Goal: Task Accomplishment & Management: Manage account settings

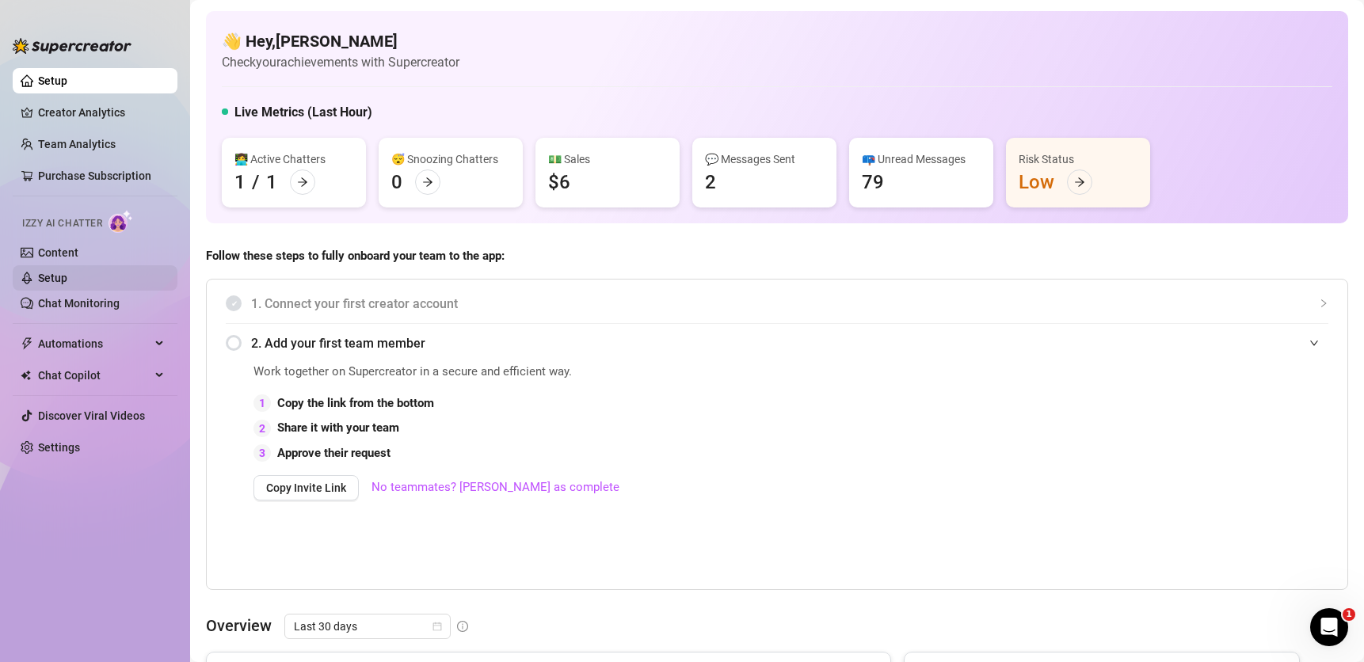
click at [45, 279] on link "Setup" at bounding box center [52, 278] width 29 height 13
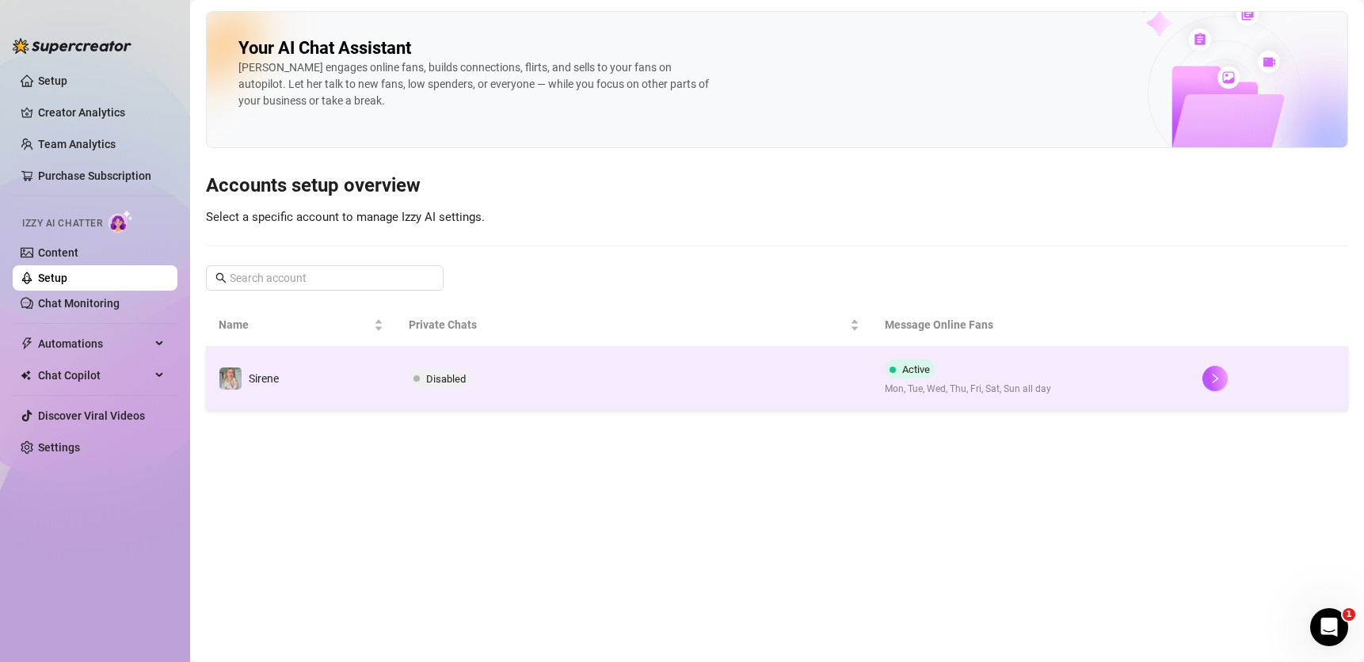
click at [1228, 379] on div at bounding box center [1268, 378] width 133 height 25
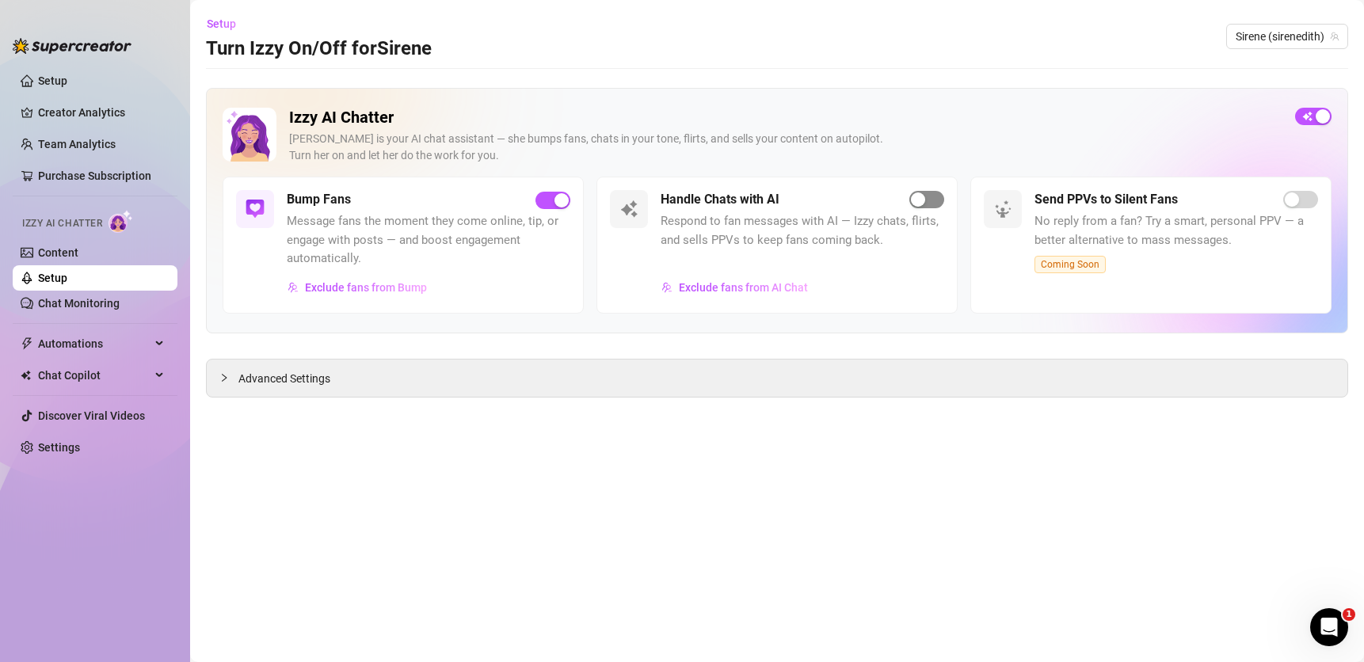
click at [931, 196] on span "button" at bounding box center [926, 199] width 35 height 17
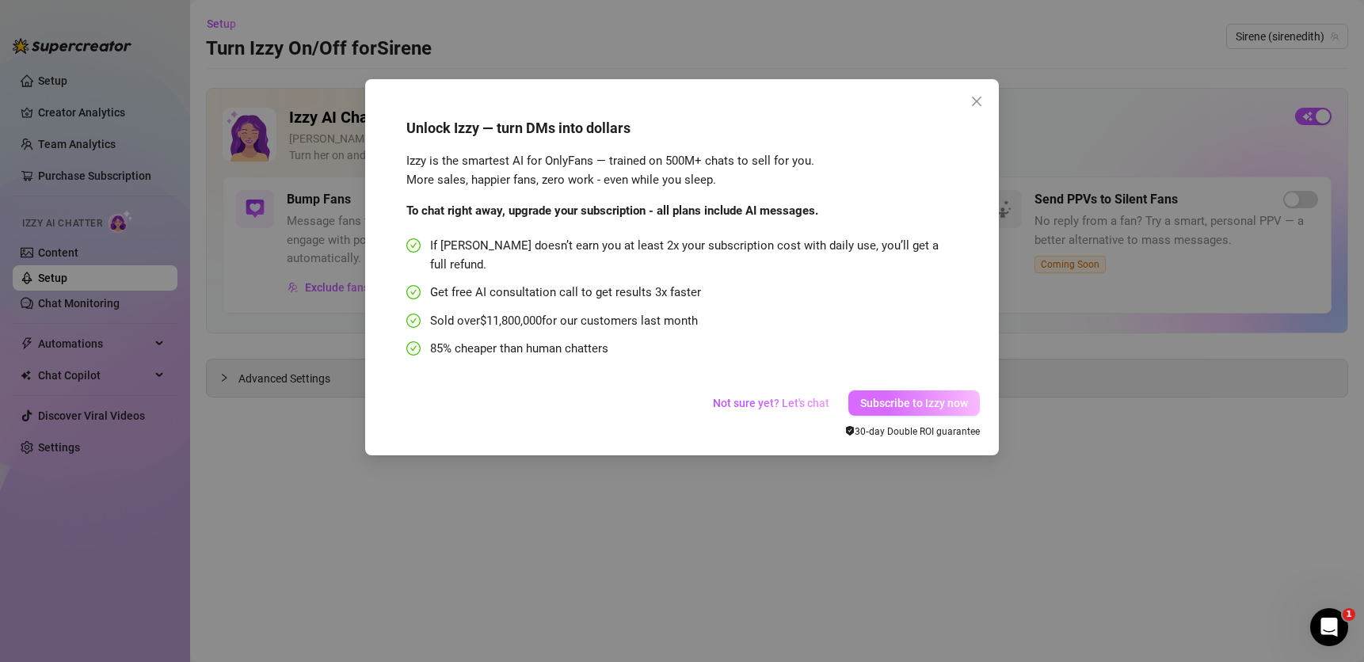
click at [906, 397] on span "Subscribe to Izzy now" at bounding box center [914, 403] width 108 height 13
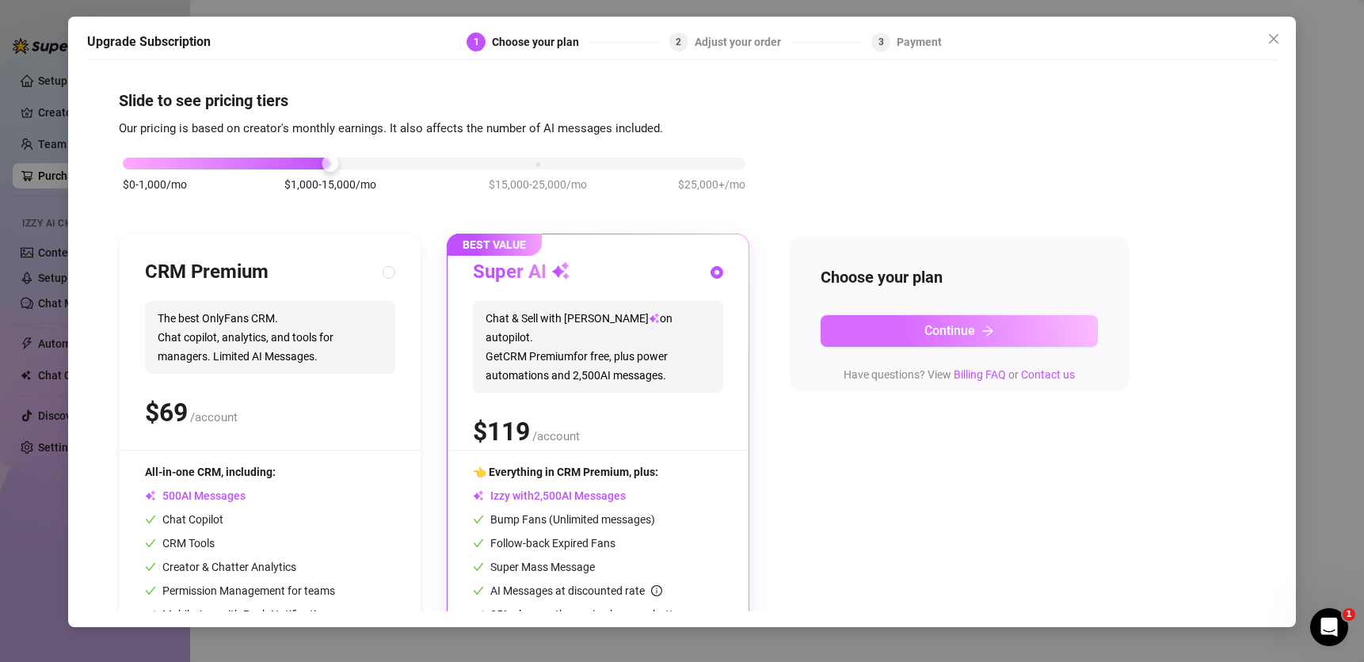
click at [904, 329] on button "Continue" at bounding box center [959, 331] width 277 height 32
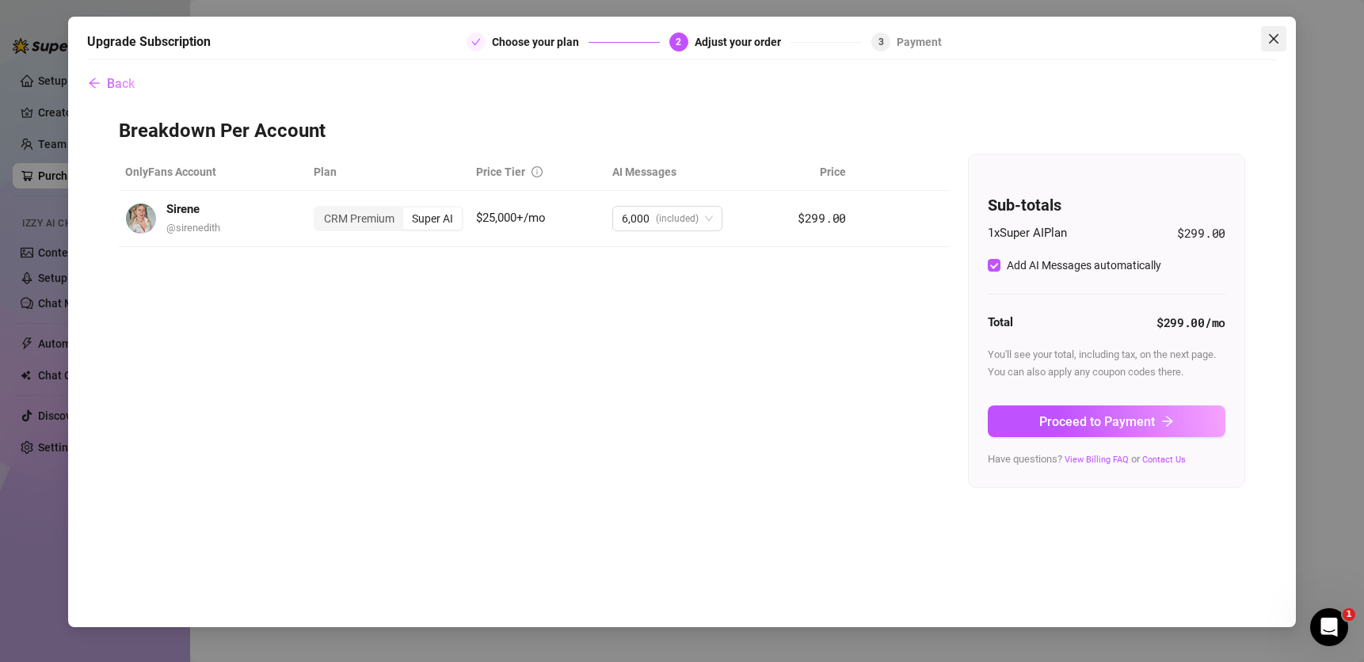
click at [1278, 36] on icon "close" at bounding box center [1273, 38] width 13 height 13
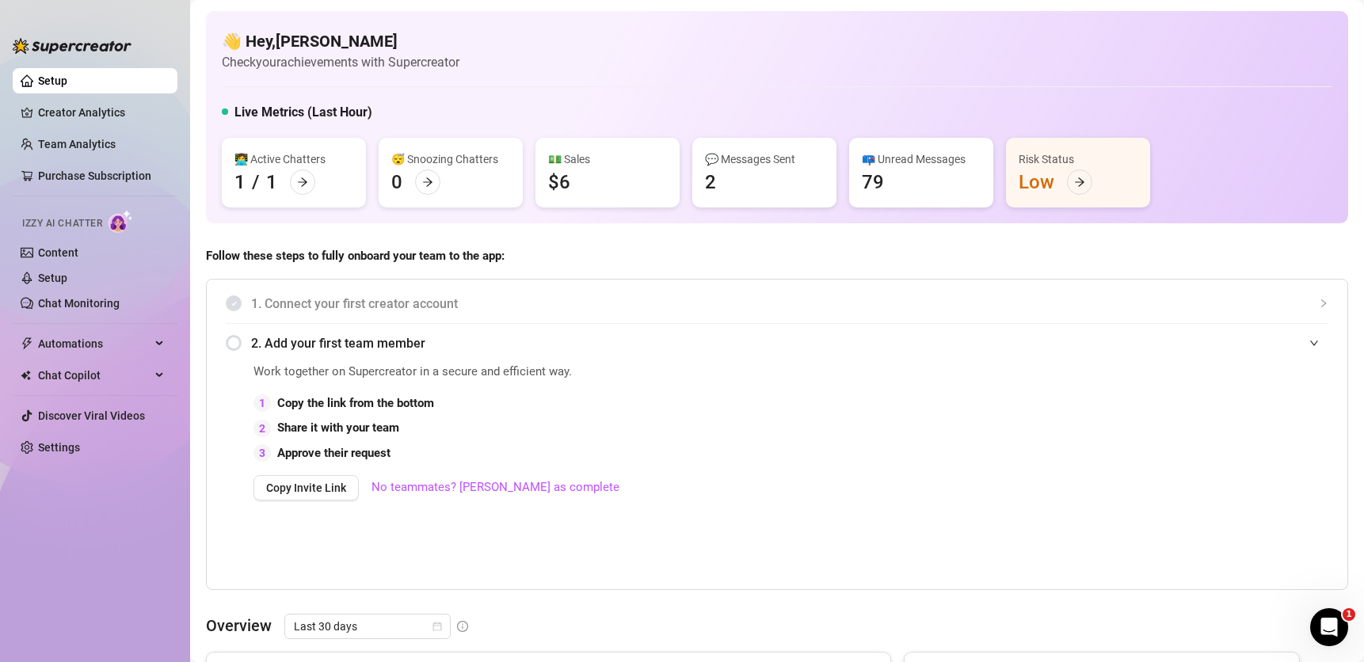
click at [767, 184] on div "💬 Messages Sent 2" at bounding box center [764, 173] width 144 height 70
click at [889, 177] on div "📪 Unread Messages 79" at bounding box center [921, 173] width 144 height 70
click at [1072, 184] on div at bounding box center [1079, 181] width 25 height 25
click at [440, 157] on div "😴 Snoozing Chatters" at bounding box center [450, 158] width 119 height 17
click at [762, 158] on div "💬 Messages Sent" at bounding box center [764, 158] width 119 height 17
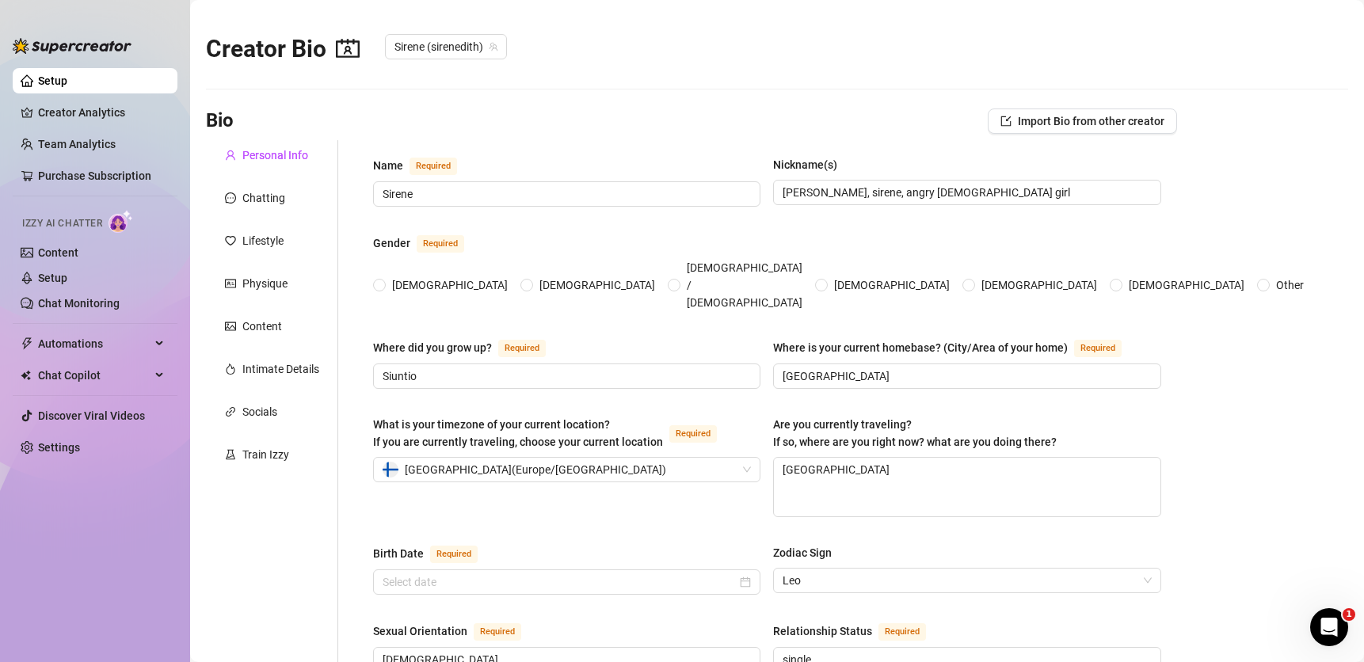
radio input "true"
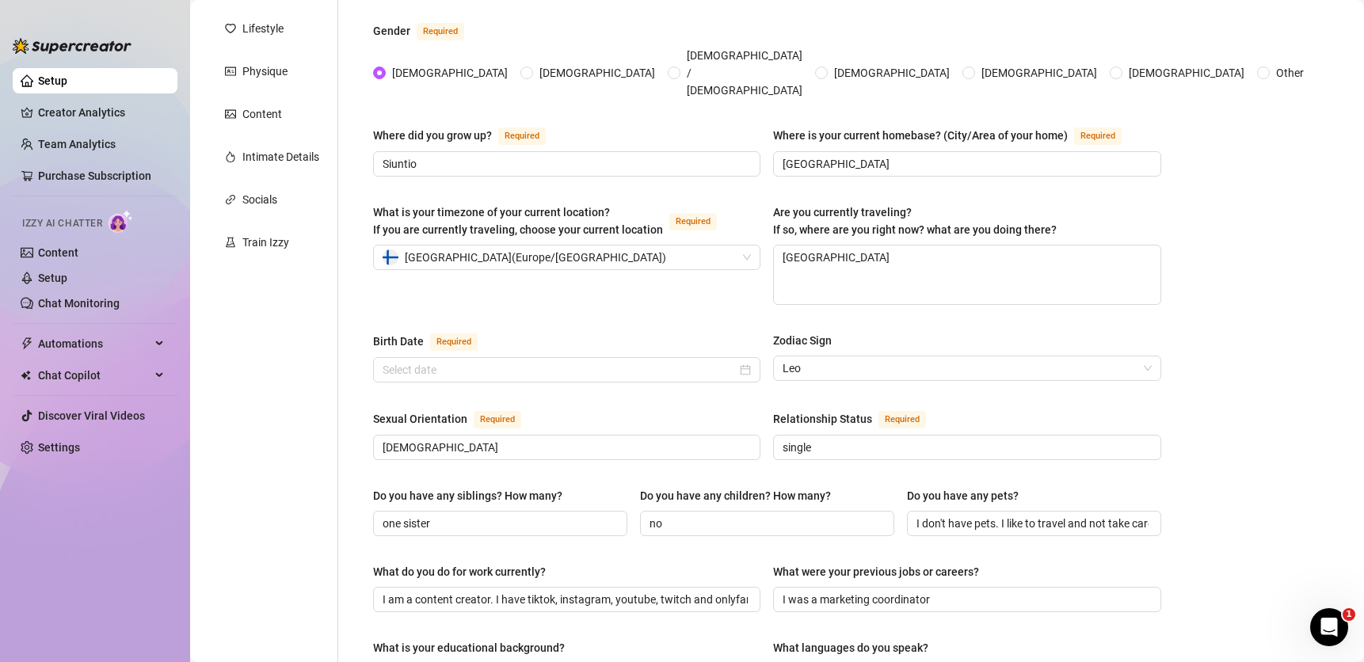
scroll to position [200, 0]
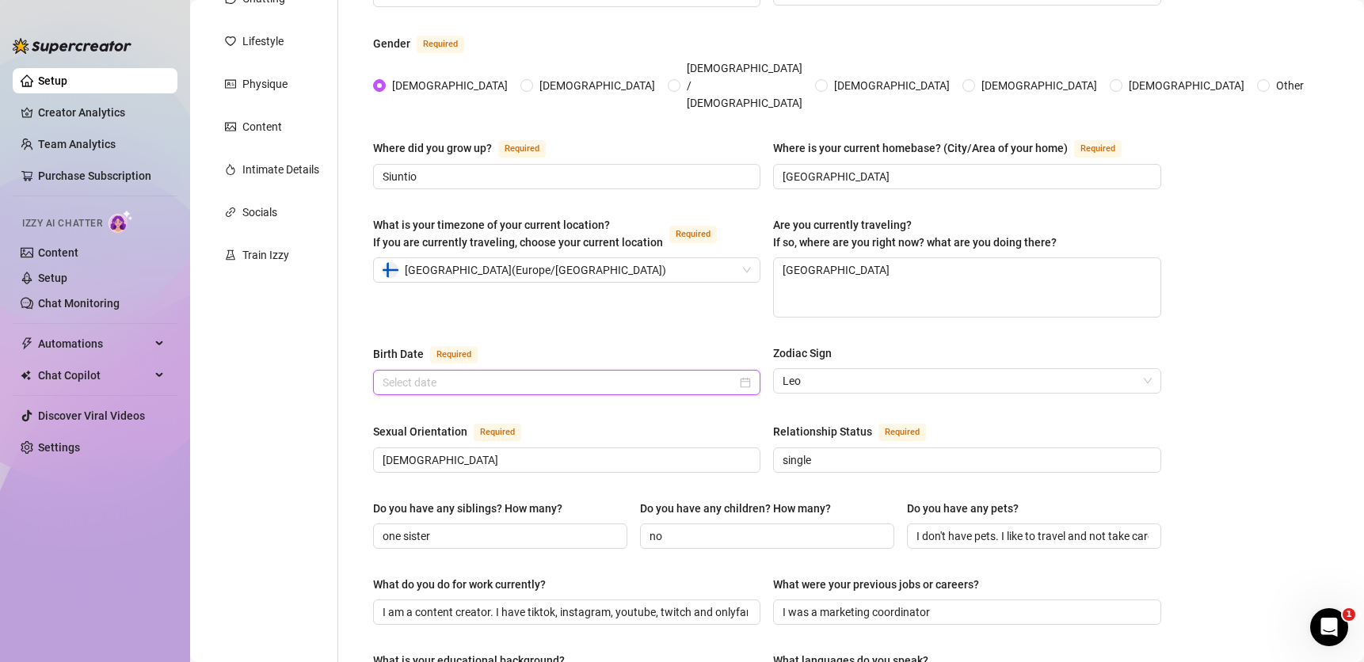
click at [486, 374] on input "Birth Date Required" at bounding box center [560, 382] width 354 height 17
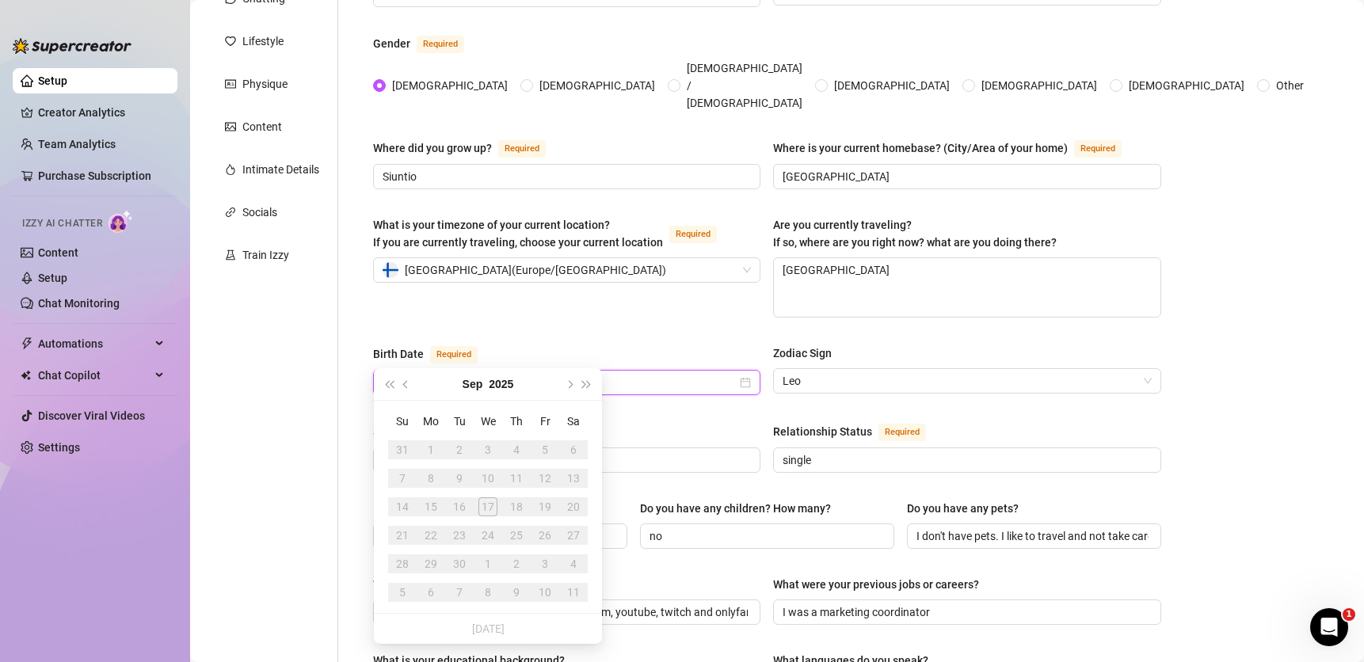
type input "11.08.1992"
click at [557, 262] on div "What is your timezone of your current location? If you are currently traveling,…" at bounding box center [566, 266] width 387 height 101
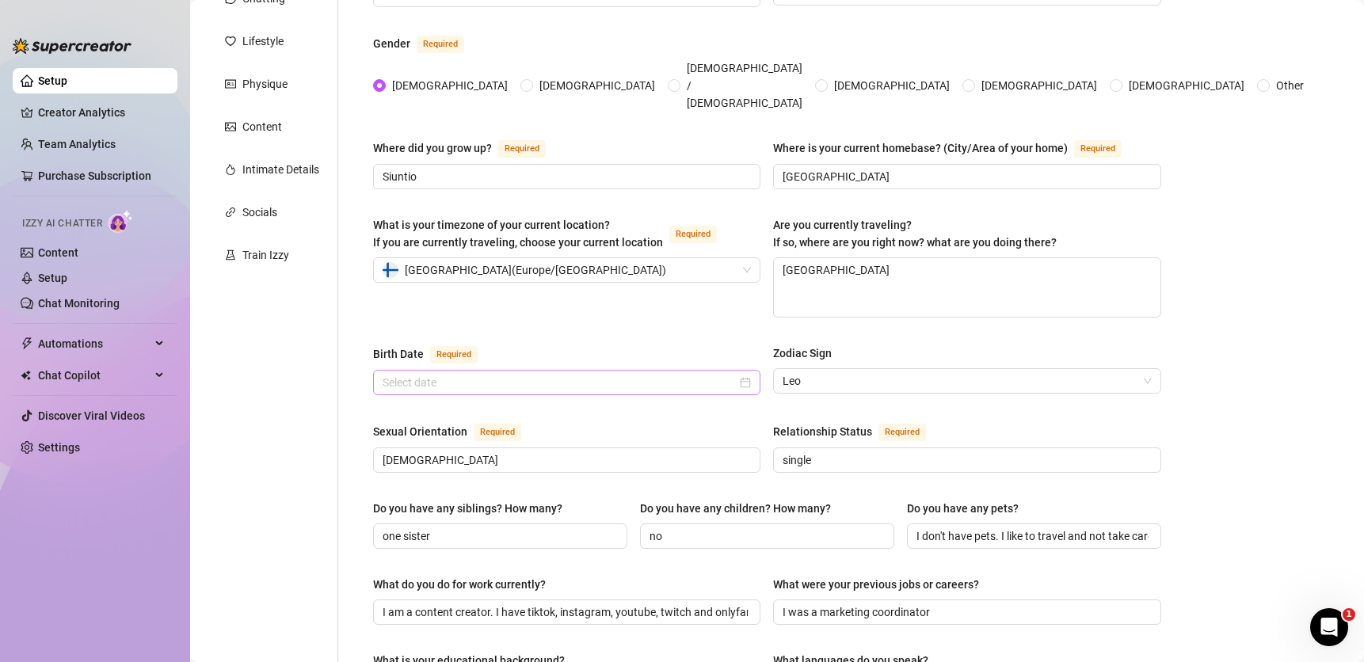
click at [577, 370] on div at bounding box center [566, 382] width 387 height 25
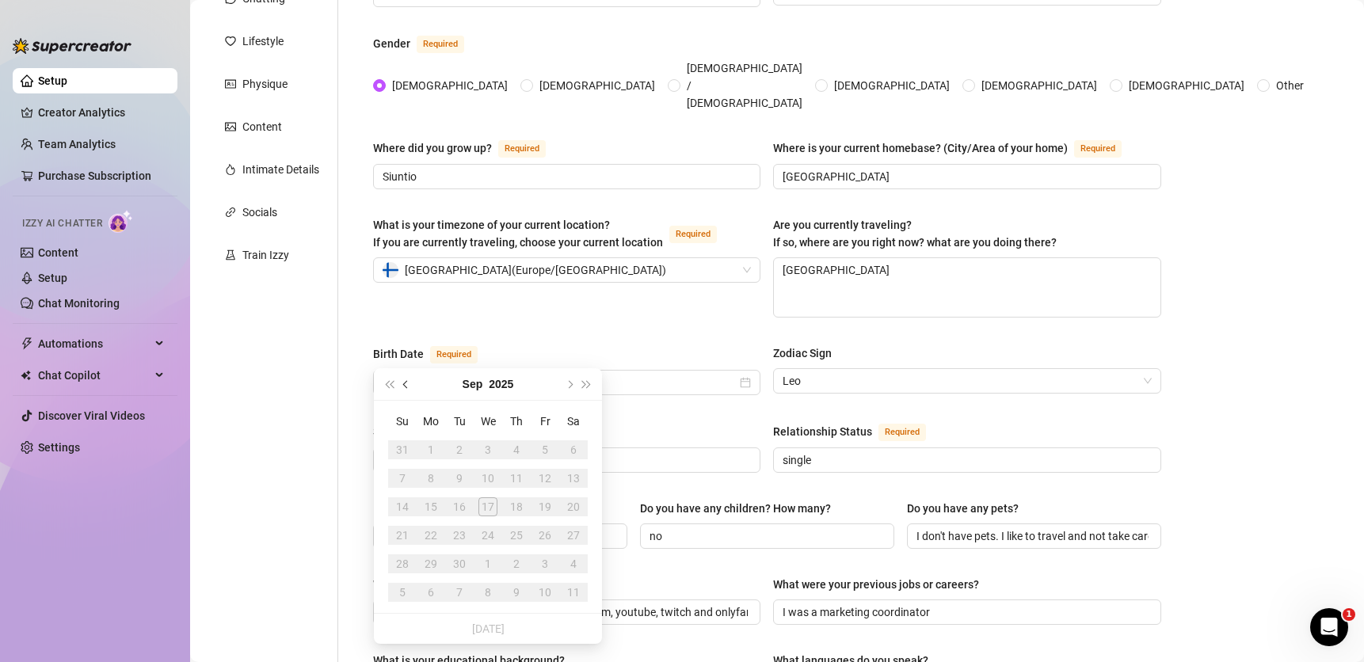
click at [406, 386] on span "Previous month (PageUp)" at bounding box center [407, 384] width 8 height 8
click at [431, 507] on div "11" at bounding box center [430, 506] width 19 height 19
click at [504, 389] on button "2025" at bounding box center [501, 384] width 25 height 32
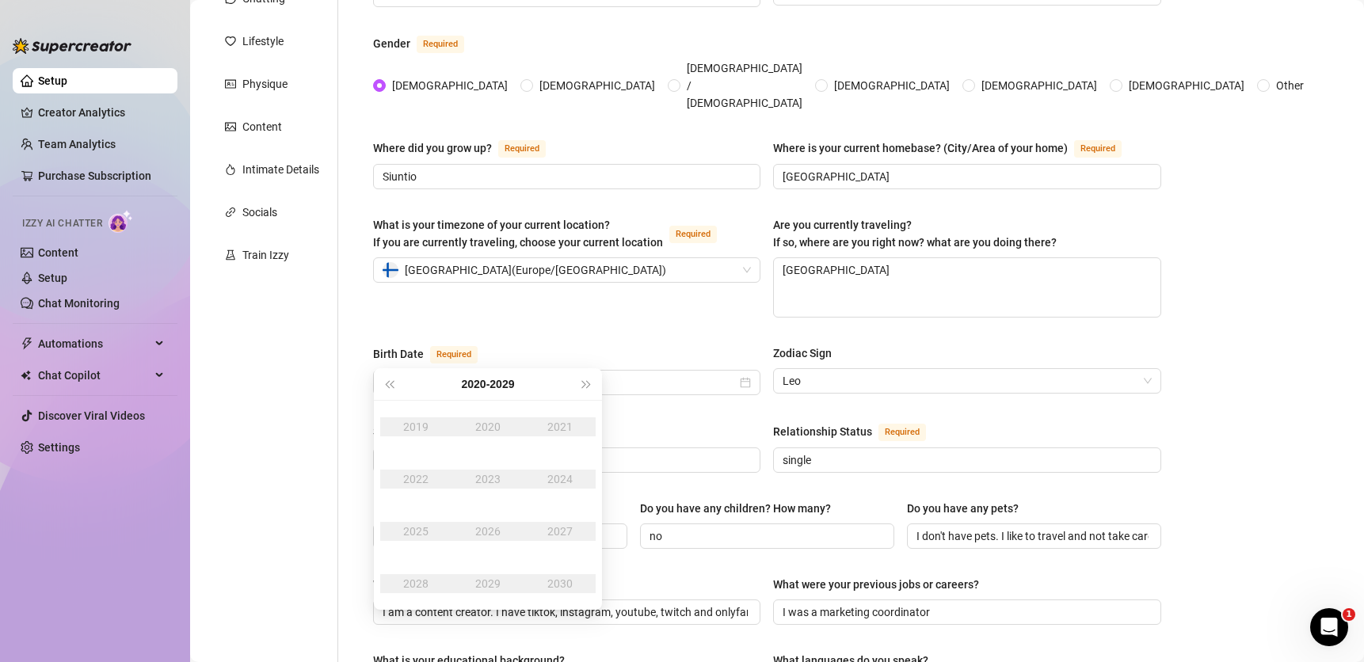
click at [409, 423] on div "2019" at bounding box center [416, 426] width 48 height 19
click at [393, 386] on span "Last year (Control + left)" at bounding box center [389, 384] width 8 height 8
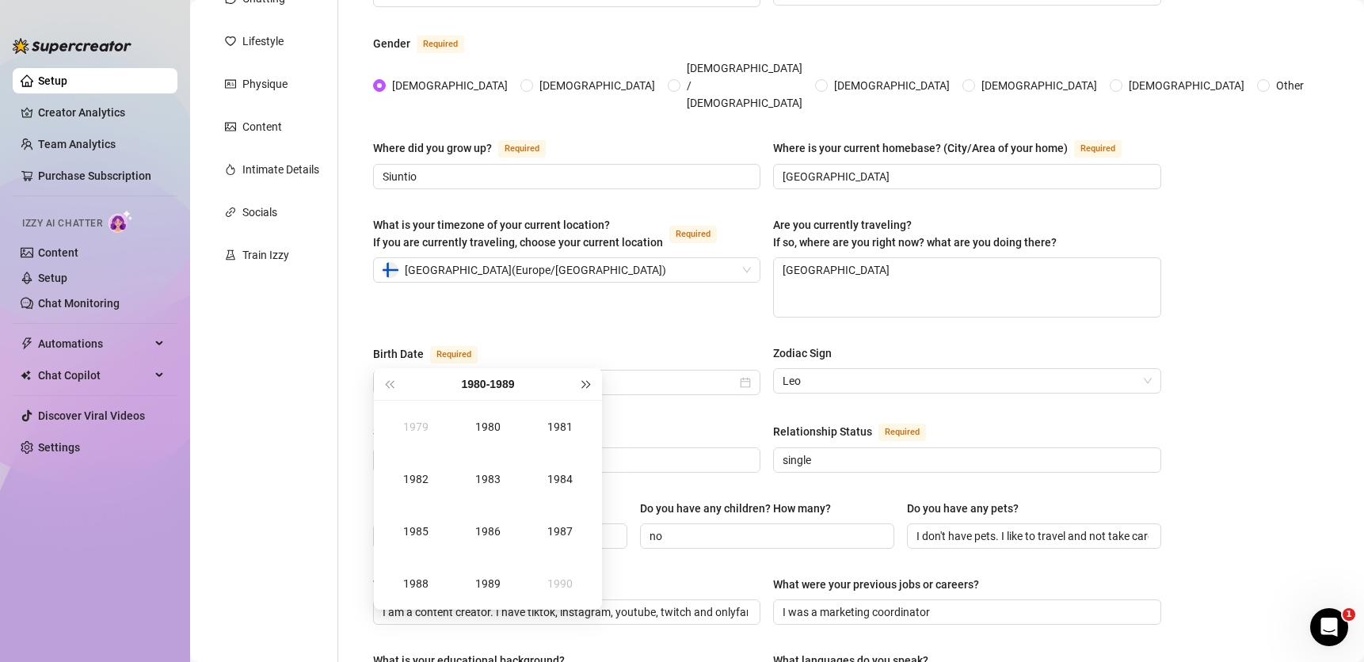
click at [587, 386] on span "Next year (Control + right)" at bounding box center [587, 384] width 8 height 8
click at [417, 477] on div "1992" at bounding box center [416, 479] width 48 height 19
click at [488, 535] on div "Aug" at bounding box center [488, 531] width 48 height 19
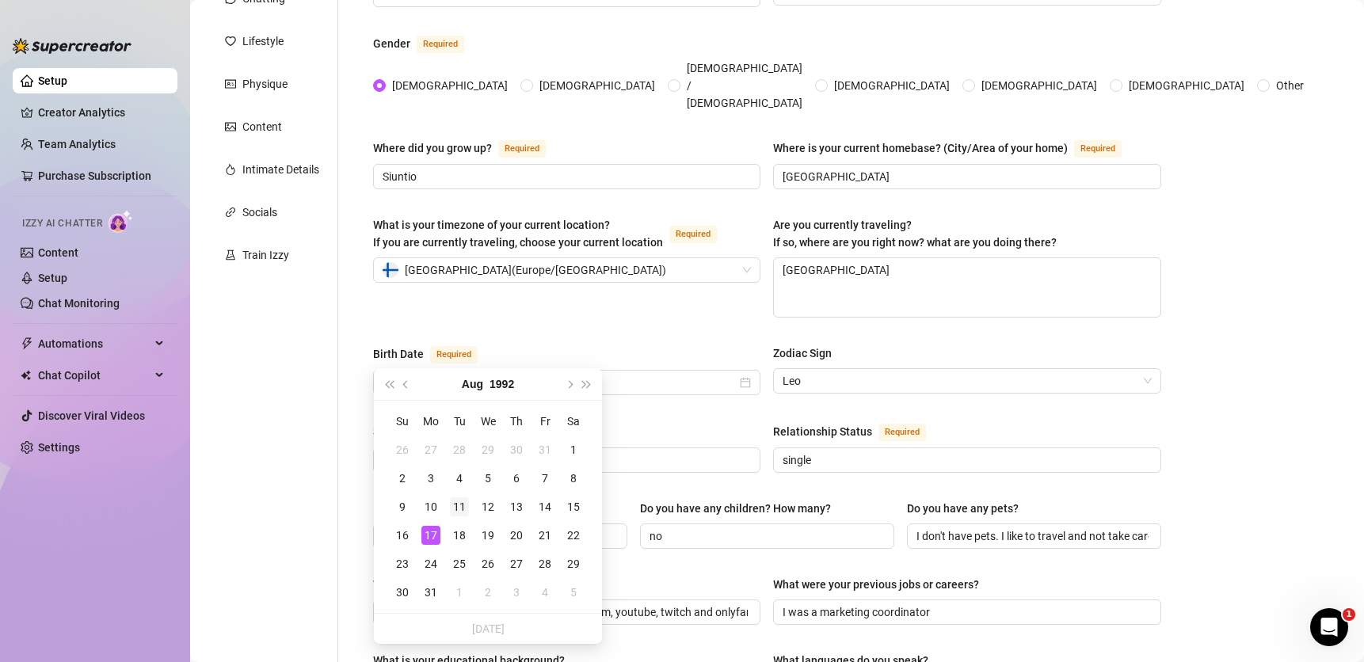
type input "[DATE]"
click at [462, 510] on div "11" at bounding box center [459, 506] width 19 height 19
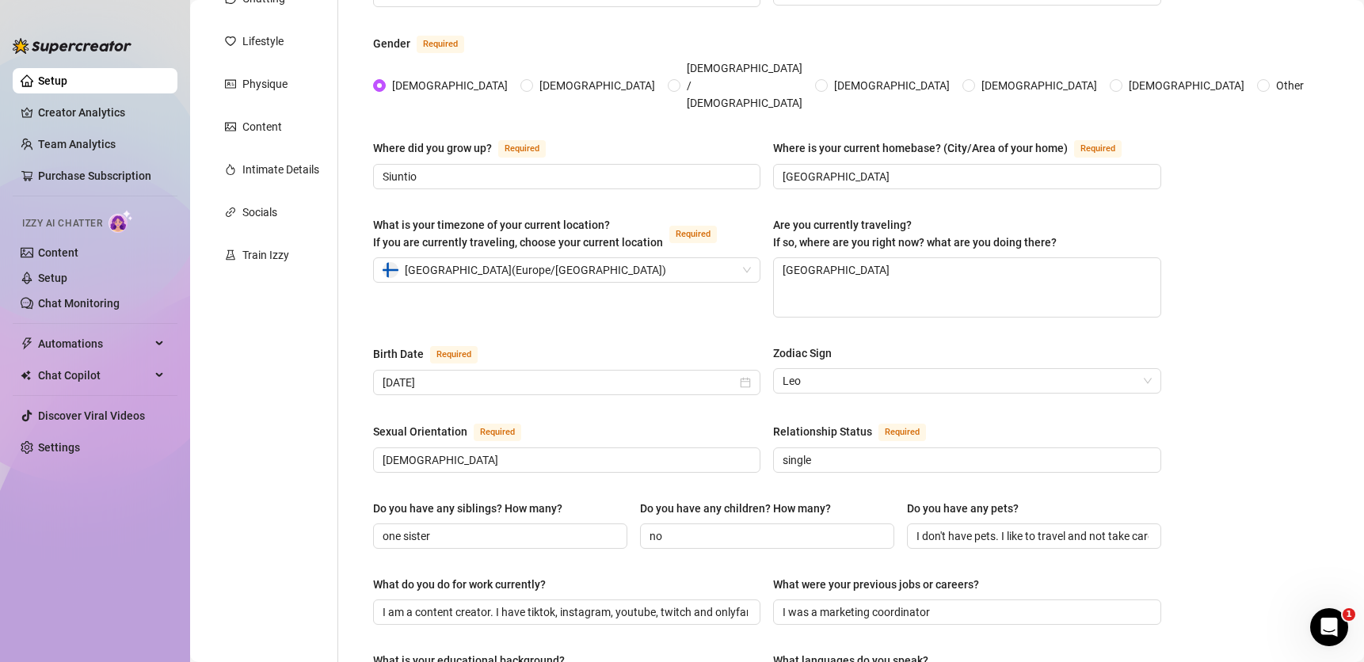
click at [555, 292] on div "What is your timezone of your current location? If you are currently traveling,…" at bounding box center [767, 274] width 788 height 116
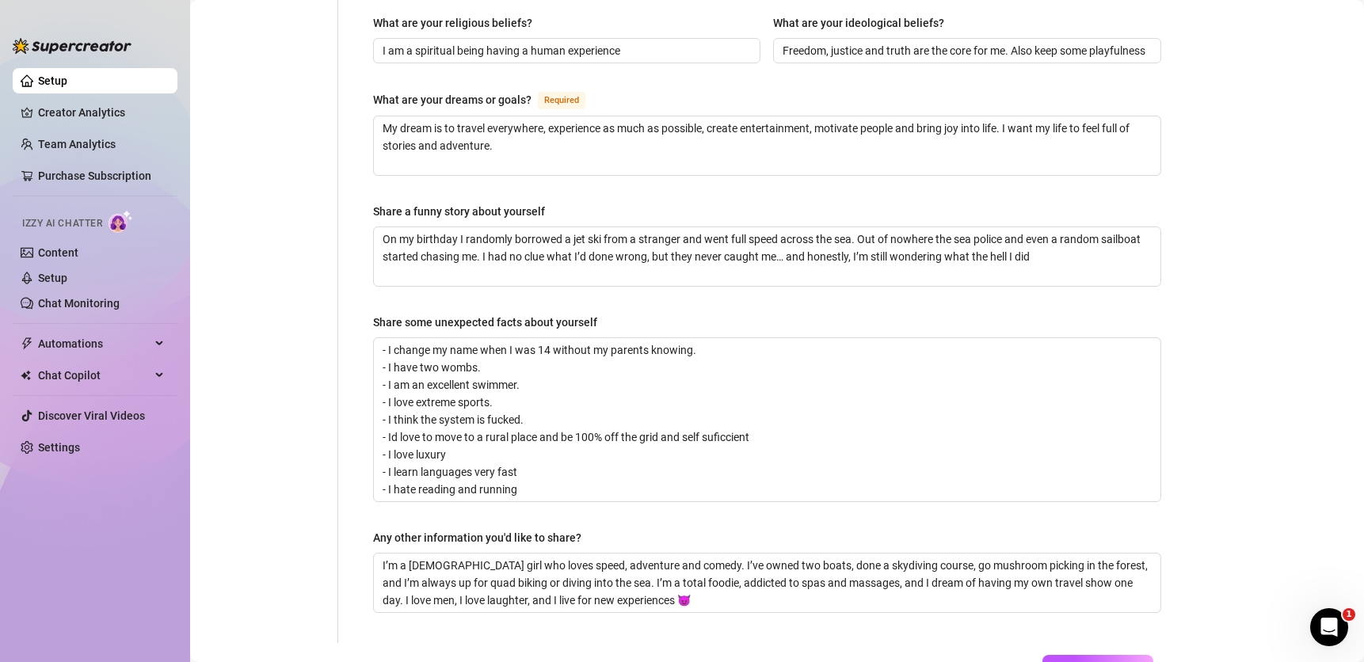
scroll to position [1001, 0]
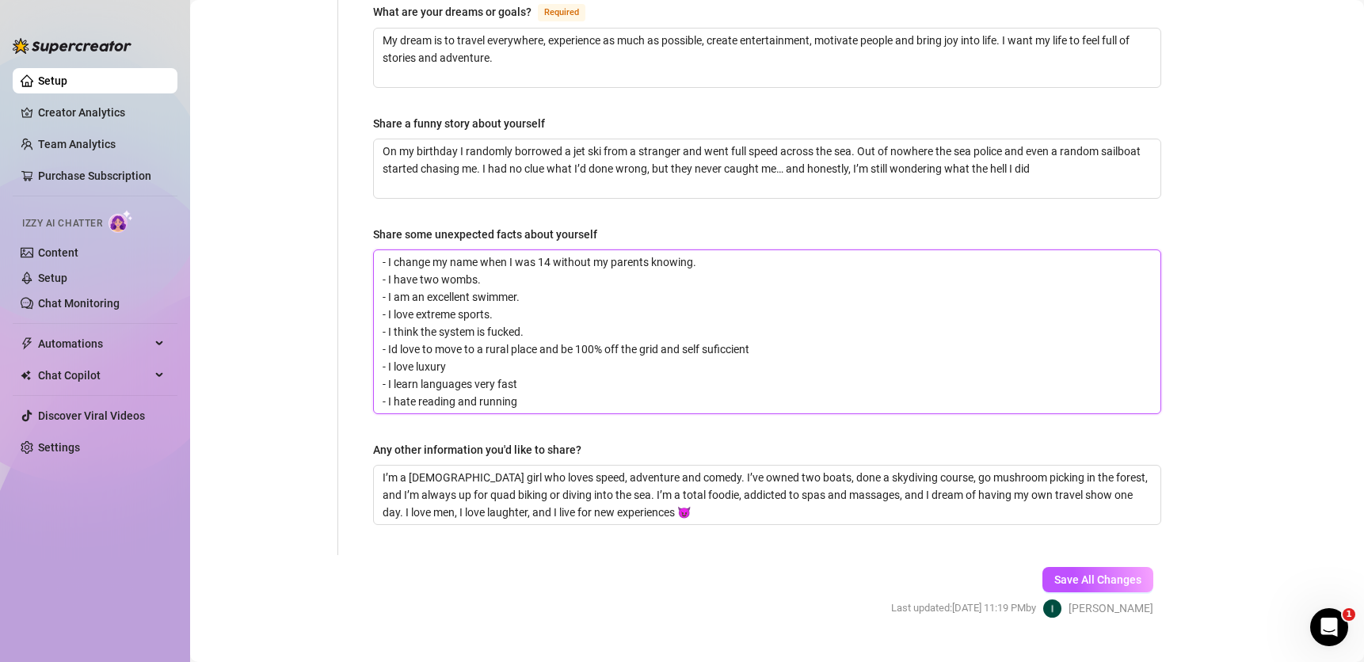
click at [432, 335] on textarea "- I change my name when I was 14 without my parents knowing. - I have two wombs…" at bounding box center [767, 331] width 786 height 163
type textarea "- I change my name when I was 14 without my parents knowing. - I have two wombs…"
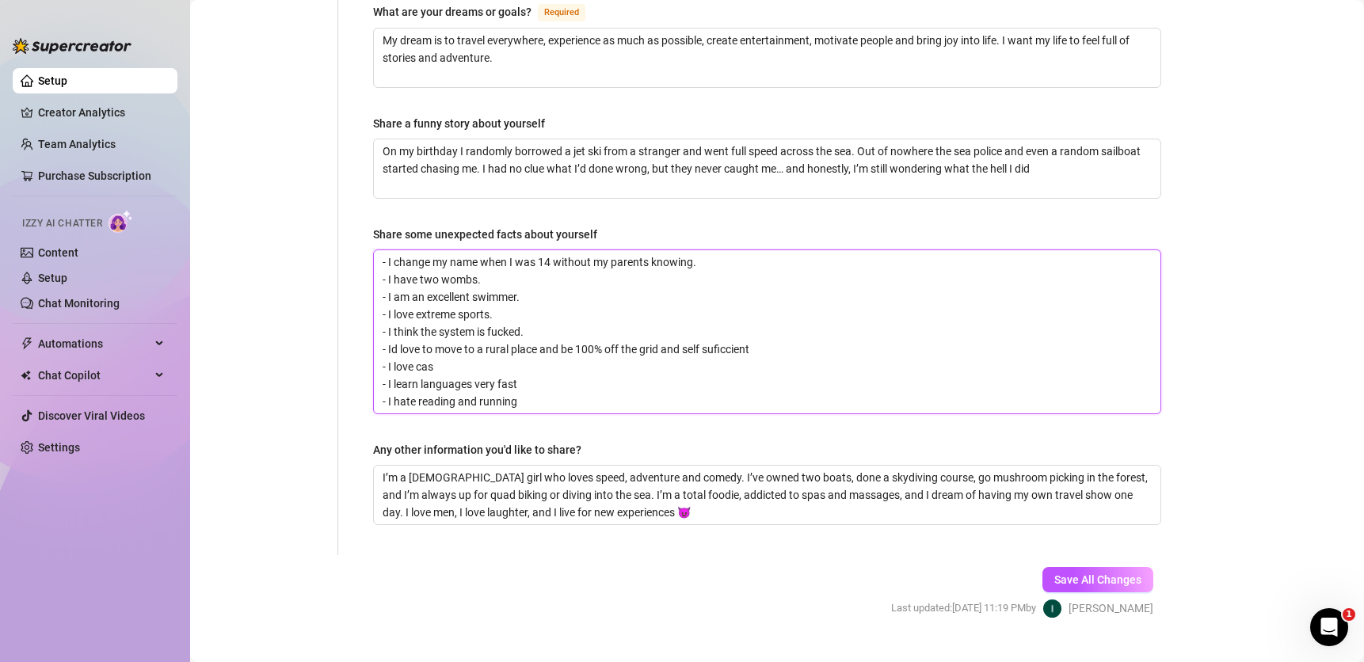
type textarea "- I change my name when I was 14 without my parents knowing. - I have two wombs…"
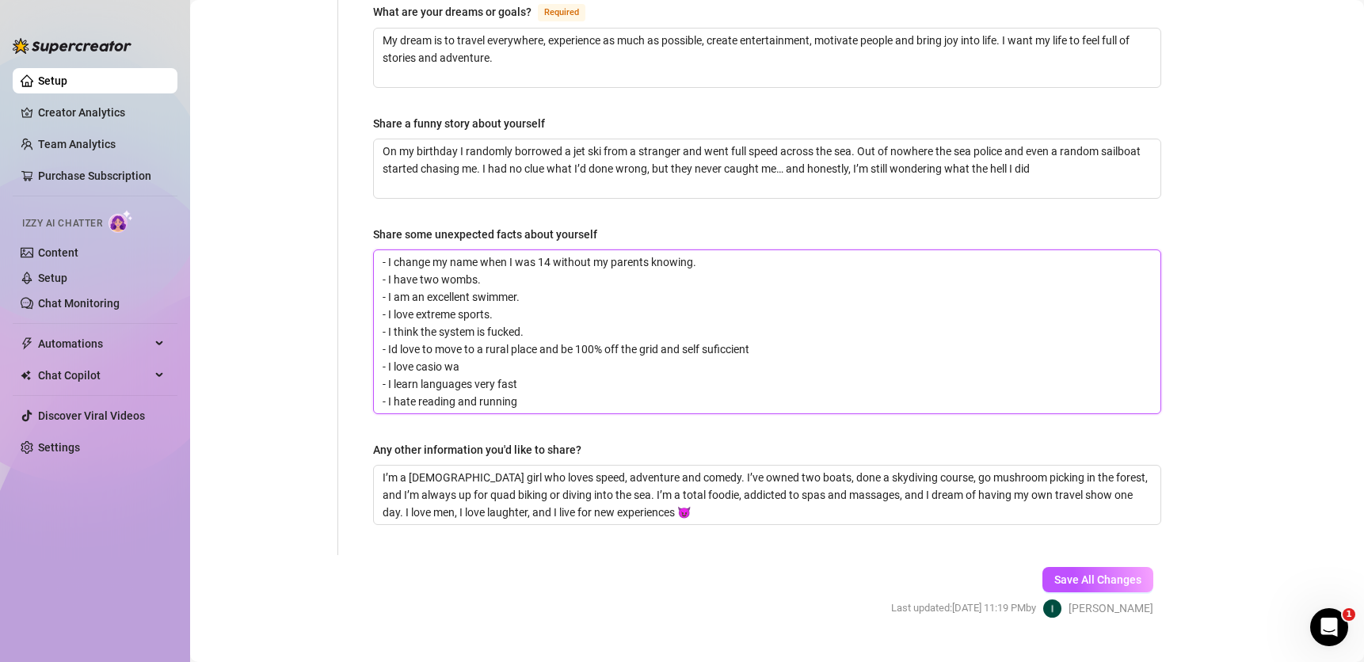
type textarea "- I change my name when I was 14 without my parents knowing. - I have two wombs…"
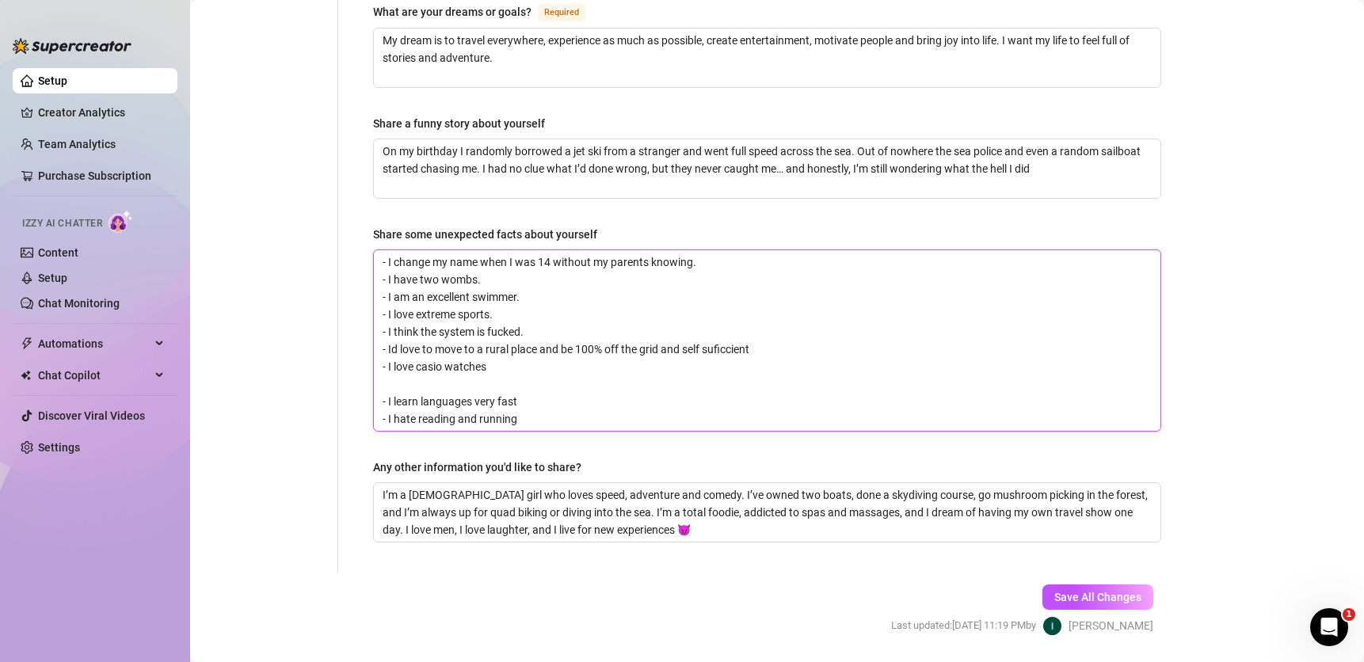
type textarea "- I change my name when I was 14 without my parents knowing. - I have two wombs…"
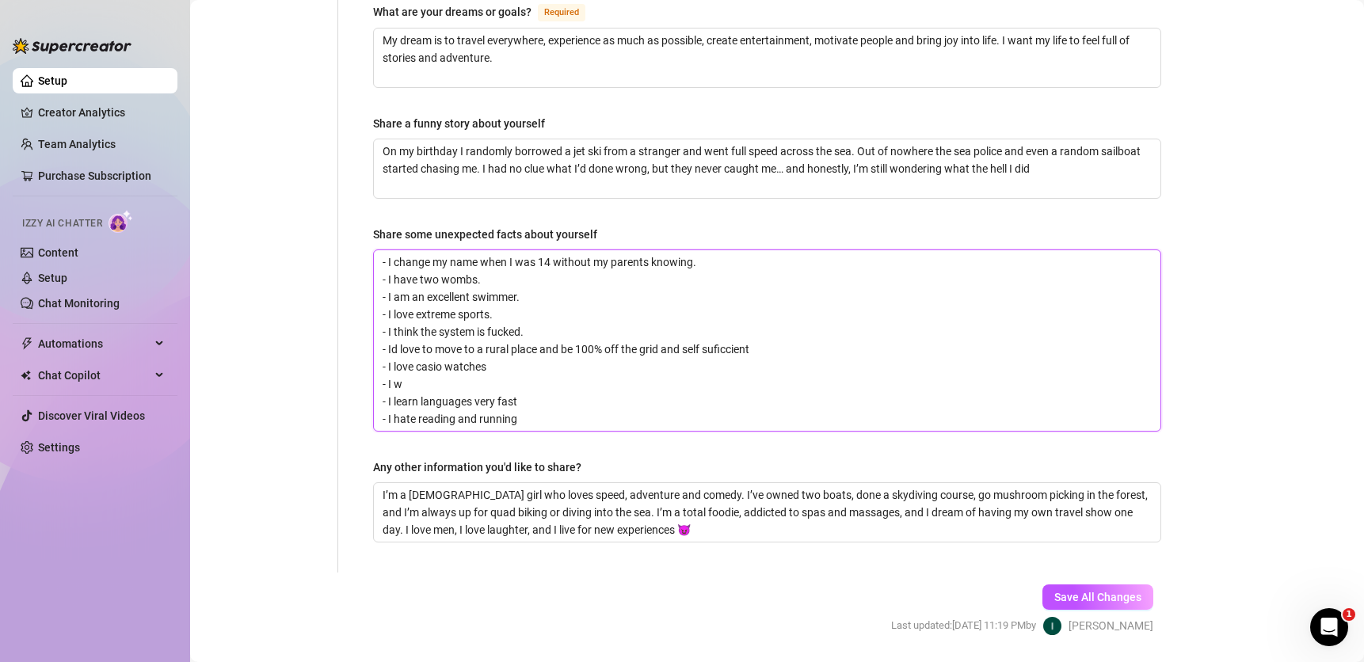
type textarea "- I change my name when I was 14 without my parents knowing. - I have two wombs…"
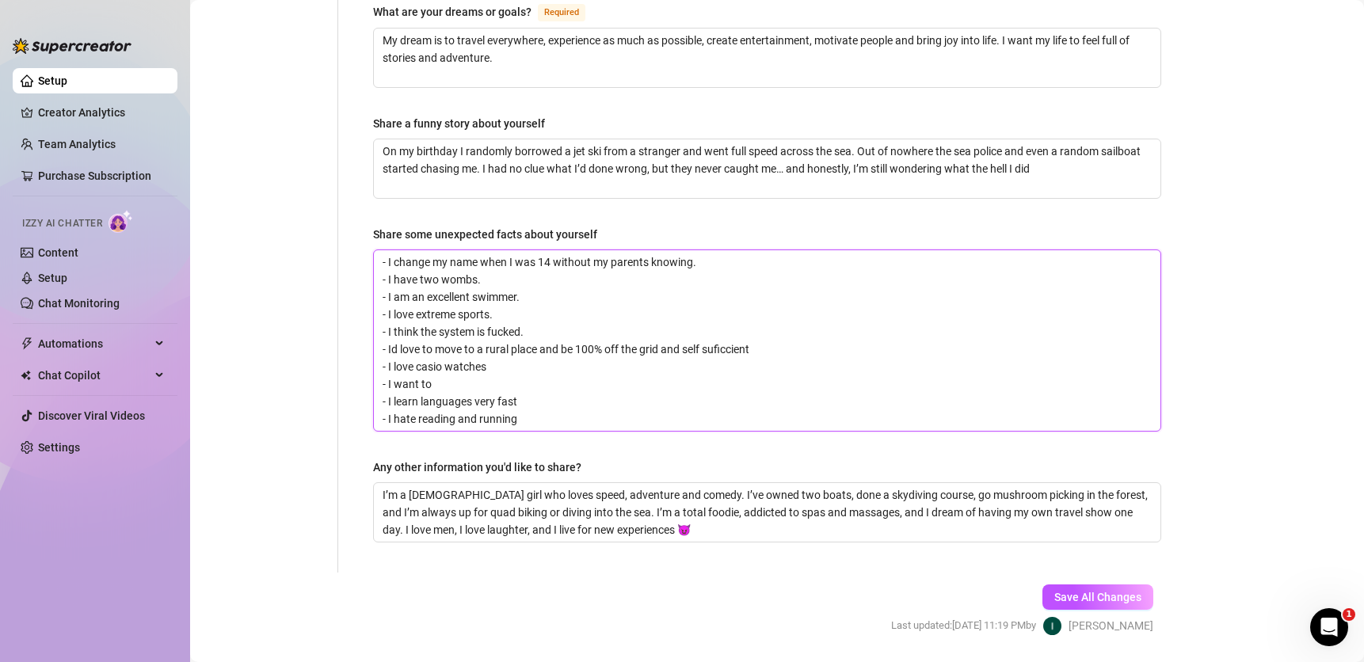
type textarea "- I change my name when I was 14 without my parents knowing. - I have two wombs…"
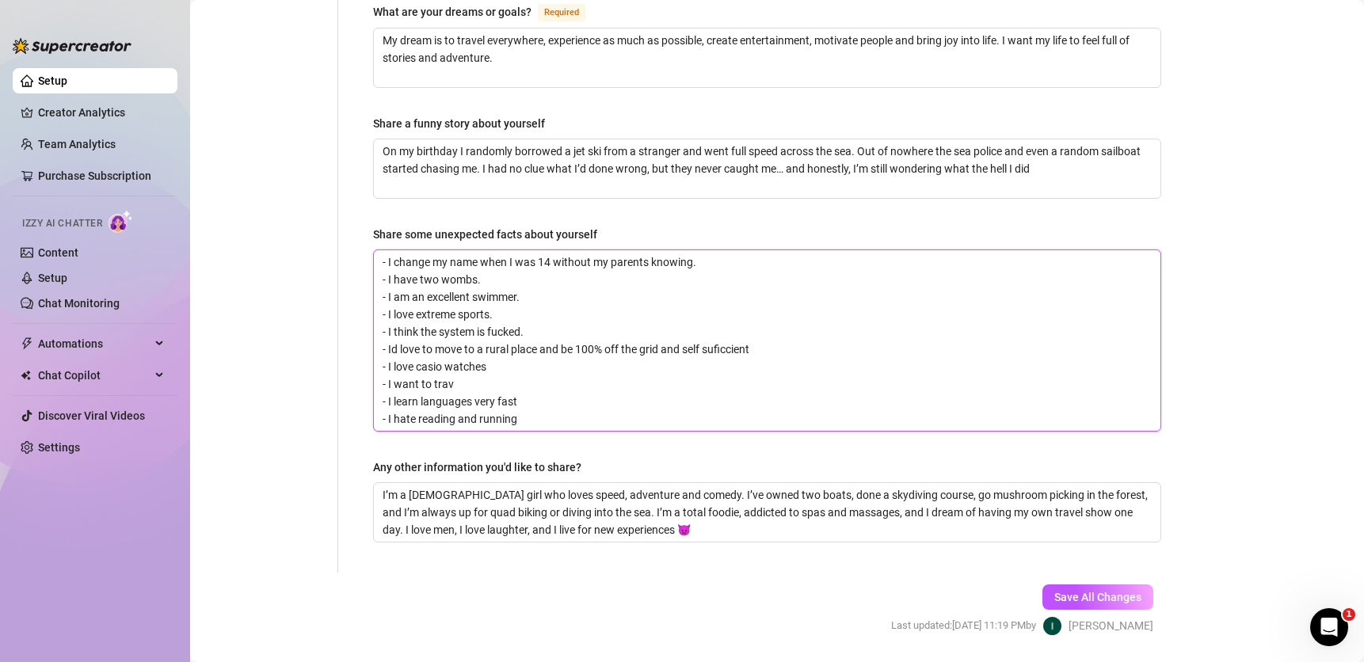
type textarea "- I change my name when I was 14 without my parents knowing. - I have two wombs…"
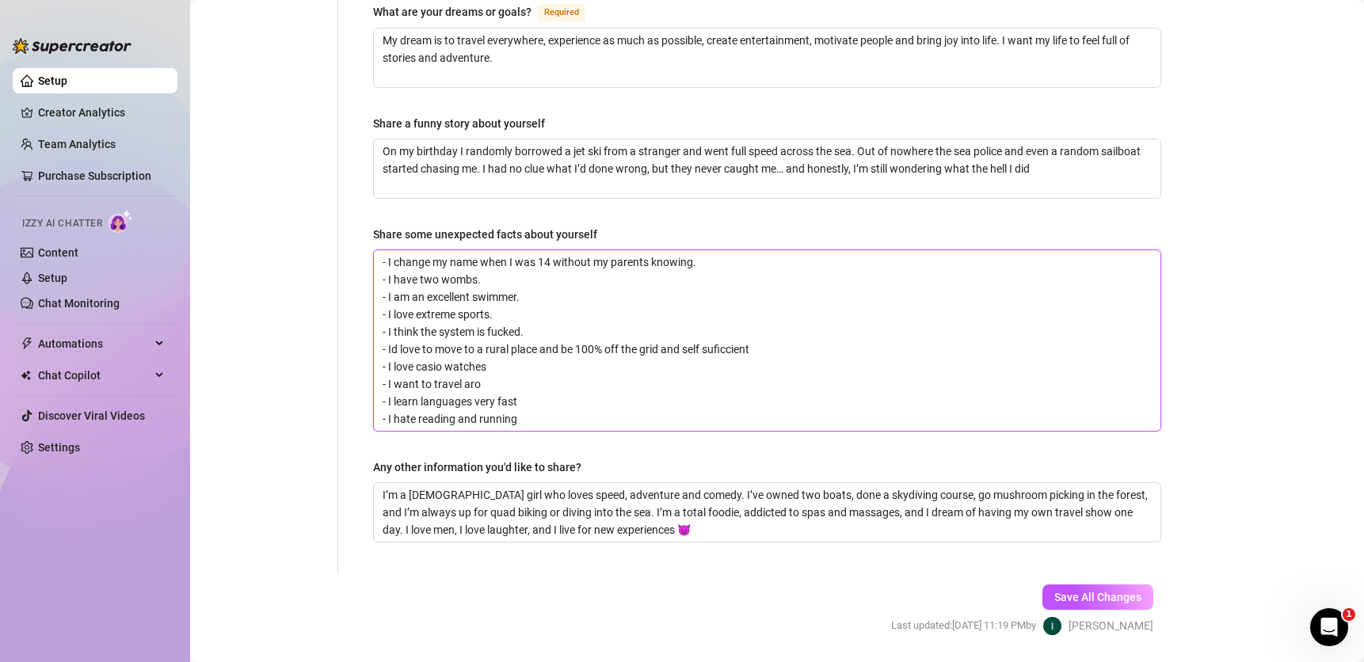
type textarea "- I change my name when I was 14 without my parents knowing. - I have two wombs…"
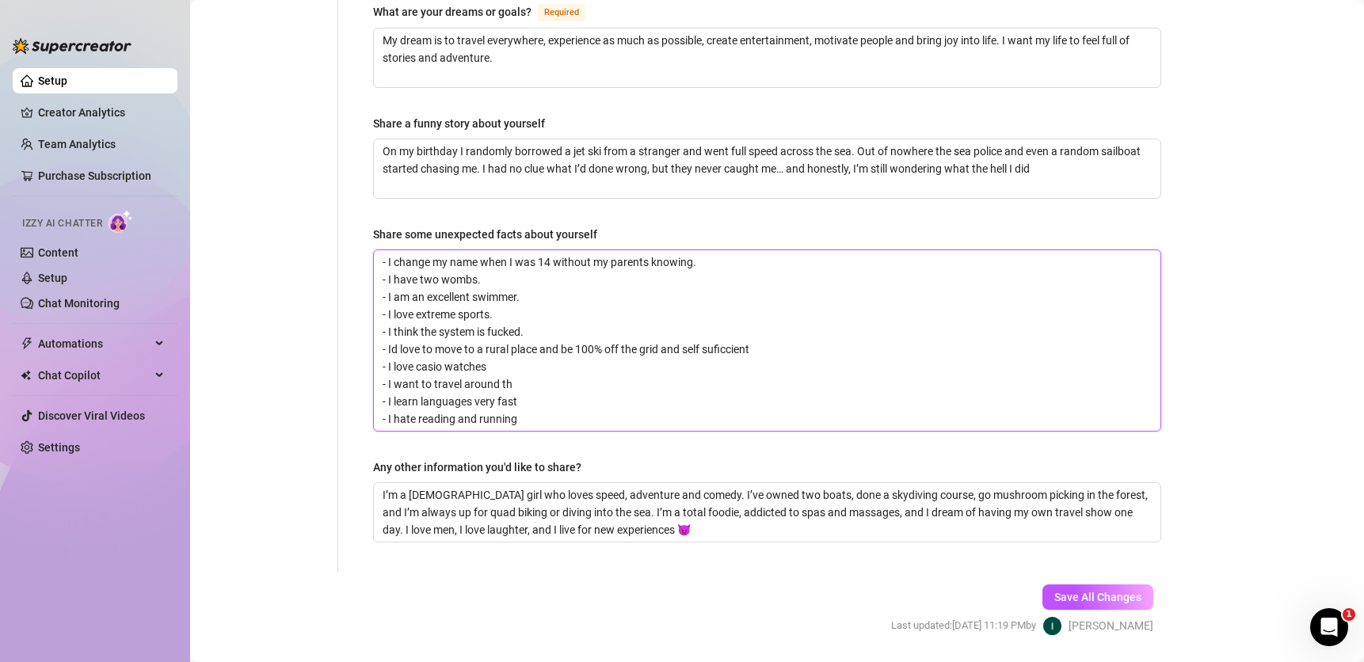
type textarea "- I change my name when I was 14 without my parents knowing. - I have two wombs…"
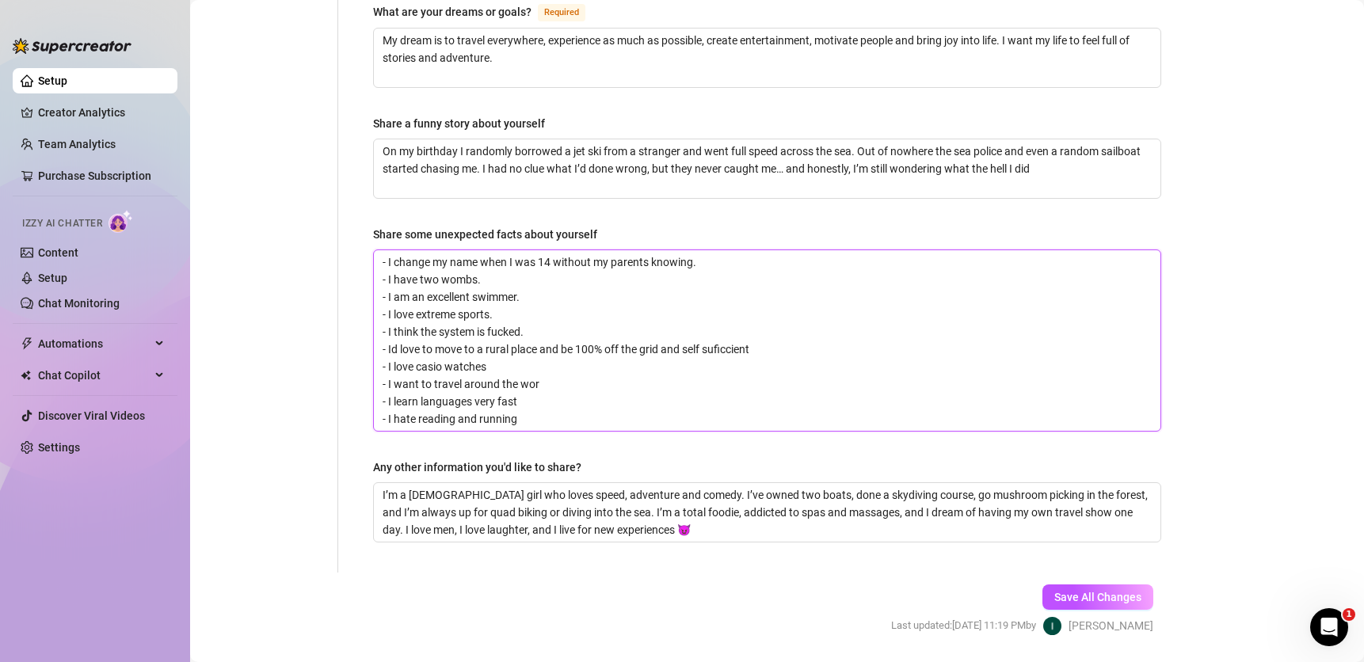
type textarea "- I change my name when I was 14 without my parents knowing. - I have two wombs…"
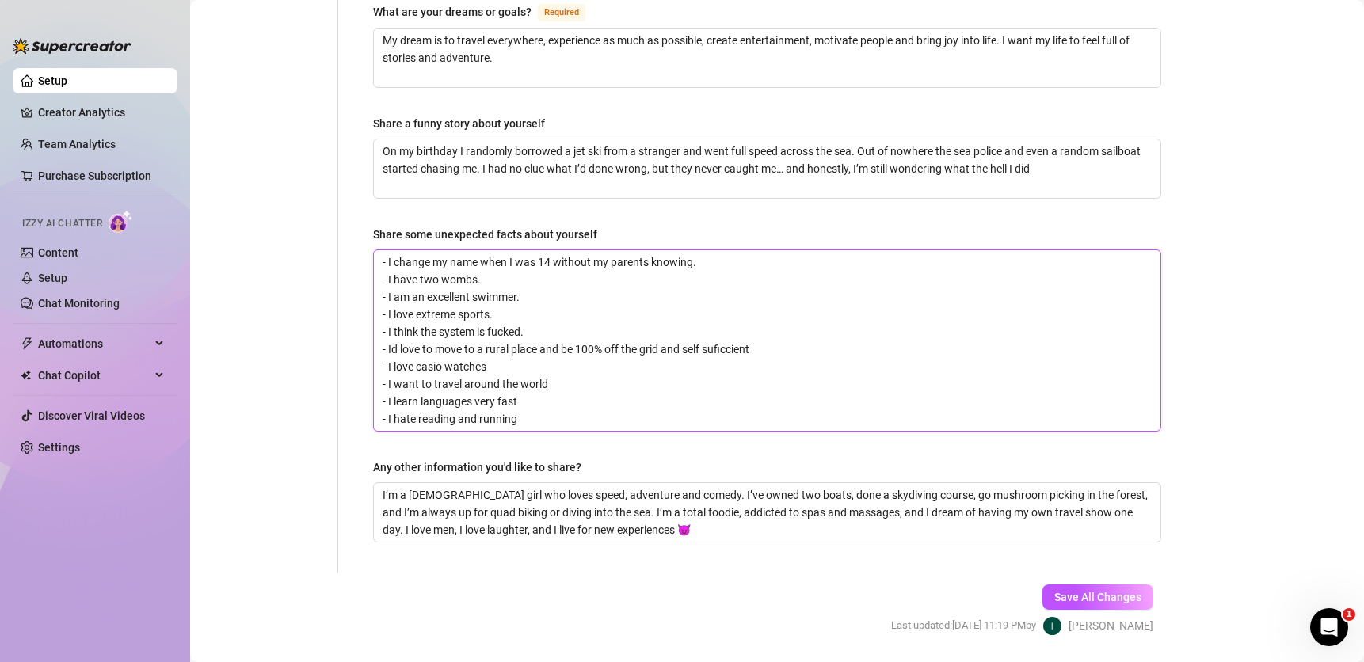
type textarea "- I change my name when I was 14 without my parents knowing. - I have two wombs…"
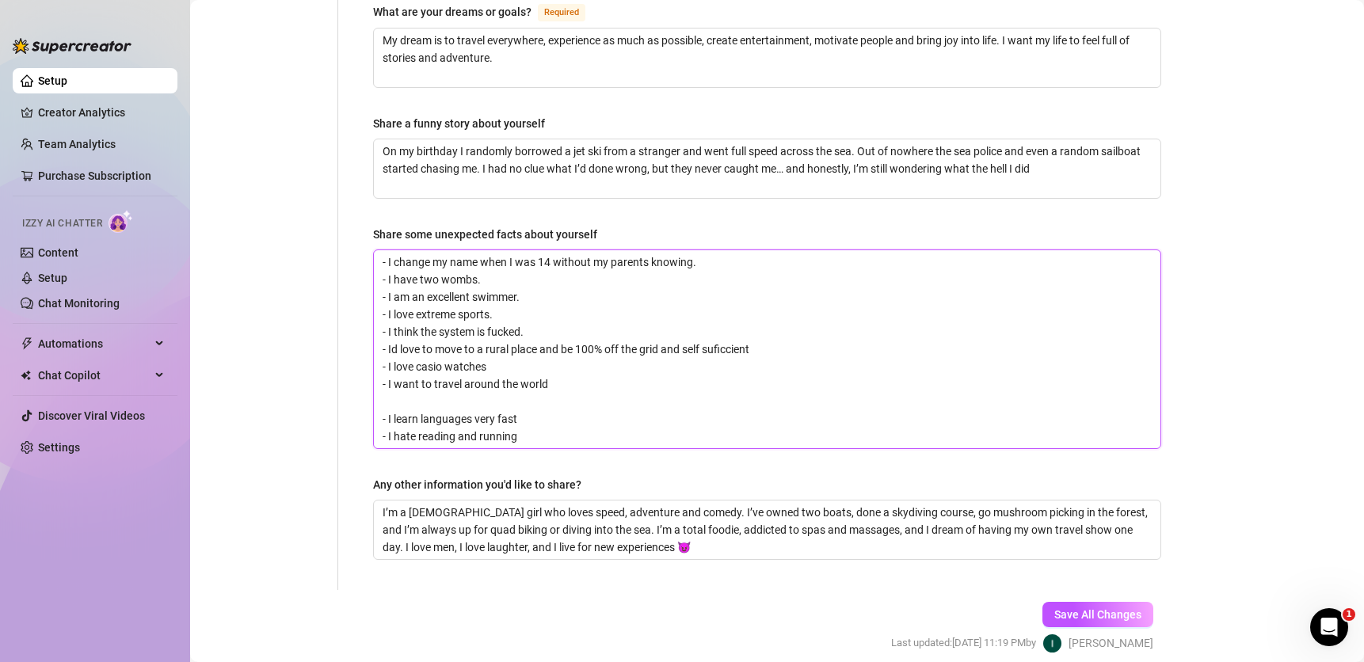
type textarea "- I change my name when I was 14 without my parents knowing. - I have two wombs…"
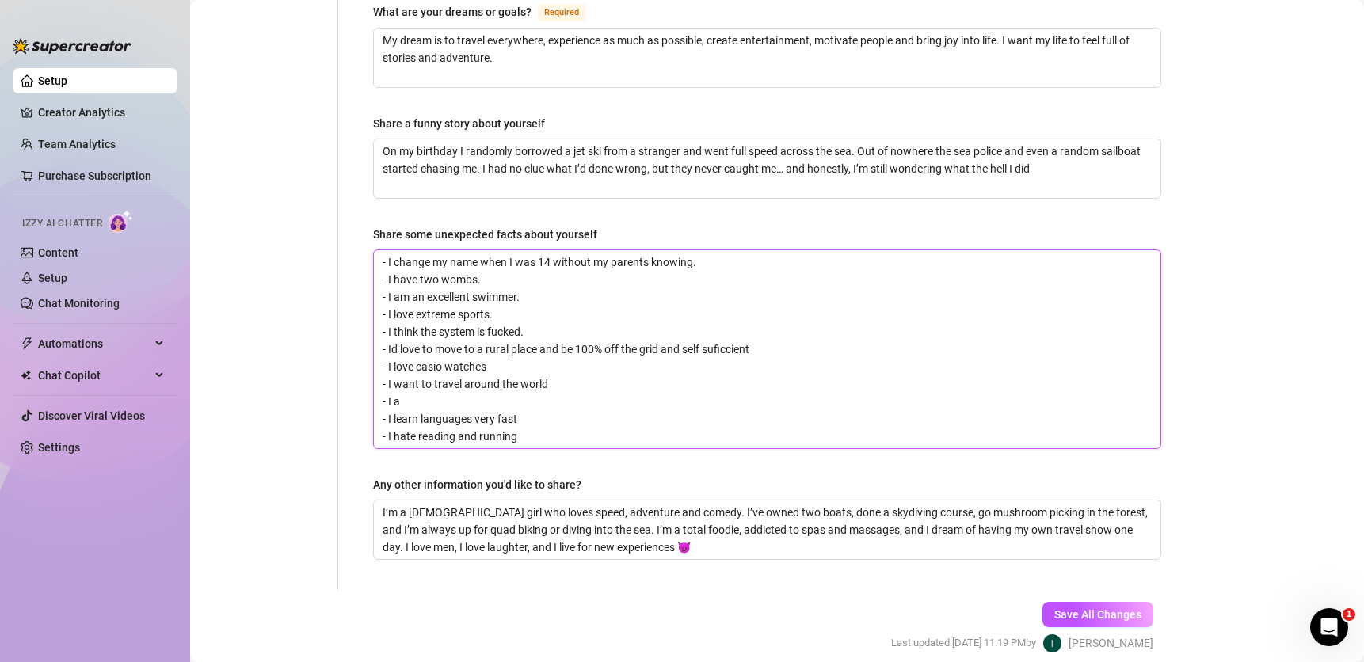
type textarea "- I change my name when I was 14 without my parents knowing. - I have two wombs…"
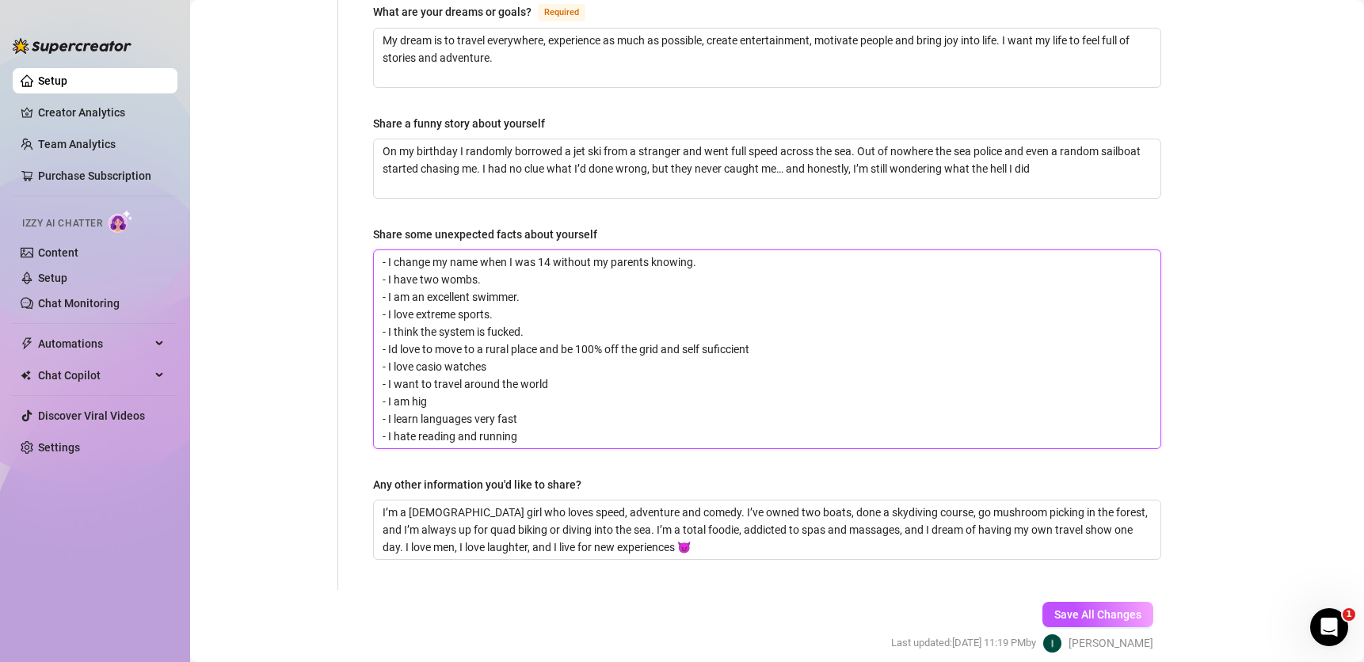
type textarea "- I change my name when I was 14 without my parents knowing. - I have two wombs…"
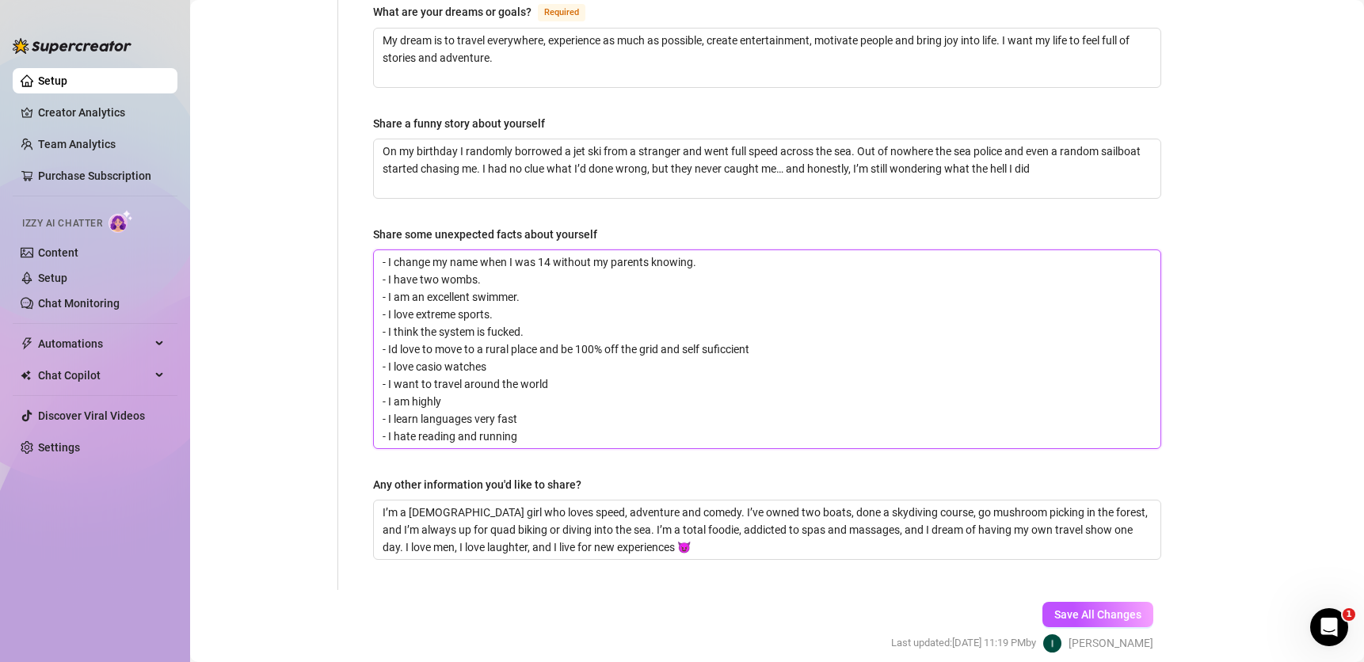
type textarea "- I change my name when I was 14 without my parents knowing. - I have two wombs…"
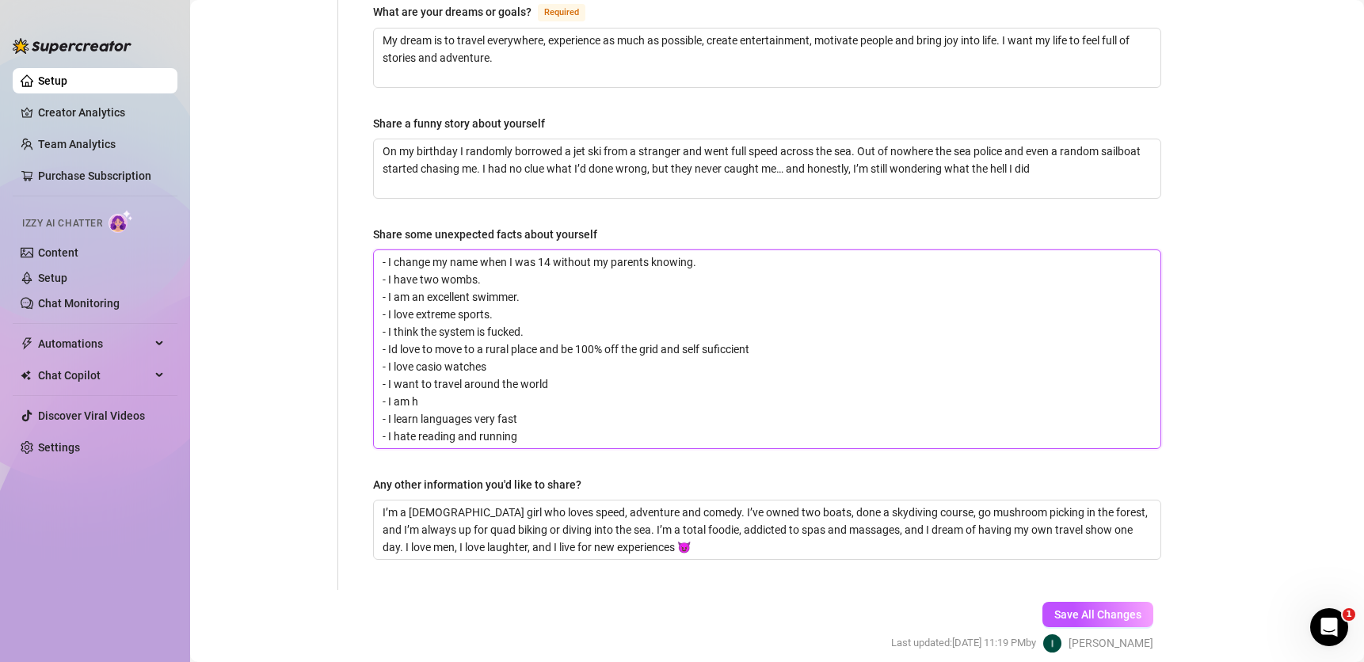
type textarea "- I change my name when I was 14 without my parents knowing. - I have two wombs…"
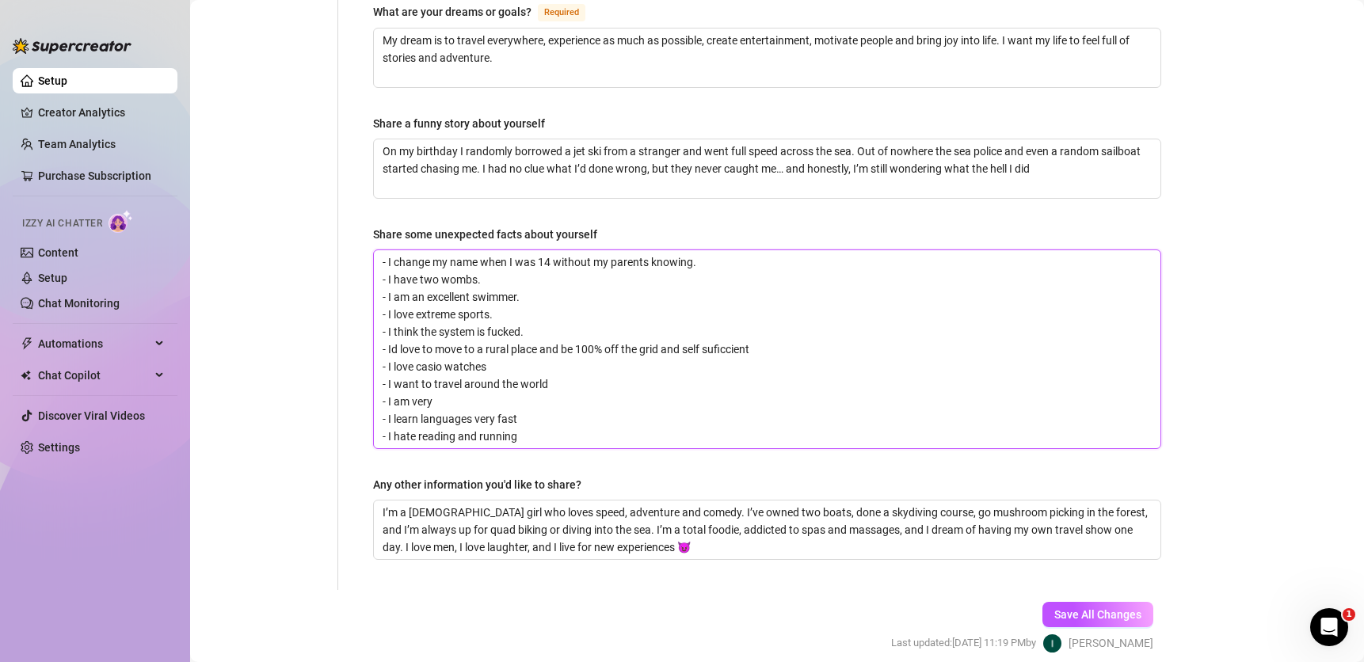
type textarea "- I change my name when I was 14 without my parents knowing. - I have two wombs…"
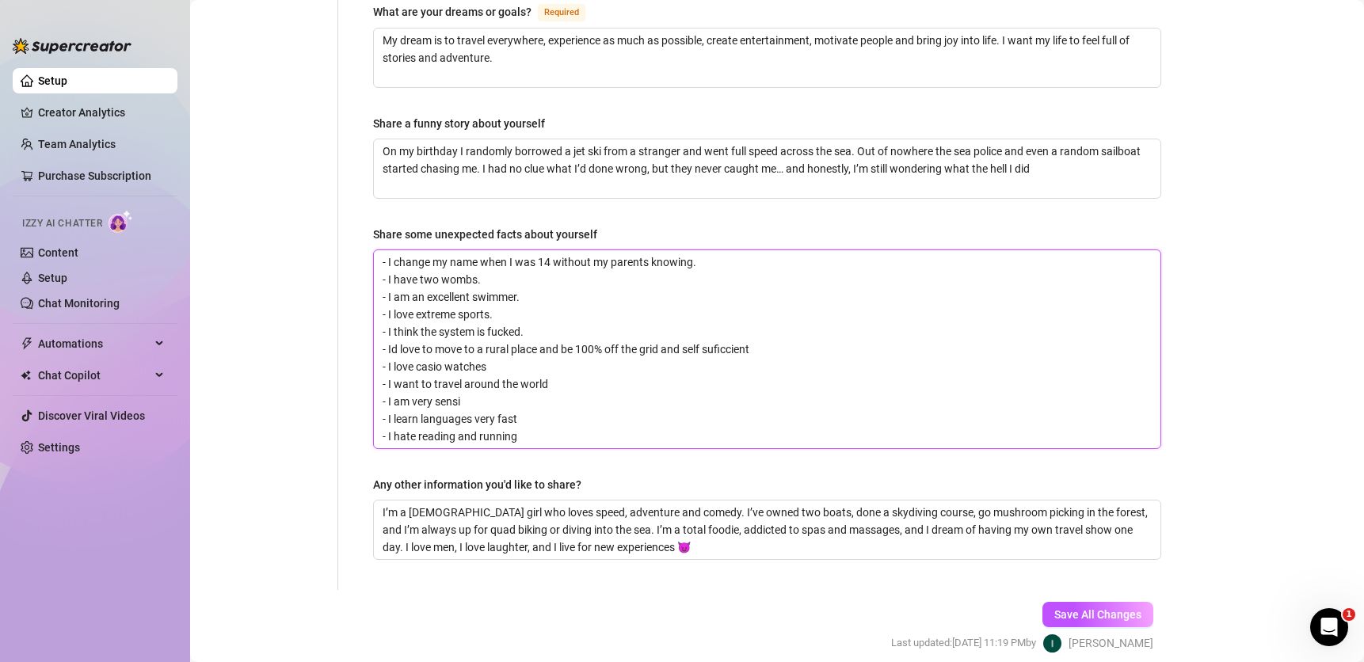
type textarea "- I change my name when I was 14 without my parents knowing. - I have two wombs…"
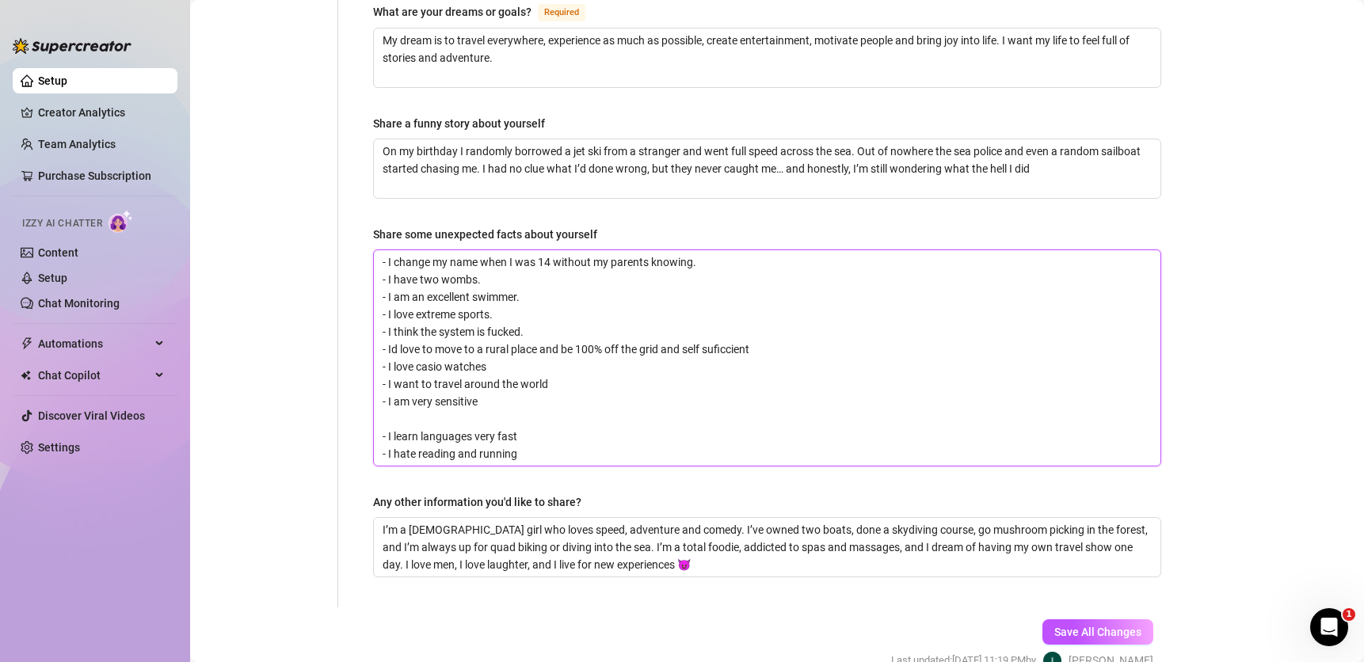
type textarea "- I change my name when I was 14 without my parents knowing. - I have two wombs…"
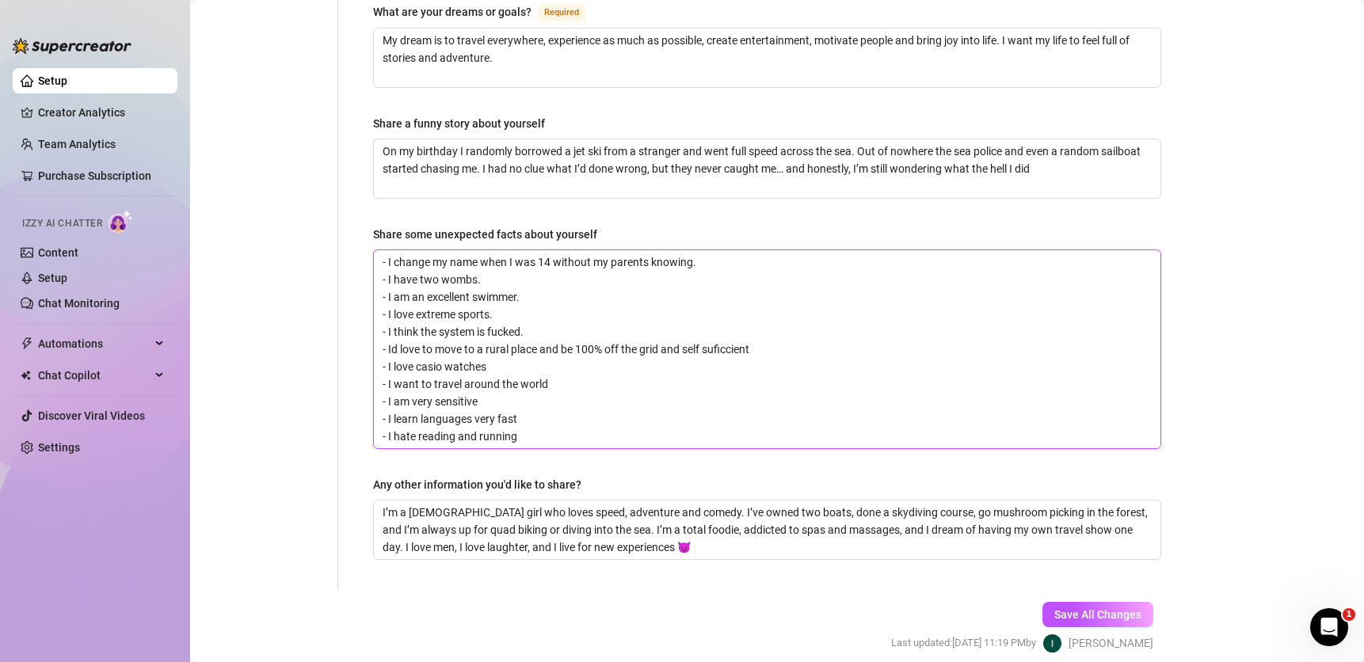
type textarea "- I change my name when I was 14 without my parents knowing. - I have two wombs…"
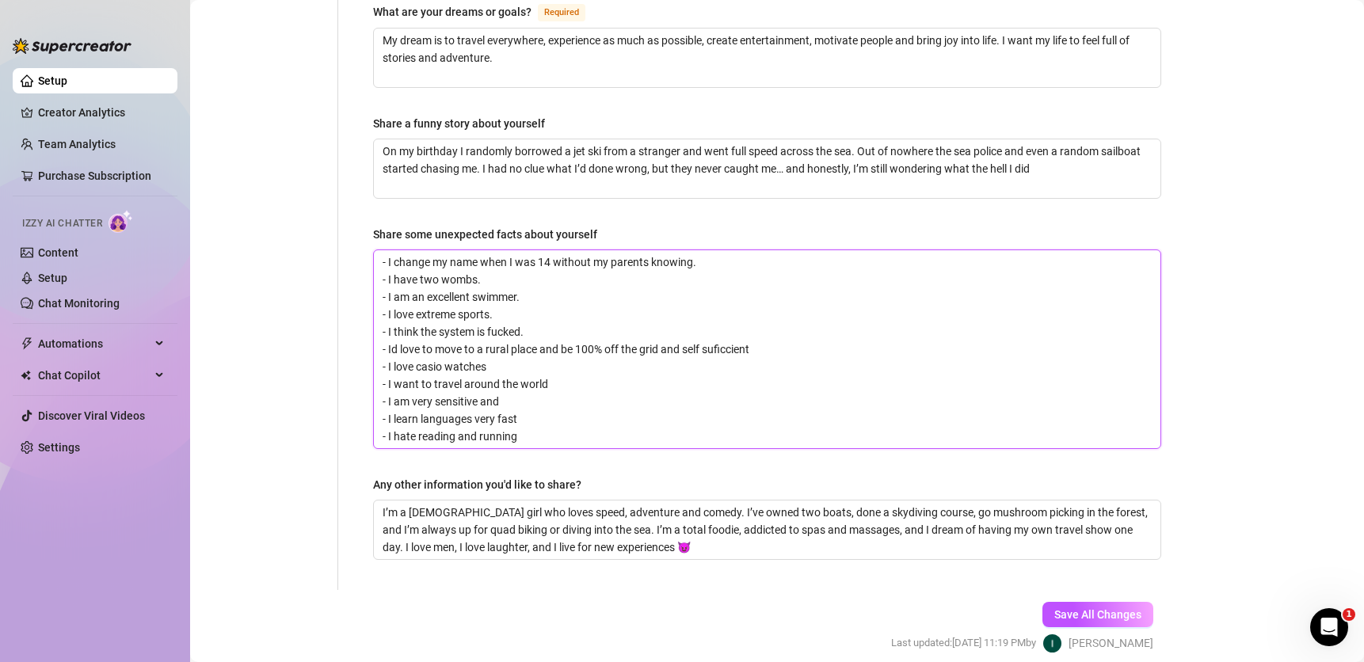
type textarea "- I change my name when I was 14 without my parents knowing. - I have two wombs…"
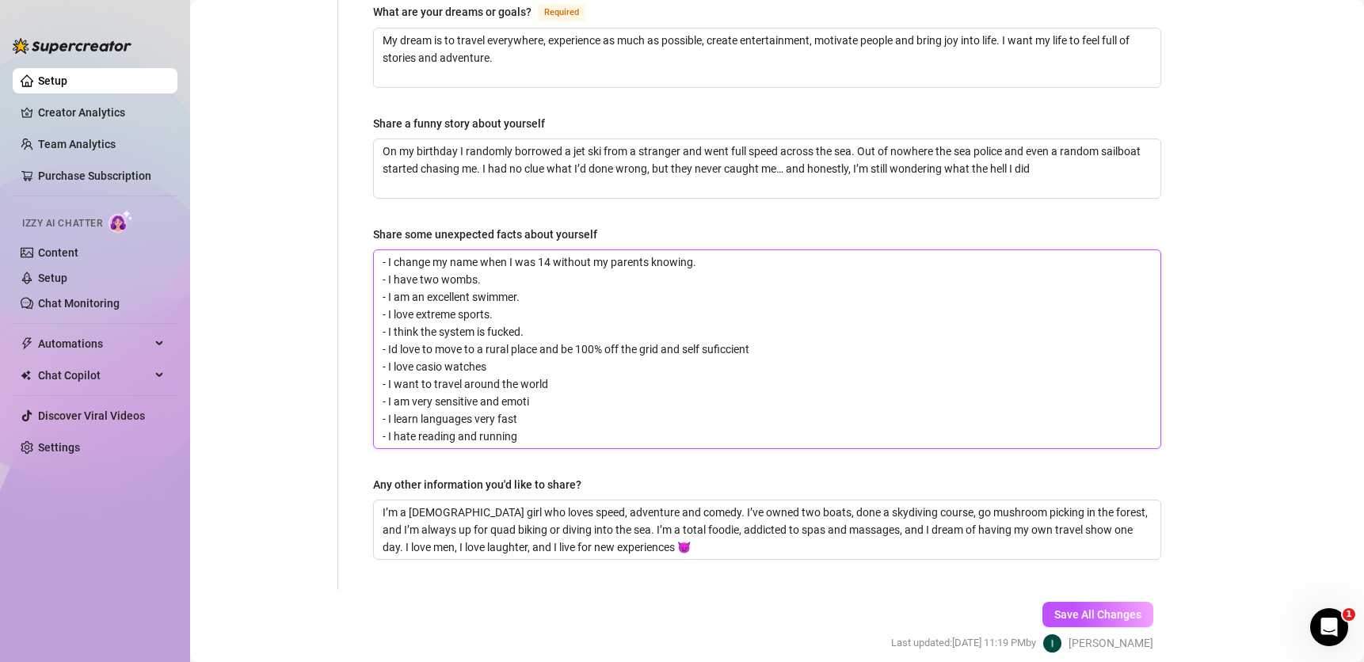
type textarea "- I change my name when I was 14 without my parents knowing. - I have two wombs…"
click at [1049, 602] on button "Save All Changes" at bounding box center [1097, 614] width 111 height 25
click at [1102, 608] on span "Save All Changes" at bounding box center [1097, 614] width 87 height 13
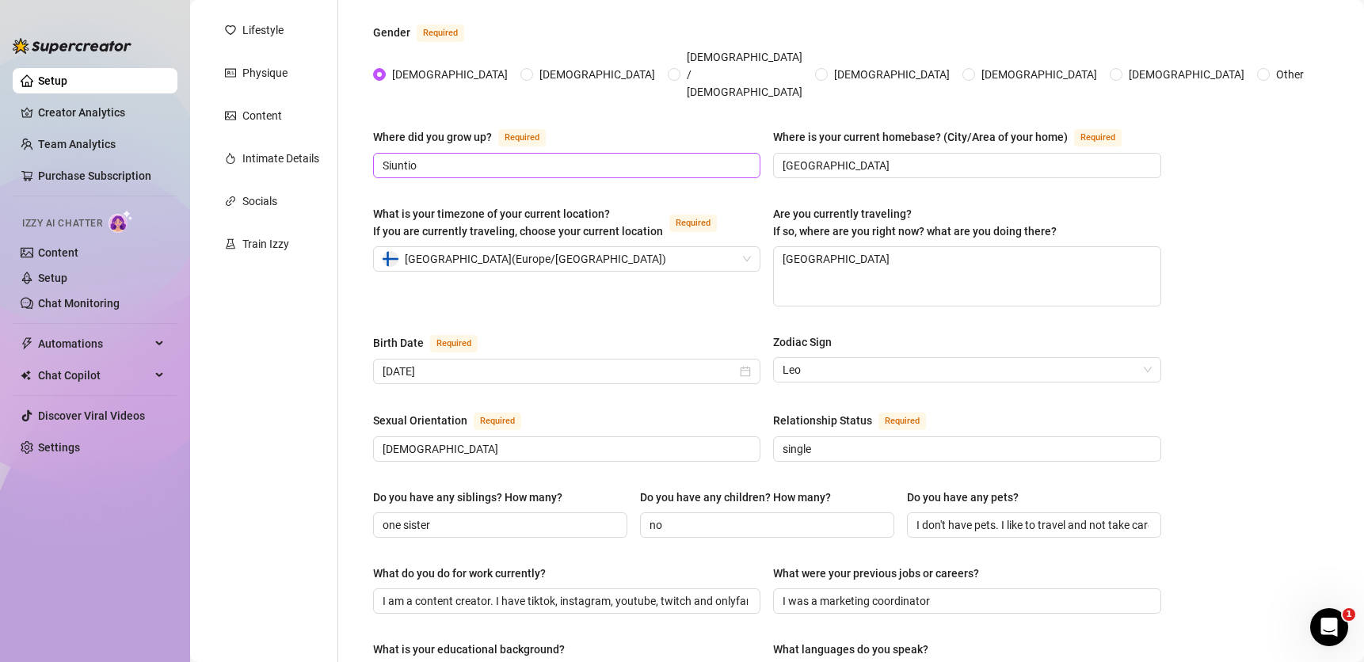
scroll to position [0, 0]
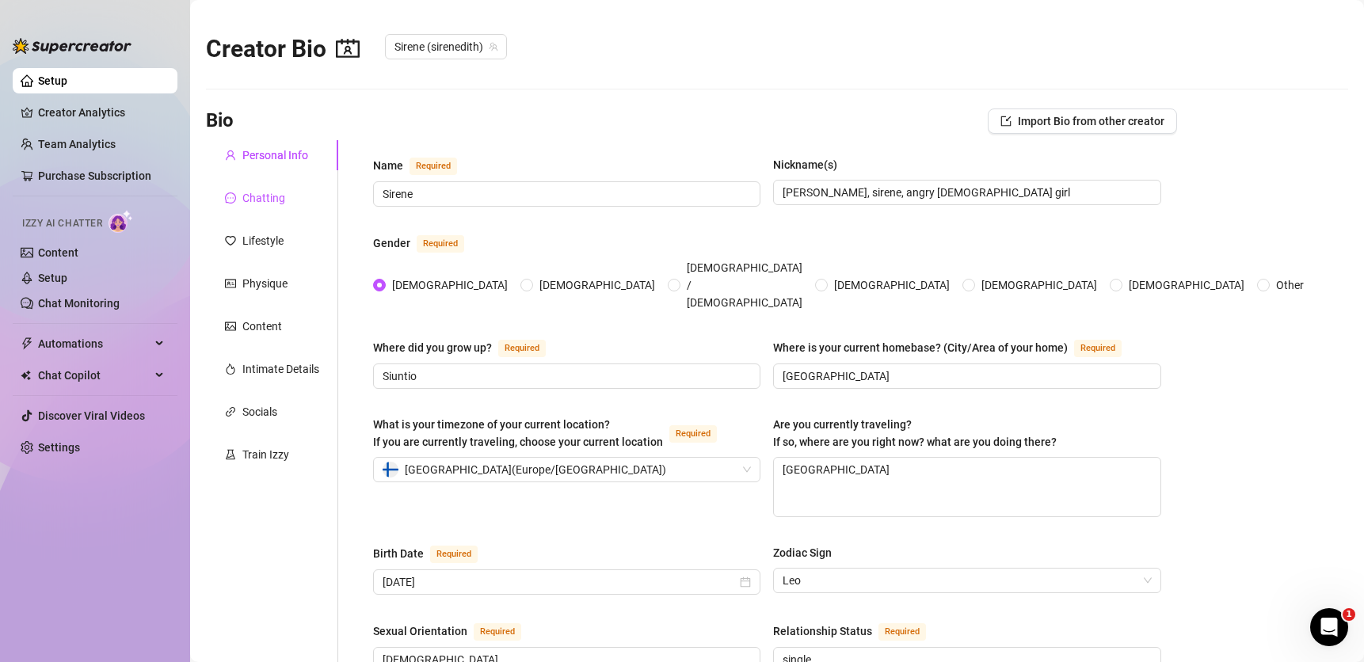
click at [256, 192] on div "Chatting" at bounding box center [263, 197] width 43 height 17
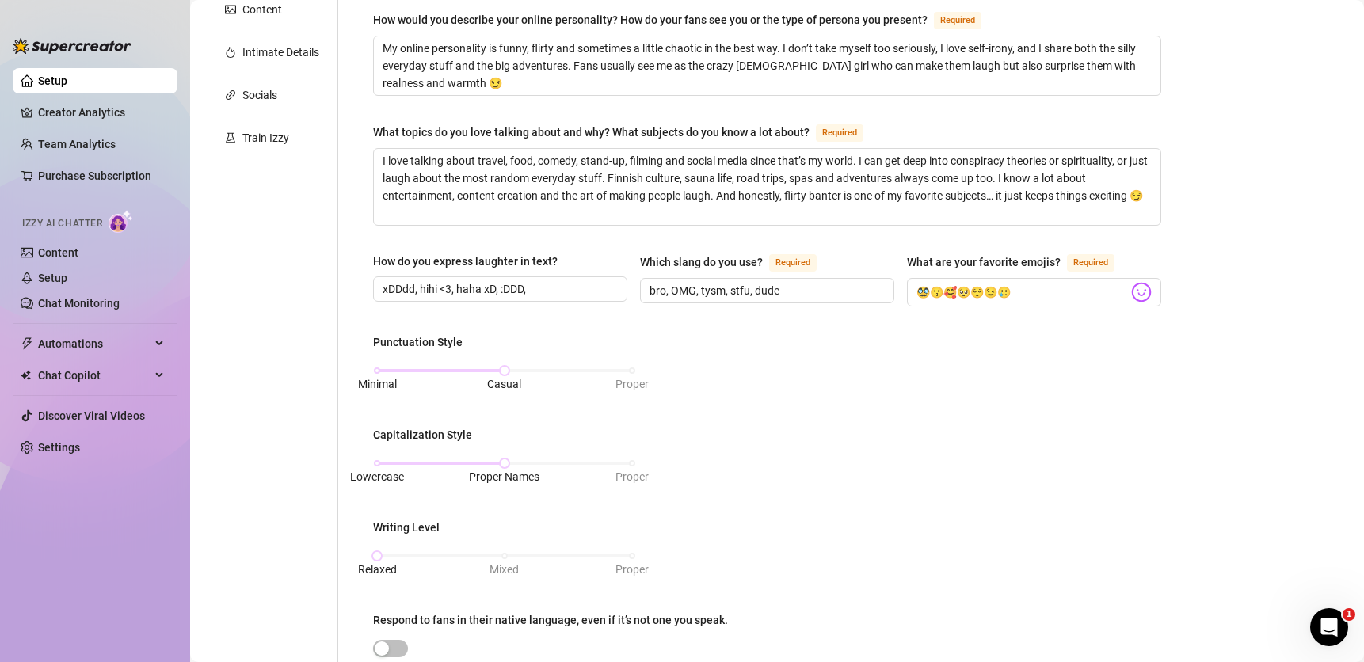
scroll to position [335, 0]
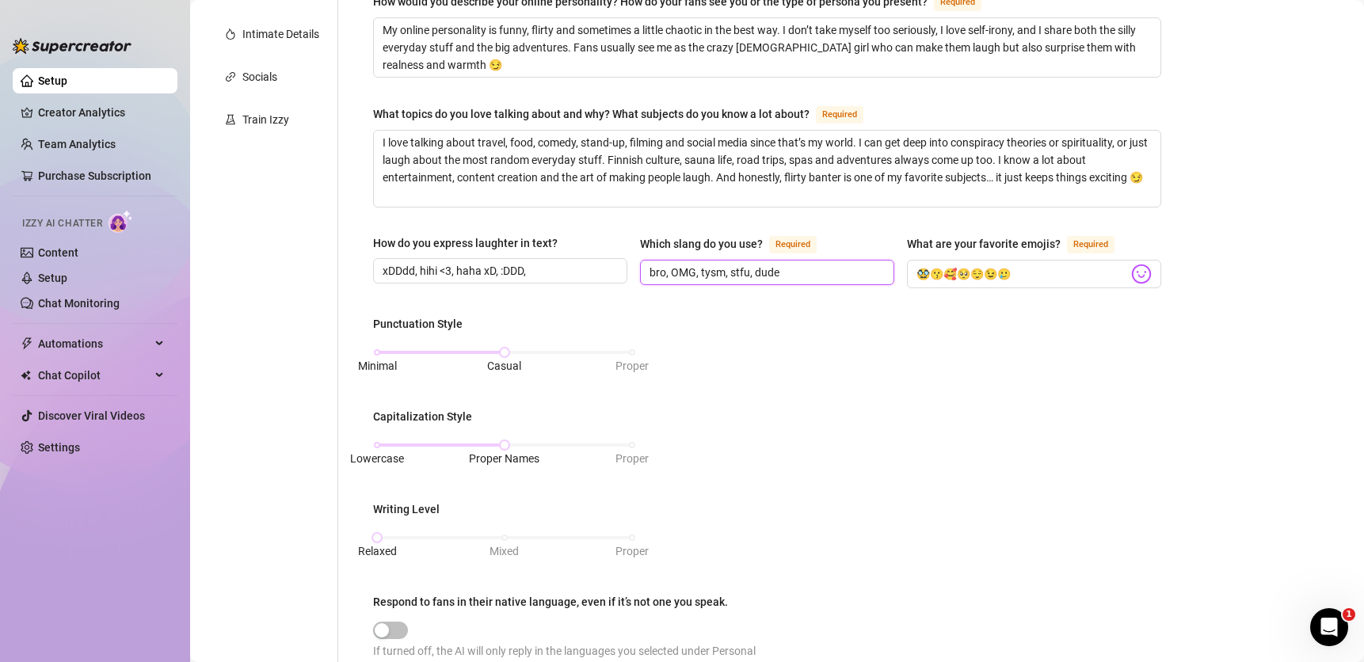
click at [802, 264] on input "bro, OMG, tysm, stfu, dude" at bounding box center [765, 272] width 232 height 17
click at [1056, 270] on input "🥸😗🥰🥺😌😉🥲" at bounding box center [1021, 274] width 211 height 21
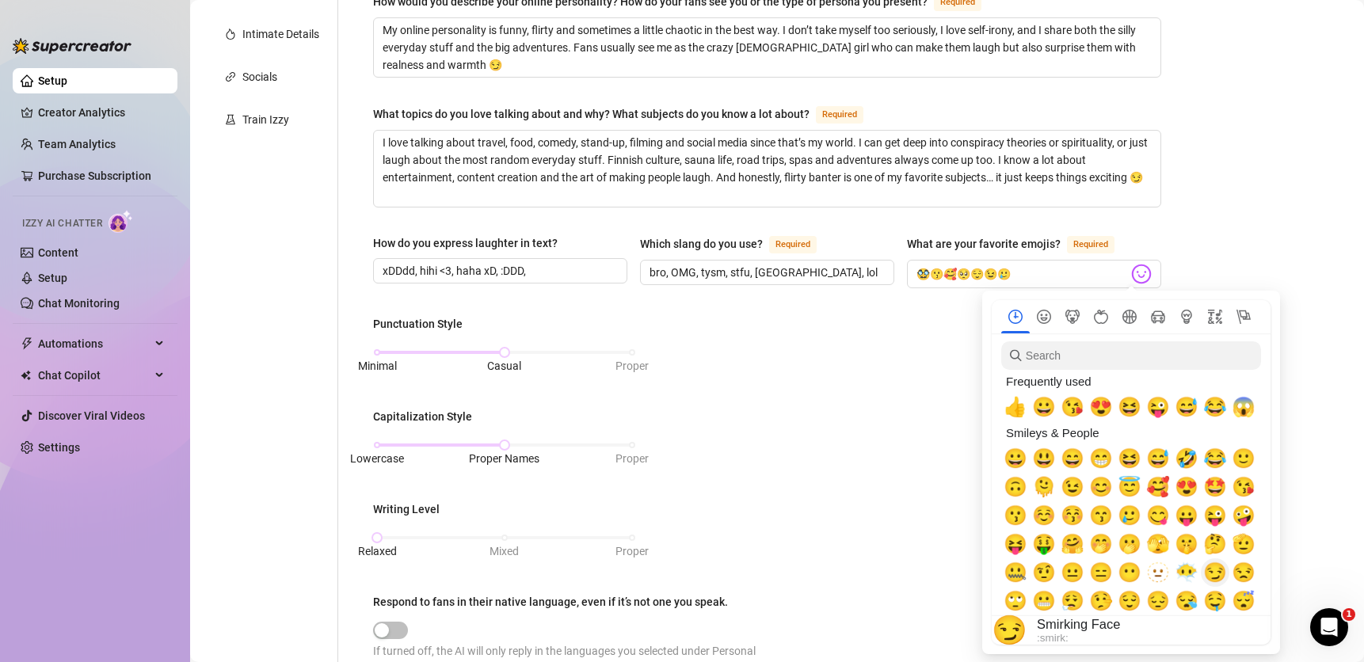
click at [1215, 581] on span "😏" at bounding box center [1215, 573] width 24 height 22
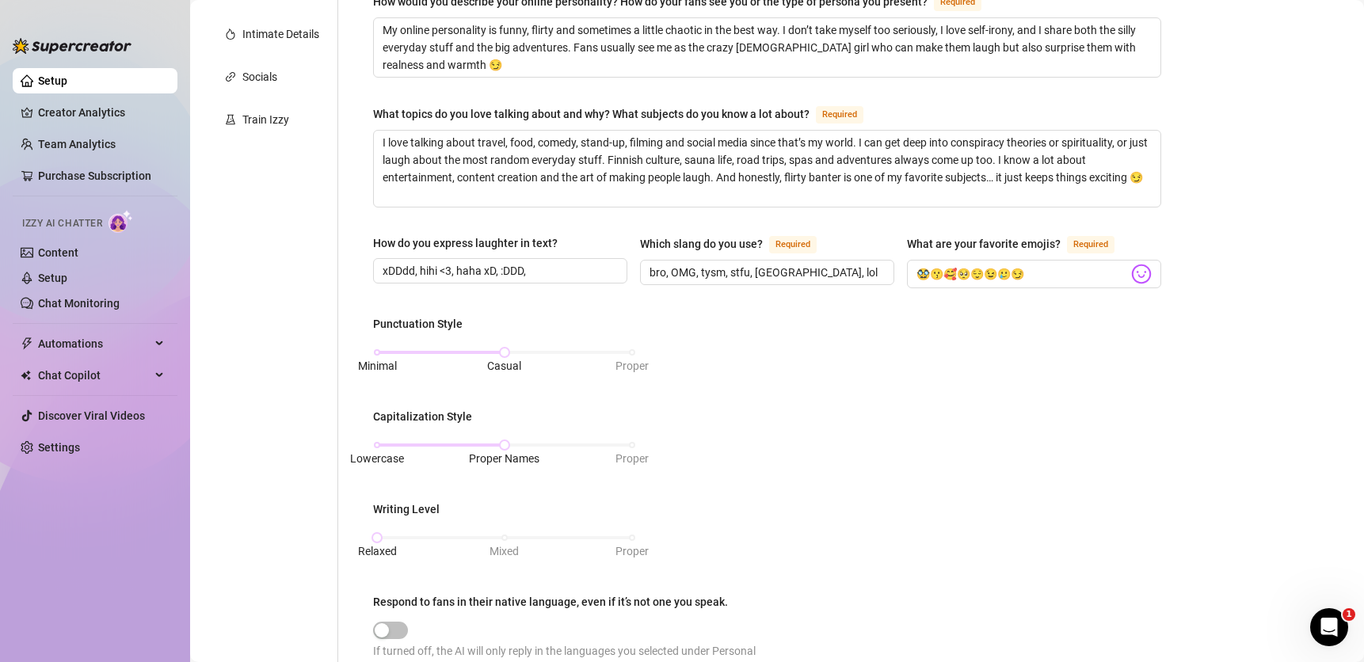
click at [923, 310] on div "What is your persona type? Persona defines the distinct image and personality o…" at bounding box center [767, 414] width 788 height 1186
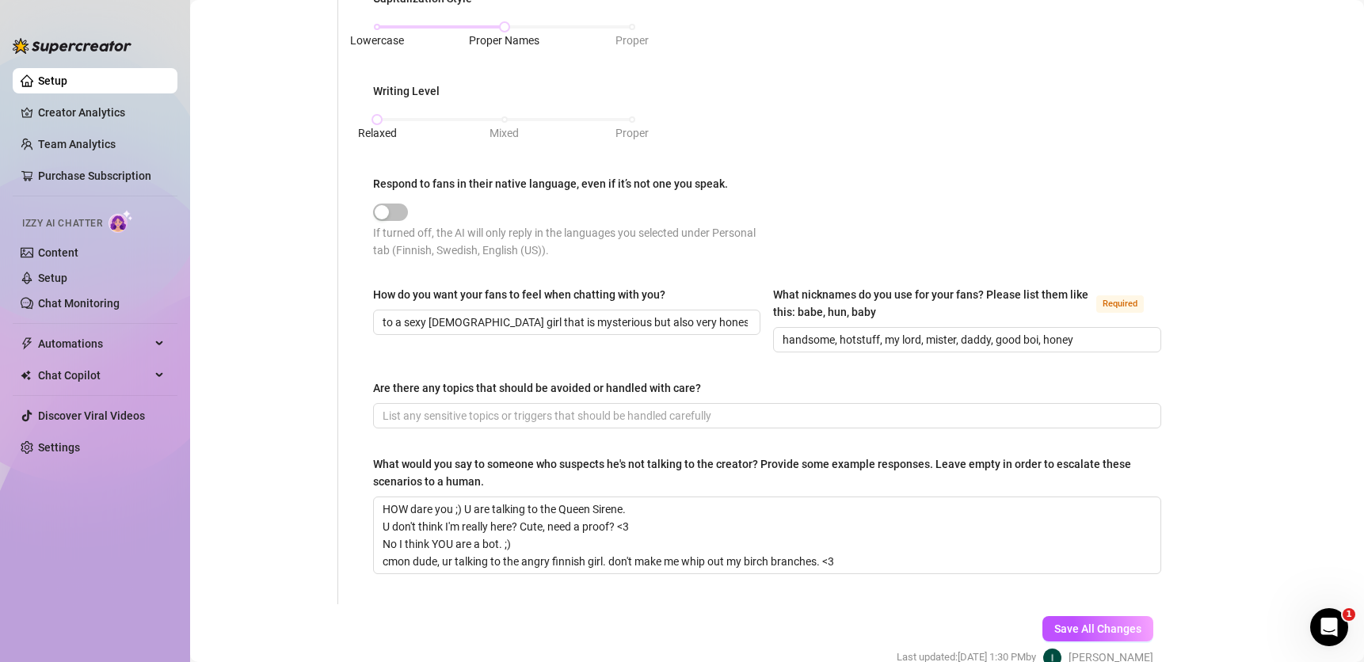
scroll to position [831, 0]
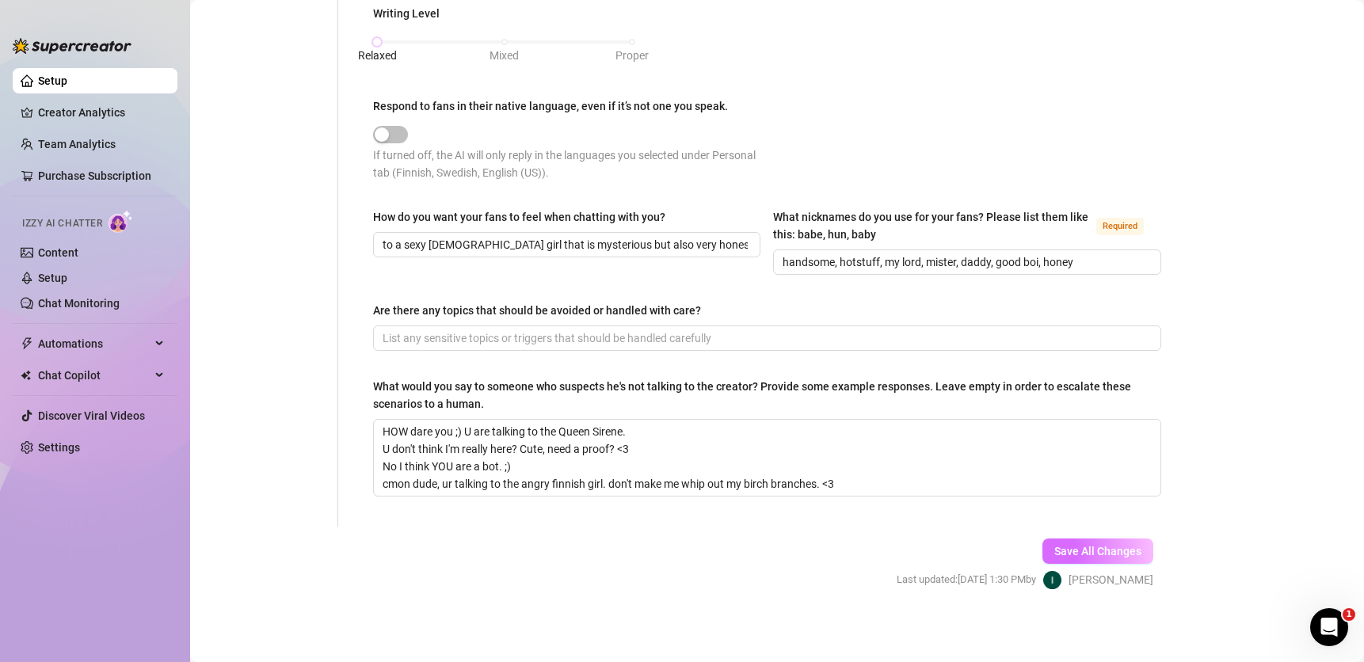
click at [1067, 554] on span "Save All Changes" at bounding box center [1097, 551] width 87 height 13
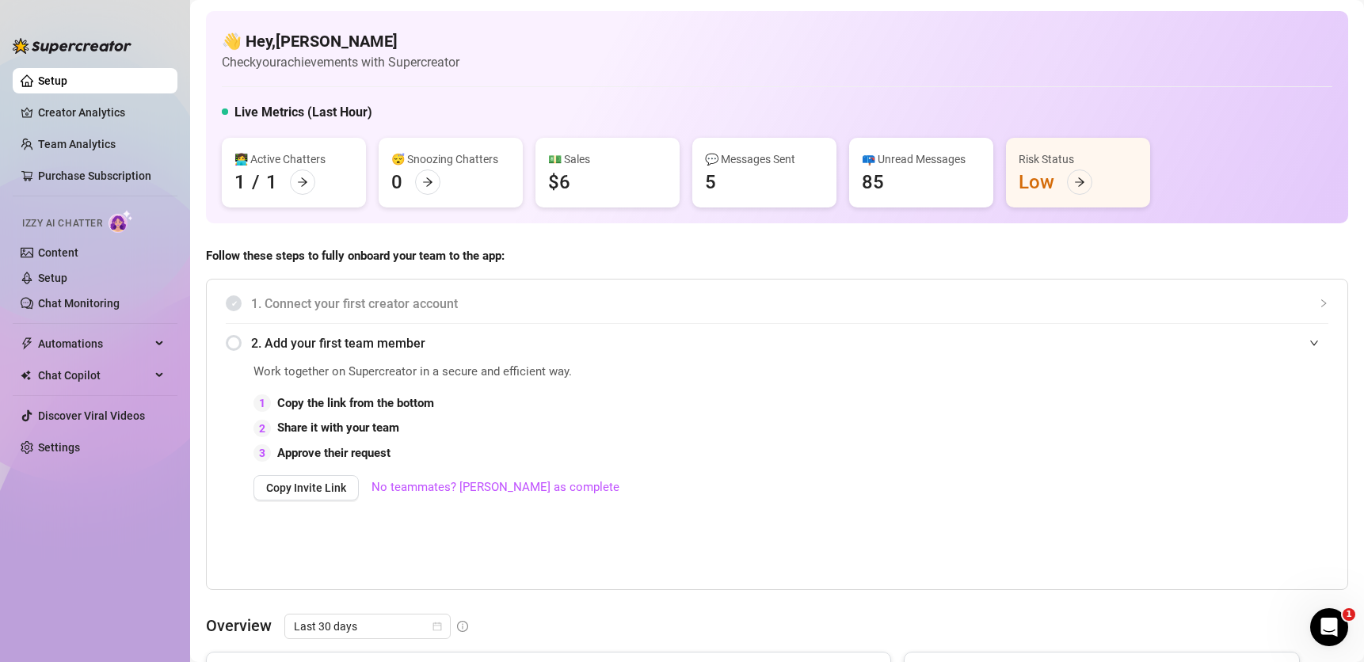
click at [86, 221] on span "Izzy AI Chatter" at bounding box center [62, 223] width 80 height 15
click at [55, 280] on link "Setup" at bounding box center [52, 278] width 29 height 13
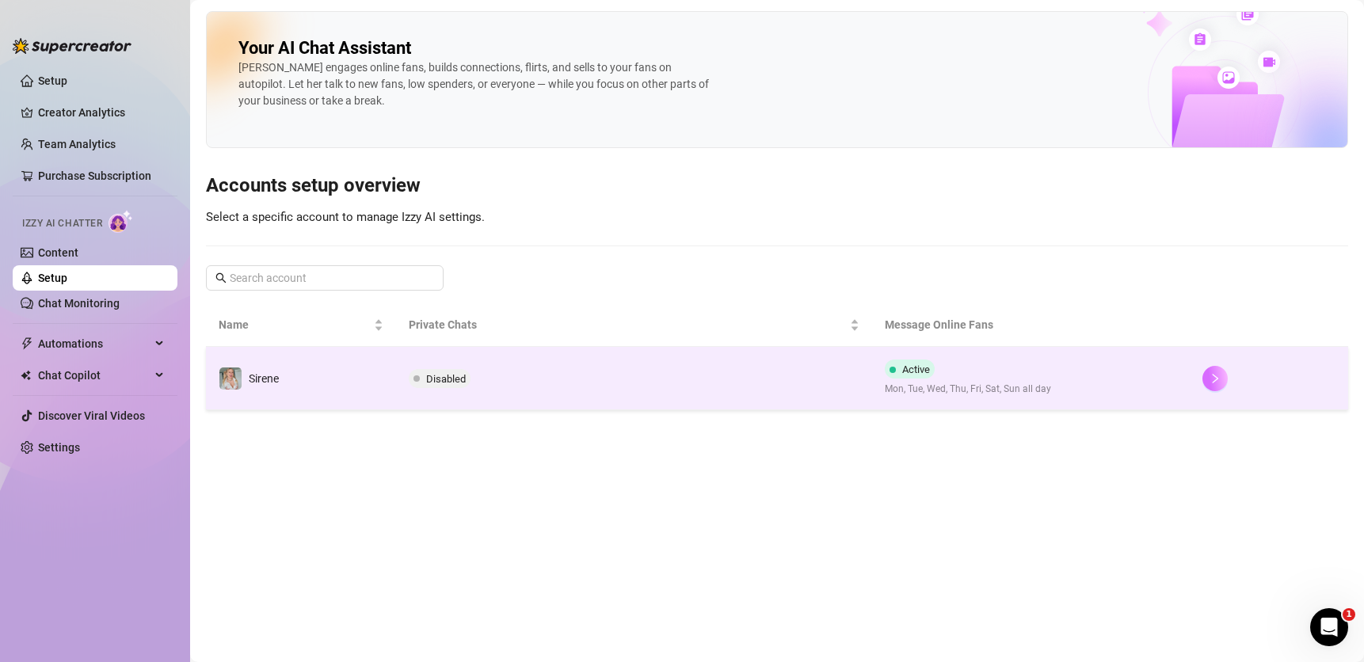
click at [1214, 379] on icon "right" at bounding box center [1214, 378] width 11 height 11
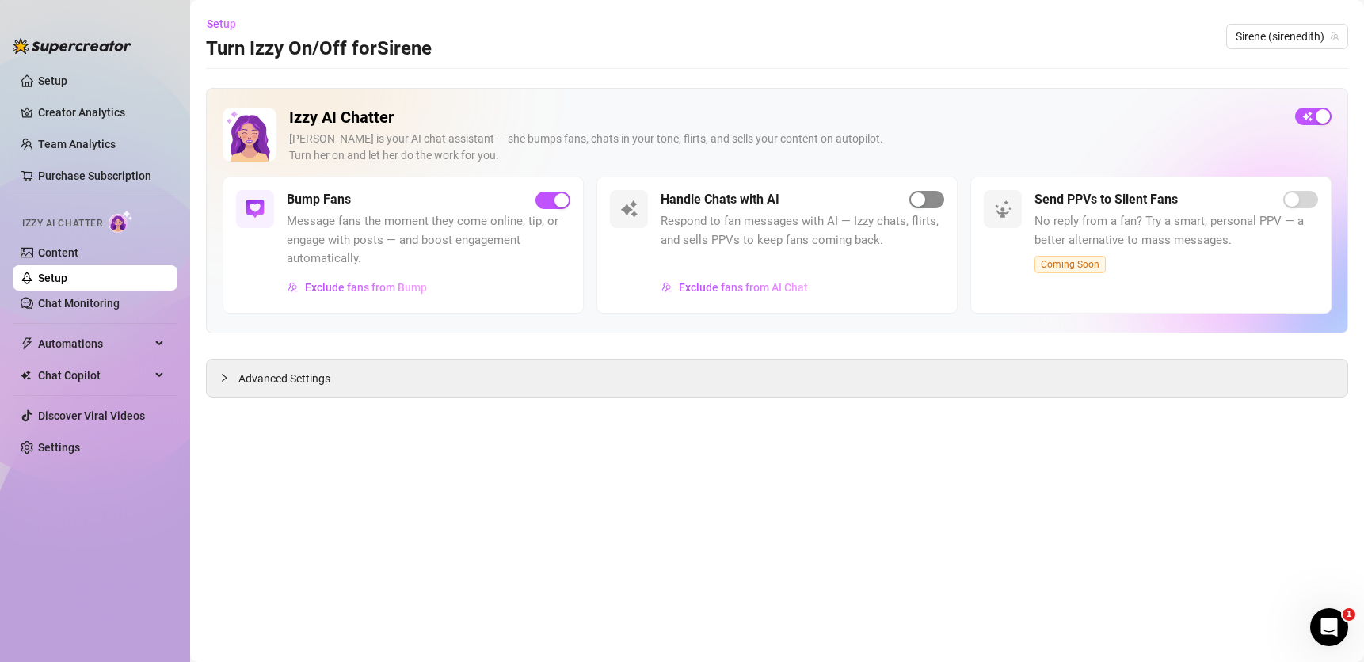
click at [938, 198] on span "button" at bounding box center [926, 199] width 35 height 17
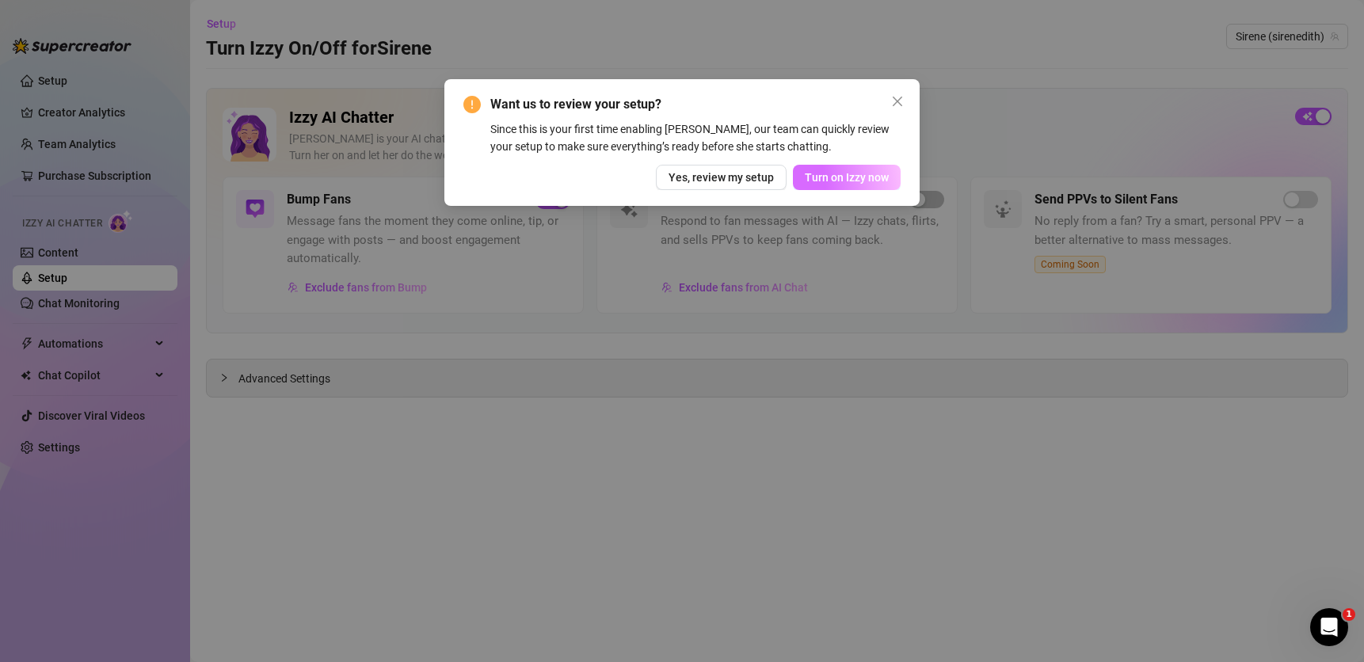
click at [876, 179] on span "Turn on Izzy now" at bounding box center [847, 177] width 84 height 13
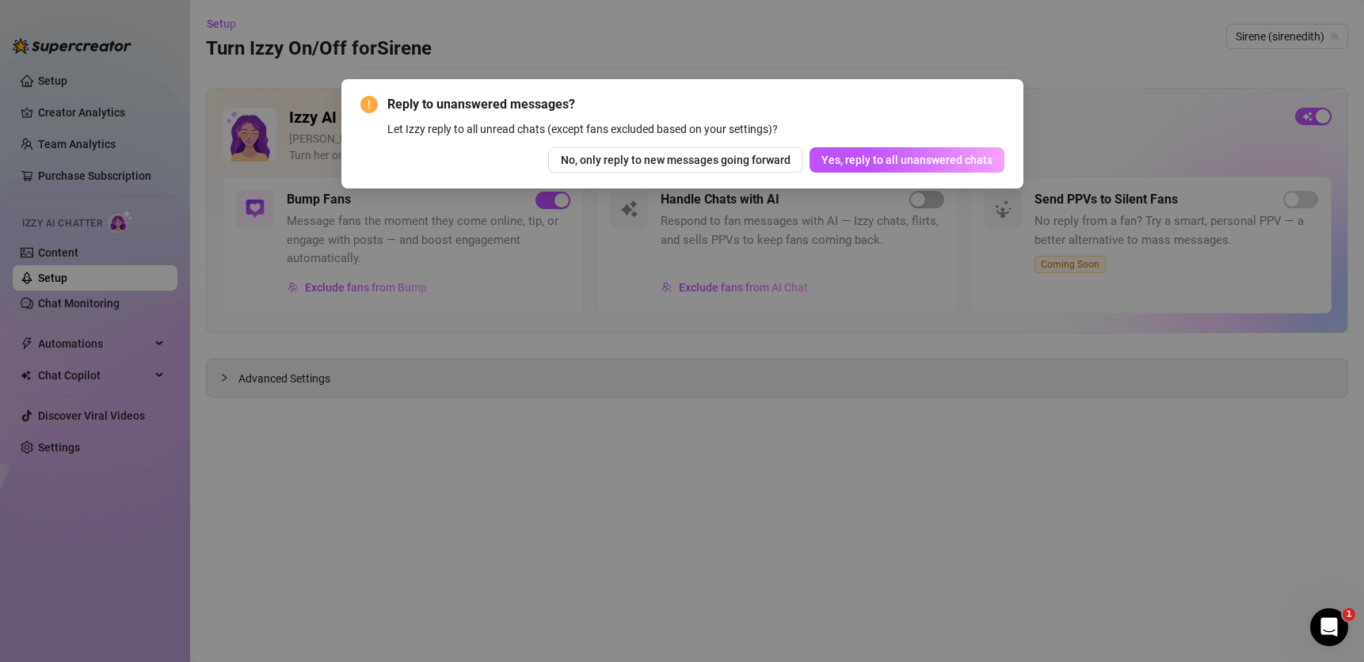
click at [1102, 117] on div "Reply to unanswered messages? Let Izzy reply to all unread chats (except fans e…" at bounding box center [682, 331] width 1364 height 662
drag, startPoint x: 580, startPoint y: 288, endPoint x: 593, endPoint y: 289, distance: 13.6
click at [581, 288] on div "Reply to unanswered messages? Let Izzy reply to all unread chats (except fans e…" at bounding box center [682, 331] width 1364 height 662
click at [870, 160] on span "Yes, reply to all unanswered chats" at bounding box center [906, 160] width 171 height 13
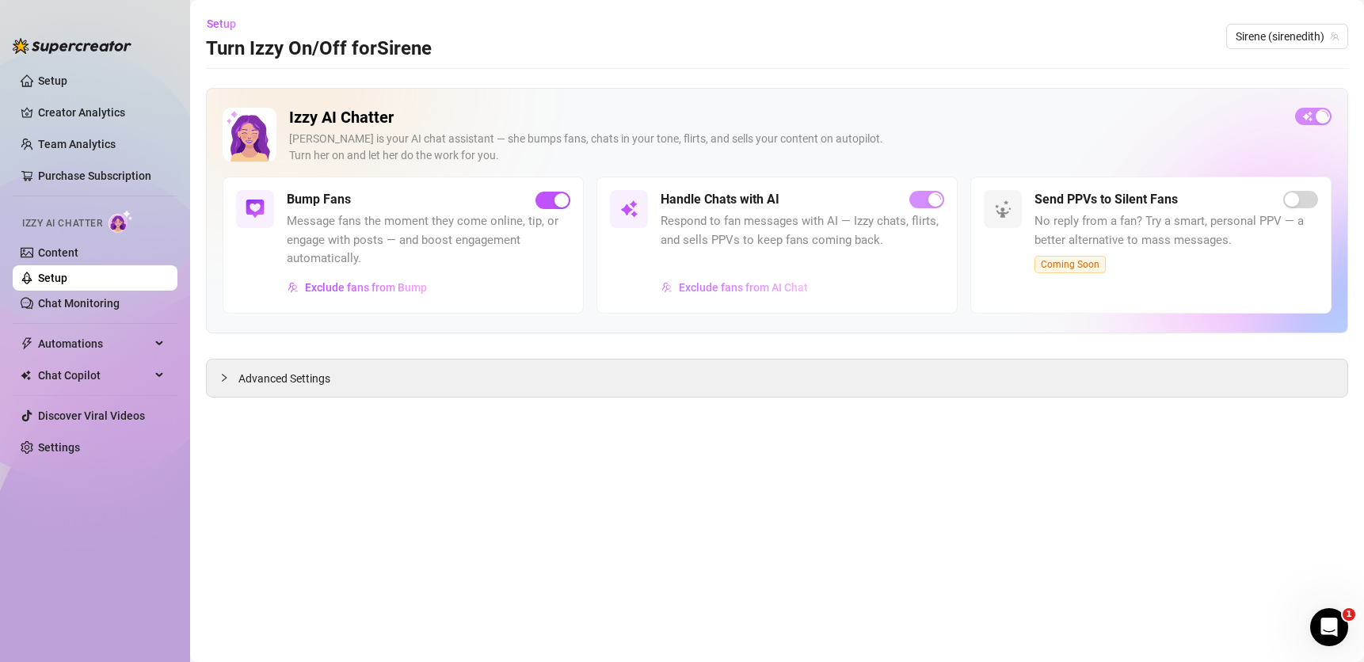
click at [722, 288] on span "Exclude fans from AI Chat" at bounding box center [743, 287] width 129 height 13
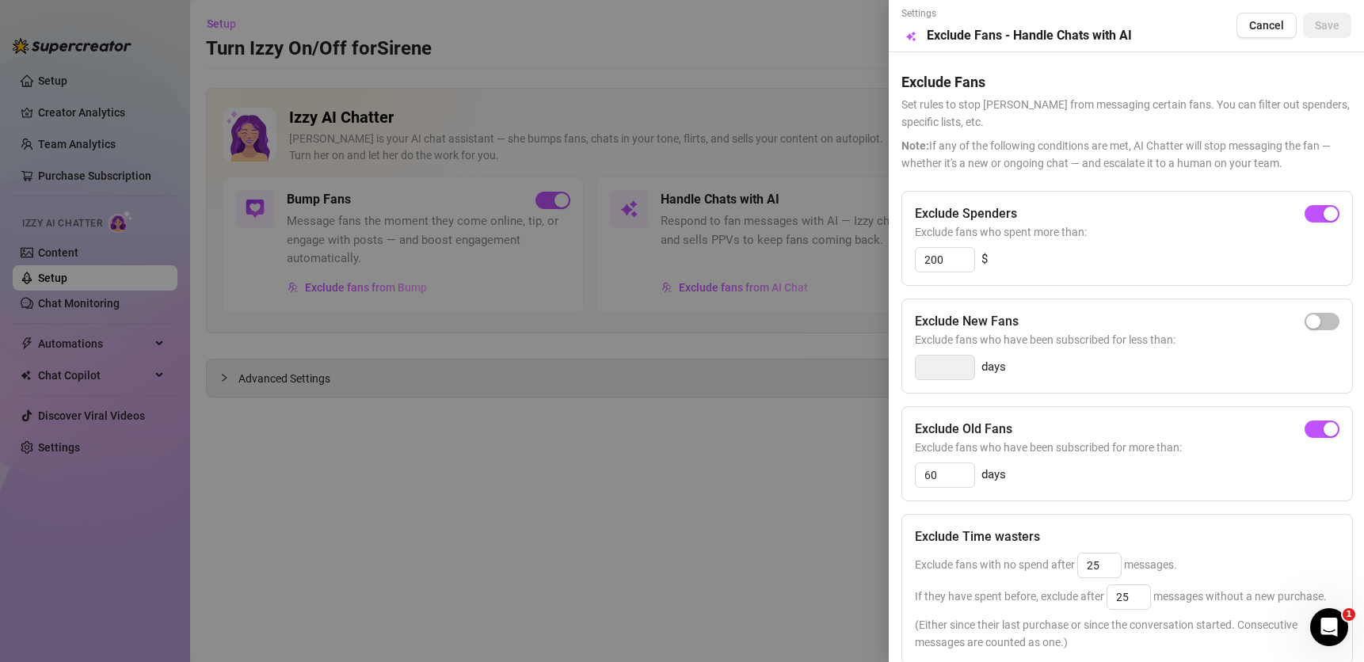
click at [747, 470] on div at bounding box center [682, 331] width 1364 height 662
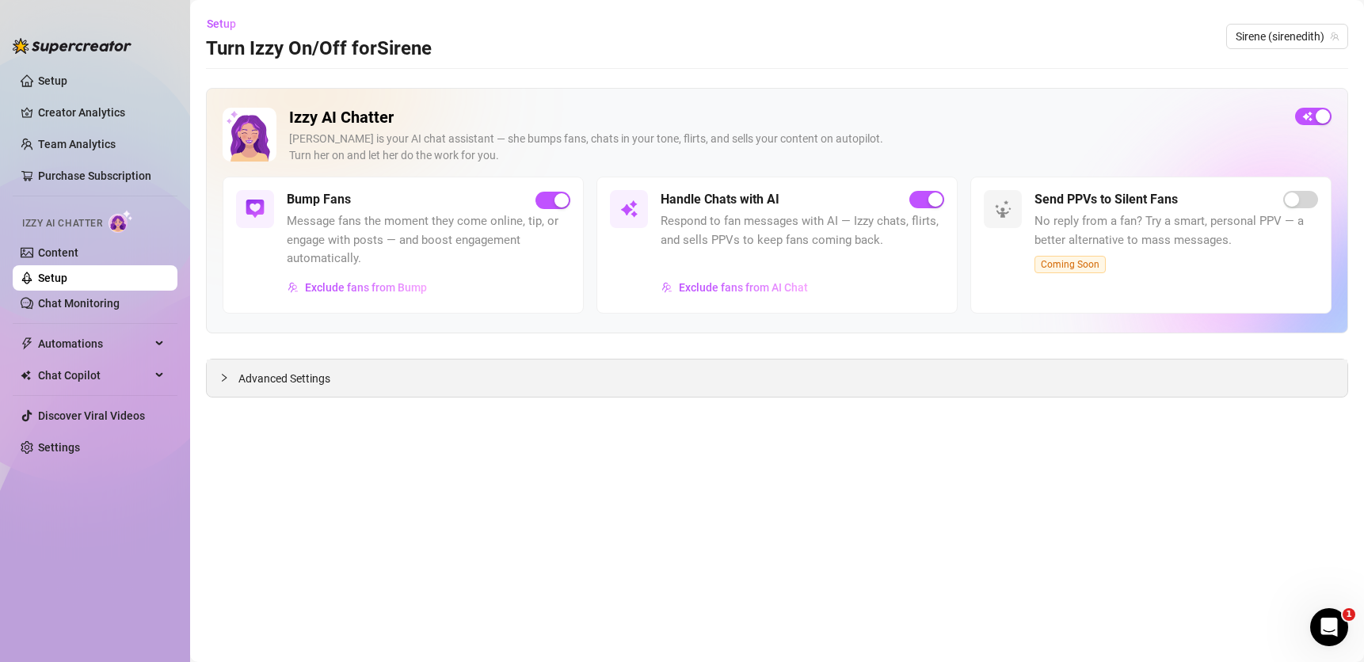
click at [223, 382] on icon "collapsed" at bounding box center [224, 378] width 10 height 10
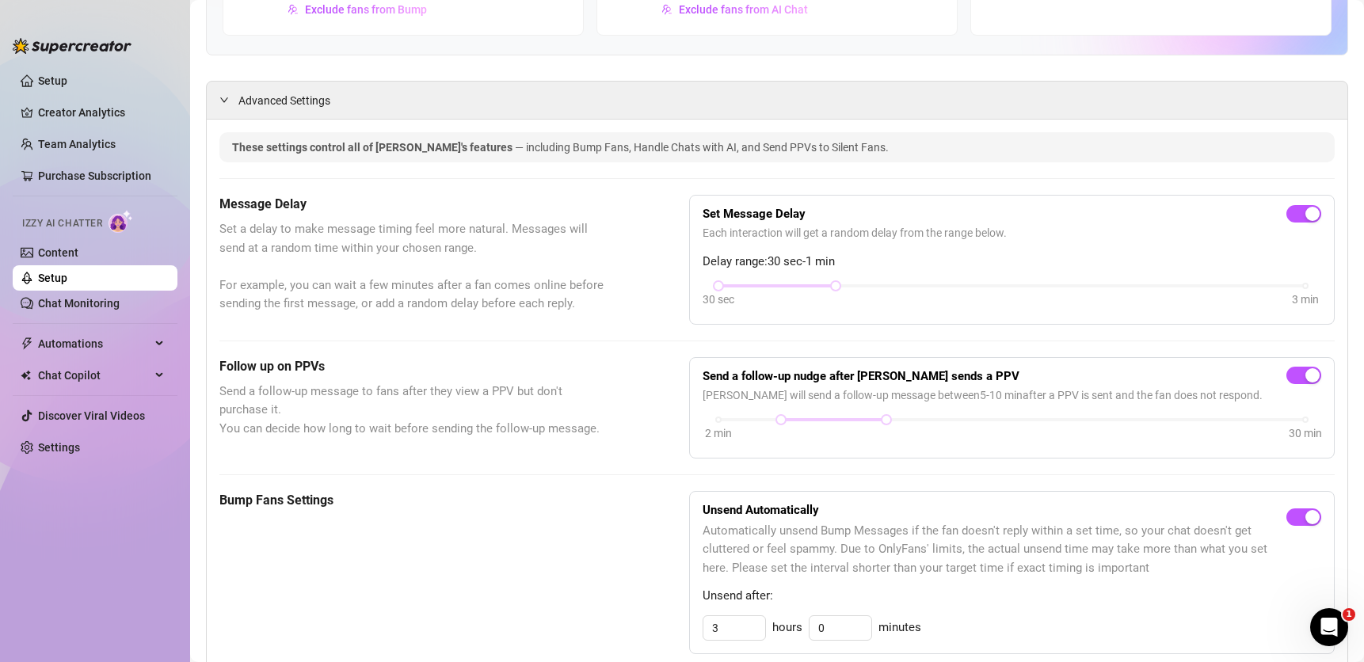
scroll to position [406, 0]
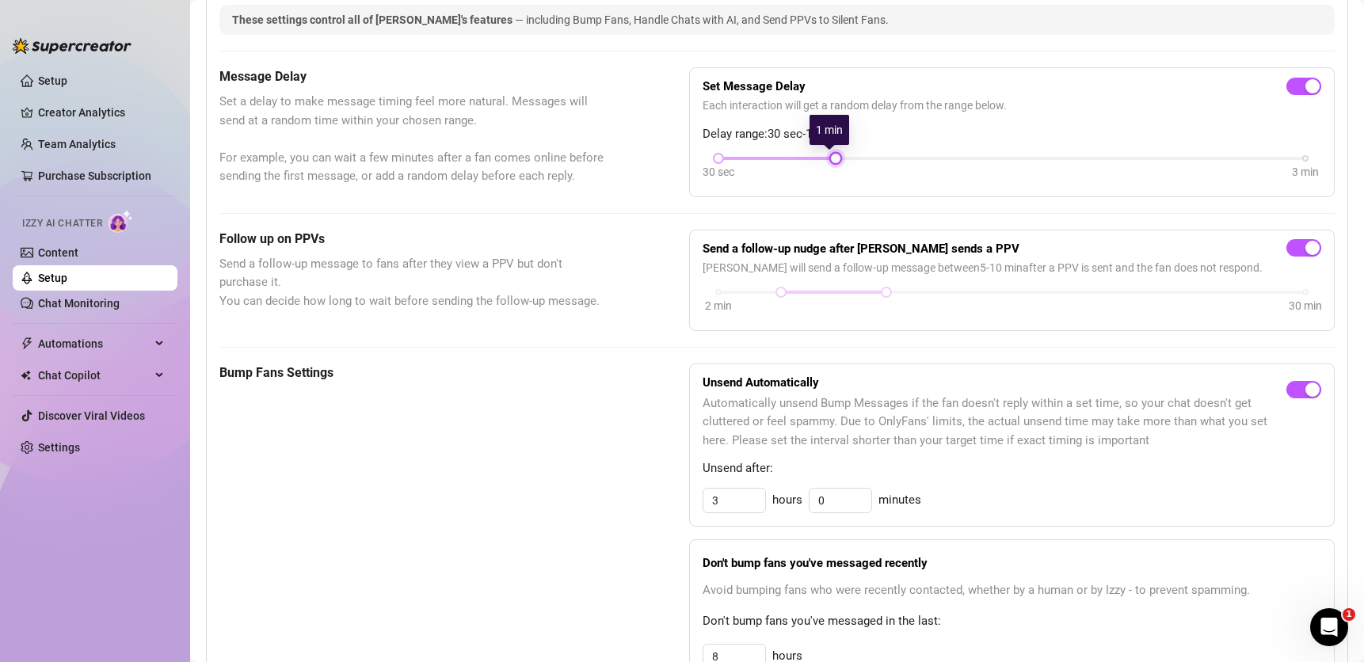
drag, startPoint x: 829, startPoint y: 155, endPoint x: 774, endPoint y: 154, distance: 55.4
click at [774, 154] on div "30 sec 3 min" at bounding box center [1011, 157] width 587 height 6
drag, startPoint x: 816, startPoint y: 155, endPoint x: 664, endPoint y: 165, distance: 152.4
click at [664, 165] on div "Message Delay Set a delay to make message timing feel more natural. Messages wi…" at bounding box center [776, 132] width 1115 height 130
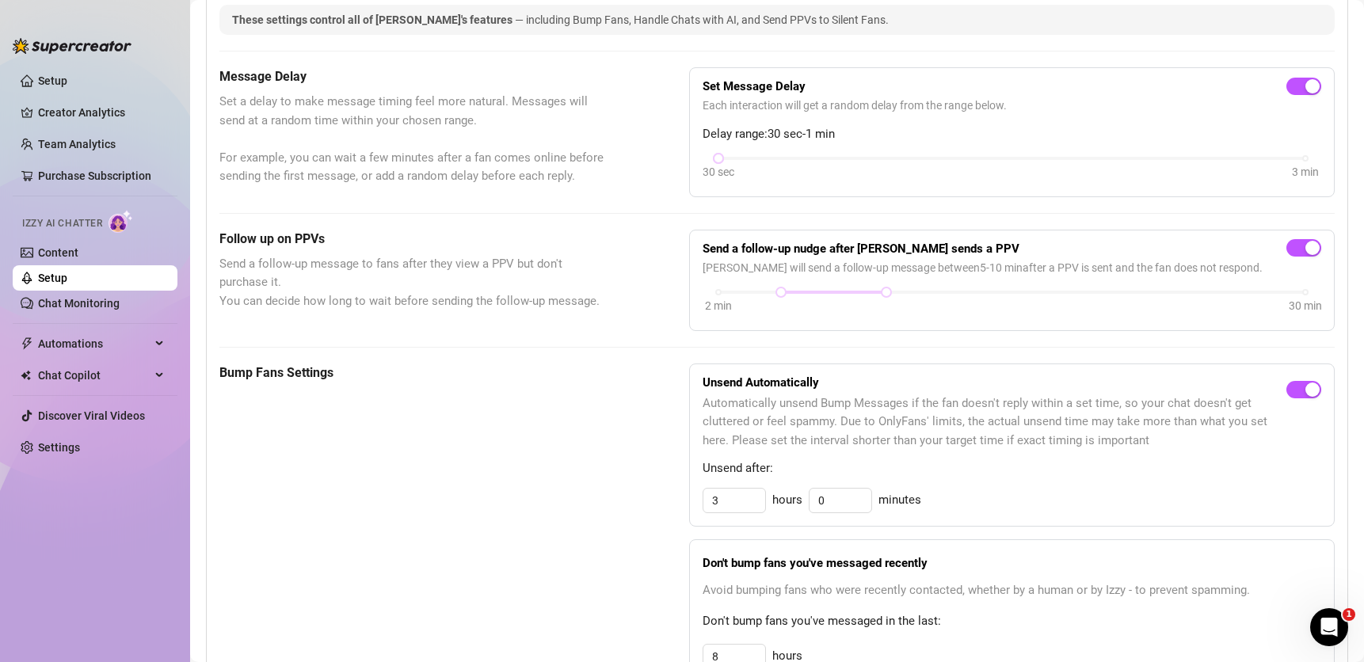
scroll to position [719, 0]
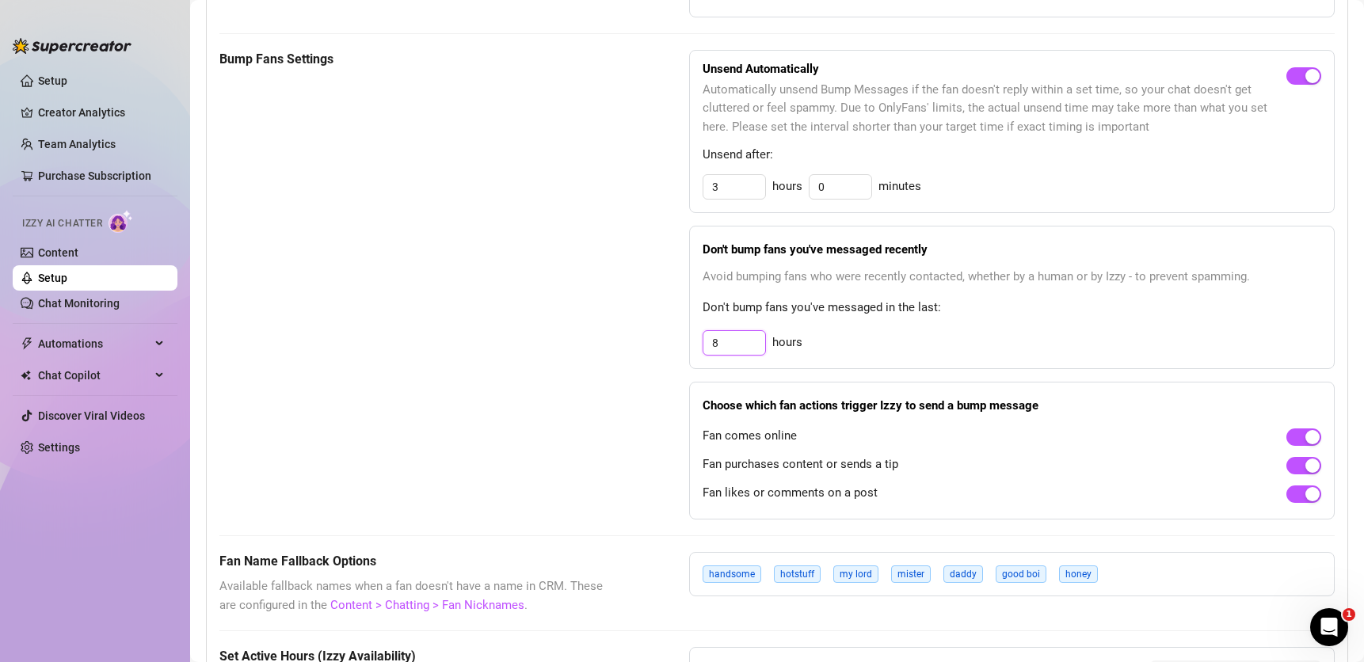
drag, startPoint x: 735, startPoint y: 346, endPoint x: 693, endPoint y: 344, distance: 42.0
click at [693, 344] on div "Don't bump fans you've messaged recently Avoid bumping fans who were recently c…" at bounding box center [1011, 297] width 645 height 143
type input "24"
click at [634, 366] on div "Bump Fans Settings Unsend Automatically Automatically unsend Bump Messages if t…" at bounding box center [776, 285] width 1115 height 470
click at [920, 305] on span "Don't bump fans you've messaged in the last:" at bounding box center [1012, 308] width 619 height 19
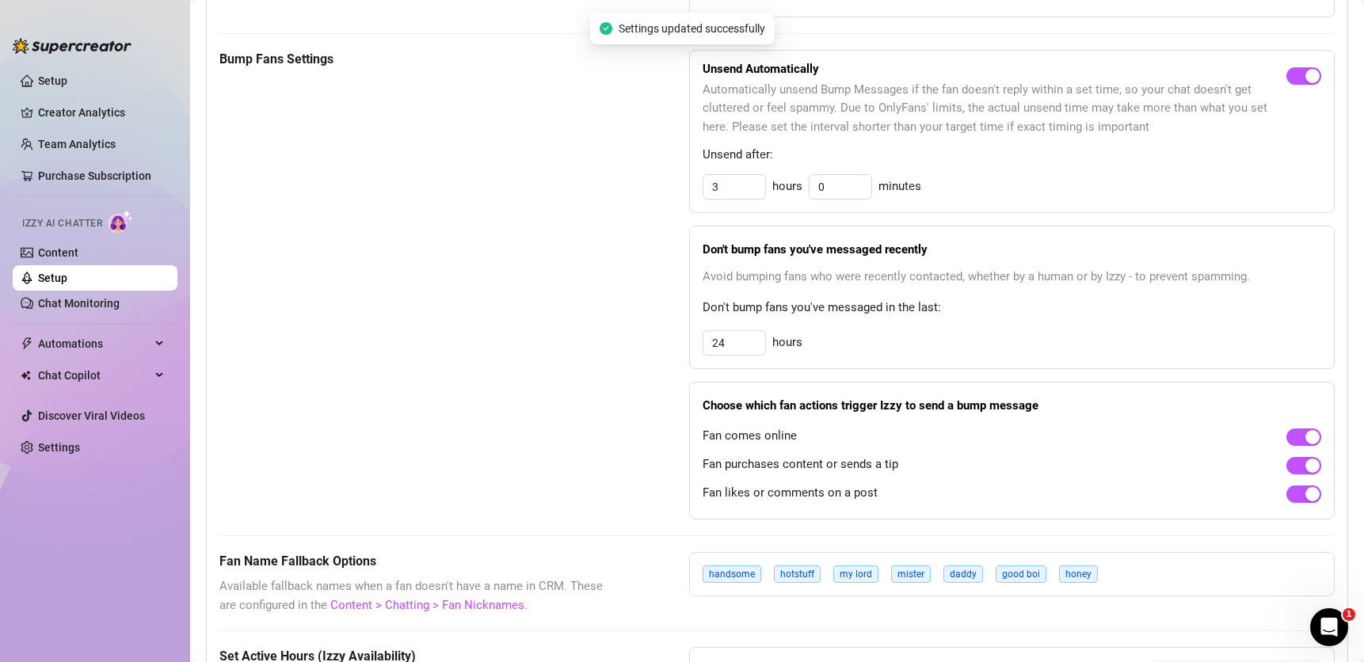
click at [866, 371] on div "Unsend Automatically Automatically unsend Bump Messages if the fan doesn't repl…" at bounding box center [1011, 285] width 645 height 470
click at [593, 380] on div "Bump Fans Settings" at bounding box center [414, 285] width 390 height 470
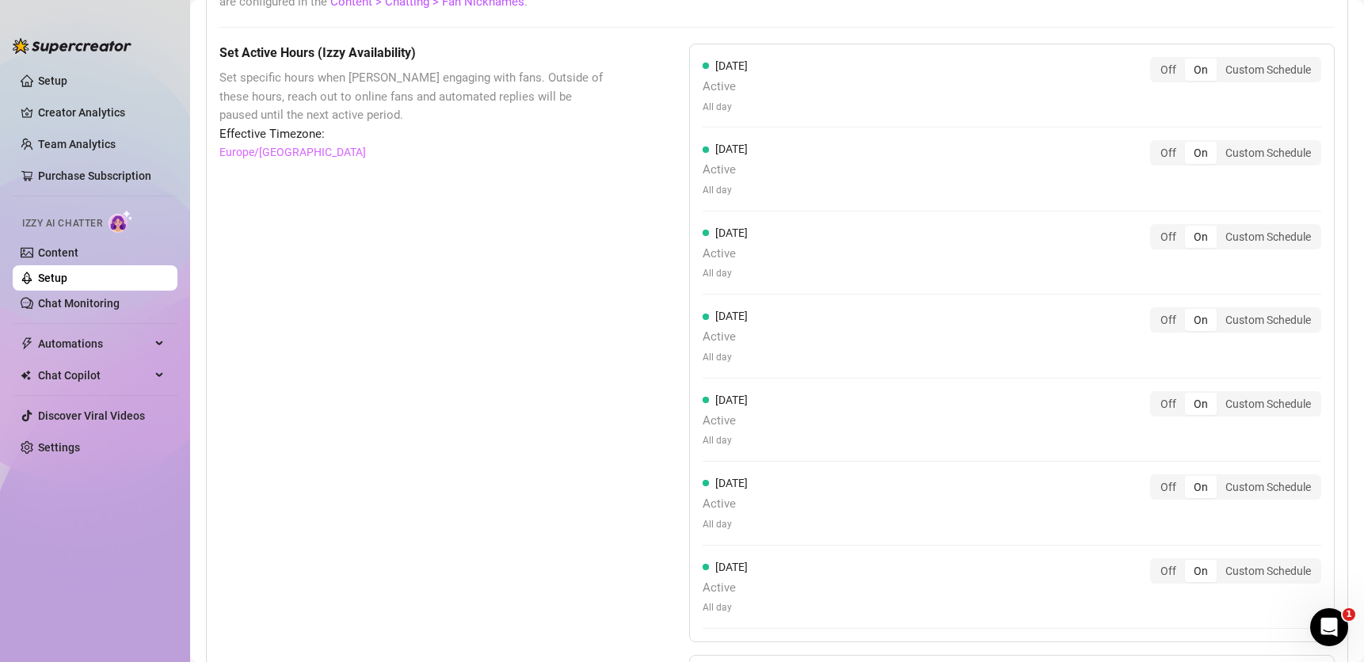
scroll to position [1479, 0]
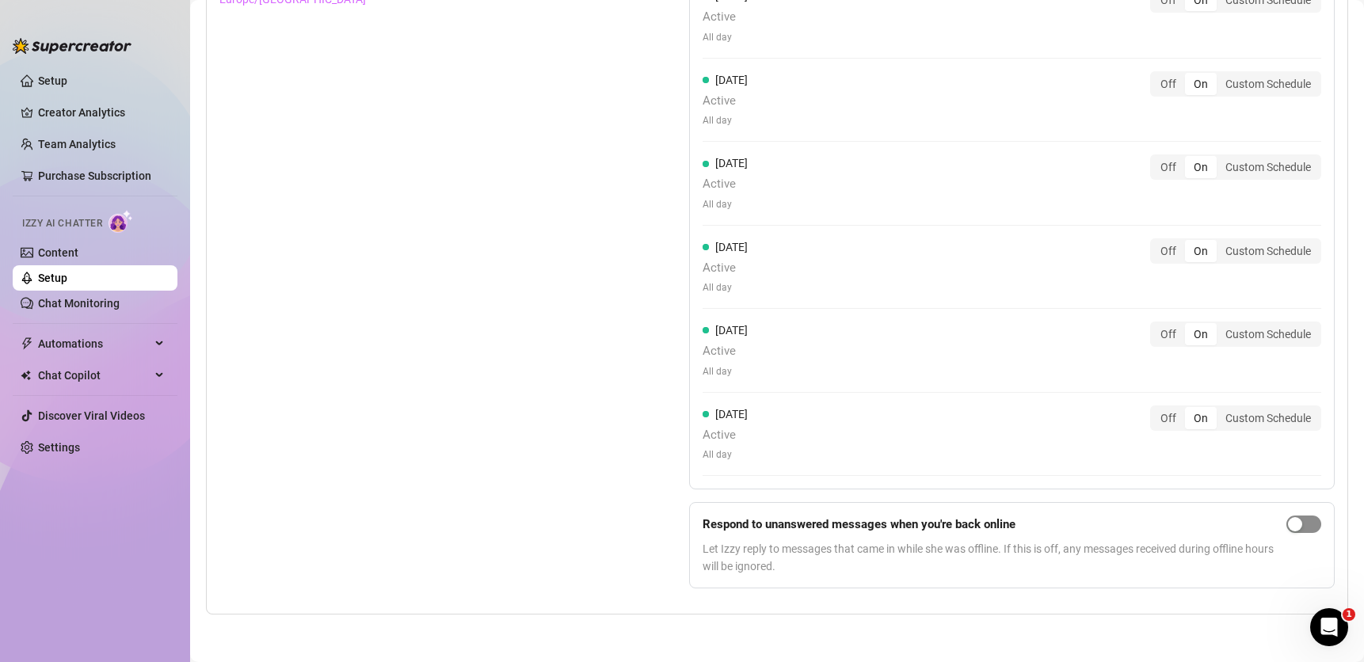
click at [1305, 525] on span "button" at bounding box center [1303, 524] width 35 height 17
click at [590, 511] on div "Set Active Hours (Izzy Availability) Set specific hours when Izzy engaging with…" at bounding box center [414, 246] width 390 height 710
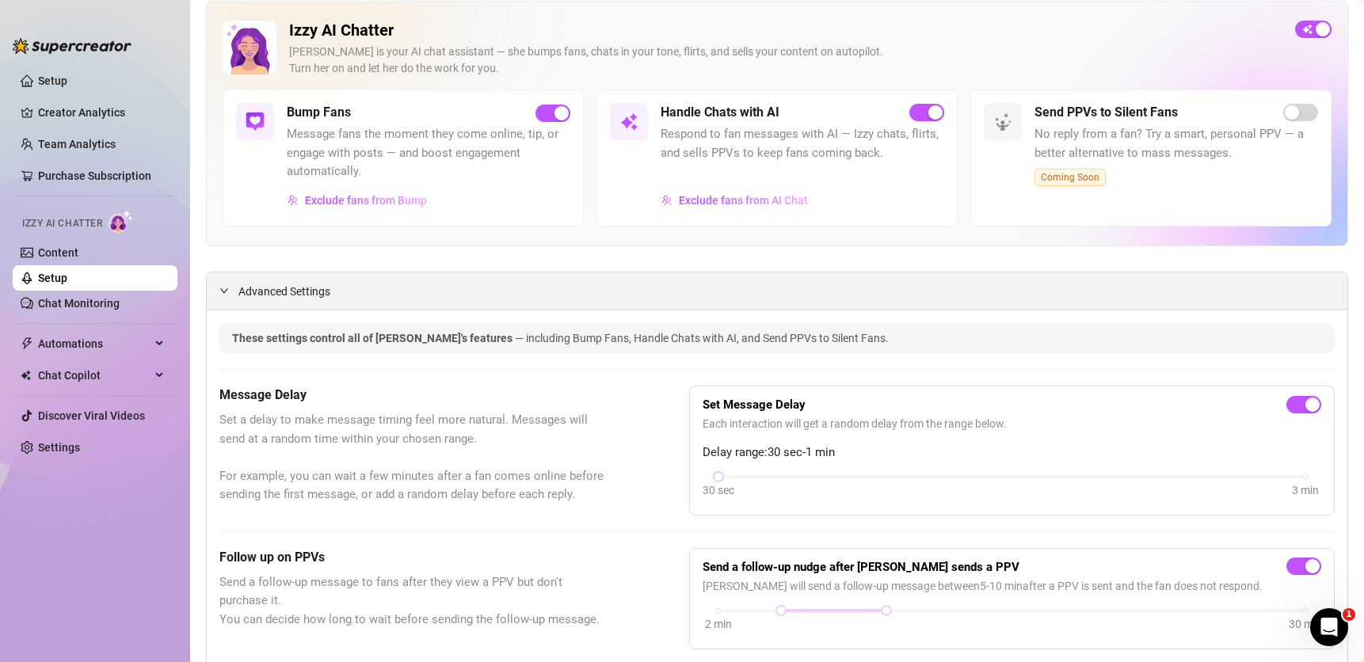
scroll to position [0, 0]
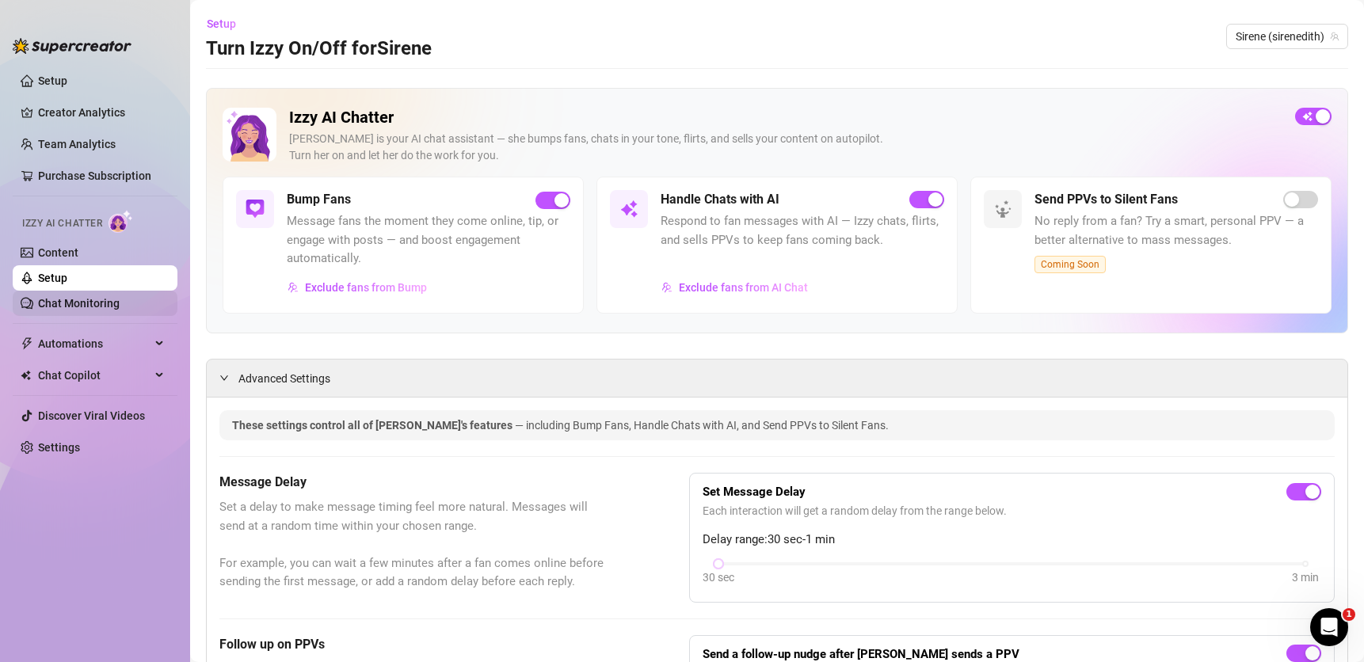
click at [98, 302] on link "Chat Monitoring" at bounding box center [79, 303] width 82 height 13
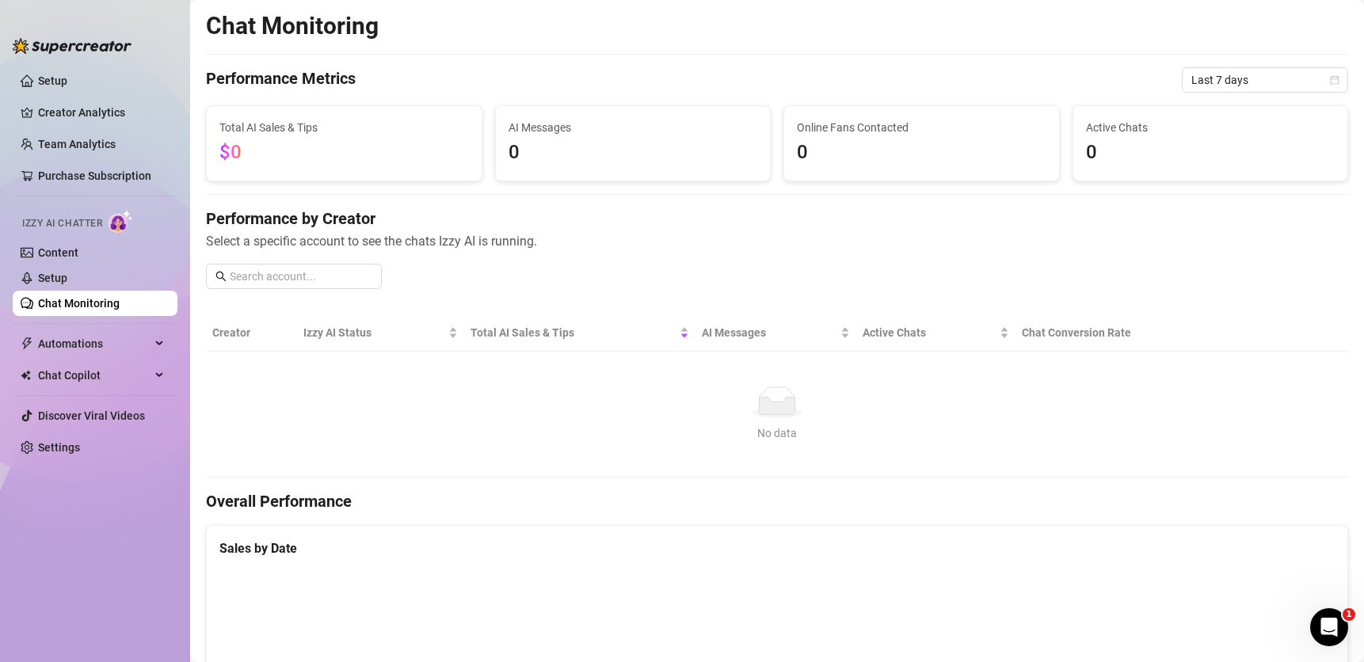
click at [560, 139] on span "0" at bounding box center [632, 153] width 249 height 30
click at [135, 339] on span "Automations" at bounding box center [94, 343] width 112 height 25
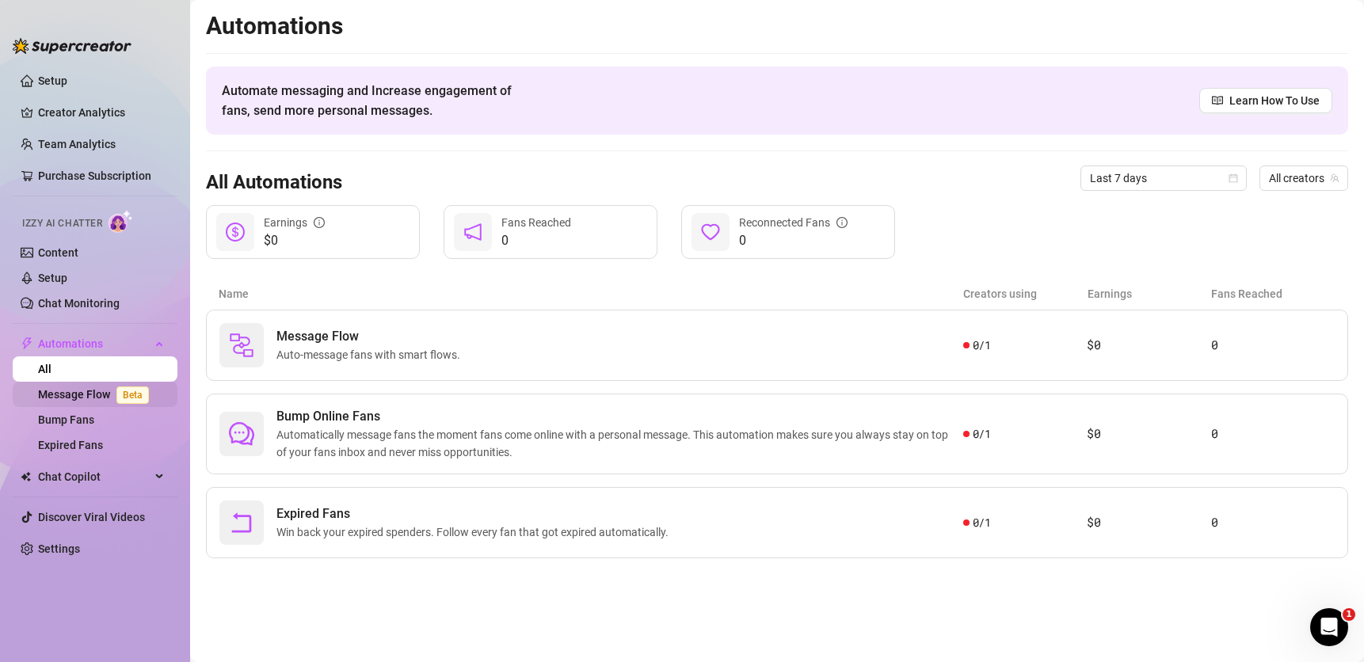
click at [97, 397] on link "Message Flow Beta" at bounding box center [96, 394] width 117 height 13
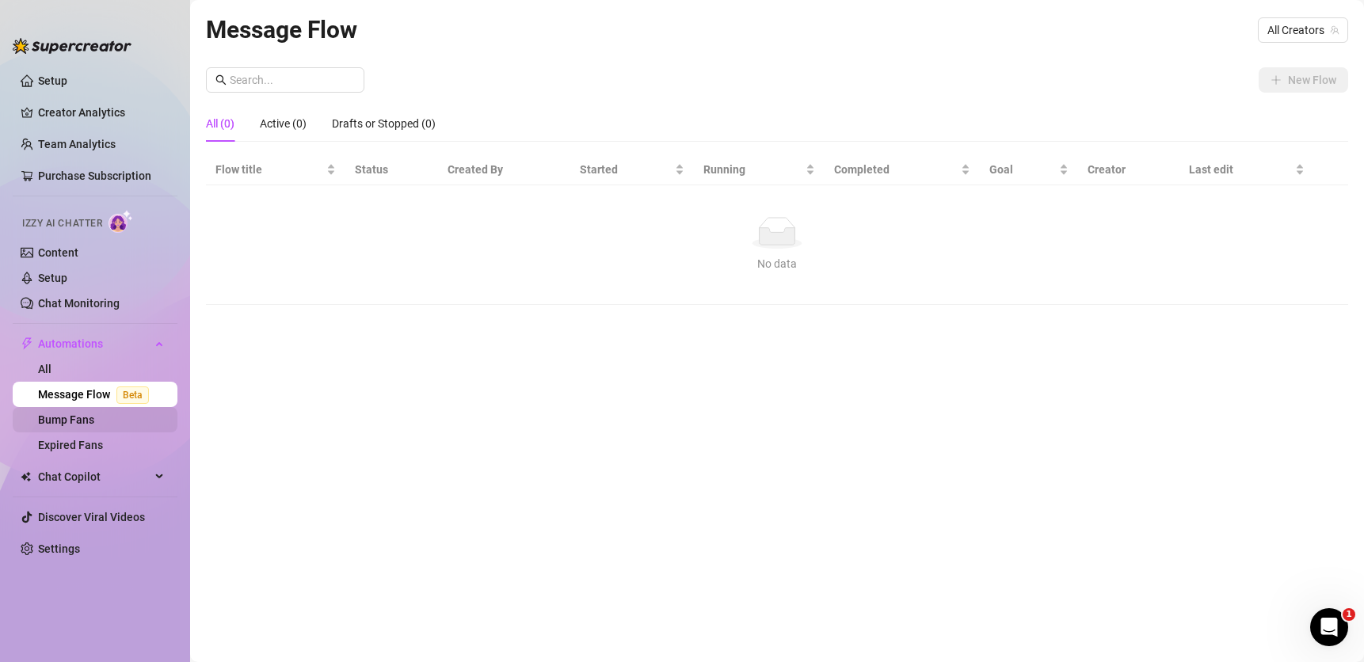
click at [86, 426] on link "Bump Fans" at bounding box center [66, 419] width 56 height 13
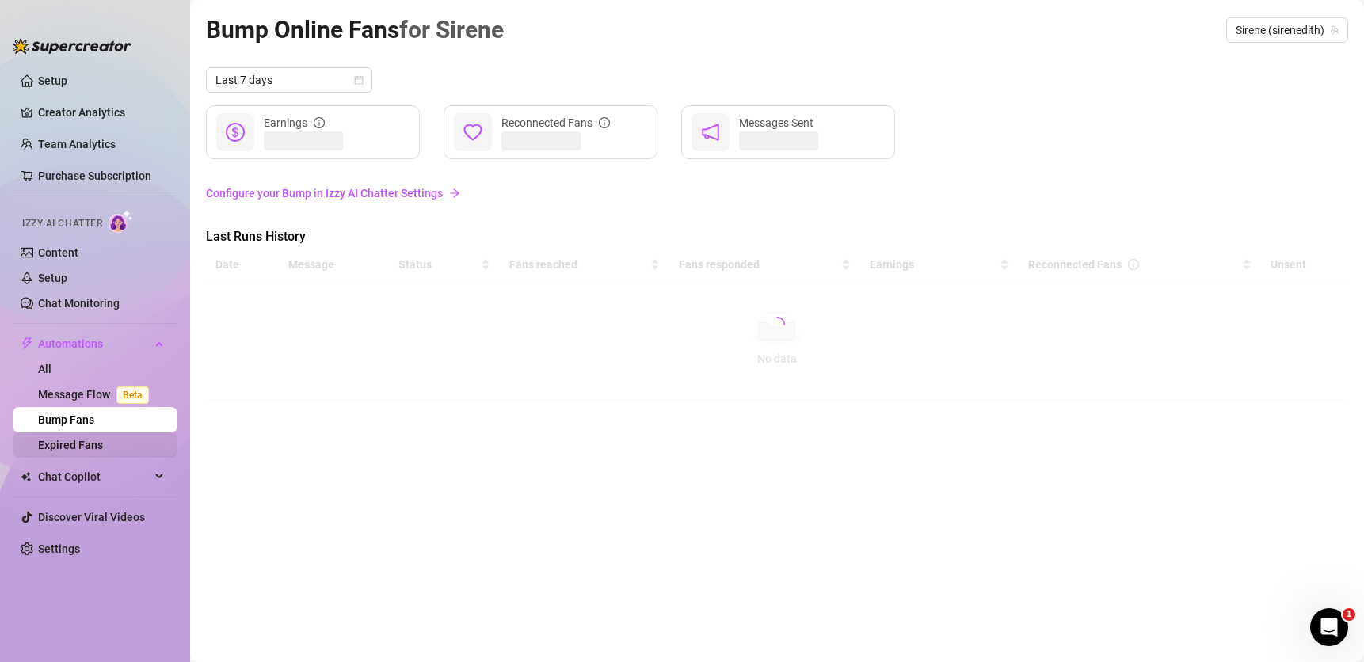
click at [84, 444] on link "Expired Fans" at bounding box center [70, 445] width 65 height 13
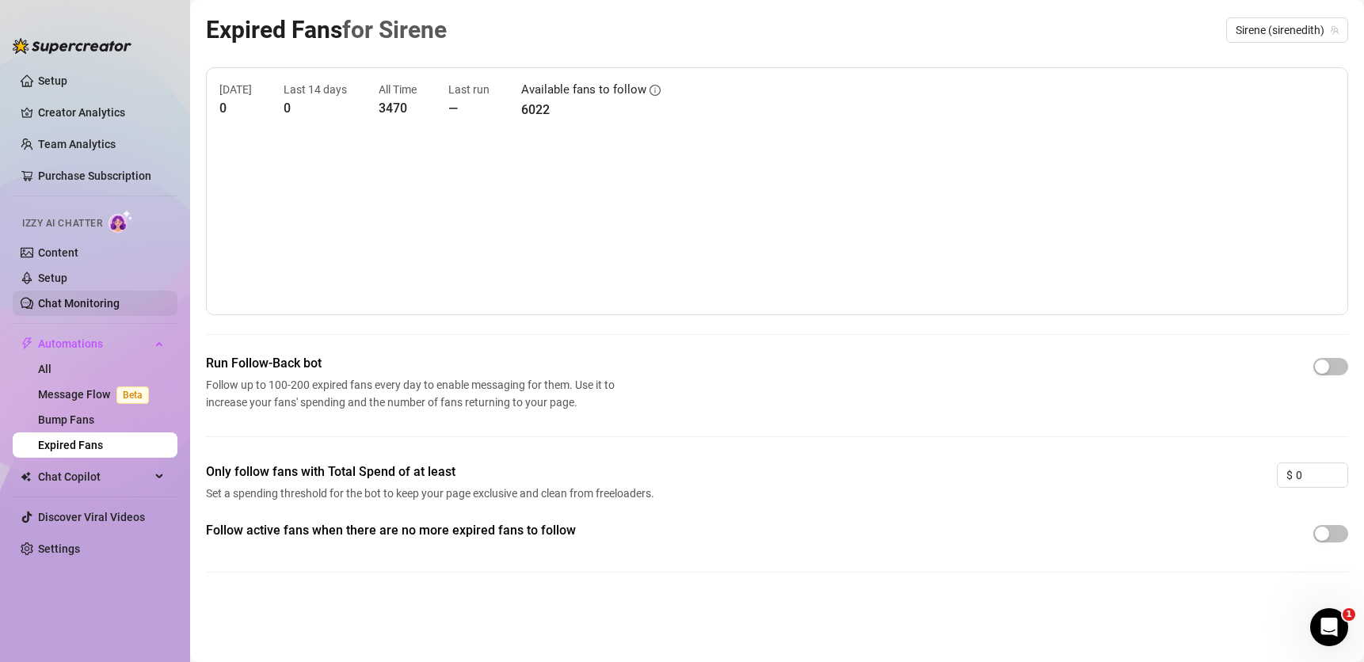
click at [115, 303] on link "Chat Monitoring" at bounding box center [79, 303] width 82 height 13
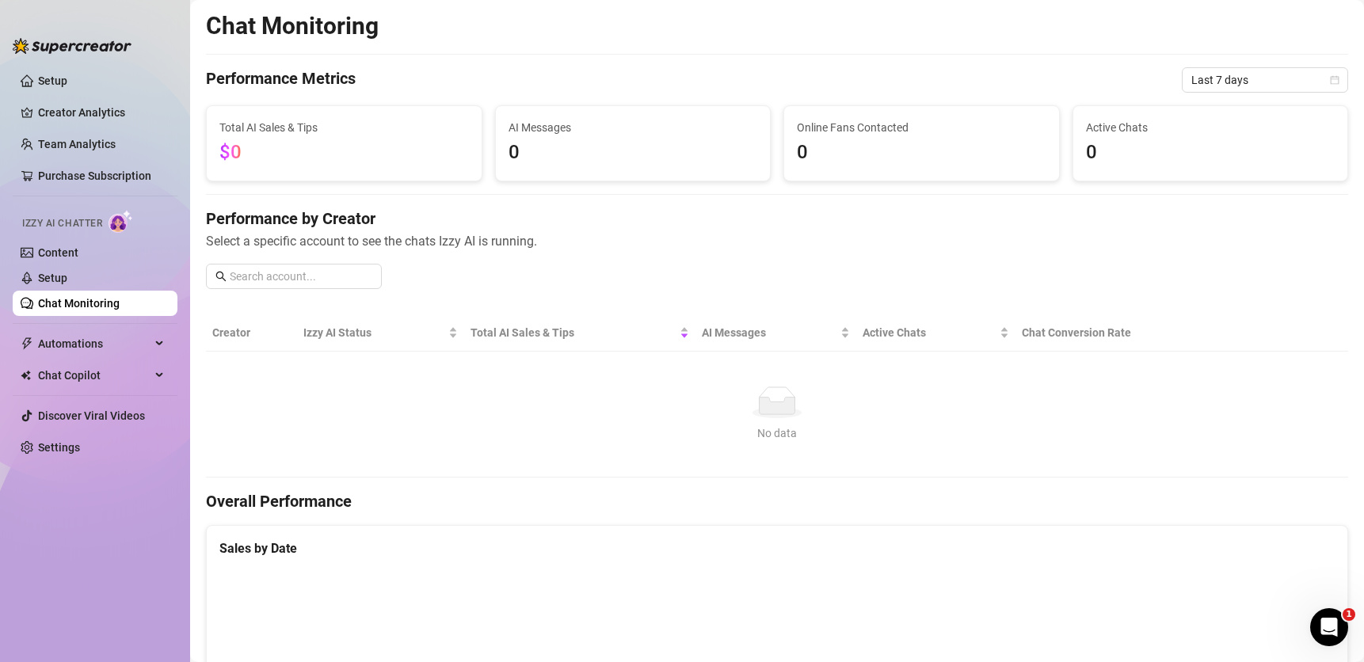
click at [333, 262] on div "Performance by Creator Select a specific account to see the chats Izzy AI is ru…" at bounding box center [777, 255] width 1142 height 94
click at [322, 276] on input "text" at bounding box center [301, 276] width 143 height 17
type input "sirene"
click at [421, 264] on div "Performance by Creator Select a specific account to see the chats Izzy AI is ru…" at bounding box center [777, 255] width 1142 height 94
drag, startPoint x: 318, startPoint y: 276, endPoint x: 169, endPoint y: 283, distance: 149.8
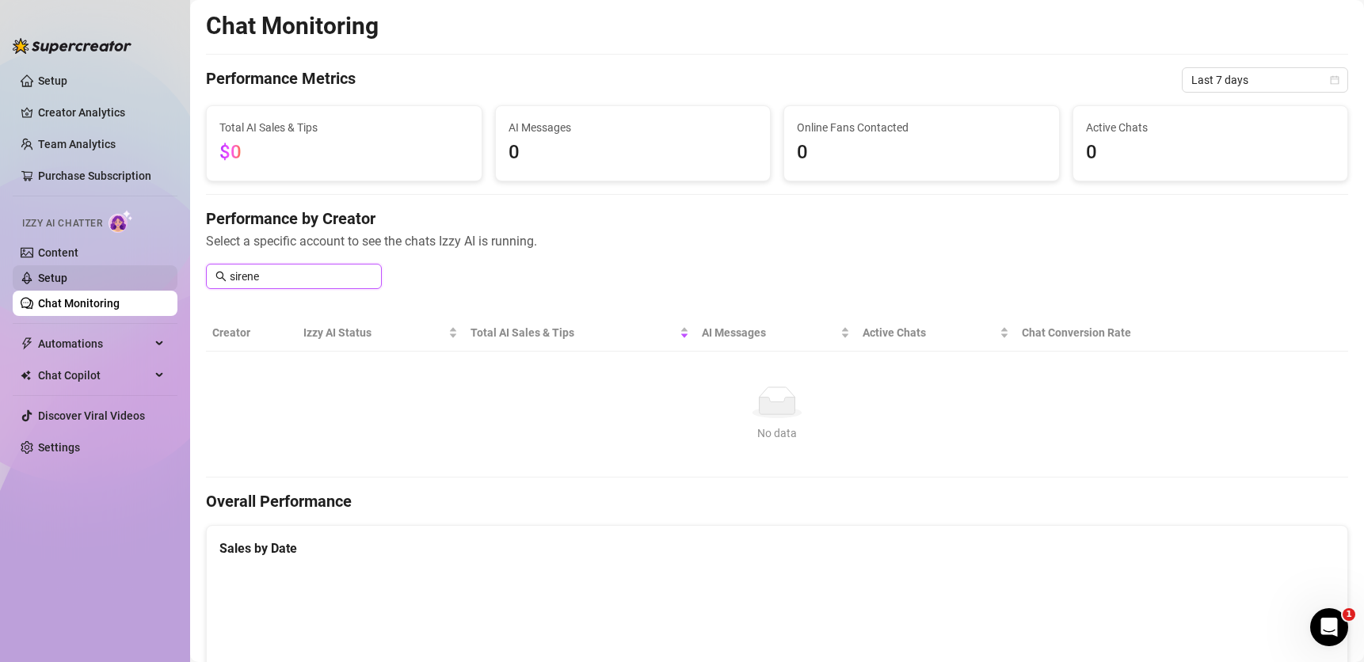
click at [169, 283] on div "Setup Creator Analytics Team Analytics Purchase Subscription Izzy AI Chatter Co…" at bounding box center [682, 331] width 1364 height 662
click at [325, 222] on h4 "Performance by Creator" at bounding box center [777, 219] width 1142 height 22
click at [67, 276] on link "Setup" at bounding box center [52, 278] width 29 height 13
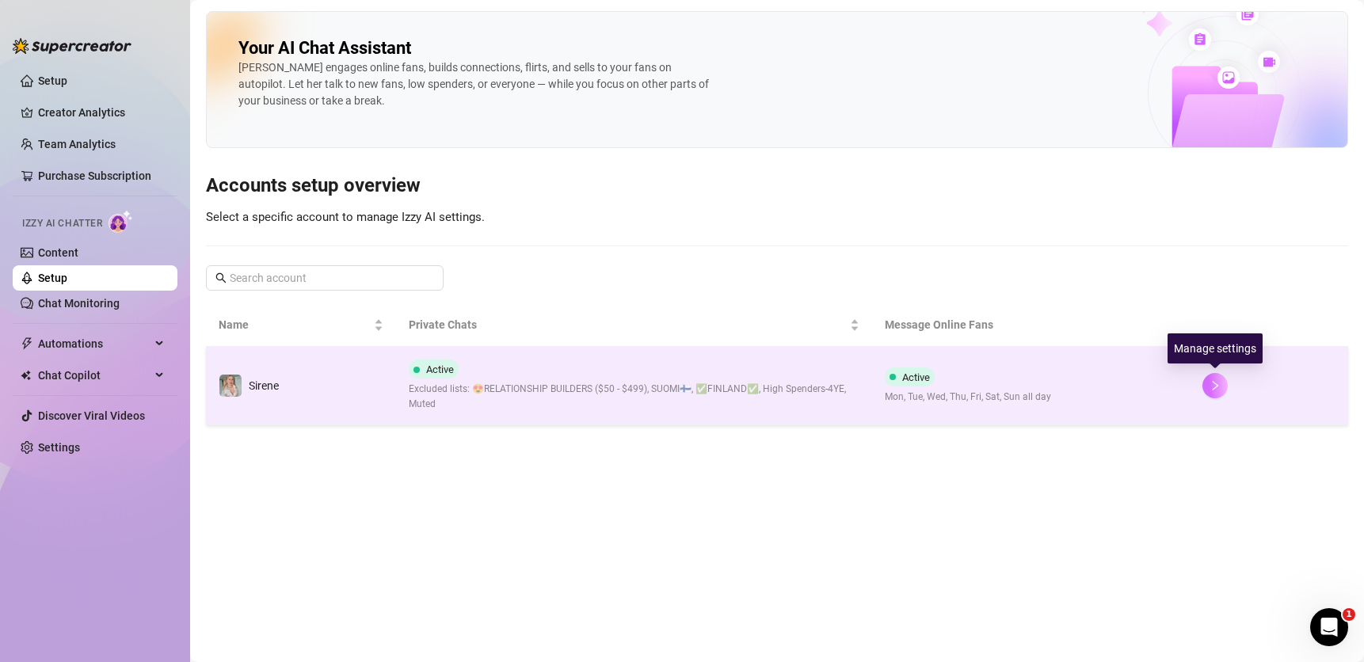
click at [1222, 387] on button "button" at bounding box center [1214, 385] width 25 height 25
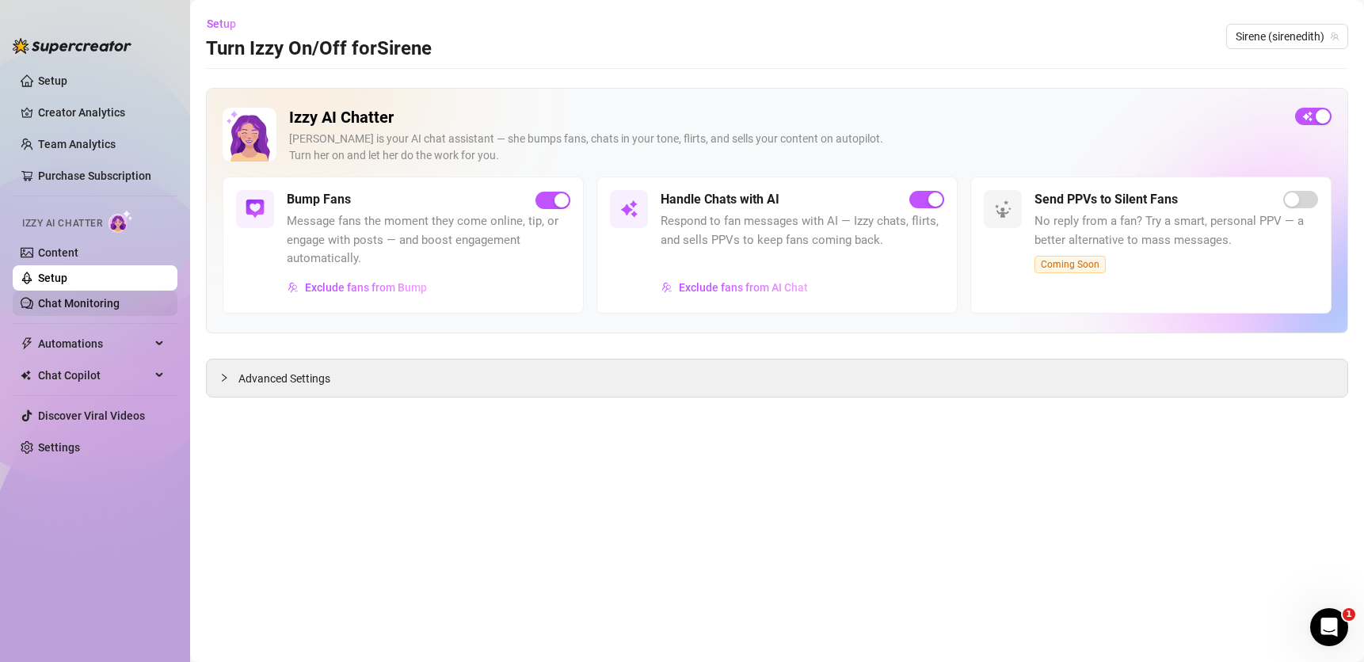
click at [74, 307] on link "Chat Monitoring" at bounding box center [79, 303] width 82 height 13
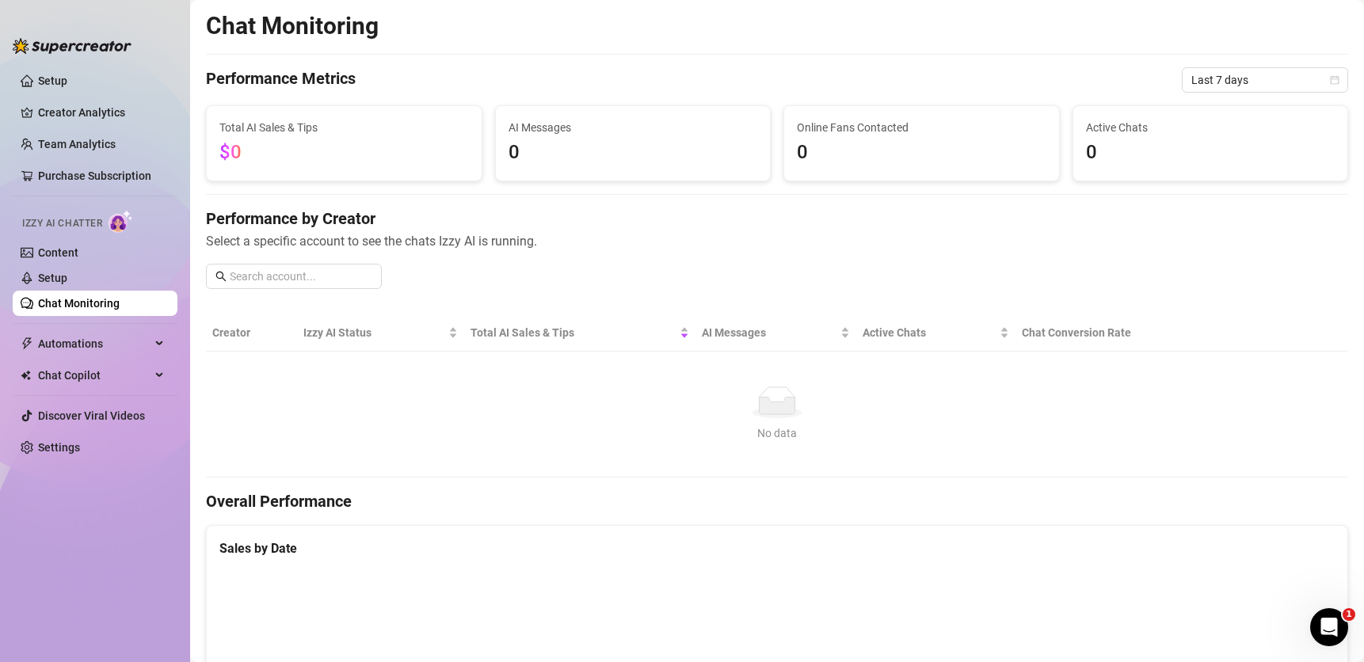
click at [303, 146] on span "$0" at bounding box center [343, 153] width 249 height 30
click at [569, 143] on span "0" at bounding box center [632, 153] width 249 height 30
click at [943, 120] on span "Online Fans Contacted" at bounding box center [921, 127] width 249 height 17
click at [1172, 119] on span "Active Chats" at bounding box center [1210, 127] width 249 height 17
click at [348, 225] on h4 "Performance by Creator" at bounding box center [777, 219] width 1142 height 22
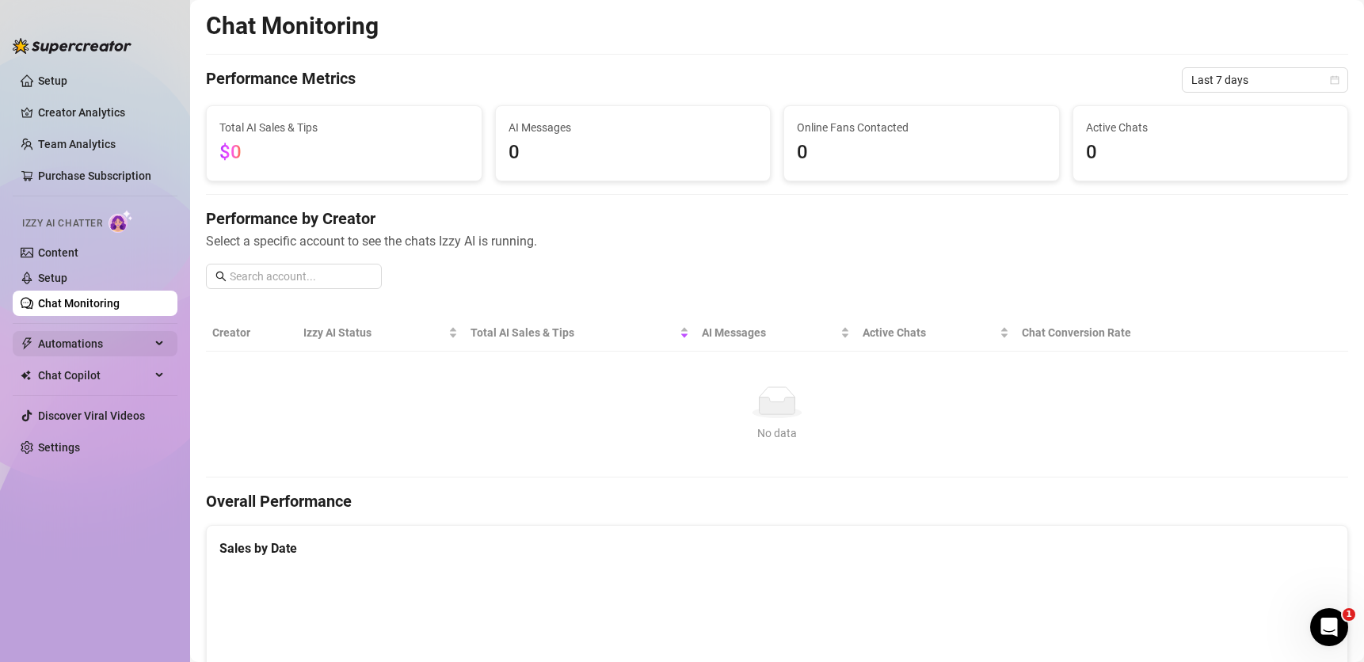
click at [82, 337] on span "Automations" at bounding box center [94, 343] width 112 height 25
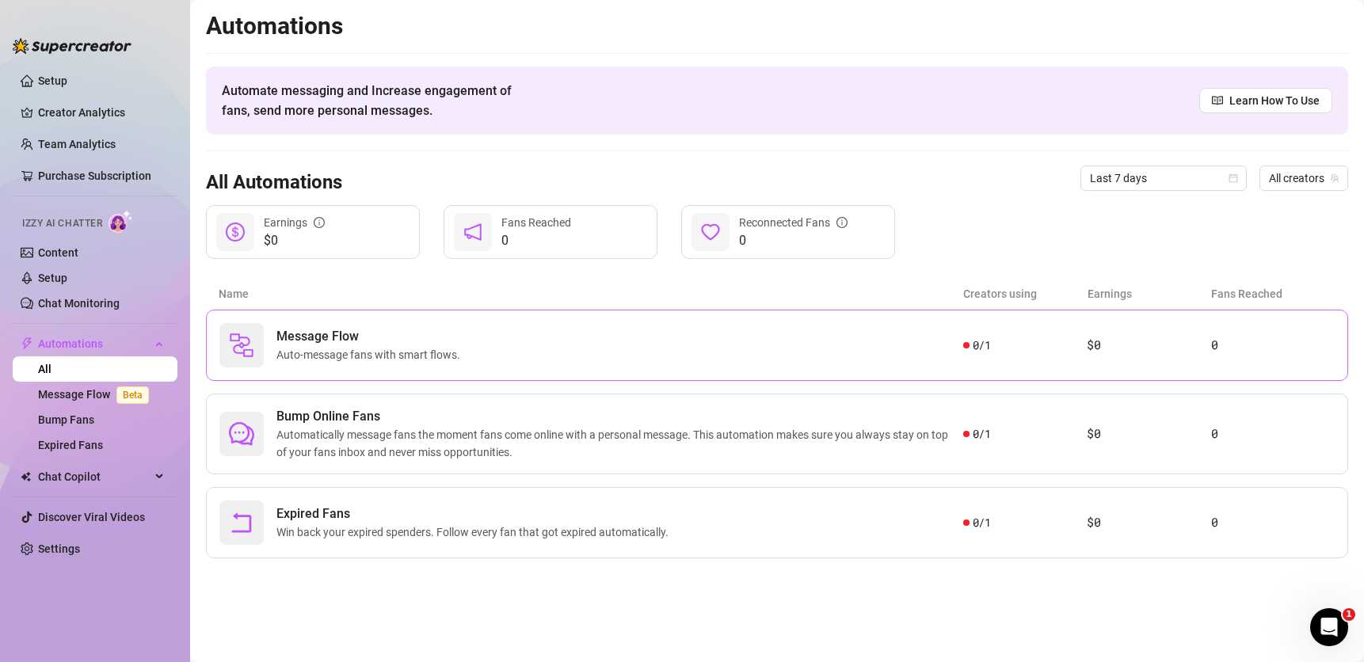
click at [432, 356] on span "Auto-message fans with smart flows." at bounding box center [371, 354] width 190 height 17
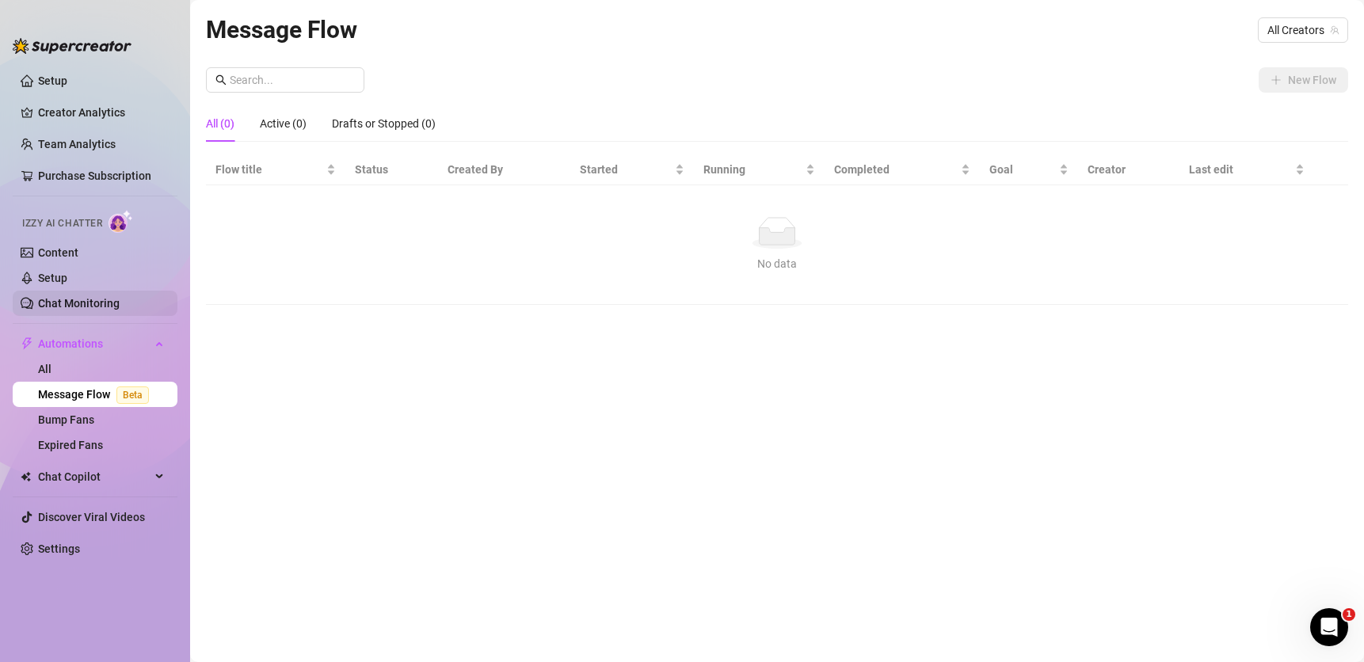
click at [85, 307] on link "Chat Monitoring" at bounding box center [79, 303] width 82 height 13
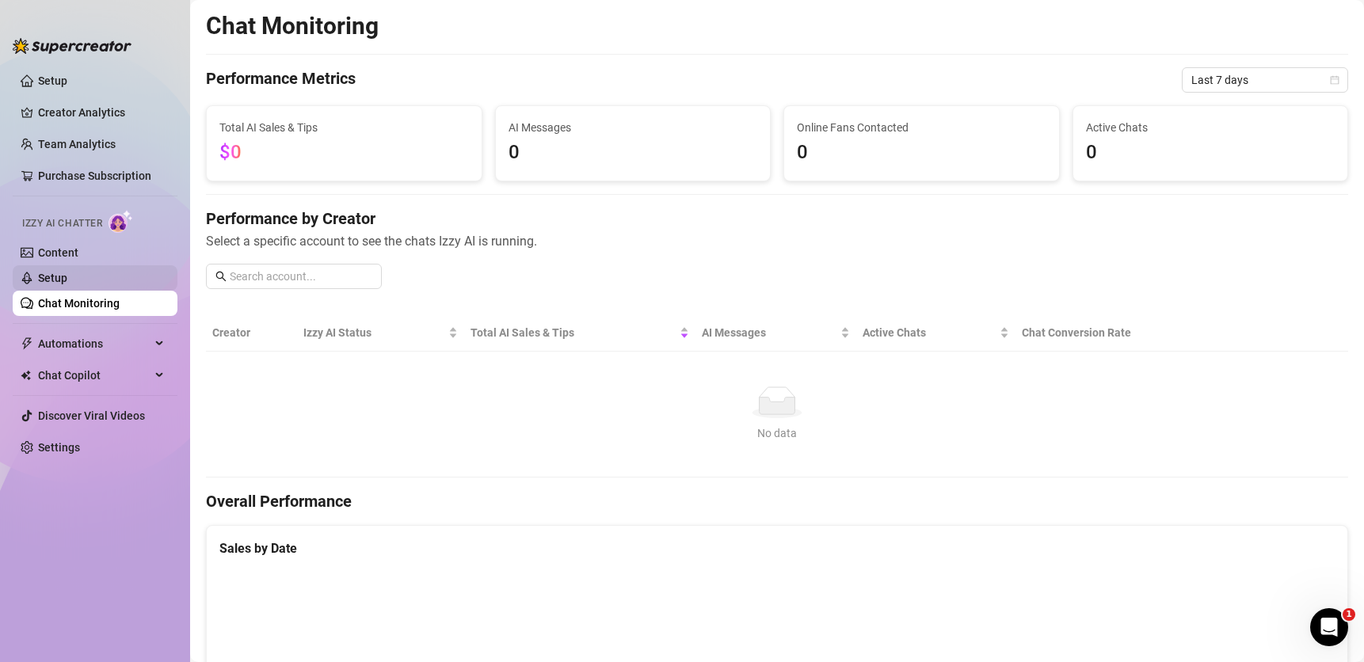
click at [67, 280] on link "Setup" at bounding box center [52, 278] width 29 height 13
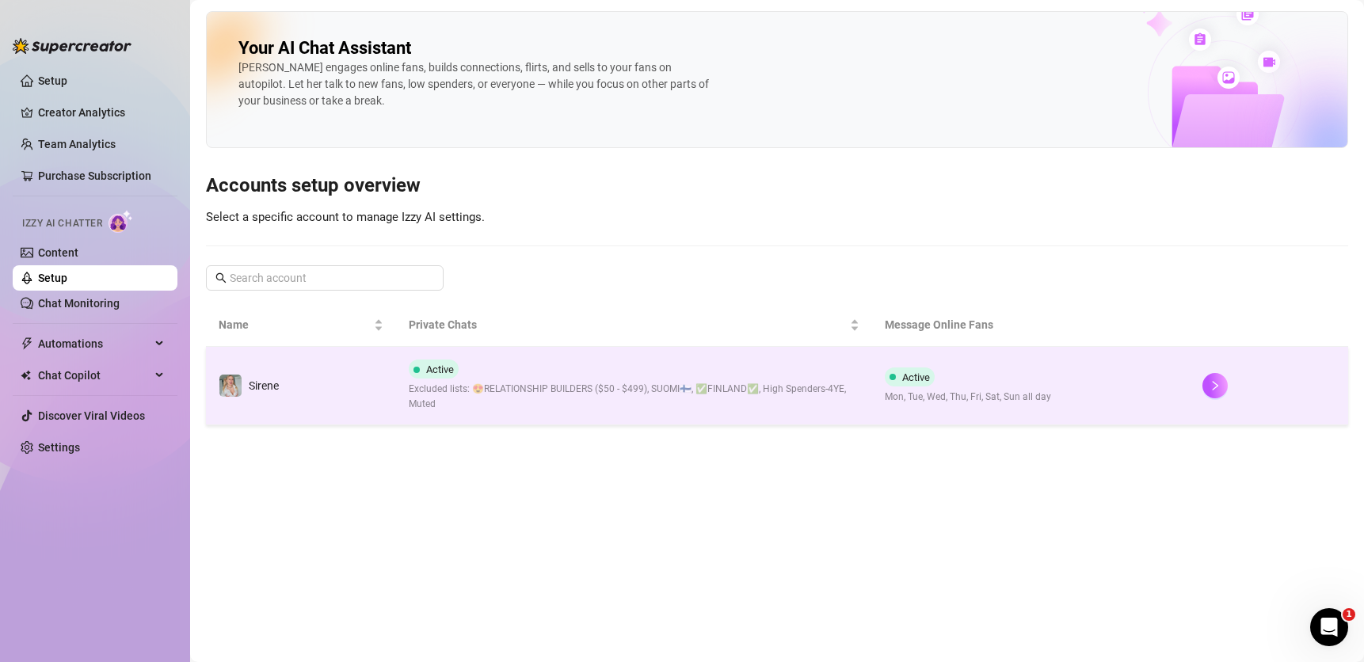
click at [1097, 357] on td "Active Mon, Tue, Wed, Thu, Fri, Sat, Sun all day" at bounding box center [1031, 386] width 318 height 78
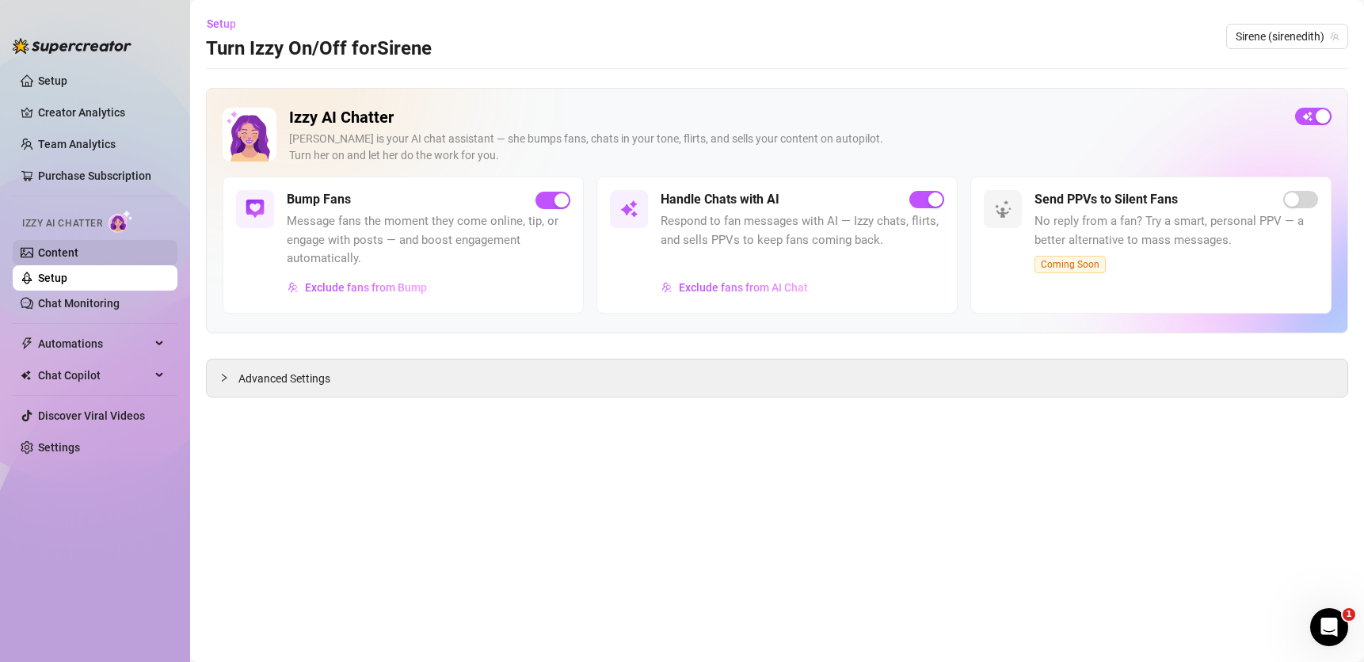
click at [49, 246] on link "Content" at bounding box center [58, 252] width 40 height 13
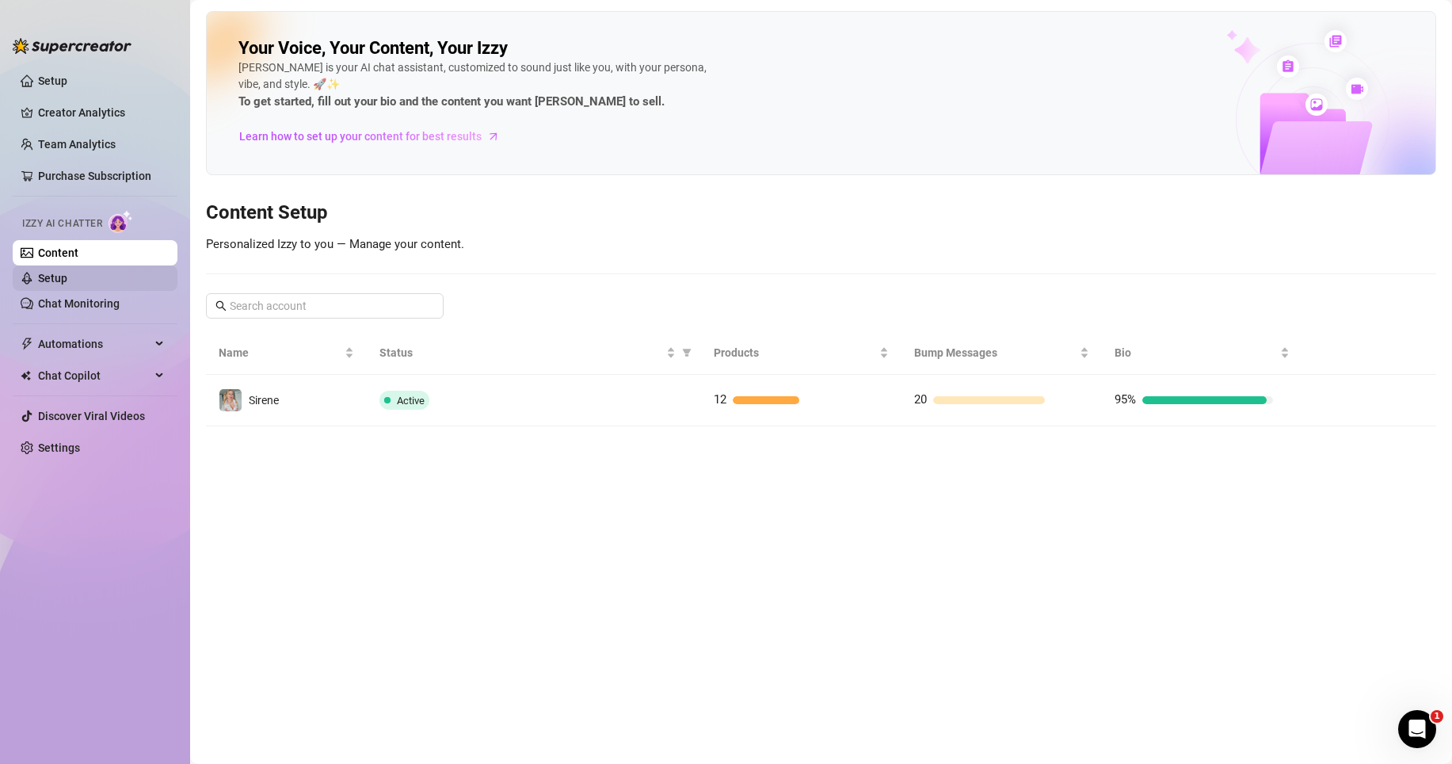
click at [38, 272] on link "Setup" at bounding box center [52, 278] width 29 height 13
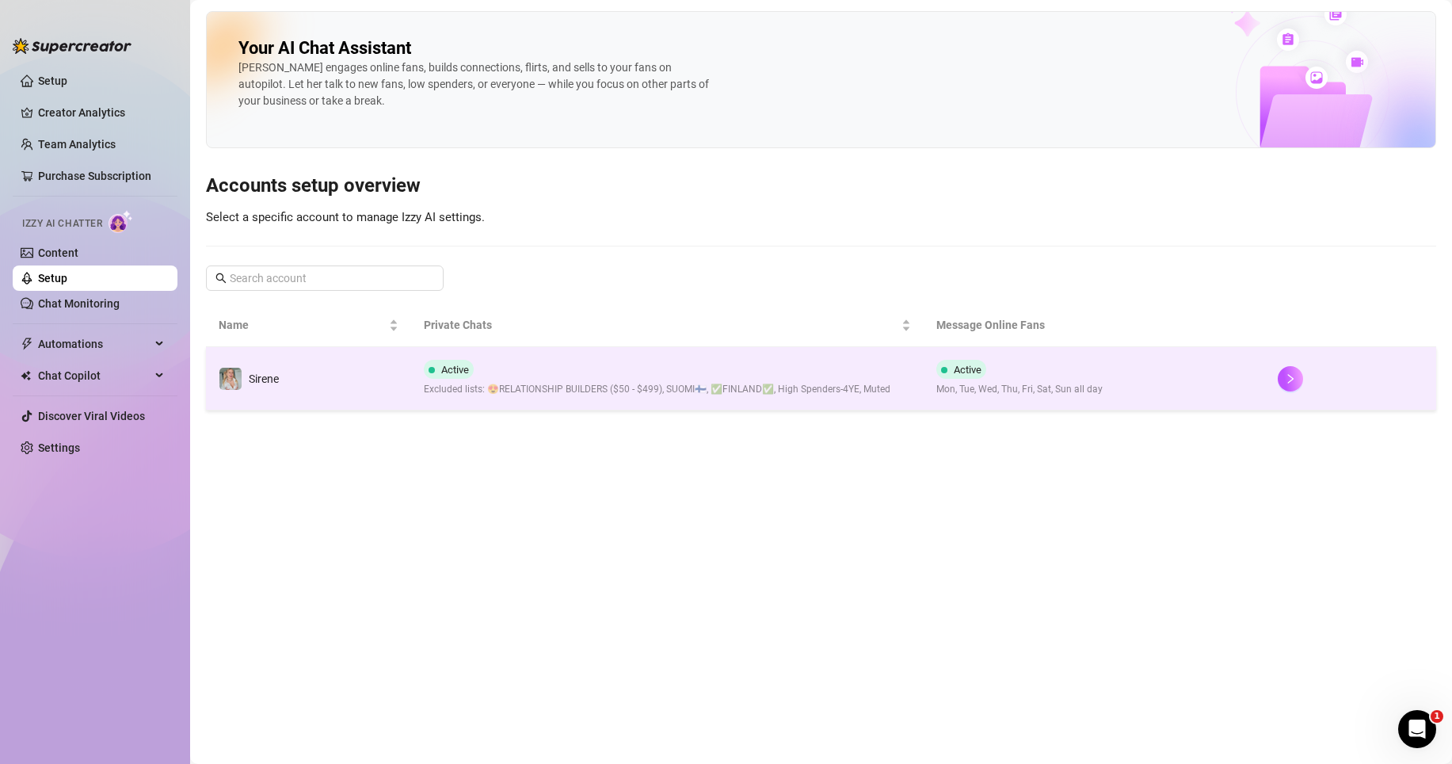
click at [876, 385] on span "Excluded lists: 😍RELATIONSHIP BUILDERS ($50 - $499), SUOMI🇫🇮, ✅FINLAND✅, High S…" at bounding box center [657, 389] width 466 height 15
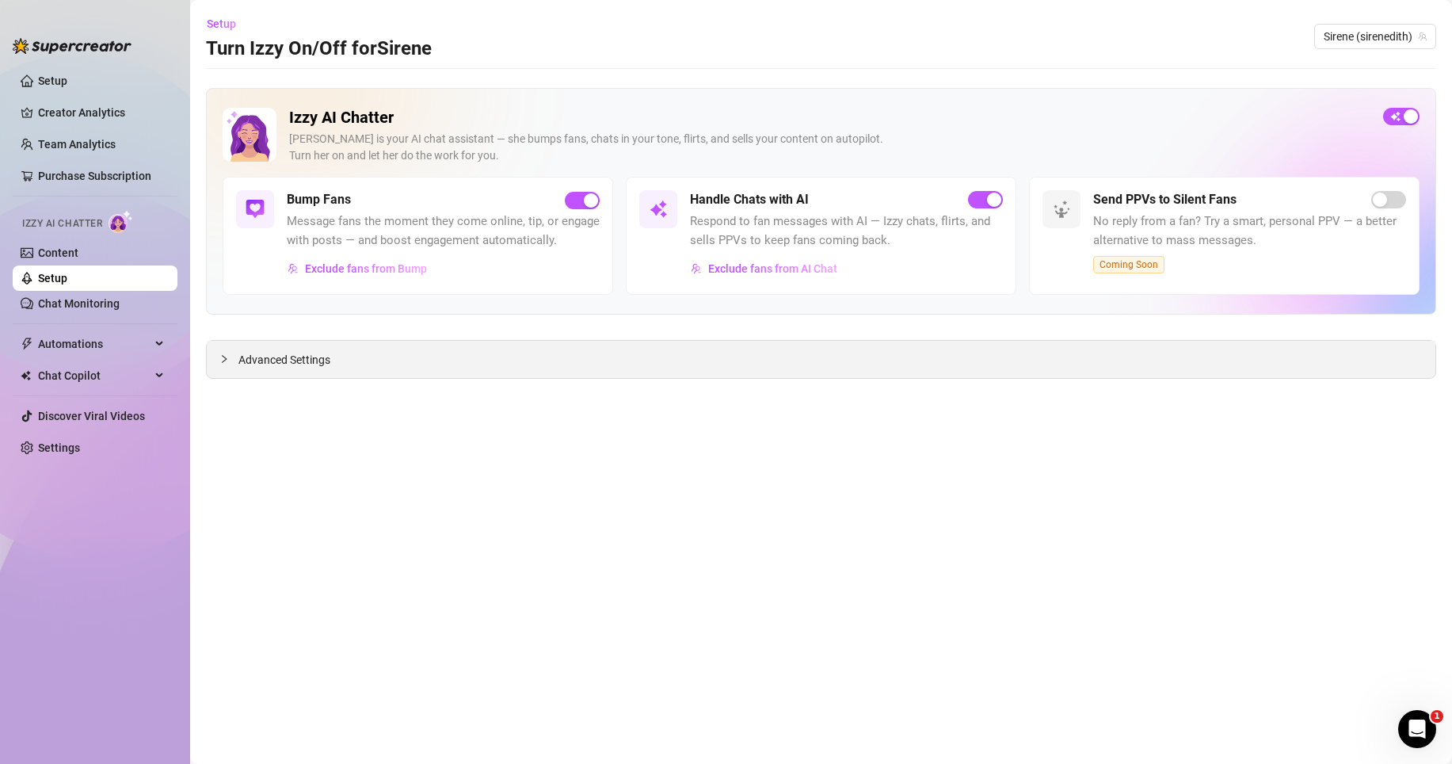
click at [476, 362] on div "Advanced Settings" at bounding box center [821, 359] width 1228 height 37
click at [229, 356] on div at bounding box center [228, 358] width 19 height 17
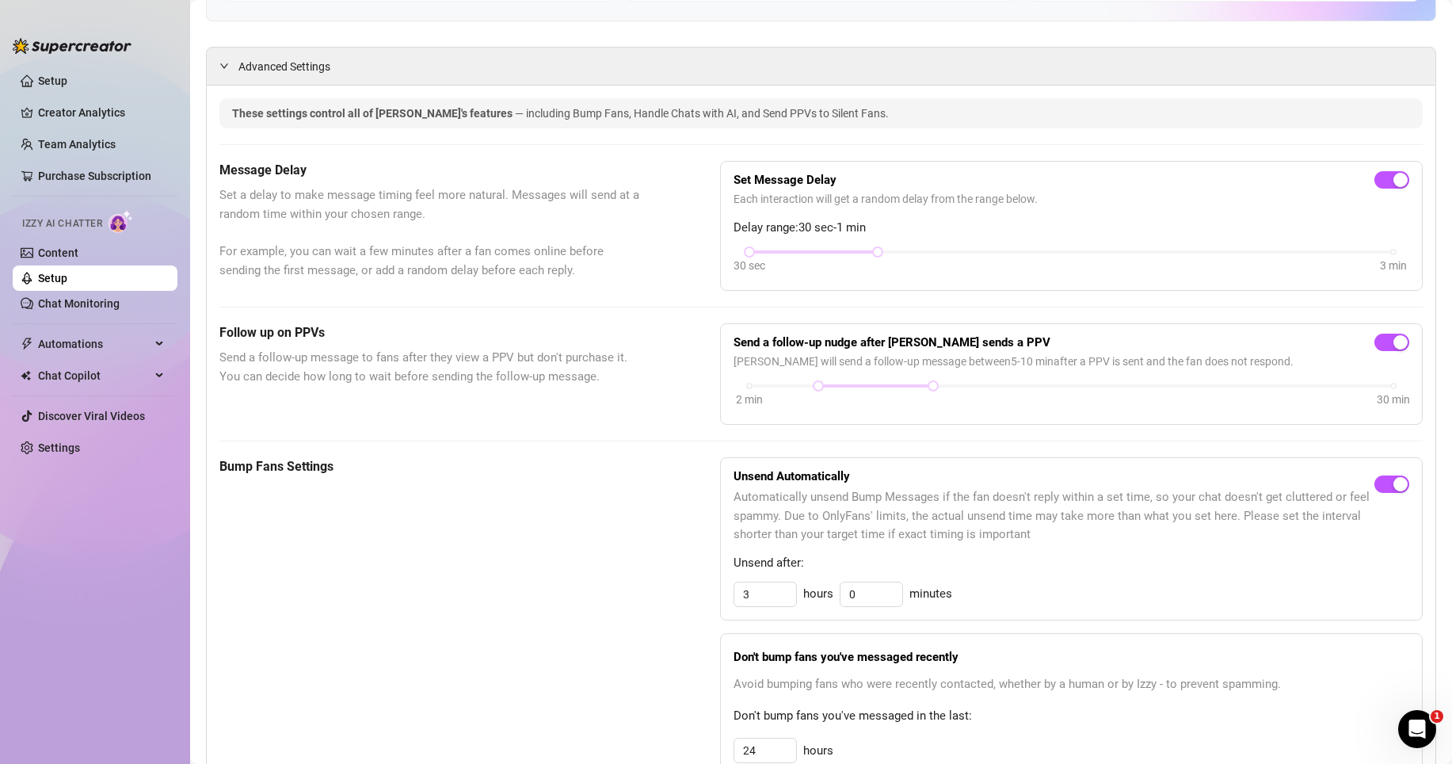
scroll to position [475, 0]
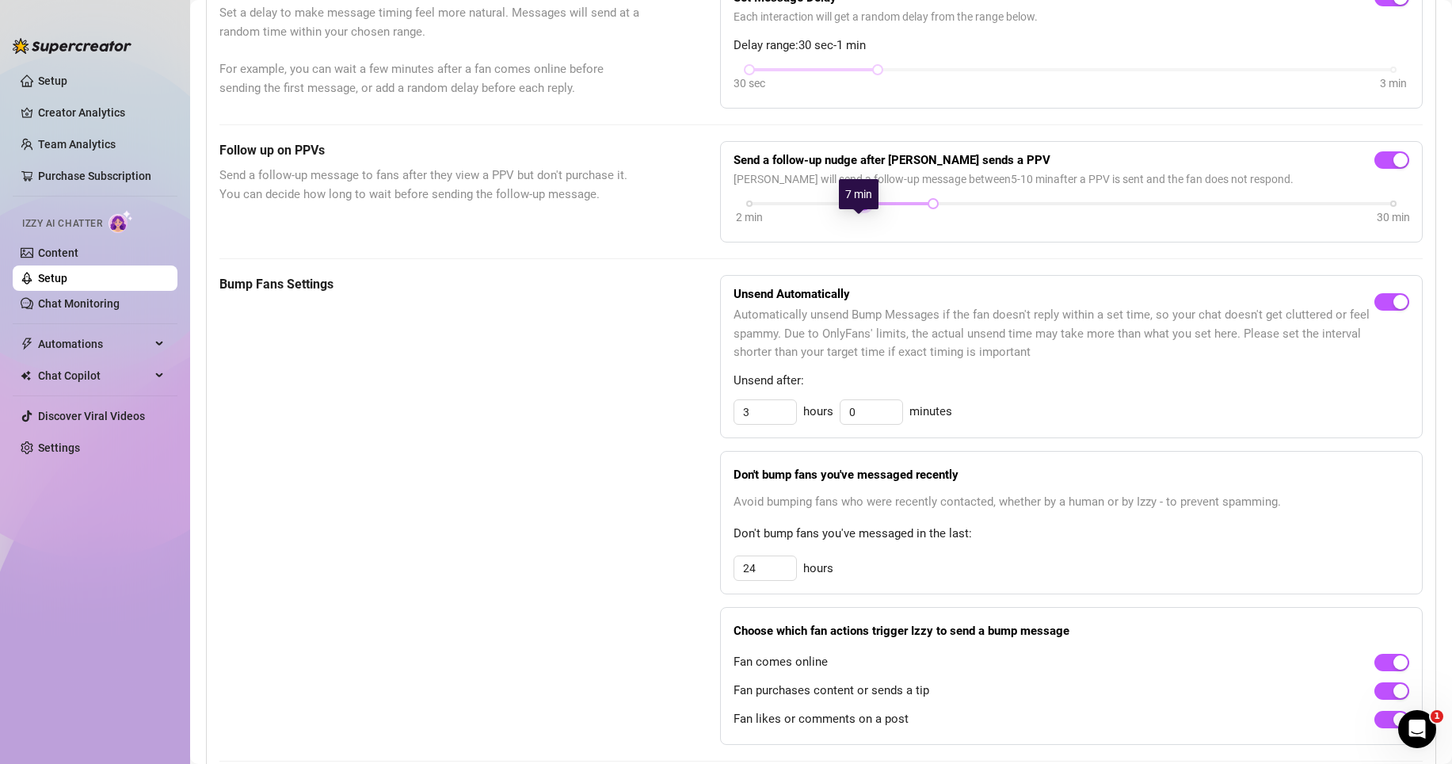
drag, startPoint x: 811, startPoint y: 223, endPoint x: 859, endPoint y: 219, distance: 48.4
click at [860, 208] on div at bounding box center [864, 204] width 8 height 8
click at [1019, 265] on div "These settings control all of Izzy's features — including Bump Fans, Handle Cha…" at bounding box center [820, 749] width 1203 height 1666
drag, startPoint x: 928, startPoint y: 222, endPoint x: 956, endPoint y: 218, distance: 28.0
click at [976, 208] on div at bounding box center [979, 204] width 8 height 8
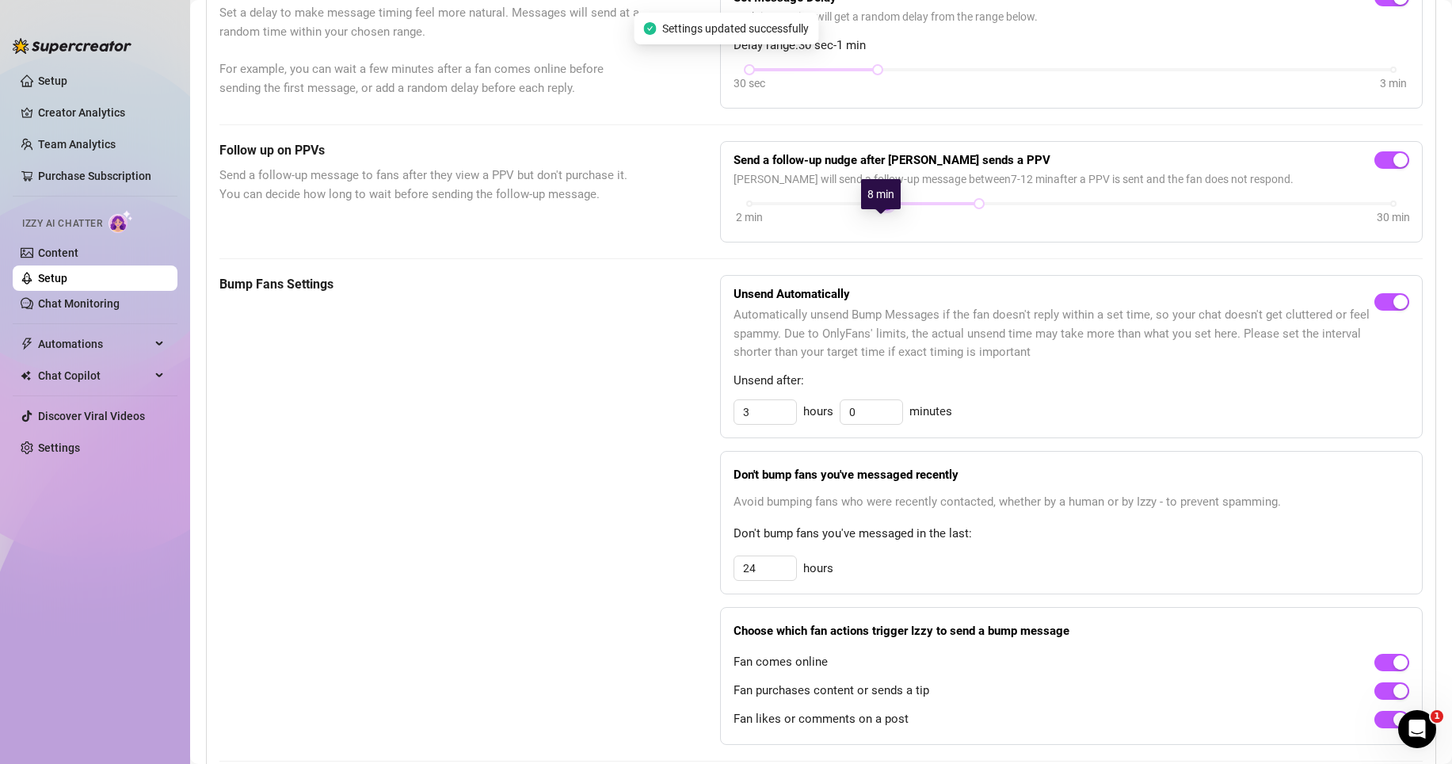
drag, startPoint x: 856, startPoint y: 224, endPoint x: 873, endPoint y: 224, distance: 16.6
click at [873, 224] on div "2 min 30 min" at bounding box center [1071, 214] width 676 height 30
click at [907, 268] on div "These settings control all of Izzy's features — including Bump Fans, Handle Cha…" at bounding box center [820, 749] width 1203 height 1666
click at [674, 384] on div "Bump Fans Settings Unsend Automatically Automatically unsend Bump Messages if t…" at bounding box center [820, 510] width 1203 height 470
click at [616, 485] on div "Bump Fans Settings" at bounding box center [429, 510] width 421 height 470
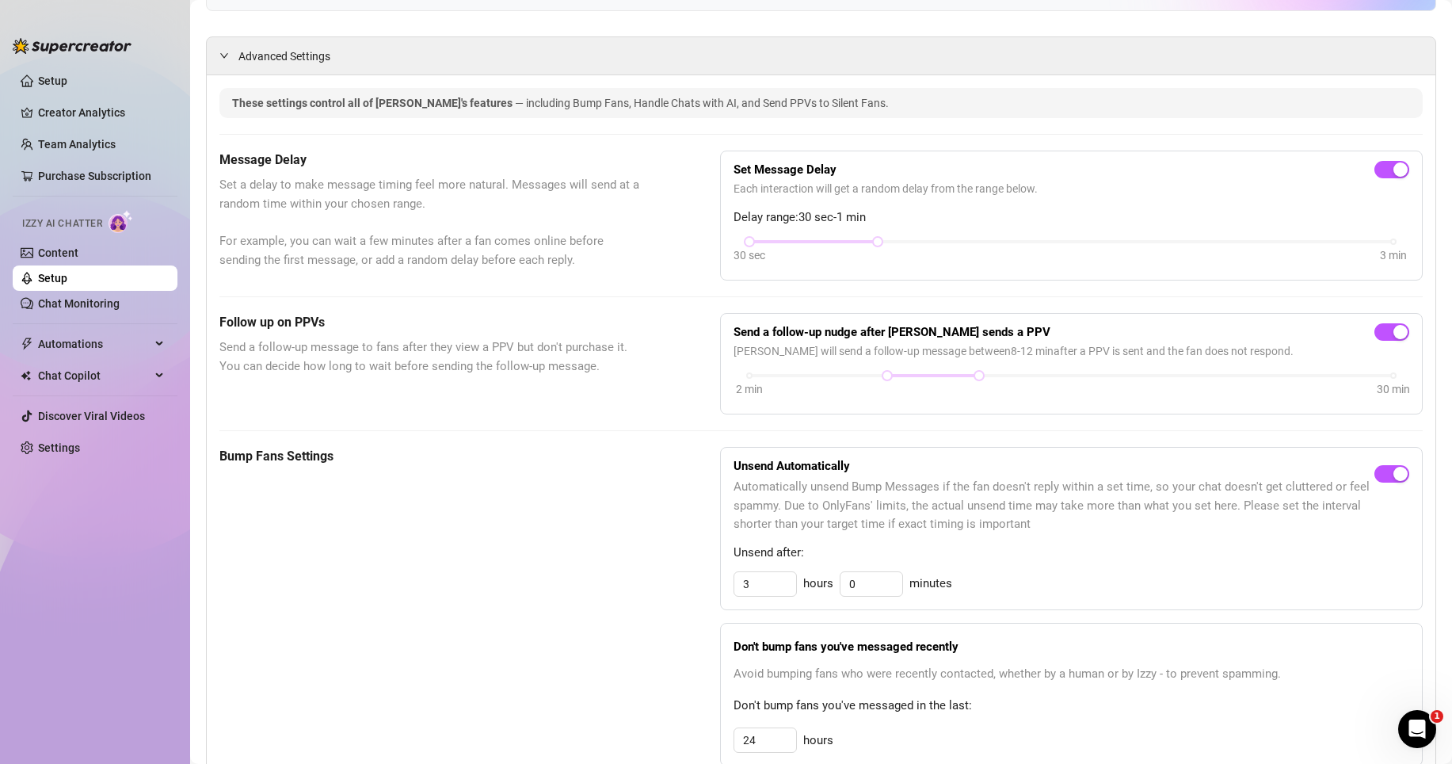
scroll to position [158, 0]
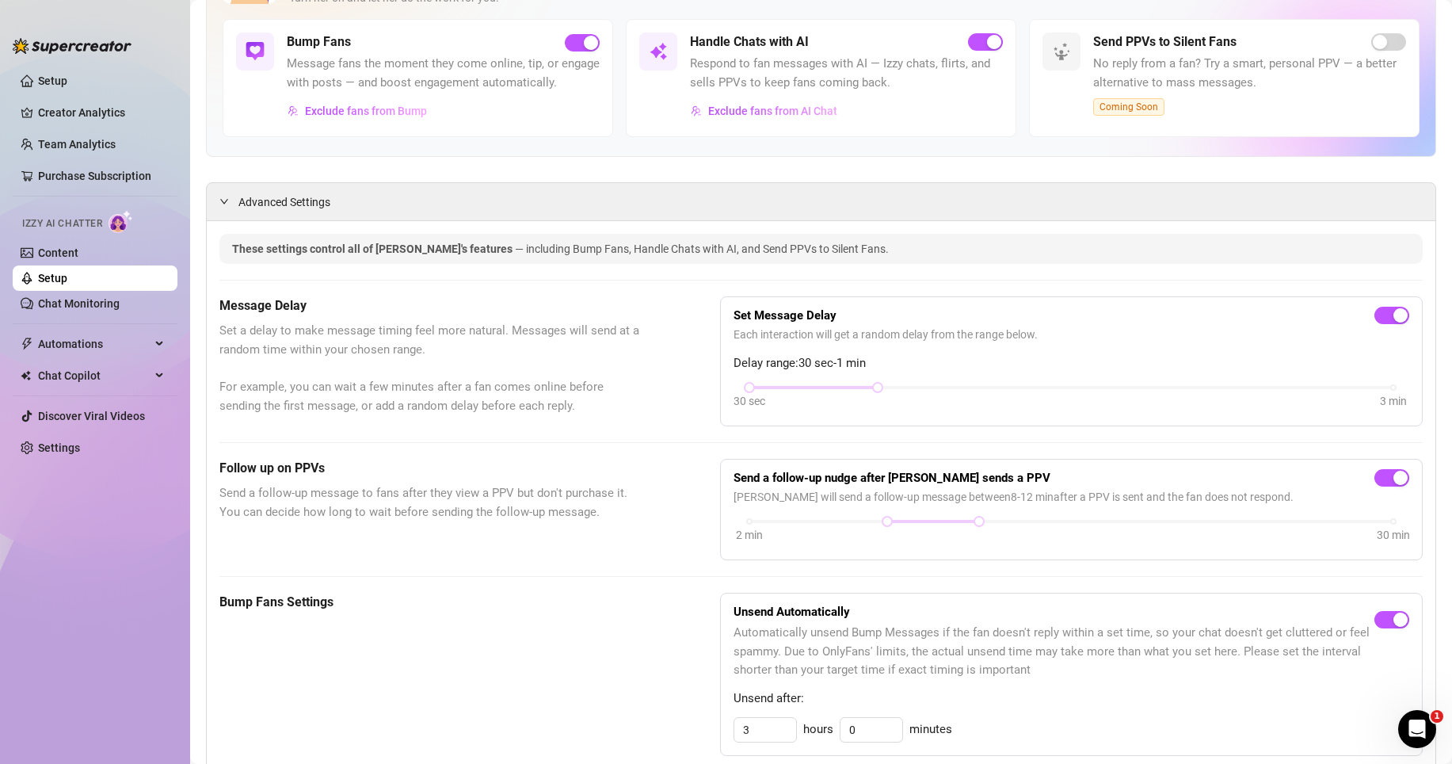
click at [67, 284] on link "Setup" at bounding box center [52, 278] width 29 height 13
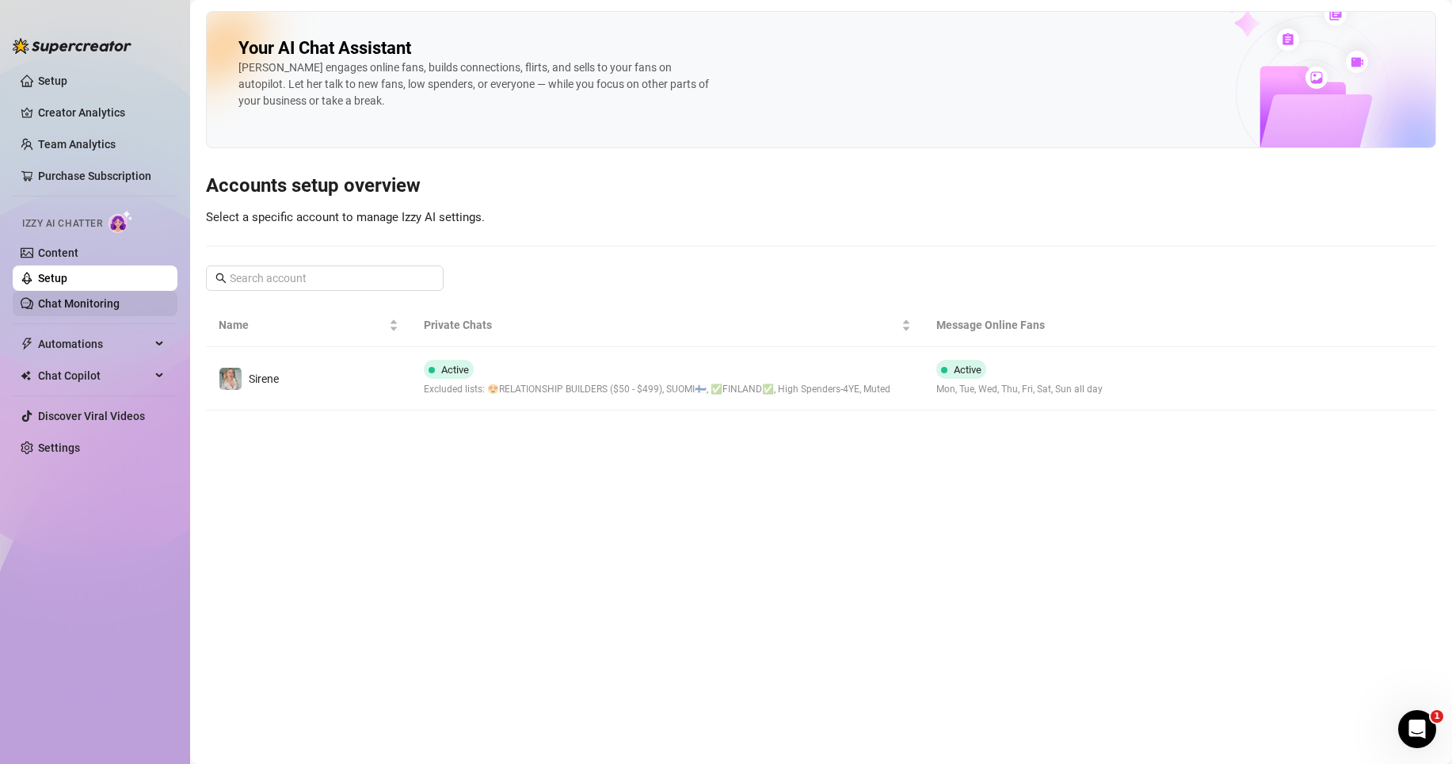
click at [81, 299] on link "Chat Monitoring" at bounding box center [79, 303] width 82 height 13
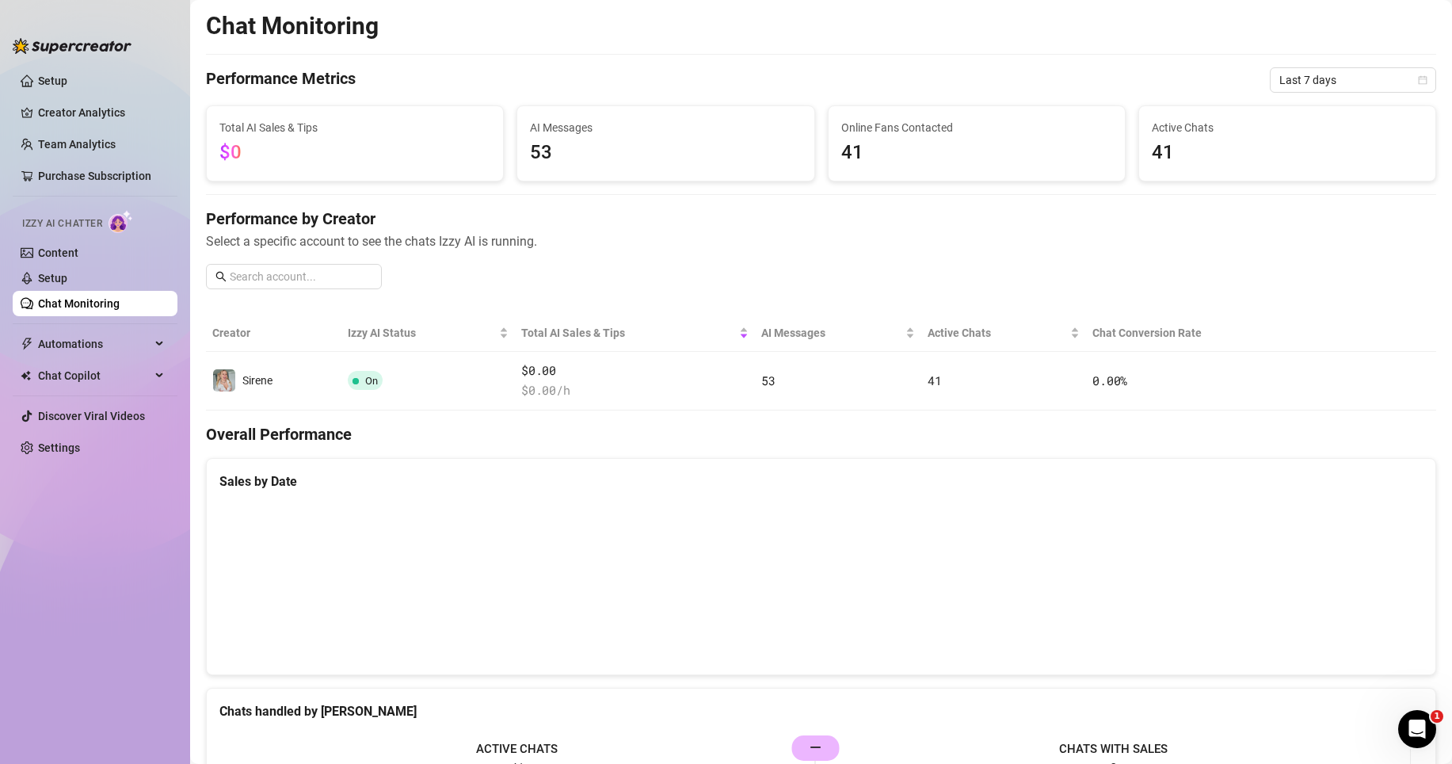
click at [613, 144] on span "53" at bounding box center [665, 153] width 271 height 30
click at [655, 169] on div "AI Messages 53" at bounding box center [665, 142] width 296 height 74
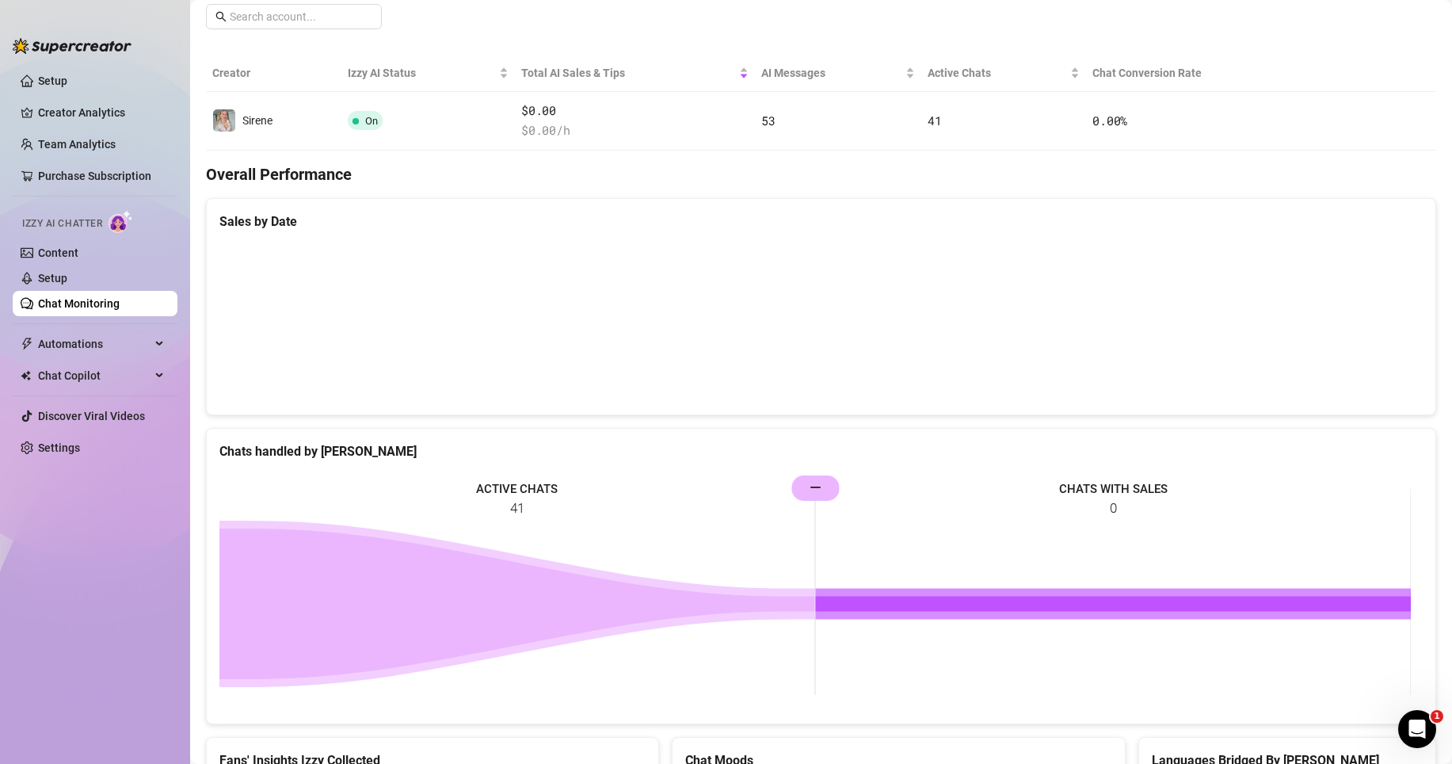
scroll to position [351, 0]
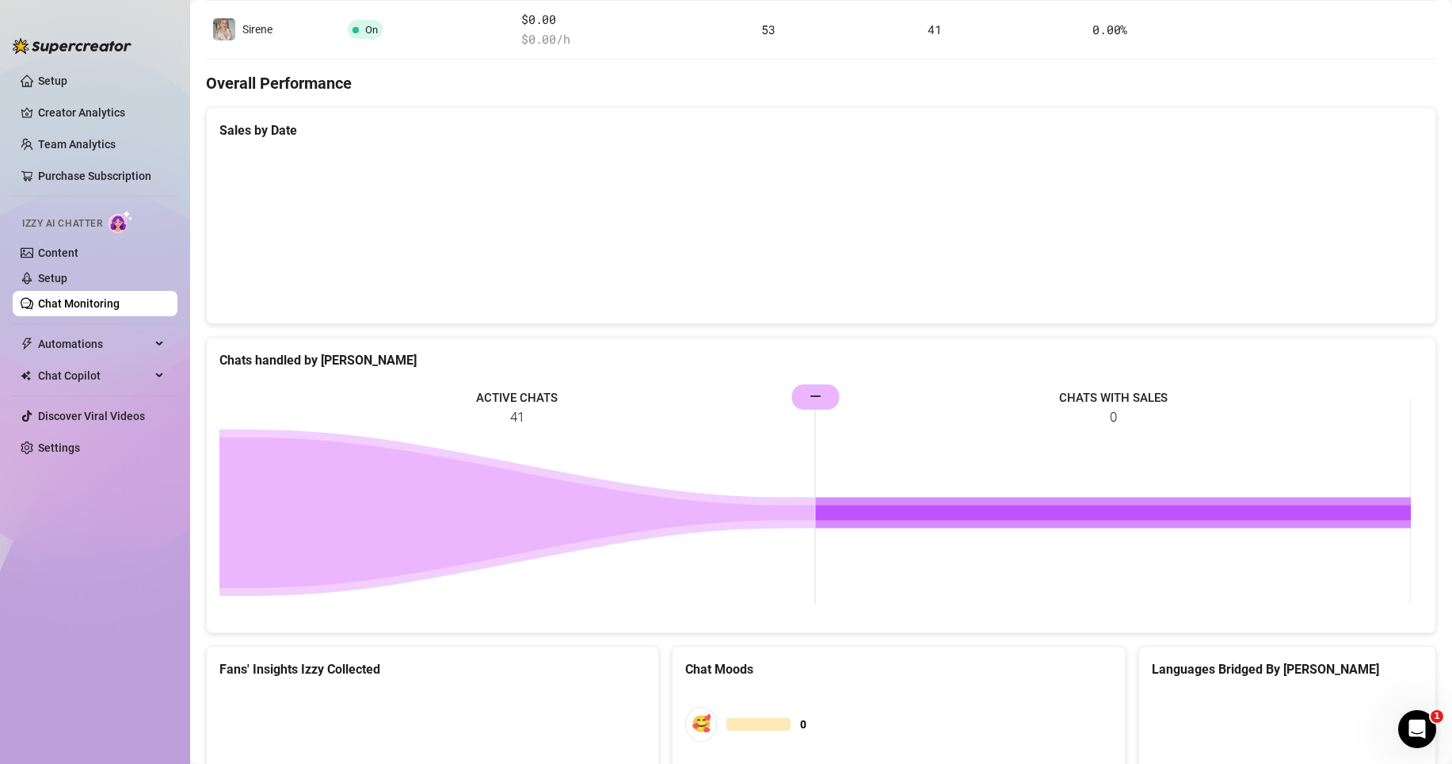
click at [543, 409] on rect at bounding box center [814, 501] width 1191 height 238
click at [819, 394] on rect at bounding box center [814, 501] width 1191 height 238
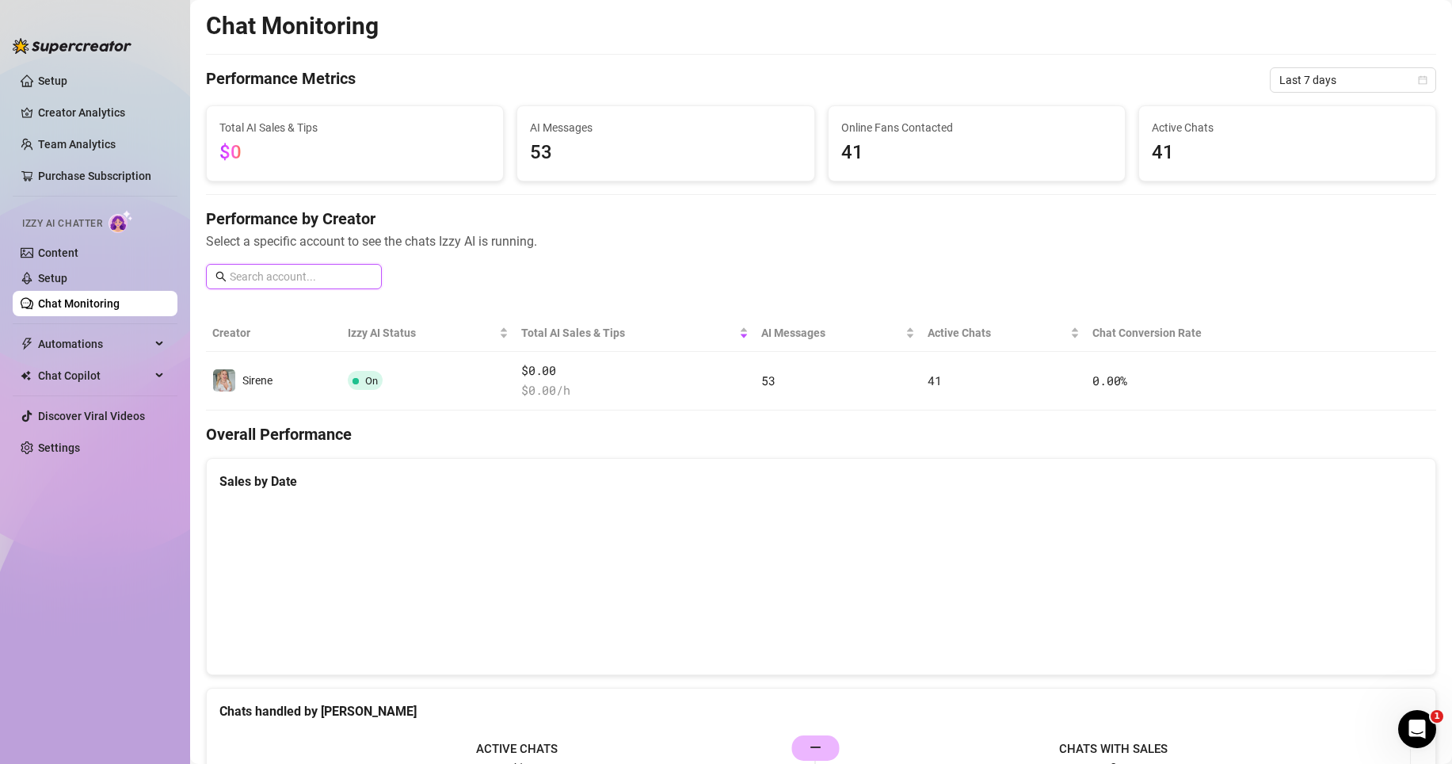
click at [322, 268] on input "text" at bounding box center [301, 276] width 143 height 17
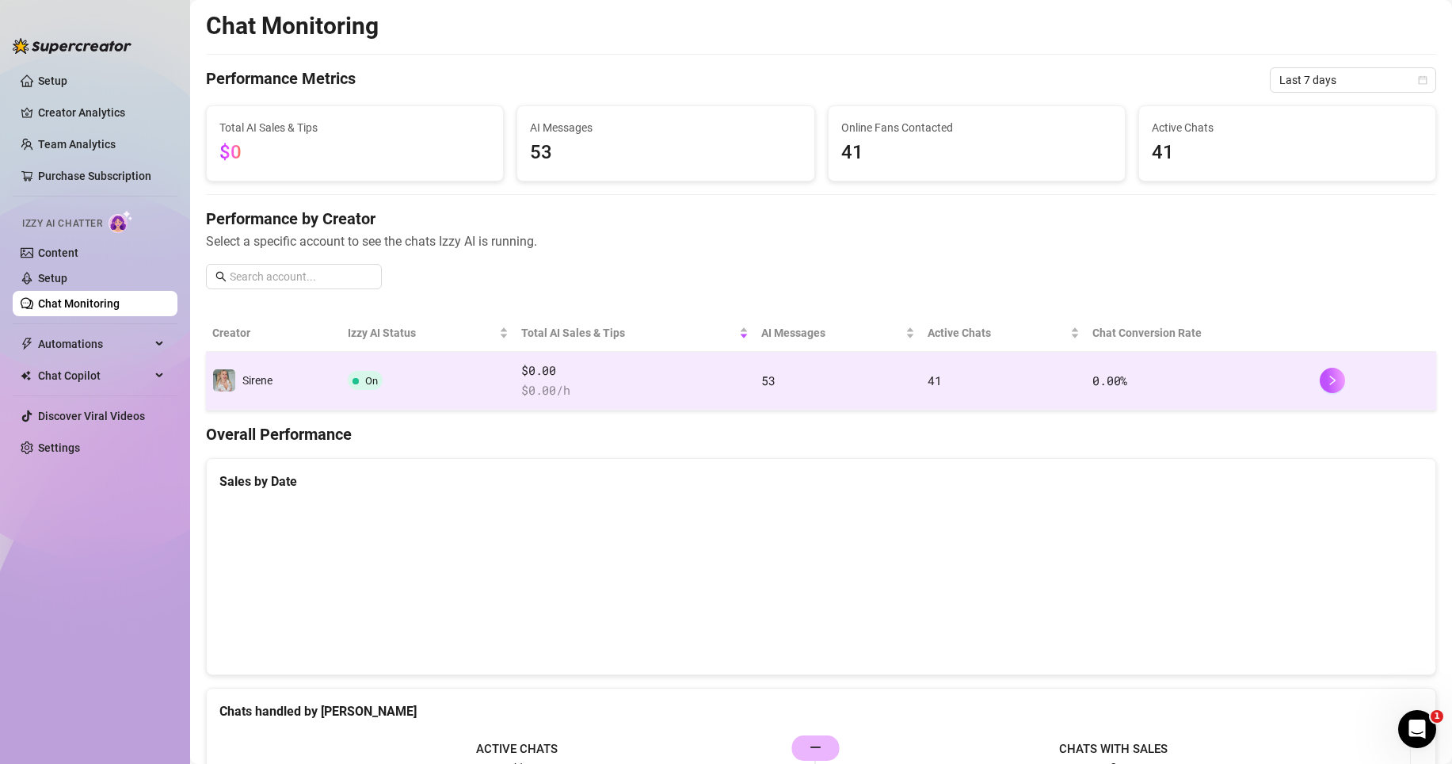
click at [313, 384] on td "Sirene" at bounding box center [273, 381] width 135 height 59
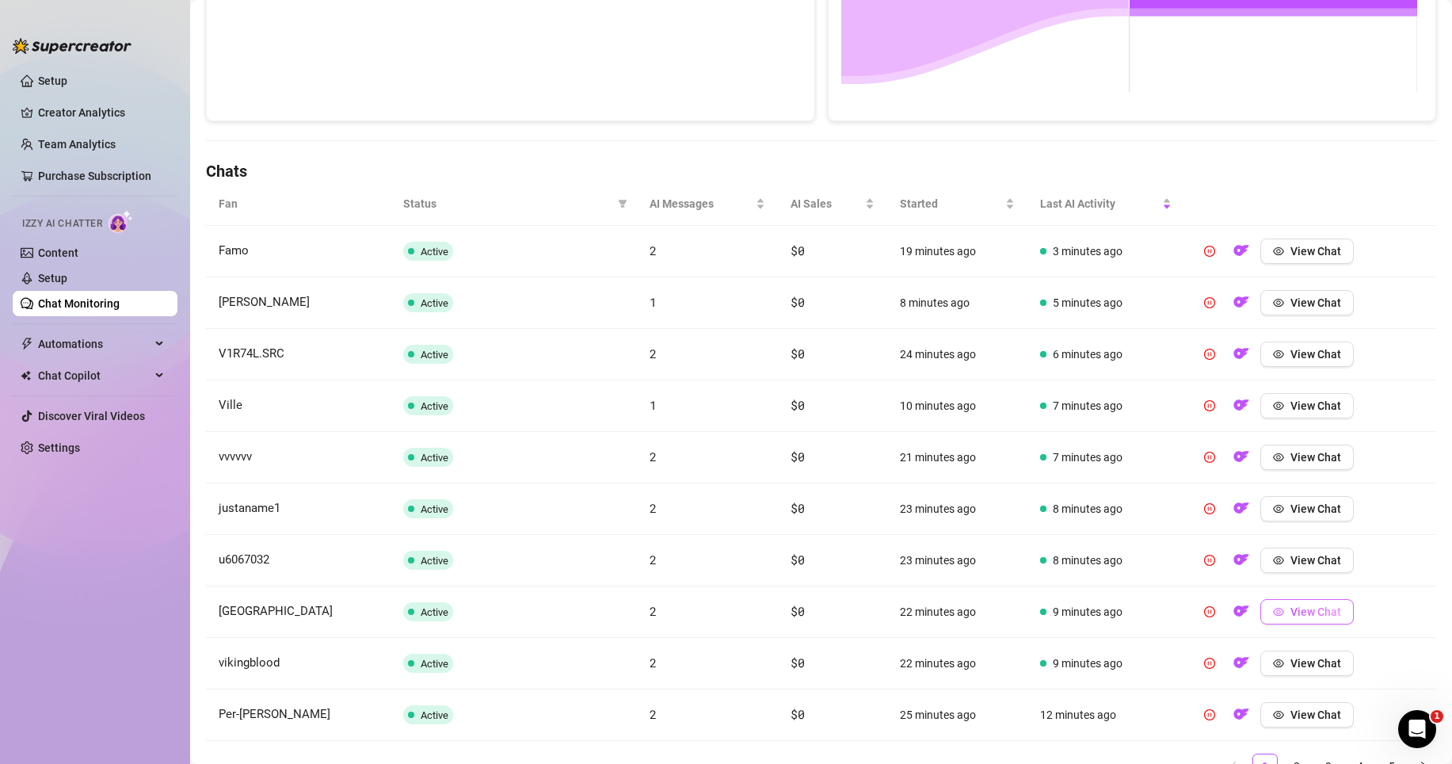
scroll to position [482, 0]
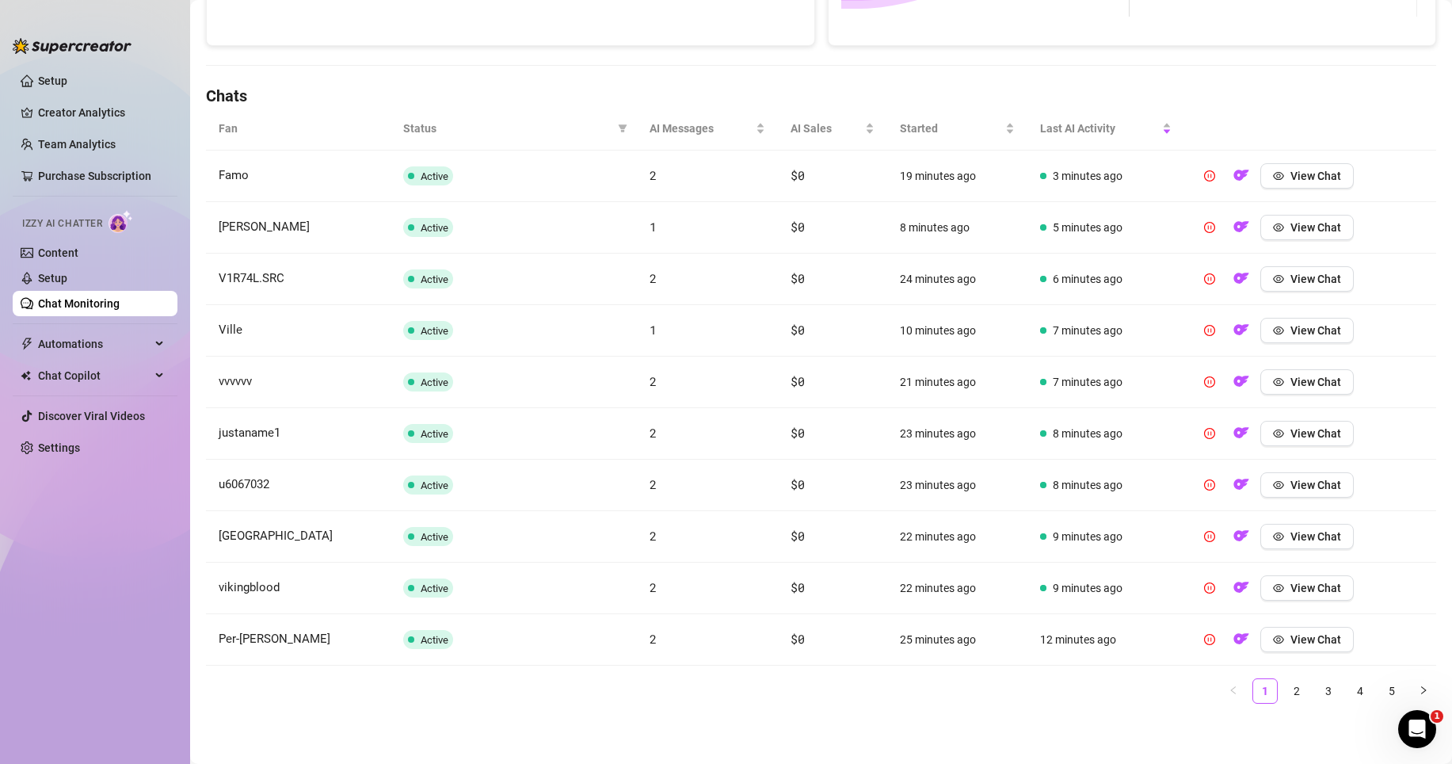
click at [1312, 191] on td "View Chat" at bounding box center [1310, 175] width 252 height 51
click at [1309, 178] on span "View Chat" at bounding box center [1315, 175] width 51 height 13
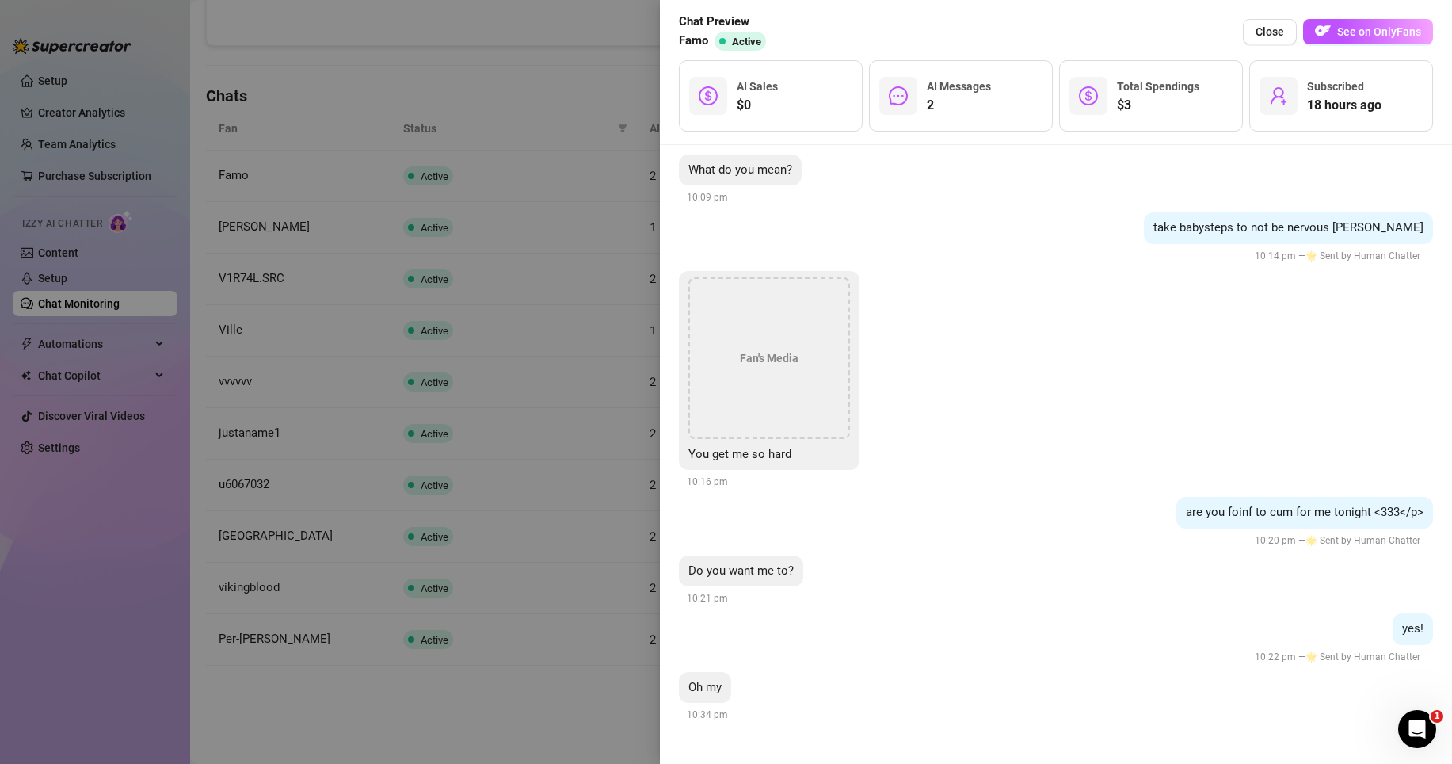
scroll to position [2241, 0]
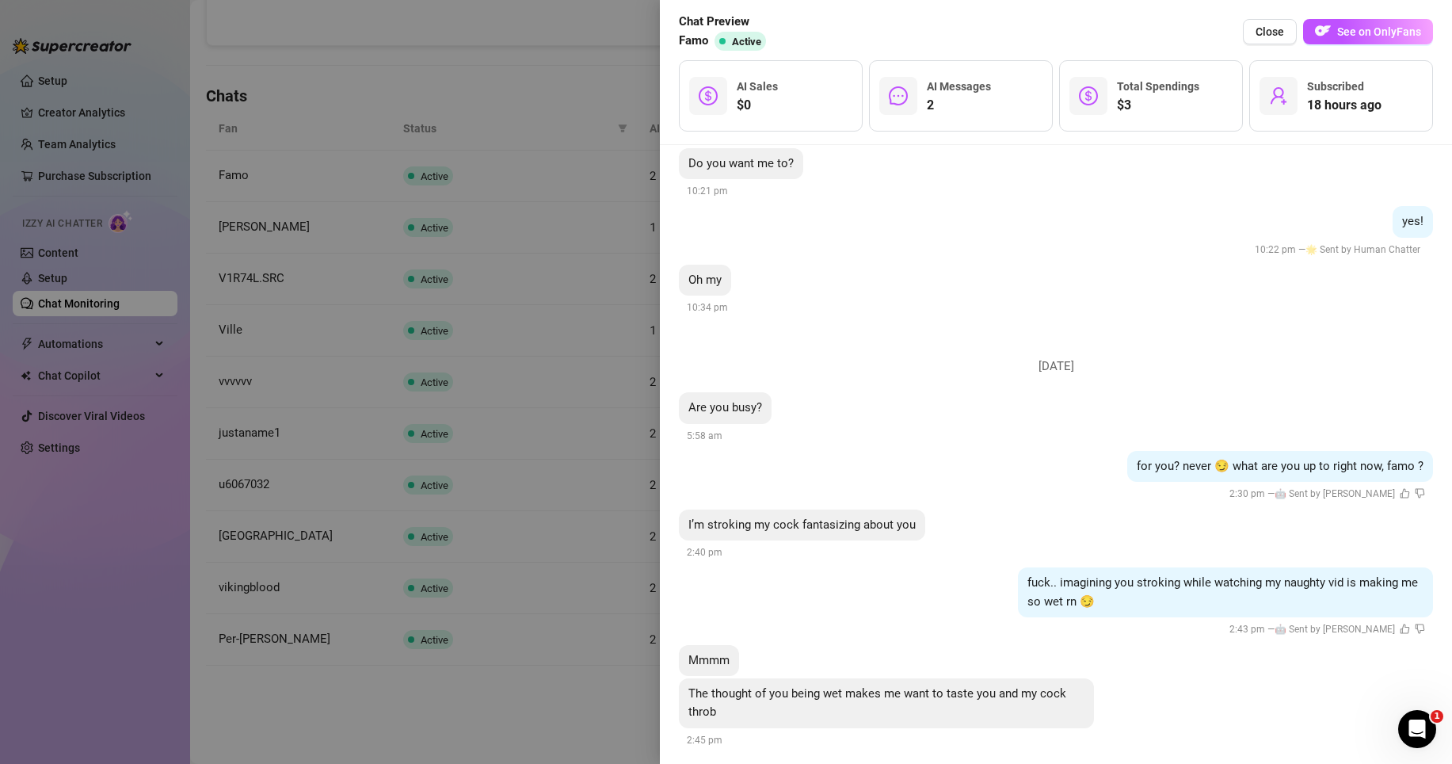
click at [584, 661] on div at bounding box center [726, 382] width 1452 height 764
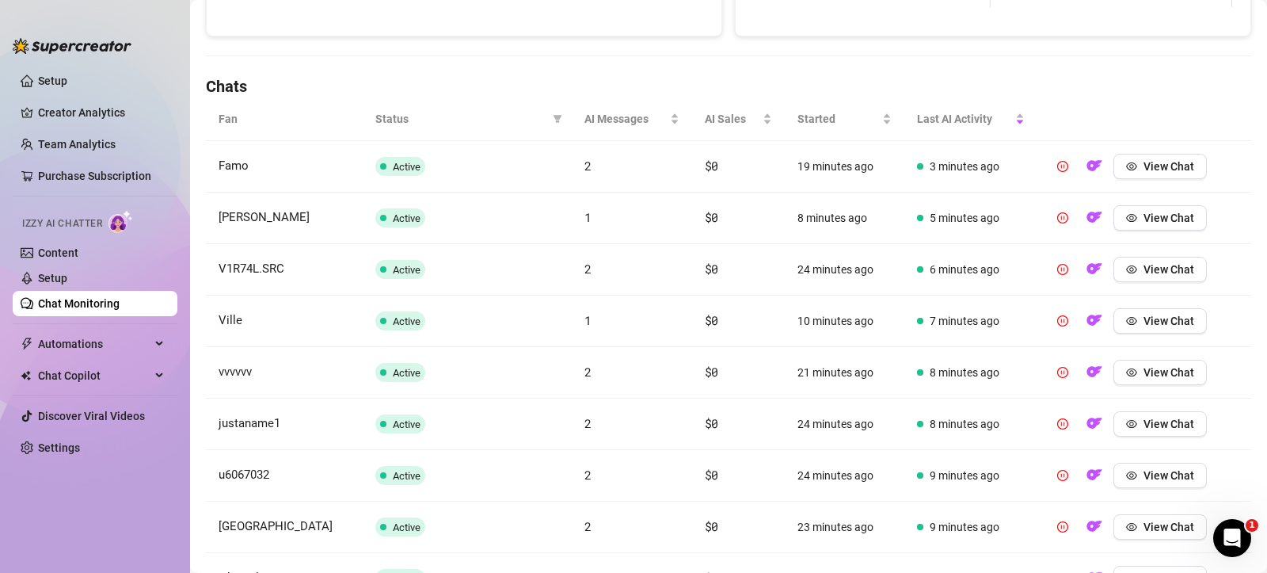
scroll to position [510, 0]
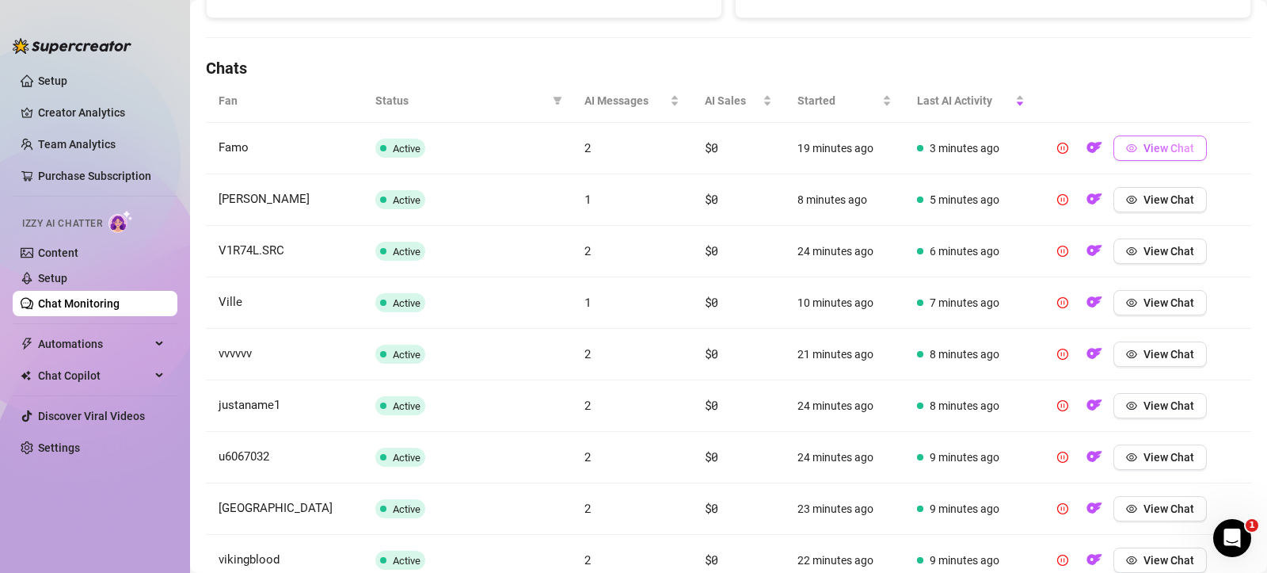
click at [1157, 143] on span "View Chat" at bounding box center [1169, 148] width 51 height 13
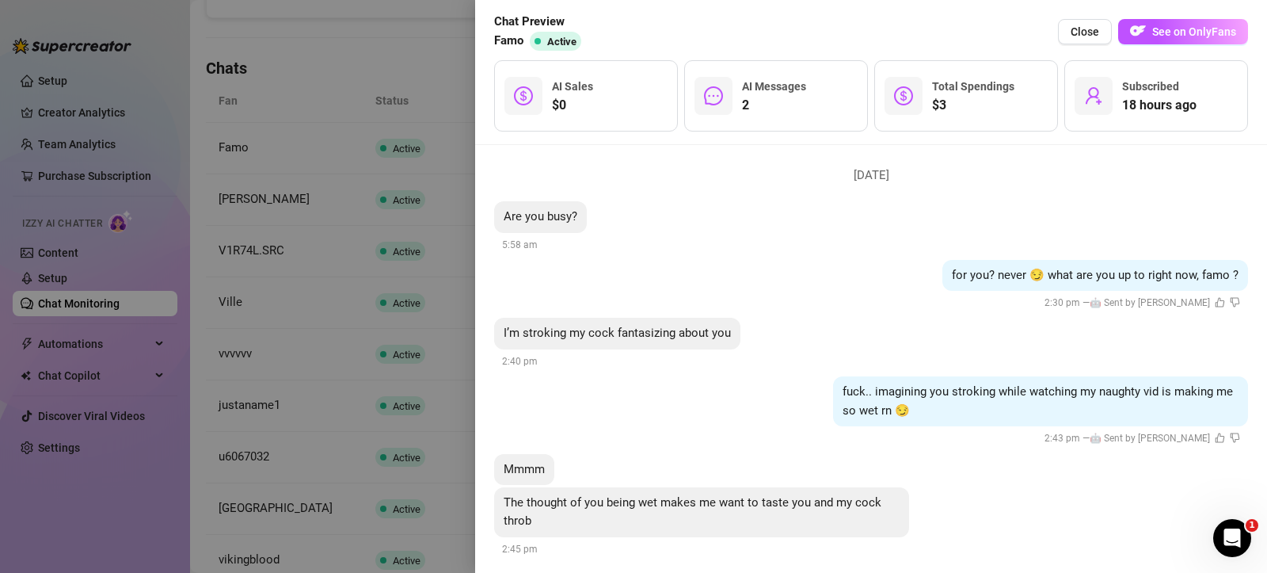
scroll to position [1995, 0]
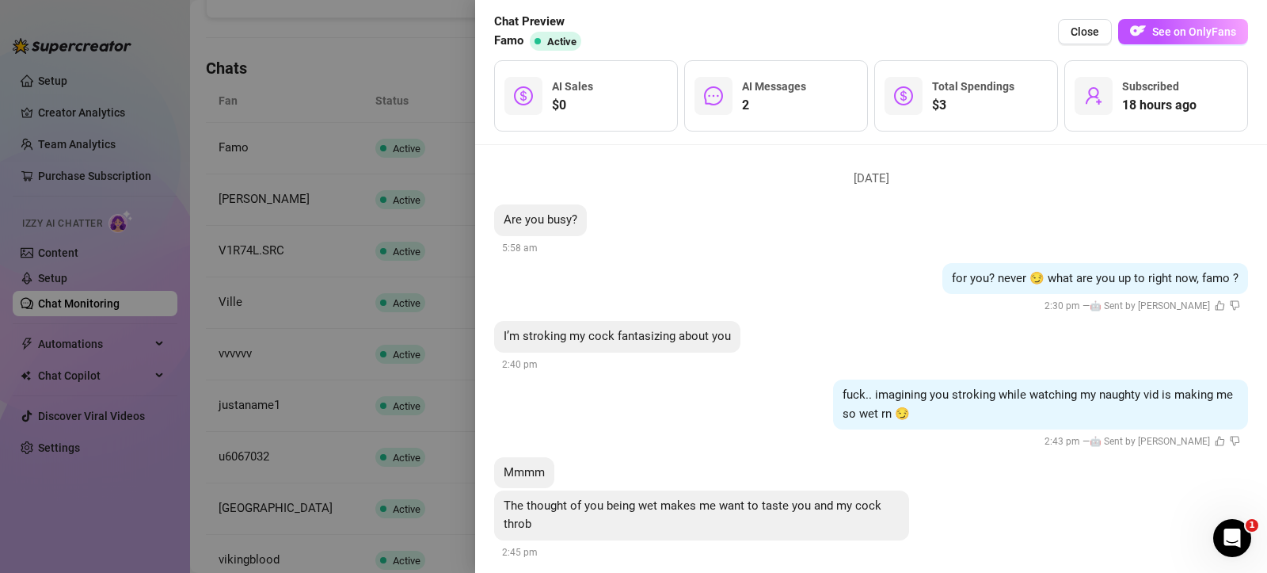
click at [402, 61] on div at bounding box center [633, 286] width 1267 height 573
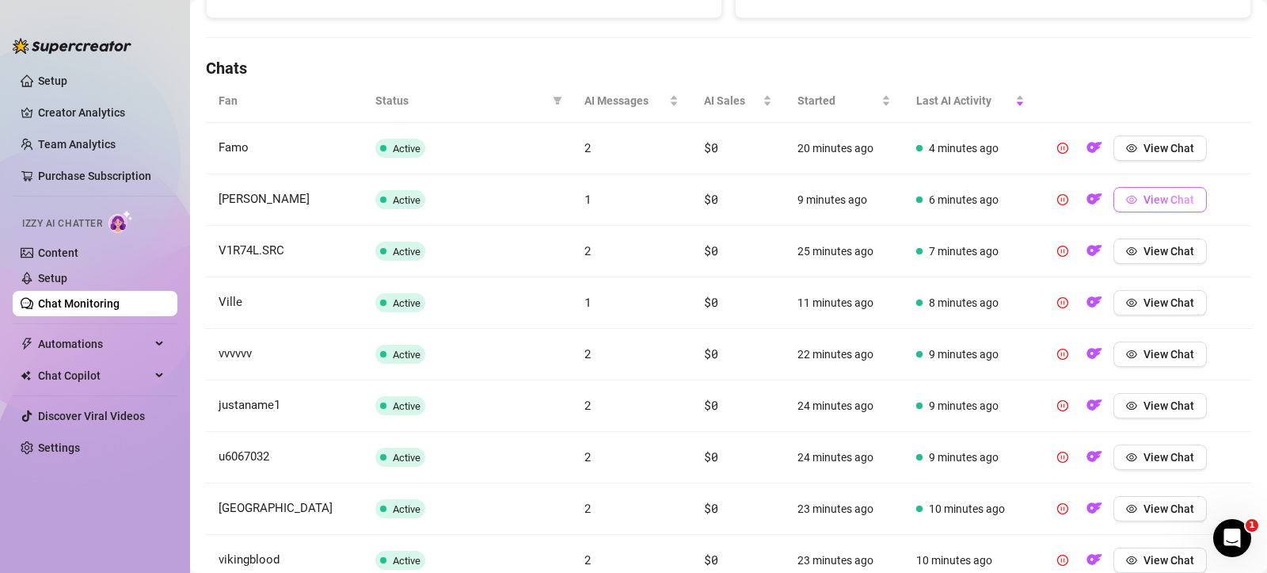
click at [1132, 209] on button "View Chat" at bounding box center [1160, 199] width 93 height 25
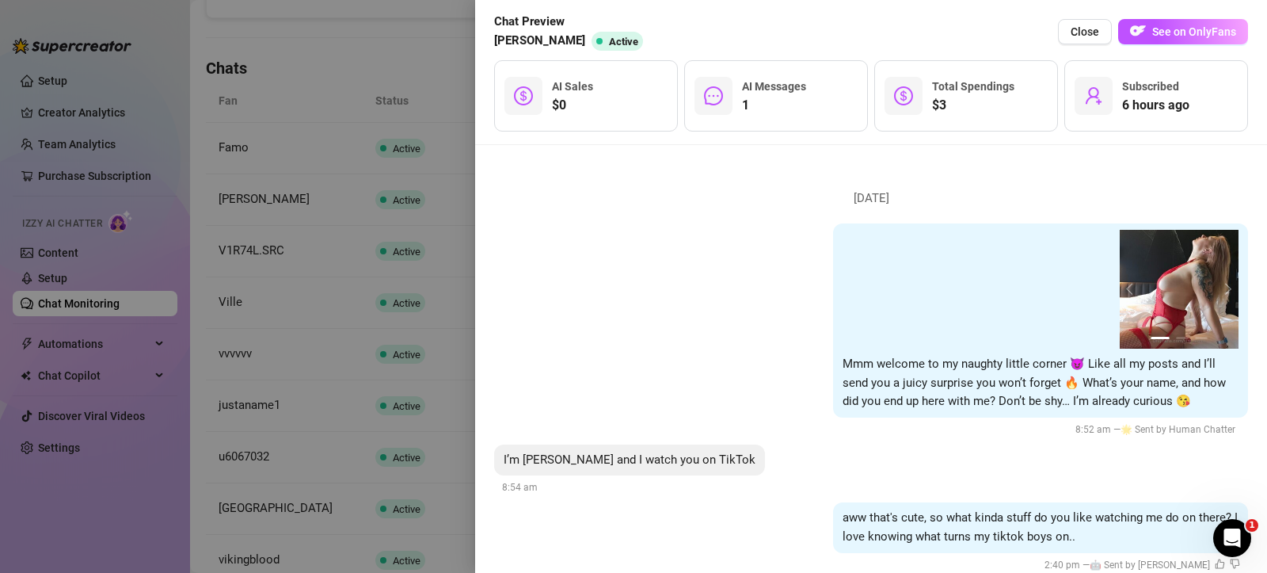
scroll to position [36, 0]
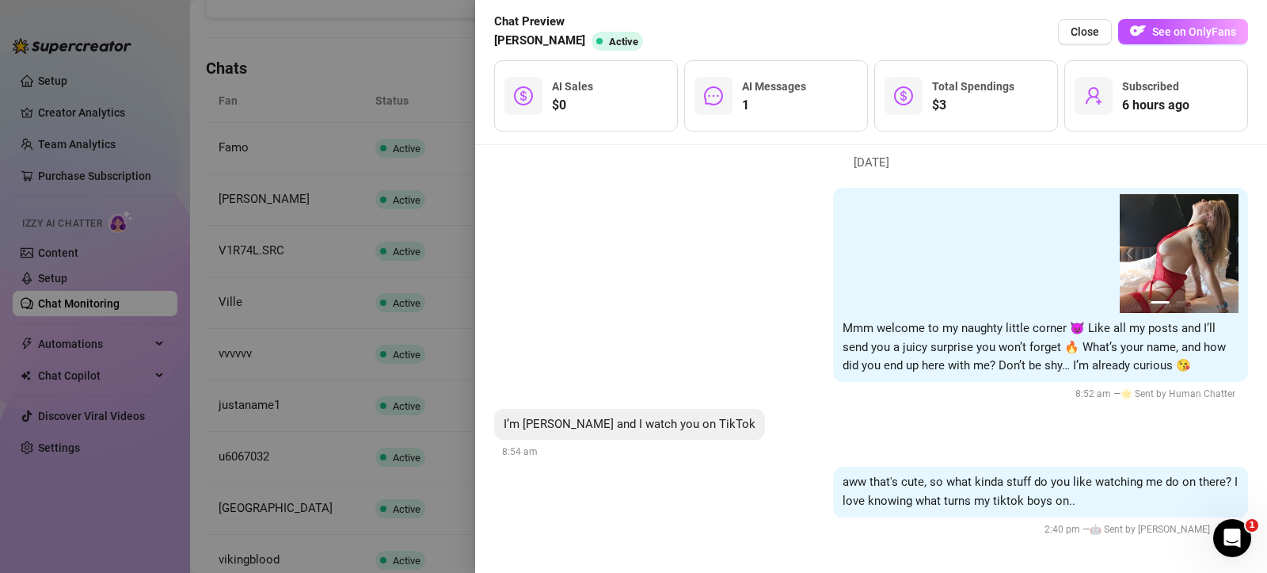
click at [409, 45] on div at bounding box center [633, 286] width 1267 height 573
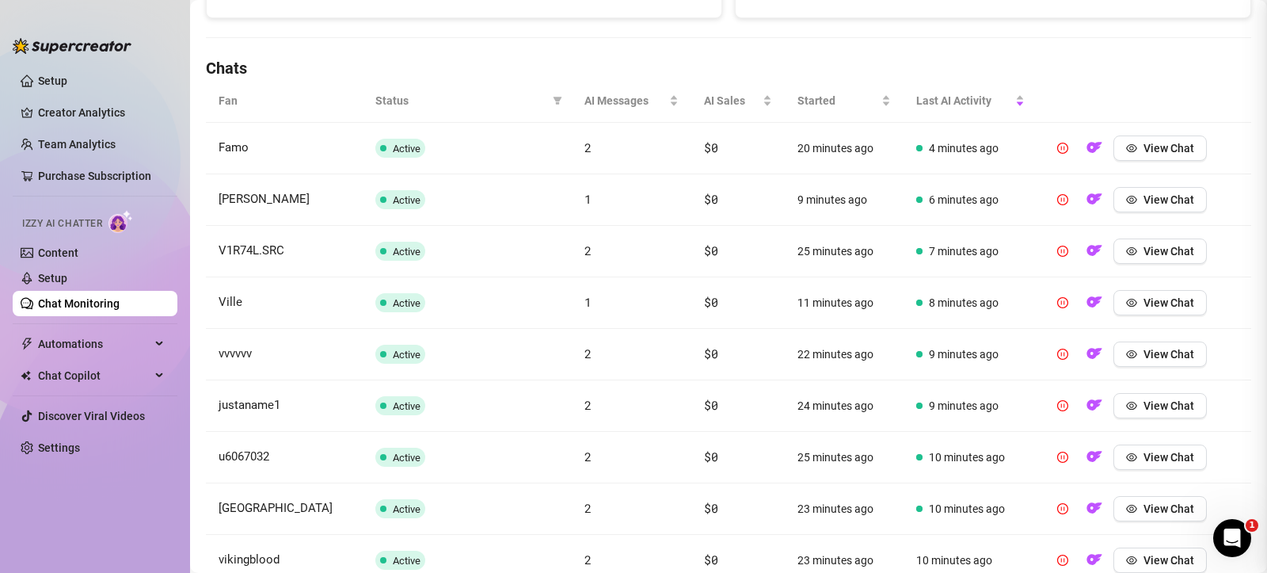
scroll to position [0, 0]
click at [1146, 258] on button "View Chat" at bounding box center [1160, 250] width 93 height 25
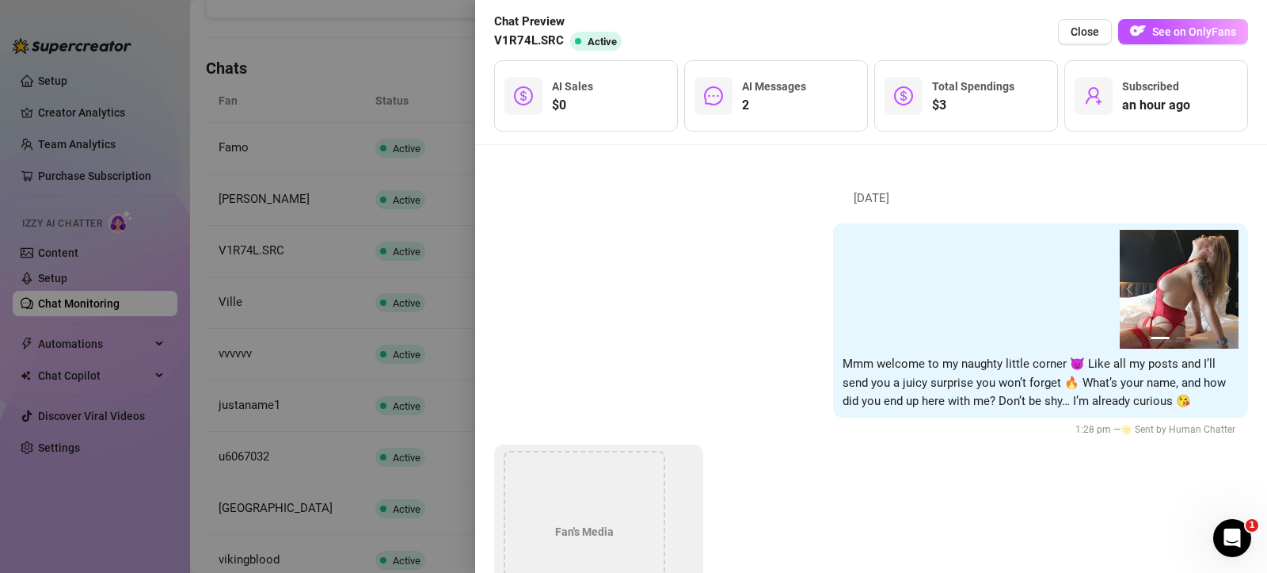
scroll to position [693, 0]
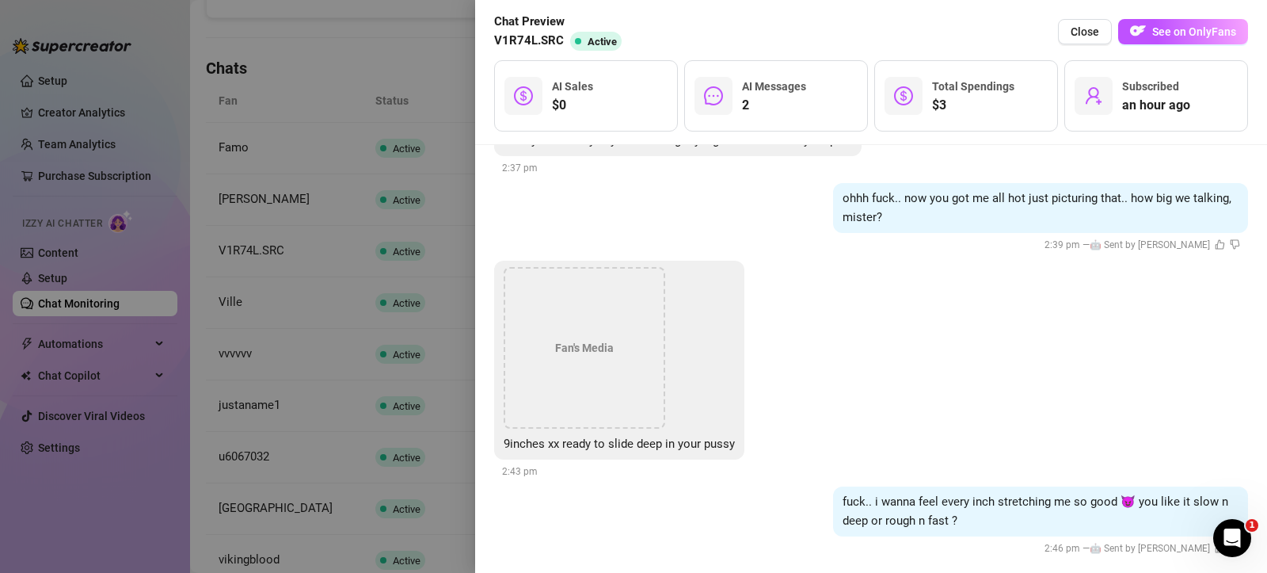
click at [391, 52] on div at bounding box center [633, 286] width 1267 height 573
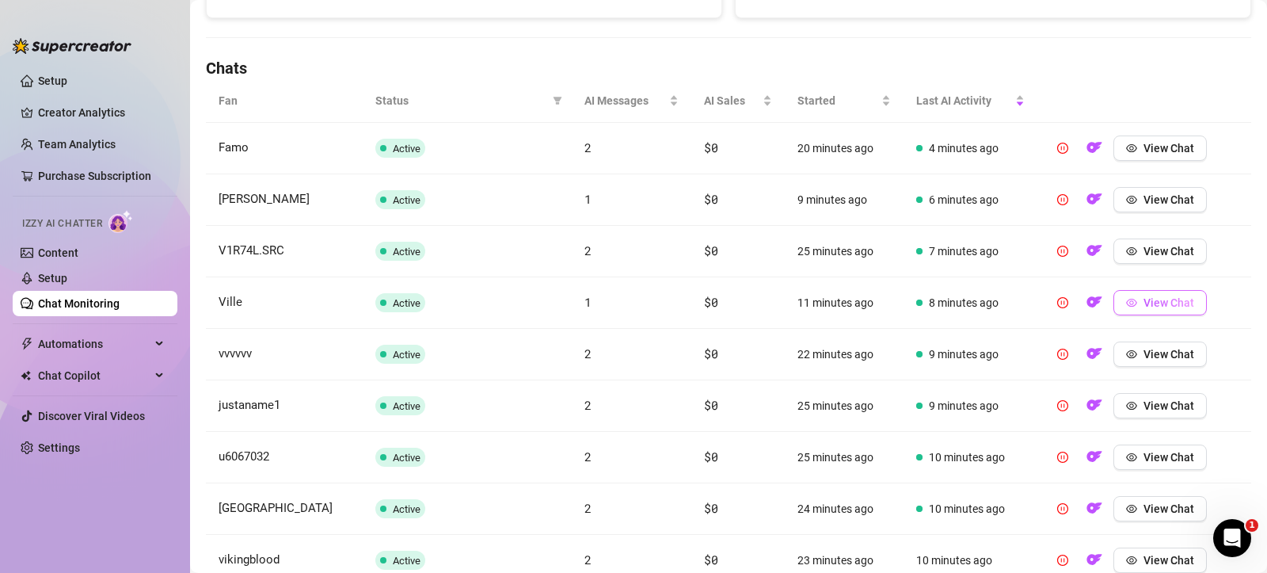
click at [1156, 303] on span "View Chat" at bounding box center [1169, 302] width 51 height 13
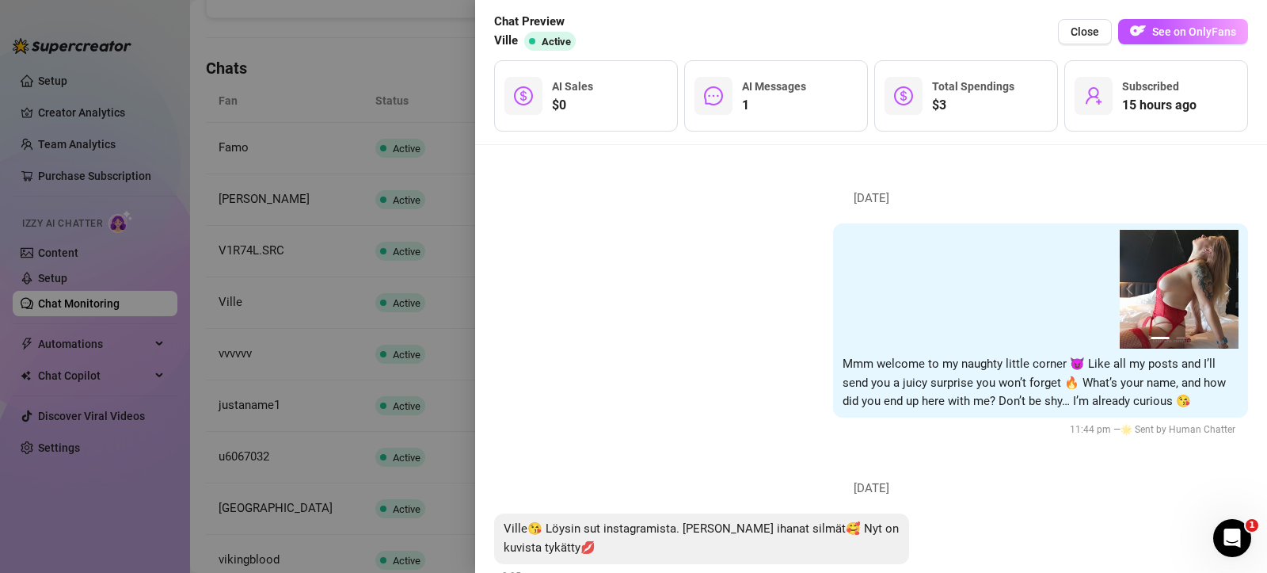
scroll to position [105, 0]
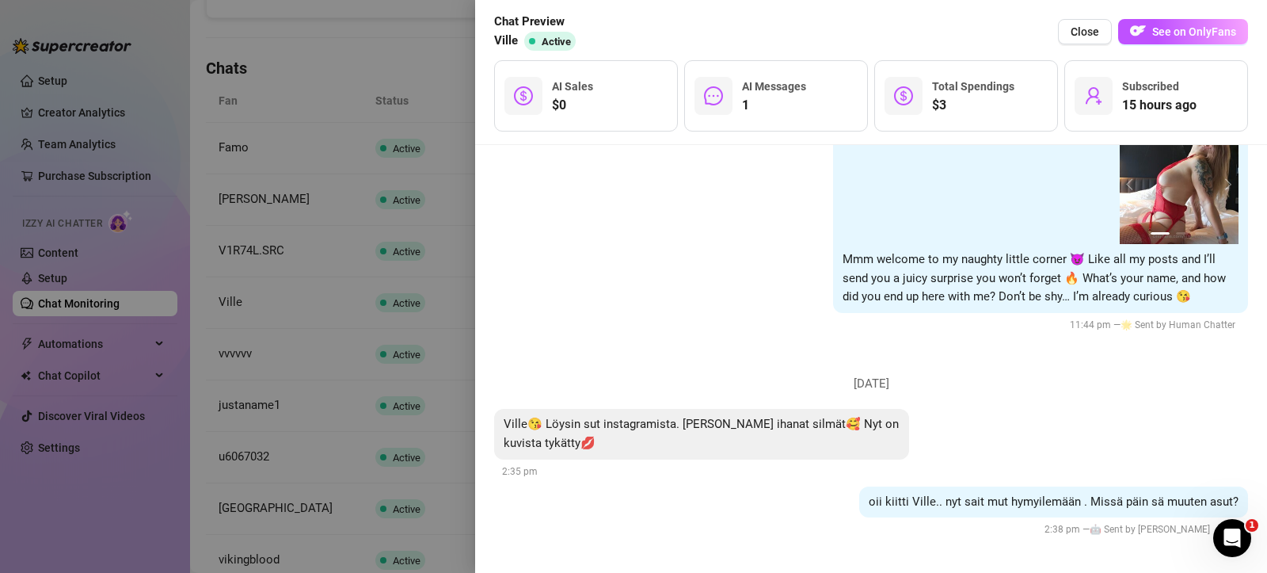
click at [406, 32] on div at bounding box center [633, 286] width 1267 height 573
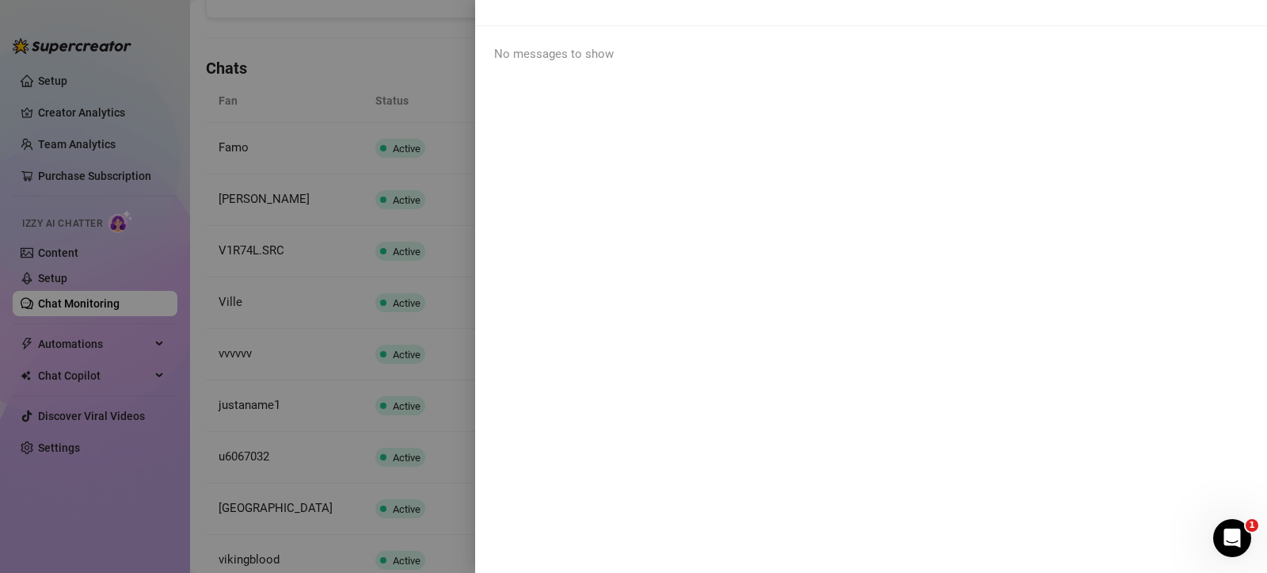
scroll to position [0, 0]
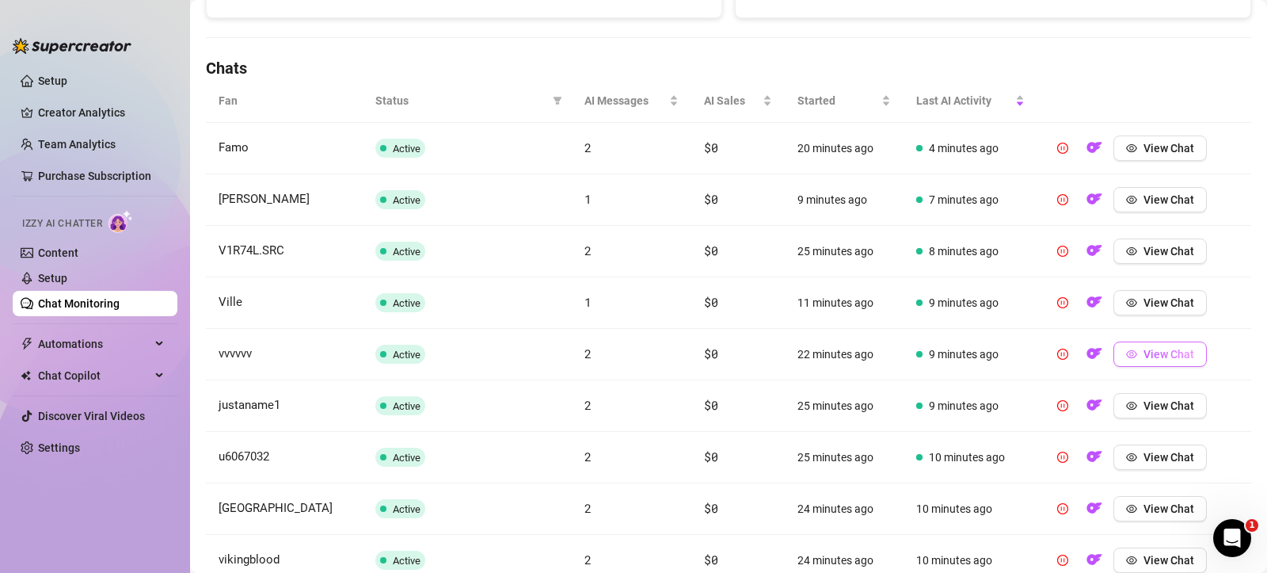
click at [1149, 364] on button "View Chat" at bounding box center [1160, 353] width 93 height 25
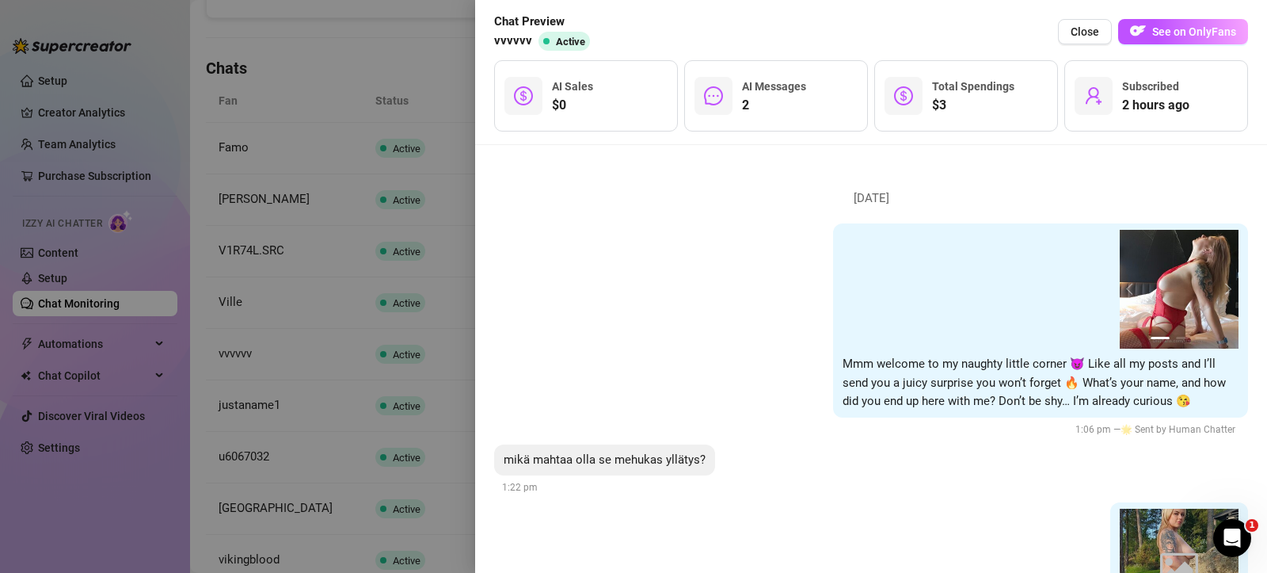
scroll to position [123, 0]
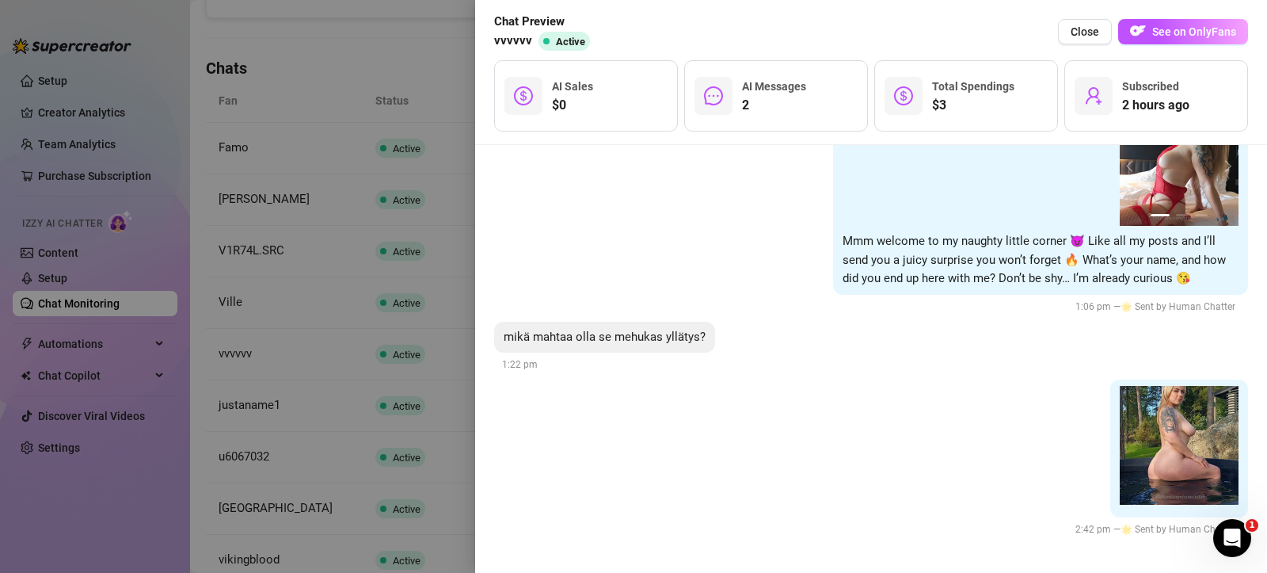
click at [424, 50] on div at bounding box center [633, 286] width 1267 height 573
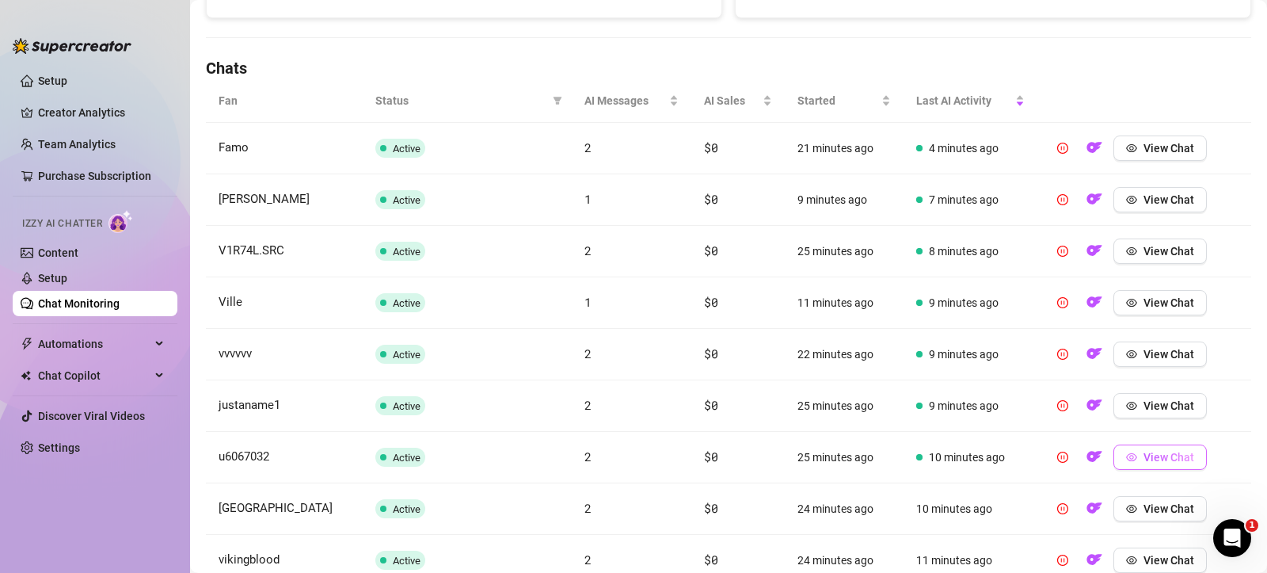
click at [1156, 466] on button "View Chat" at bounding box center [1160, 456] width 93 height 25
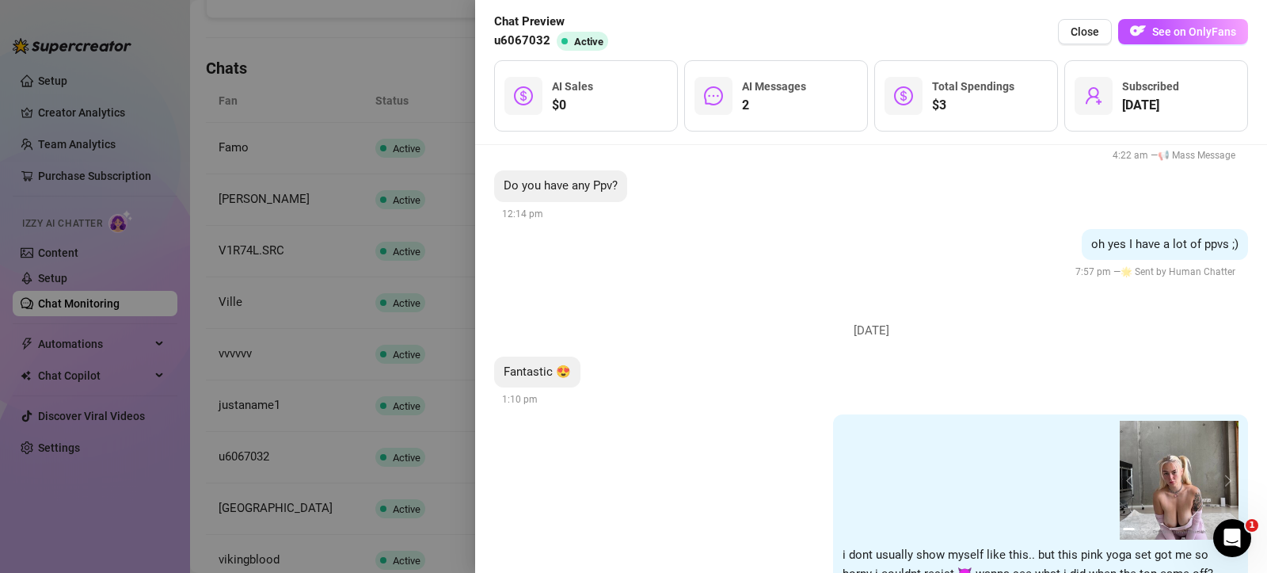
scroll to position [1106, 0]
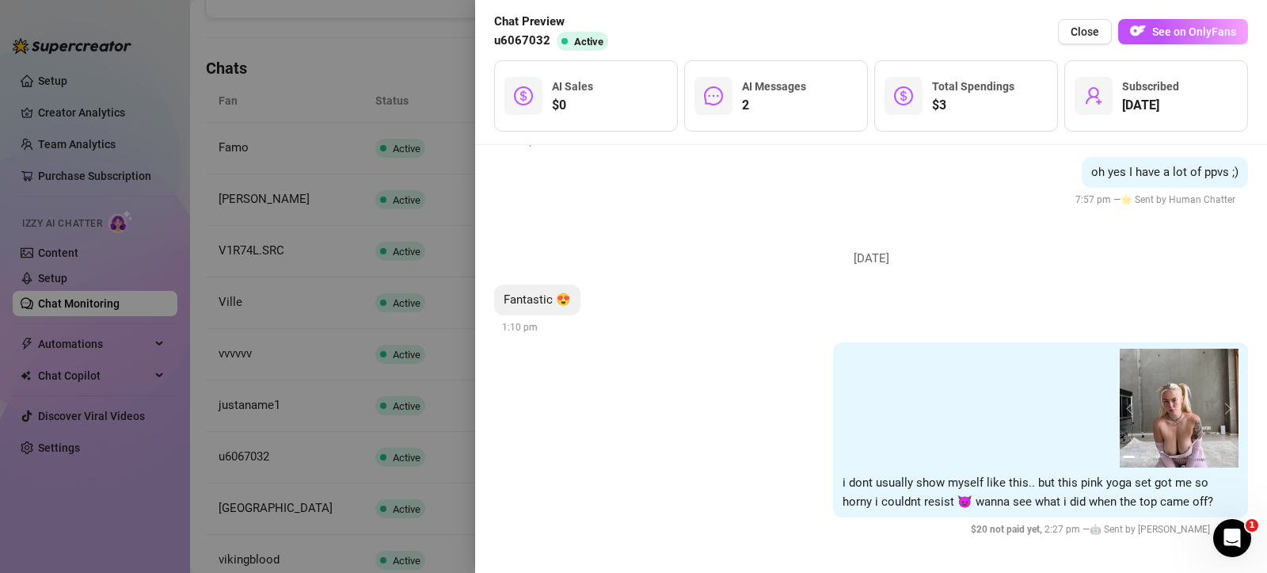
click at [407, 44] on div at bounding box center [633, 286] width 1267 height 573
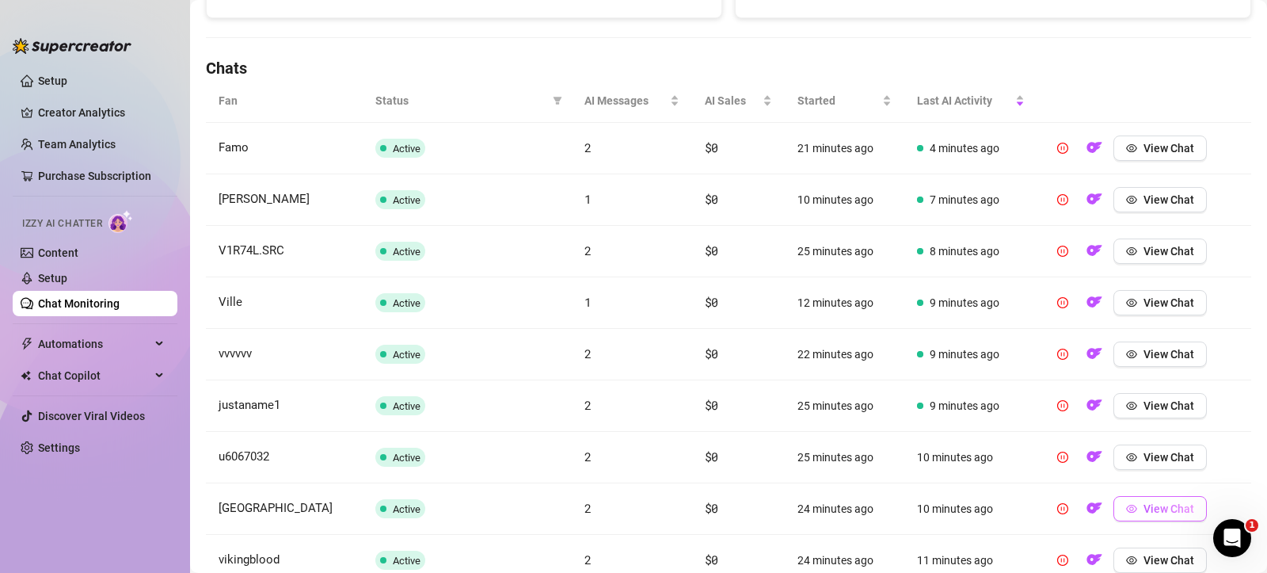
click at [1152, 512] on span "View Chat" at bounding box center [1169, 508] width 51 height 13
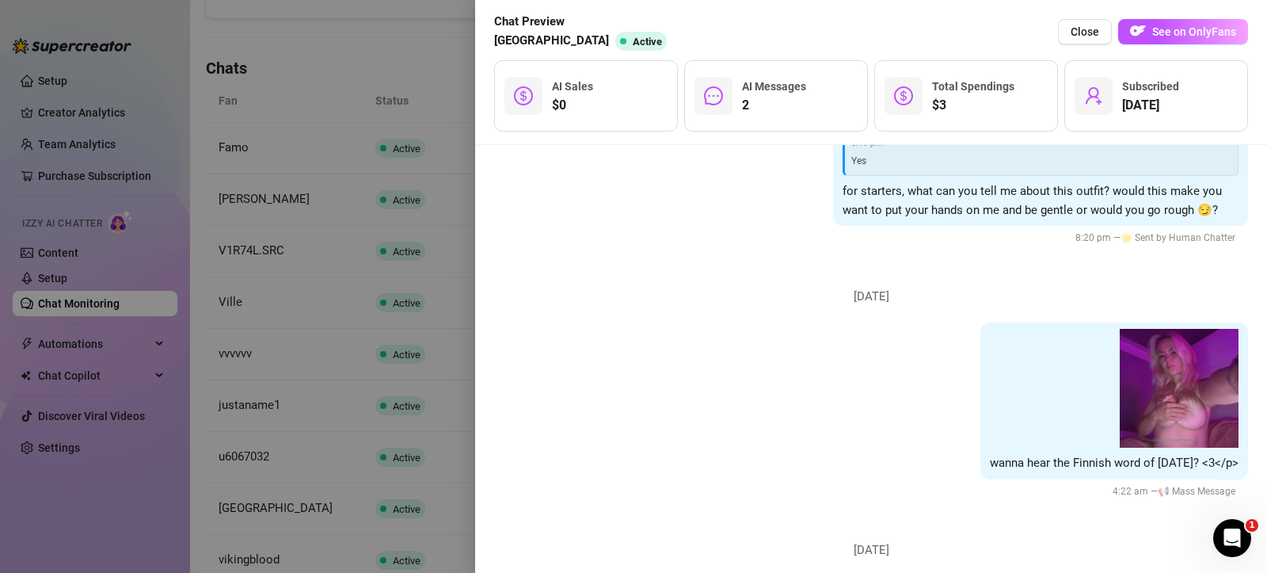
scroll to position [1317, 0]
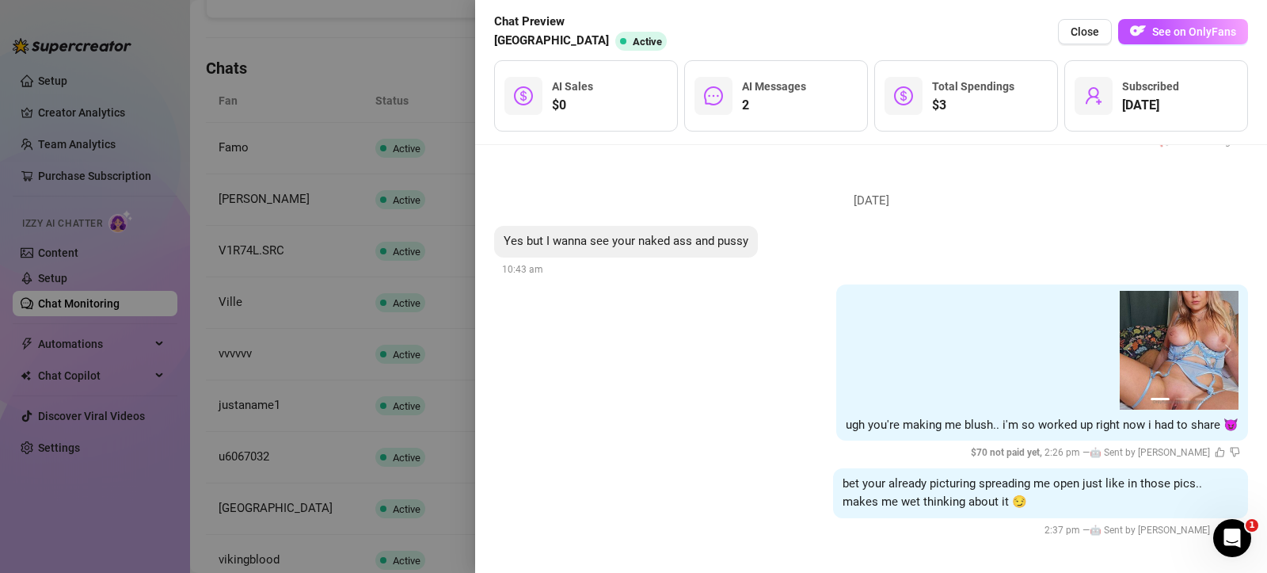
click at [408, 33] on div at bounding box center [633, 286] width 1267 height 573
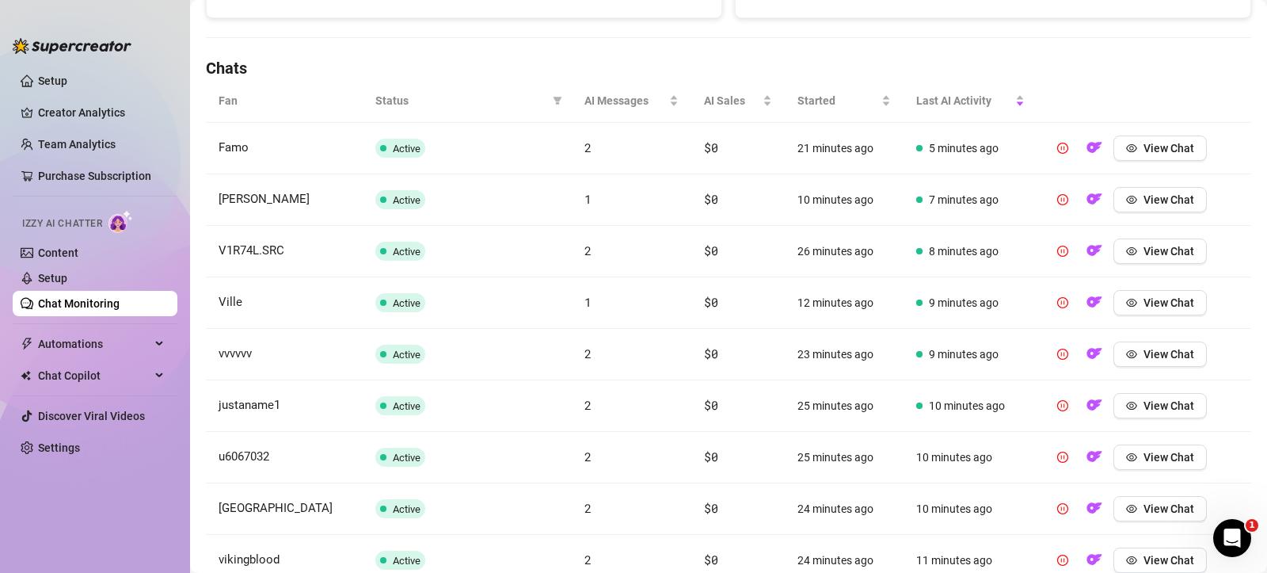
scroll to position [673, 0]
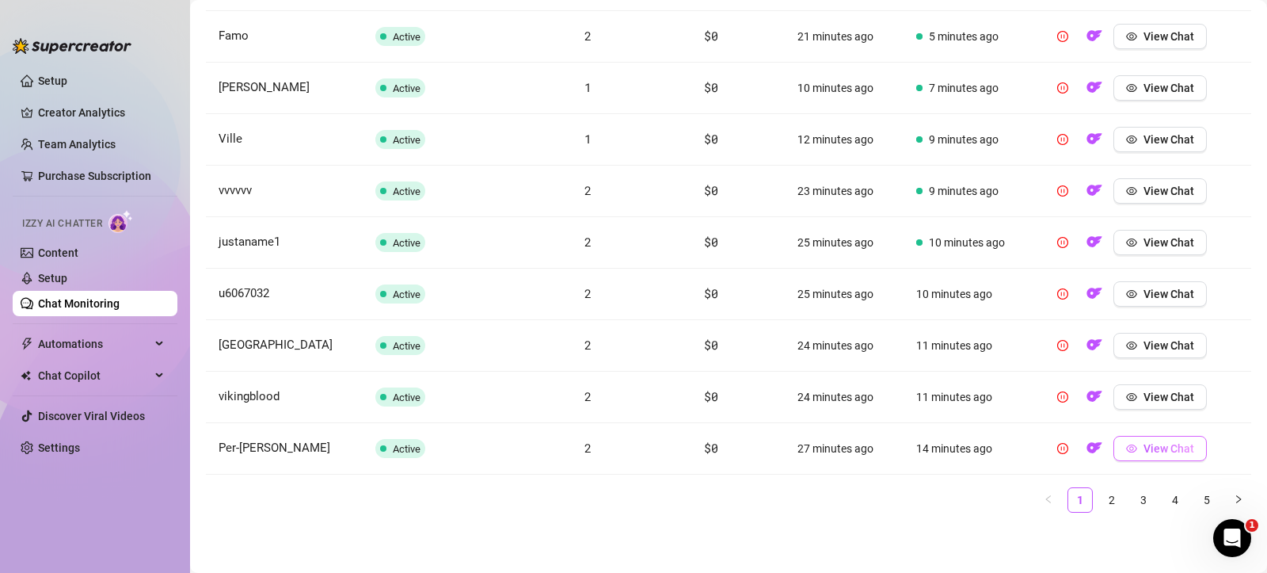
click at [1160, 444] on span "View Chat" at bounding box center [1169, 448] width 51 height 13
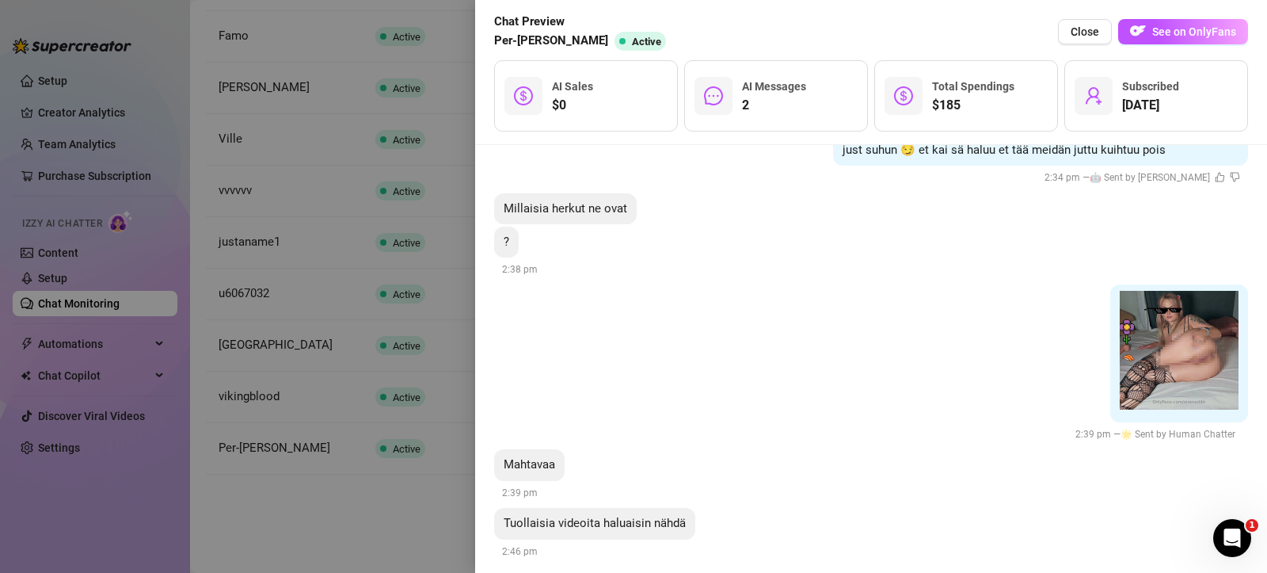
scroll to position [6259, 0]
click at [369, 535] on div at bounding box center [633, 286] width 1267 height 573
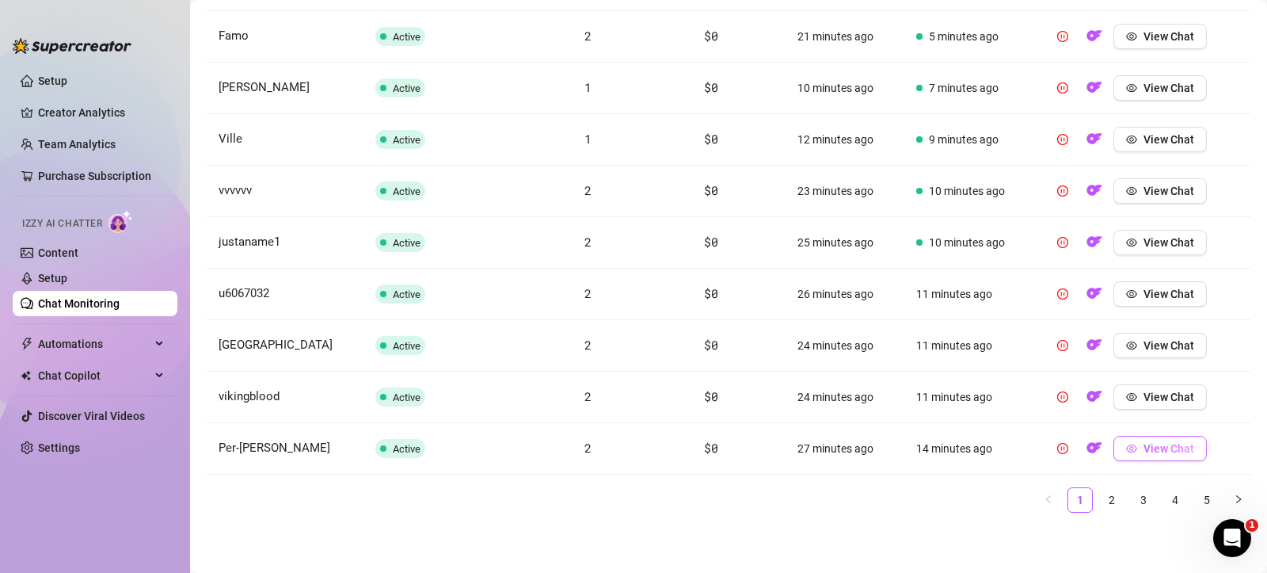
click at [1149, 447] on span "View Chat" at bounding box center [1169, 448] width 51 height 13
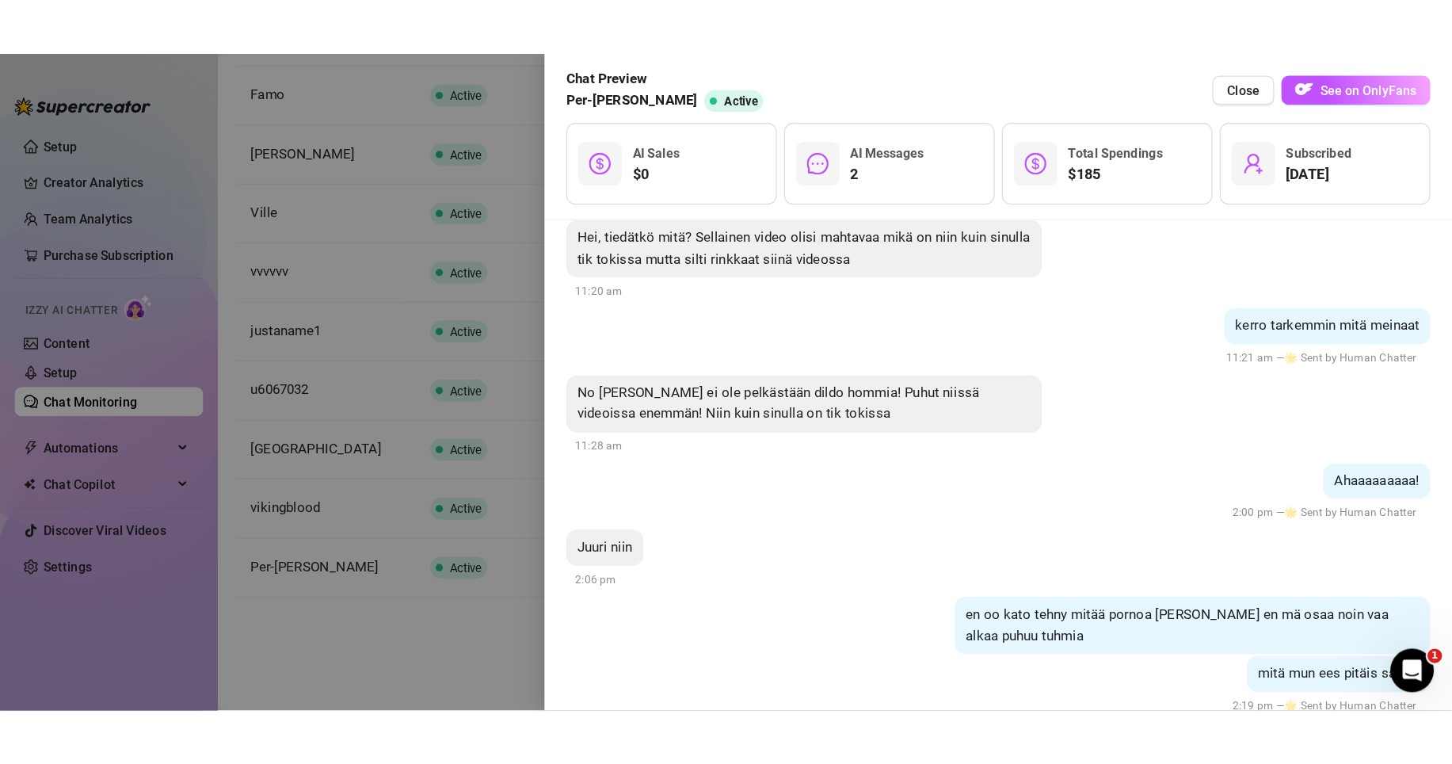
scroll to position [6259, 0]
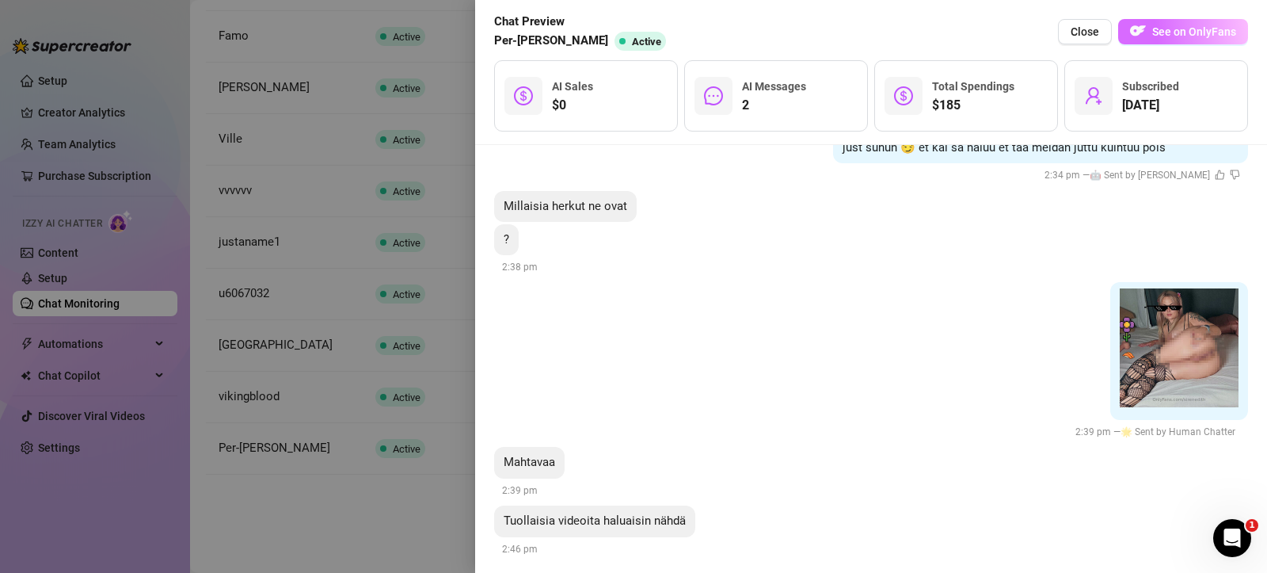
click at [1171, 31] on span "See on OnlyFans" at bounding box center [1194, 31] width 84 height 13
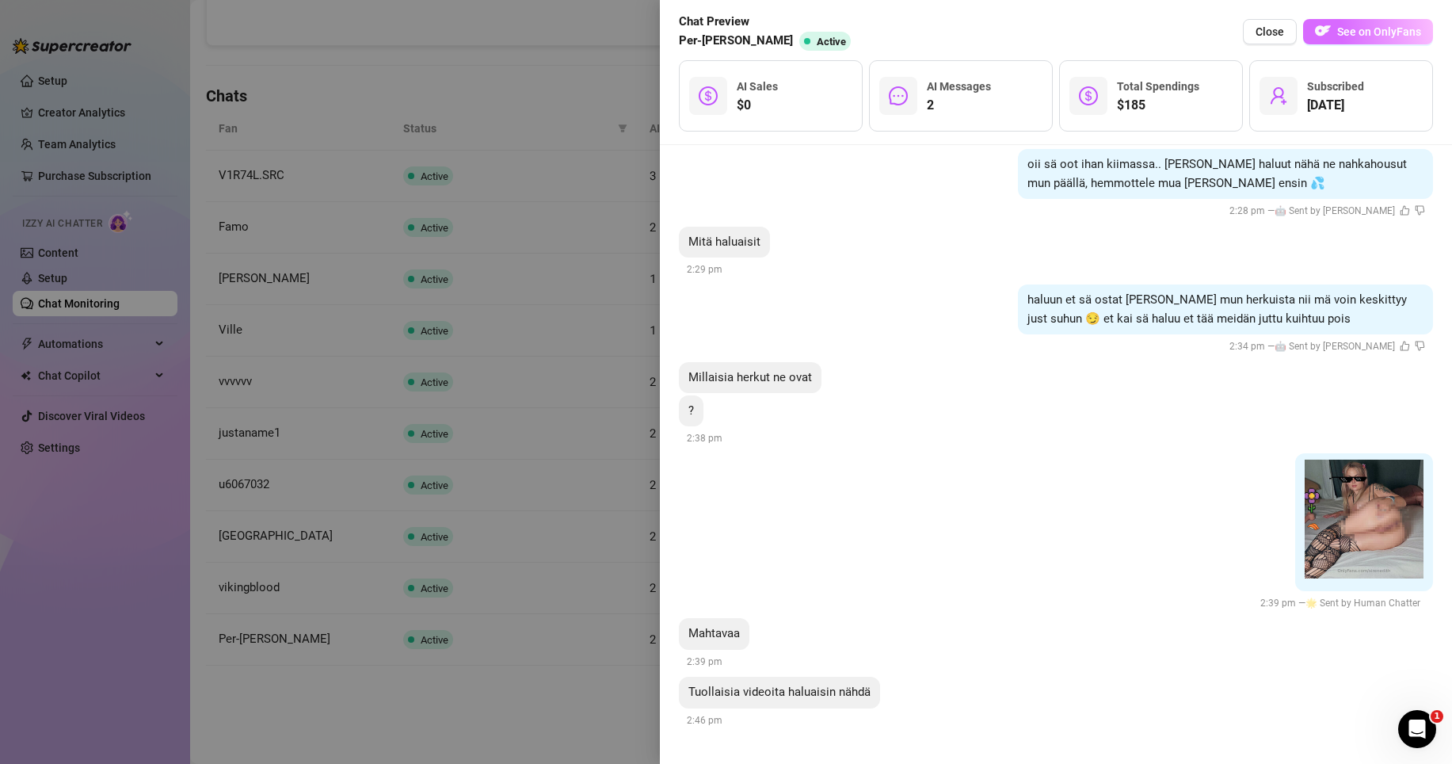
scroll to position [5687, 0]
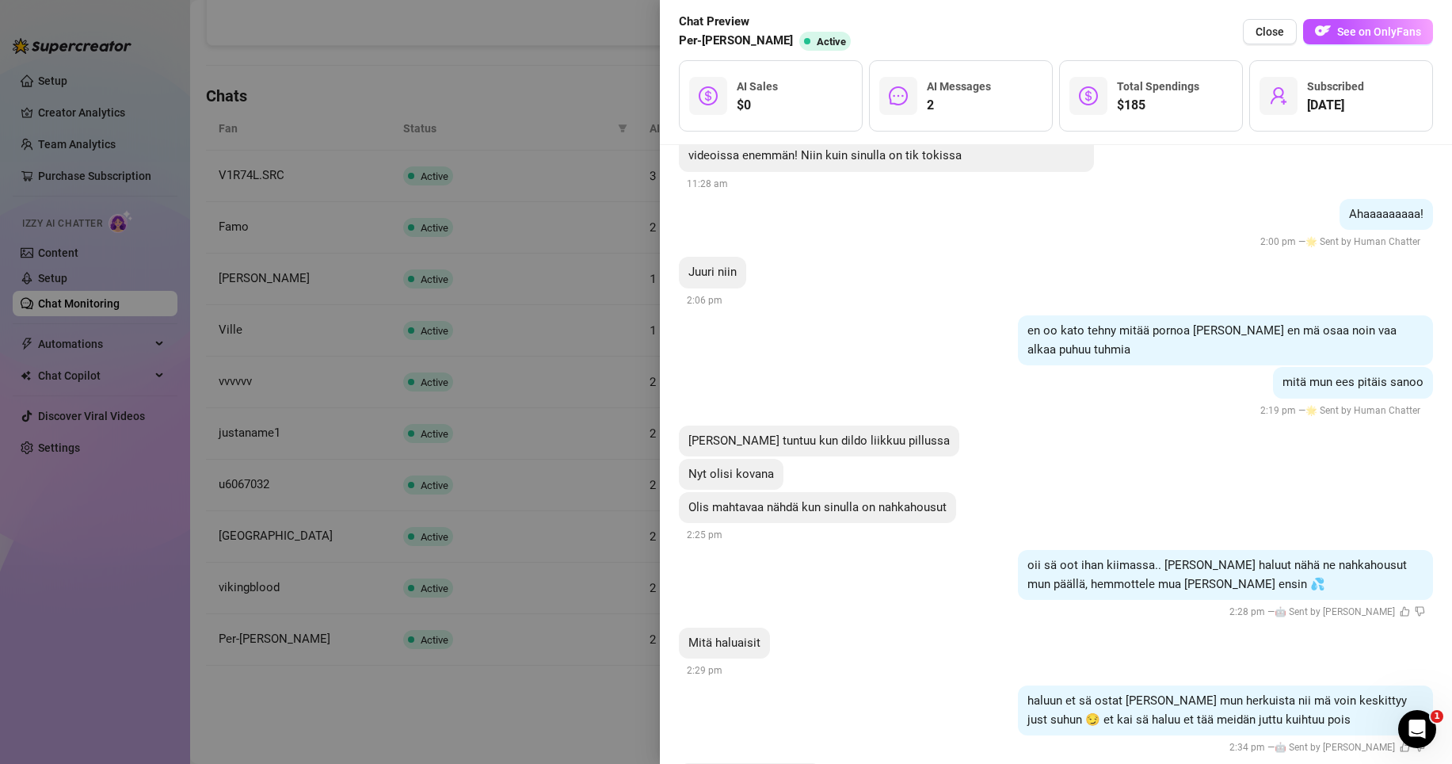
click at [581, 130] on div at bounding box center [726, 382] width 1452 height 764
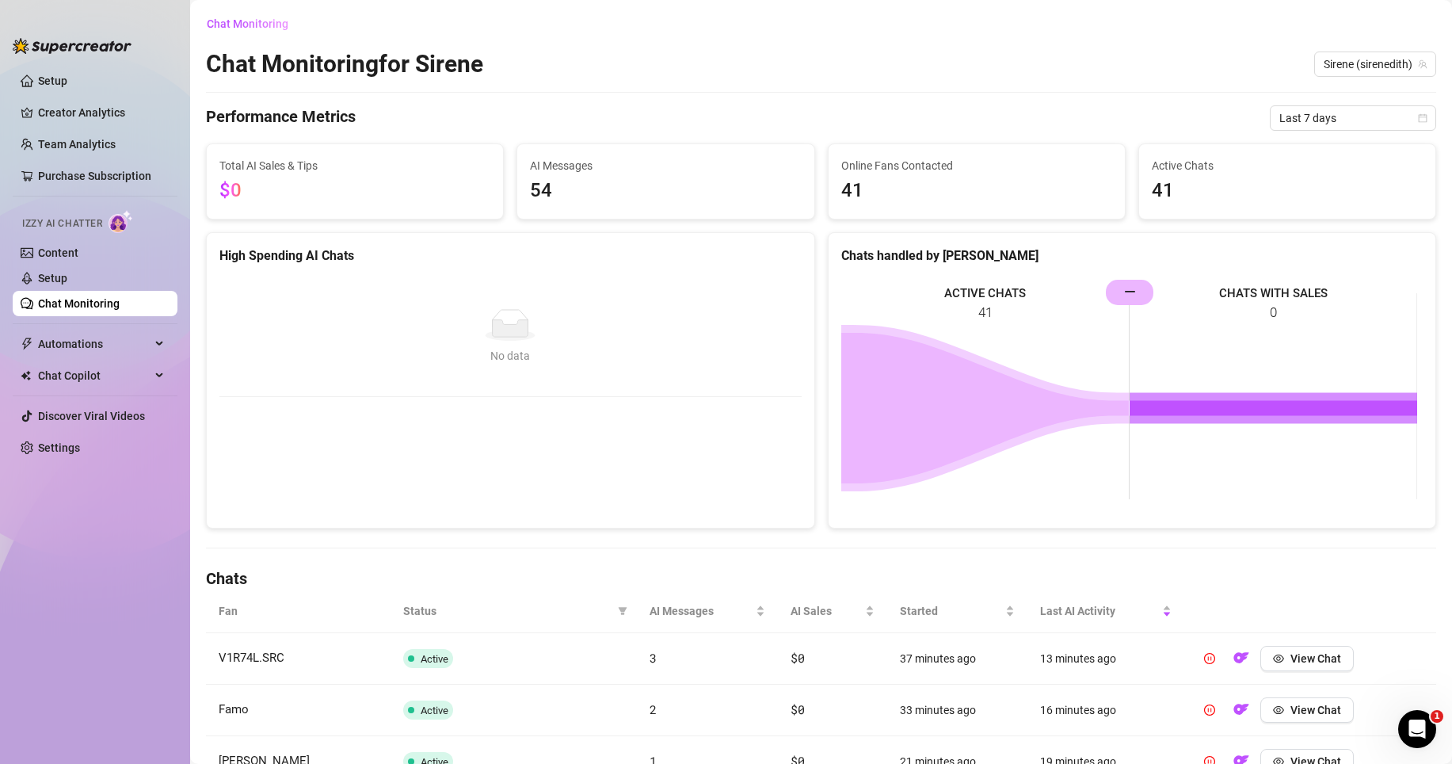
scroll to position [226, 0]
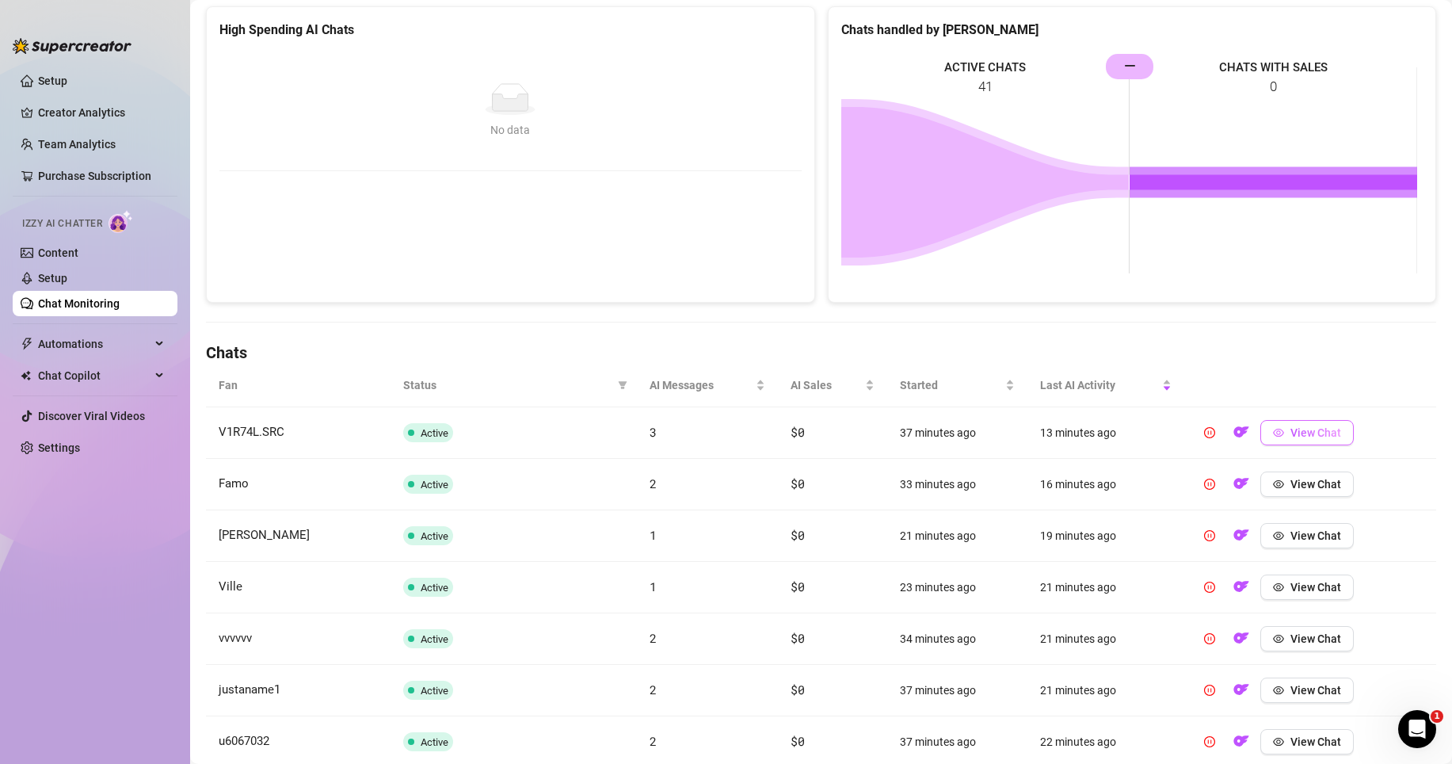
click at [1291, 428] on span "View Chat" at bounding box center [1315, 432] width 51 height 13
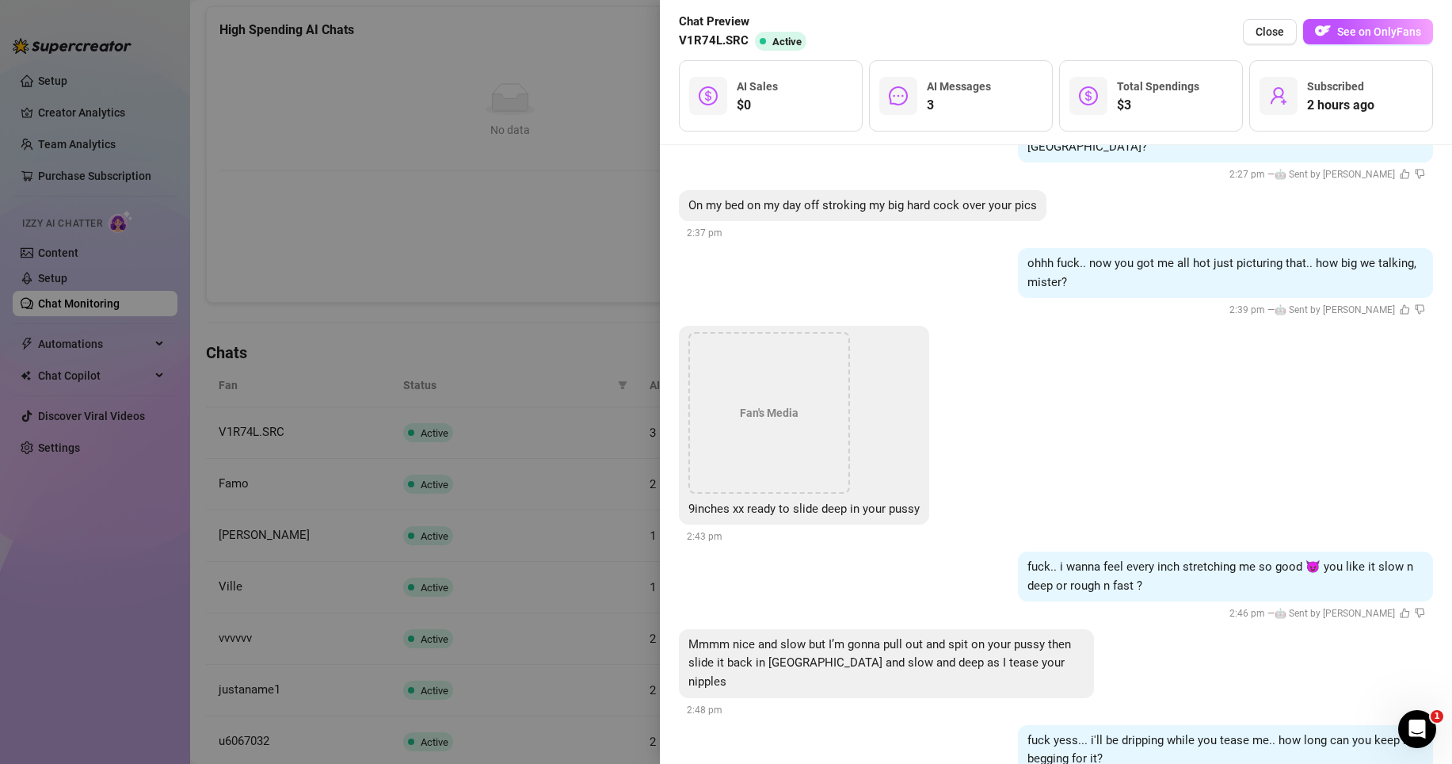
scroll to position [924, 0]
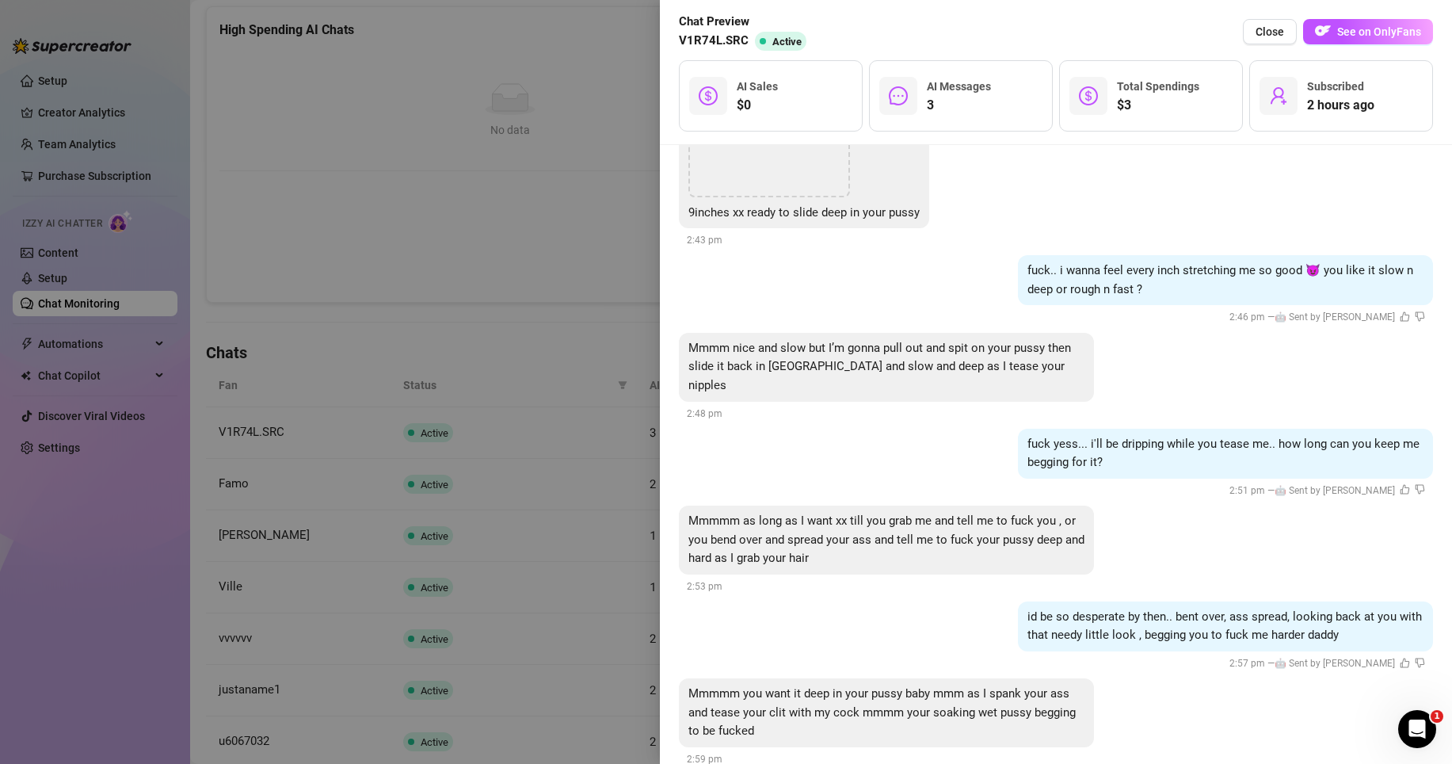
click at [642, 228] on div at bounding box center [726, 382] width 1452 height 764
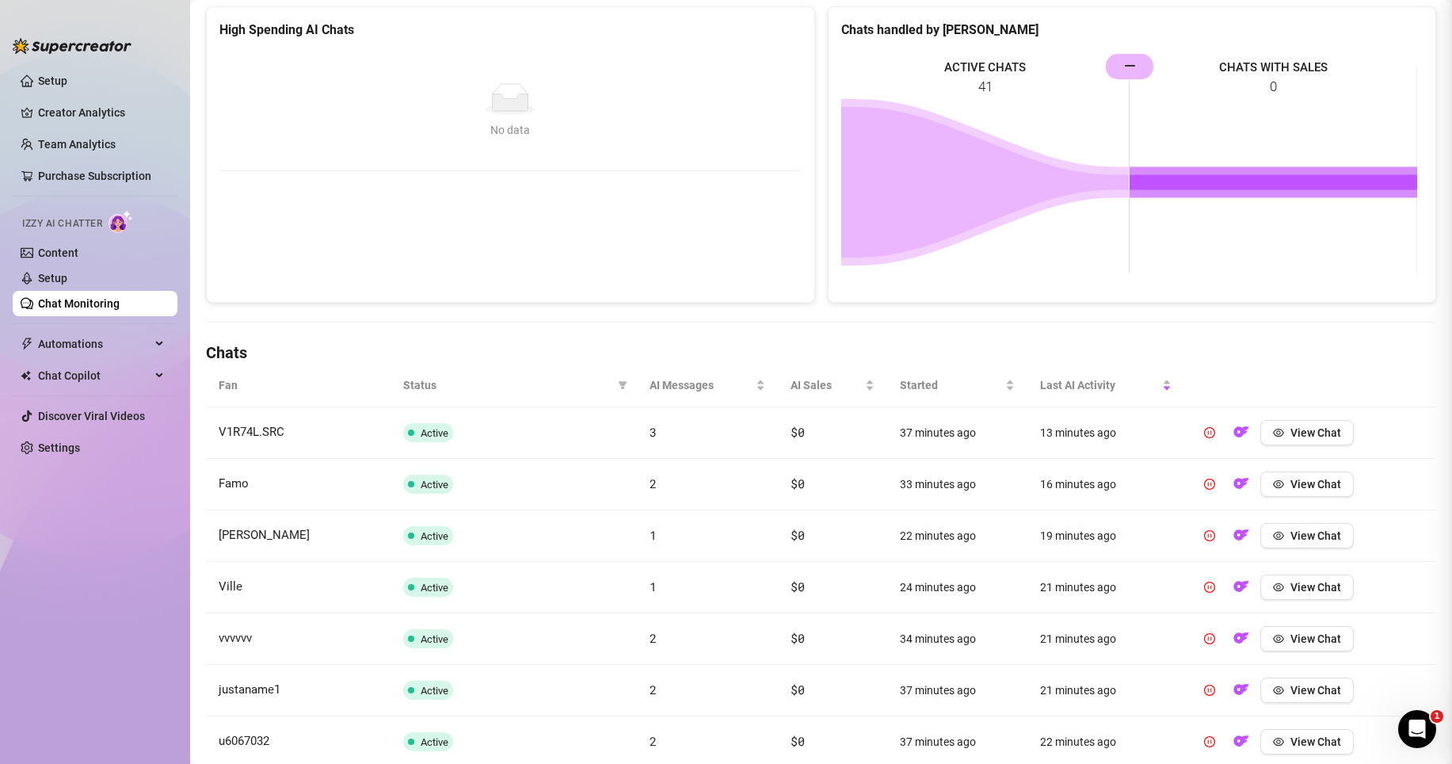
scroll to position [0, 0]
click at [1299, 496] on button "View Chat" at bounding box center [1306, 483] width 93 height 25
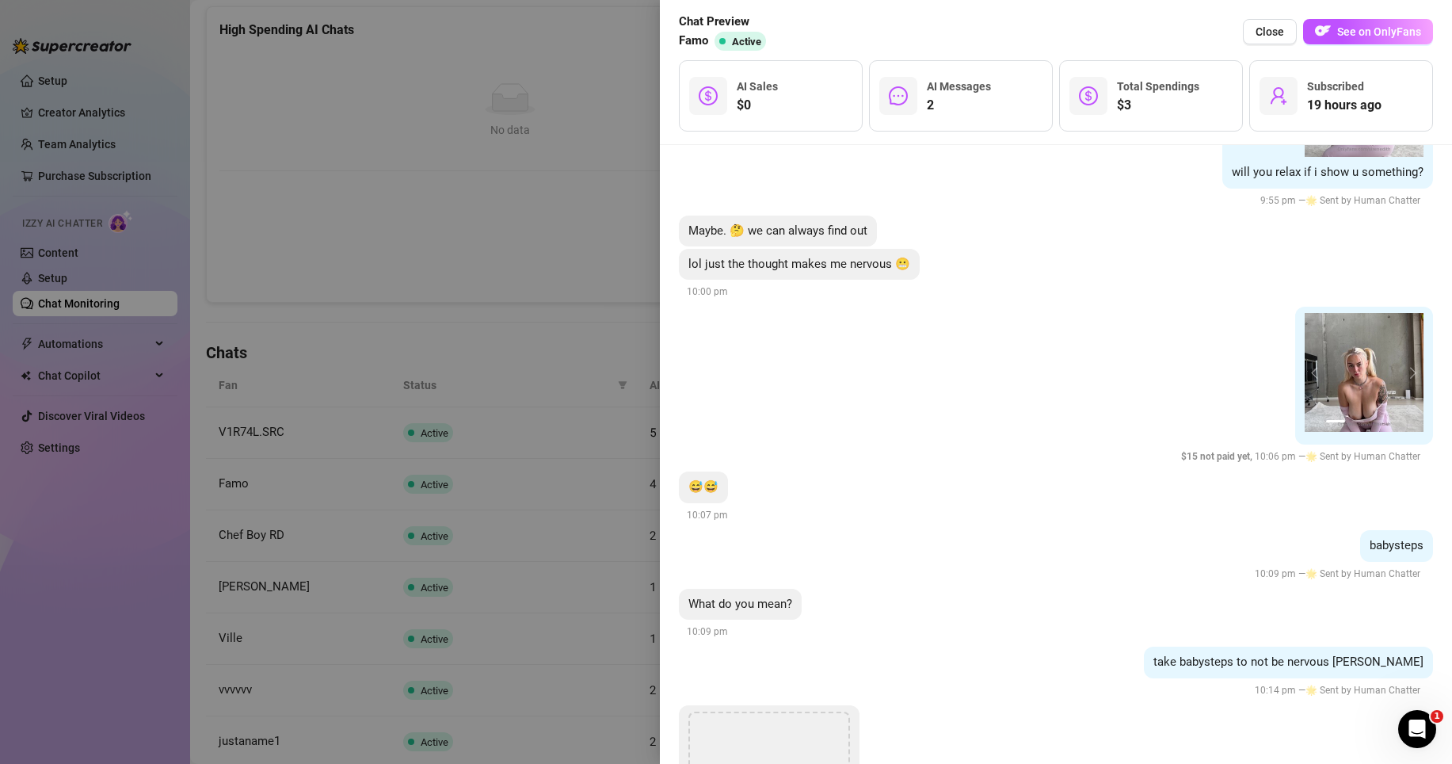
scroll to position [1174, 0]
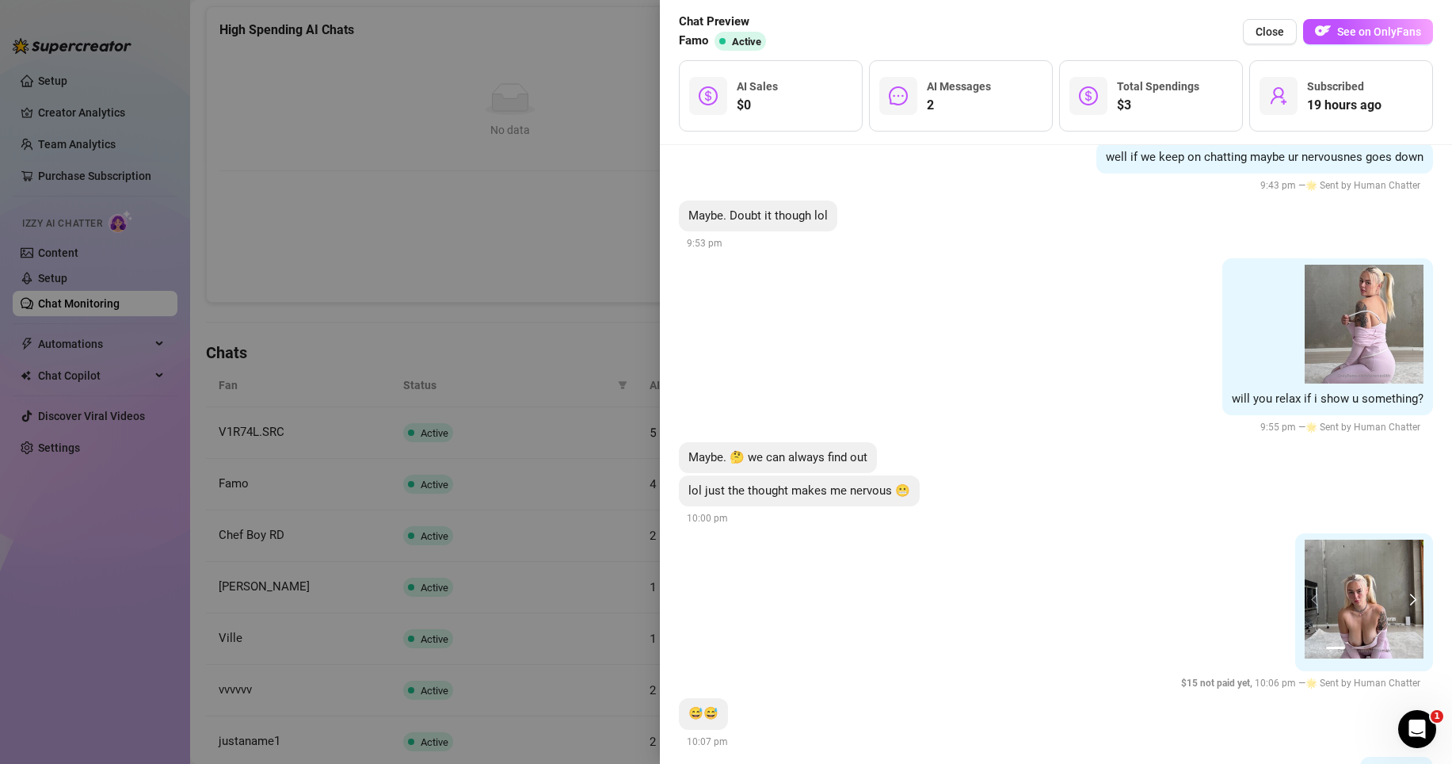
click at [1363, 592] on button "next" at bounding box center [1410, 598] width 13 height 13
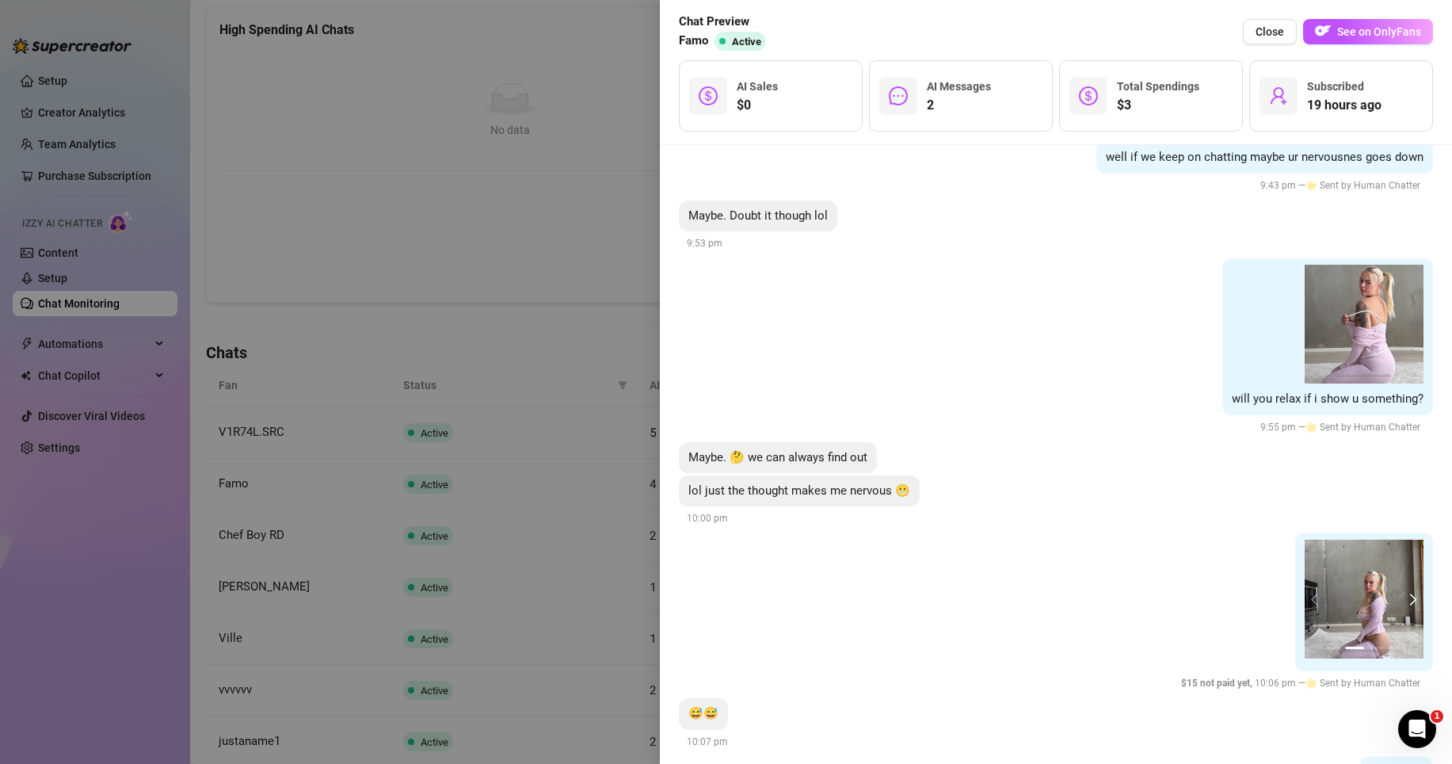
click at [1363, 592] on button "next" at bounding box center [1410, 598] width 13 height 13
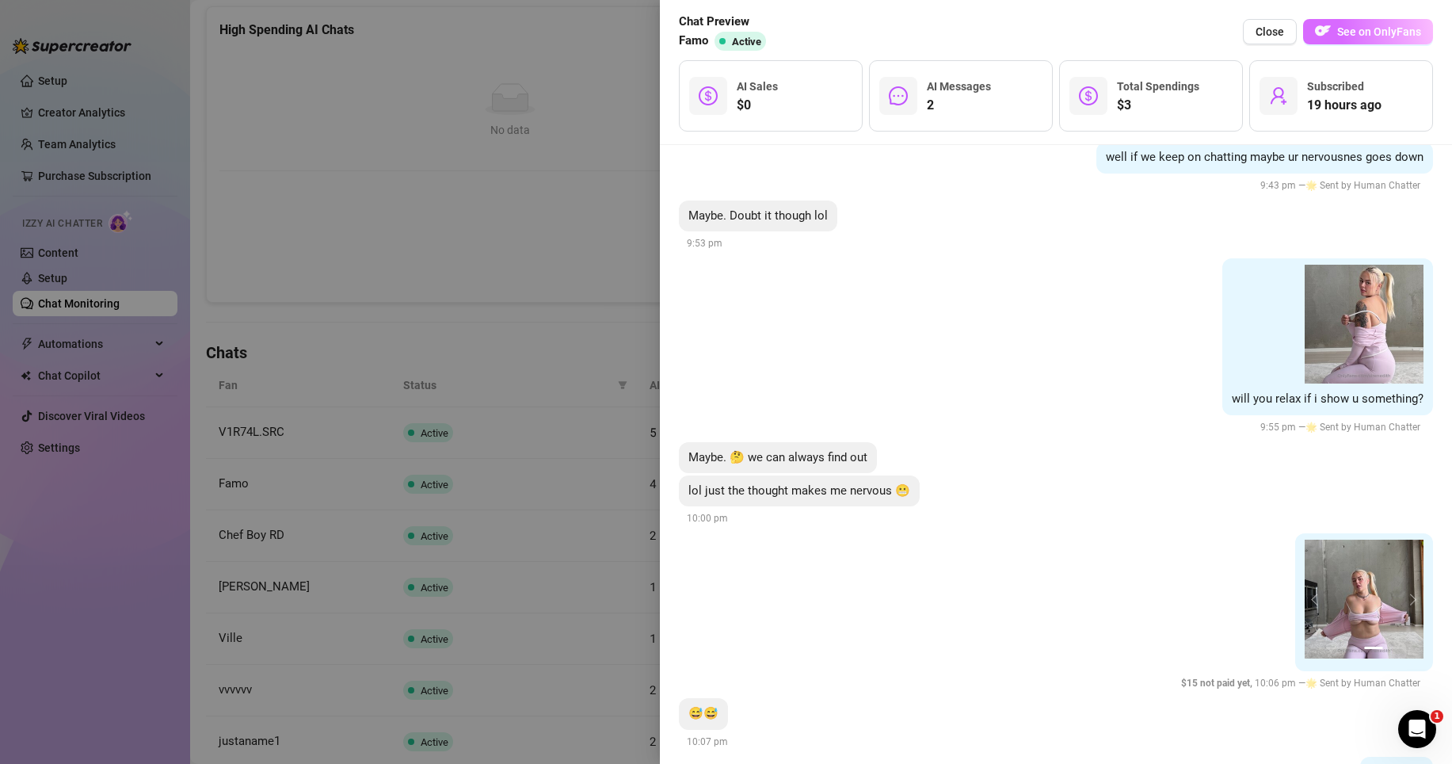
click at [1363, 25] on span "See on OnlyFans" at bounding box center [1379, 31] width 84 height 13
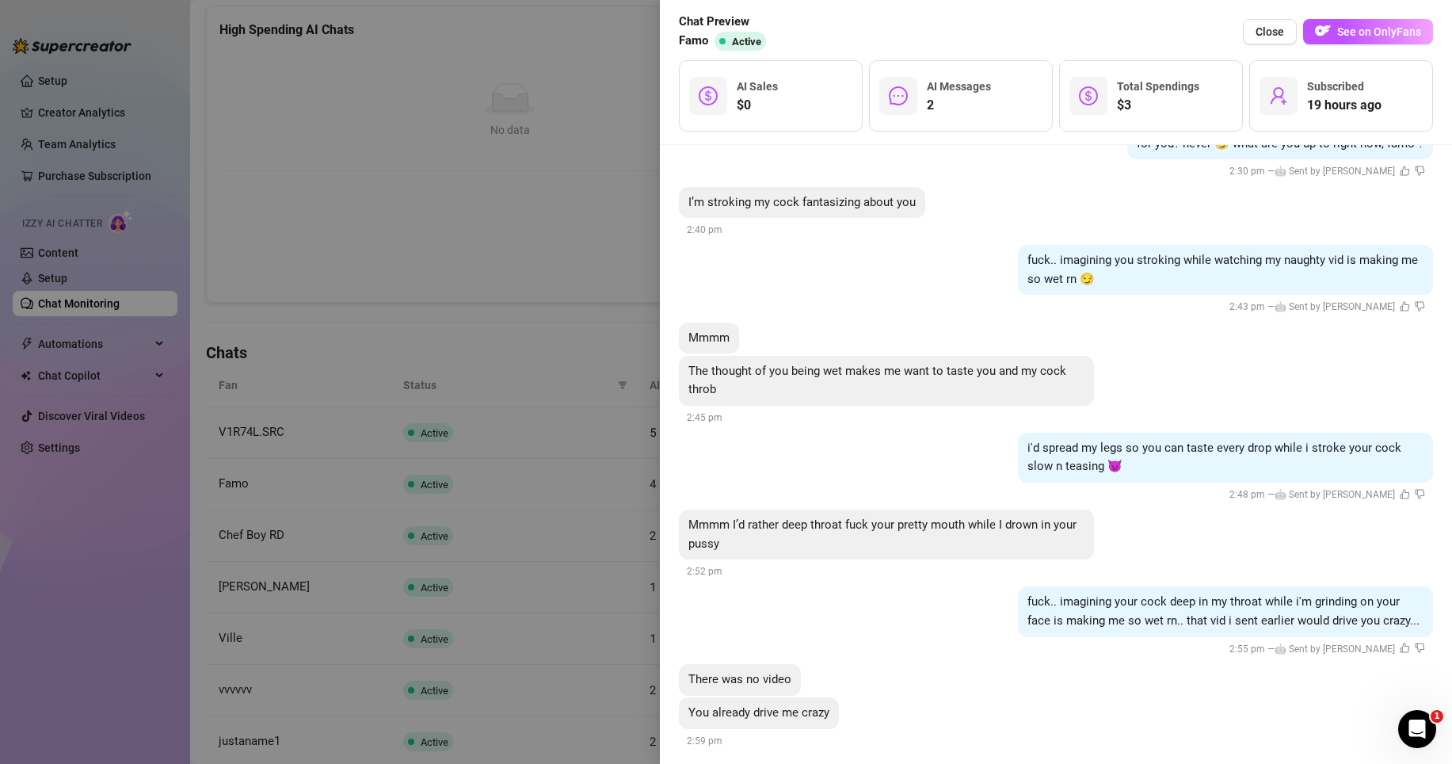
scroll to position [2555, 0]
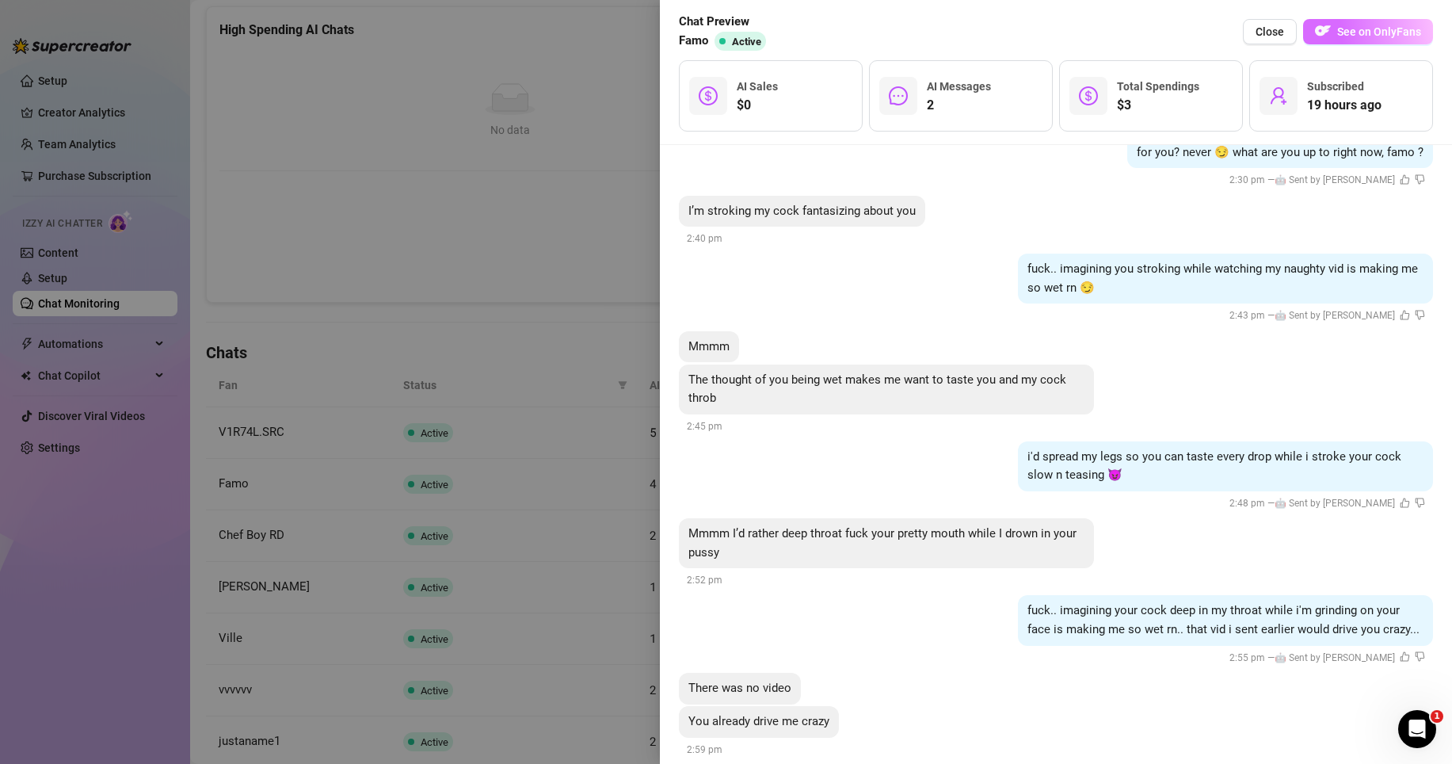
click at [1361, 38] on span "See on OnlyFans" at bounding box center [1379, 31] width 84 height 13
click at [1286, 30] on button "Close" at bounding box center [1270, 31] width 54 height 25
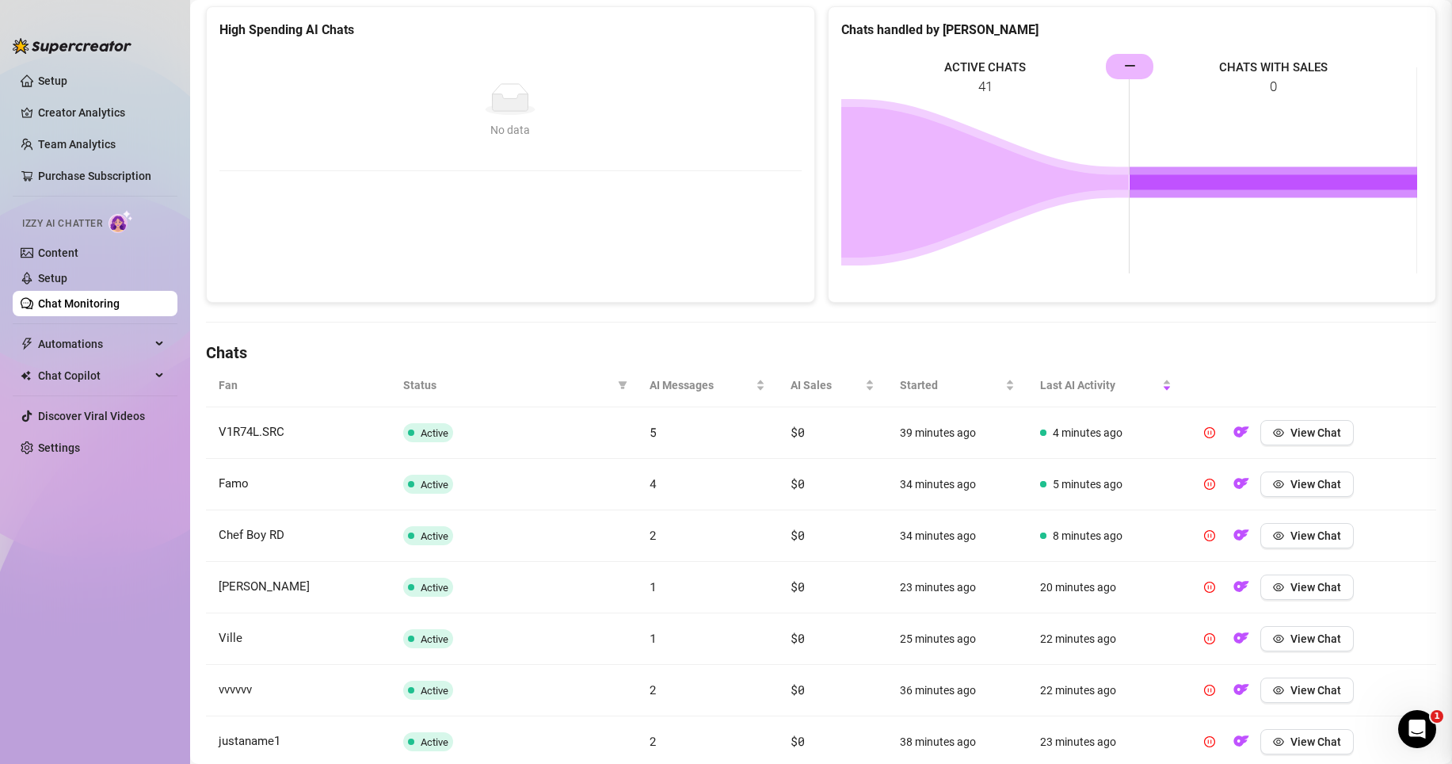
scroll to position [0, 0]
click at [57, 284] on link "Setup" at bounding box center [52, 278] width 29 height 13
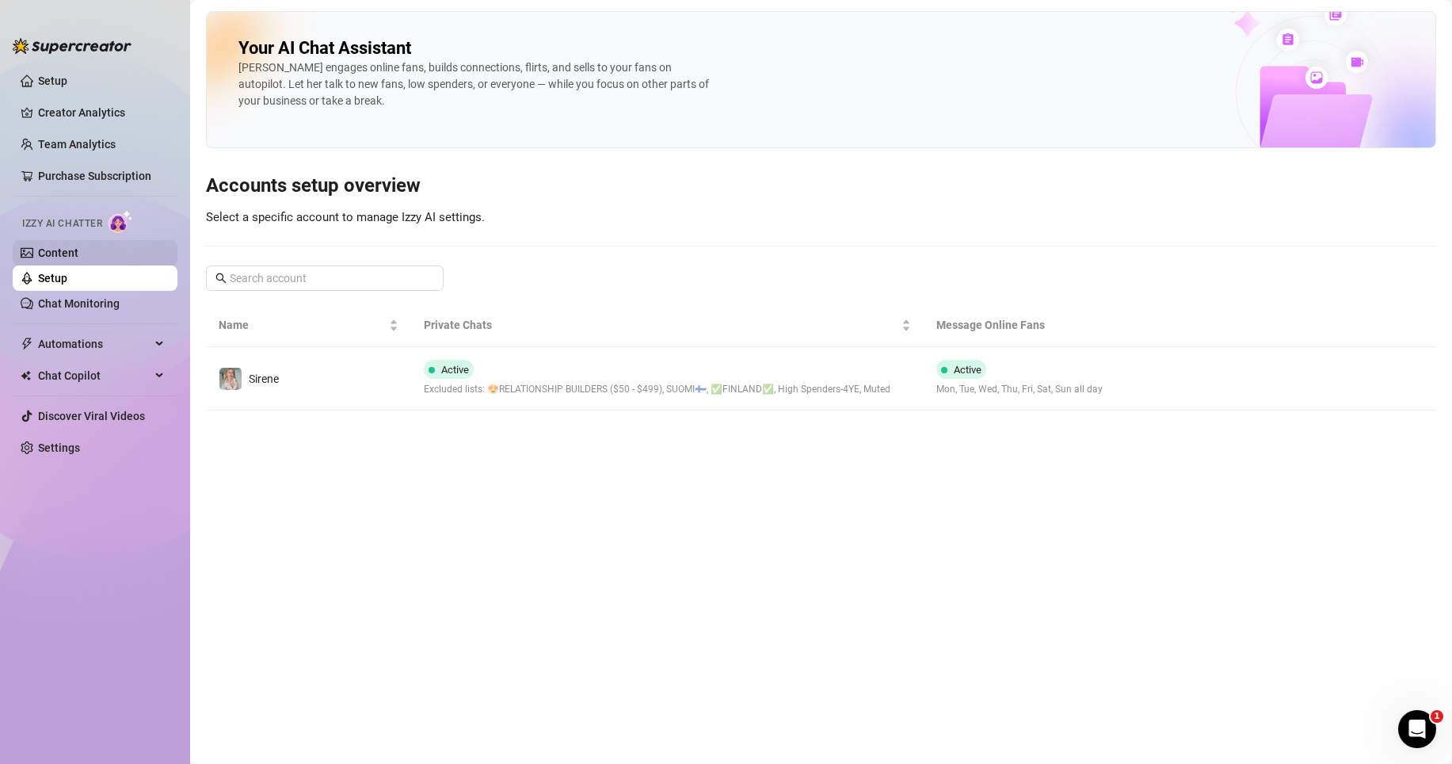
click at [52, 256] on link "Content" at bounding box center [58, 252] width 40 height 13
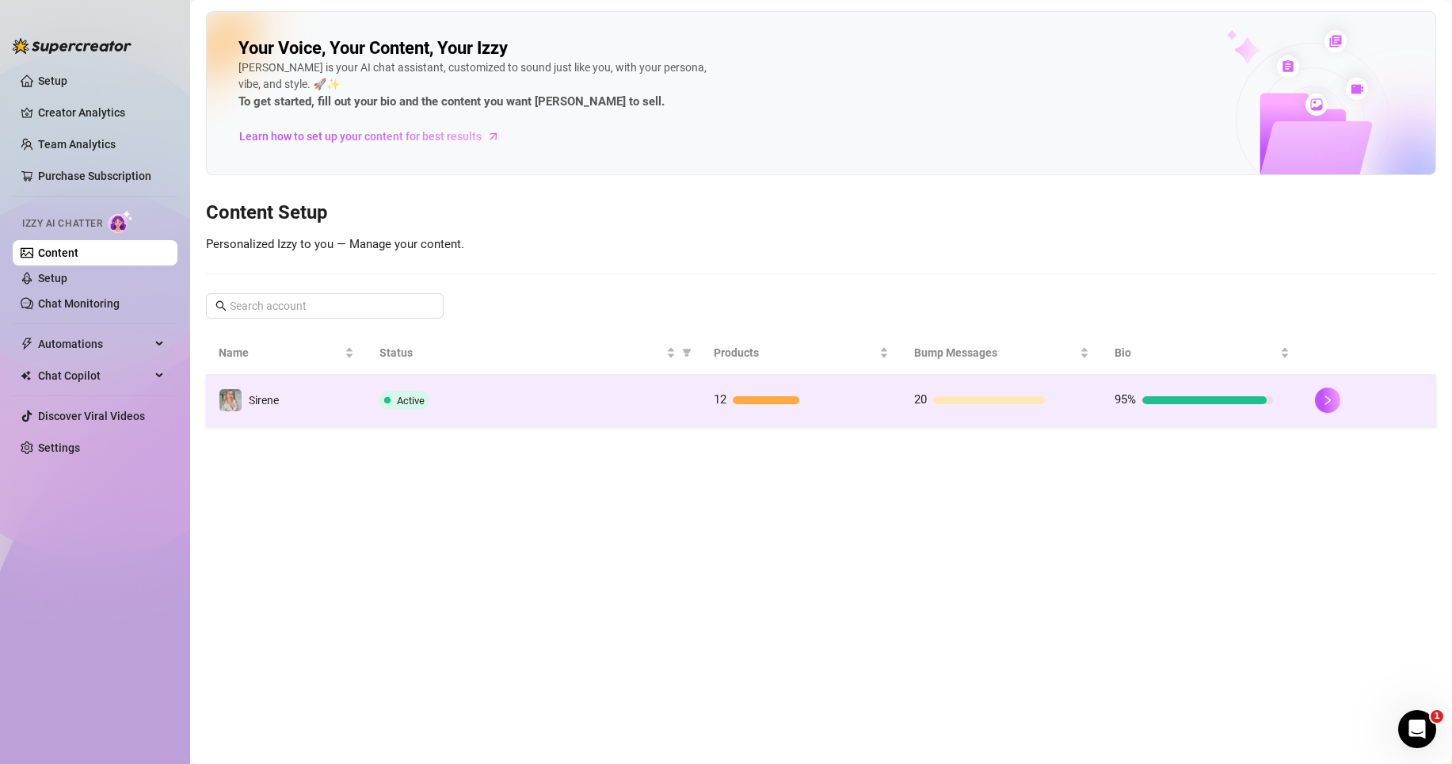
click at [1190, 403] on div at bounding box center [1204, 400] width 124 height 8
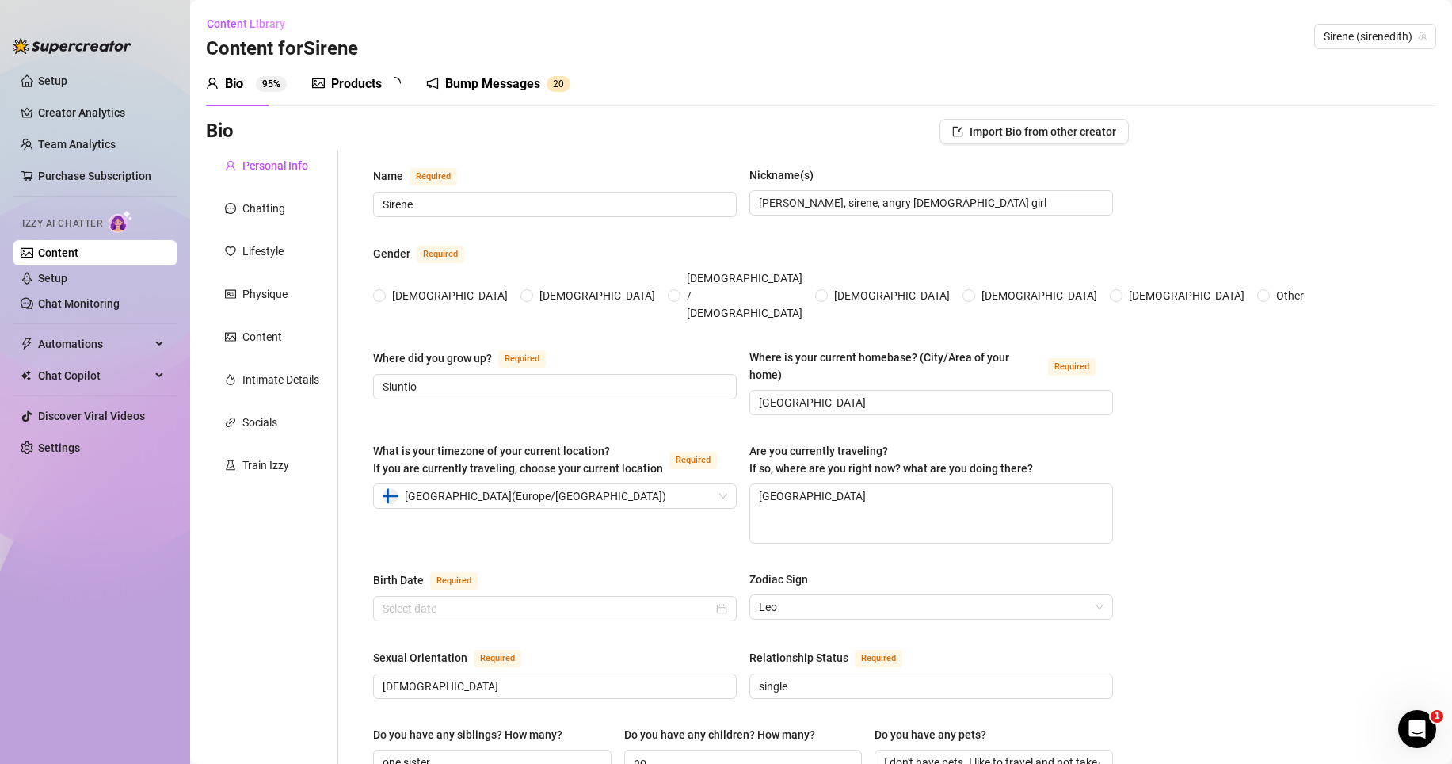
radio input "true"
type input "[DATE]"
click at [365, 69] on div "Products 1 2" at bounding box center [362, 84] width 100 height 44
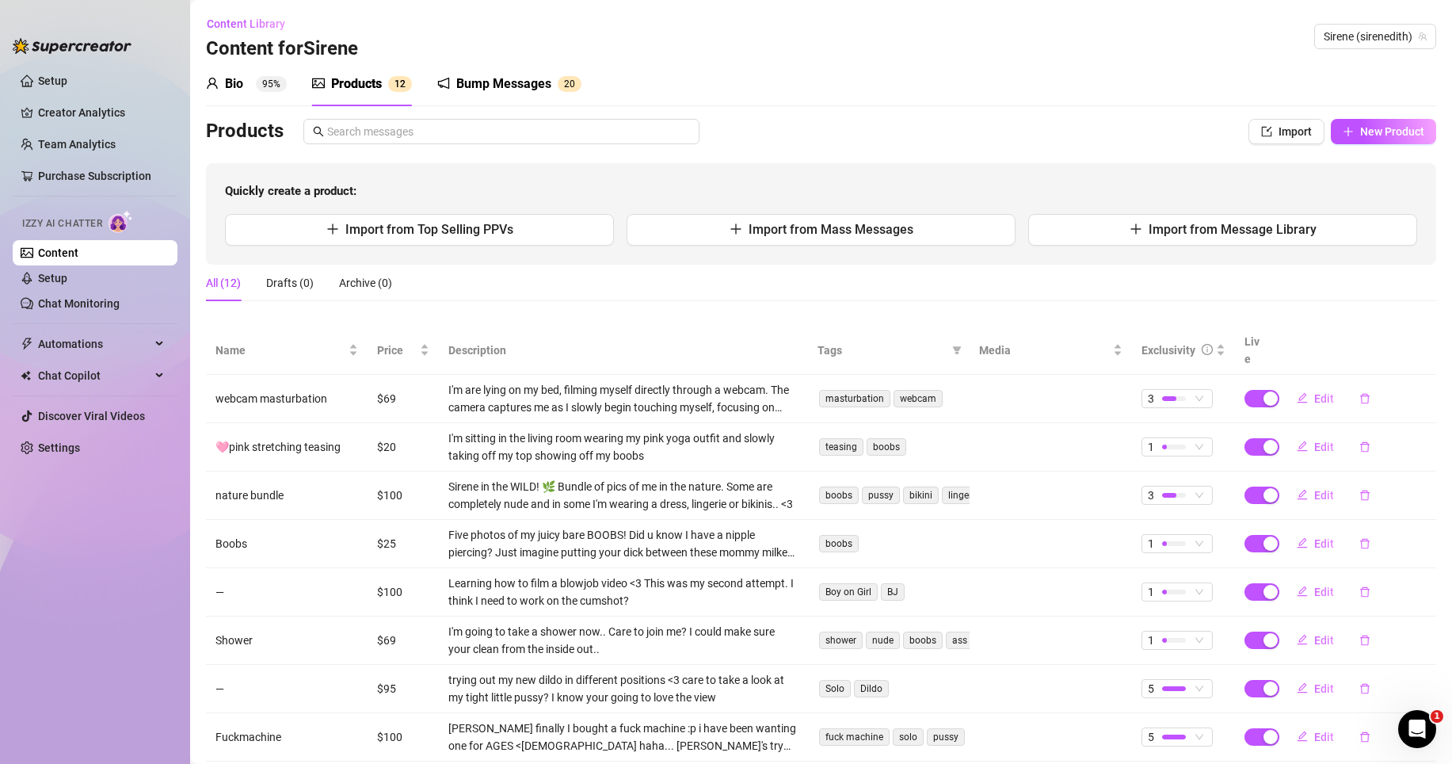
click at [360, 81] on div "Products" at bounding box center [356, 83] width 51 height 19
click at [1314, 440] on span "Edit" at bounding box center [1324, 446] width 20 height 13
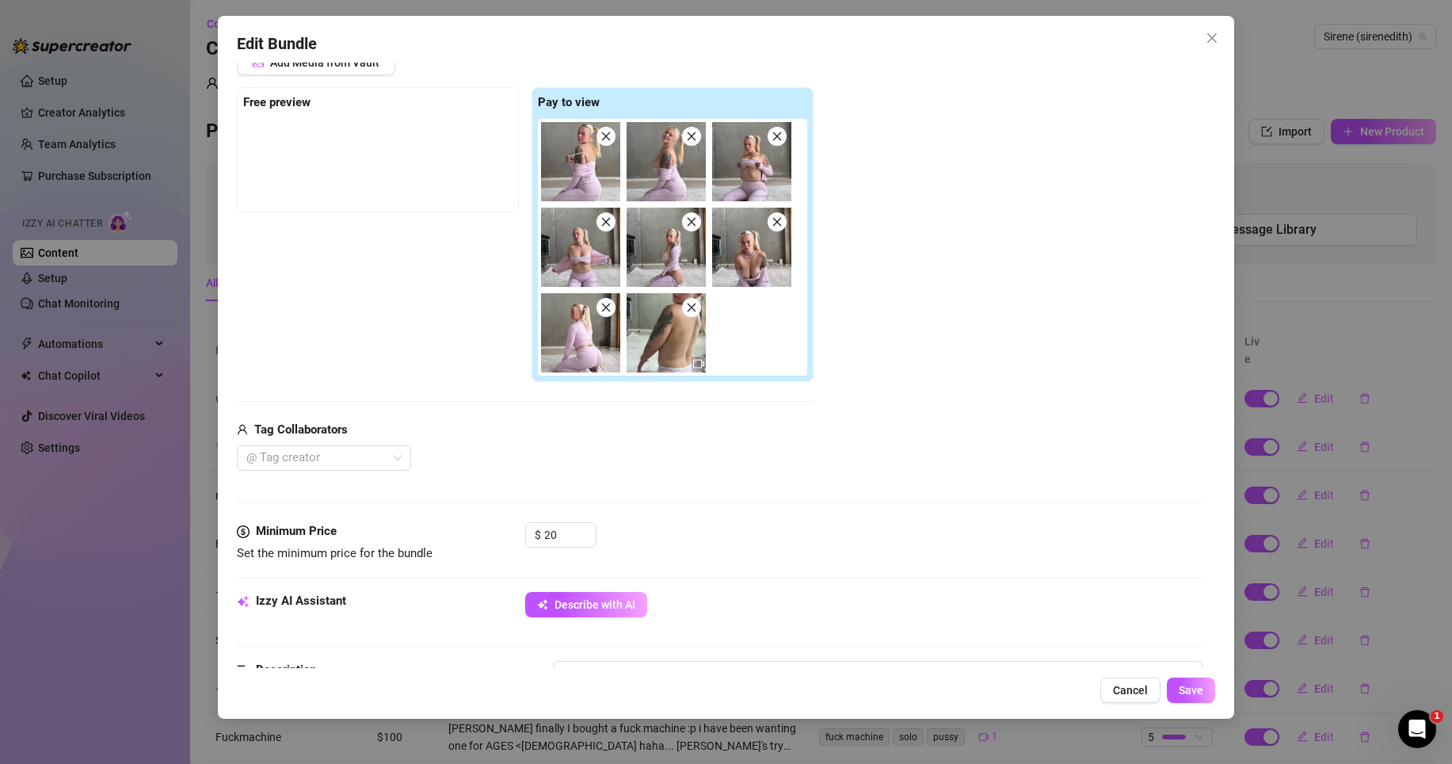
scroll to position [223, 0]
click at [1107, 661] on button "Cancel" at bounding box center [1130, 689] width 60 height 25
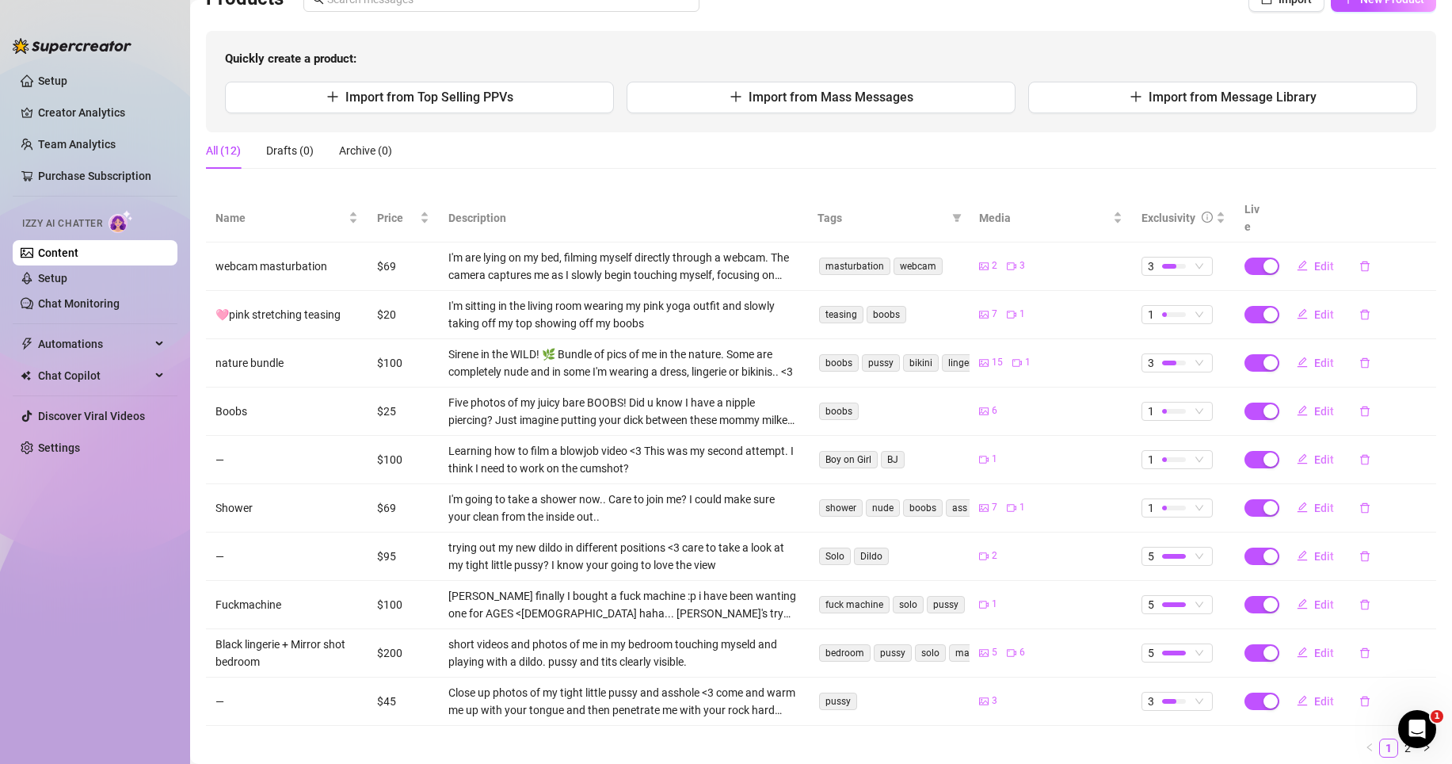
scroll to position [170, 0]
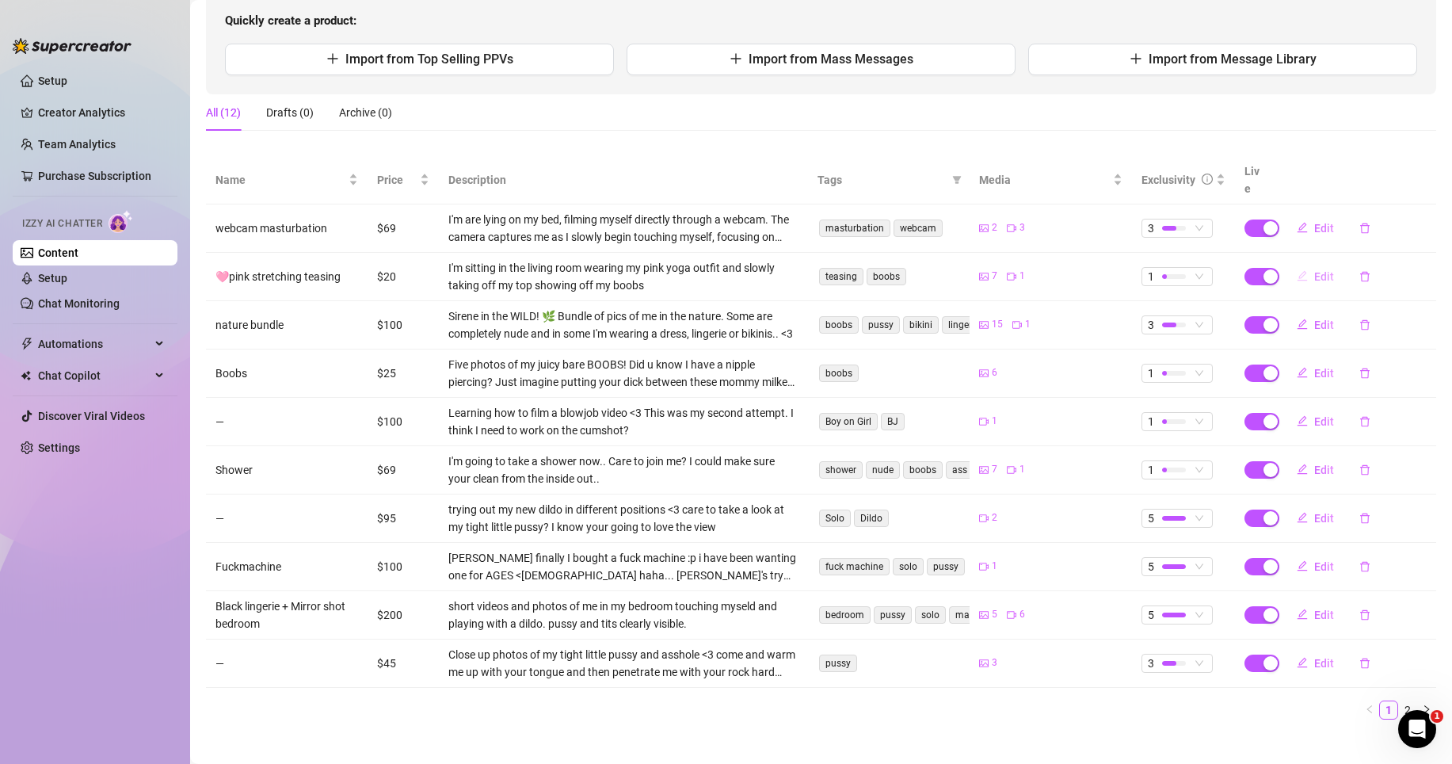
click at [1319, 270] on span "Edit" at bounding box center [1324, 276] width 20 height 13
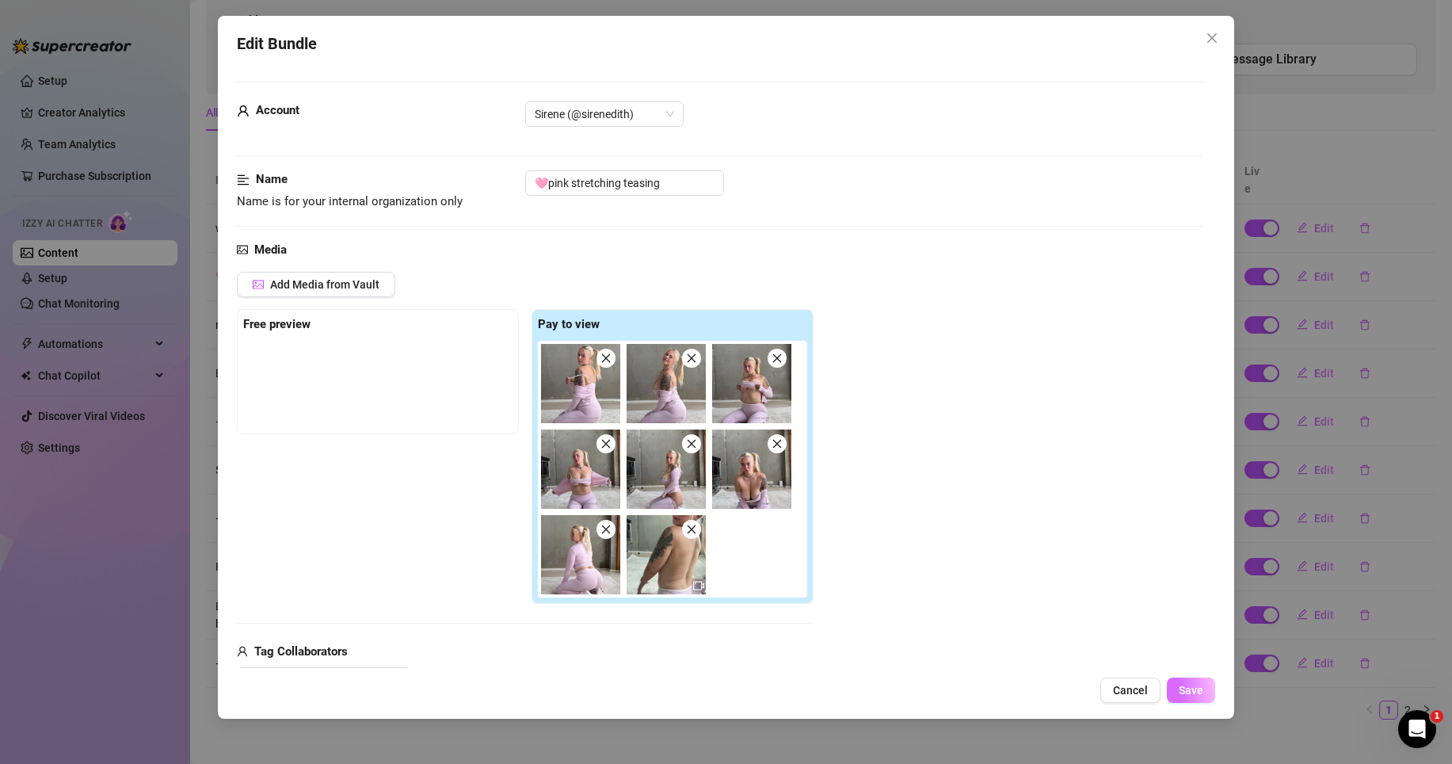
click at [1191, 661] on span "Save" at bounding box center [1191, 690] width 25 height 13
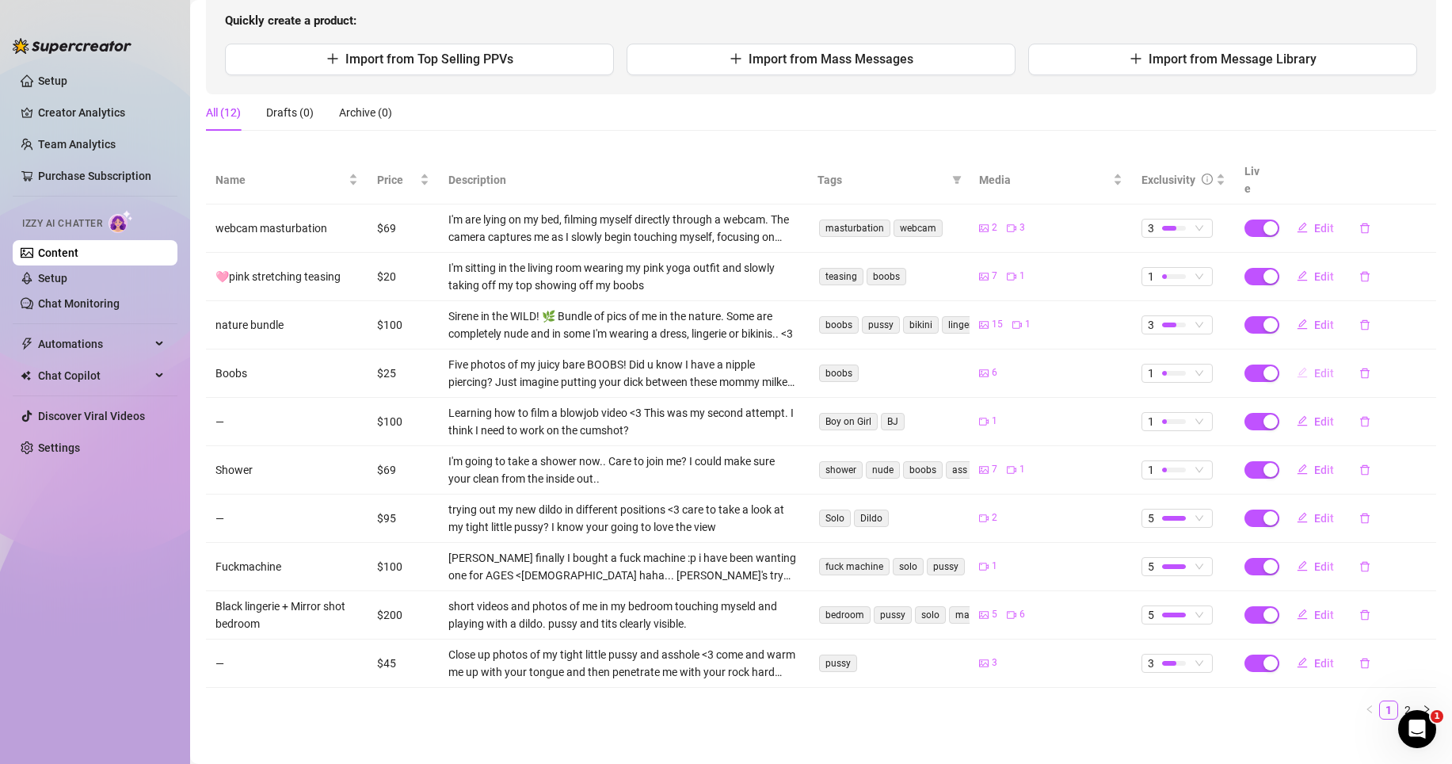
click at [1318, 367] on span "Edit" at bounding box center [1324, 373] width 20 height 13
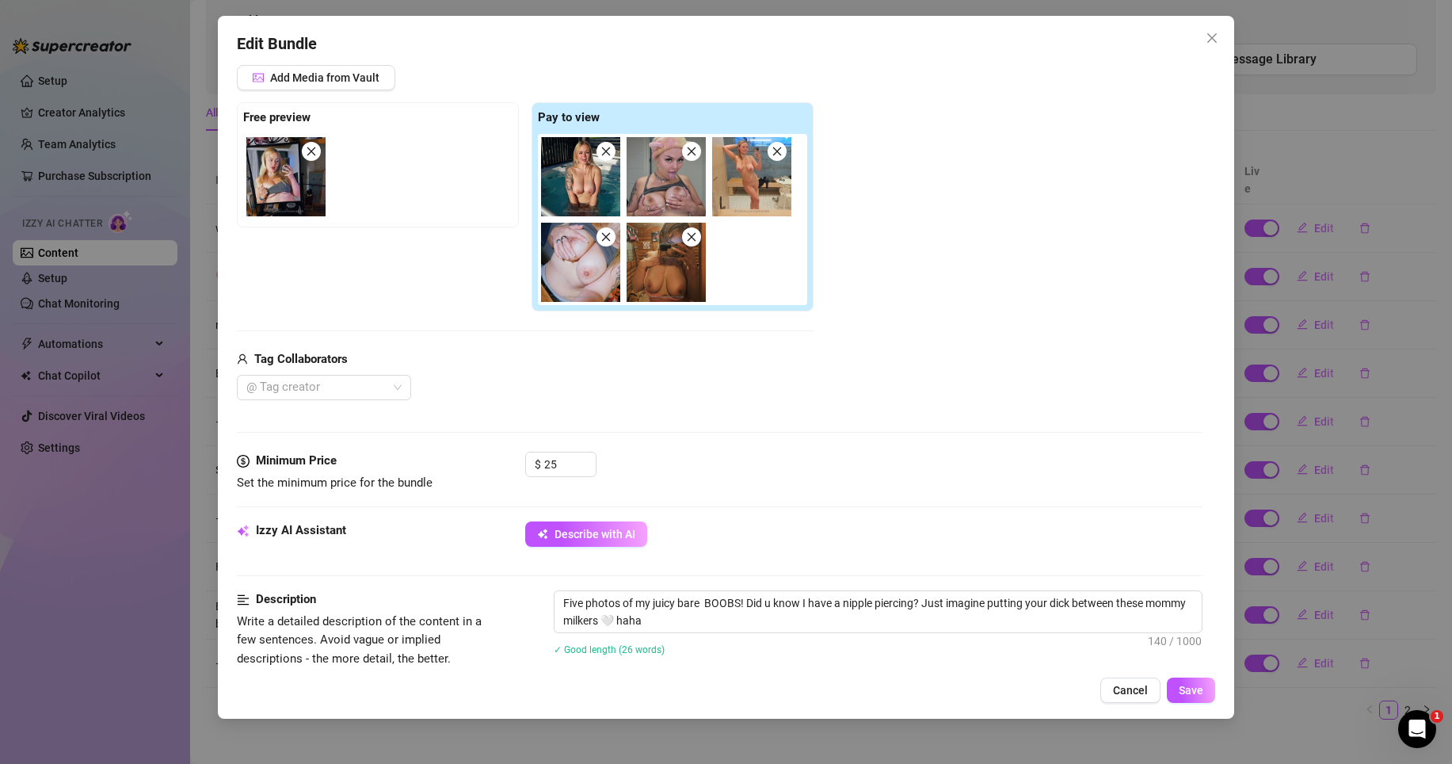
scroll to position [498, 0]
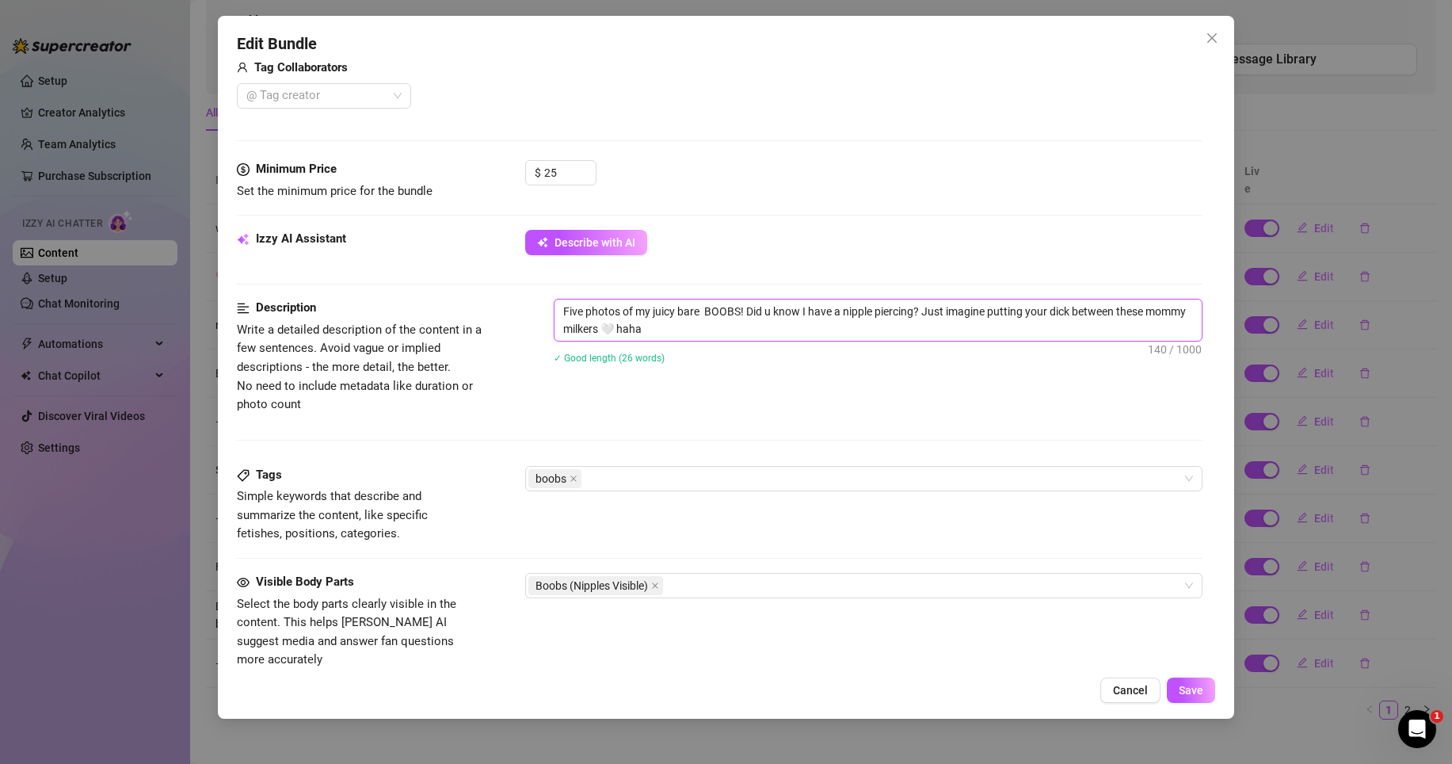
click at [846, 315] on textarea "Five photos of my juicy bare BOOBS! Did u know I have a nipple piercing? Just i…" at bounding box center [877, 319] width 647 height 41
type textarea "Five photos of my juicy bare BOOBS! Did u know I have anipple piercing? Just im…"
type textarea "Five photos of my juicy bare BOOBS! Did u know I have nipple piercing? Just ima…"
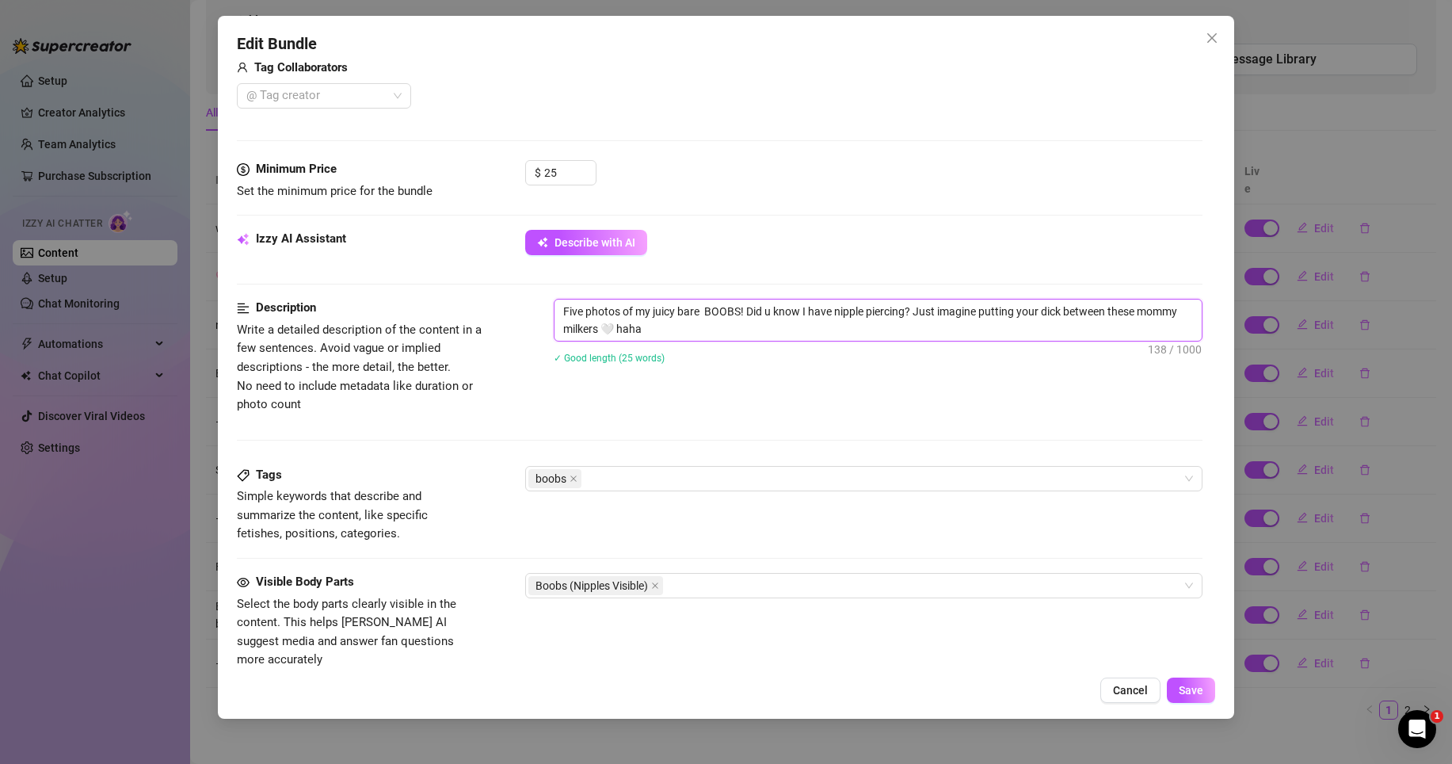
type textarea "Five photos of my juicy bare BOOBS! Did u know I havenipple piercing? Just imag…"
type textarea "Five photos of my juicy bare BOOBS! Did u know I havnipple piercing? Just imagi…"
type textarea "Five photos of my juicy bare BOOBS! Did u know I hanipple piercing? Just imagin…"
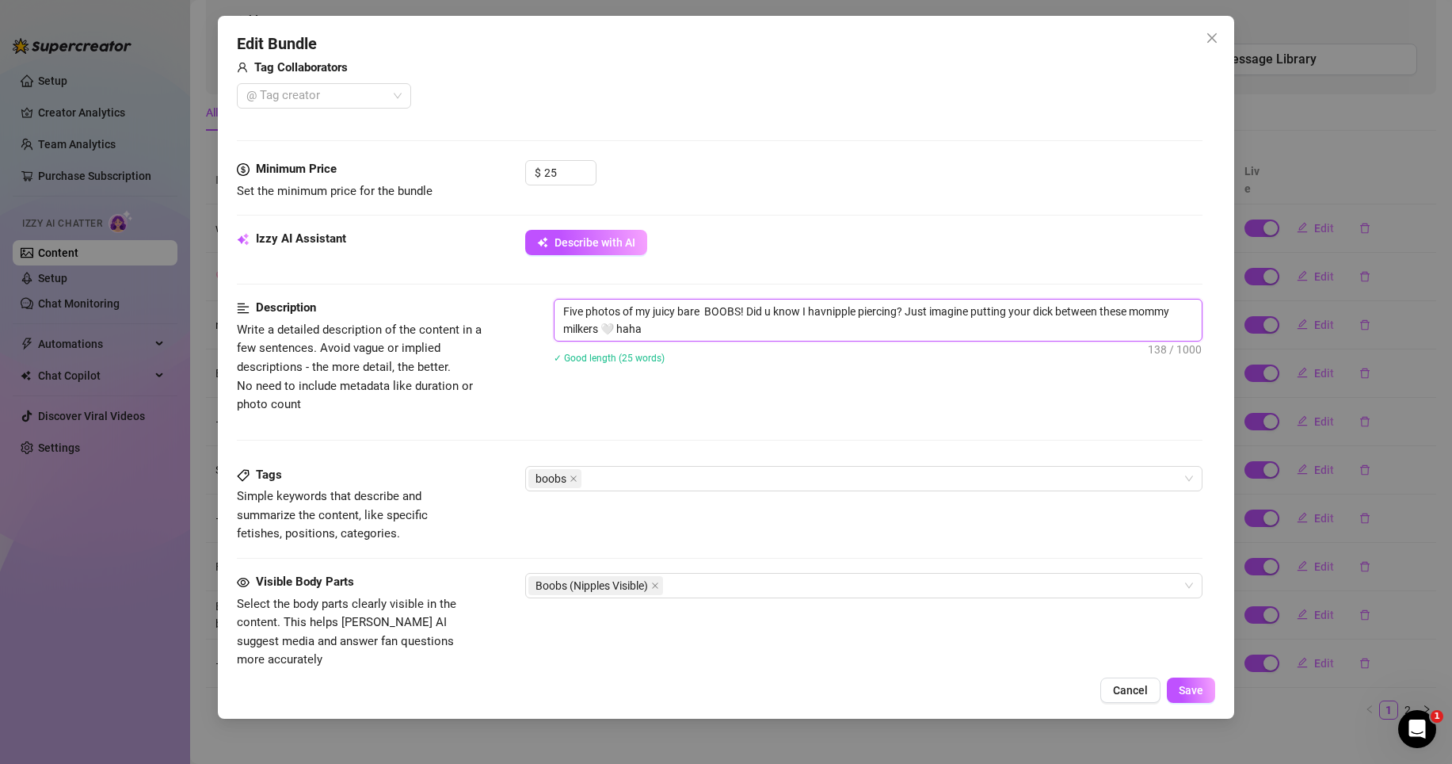
type textarea "Five photos of my juicy bare BOOBS! Did u know I hanipple piercing? Just imagin…"
type textarea "Five photos of my juicy bare BOOBS! Did u know I hnipple piercing? Just imagine…"
type textarea "Five photos of my juicy bare BOOBS! Did u know I nipple piercing? Just imagine …"
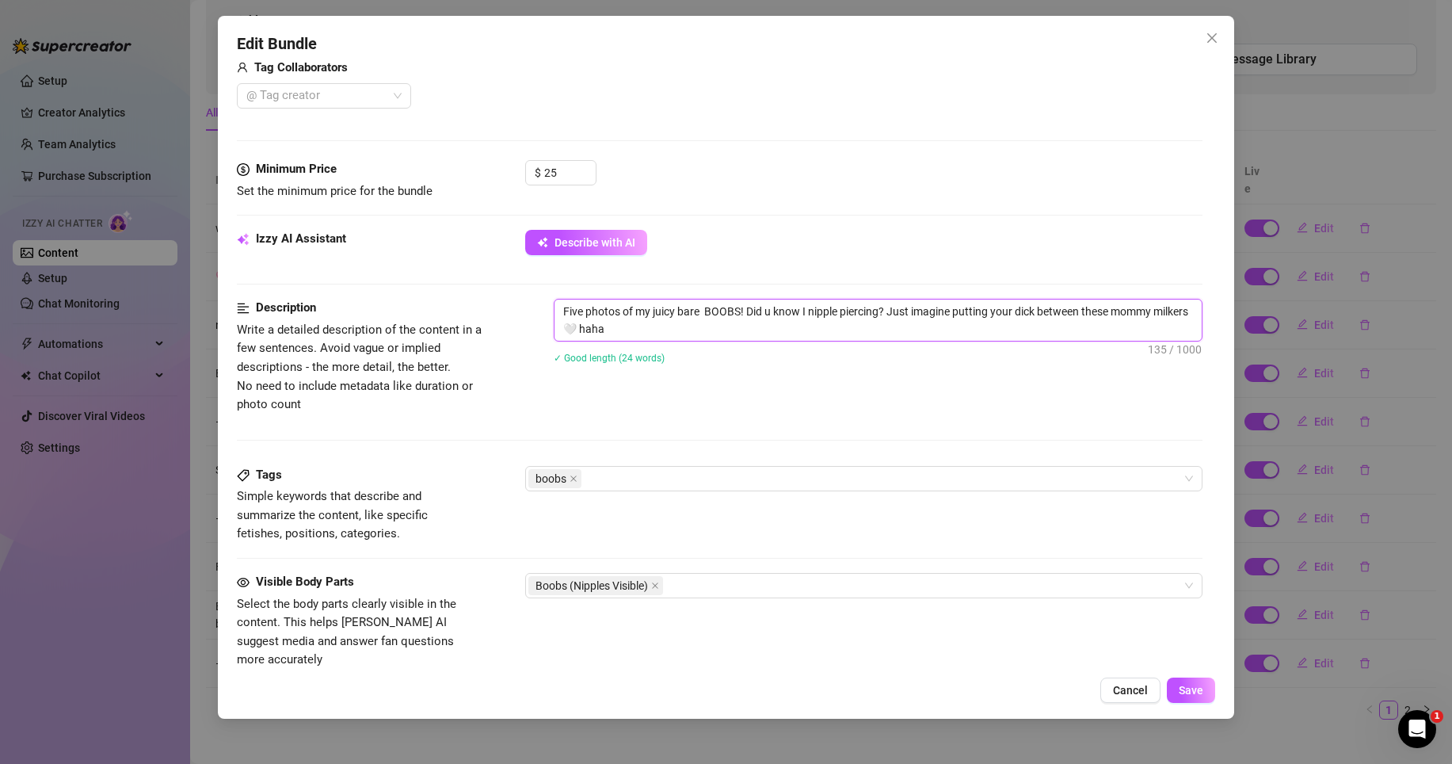
type textarea "Five photos of my juicy bare BOOBS! Did u know Inipple piercing? Just imagine p…"
type textarea "Five photos of my juicy bare BOOBS! Did u know nipple piercing? Just imagine pu…"
type textarea "Five photos of my juicy bare BOOBS! Did u know onipple piercing? Just imagine p…"
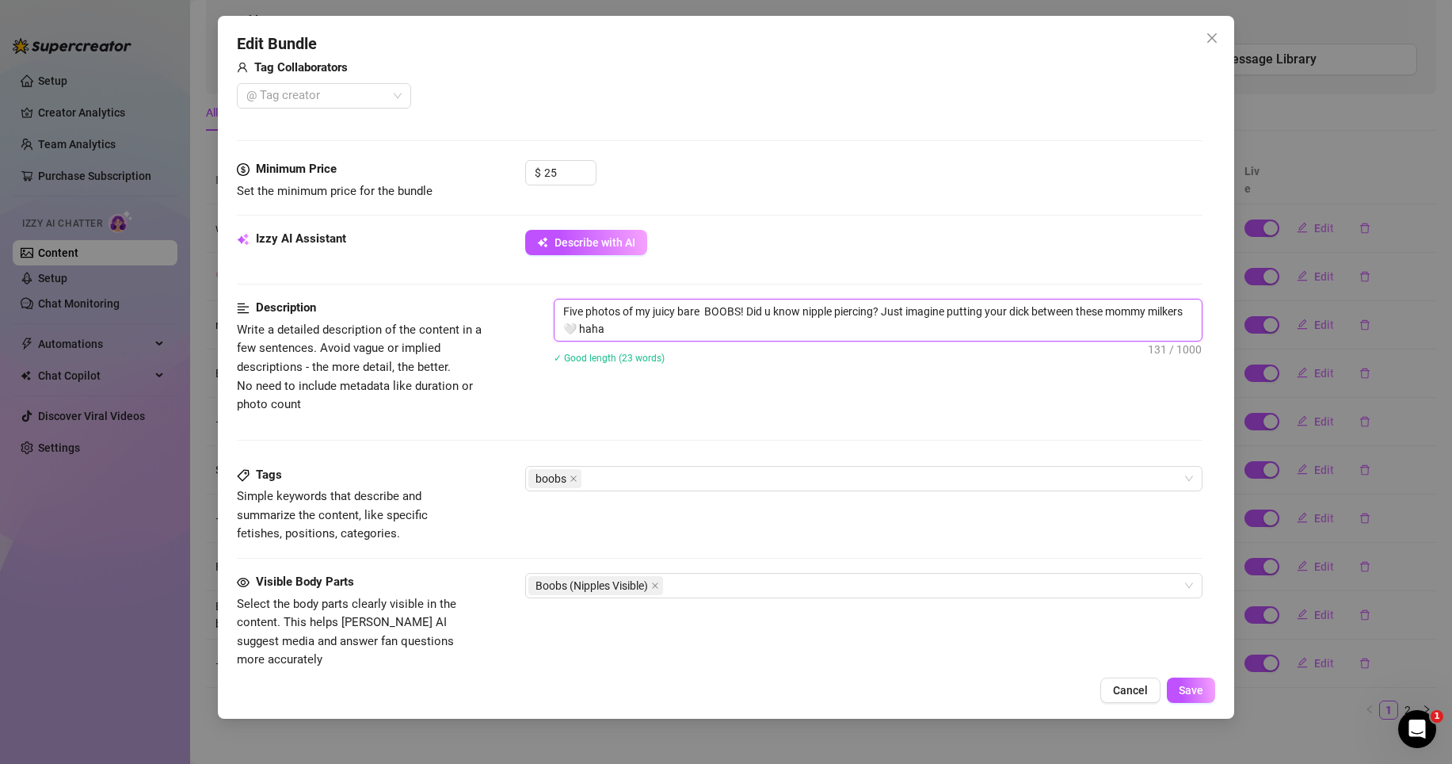
type textarea "Five photos of my juicy bare BOOBS! Did u know onipple piercing? Just imagine p…"
type textarea "Five photos of my juicy bare BOOBS! Did u know obnipple piercing? Just imagine …"
type textarea "Five photos of my juicy bare BOOBS! Did u know onipple piercing? Just imagine p…"
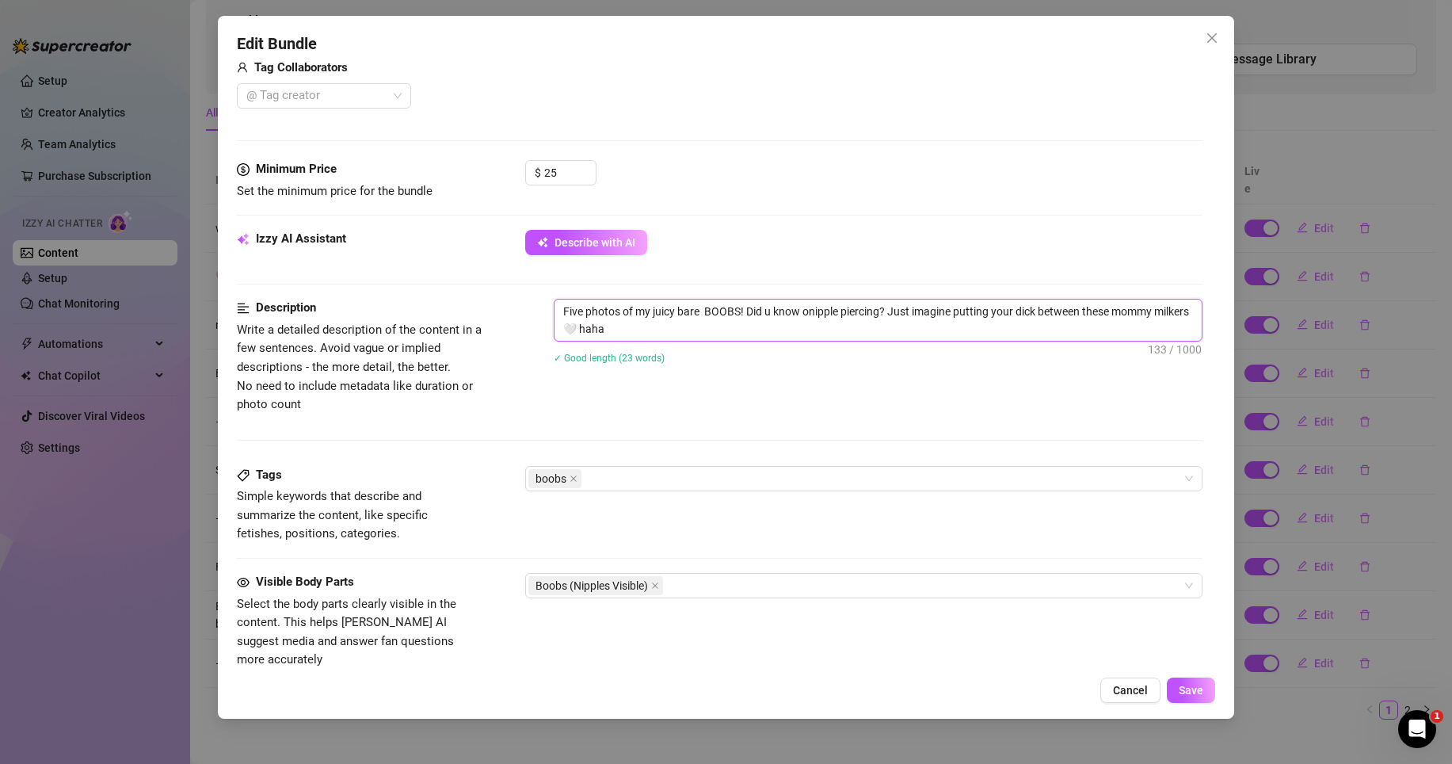
type textarea "Five photos of my juicy bare BOOBS! Did u know nipple piercing? Just imagine pu…"
type textarea "Five photos of my juicy bare BOOBS! Did u know nnipple piercing? Just imagine p…"
type textarea "Five photos of my juicy bare BOOBS! Did u know nipple piercing? Just imagine pu…"
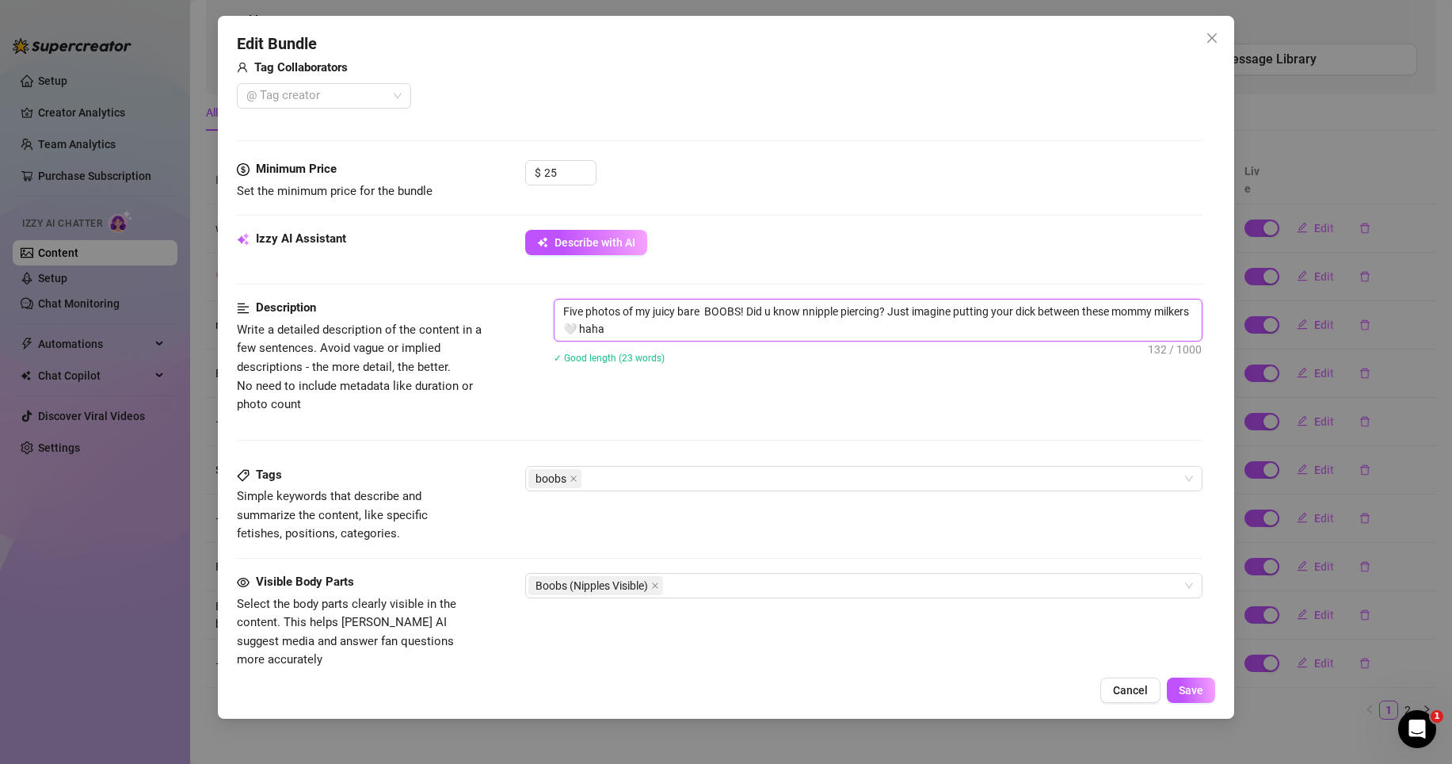
type textarea "Five photos of my juicy bare BOOBS! Did u know nipple piercing? Just imagine pu…"
type textarea "Five photos of my juicy bare BOOBS! Did u know onipple piercing? Just imagine p…"
type textarea "Five photos of my juicy bare BOOBS! Did u know onnipple piercing? Just imagine …"
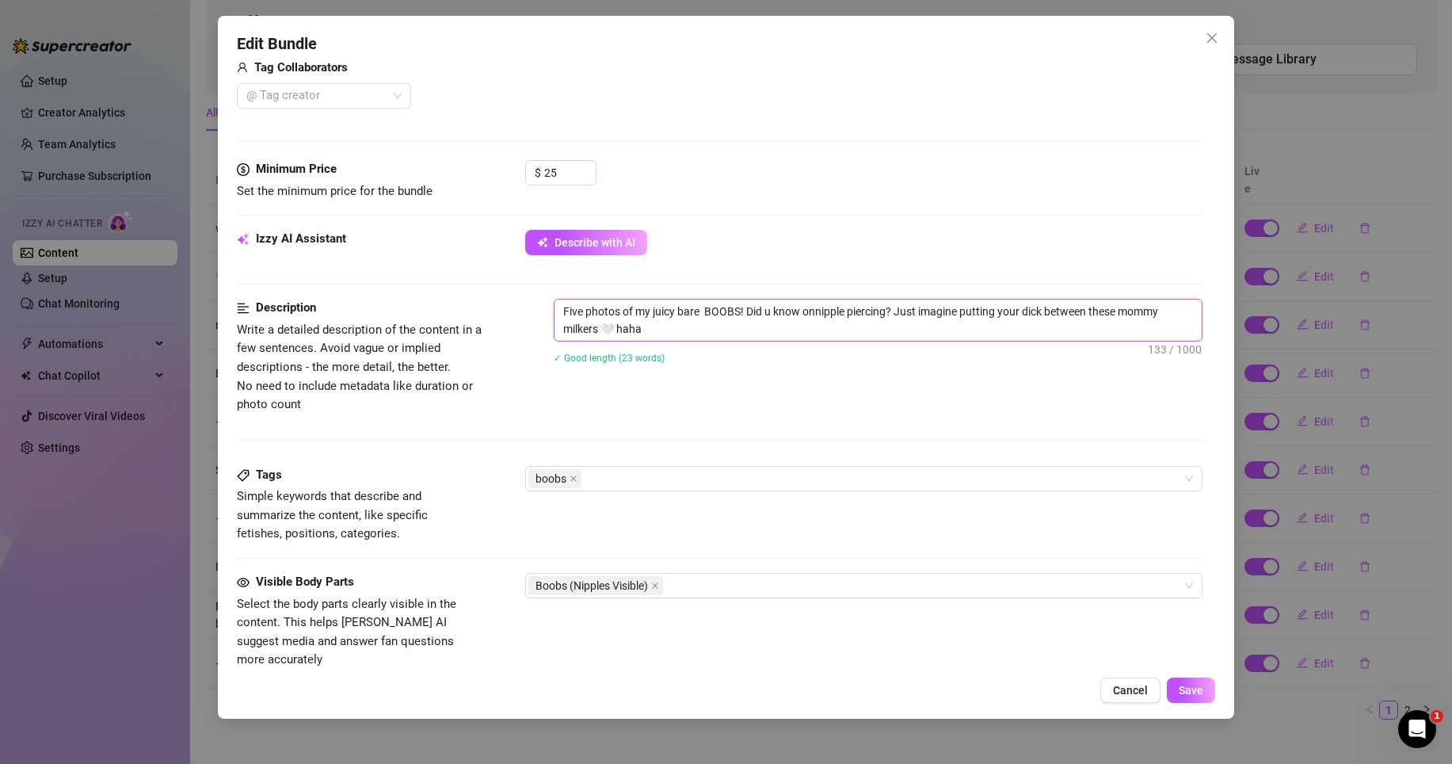
type textarea "Five photos of my juicy bare BOOBS! Did u know on nipple piercing? Just imagine…"
type textarea "Five photos of my juicy bare BOOBS! Did u know on nipple i piercing? Just imagi…"
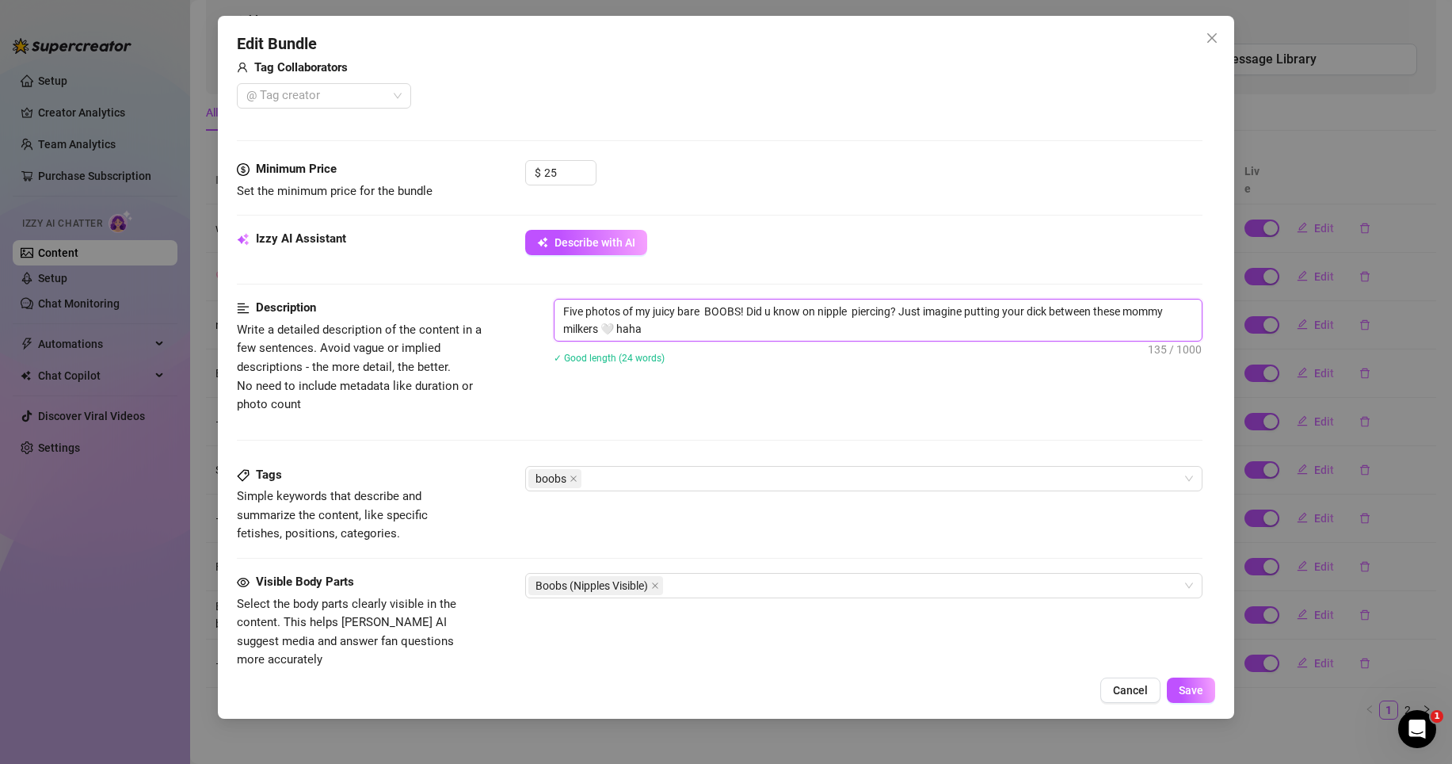
type textarea "Five photos of my juicy bare BOOBS! Did u know on nipple i piercing? Just imagi…"
type textarea "Five photos of my juicy bare BOOBS! Did u know on nipple is piercing? Just imag…"
type textarea "Five photos of my juicy bare BOOBS! Did u know on nipple is piercing Just imagi…"
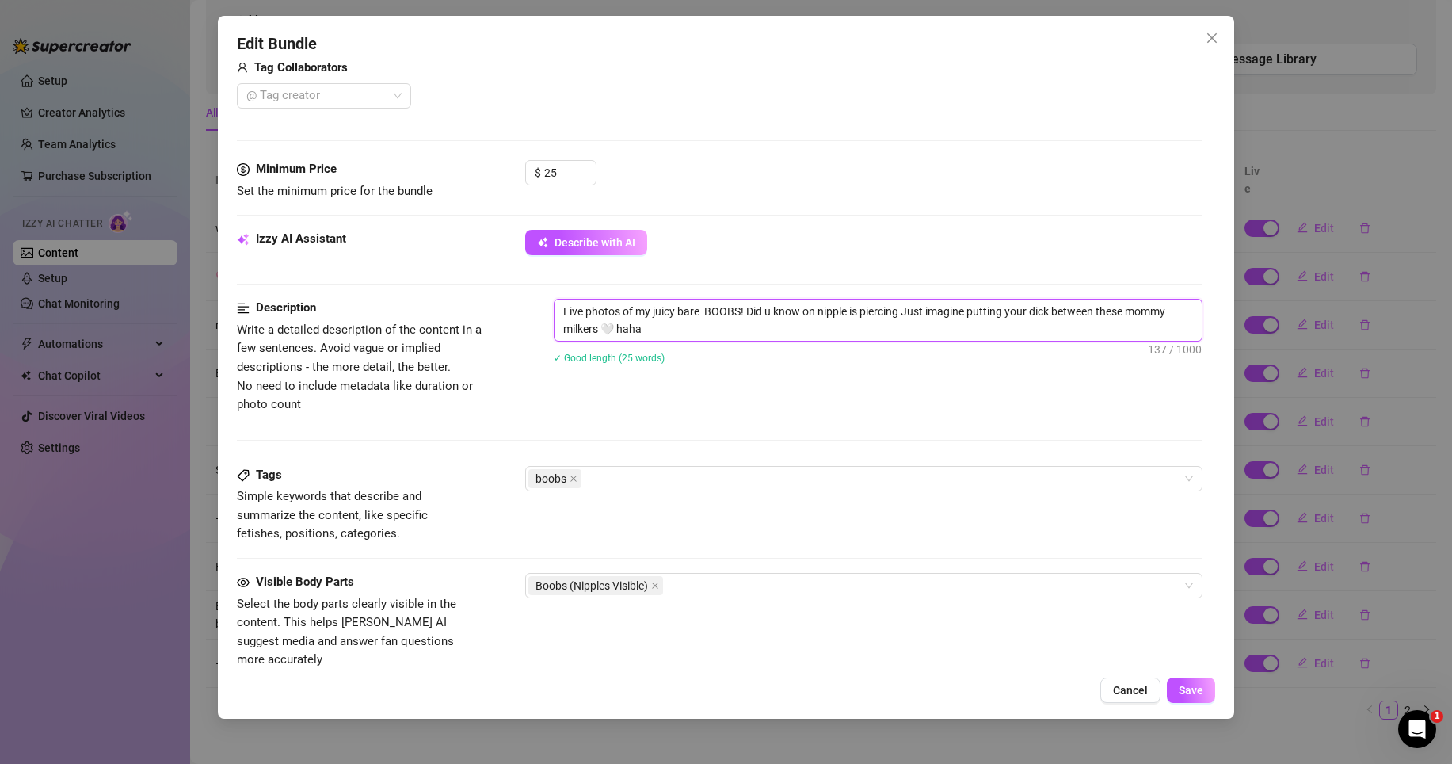
type textarea "Five photos of my juicy bare BOOBS! Did u know on nipple is piercin Just imagin…"
type textarea "Five photos of my juicy bare BOOBS! Did u know on nipple is pierci Just imagine…"
type textarea "Five photos of my juicy bare BOOBS! Did u know on nipple is pierc Just imagine …"
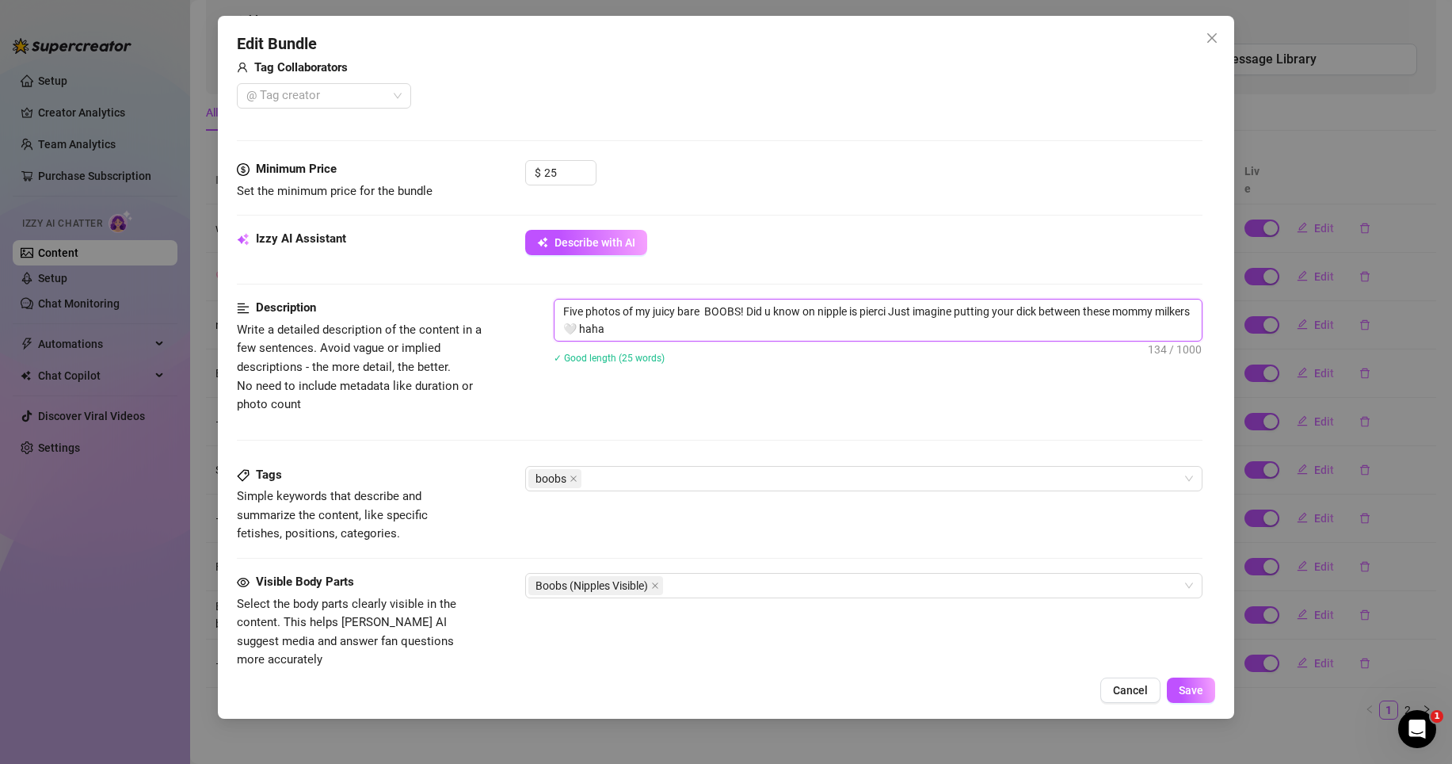
type textarea "Five photos of my juicy bare BOOBS! Did u know on nipple is pierc Just imagine …"
type textarea "Five photos of my juicy bare BOOBS! Did u know on nipple is pierce Just imagine…"
type textarea "Five photos of my juicy bare BOOBS! Did u know on nipple is pierced Just imagin…"
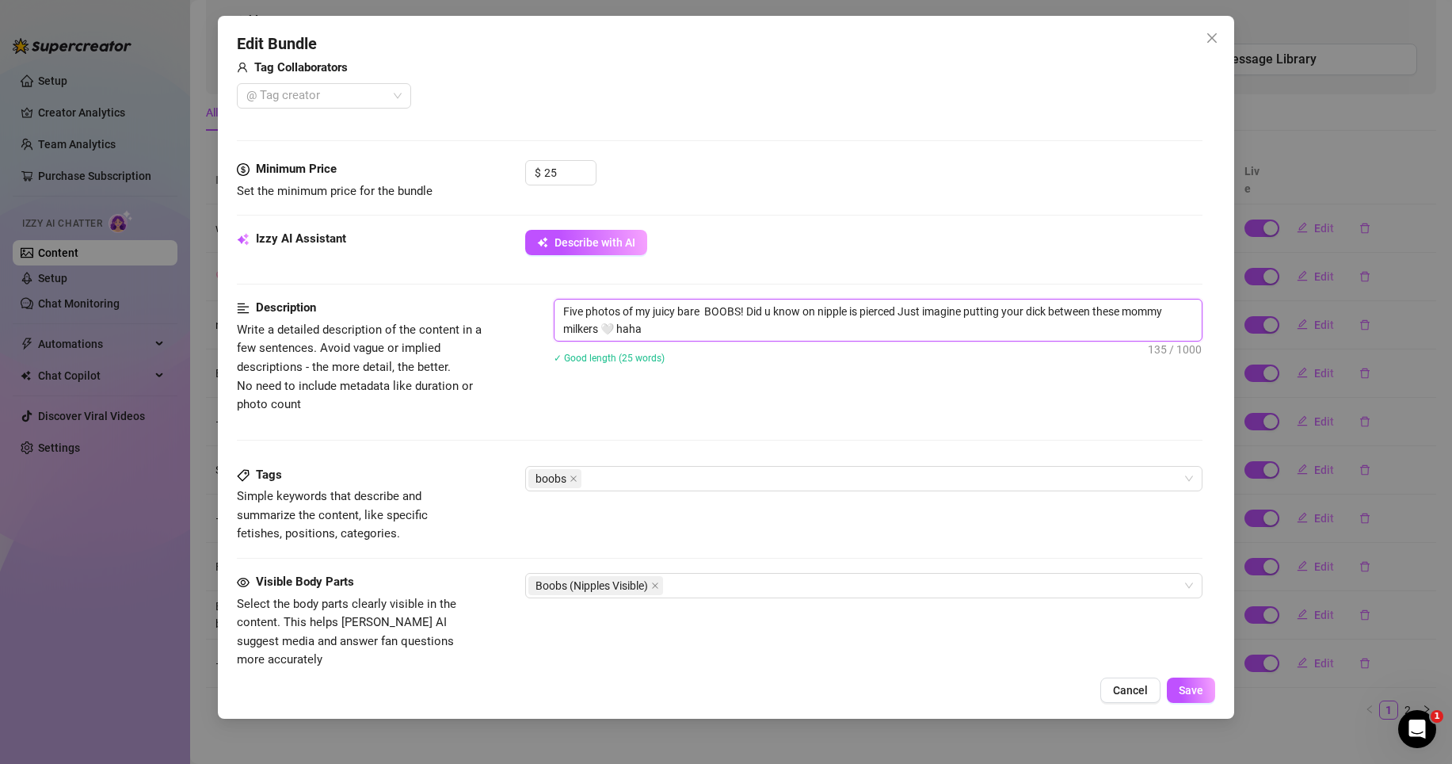
type textarea "Five photos of my juicy bare BOOBS! Did u know on nipple is pierced? Just imagi…"
click at [1186, 661] on span "Save" at bounding box center [1191, 690] width 25 height 13
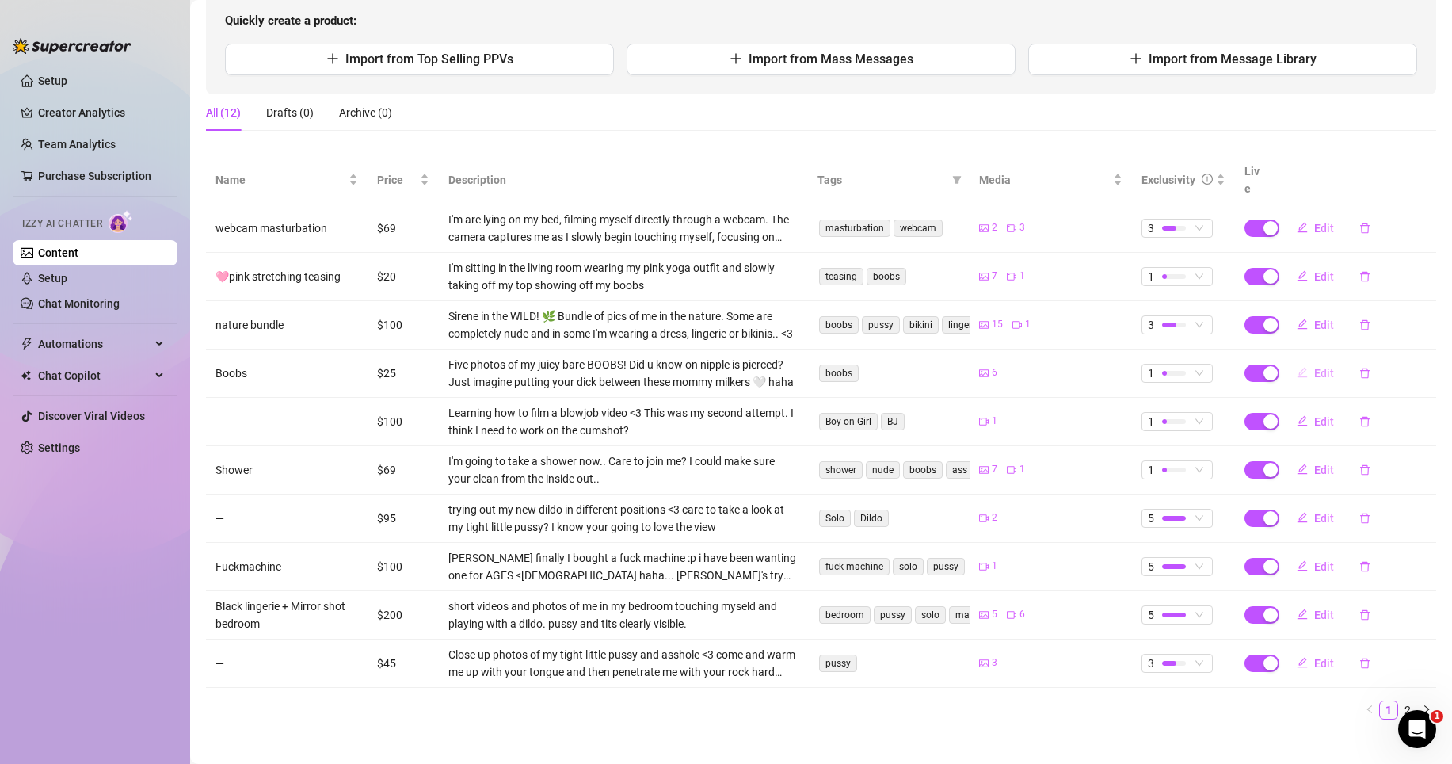
click at [1314, 367] on span "Edit" at bounding box center [1324, 373] width 20 height 13
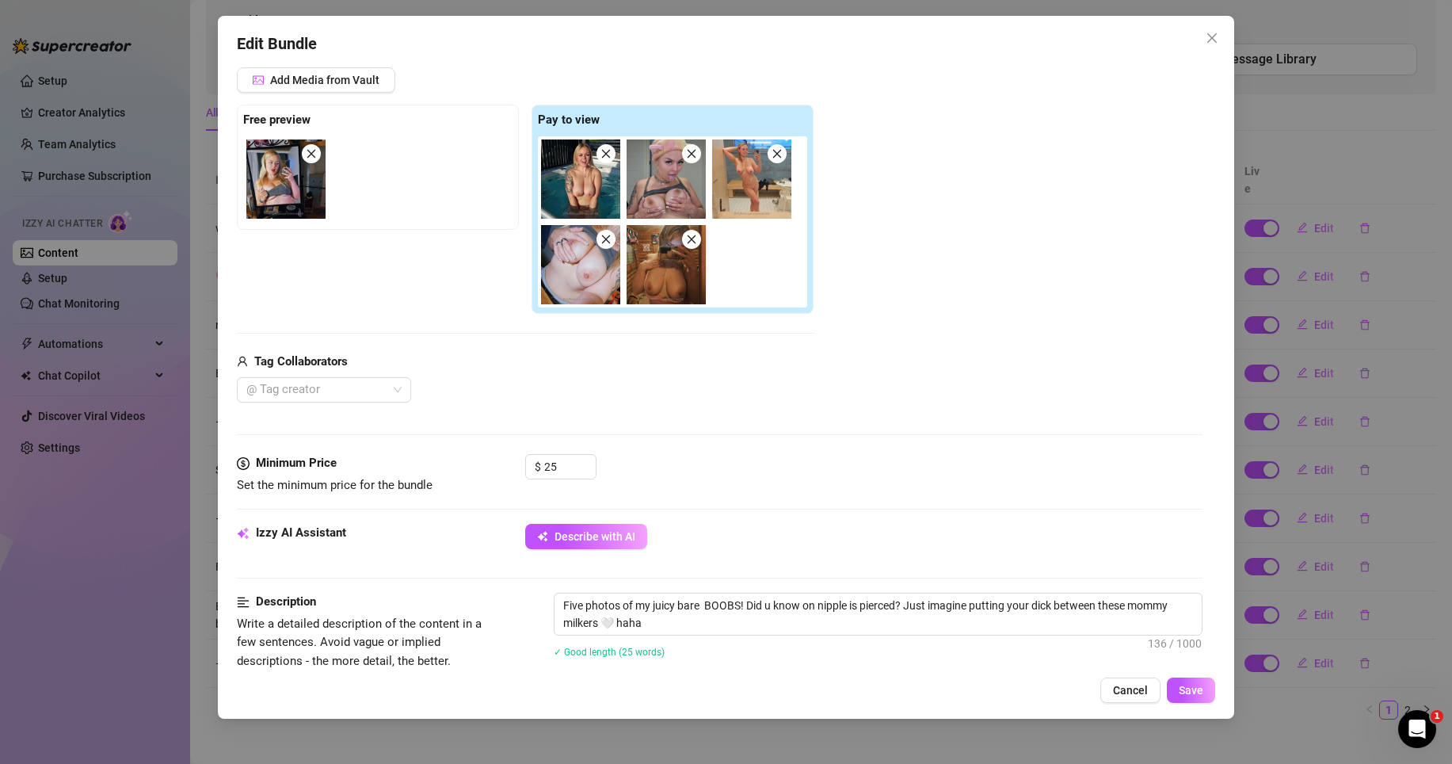
scroll to position [459, 0]
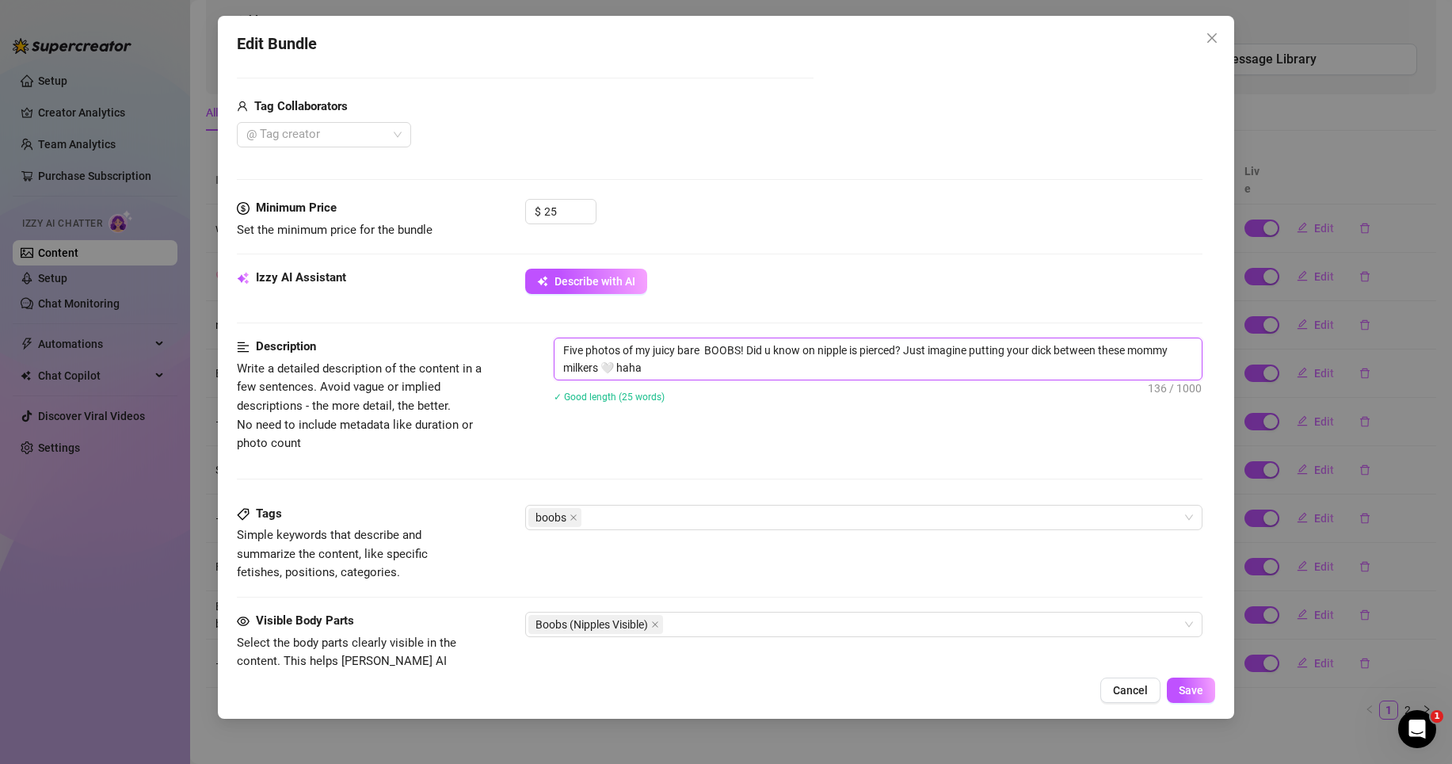
click at [817, 355] on textarea "Five photos of my juicy bare BOOBS! Did u know on nipple is pierced? Just imagi…" at bounding box center [877, 358] width 647 height 41
type textarea "Five photos of my juicy bare BOOBS! Did u know one nipple is pierced? Just imag…"
click at [1179, 661] on span "Save" at bounding box center [1191, 690] width 25 height 13
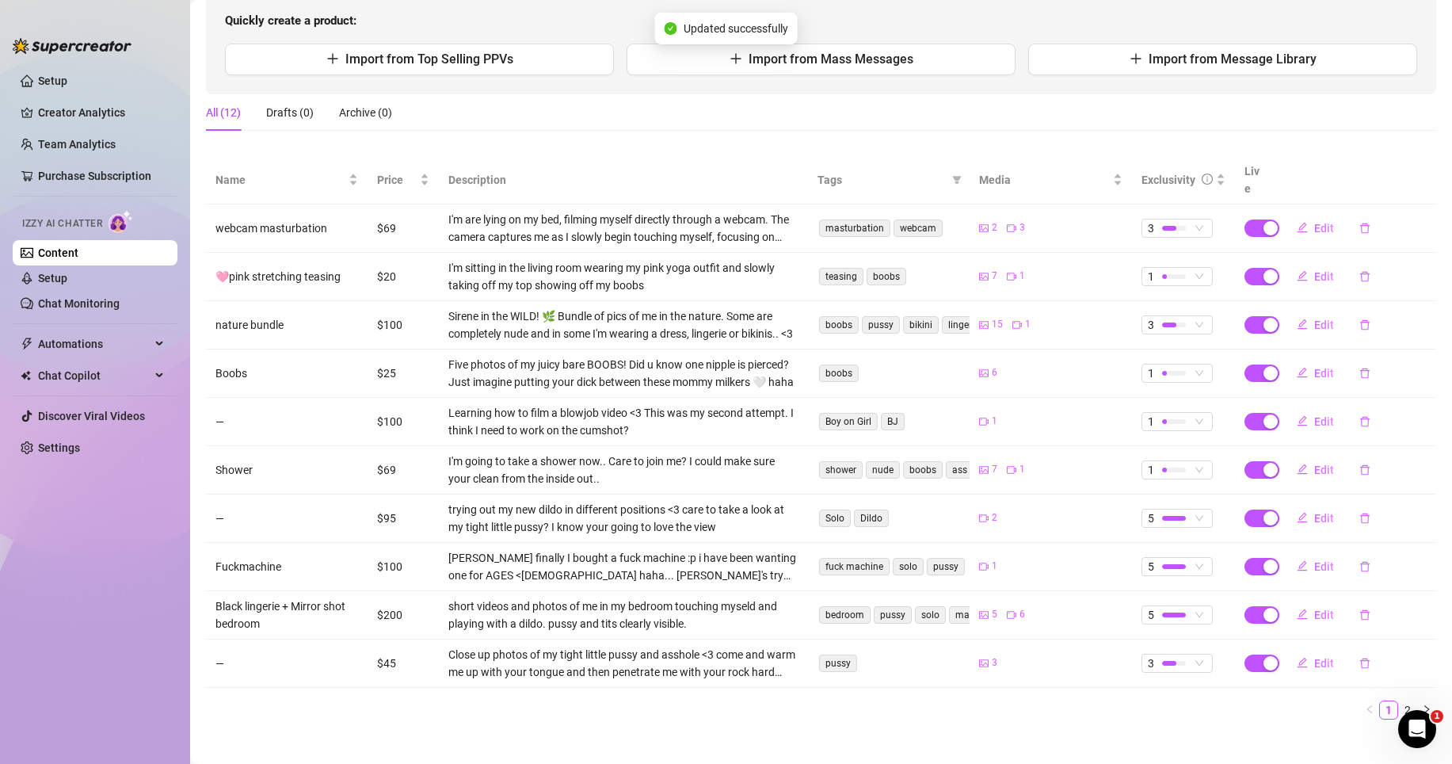
click at [1251, 661] on main "Content Library Content for Sirene Sirene (sirenedith) Bio 95% Products 1 2 Bum…" at bounding box center [821, 305] width 1262 height 950
click at [59, 297] on link "Chat Monitoring" at bounding box center [79, 303] width 82 height 13
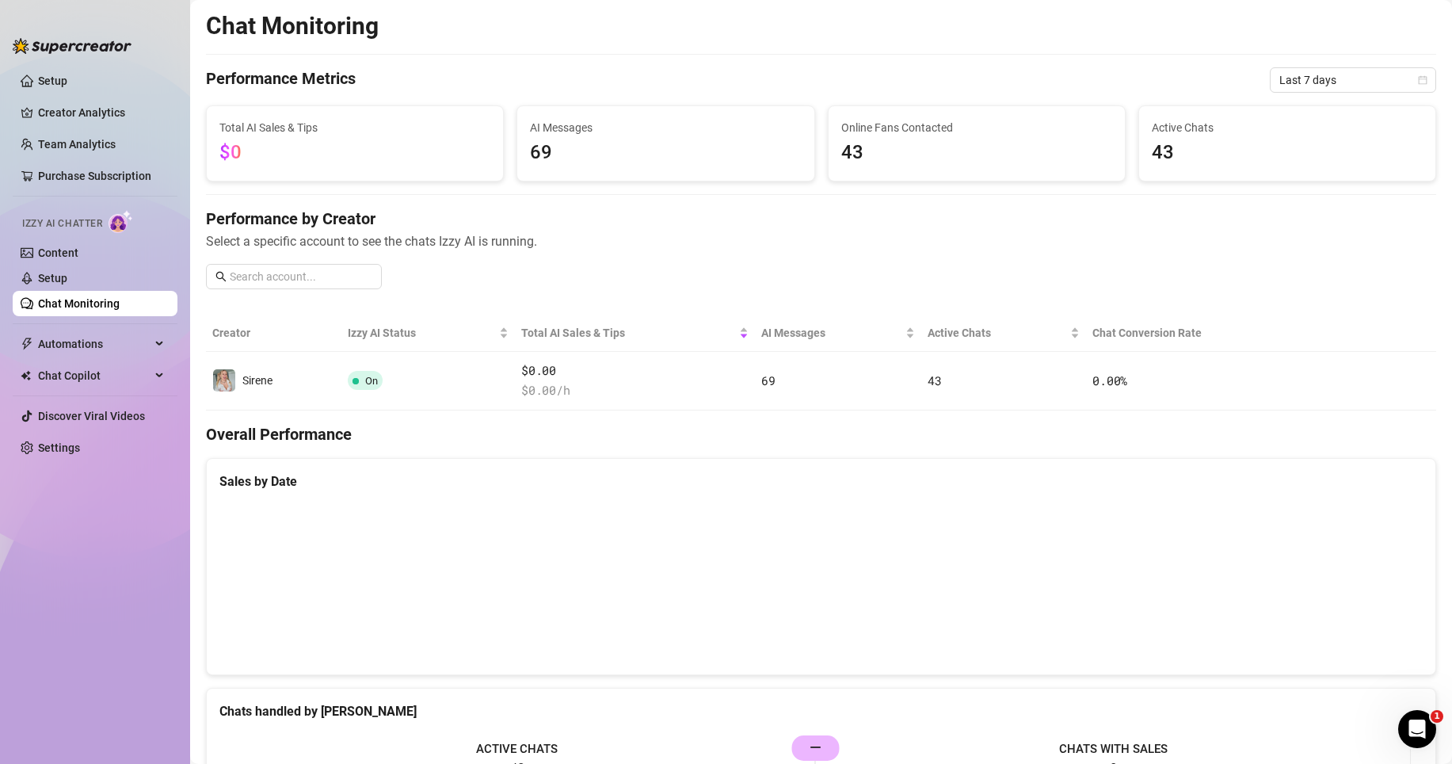
scroll to position [594, 0]
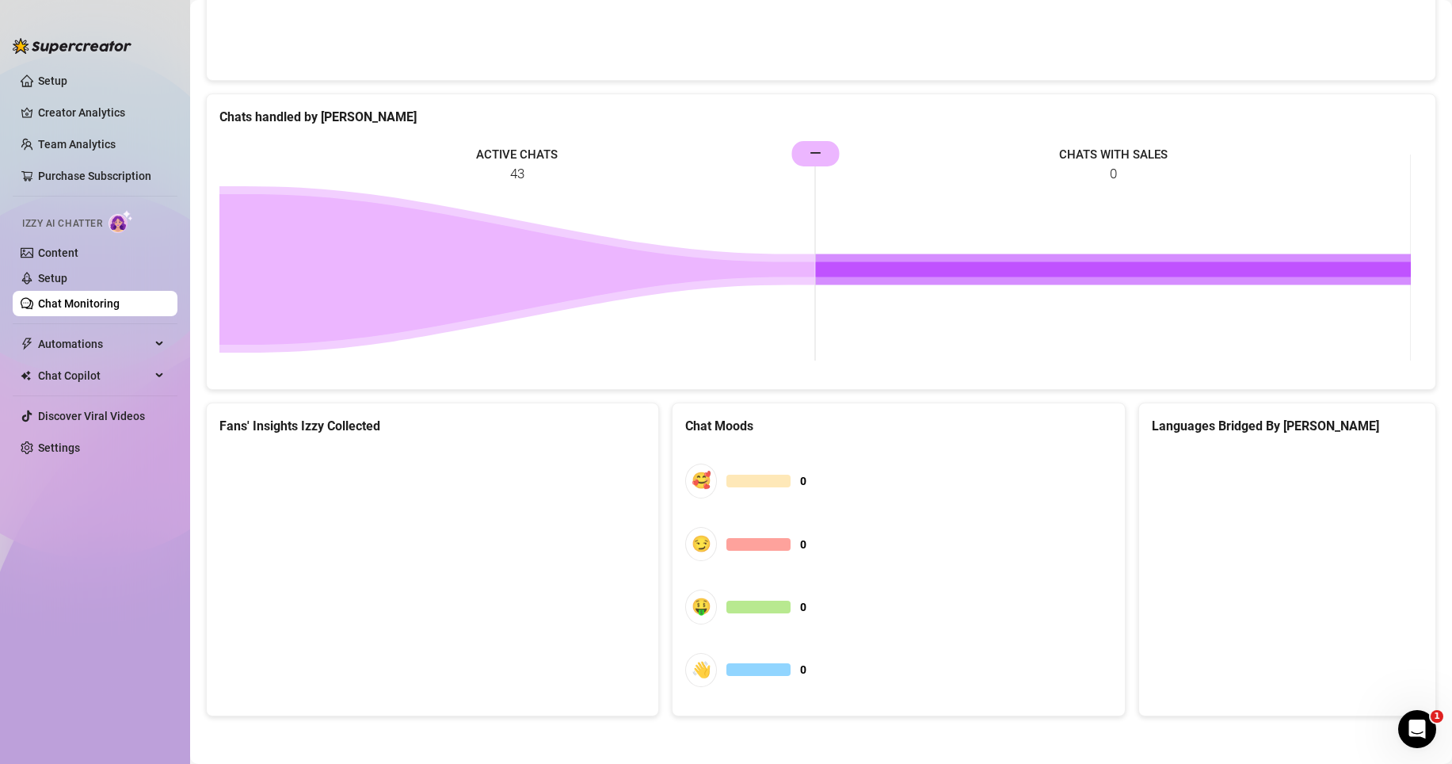
click at [1235, 479] on div at bounding box center [1287, 465] width 271 height 36
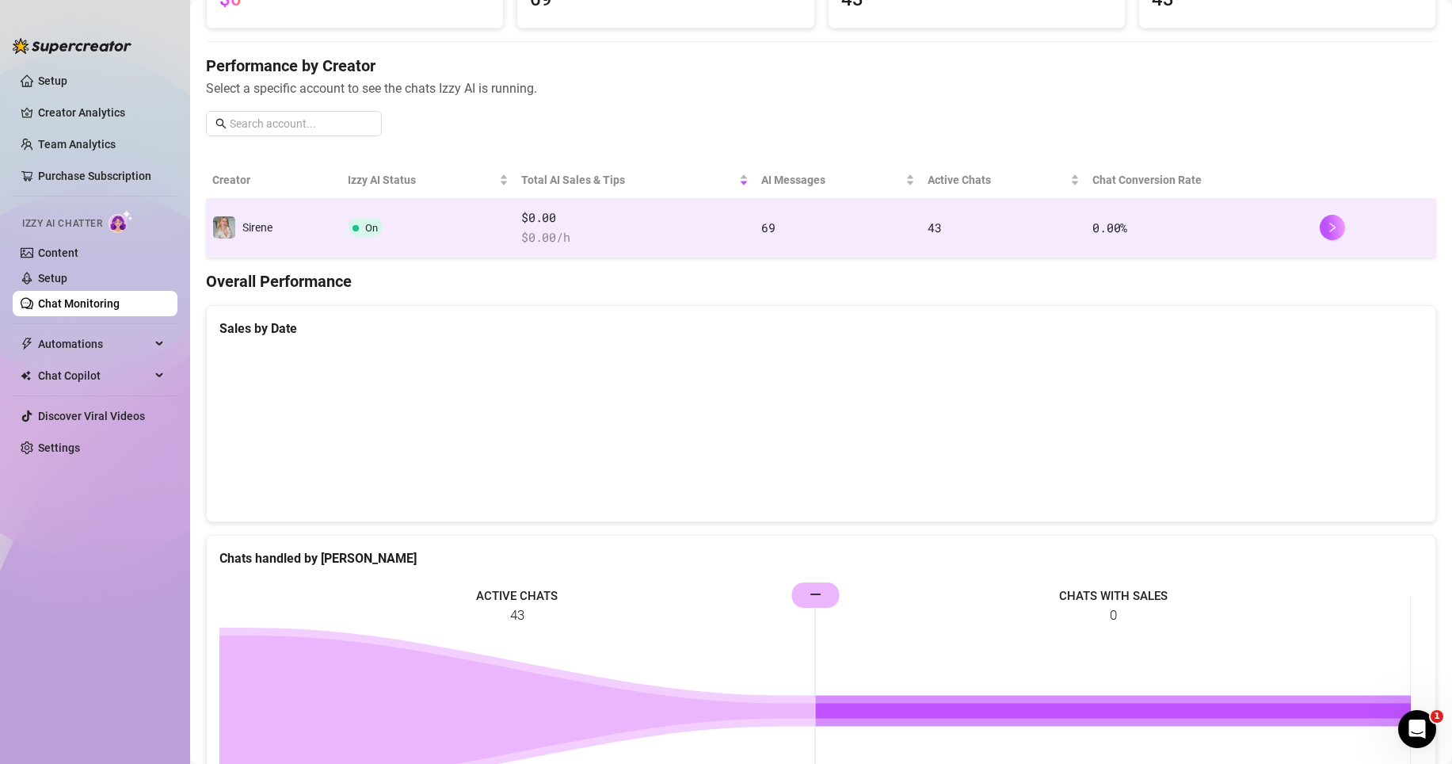
scroll to position [0, 0]
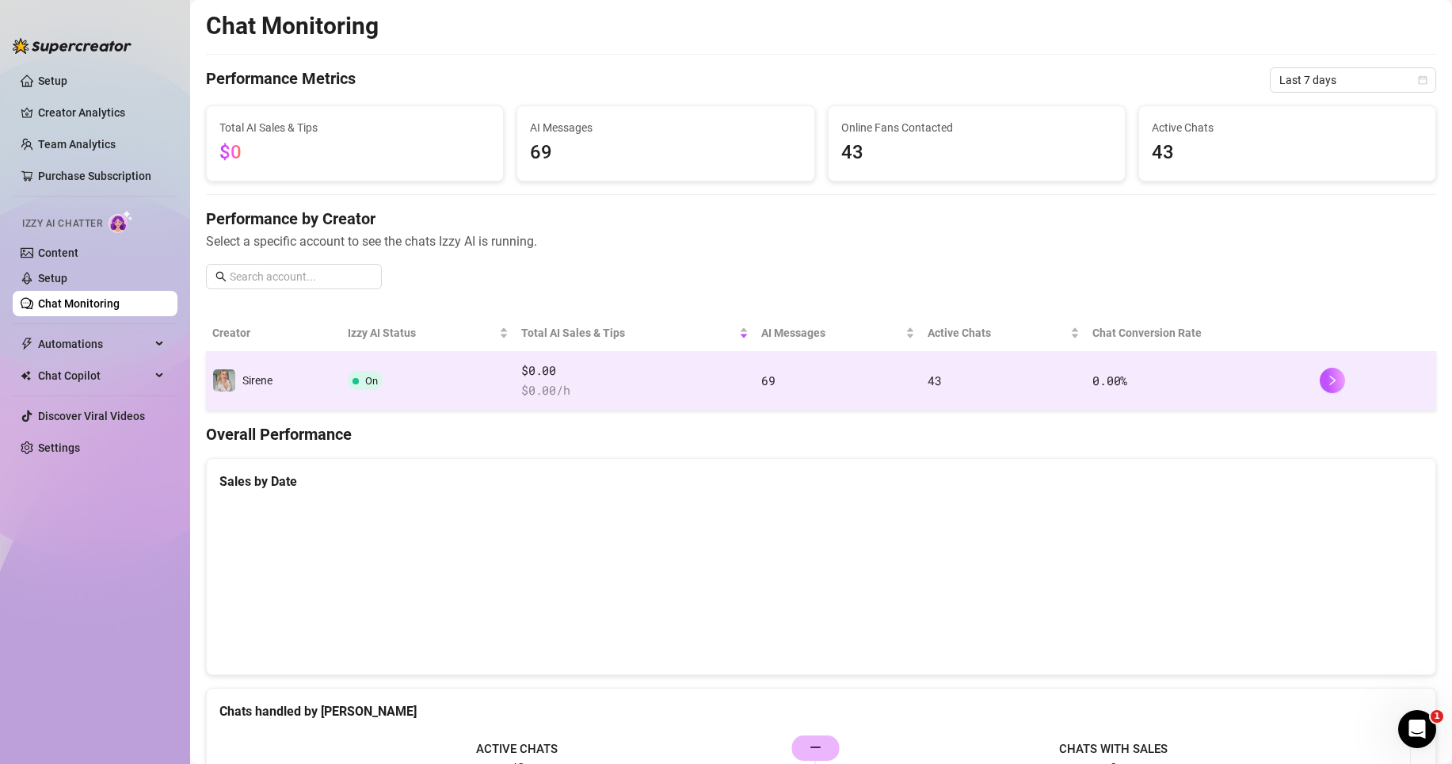
click at [474, 373] on td "On" at bounding box center [427, 381] width 173 height 59
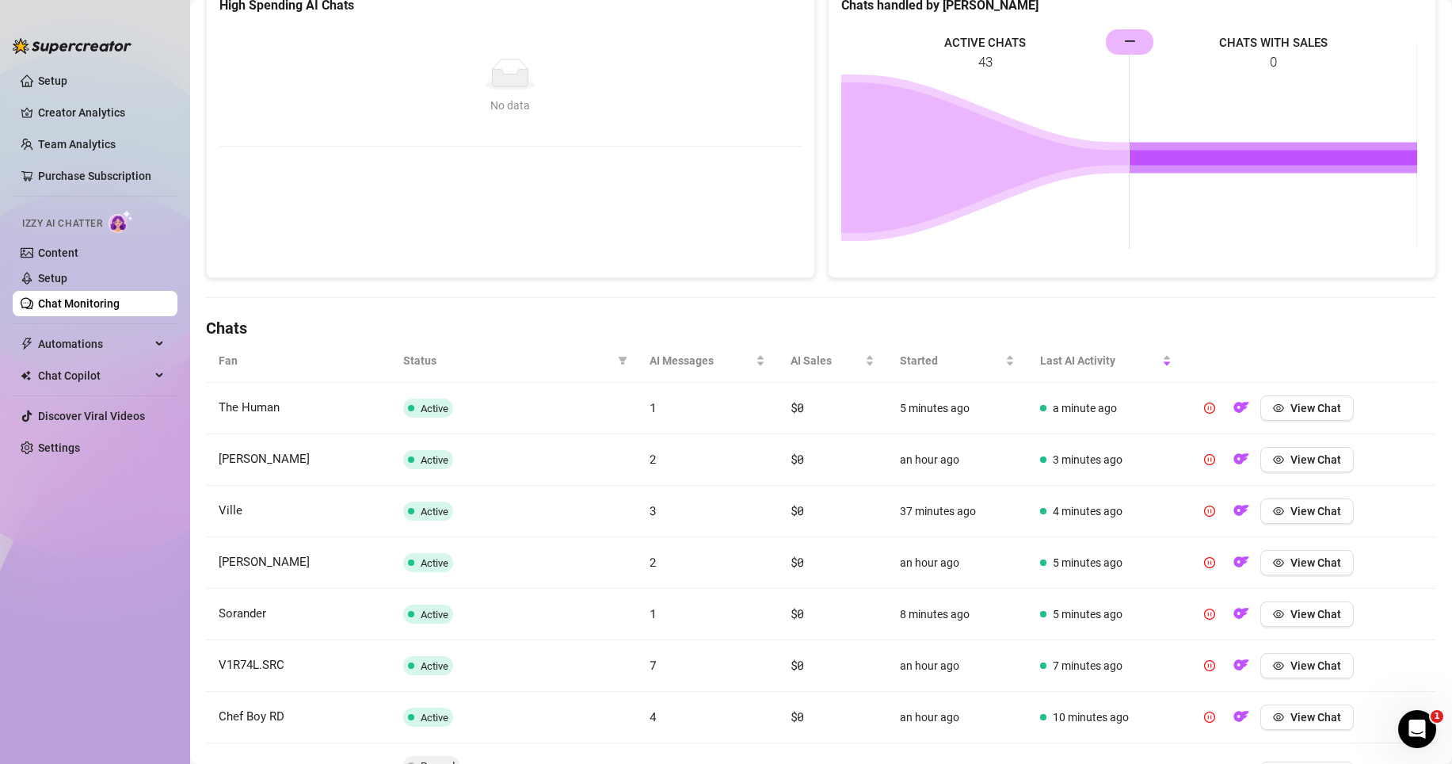
scroll to position [341, 0]
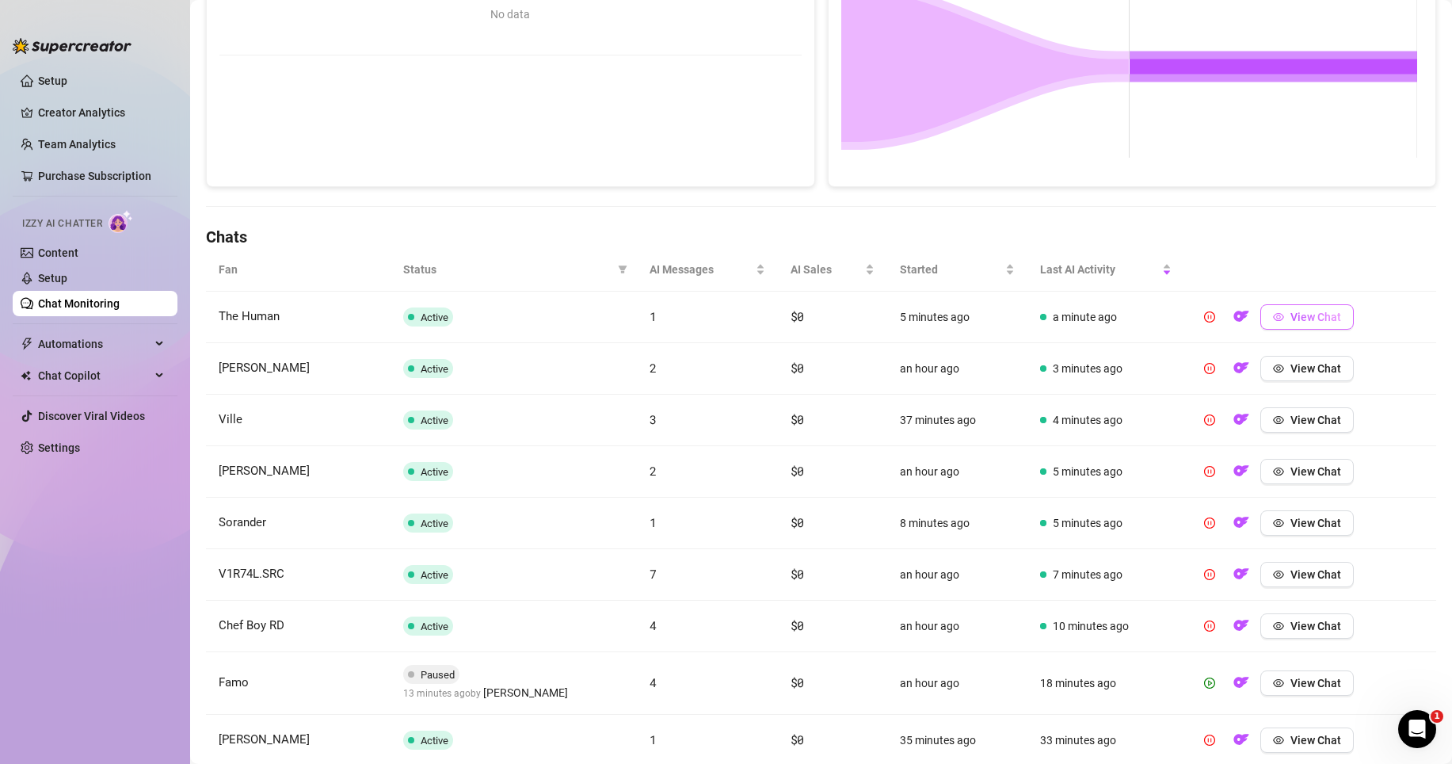
click at [1316, 318] on span "View Chat" at bounding box center [1315, 316] width 51 height 13
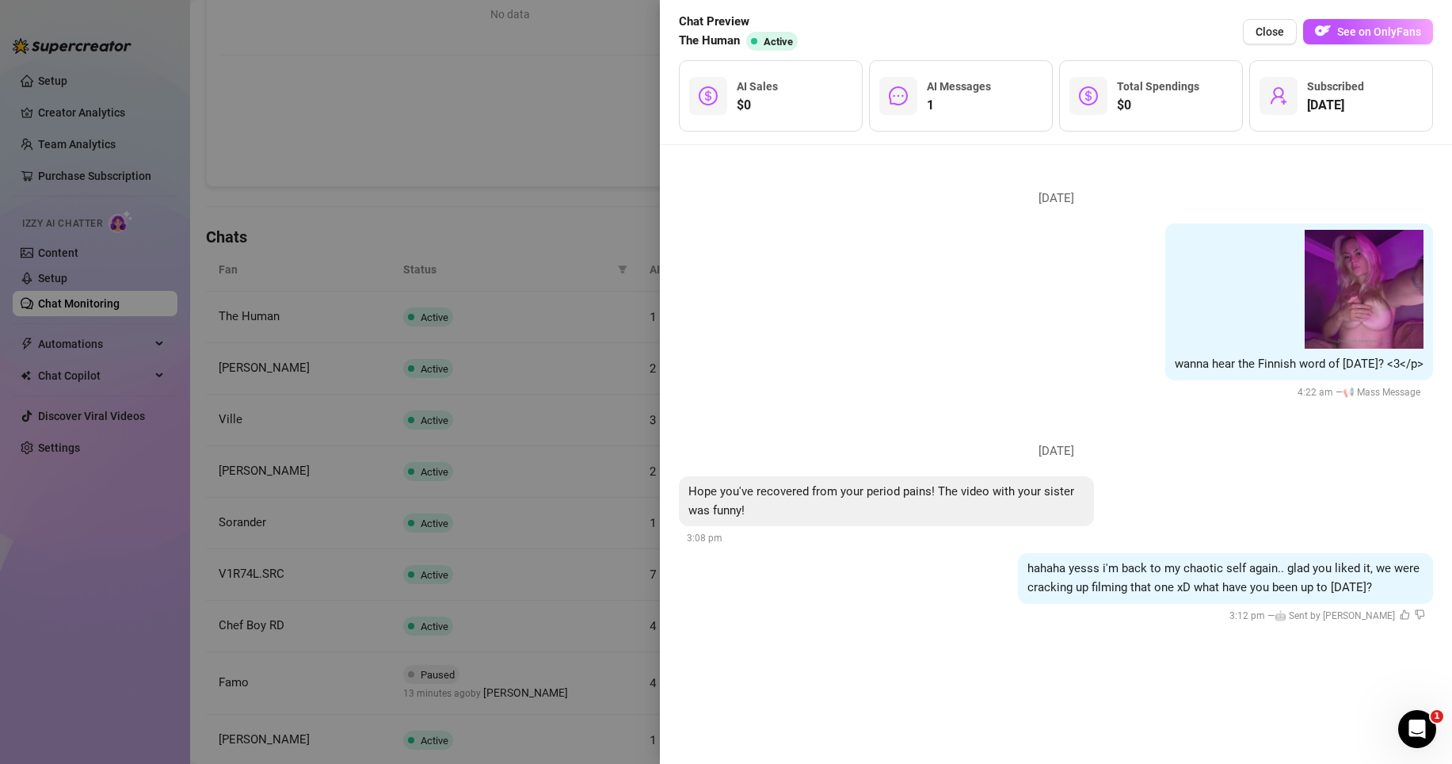
click at [571, 85] on div at bounding box center [726, 382] width 1452 height 764
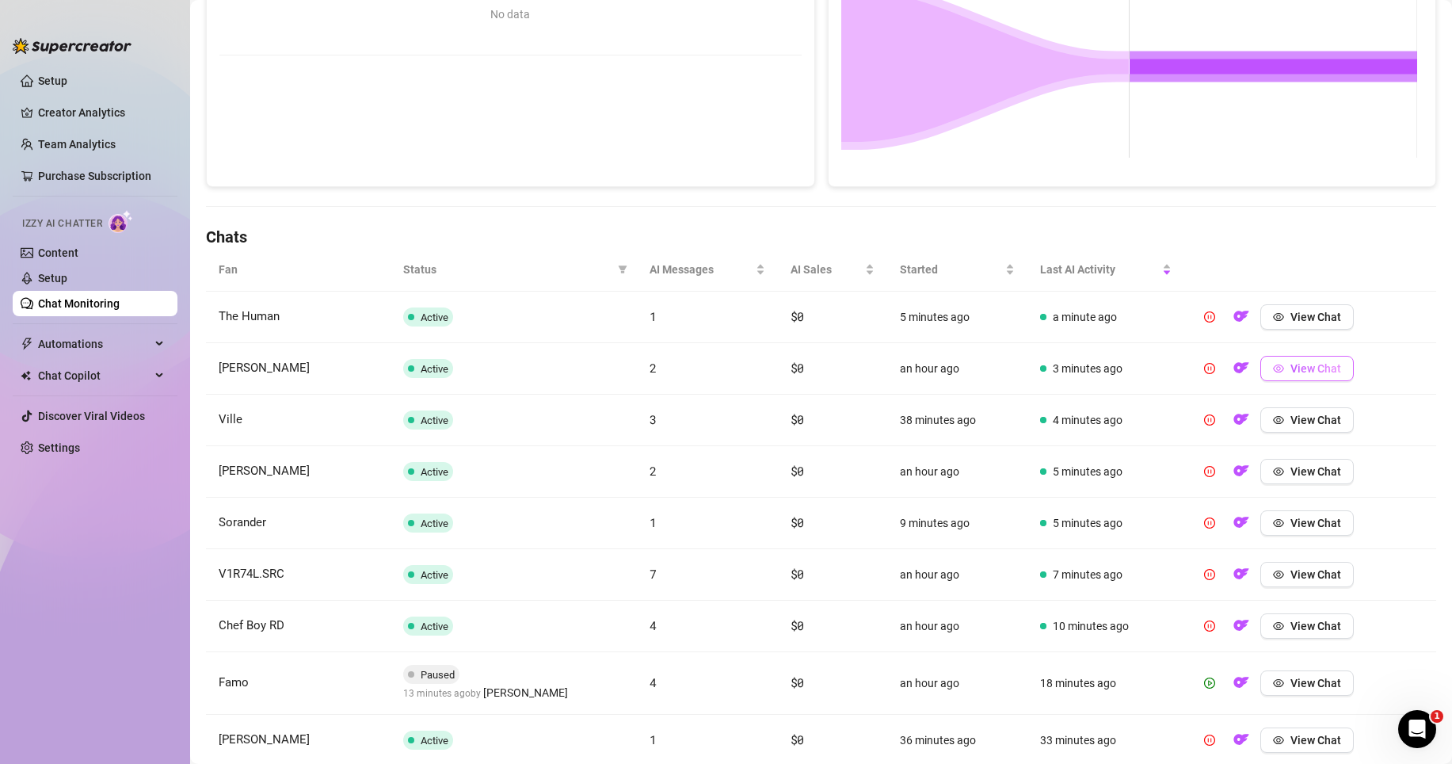
click at [1278, 371] on button "View Chat" at bounding box center [1306, 368] width 93 height 25
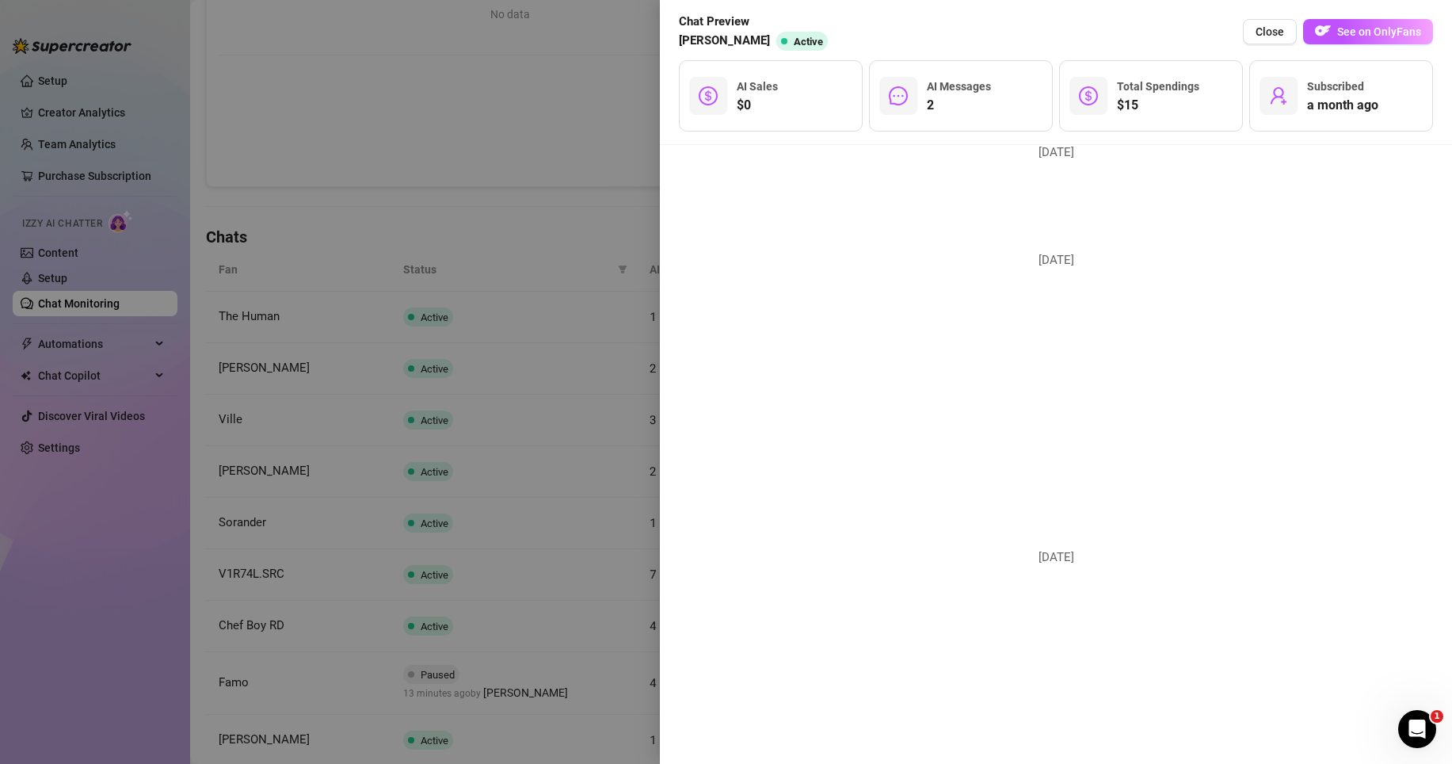
scroll to position [6402, 0]
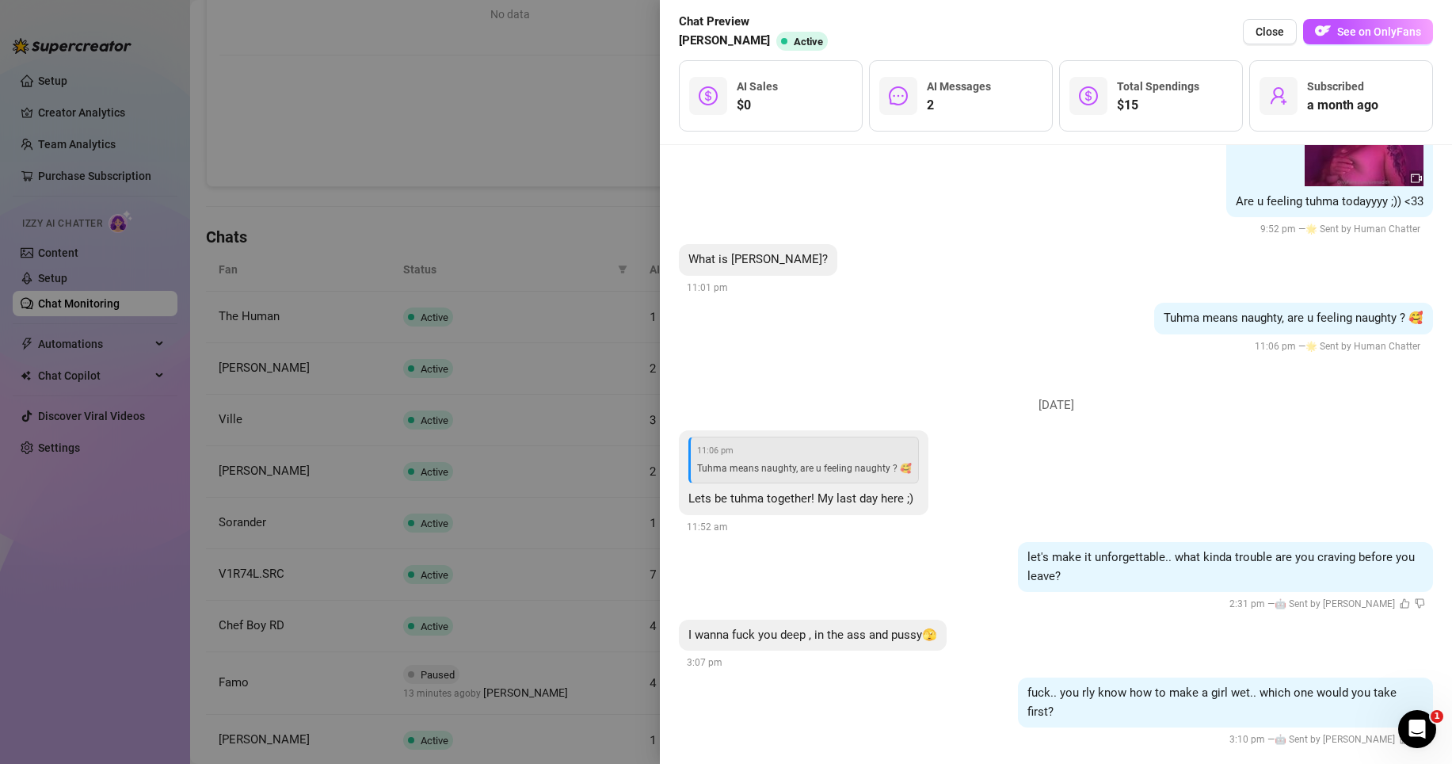
click at [623, 131] on div at bounding box center [726, 382] width 1452 height 764
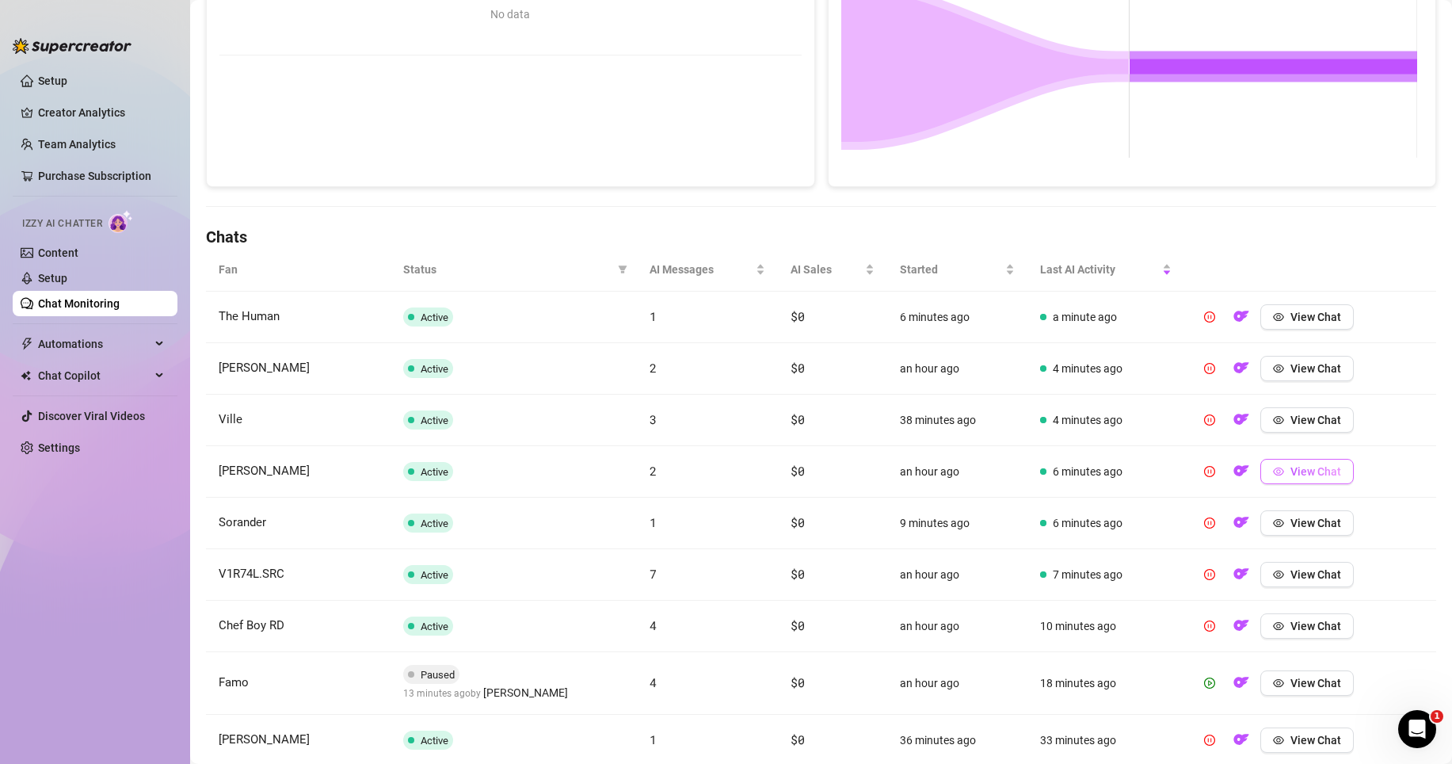
click at [1296, 471] on span "View Chat" at bounding box center [1315, 471] width 51 height 13
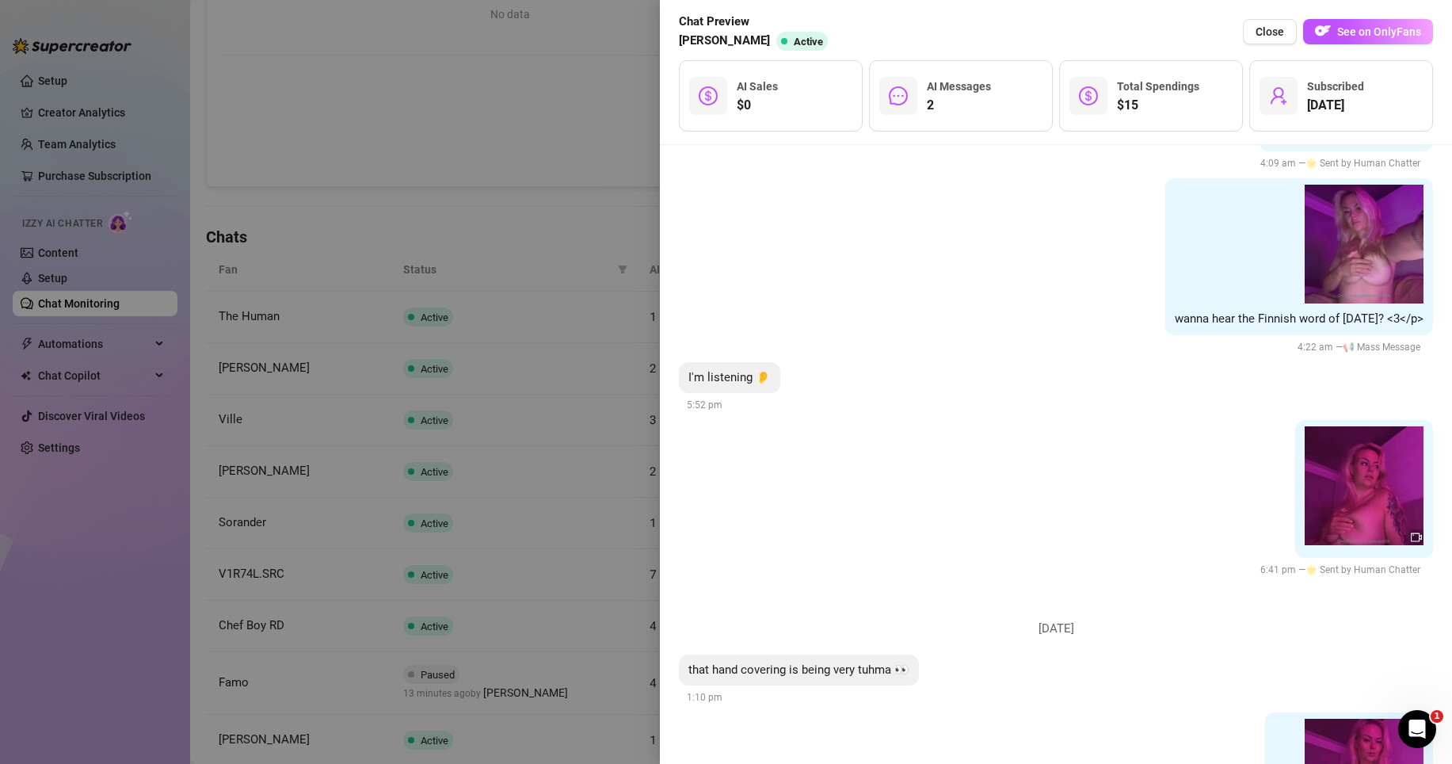
scroll to position [2763, 0]
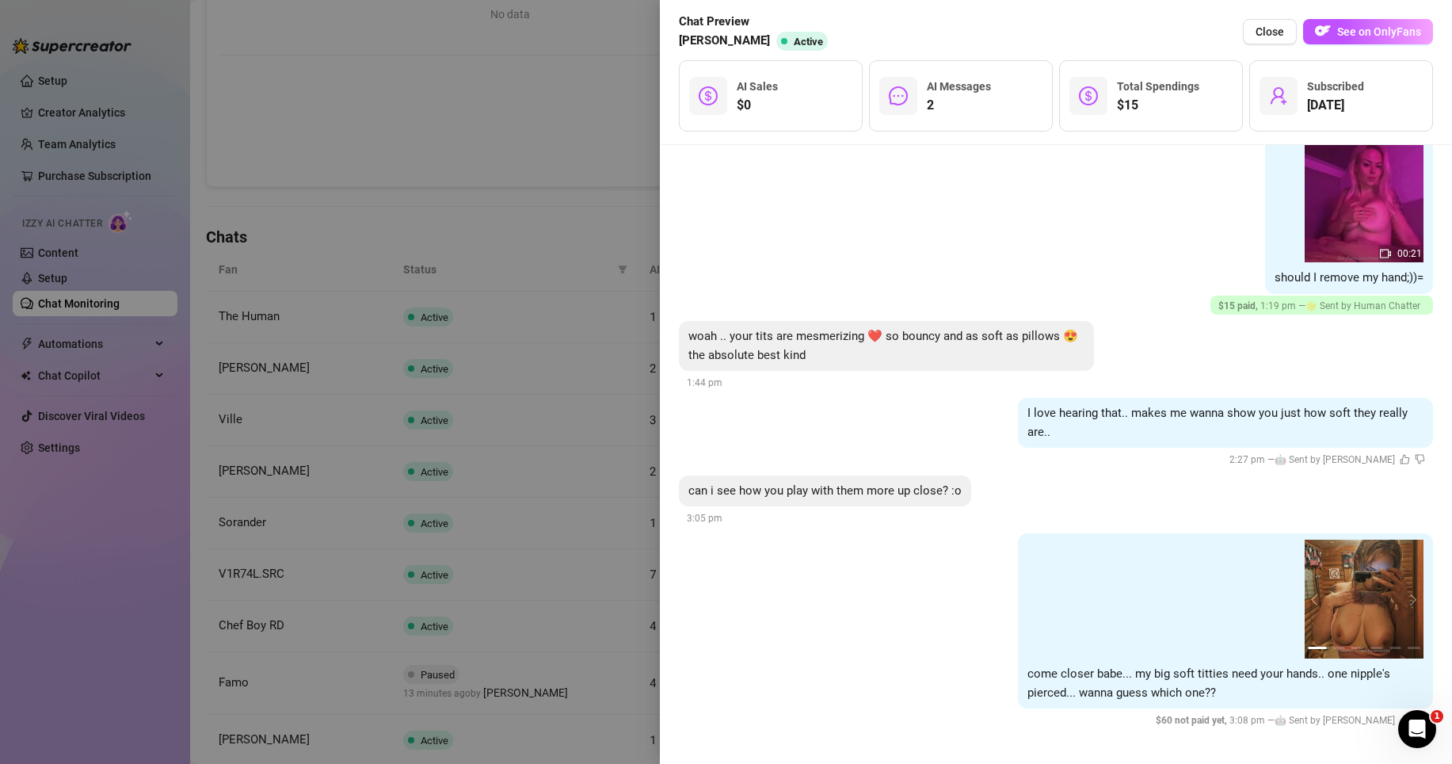
click at [609, 129] on div at bounding box center [726, 382] width 1452 height 764
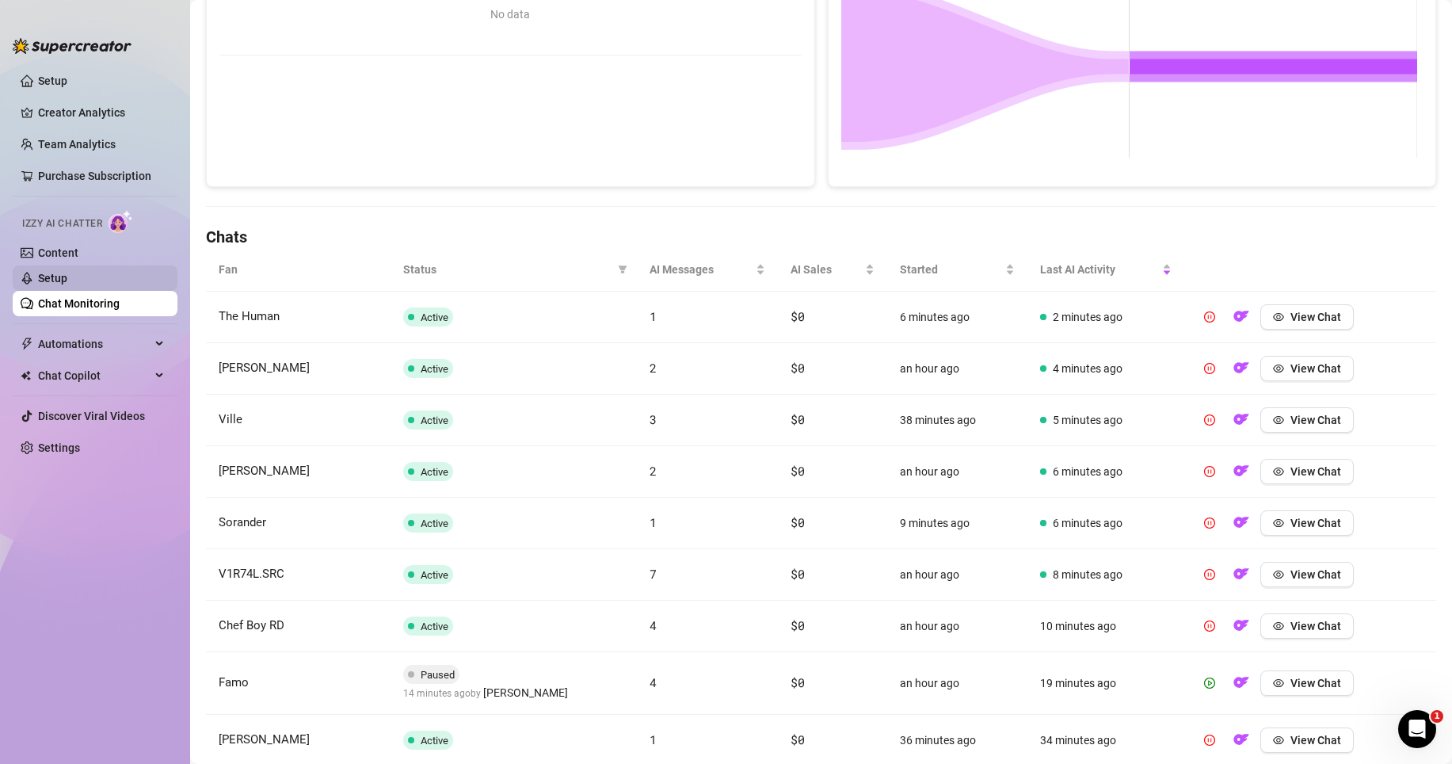
click at [53, 275] on link "Setup" at bounding box center [52, 278] width 29 height 13
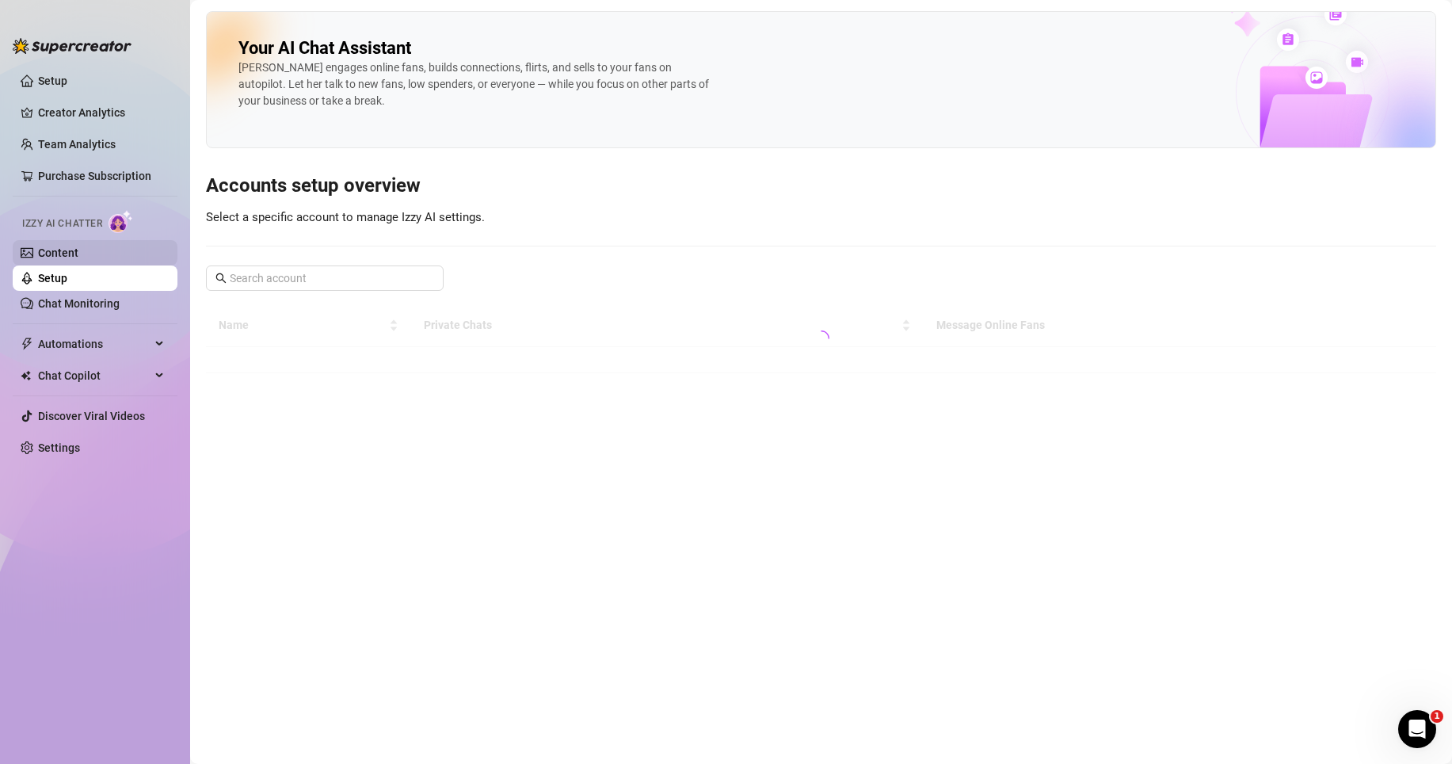
click at [60, 249] on link "Content" at bounding box center [58, 252] width 40 height 13
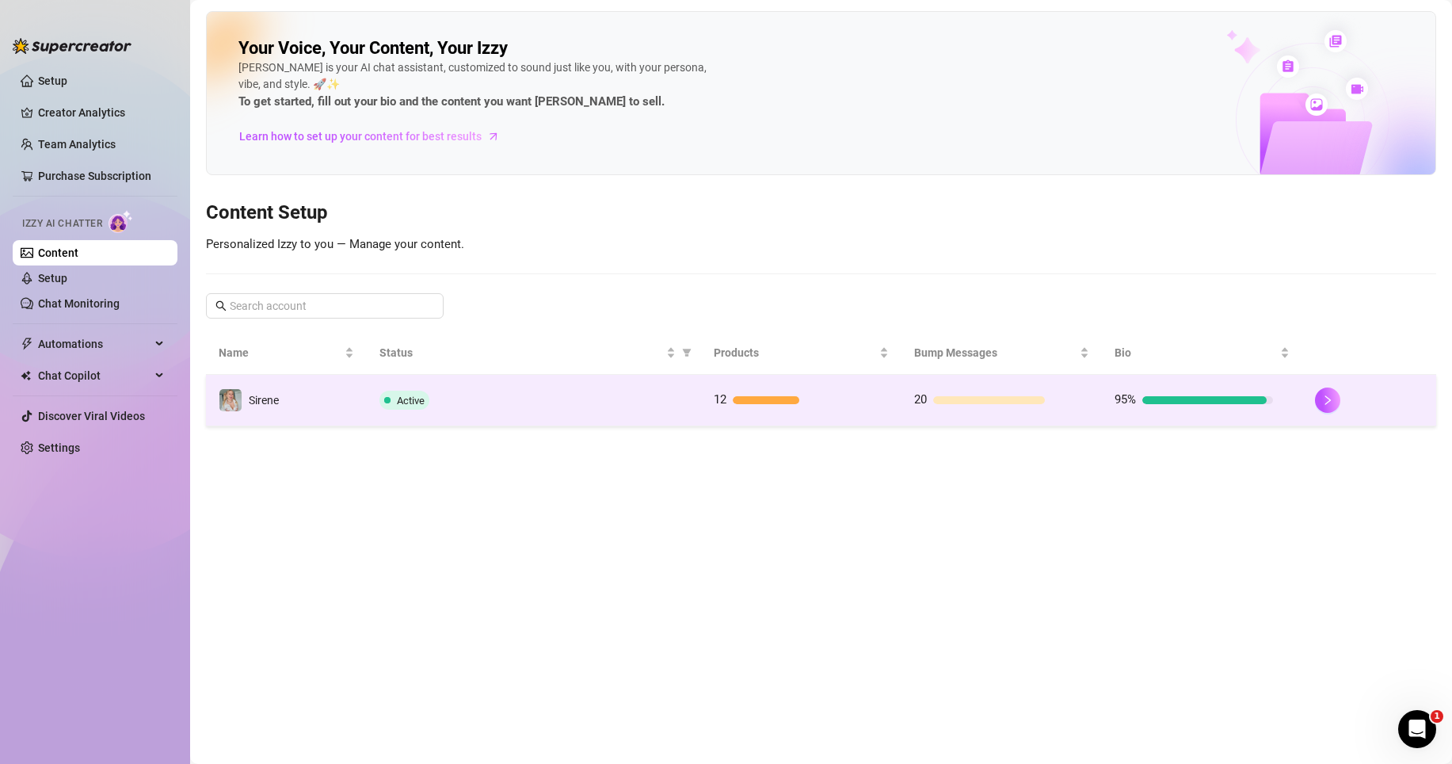
click at [1163, 402] on div at bounding box center [1204, 400] width 124 height 8
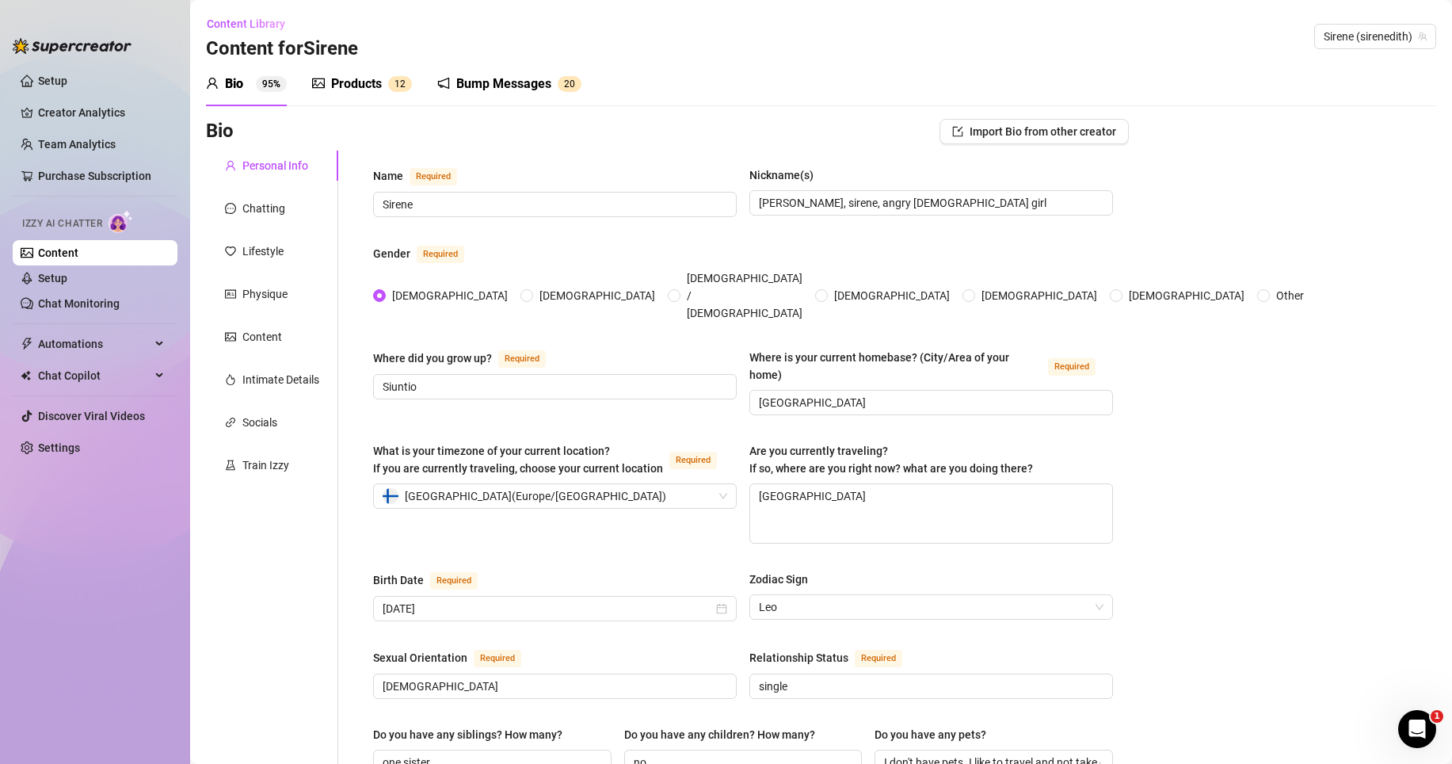
click at [368, 88] on div "Products" at bounding box center [356, 83] width 51 height 19
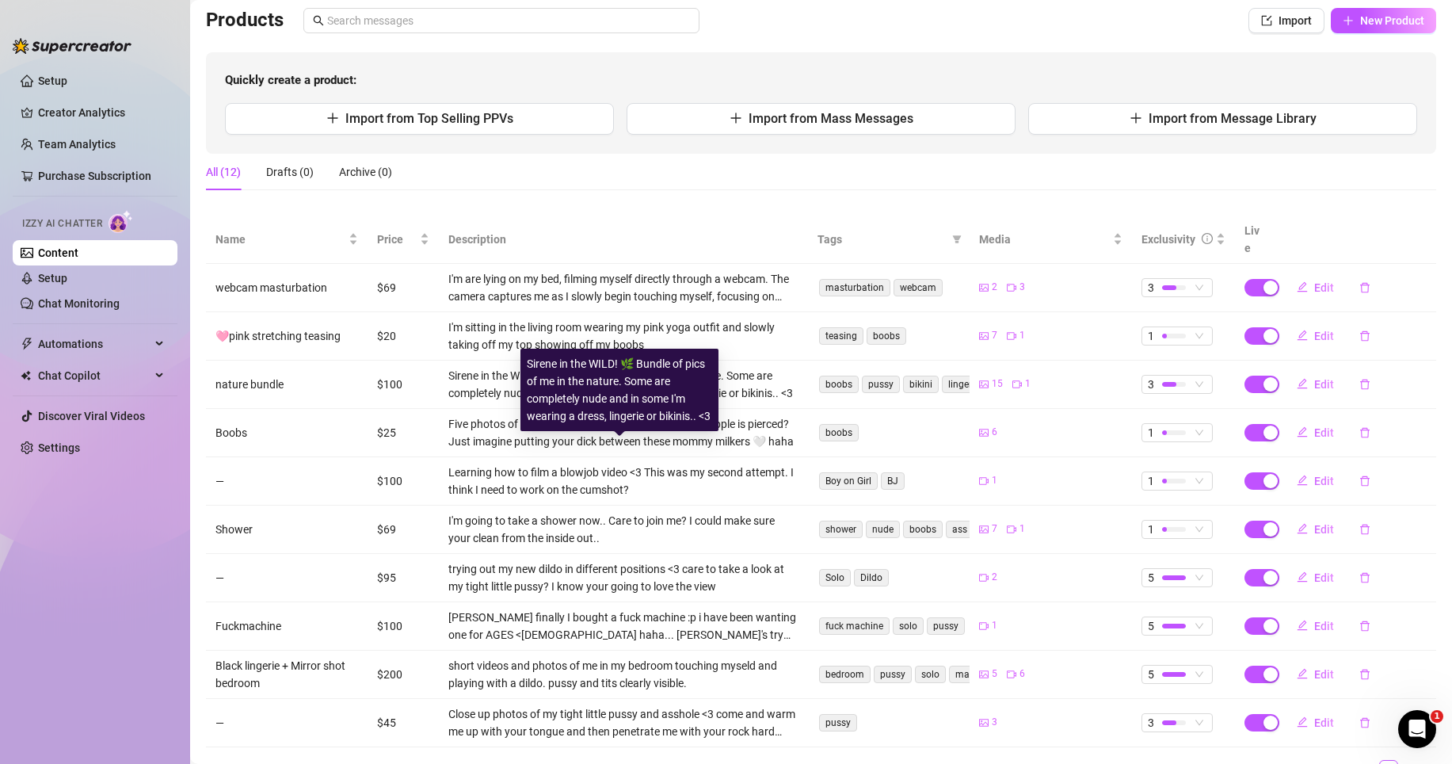
scroll to position [170, 0]
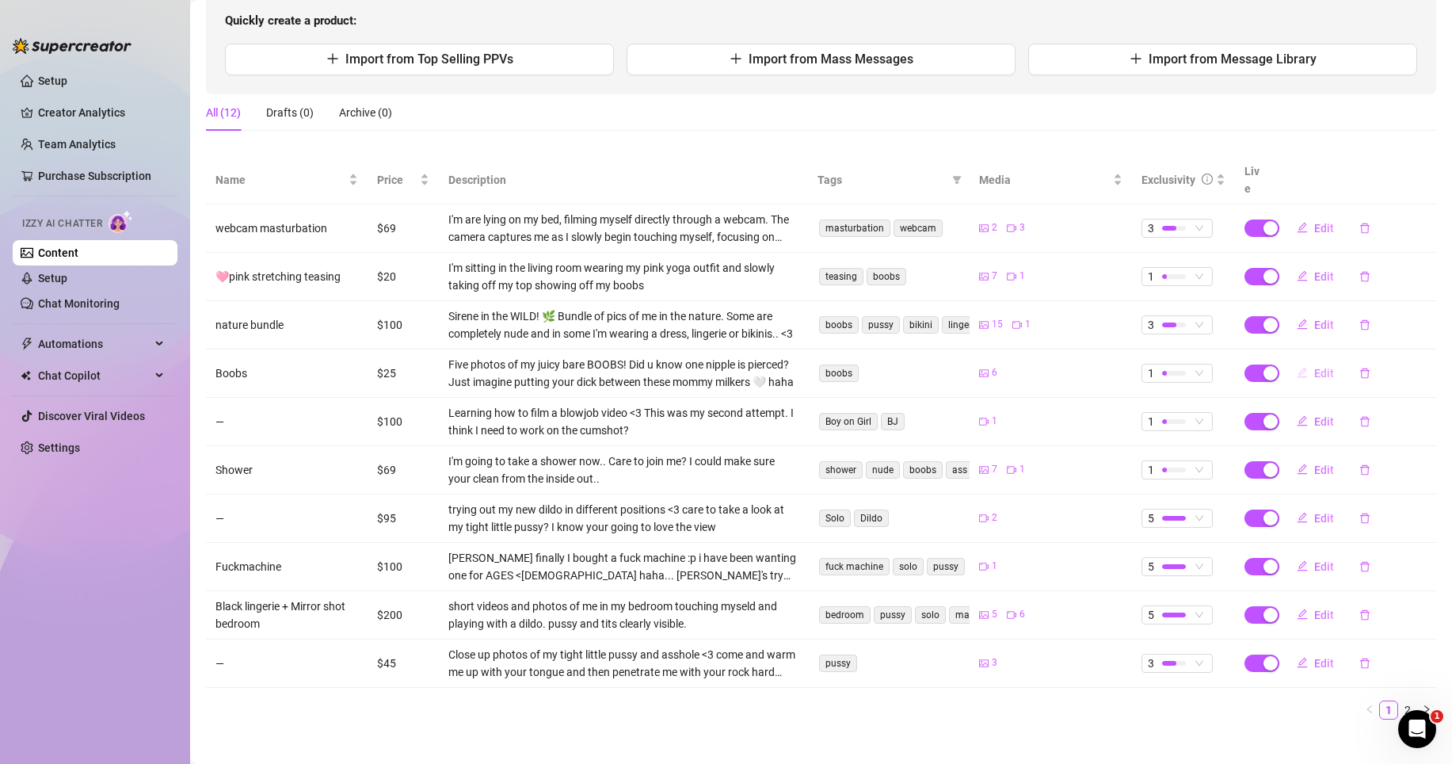
click at [1314, 367] on span "Edit" at bounding box center [1324, 373] width 20 height 13
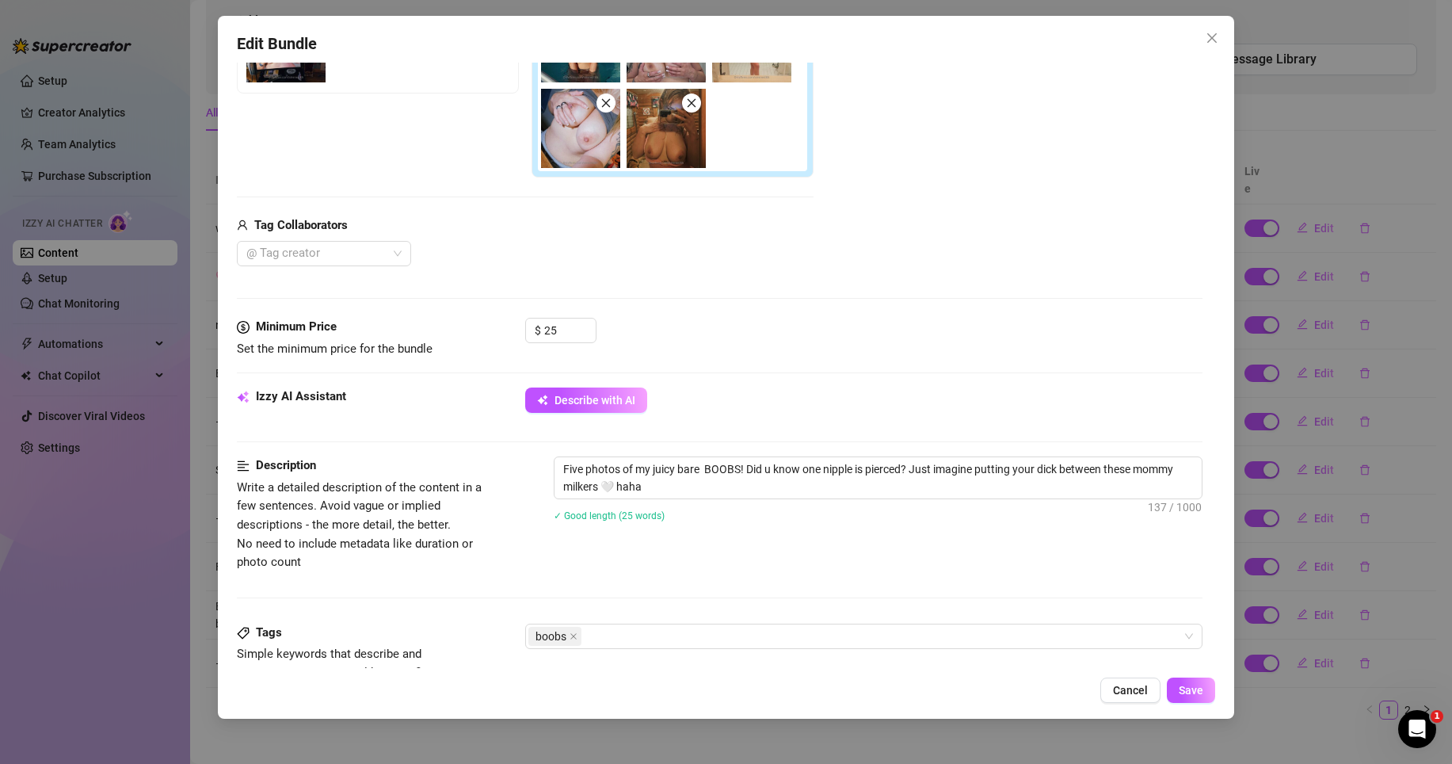
scroll to position [559, 0]
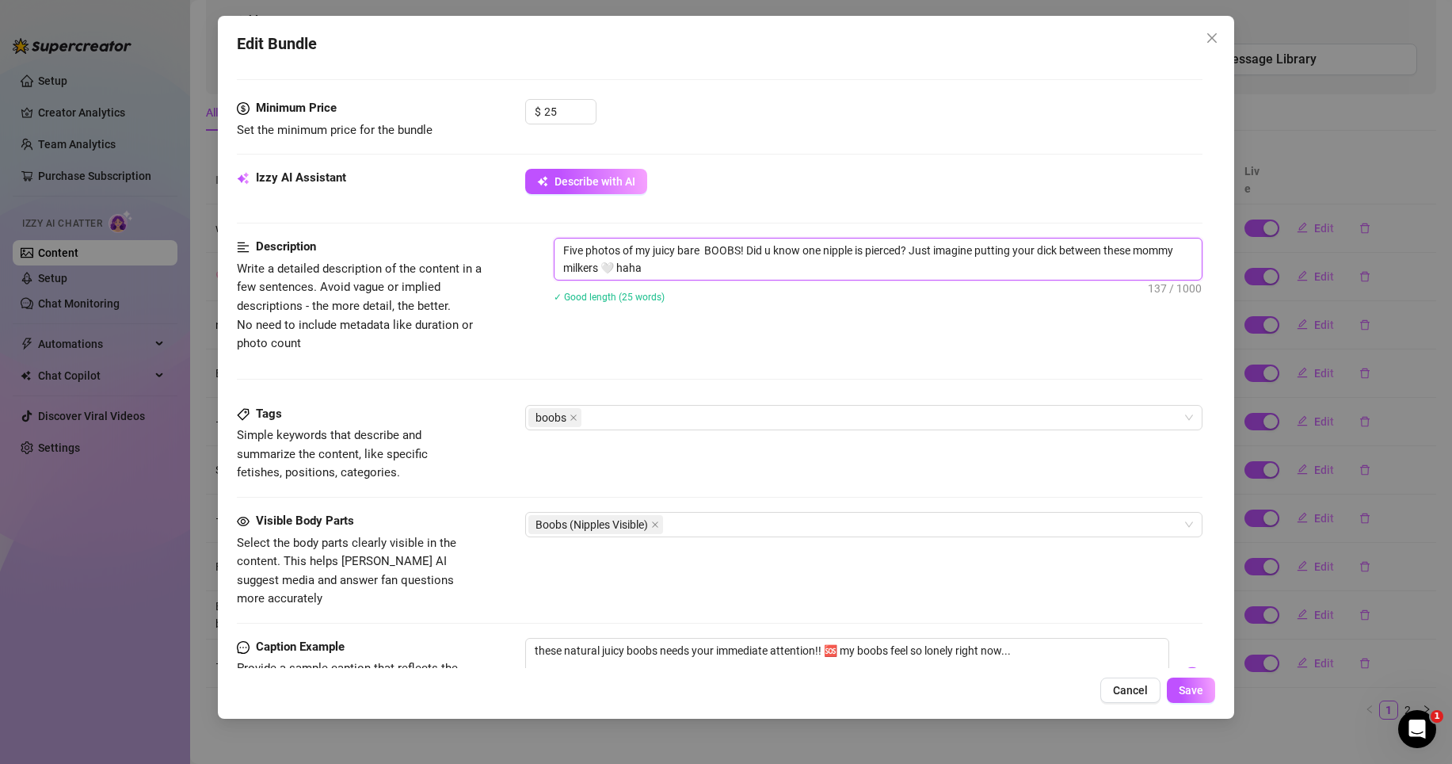
drag, startPoint x: 914, startPoint y: 251, endPoint x: 750, endPoint y: 259, distance: 164.1
click at [750, 259] on textarea "Five photos of my juicy bare BOOBS! Did u know one nipple is pierced? Just imag…" at bounding box center [877, 258] width 647 height 41
type textarea "Five photos of my juicy bare BOOBS! Just imagine putting your dick between thes…"
click at [1147, 253] on textarea "Five photos of my juicy bare BOOBS! Just imagine putting your dick between thes…" at bounding box center [877, 250] width 647 height 24
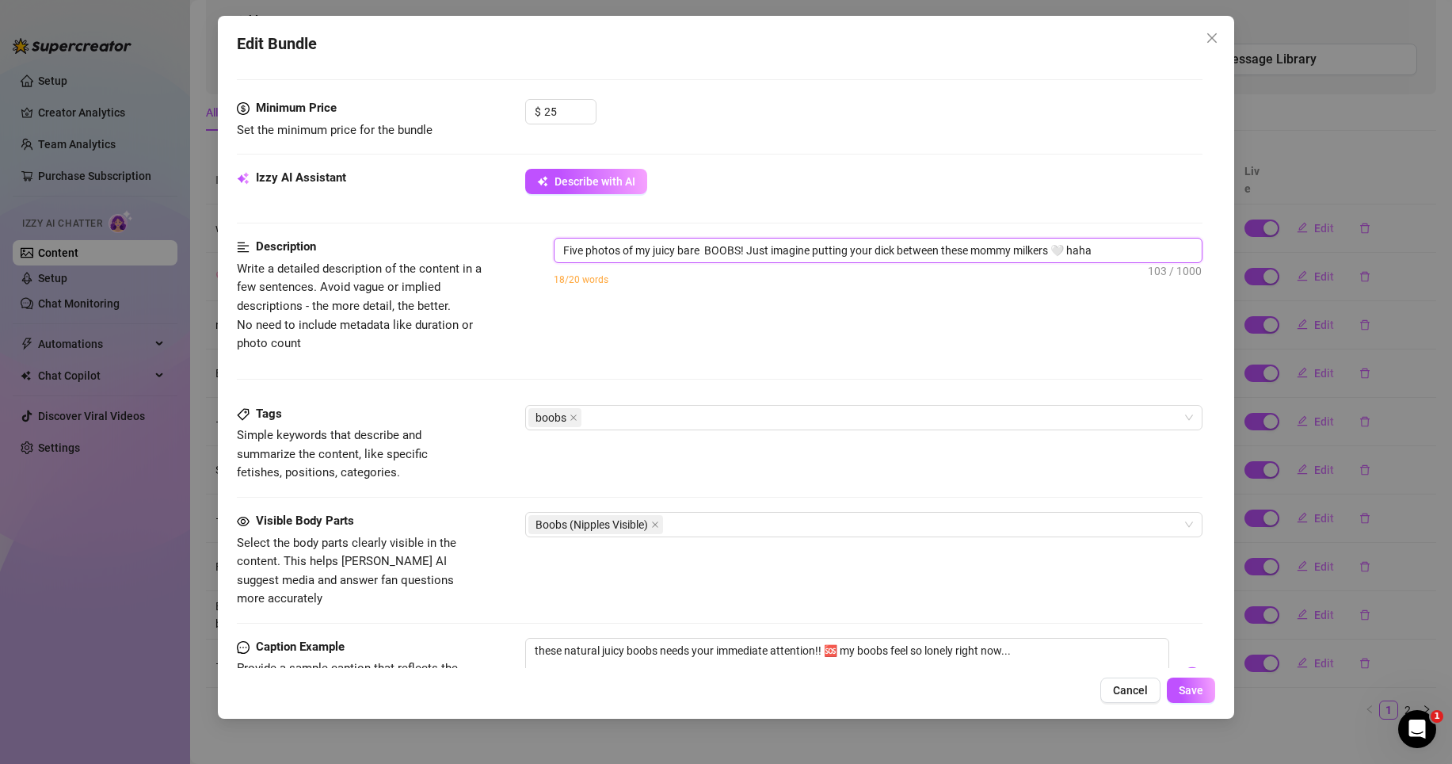
type textarea "Five photos of my juicy bare BOOBS! Just imagine putting your dick between thes…"
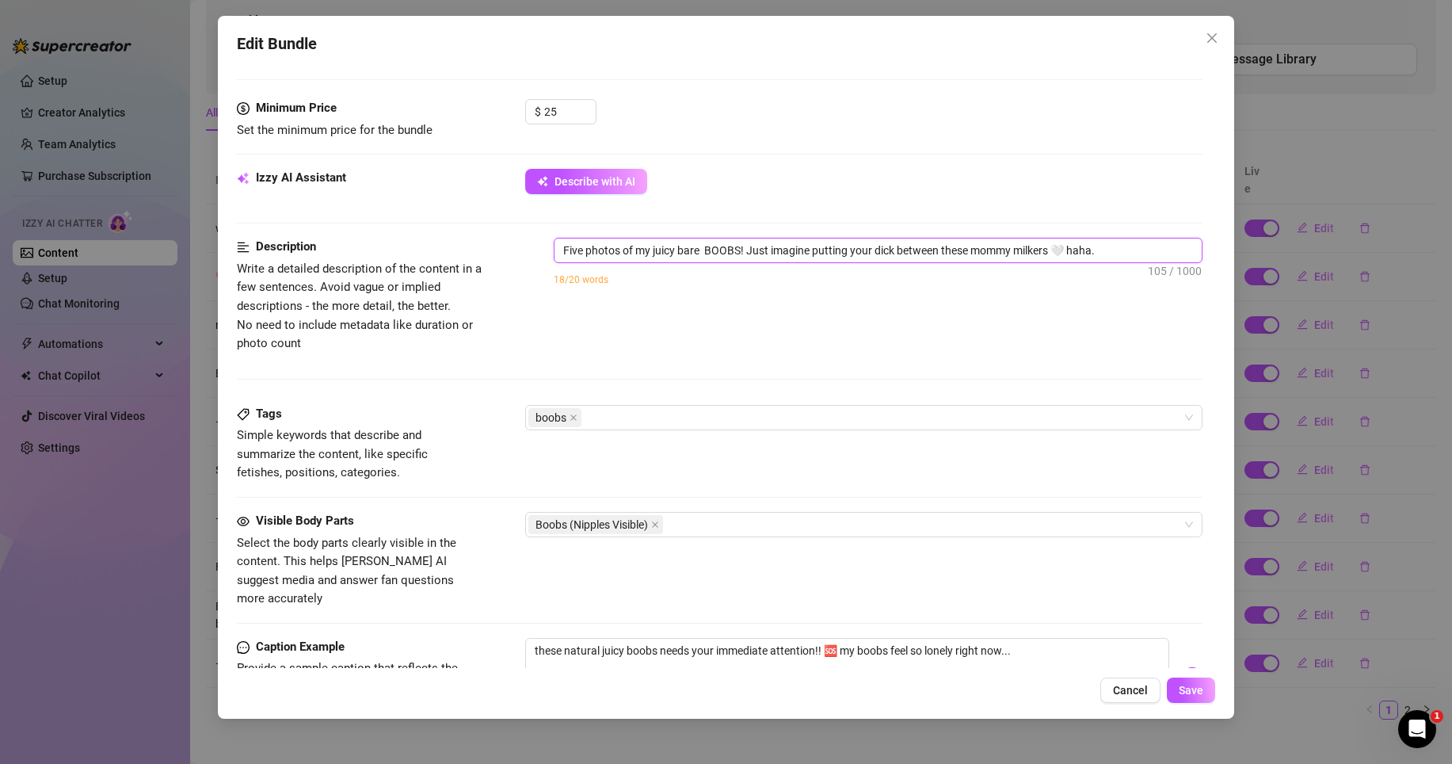
type textarea "Five photos of my juicy bare BOOBS! Just imagine putting your dick between thes…"
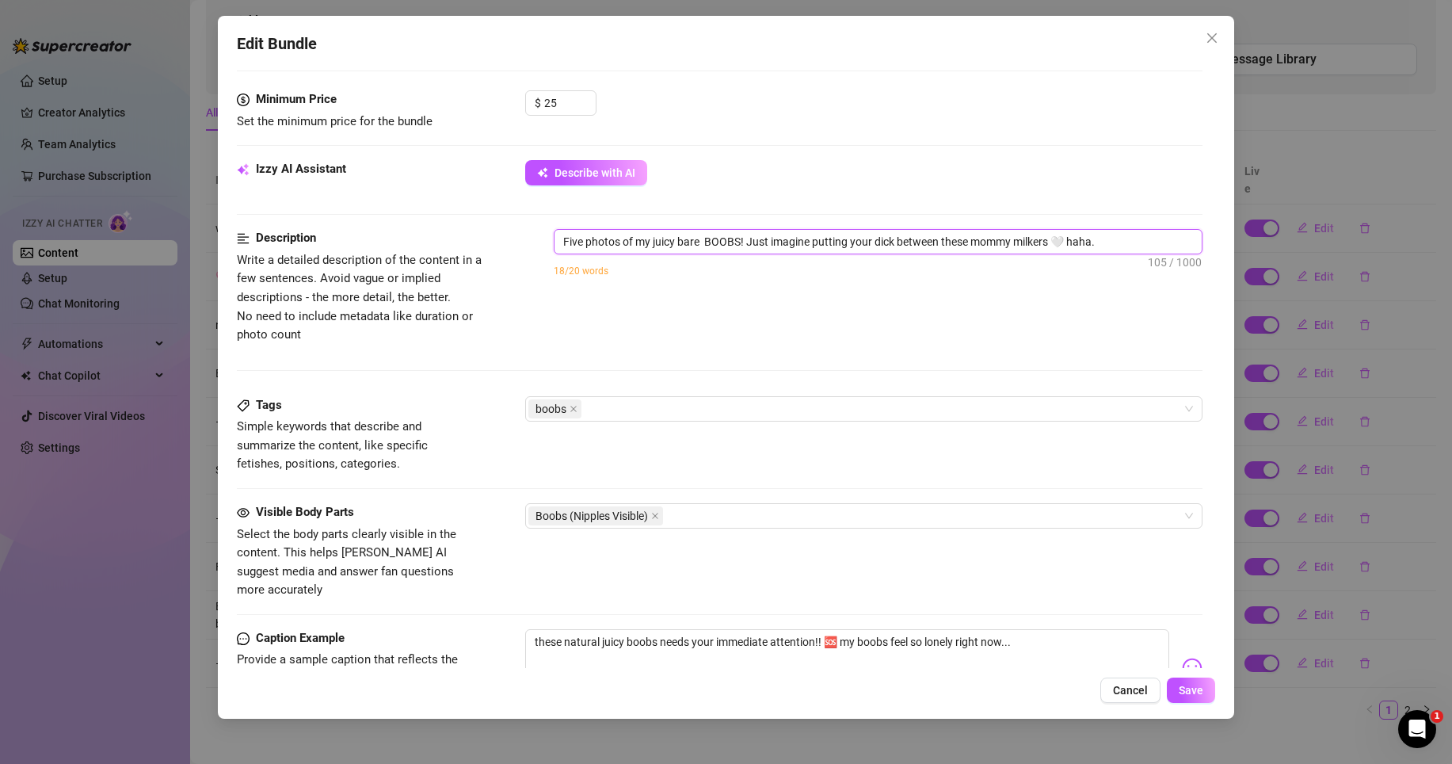
scroll to position [421, 0]
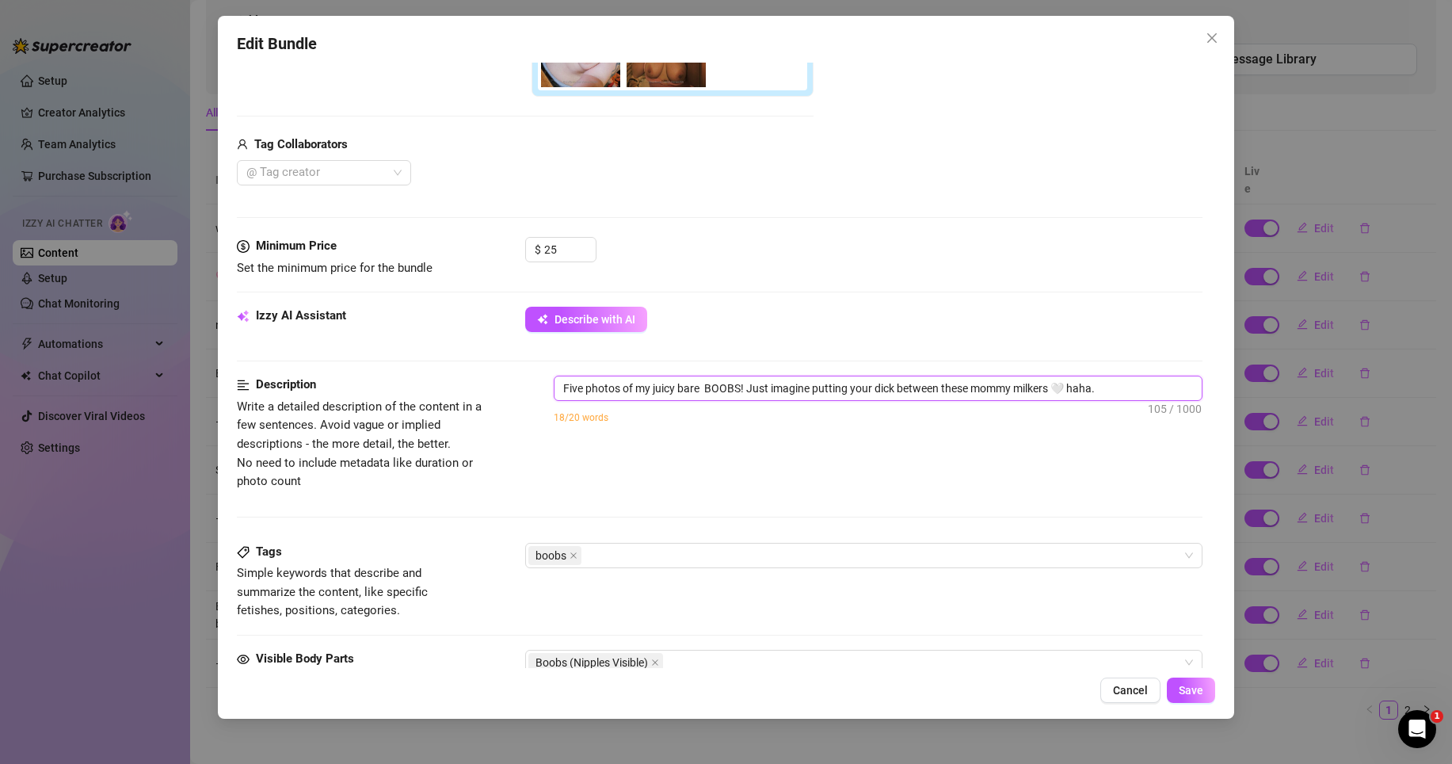
click at [701, 389] on textarea "Five photos of my juicy bare BOOBS! Just imagine putting your dick between thes…" at bounding box center [877, 388] width 647 height 24
type textarea "Five photos of my juicy bare D BOOBS! Just imagine putting your dick between th…"
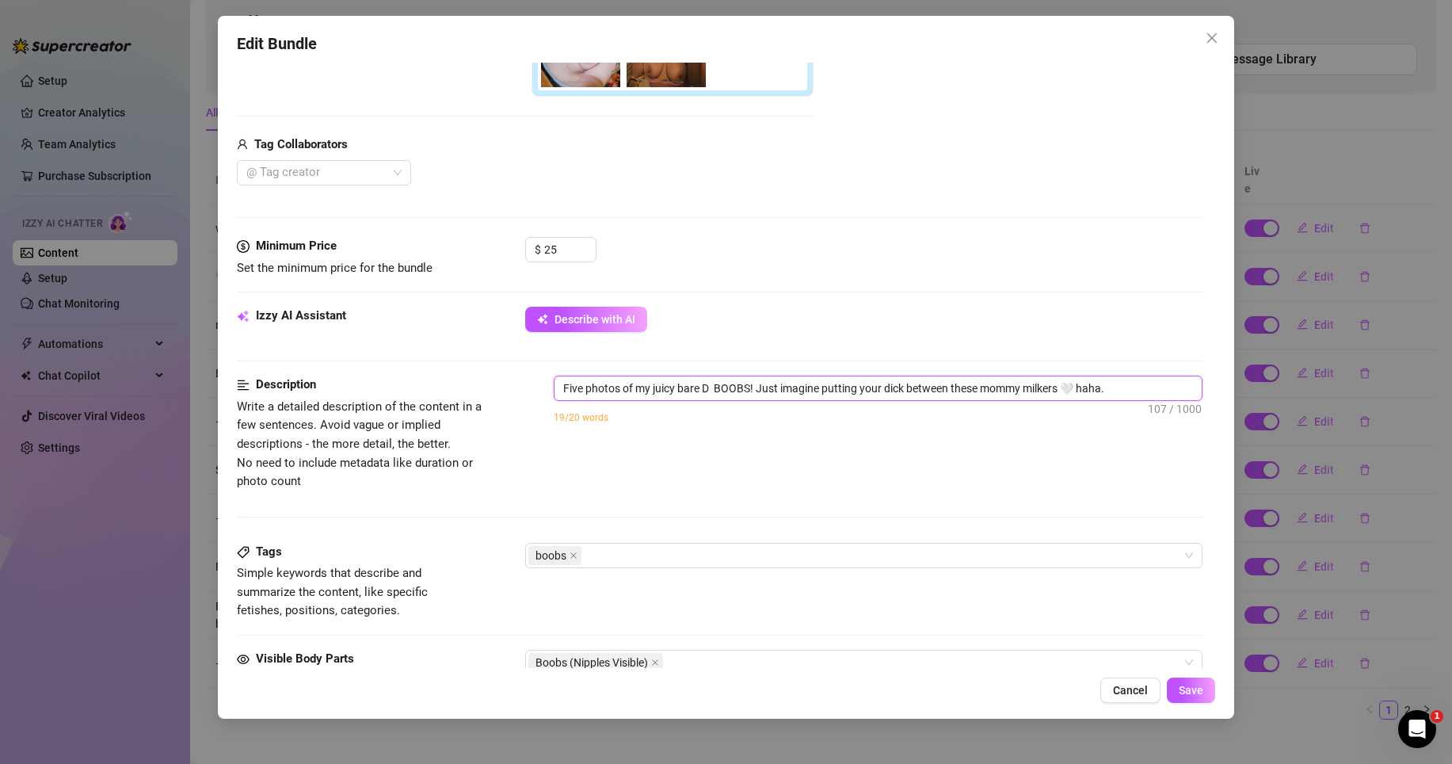
type textarea "Five photos of my juicy bare D C BOOBS! Just imagine putting your dick between …"
type textarea "Five photos of my juicy bare D Cu BOOBS! Just imagine putting your dick between…"
type textarea "Five photos of my juicy bare D Cup BOOBS! Just imagine putting your dick betwee…"
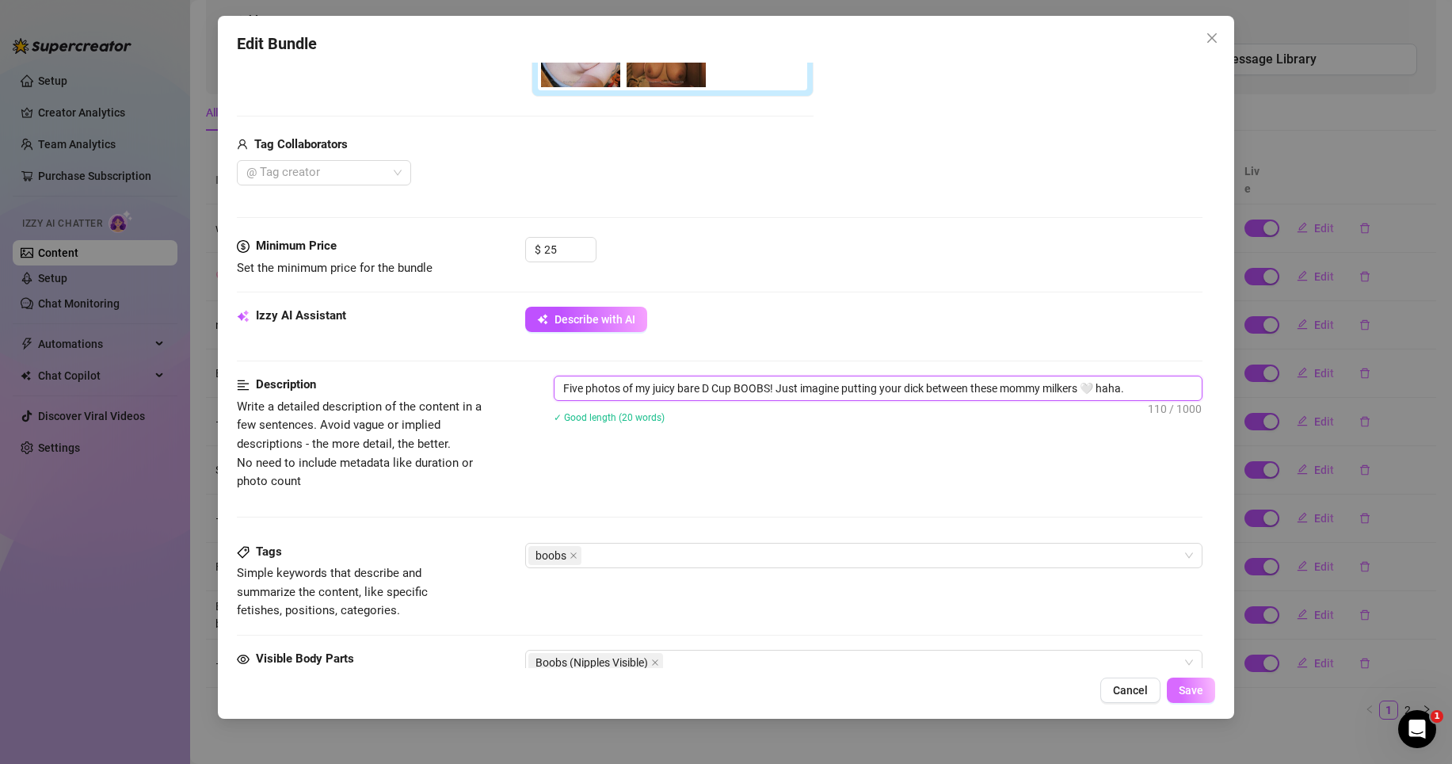
type textarea "Five photos of my juicy bare D Cup BOOBS! Just imagine putting your dick betwee…"
click at [1190, 661] on span "Save" at bounding box center [1191, 690] width 25 height 13
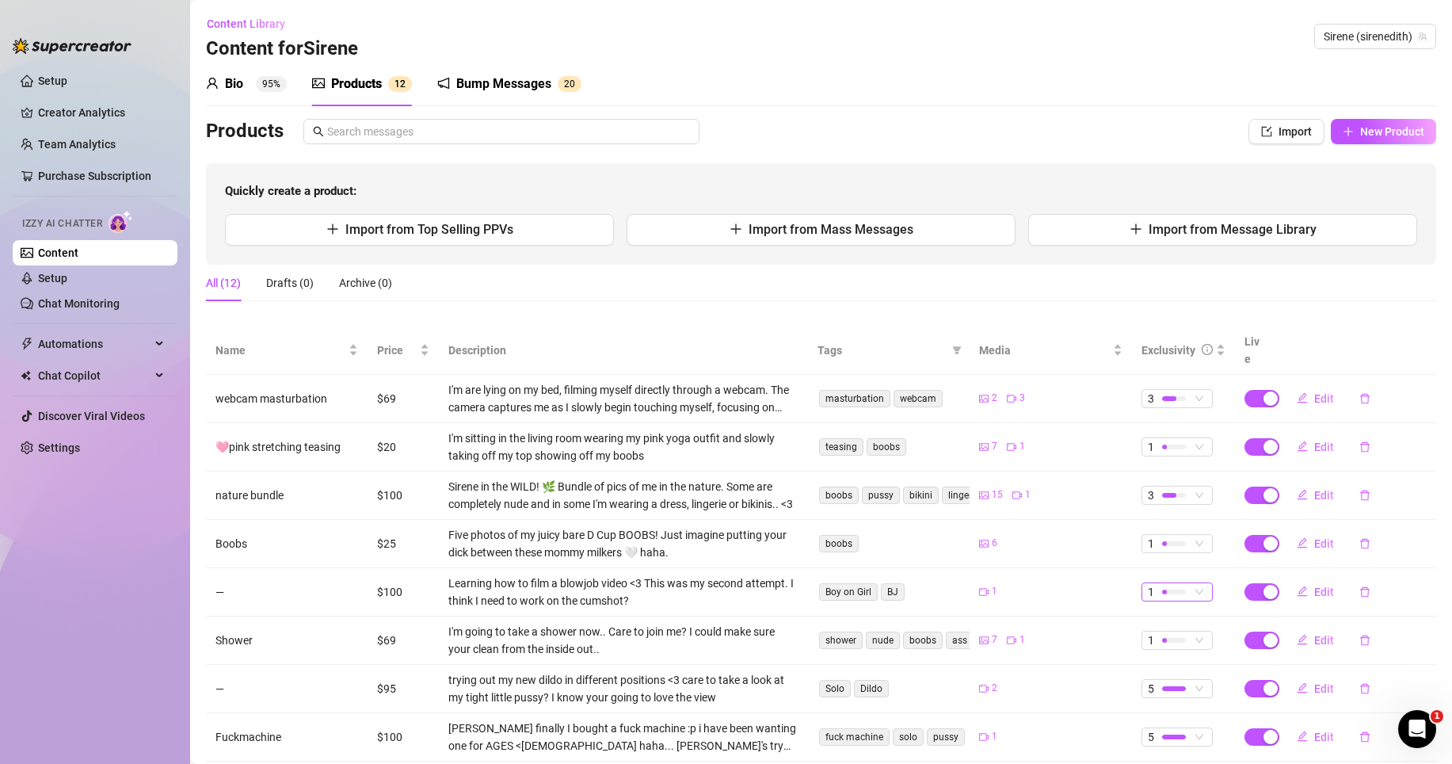
scroll to position [90, 0]
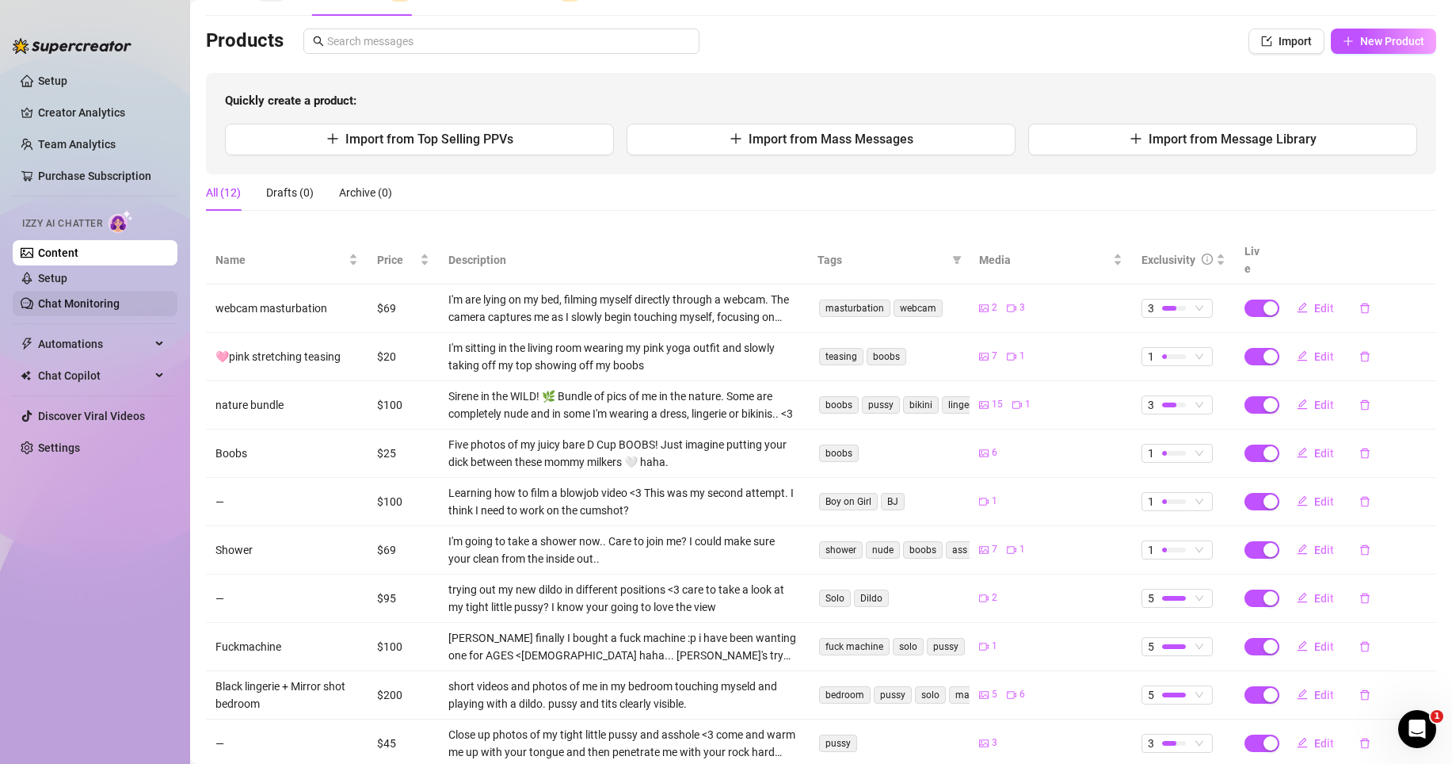
click at [120, 310] on link "Chat Monitoring" at bounding box center [79, 303] width 82 height 13
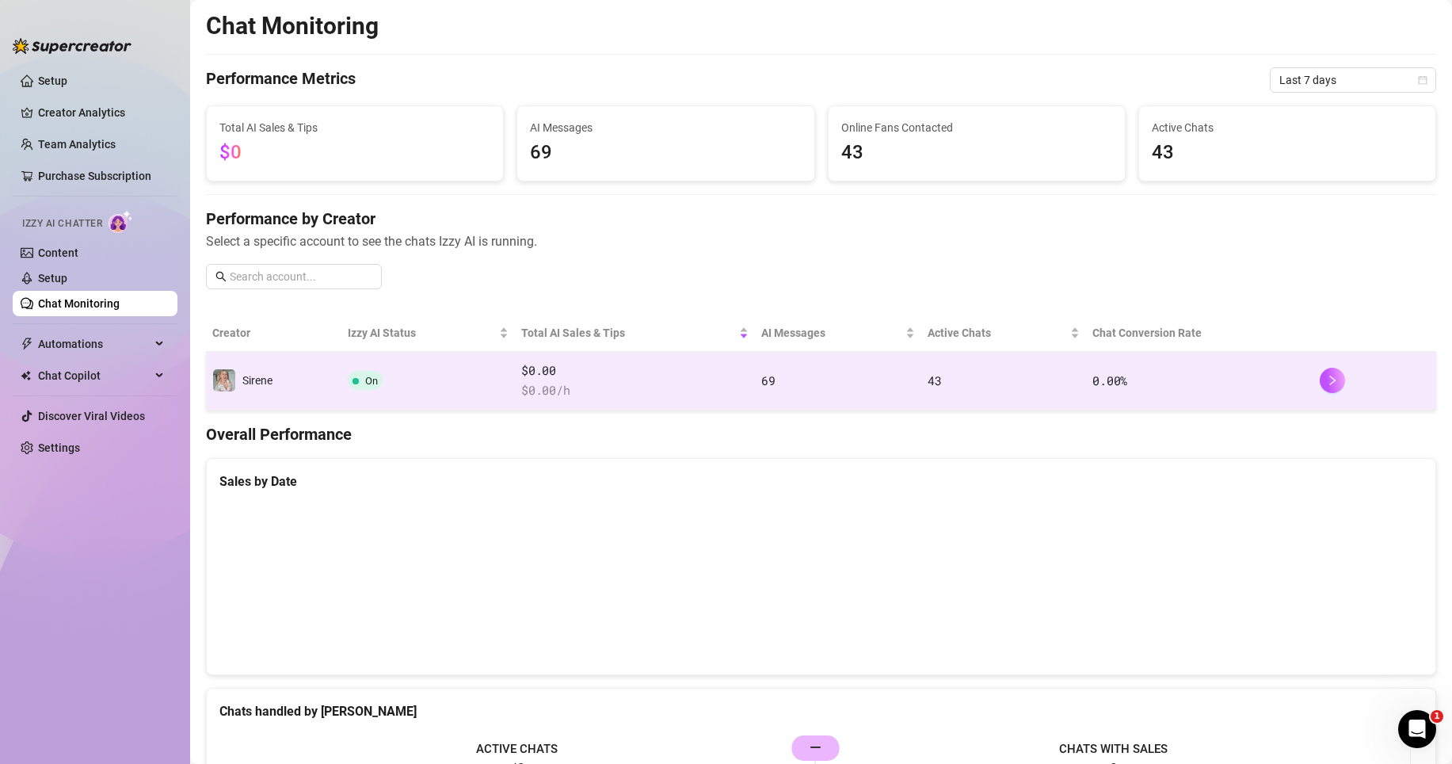
click at [465, 383] on td "On" at bounding box center [427, 381] width 173 height 59
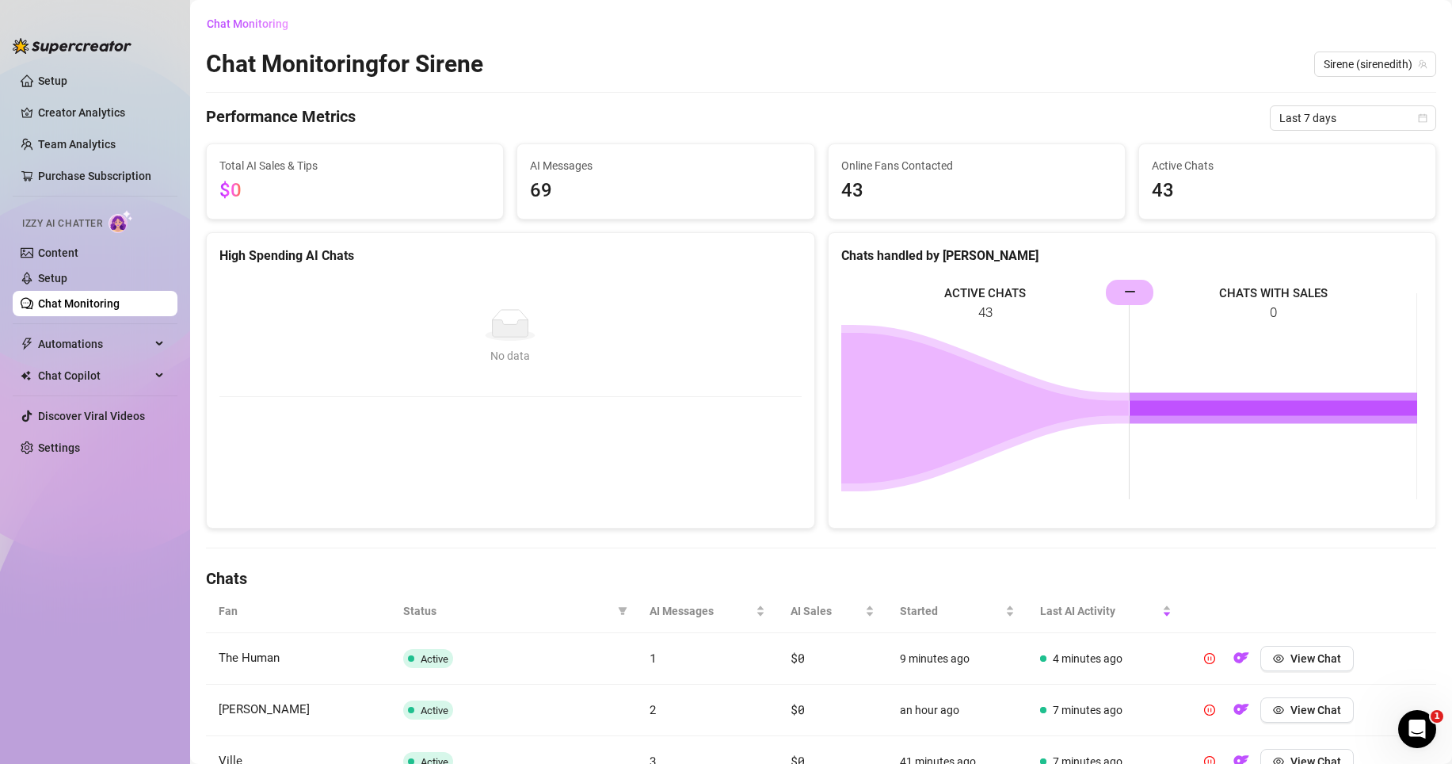
scroll to position [493, 0]
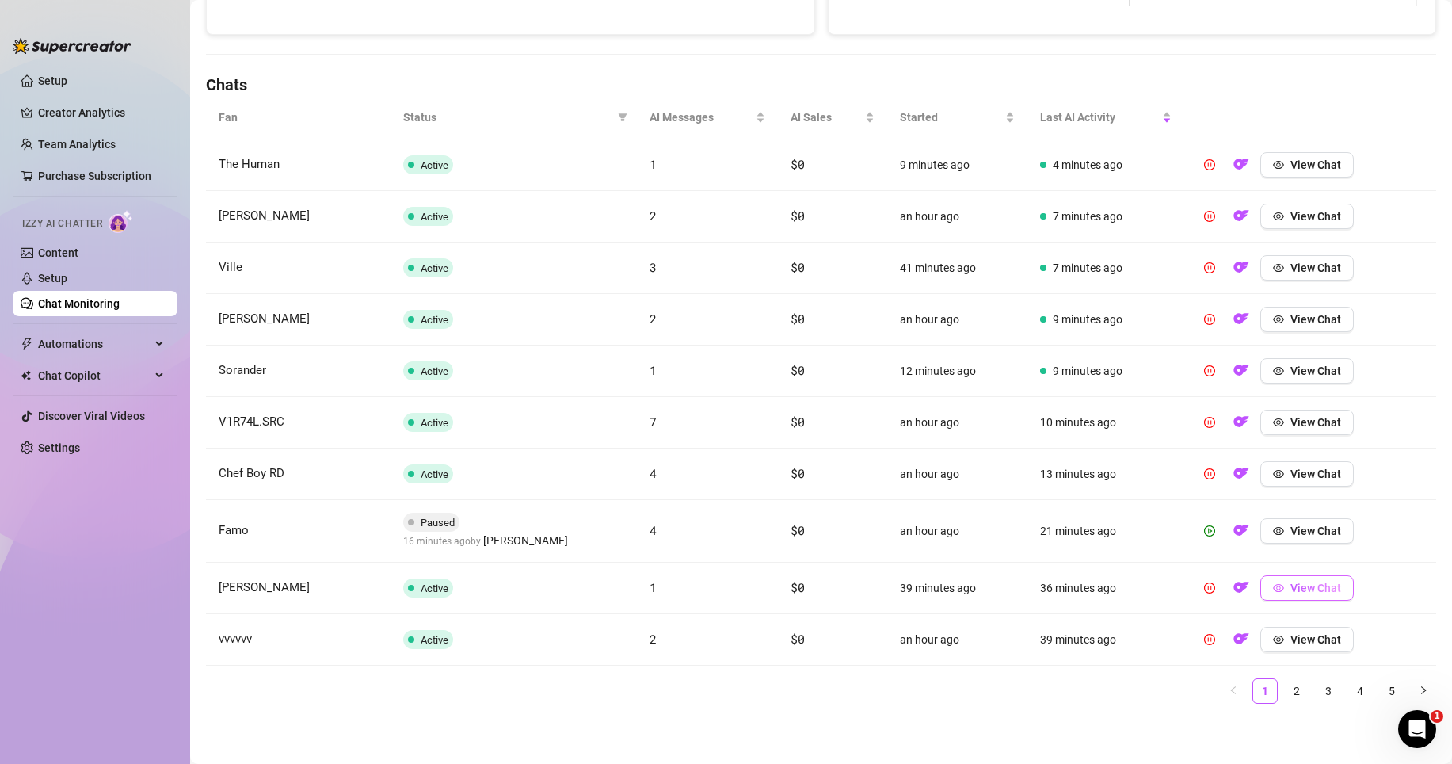
click at [1300, 592] on span "View Chat" at bounding box center [1315, 587] width 51 height 13
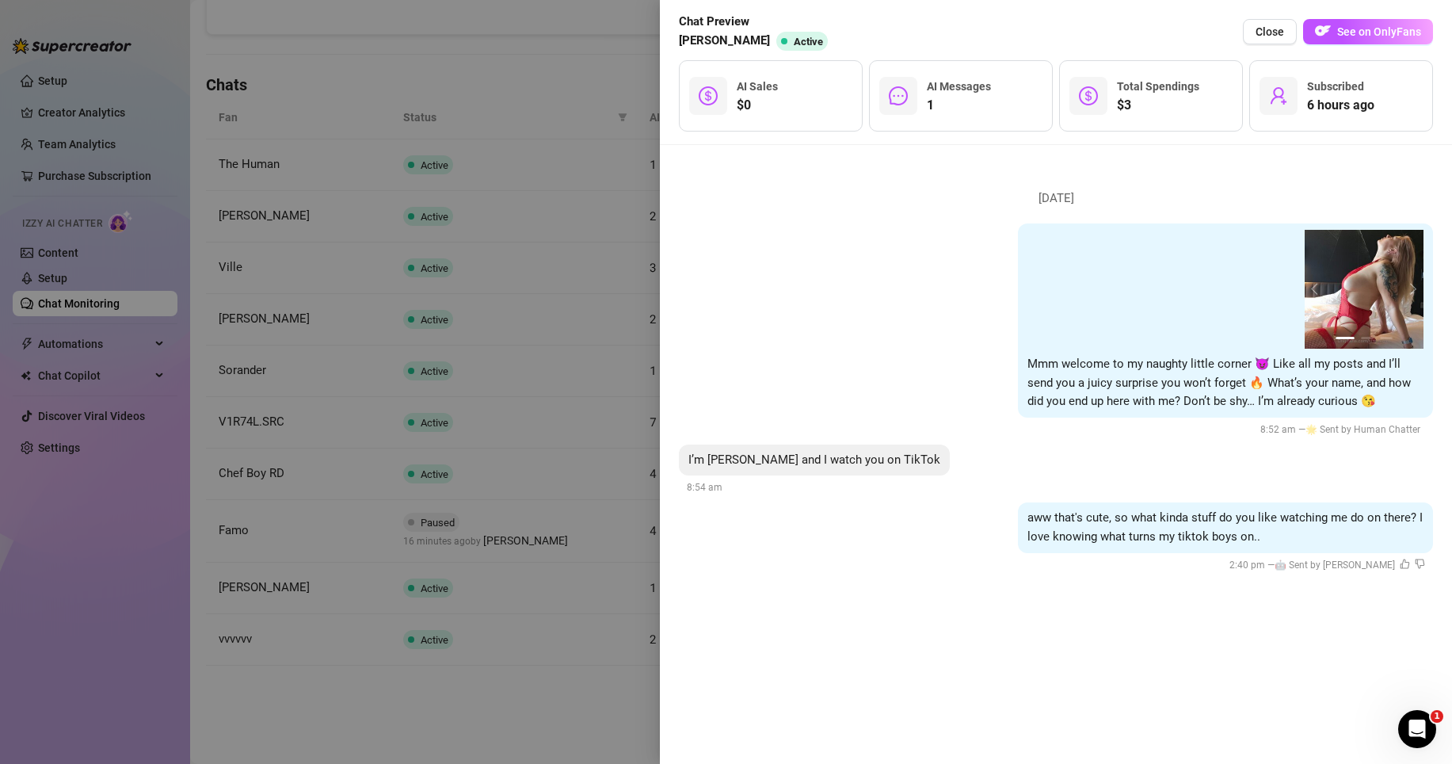
click at [584, 661] on div at bounding box center [726, 382] width 1452 height 764
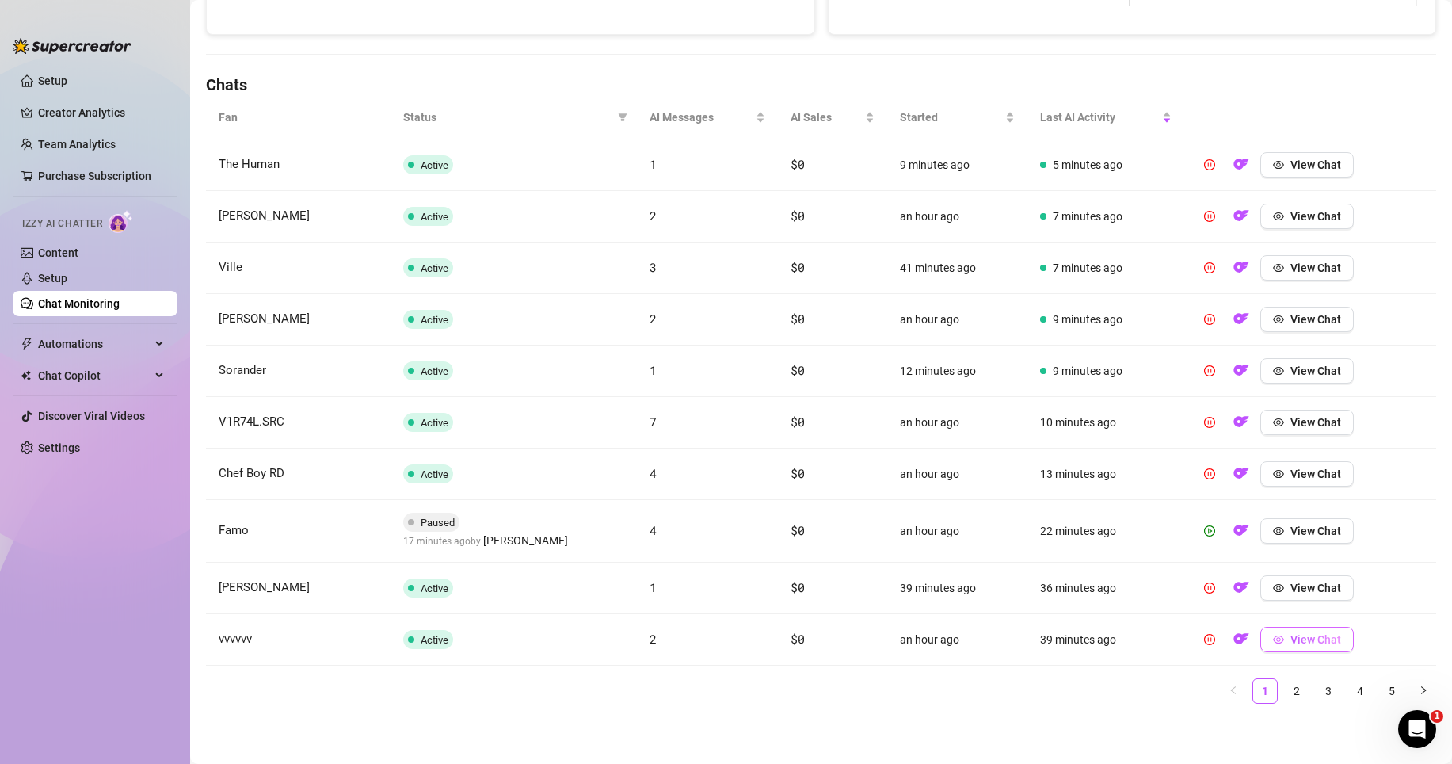
click at [1301, 635] on span "View Chat" at bounding box center [1315, 639] width 51 height 13
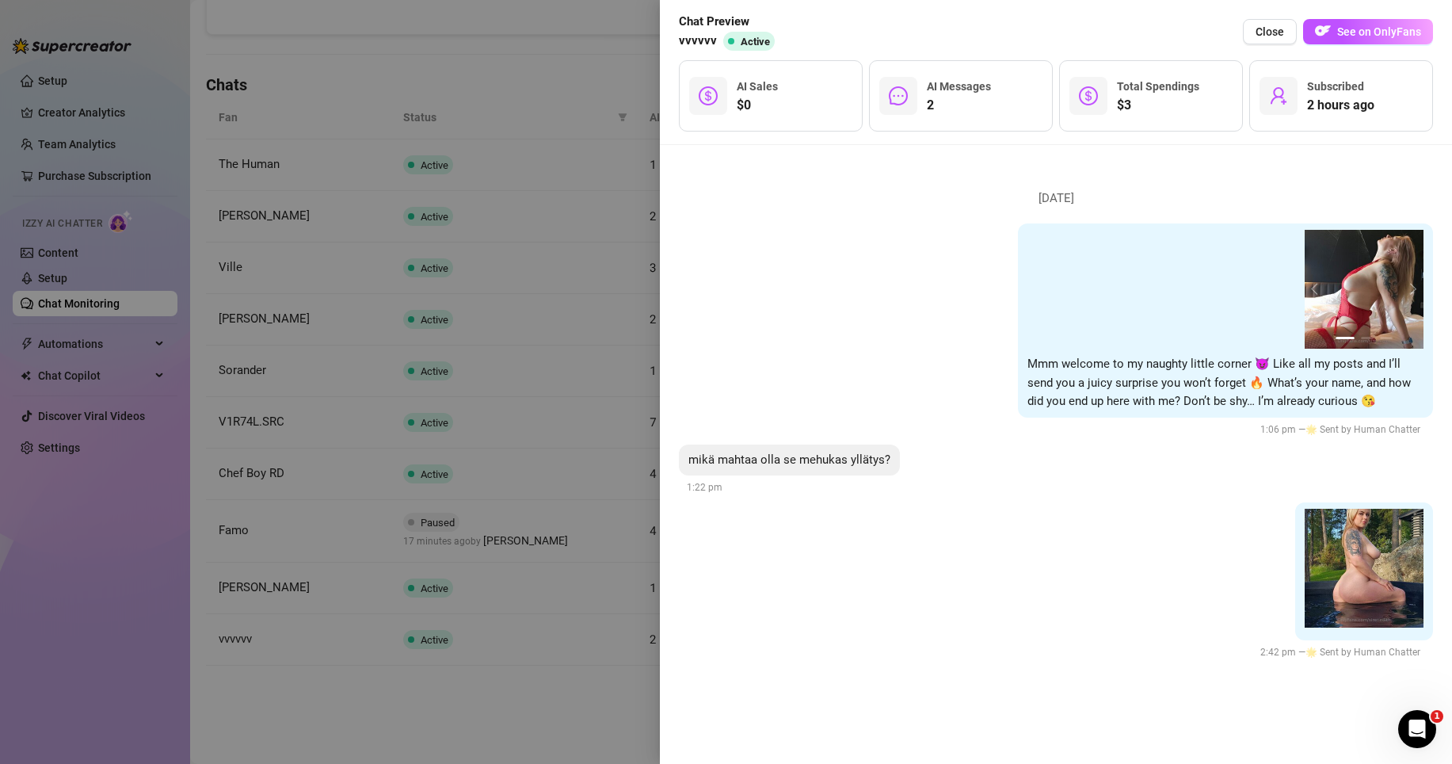
click at [516, 661] on div at bounding box center [726, 382] width 1452 height 764
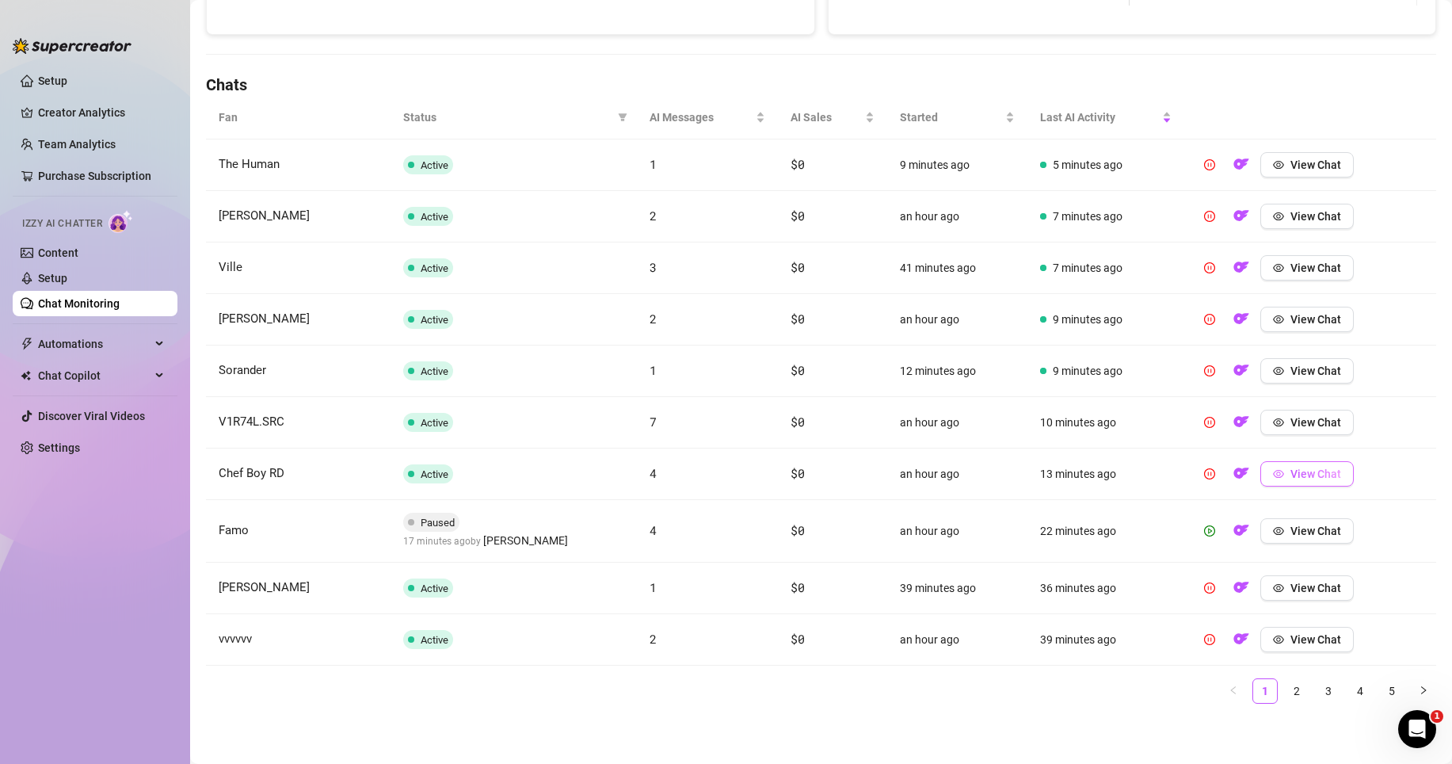
click at [1301, 473] on span "View Chat" at bounding box center [1315, 473] width 51 height 13
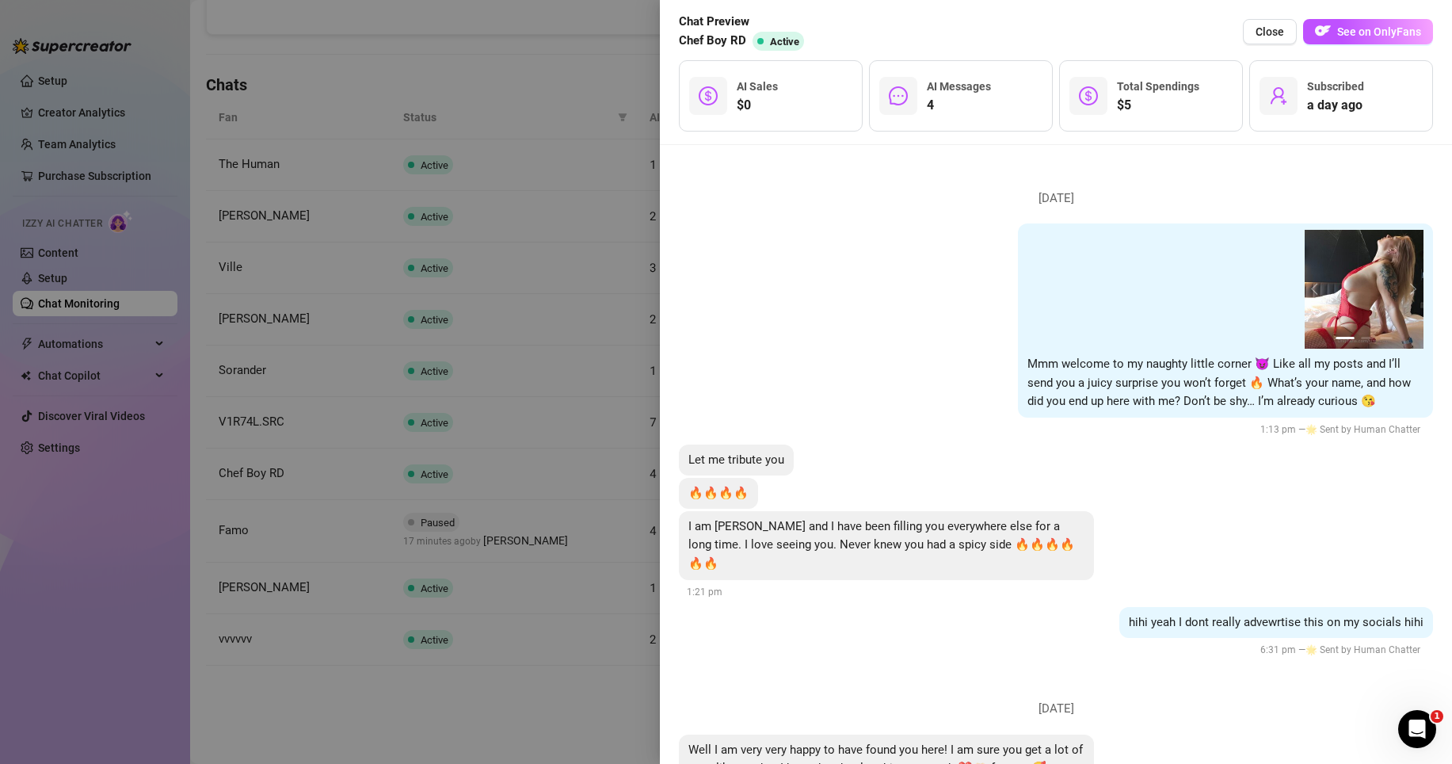
scroll to position [530, 0]
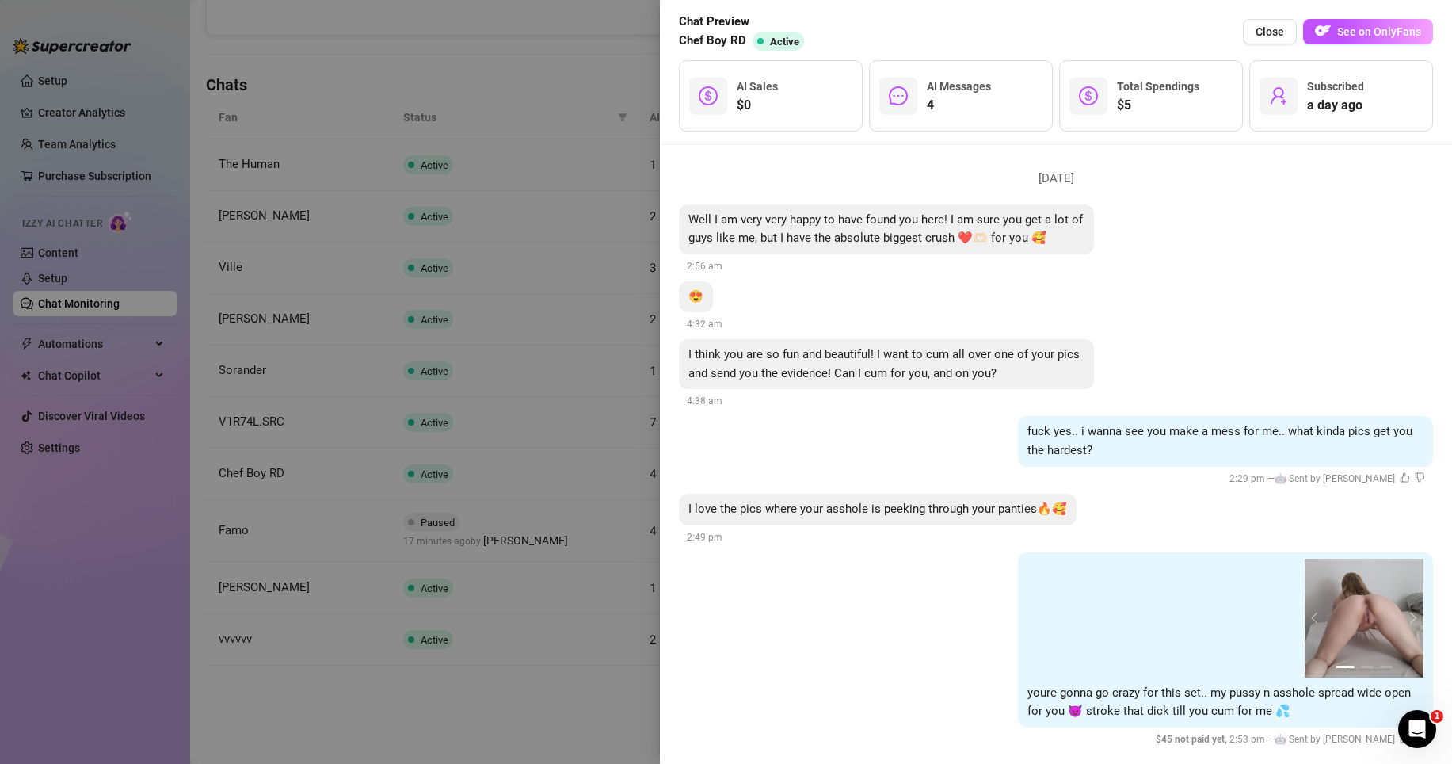
click at [564, 661] on div at bounding box center [726, 382] width 1452 height 764
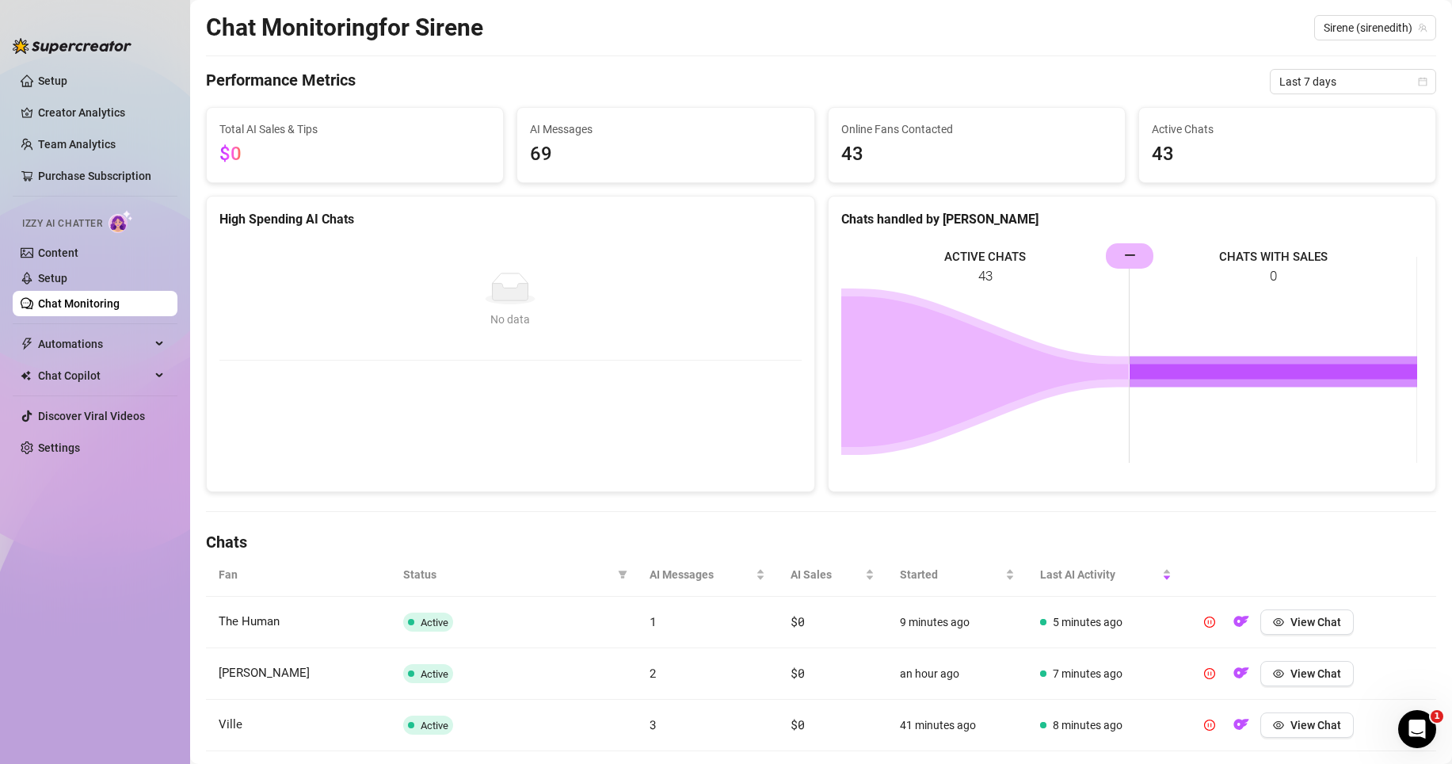
scroll to position [12, 0]
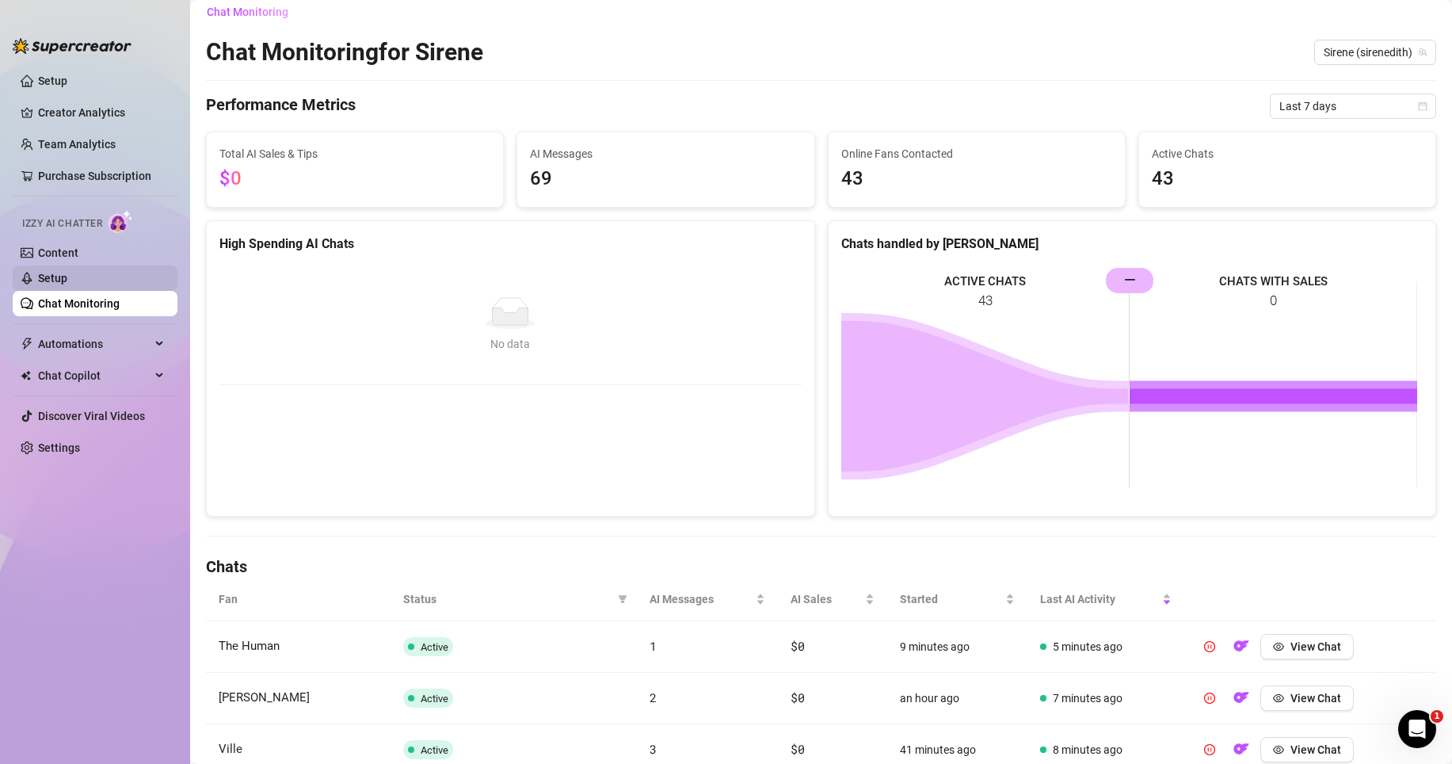
click at [43, 278] on link "Setup" at bounding box center [52, 278] width 29 height 13
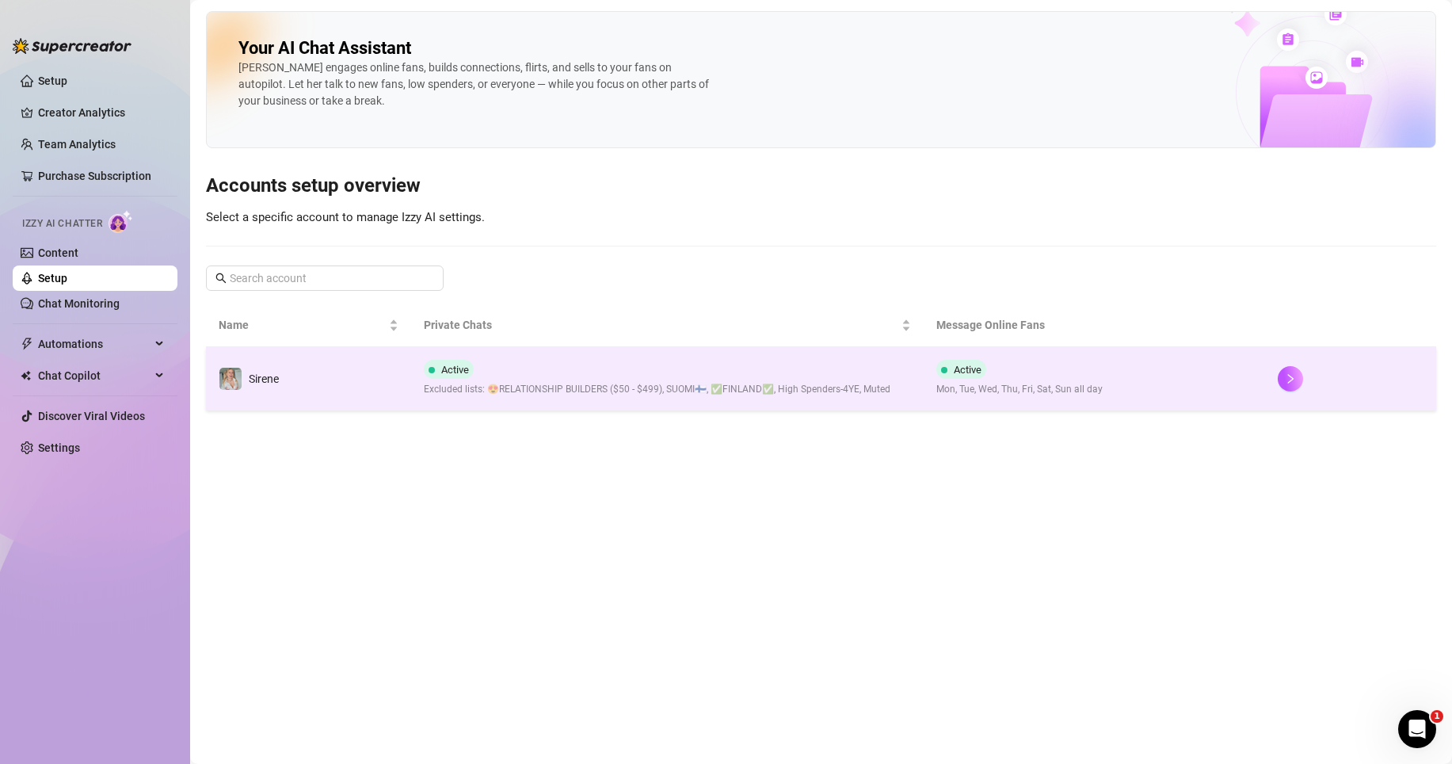
click at [678, 373] on div "Active Excluded lists: 😍RELATIONSHIP BUILDERS ($50 - $499), SUOMI🇫🇮, ✅FINLAND✅,…" at bounding box center [657, 378] width 466 height 37
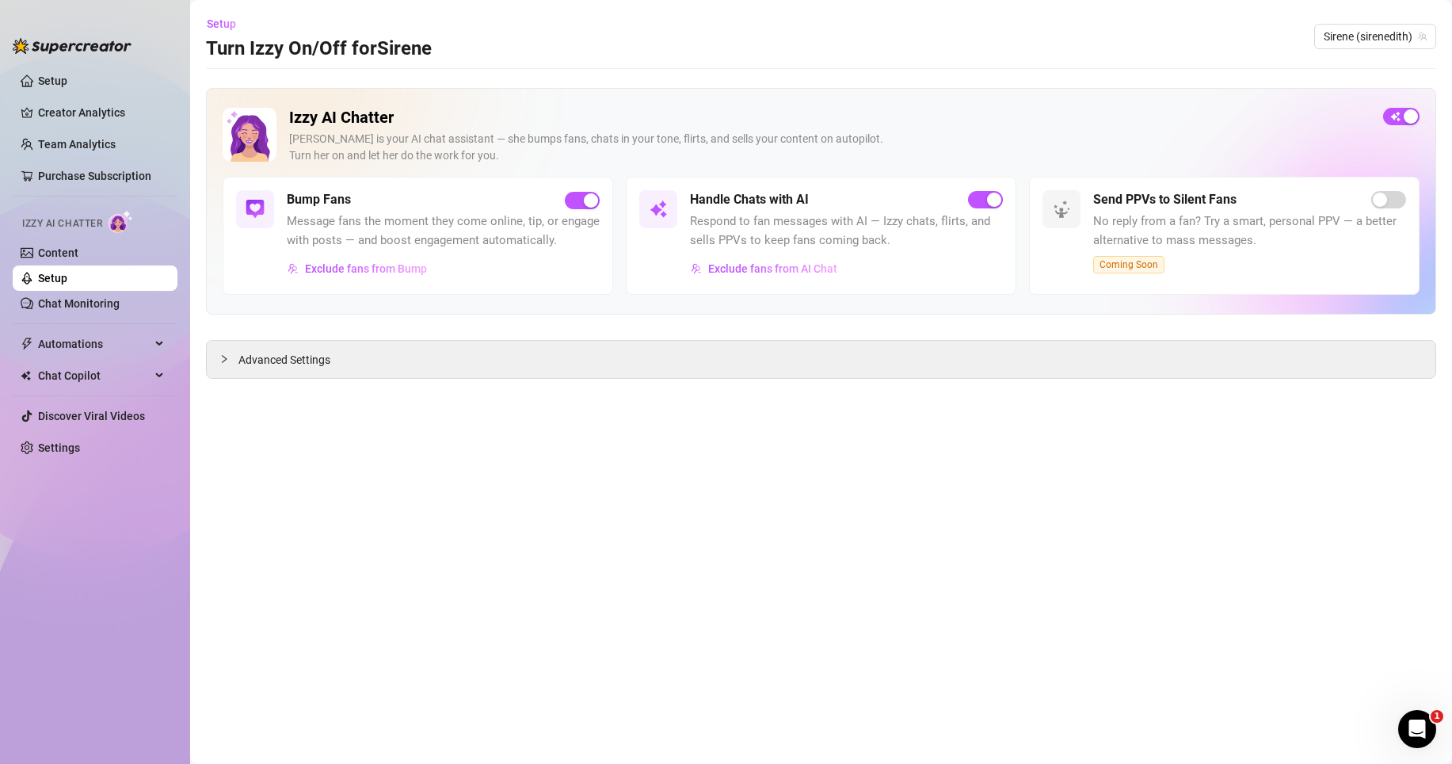
click at [868, 241] on span "Respond to fan messages with AI — Izzy chats, flirts, and sells PPVs to keep fa…" at bounding box center [846, 230] width 313 height 37
click at [753, 282] on div "Handle Chats with AI Respond to fan messages with AI — Izzy chats, flirts, and …" at bounding box center [821, 236] width 390 height 118
click at [726, 275] on span "Exclude fans from AI Chat" at bounding box center [772, 268] width 129 height 13
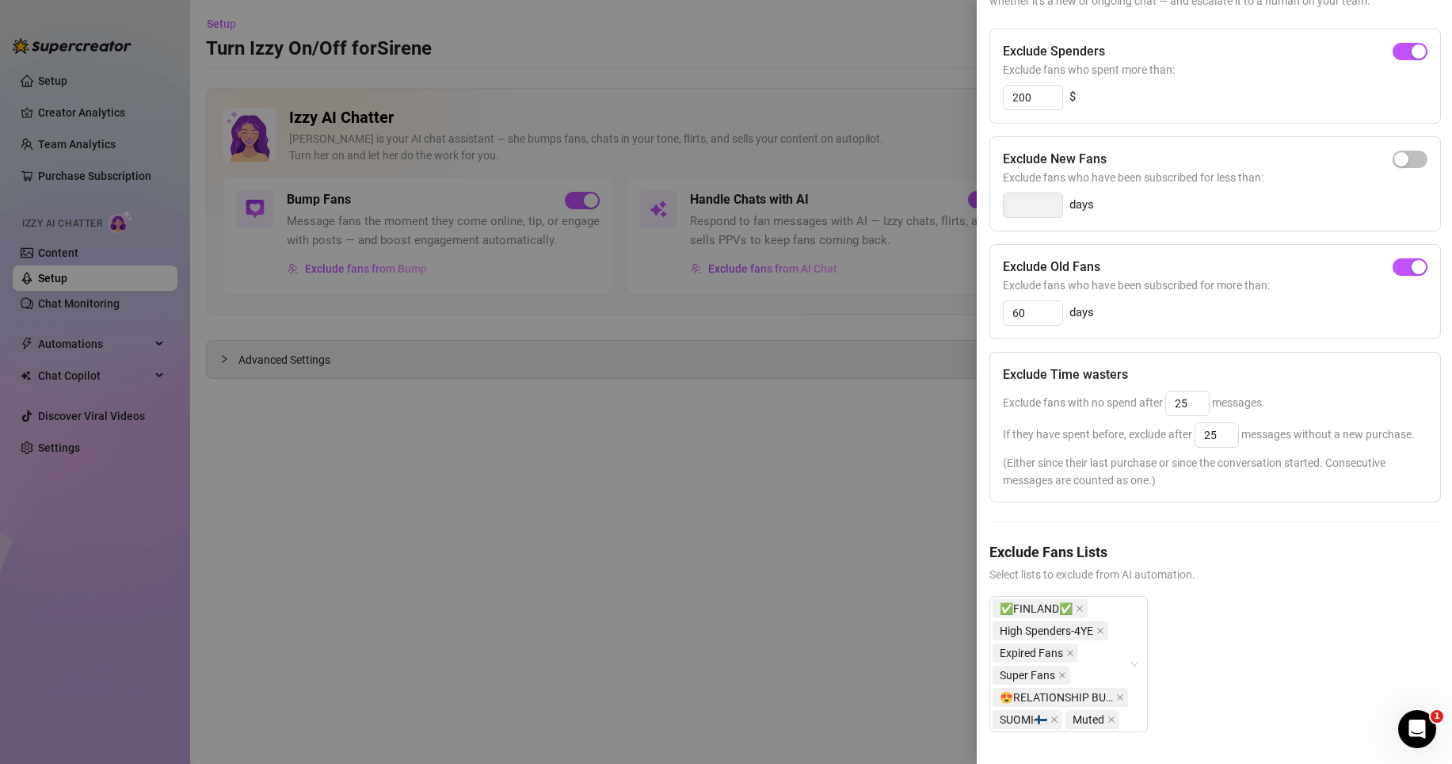
scroll to position [192, 0]
click at [1080, 604] on icon "close" at bounding box center [1080, 608] width 8 height 8
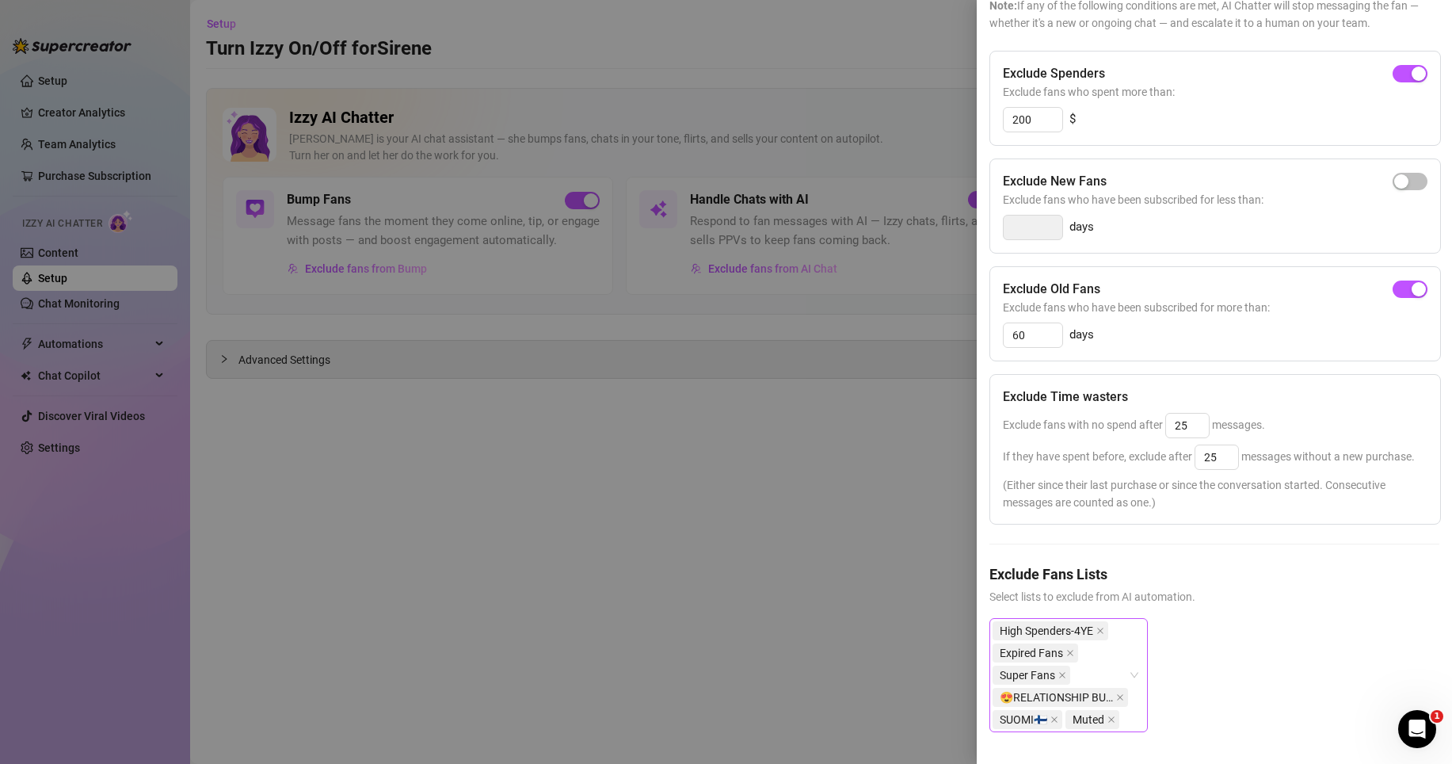
click at [727, 591] on div at bounding box center [726, 382] width 1452 height 764
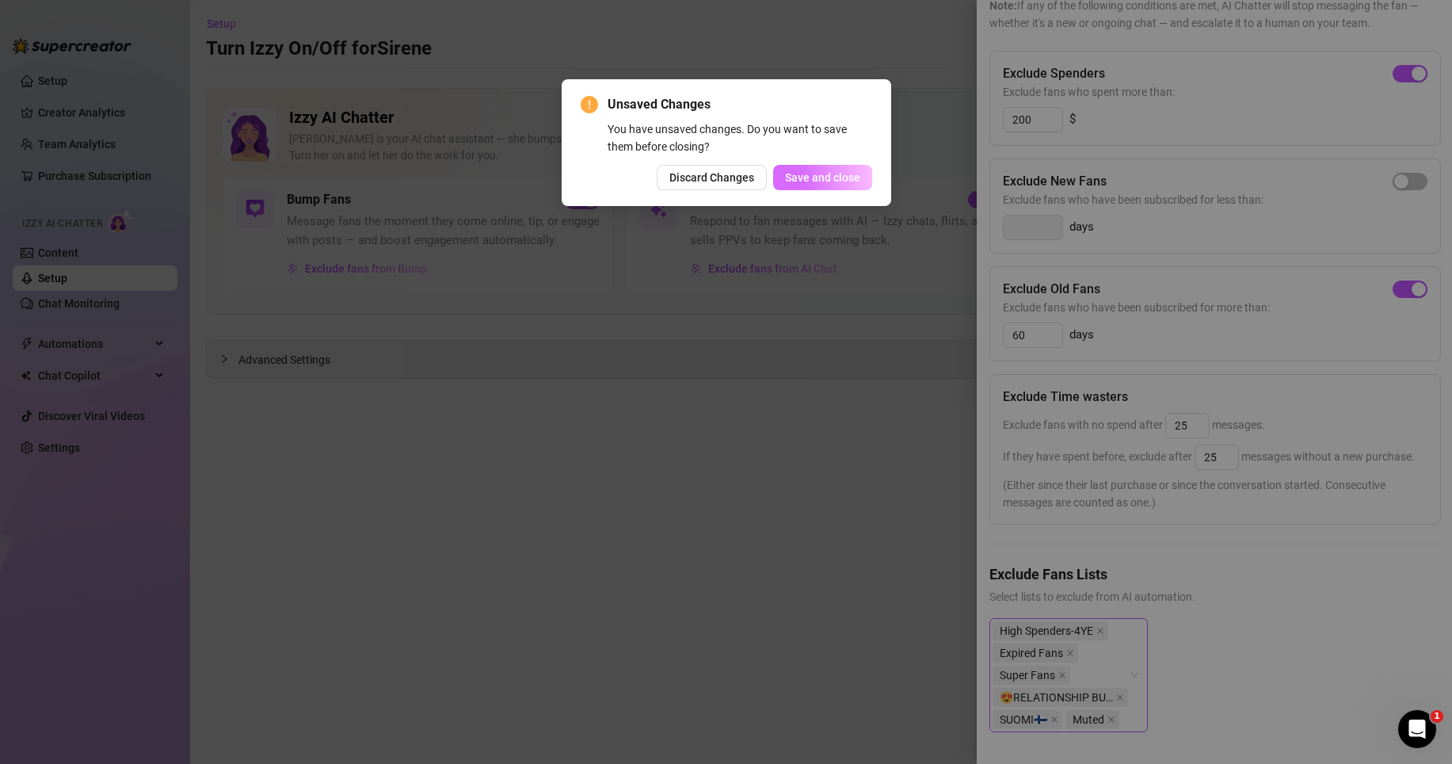
click at [831, 181] on span "Save and close" at bounding box center [822, 177] width 75 height 13
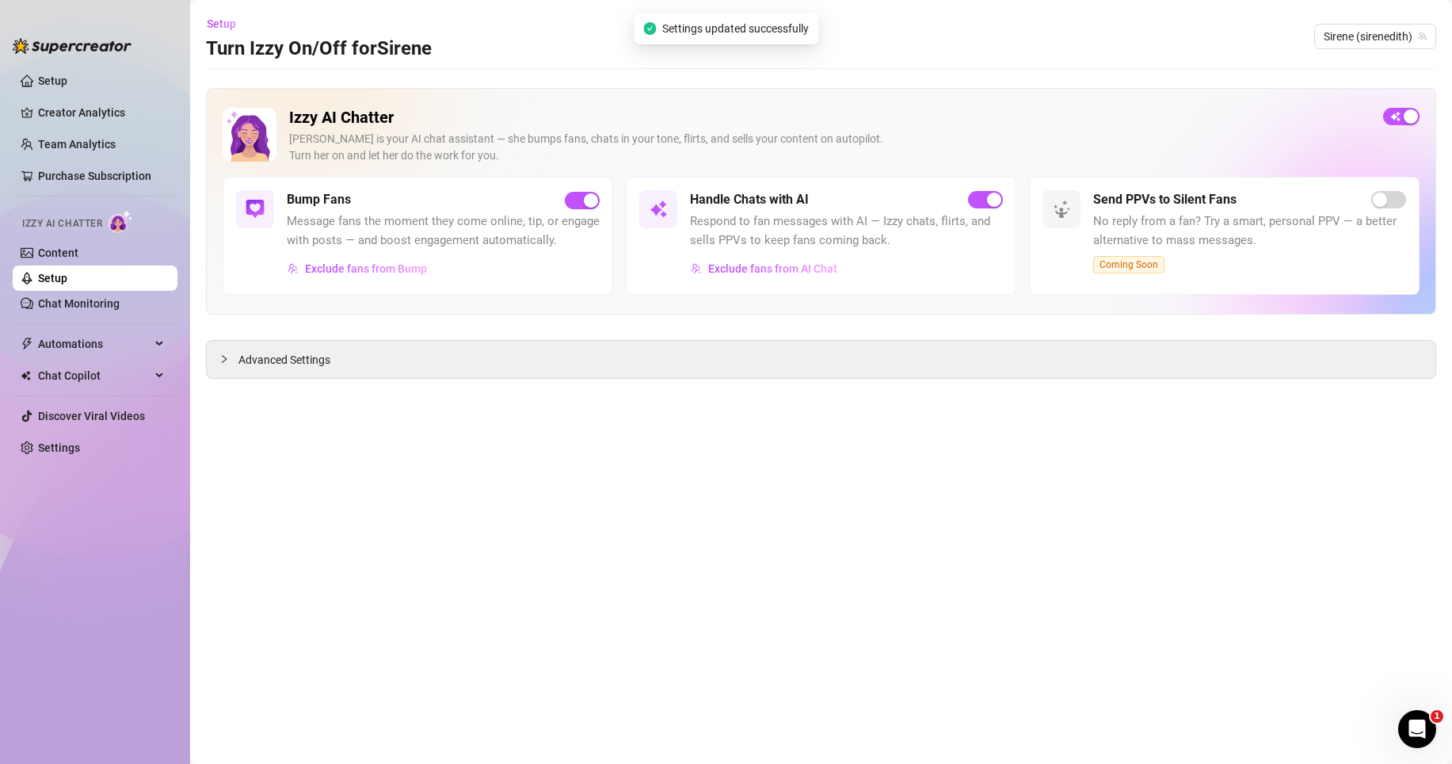
click at [631, 524] on main "Setup Turn Izzy On/Off for [PERSON_NAME] (sirenedith) Izzy AI Chatter [PERSON_N…" at bounding box center [821, 382] width 1262 height 764
click at [51, 280] on link "Setup" at bounding box center [52, 278] width 29 height 13
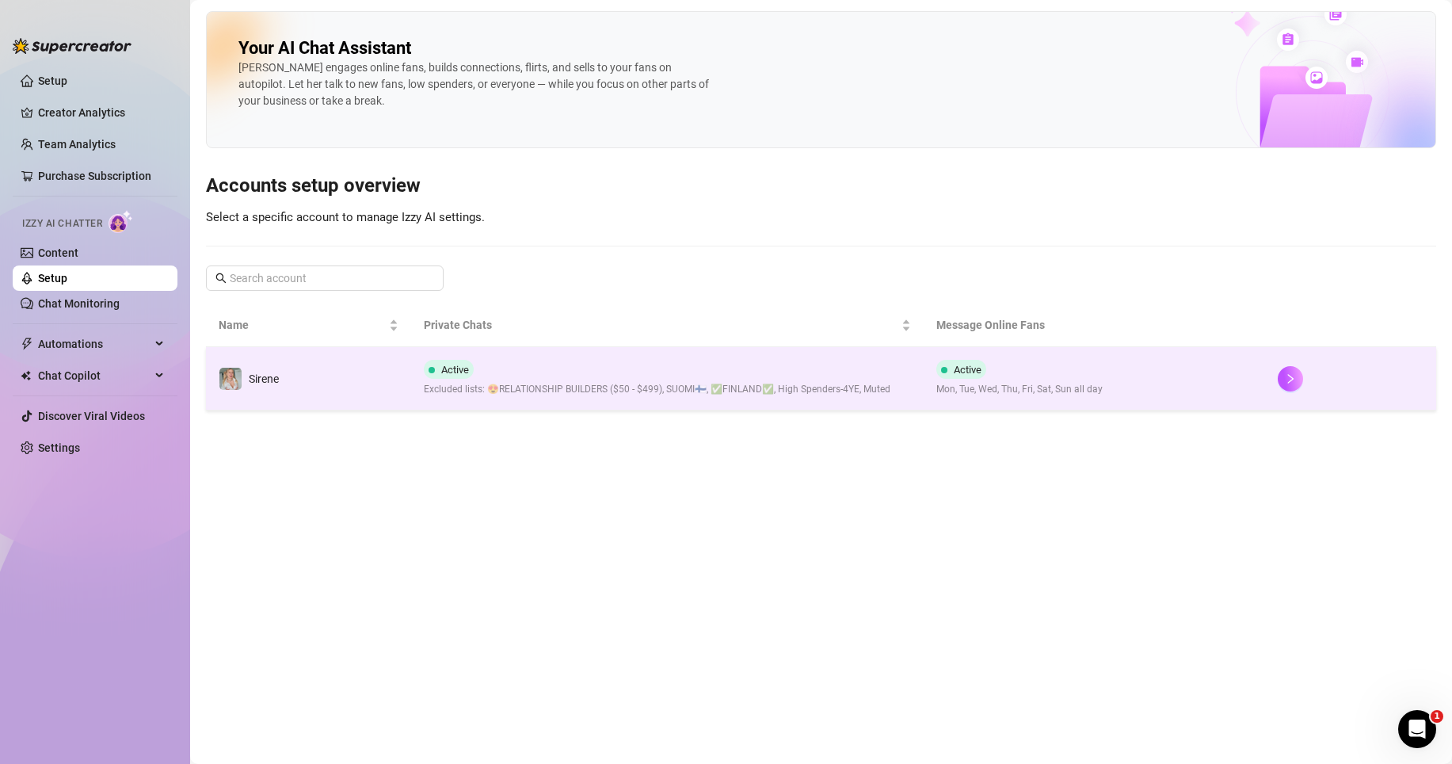
click at [577, 371] on div "Active Excluded lists: 😍RELATIONSHIP BUILDERS ($50 - $499), SUOMI🇫🇮, ✅FINLAND✅,…" at bounding box center [657, 378] width 466 height 37
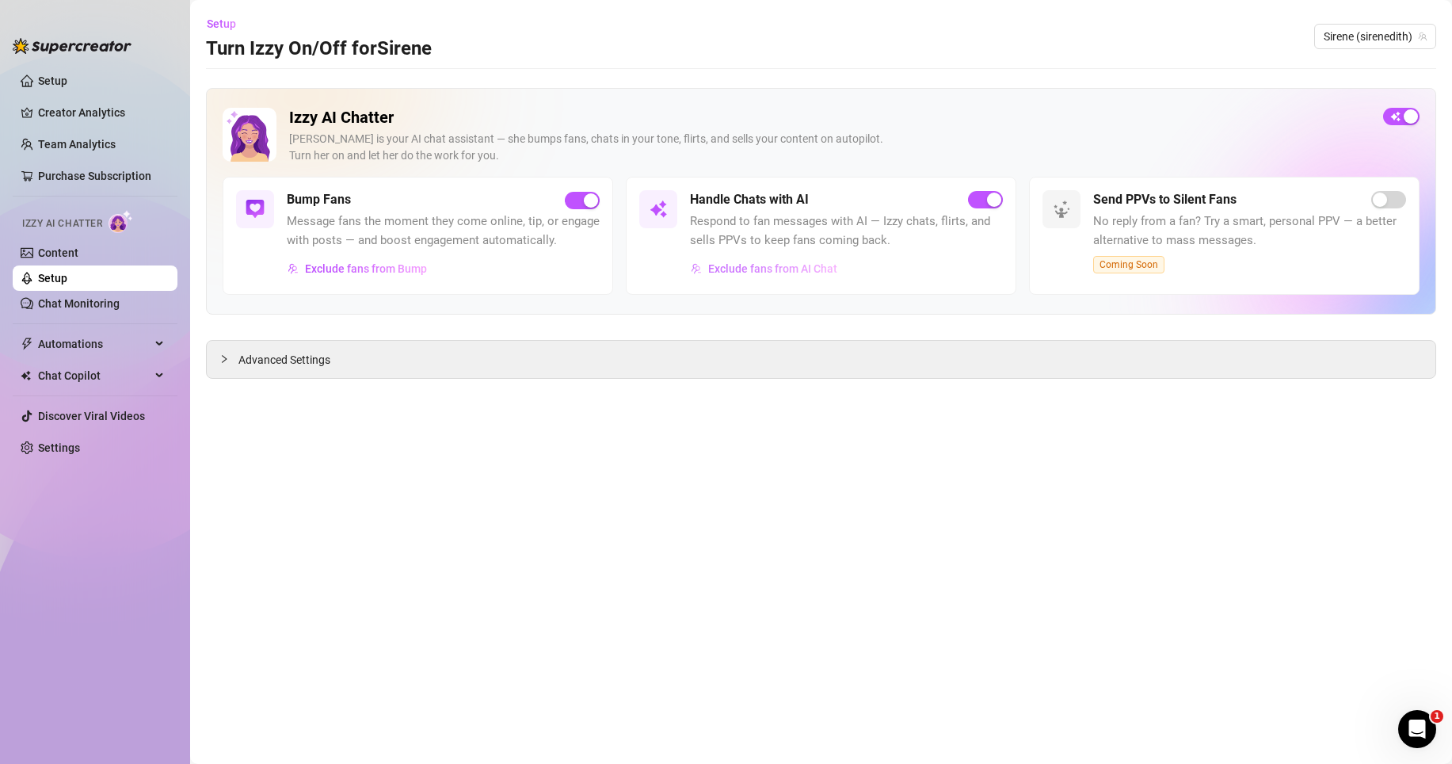
click at [751, 265] on span "Exclude fans from AI Chat" at bounding box center [772, 268] width 129 height 13
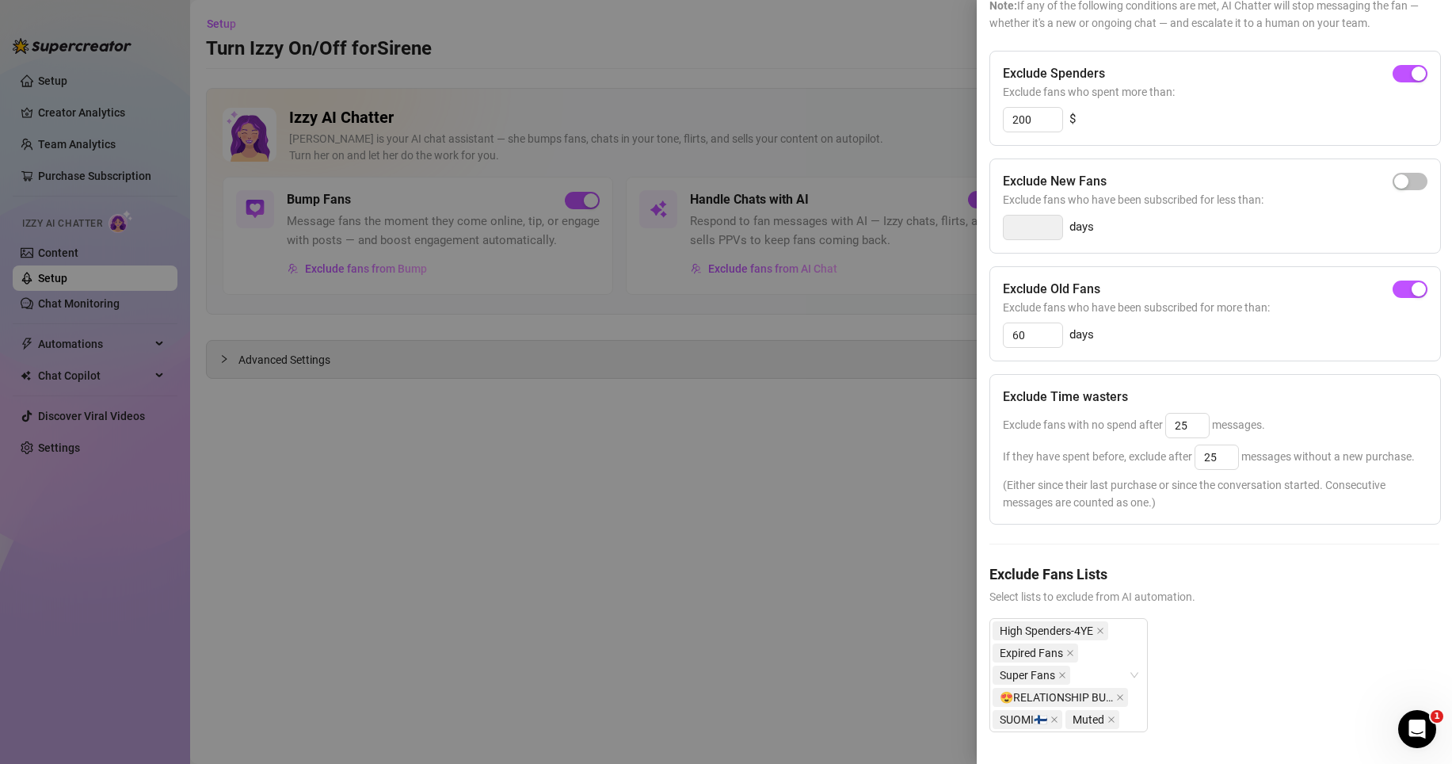
scroll to position [169, 0]
click at [721, 599] on div at bounding box center [726, 382] width 1452 height 764
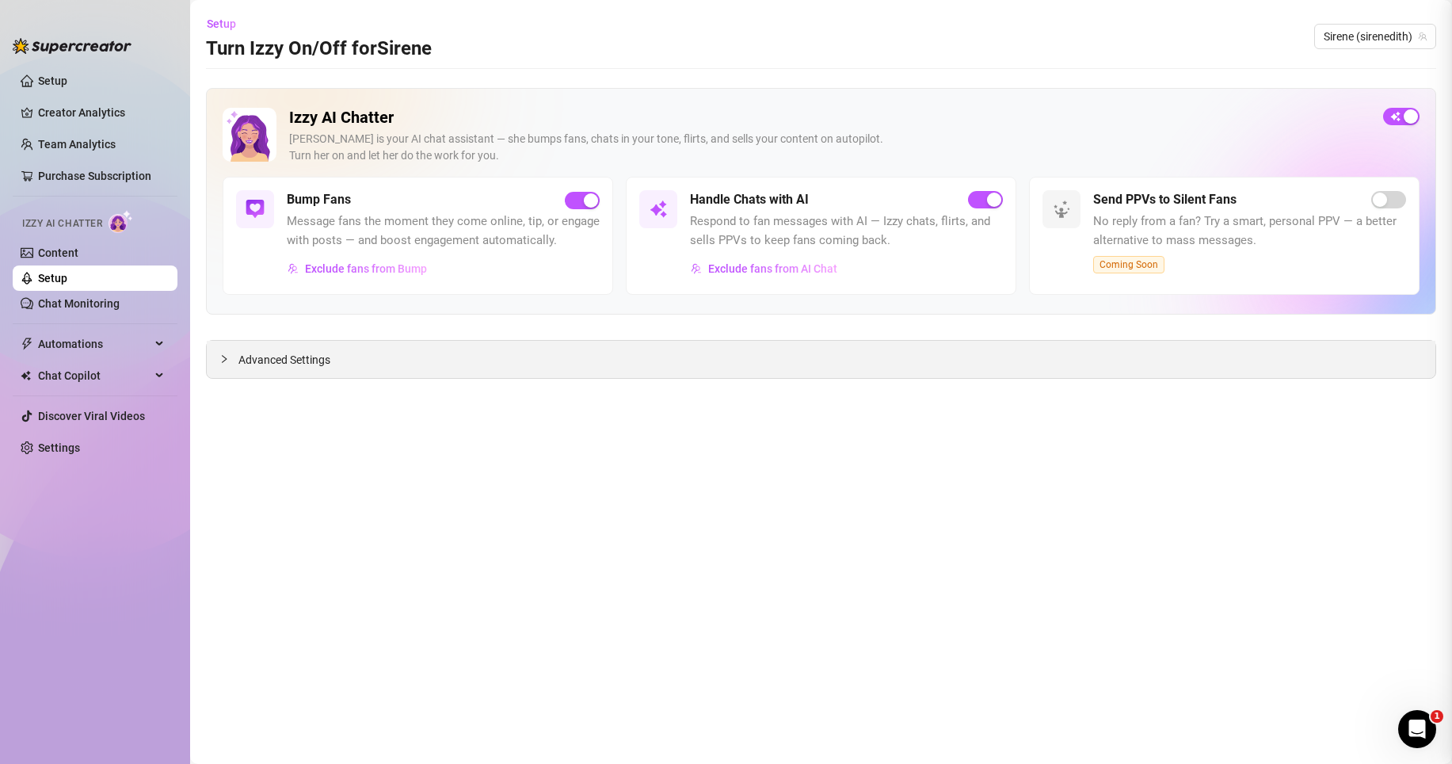
click at [538, 374] on div "Advanced Settings" at bounding box center [821, 359] width 1228 height 37
click at [526, 362] on div "Advanced Settings" at bounding box center [821, 359] width 1228 height 37
click at [227, 354] on icon "collapsed" at bounding box center [224, 359] width 10 height 10
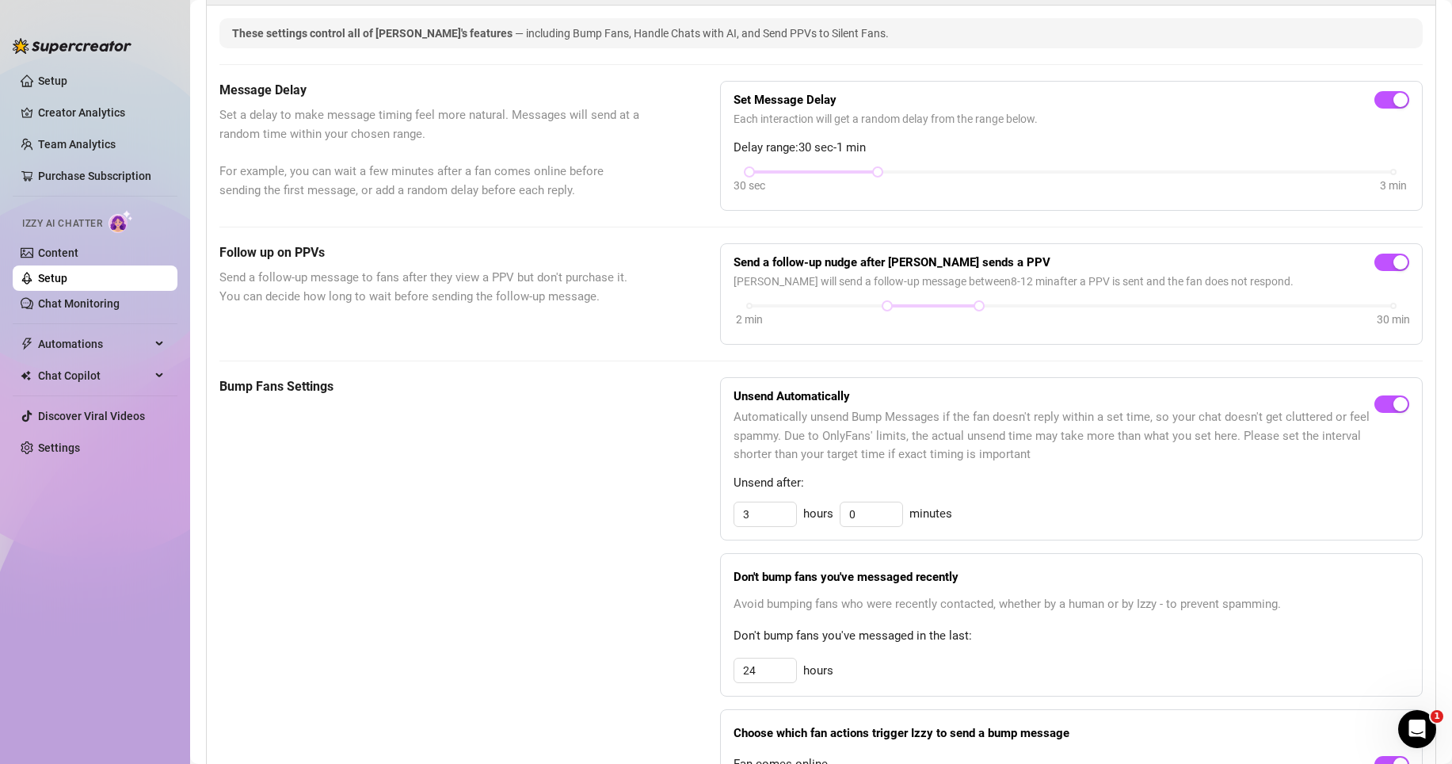
scroll to position [519, 0]
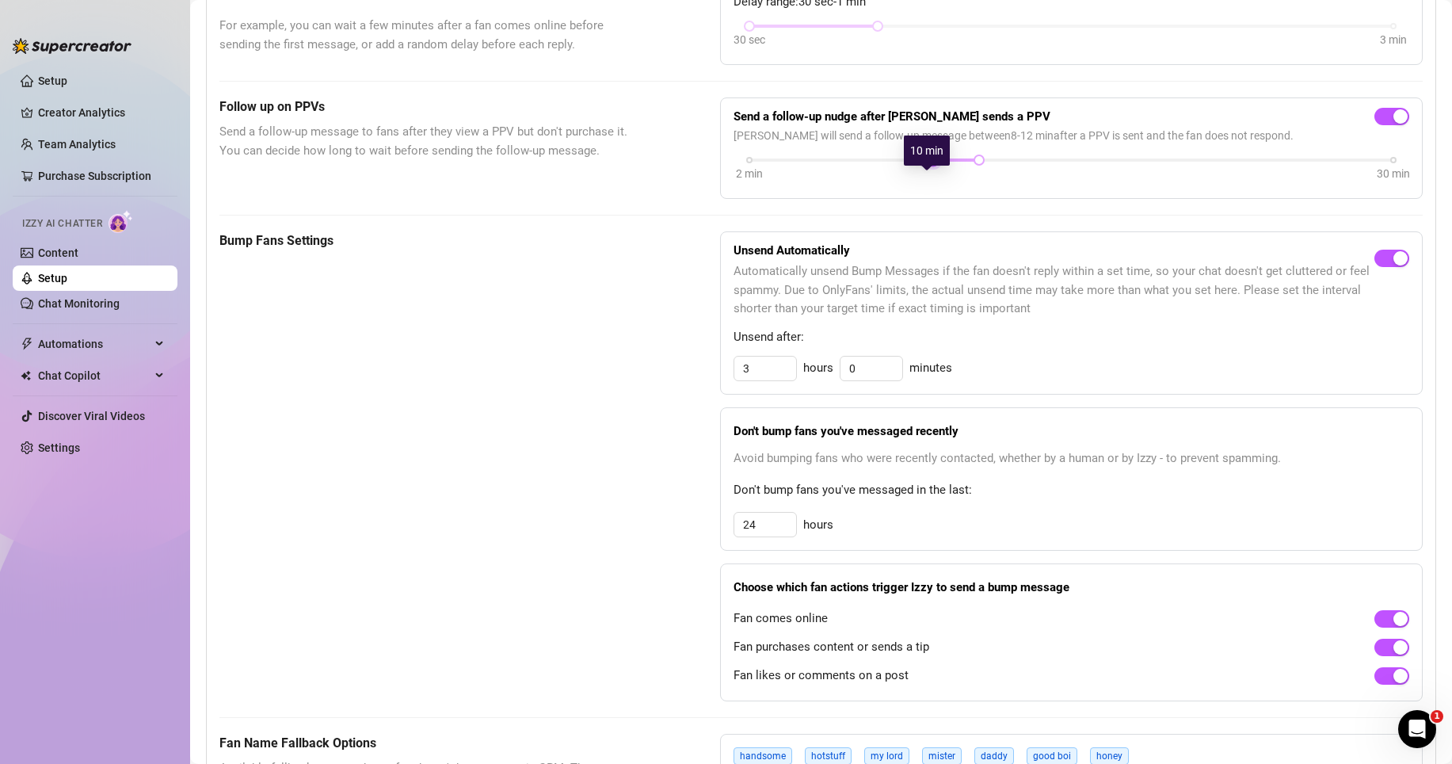
drag, startPoint x: 884, startPoint y: 175, endPoint x: 923, endPoint y: 176, distance: 39.6
click at [929, 164] on div at bounding box center [933, 160] width 8 height 8
click at [1363, 125] on button "button" at bounding box center [1391, 116] width 35 height 17
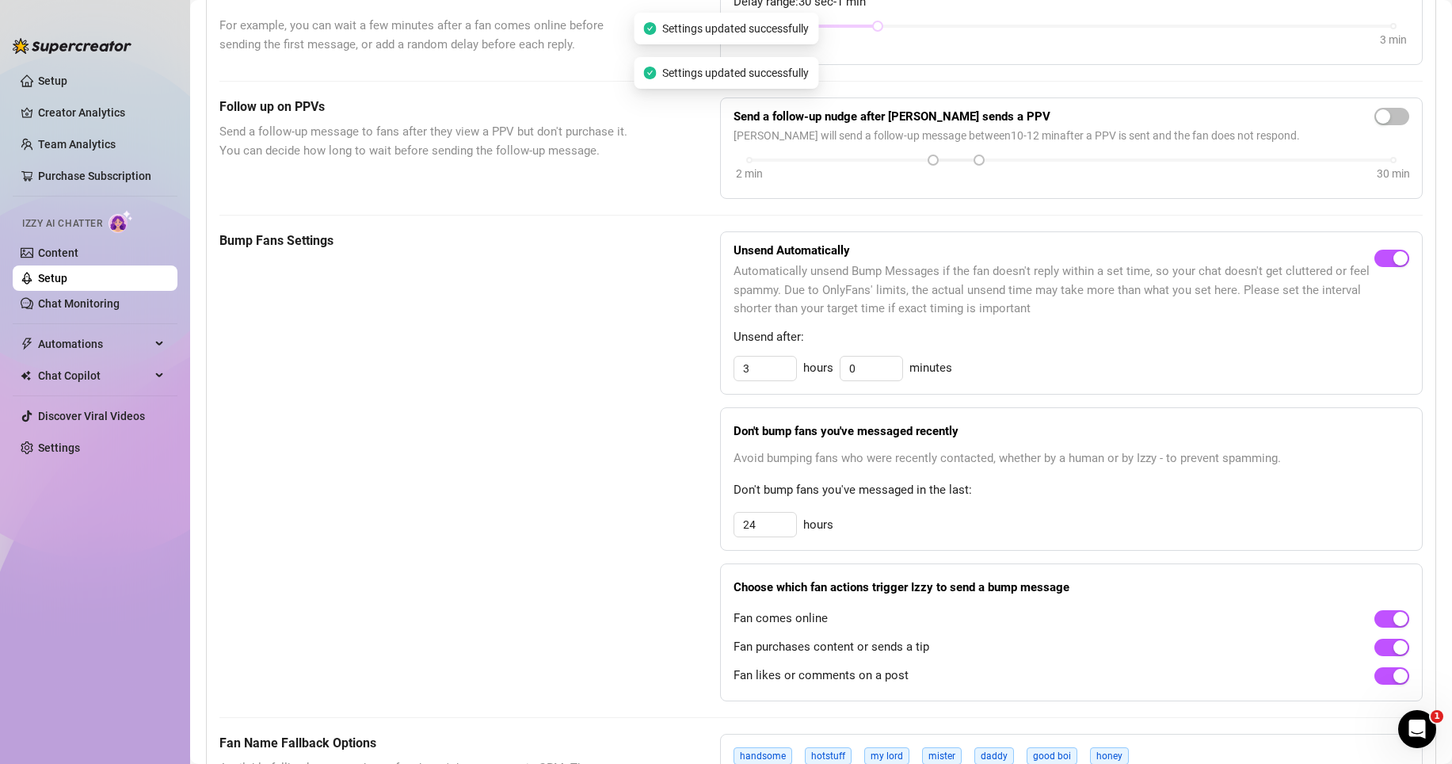
click at [585, 368] on div "Bump Fans Settings" at bounding box center [429, 466] width 421 height 470
click at [556, 538] on div "Bump Fans Settings" at bounding box center [429, 466] width 421 height 470
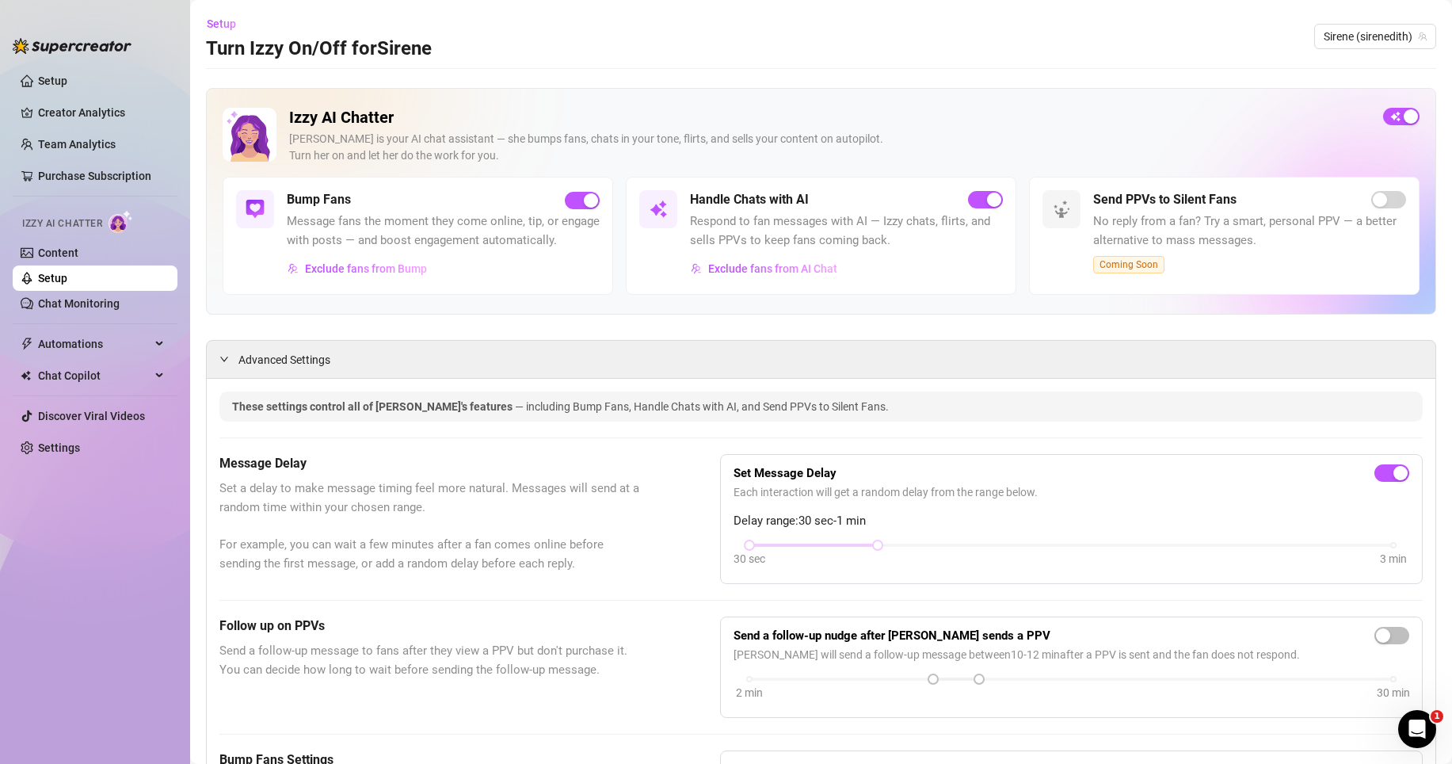
scroll to position [36, 0]
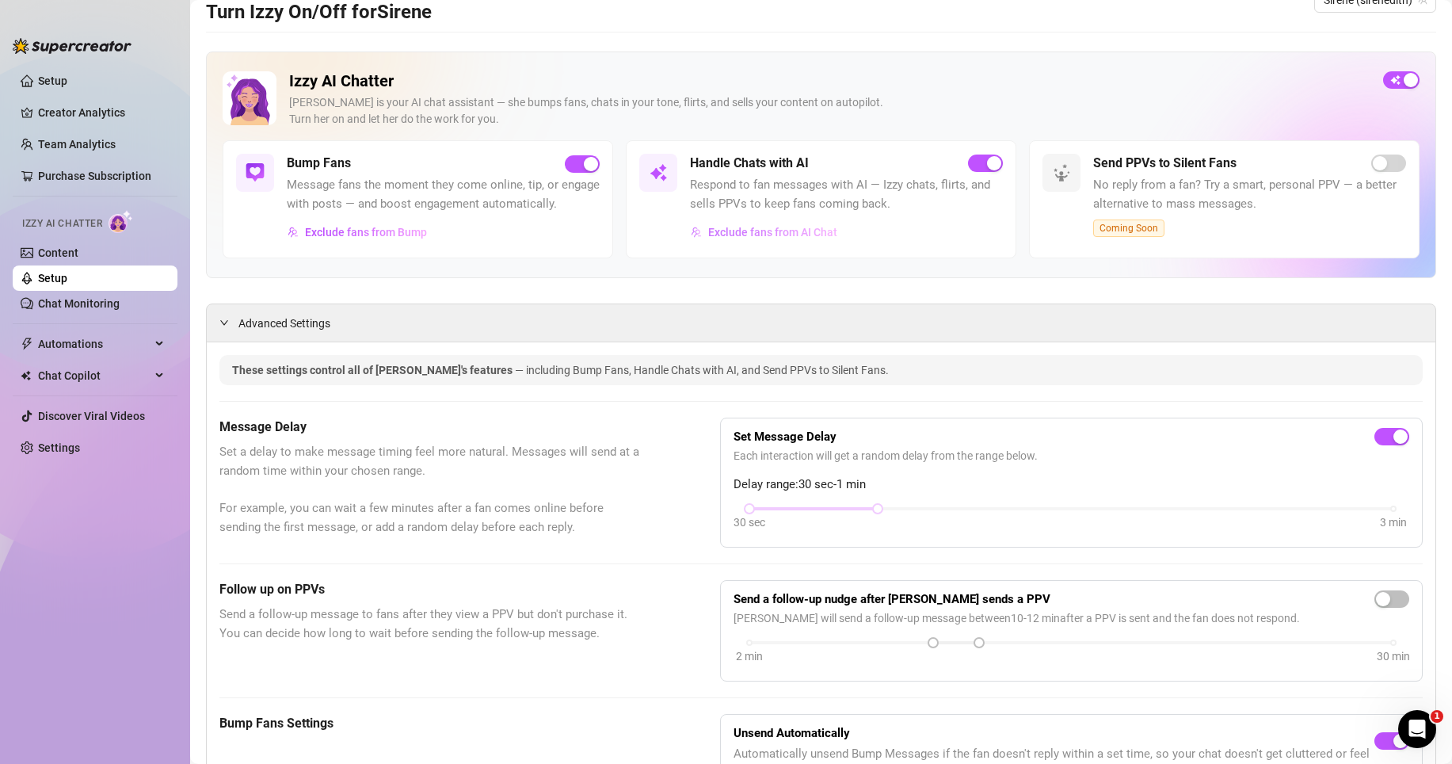
click at [777, 238] on span "Exclude fans from AI Chat" at bounding box center [772, 232] width 129 height 13
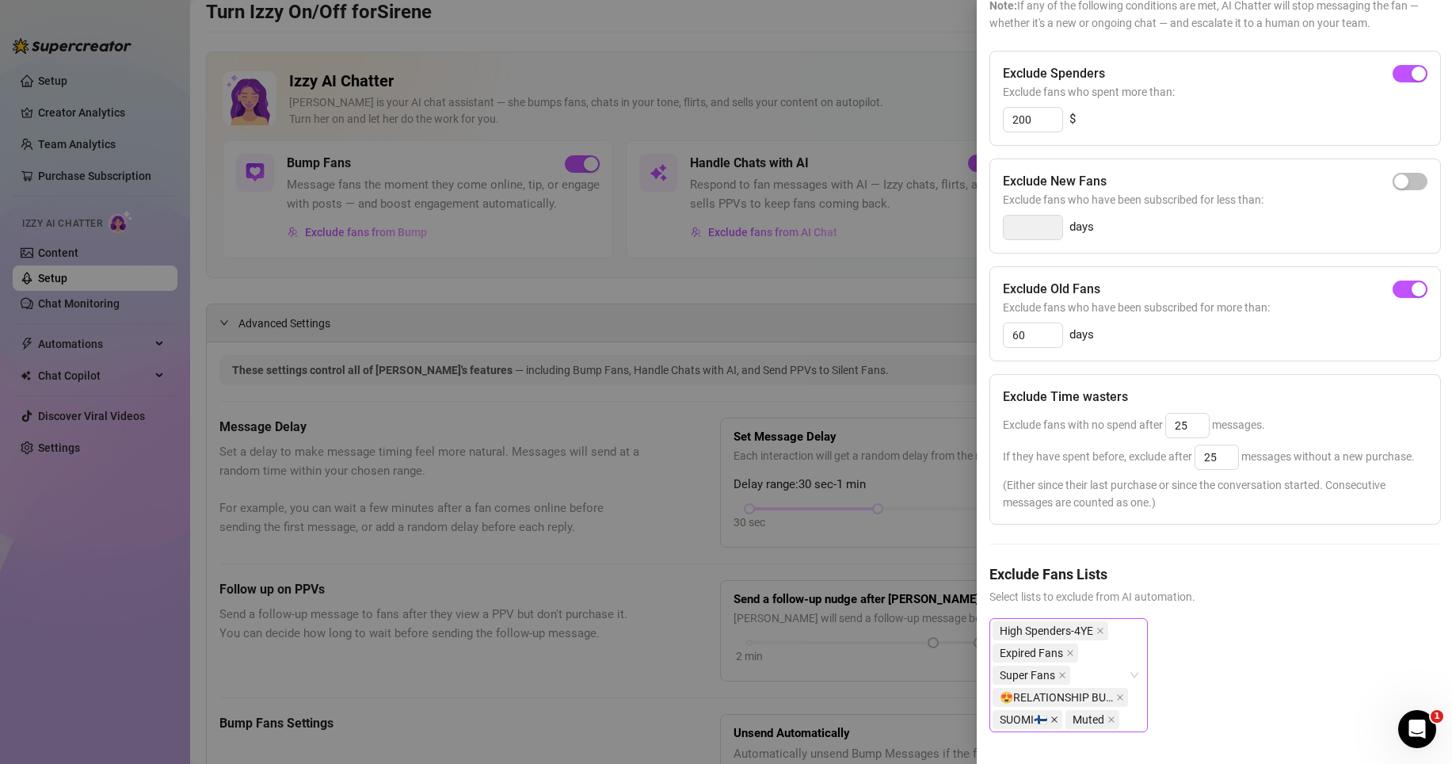
click at [1057, 661] on icon "close" at bounding box center [1054, 719] width 8 height 8
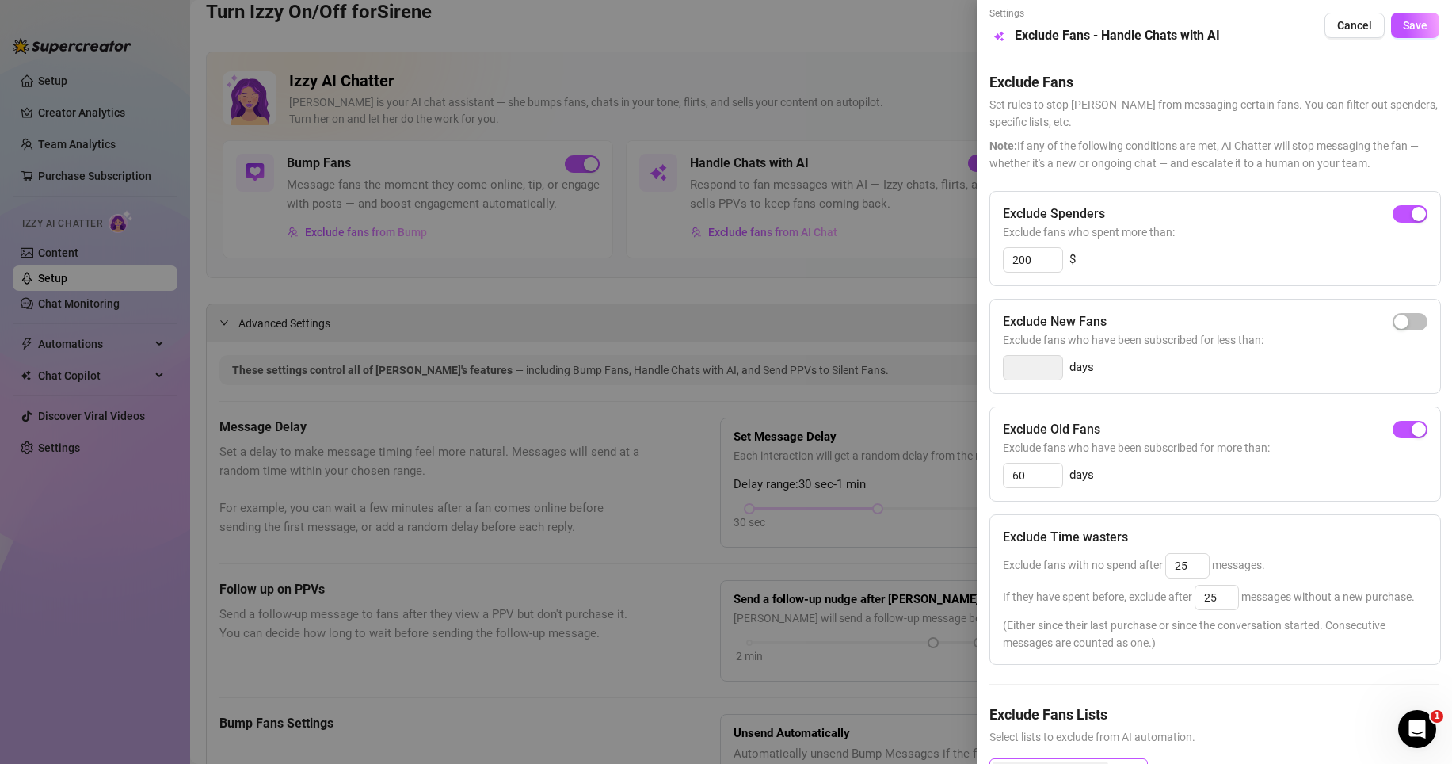
scroll to position [169, 0]
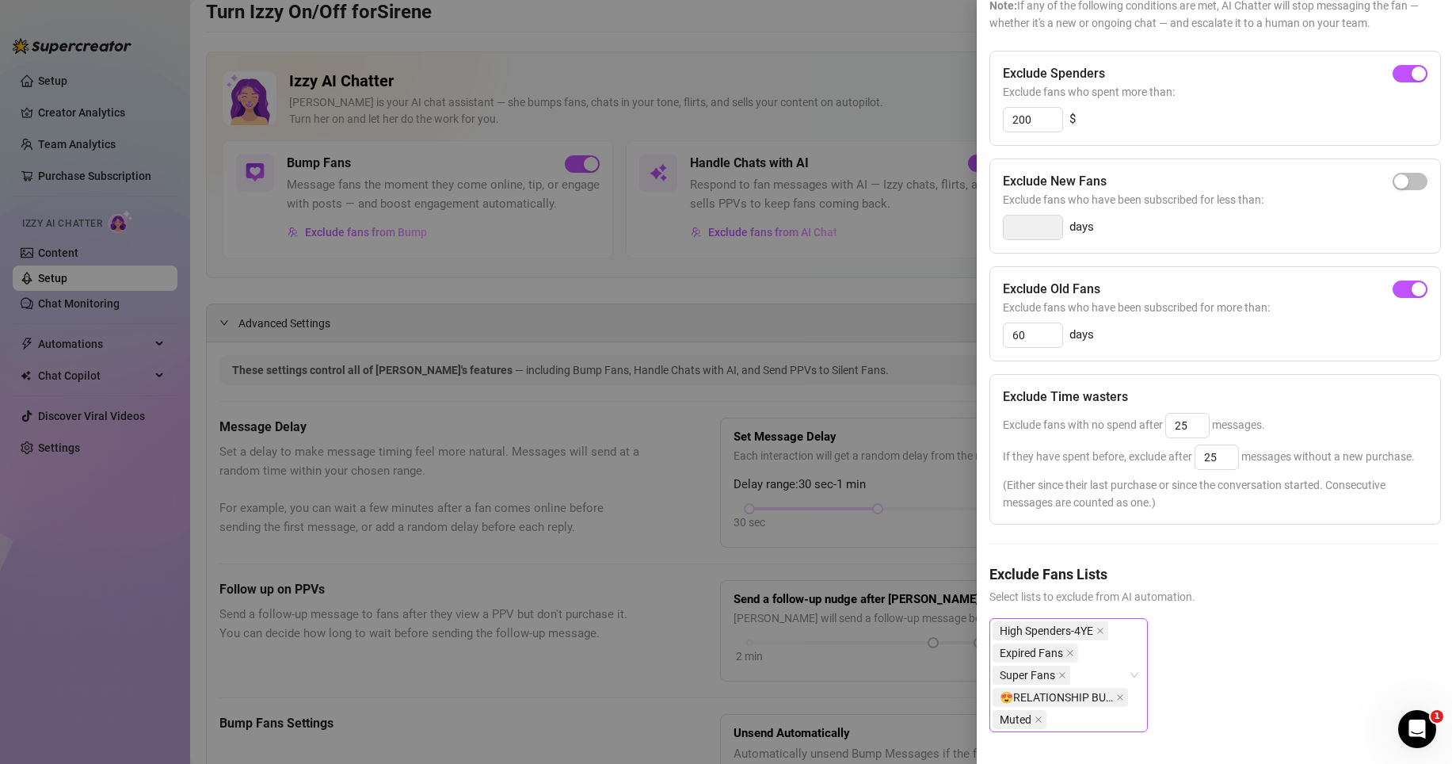
click at [1253, 633] on div "High Spenders-4YE Expired Fans Super Fans 😍RELATIONSHIP BUILDERS ($50 - $499) M…" at bounding box center [1214, 687] width 450 height 139
click at [1239, 661] on div "High Spenders-4YE Expired Fans Super Fans 😍RELATIONSHIP BUILDERS ($50 - $499) M…" at bounding box center [1214, 687] width 450 height 139
drag, startPoint x: 1040, startPoint y: 90, endPoint x: 1003, endPoint y: 92, distance: 37.3
click at [1003, 108] on input "200" at bounding box center [1032, 120] width 59 height 24
type input "250"
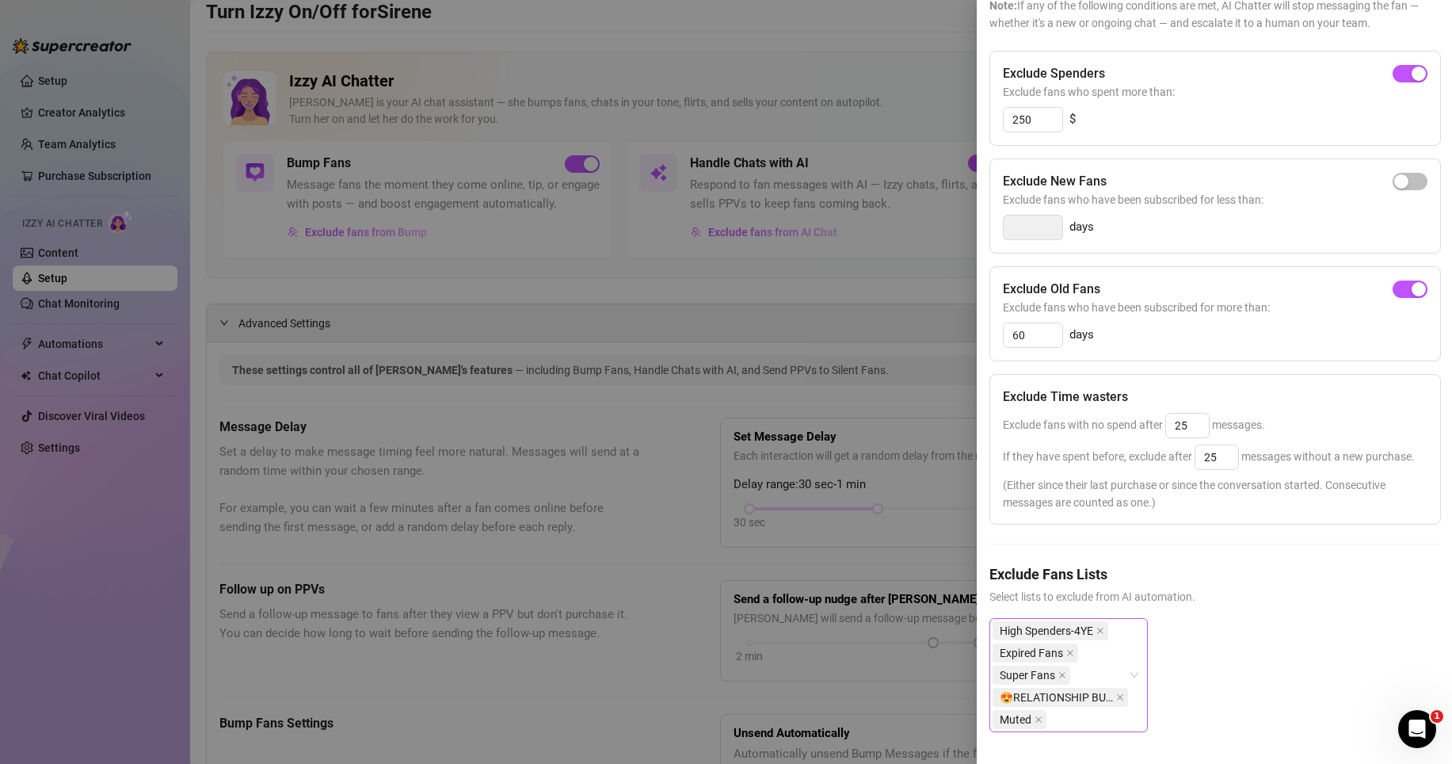
click at [1148, 107] on div "250 $" at bounding box center [1215, 119] width 425 height 25
click at [1201, 75] on div "Exclude Spenders Exclude fans who spent more than: 250 $" at bounding box center [1214, 98] width 451 height 95
click at [946, 85] on div at bounding box center [726, 382] width 1452 height 764
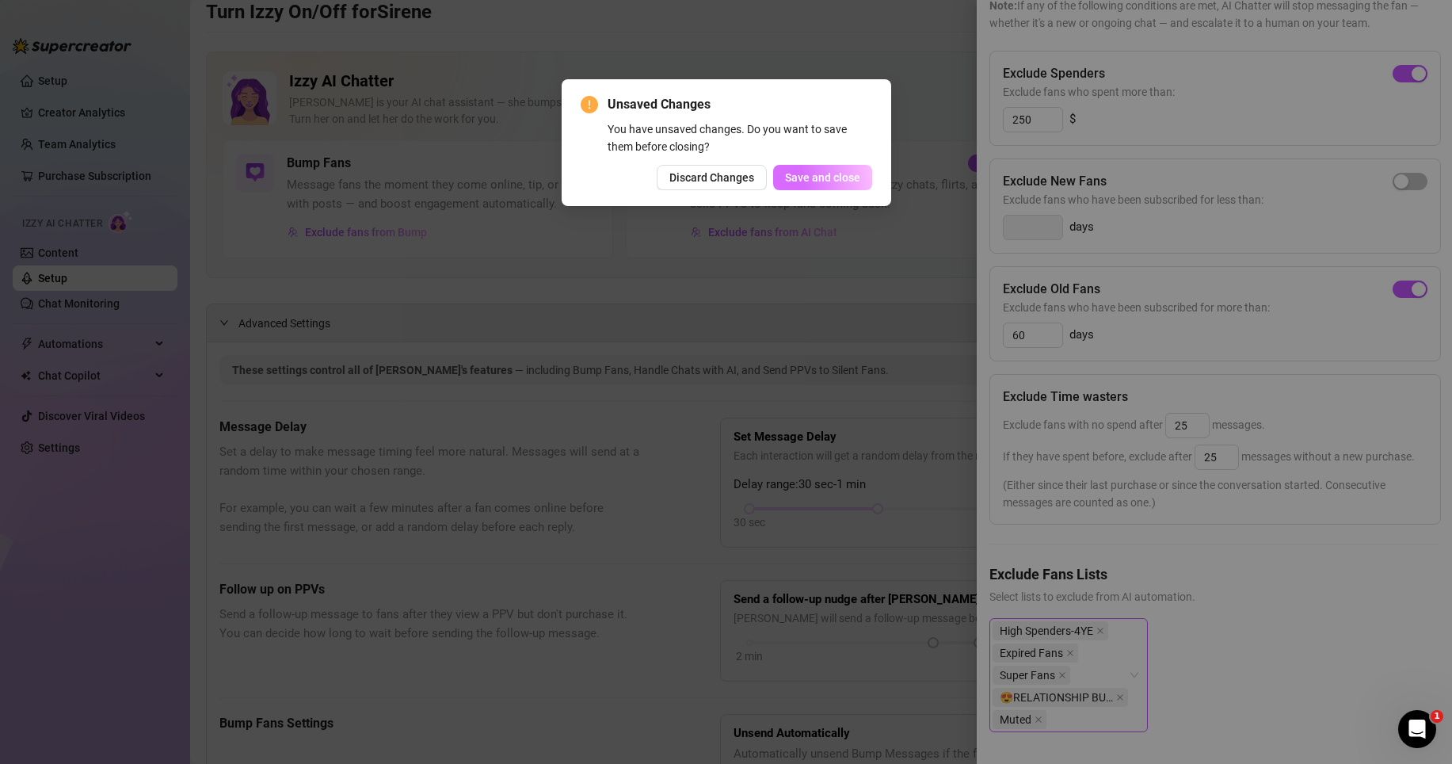
click at [830, 181] on span "Save and close" at bounding box center [822, 177] width 75 height 13
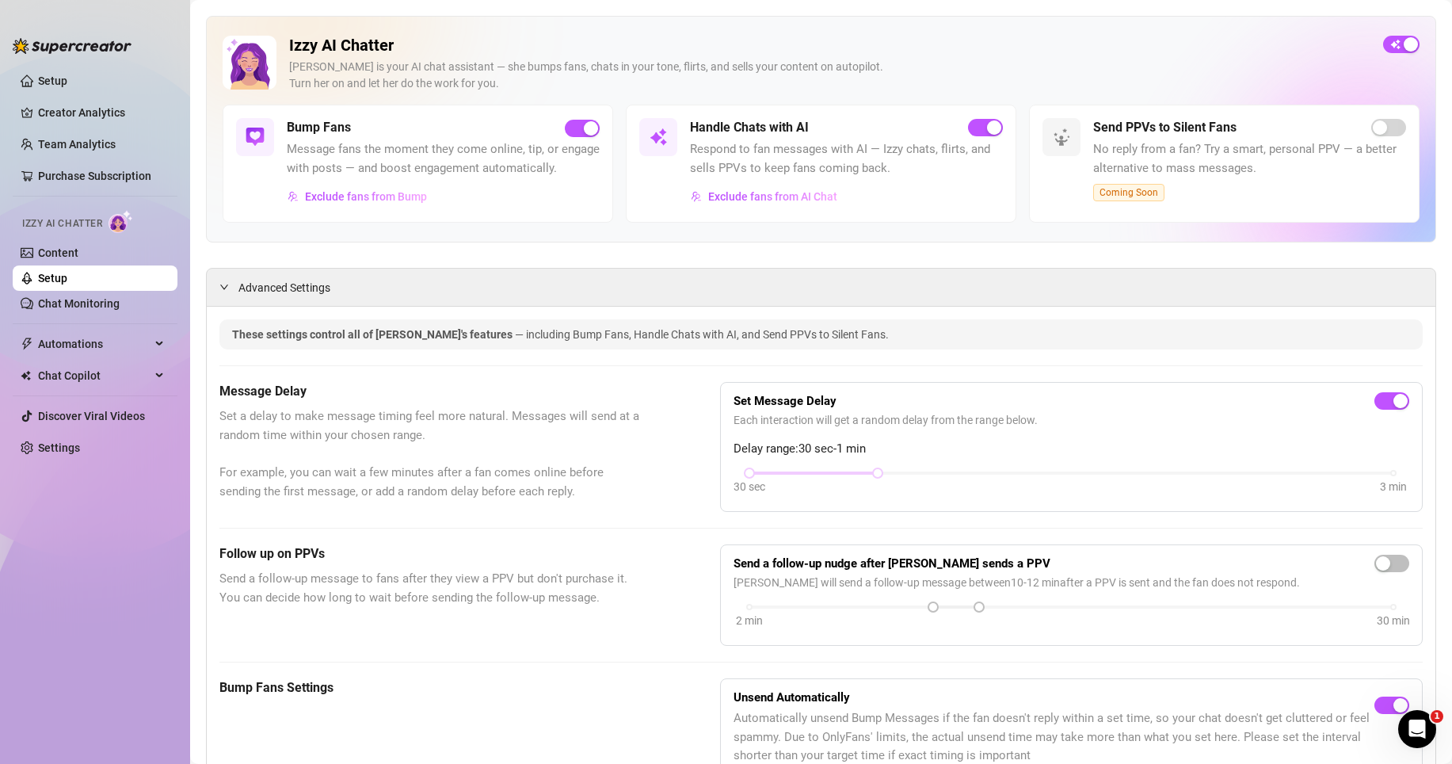
scroll to position [0, 0]
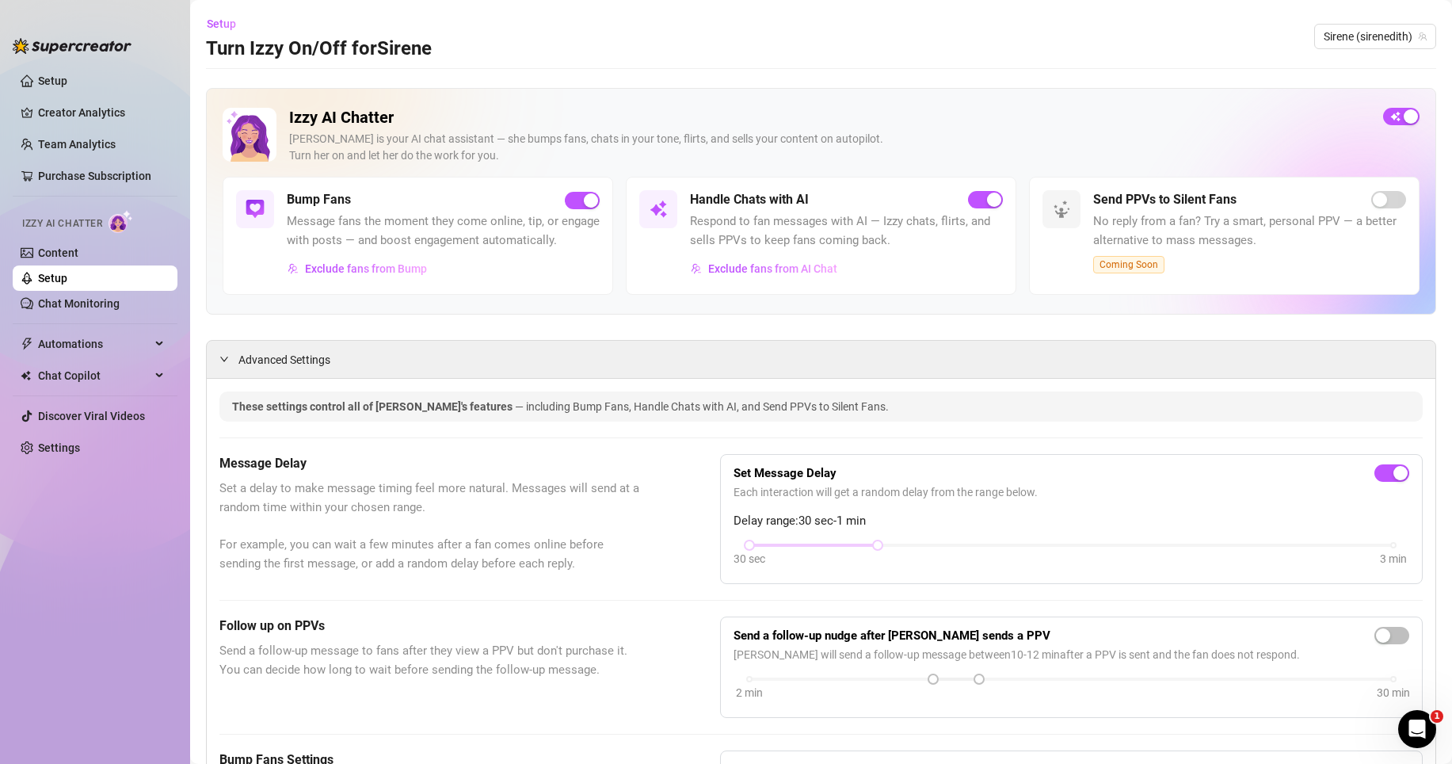
click at [668, 491] on div "Message Delay Set a delay to make message timing feel more natural. Messages wi…" at bounding box center [820, 519] width 1203 height 130
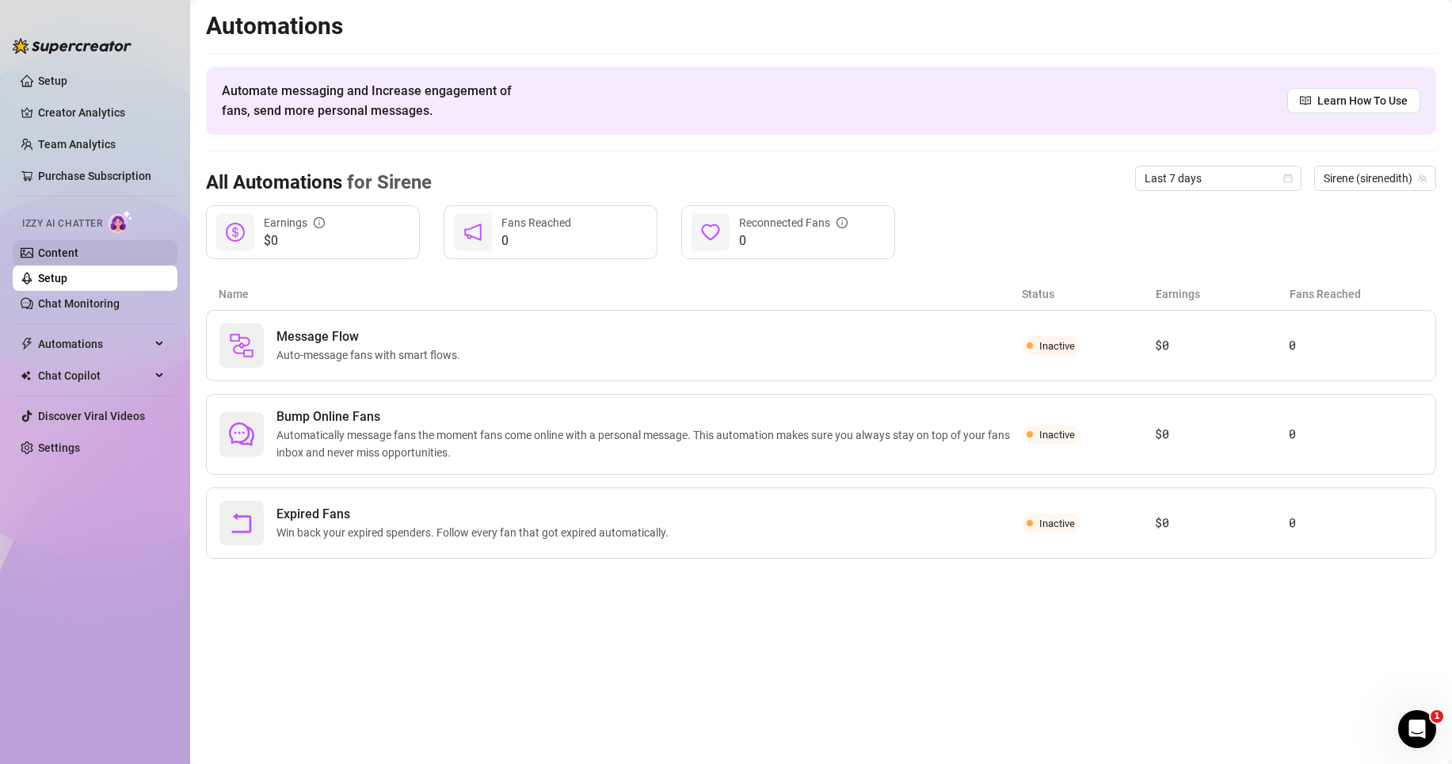
click at [56, 250] on link "Content" at bounding box center [58, 252] width 40 height 13
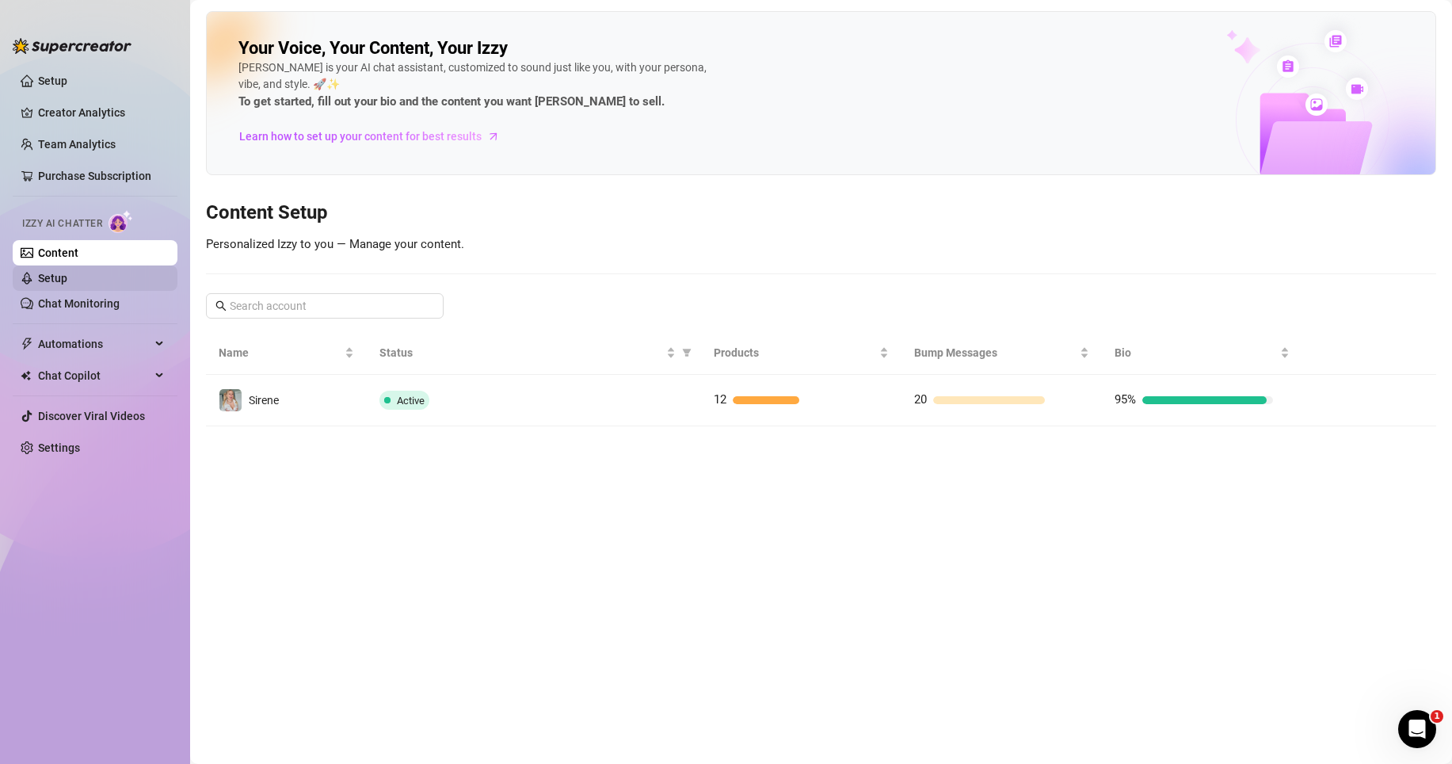
click at [67, 282] on link "Setup" at bounding box center [52, 278] width 29 height 13
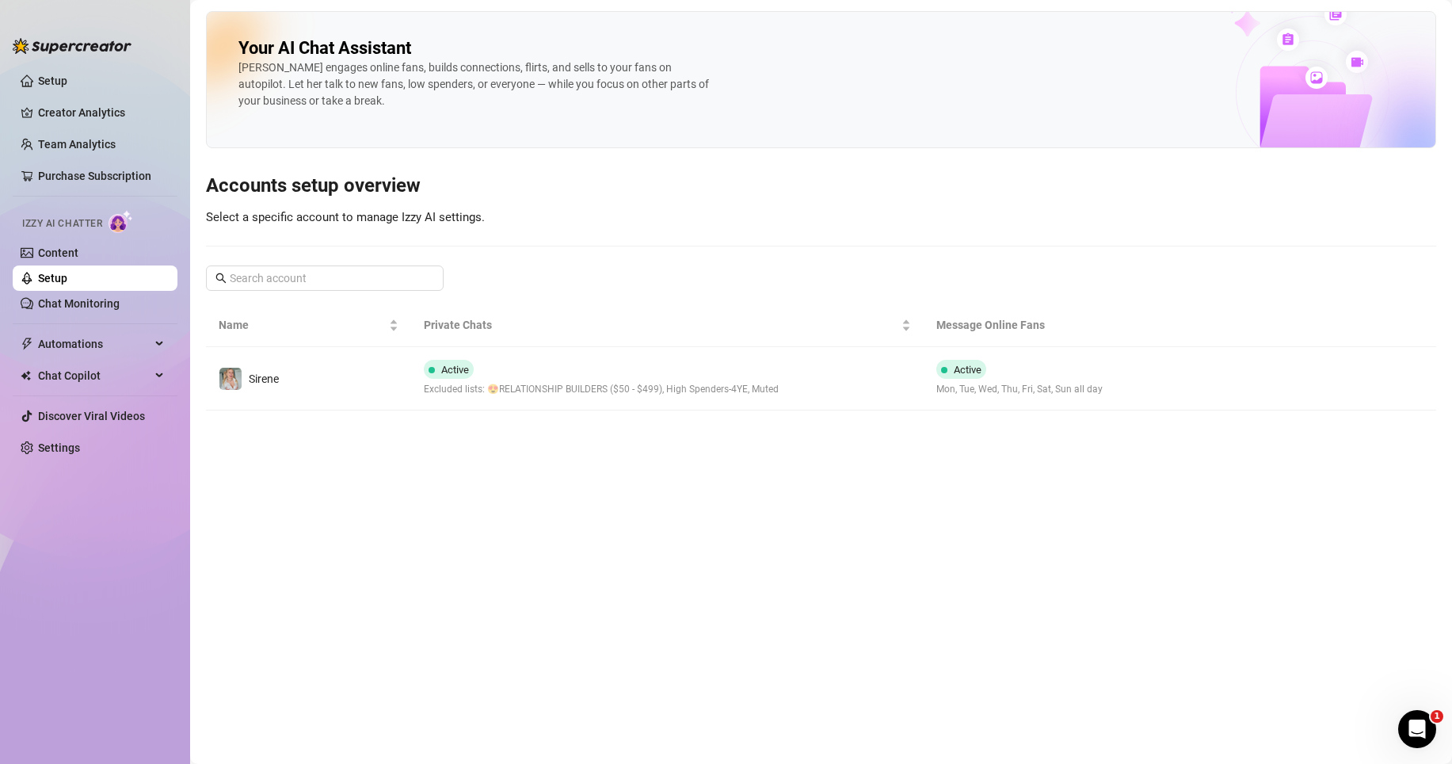
click at [65, 280] on link "Setup" at bounding box center [52, 278] width 29 height 13
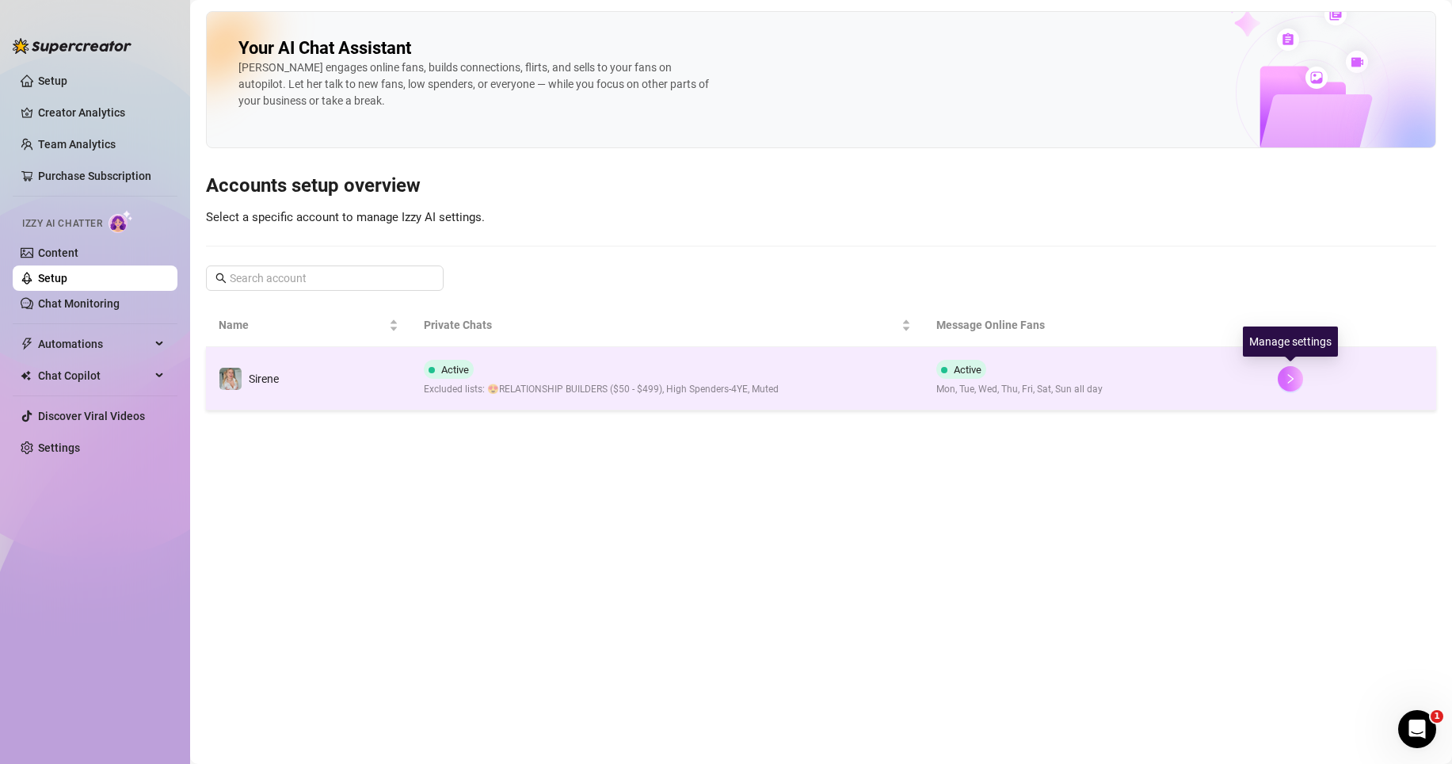
click at [1293, 378] on icon "right" at bounding box center [1290, 378] width 11 height 11
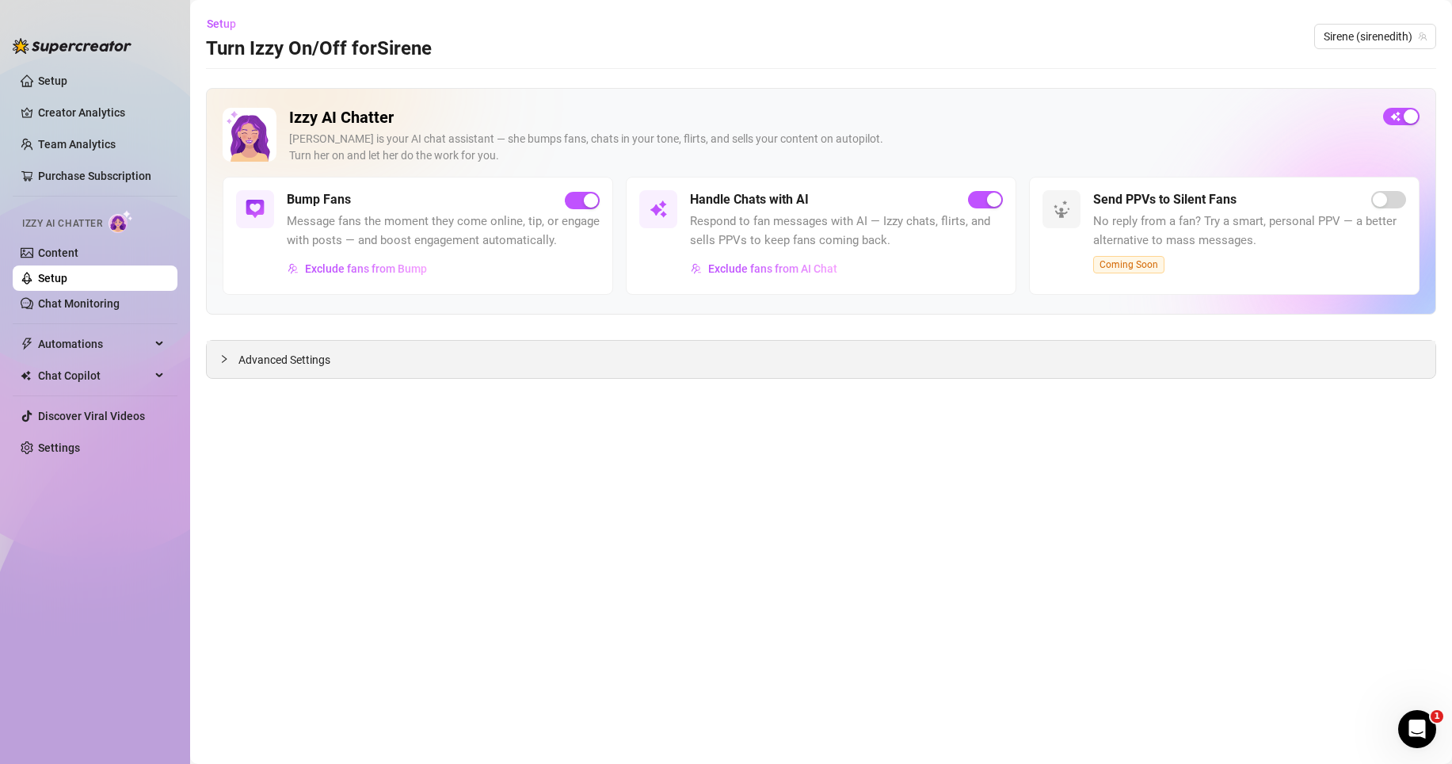
click at [241, 361] on span "Advanced Settings" at bounding box center [284, 359] width 92 height 17
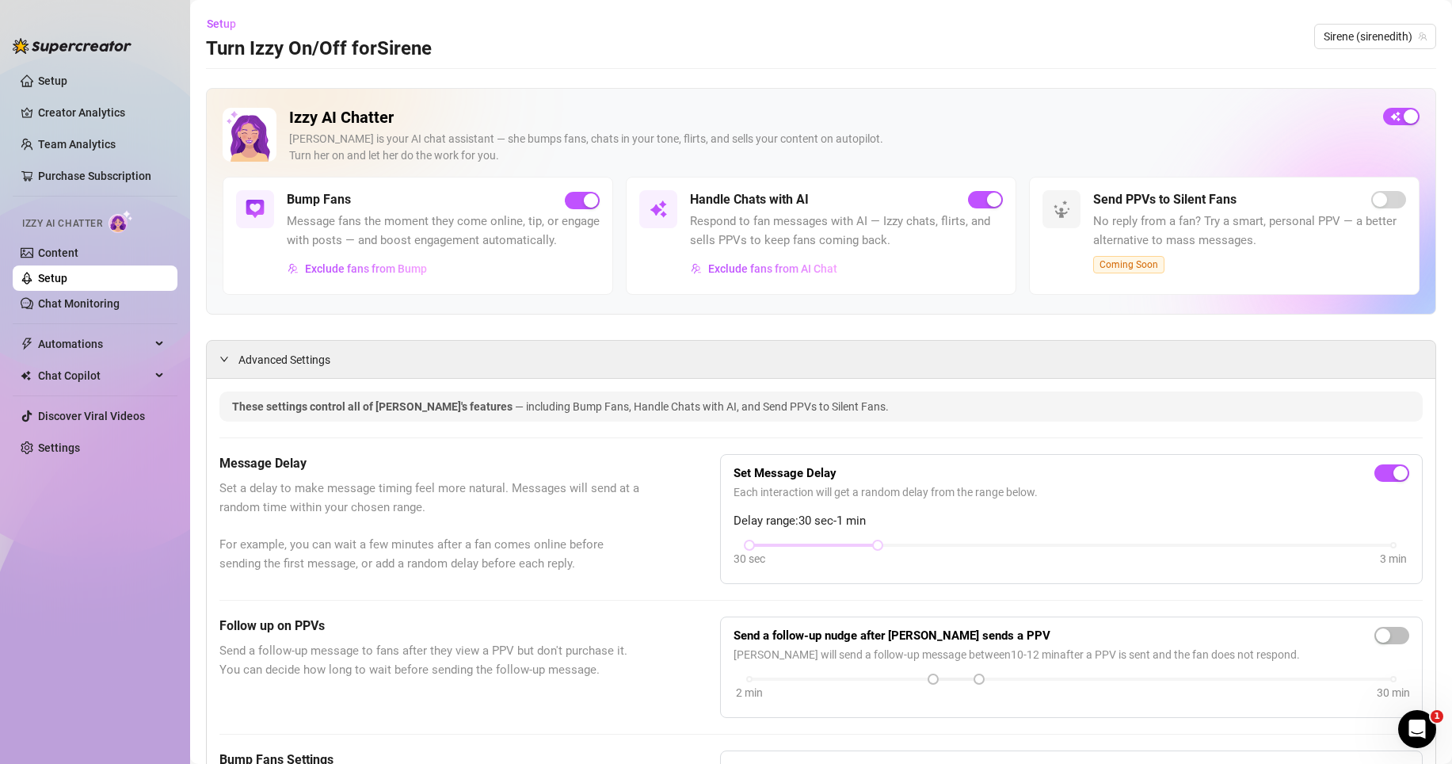
scroll to position [348, 0]
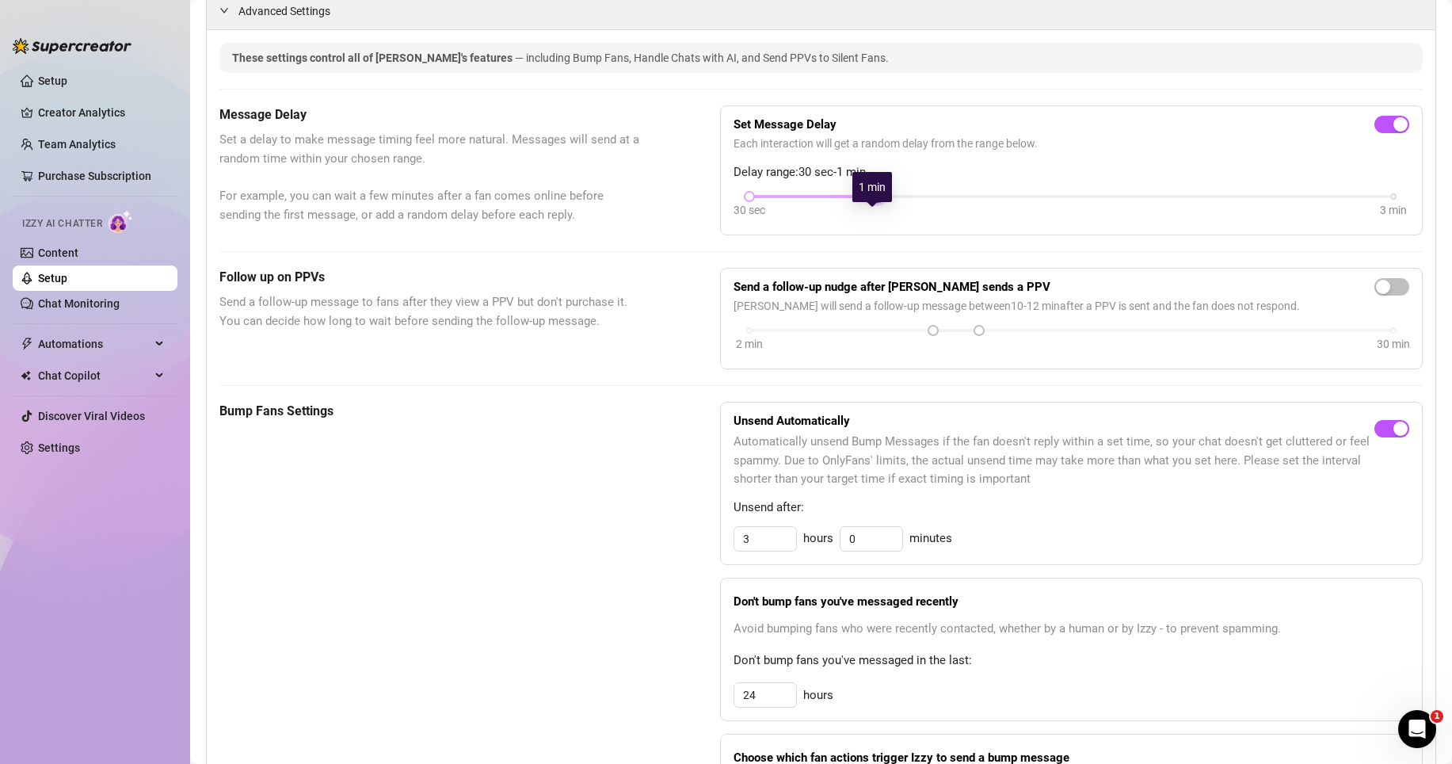
drag, startPoint x: 874, startPoint y: 213, endPoint x: 838, endPoint y: 211, distance: 35.7
click at [838, 198] on div "30 sec 3 min" at bounding box center [1071, 195] width 644 height 6
drag, startPoint x: 747, startPoint y: 215, endPoint x: 790, endPoint y: 213, distance: 42.8
click at [790, 198] on div "30 sec 3 min" at bounding box center [1071, 195] width 644 height 6
click at [642, 484] on div "Bump Fans Settings Unsend Automatically Automatically unsend Bump Messages if t…" at bounding box center [820, 637] width 1203 height 470
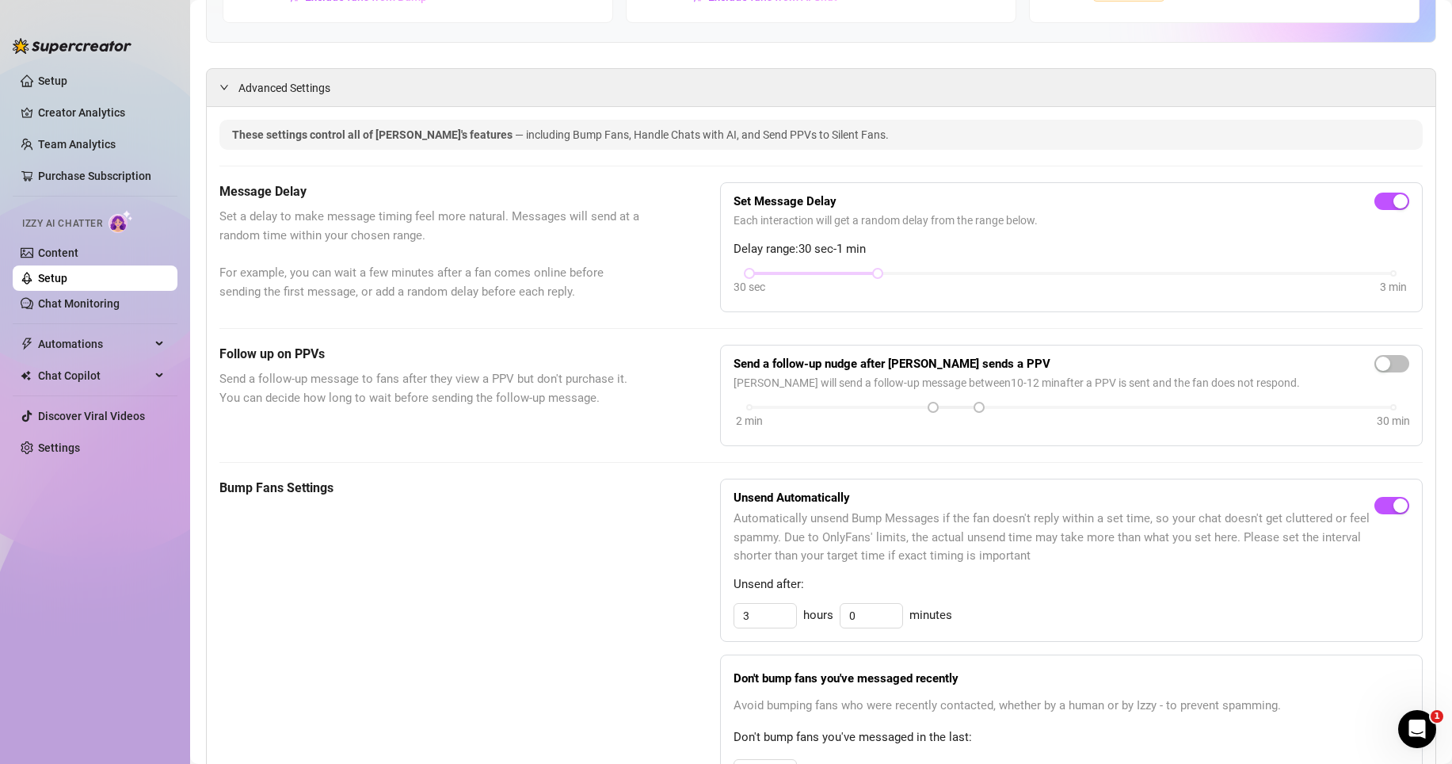
scroll to position [280, 0]
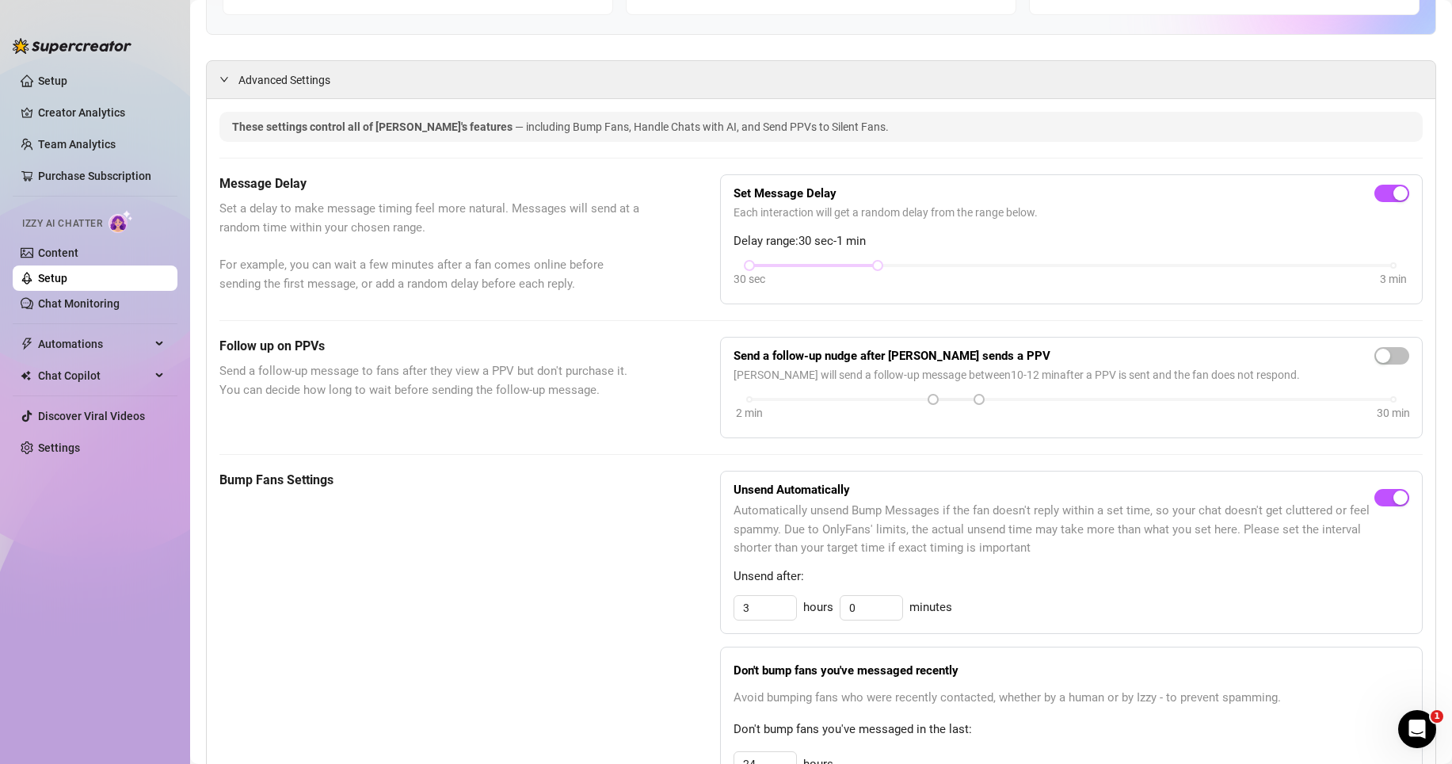
click at [516, 399] on span "Send a follow-up message to fans after they view a PPV but don't purchase it. Y…" at bounding box center [429, 380] width 421 height 37
click at [286, 489] on h5 "Bump Fans Settings" at bounding box center [429, 479] width 421 height 19
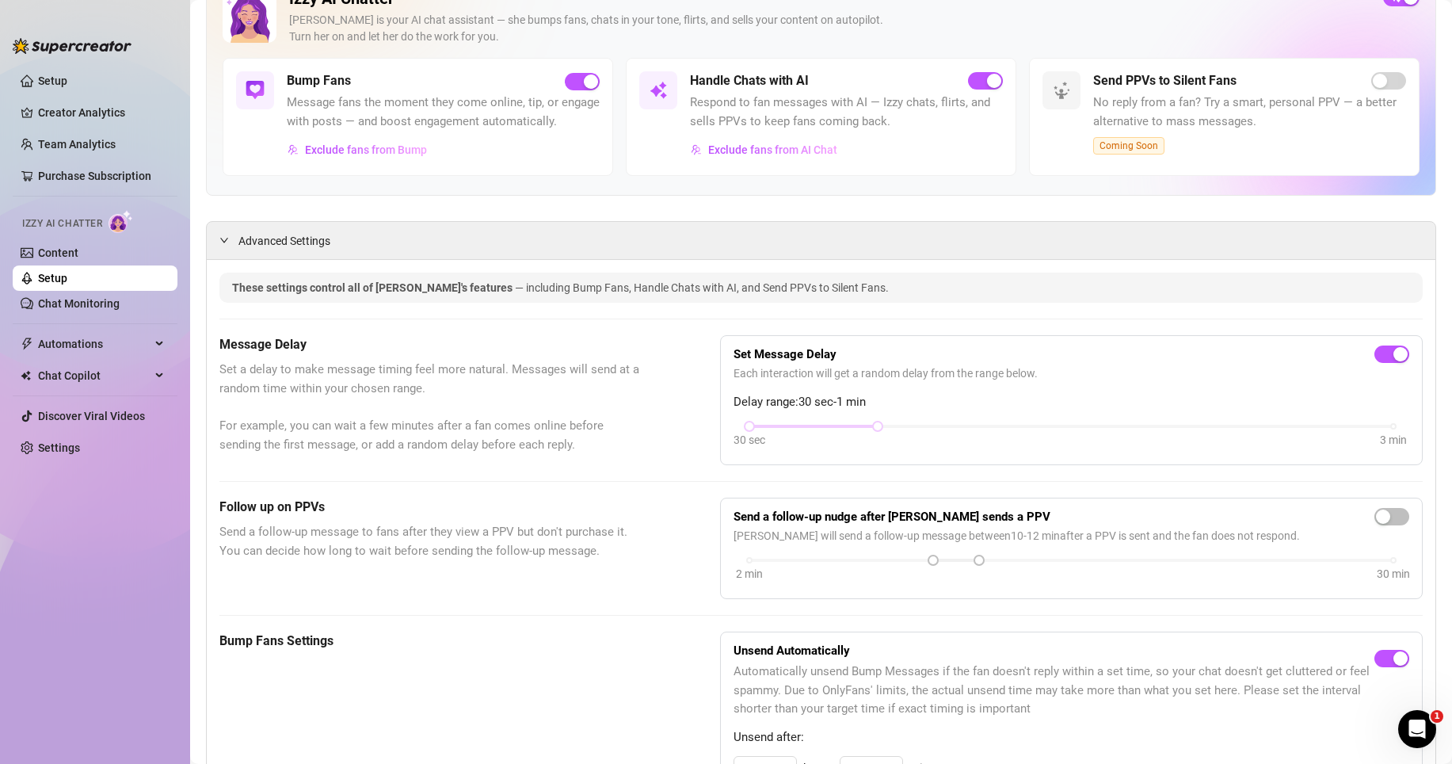
scroll to position [64, 0]
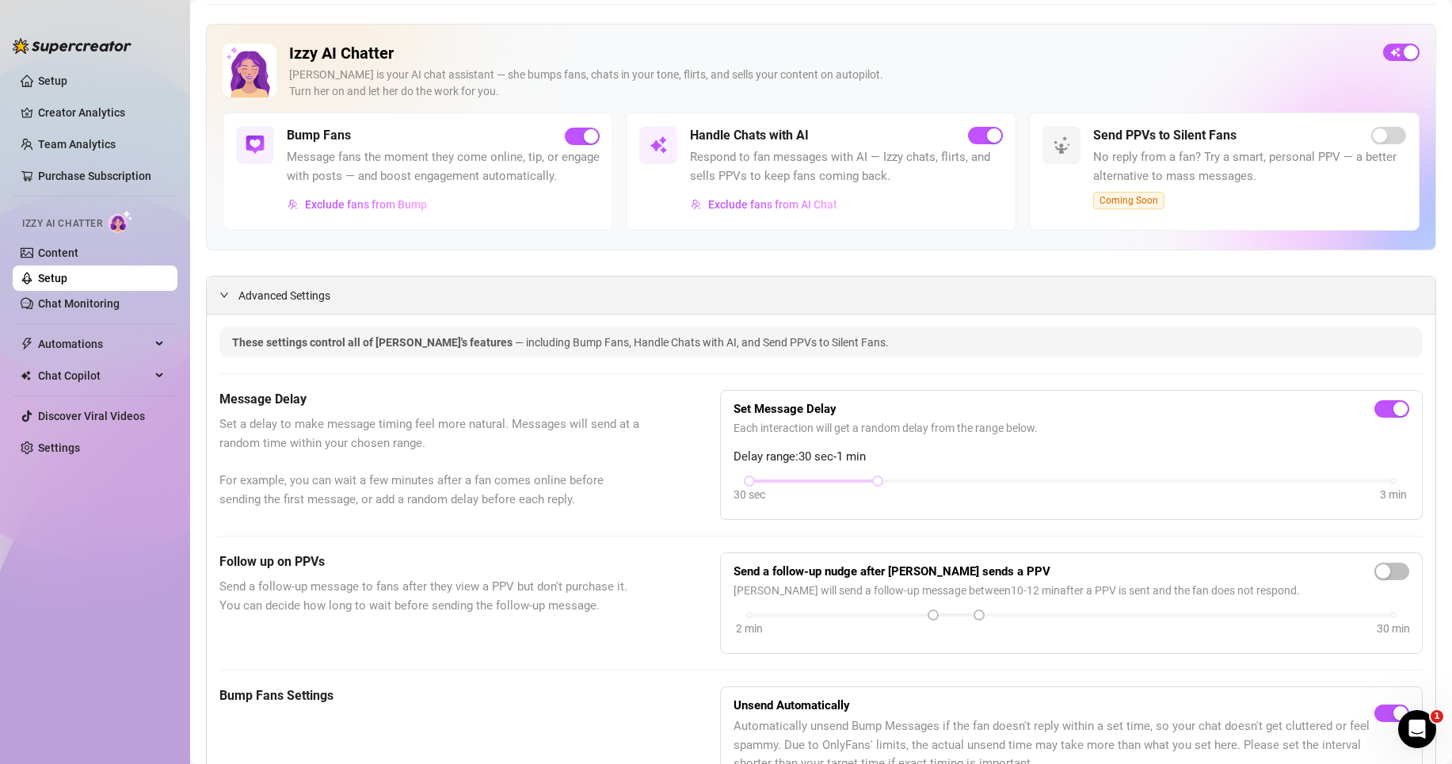
click at [224, 299] on icon "expanded" at bounding box center [224, 295] width 10 height 10
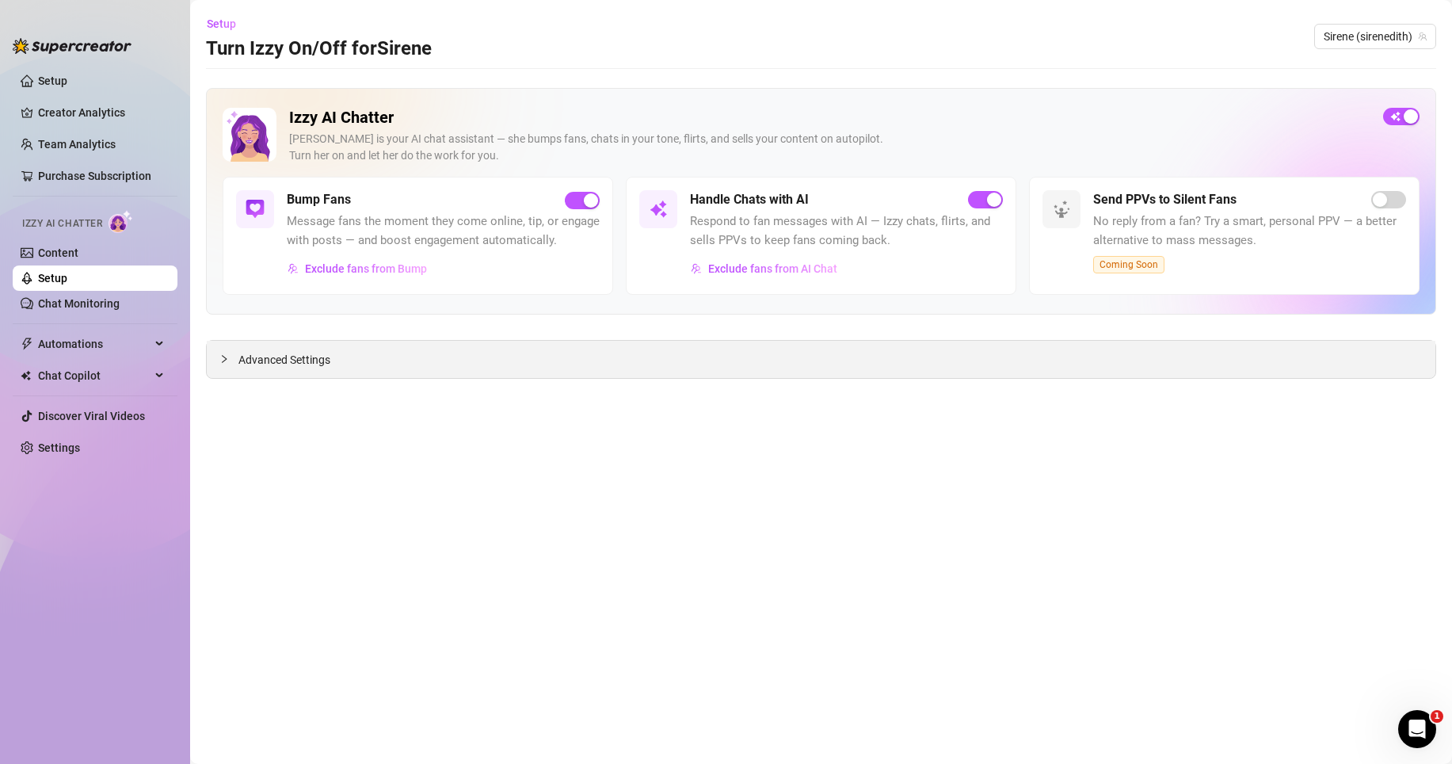
scroll to position [0, 0]
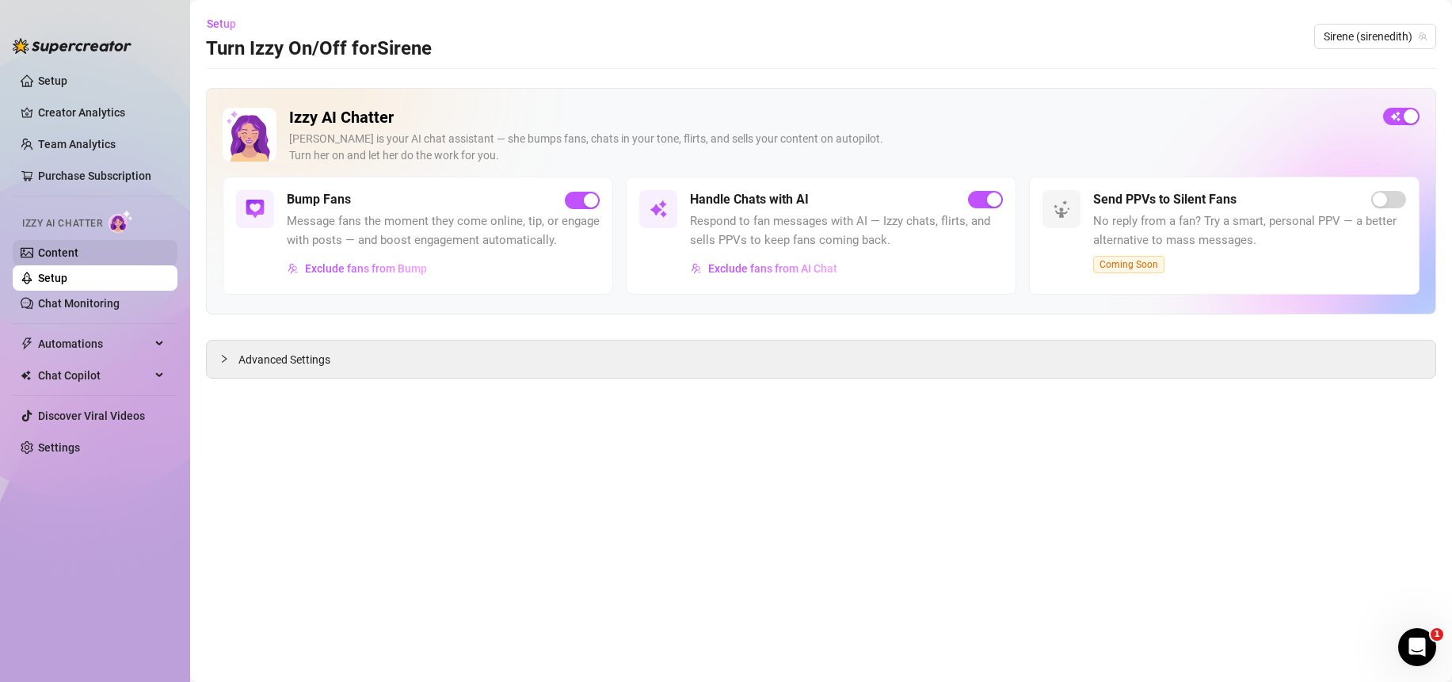
click at [55, 250] on link "Content" at bounding box center [58, 252] width 40 height 13
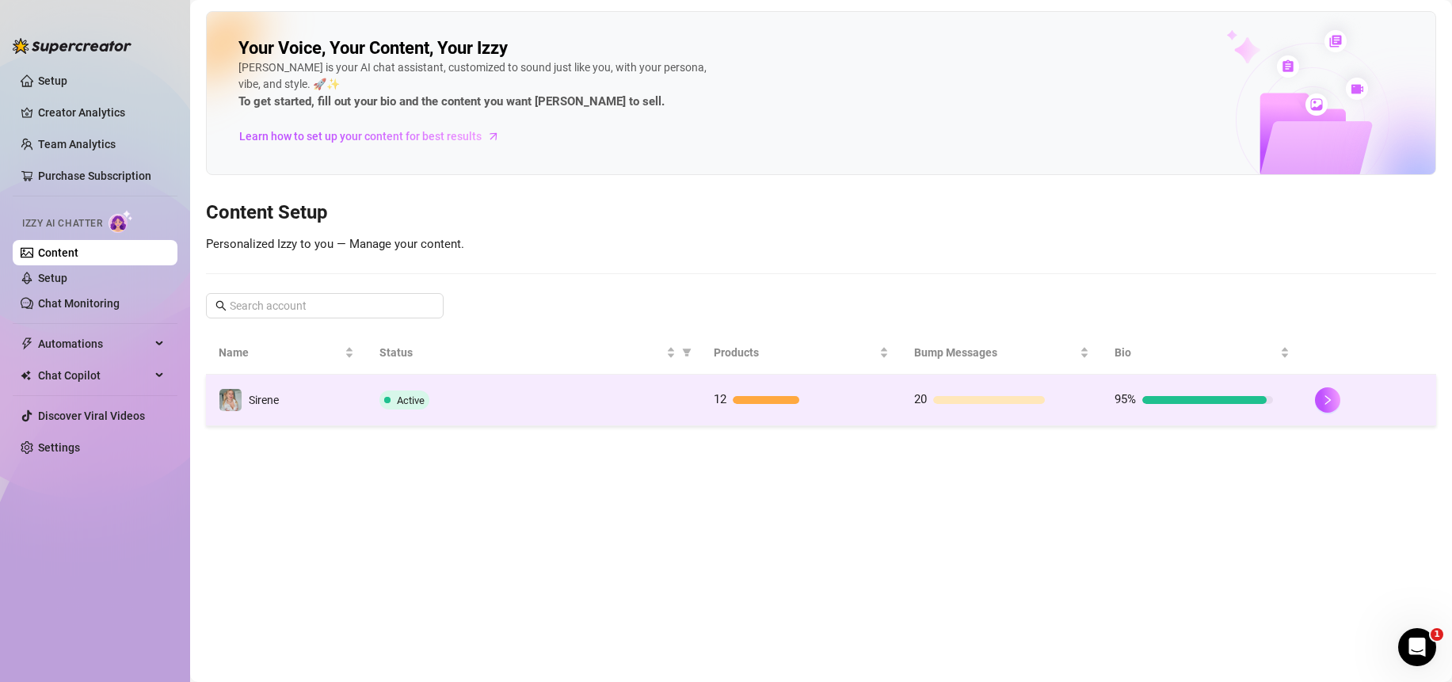
click at [638, 398] on div "Active" at bounding box center [533, 399] width 309 height 19
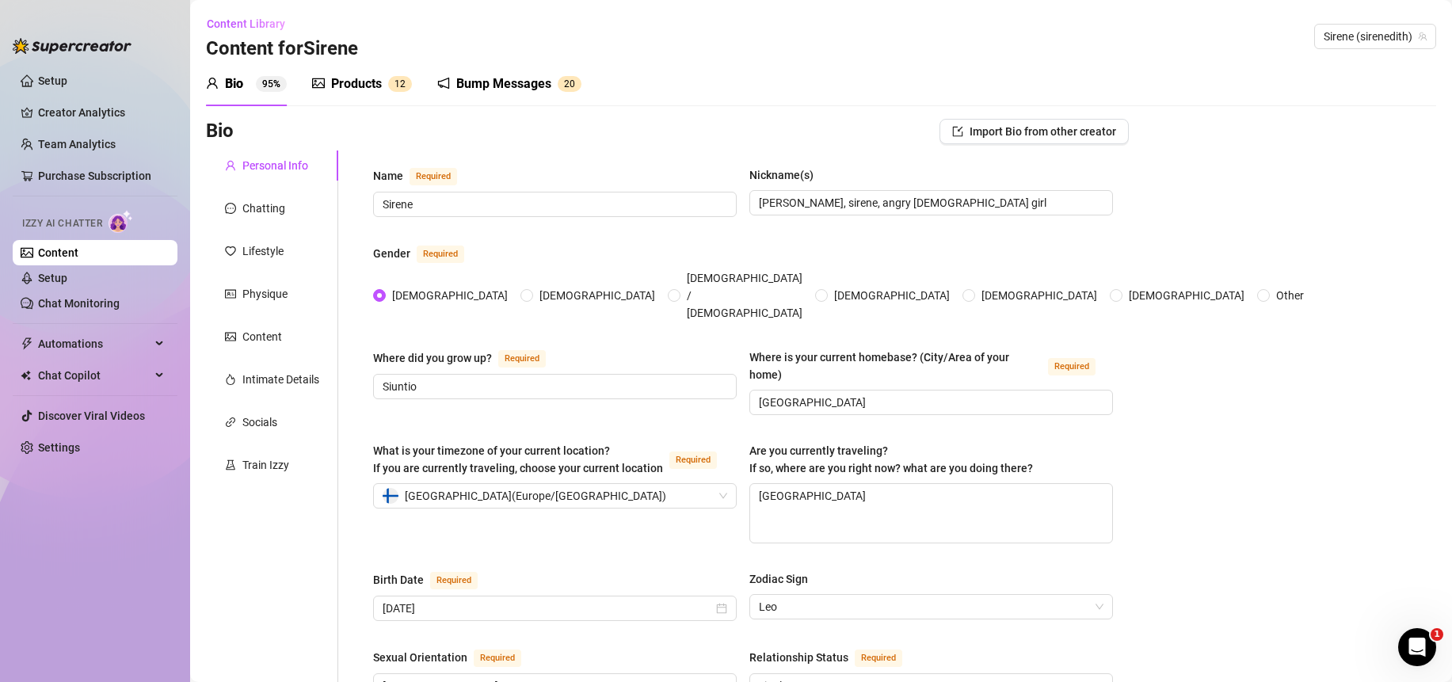
click at [354, 78] on div "Products" at bounding box center [356, 83] width 51 height 19
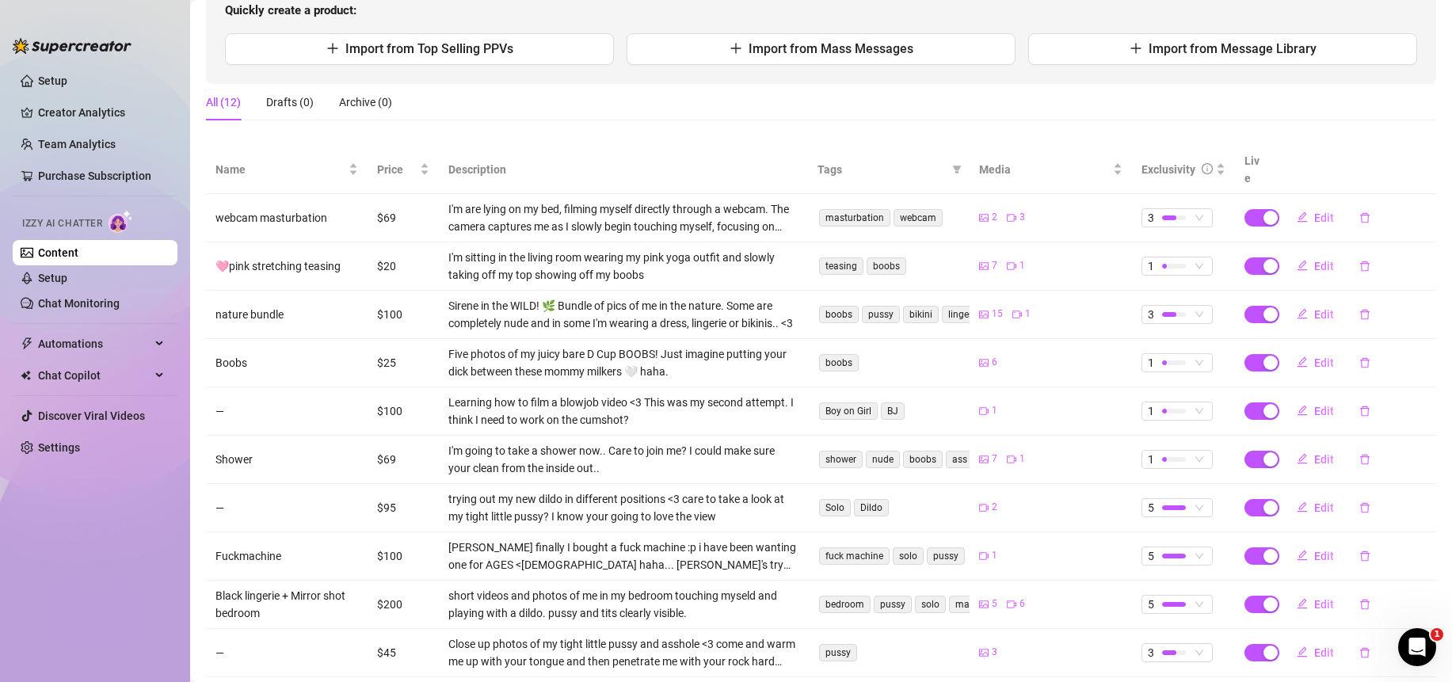
scroll to position [252, 0]
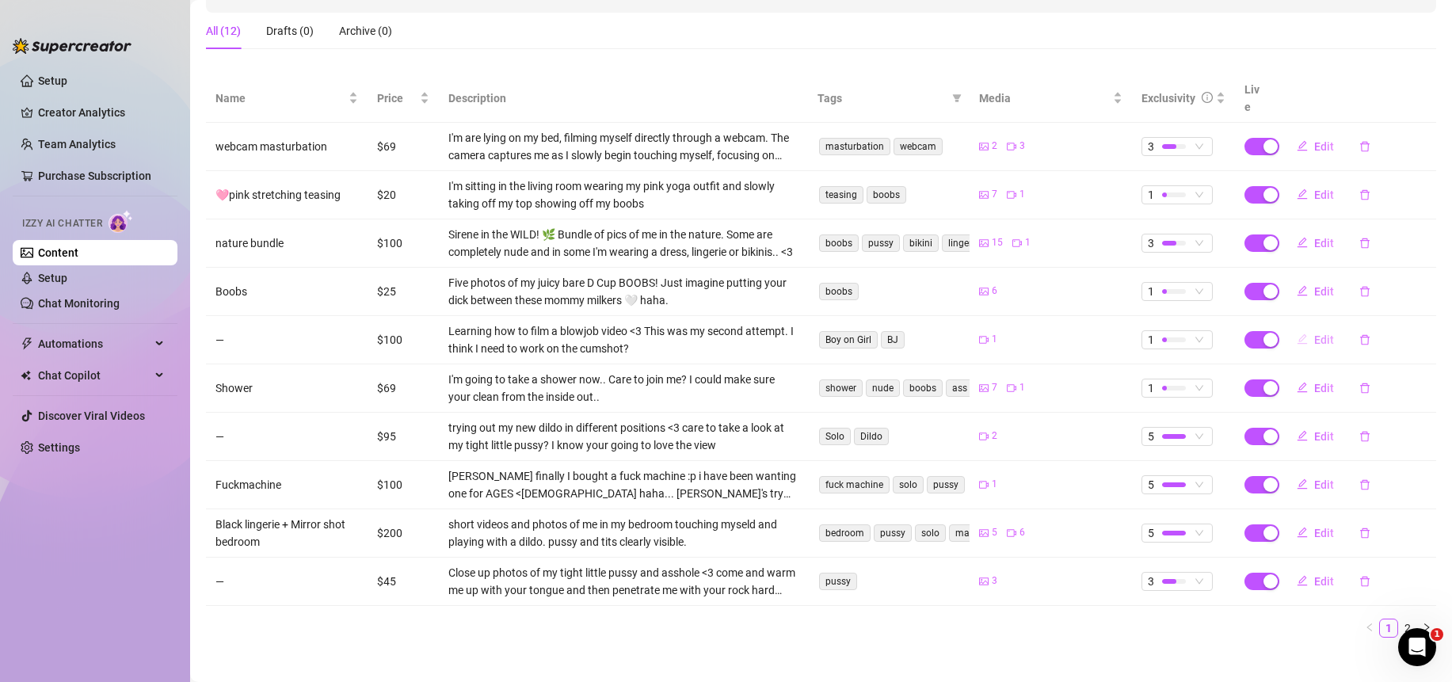
click at [1316, 333] on span "Edit" at bounding box center [1324, 339] width 20 height 13
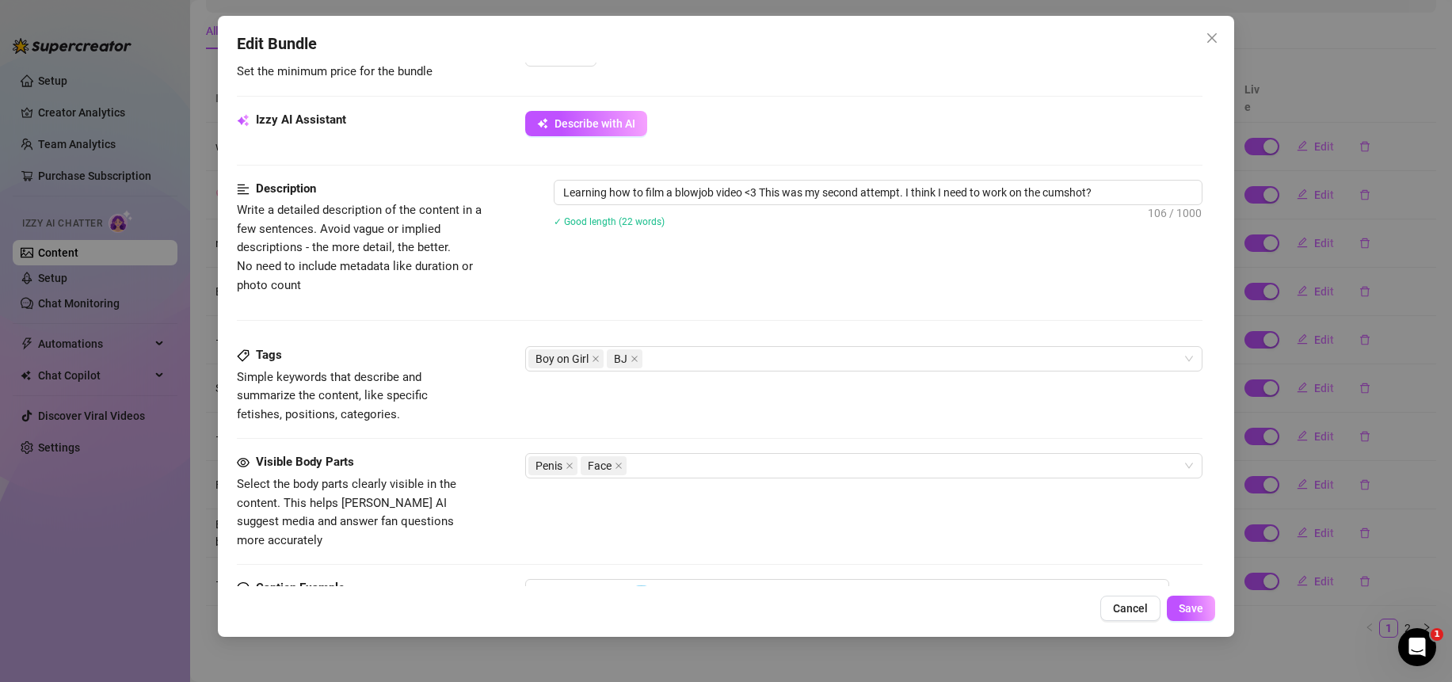
scroll to position [552, 0]
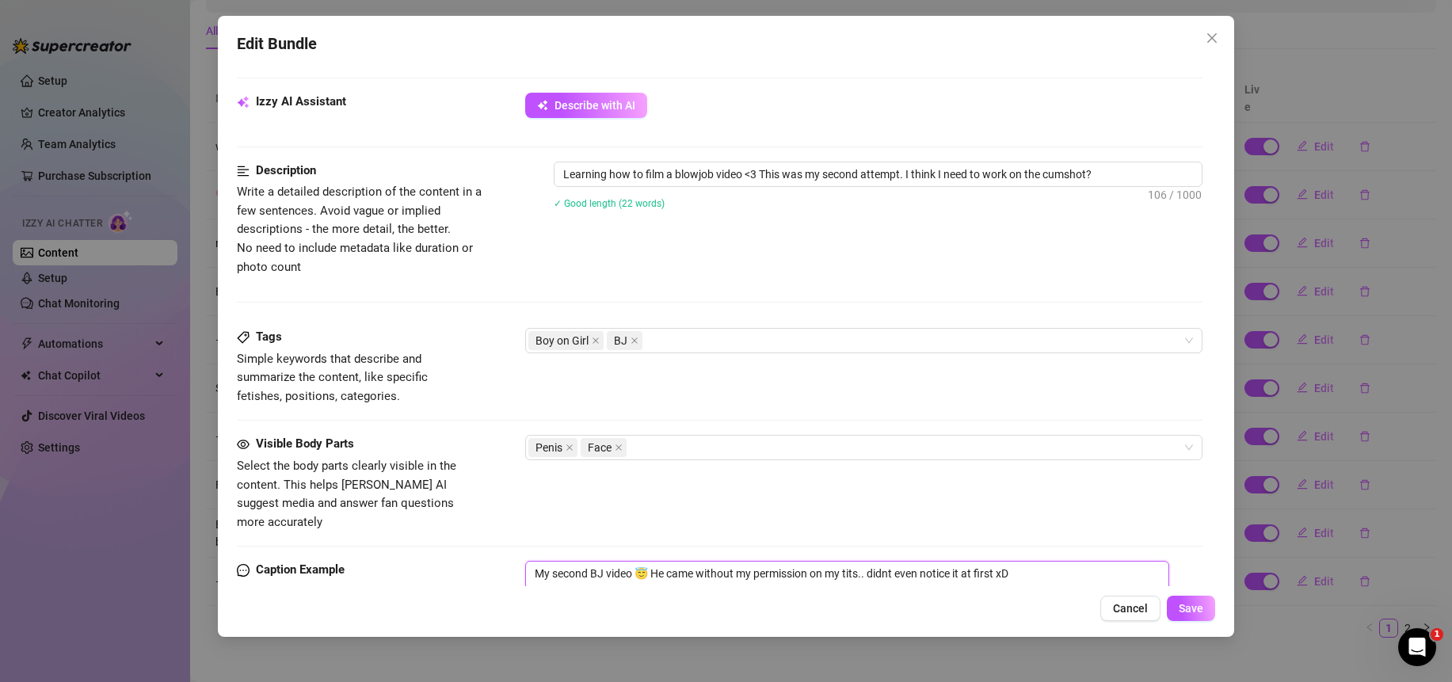
drag, startPoint x: 606, startPoint y: 561, endPoint x: 592, endPoint y: 564, distance: 13.8
click at [592, 564] on textarea "My second BJ video 😇 He came without my permission on my tits.. didnt even noti…" at bounding box center [847, 592] width 644 height 63
type textarea "My second video 😇 He came without my permission on my tits.. didnt even notice …"
type textarea "My second ivideo 😇 He came without my permission on my tits.. didnt even notice…"
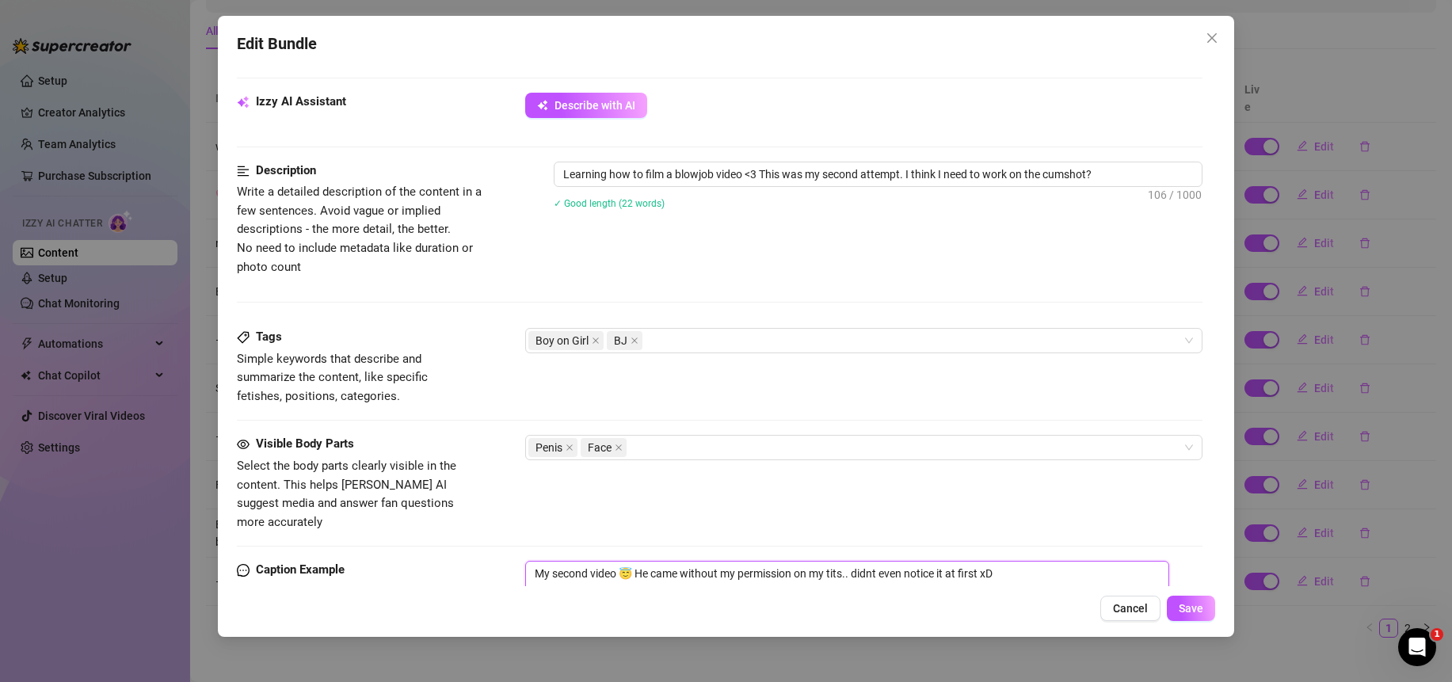
type textarea "My second ivideo 😇 He came without my permission on my tits.. didnt even notice…"
type textarea "My second video 😇 He came without my permission on my tits.. didnt even notice …"
type textarea "My second tvideo 😇 He came without my permission on my tits.. didnt even notice…"
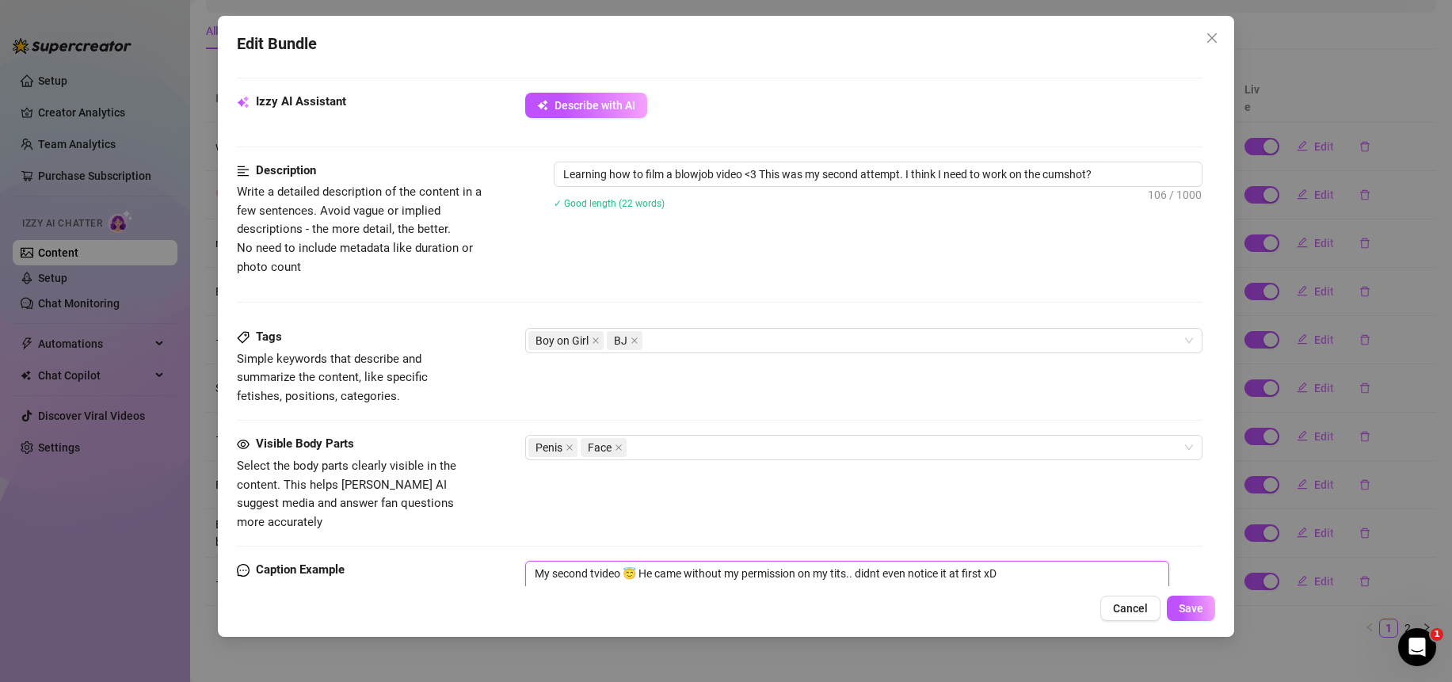
type textarea "My second tivideo 😇 He came without my permission on my tits.. didnt even notic…"
type textarea "My second timvideo 😇 He came without my permission on my tits.. didnt even noti…"
type textarea "My second timevideo 😇 He came without my permission on my tits.. didnt even not…"
type textarea "My second time video 😇 He came without my permission on my tits.. didnt even no…"
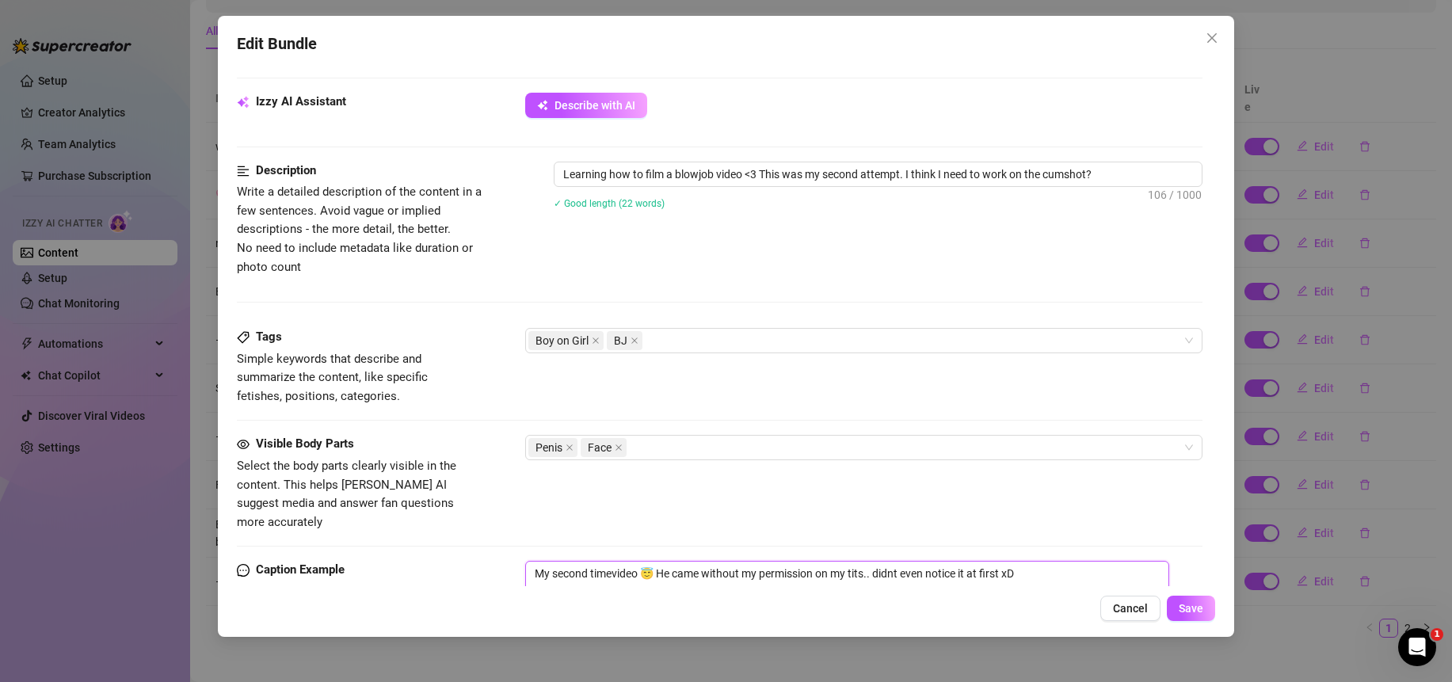
type textarea "My second time video 😇 He came without my permission on my tits.. didnt even no…"
type textarea "My second time avideo 😇 He came without my permission on my tits.. didnt even n…"
type textarea "My second time a video 😇 He came without my permission on my tits.. didnt even …"
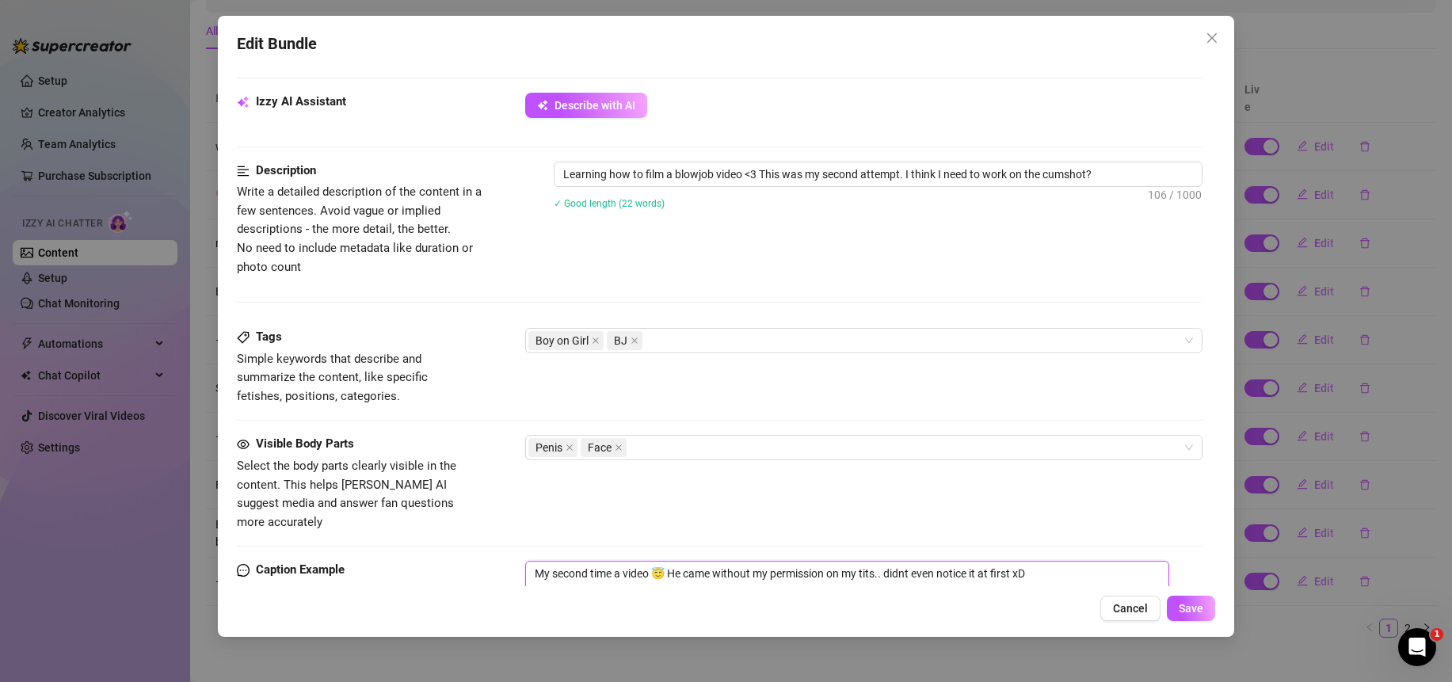
type textarea "My second time a svideo 😇 He came without my permission on my tits.. didnt even…"
type textarea "My second time a suvideo 😇 He came without my permission on my tits.. didnt eve…"
type textarea "My second time a sucvideo 😇 He came without my permission on my tits.. didnt ev…"
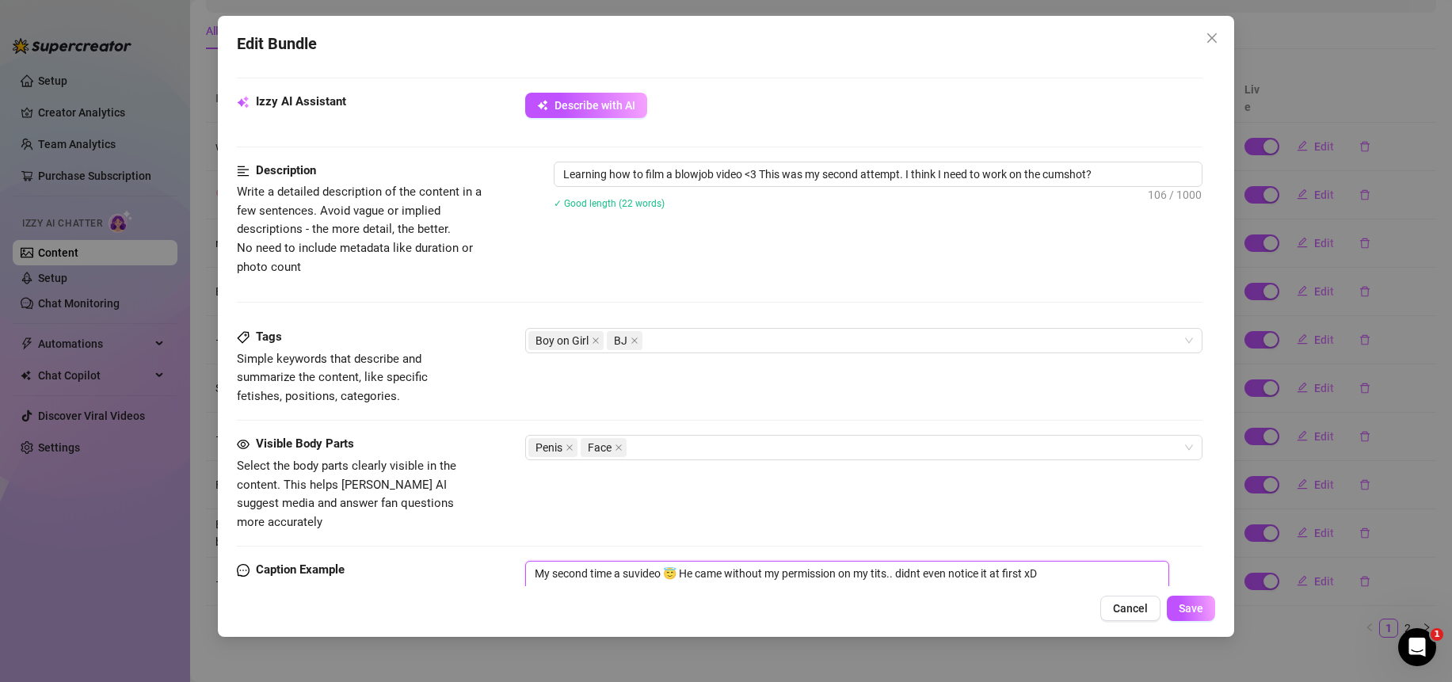
type textarea "My second time a sucvideo 😇 He came without my permission on my tits.. didnt ev…"
type textarea "My second time a suckvideo 😇 He came without my permission on my tits.. didnt e…"
type textarea "My second time a suckevideo 😇 He came without my permission on my tits.. didnt …"
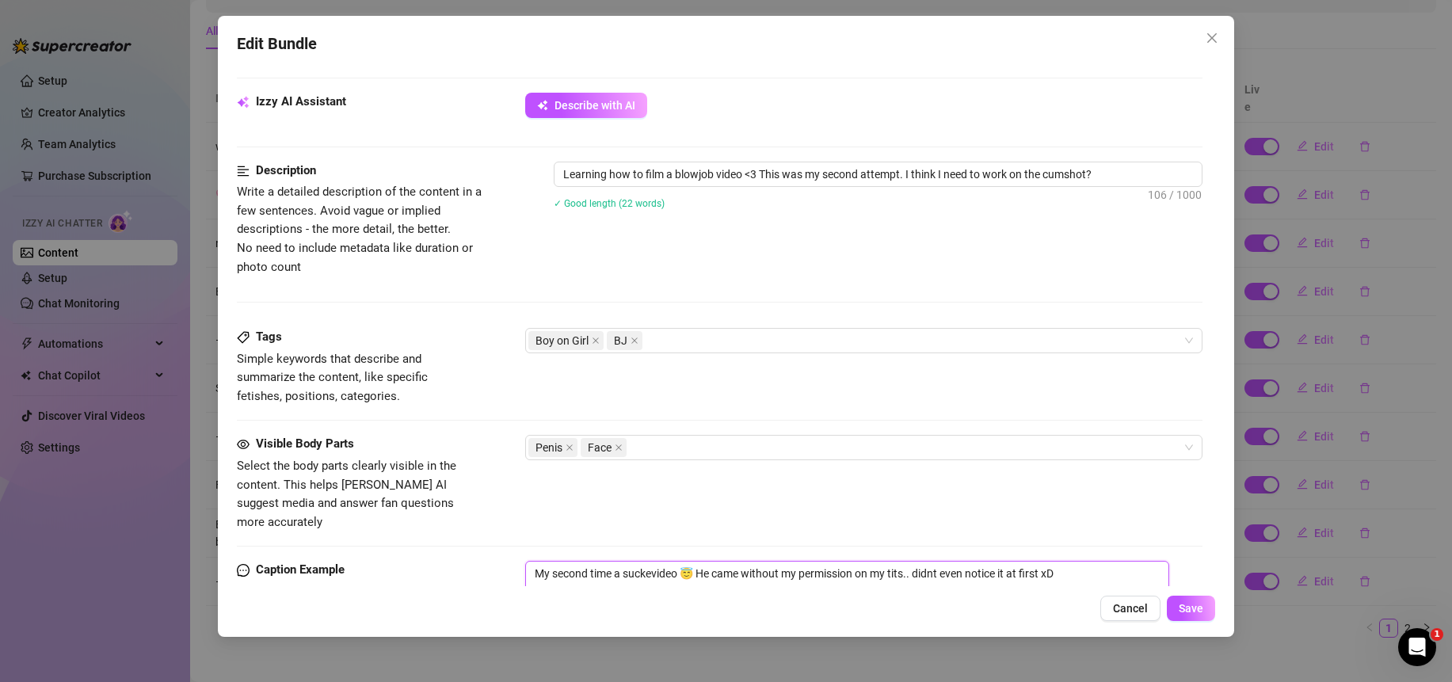
type textarea "My second time a suckedvideo 😇 He came without my permission on my tits.. didnt…"
type textarea "My second time a sucked video 😇 He came without my permission on my tits.. didn…"
type textarea "My second time a sucked avideo 😇 He came without my permission on my tits.. did…"
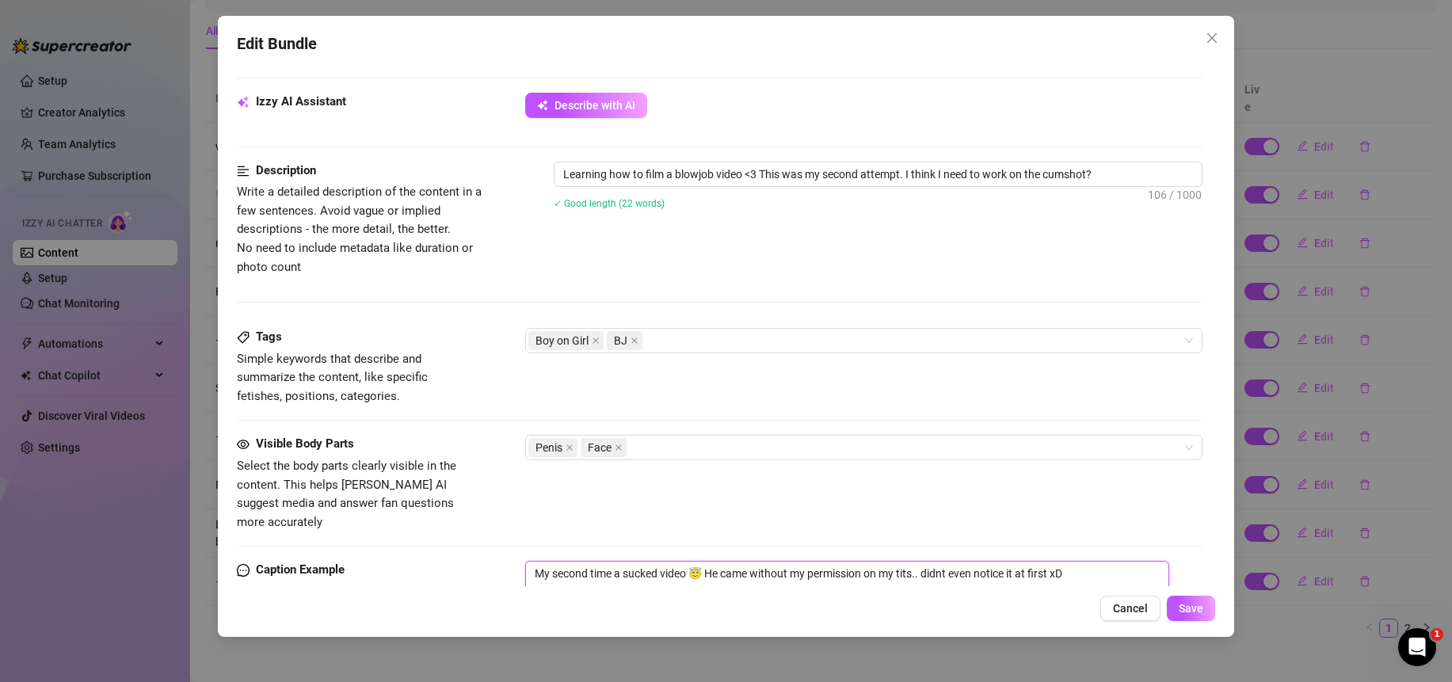
type textarea "My second time a sucked avideo 😇 He came without my permission on my tits.. did…"
type textarea "My second time a sucked a video 😇 He came without my permission on my tits.. di…"
type textarea "My second time a sucked a dvideo 😇 He came without my permission on my tits.. d…"
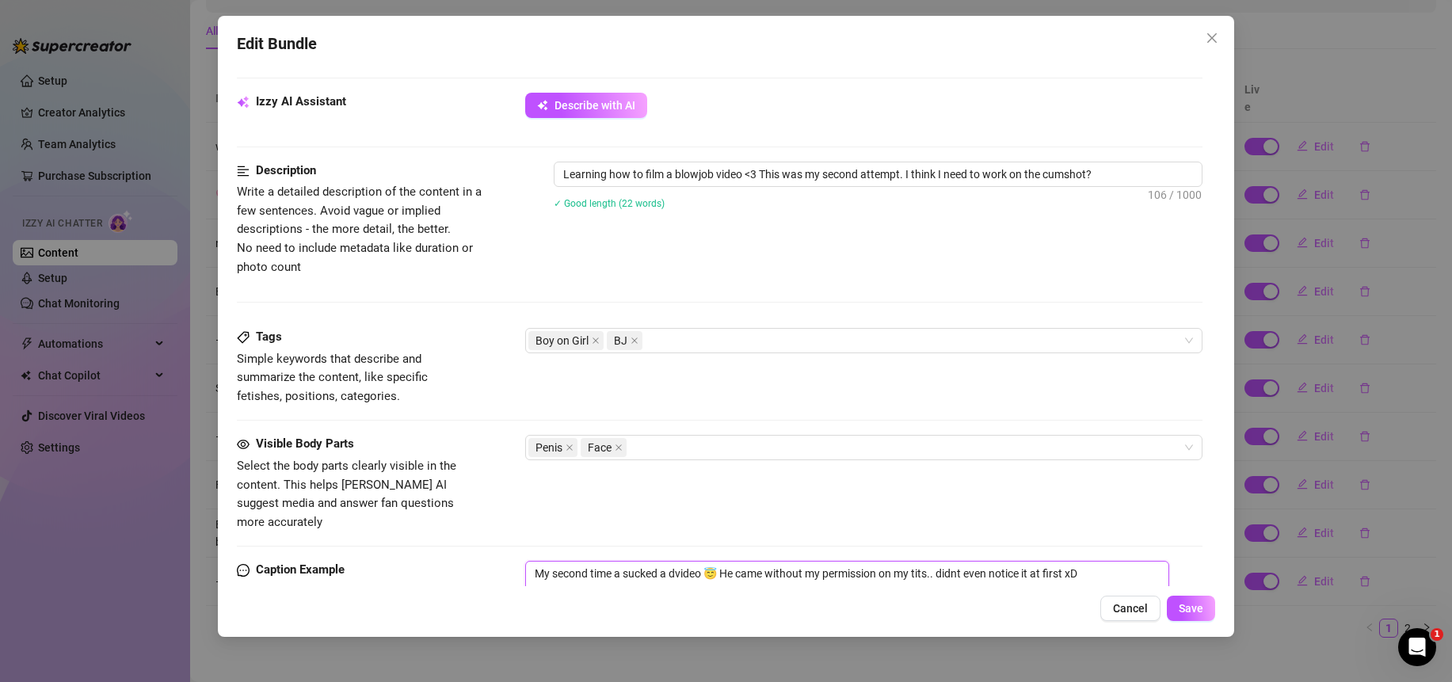
type textarea "My second time a sucked a divideo 😇 He came without my permission on my tits.. …"
type textarea "My second time a sucked a dicvideo 😇 He came without my permission on my tits..…"
type textarea "My second time a sucked a dickvideo 😇 He came without my permission on my tits.…"
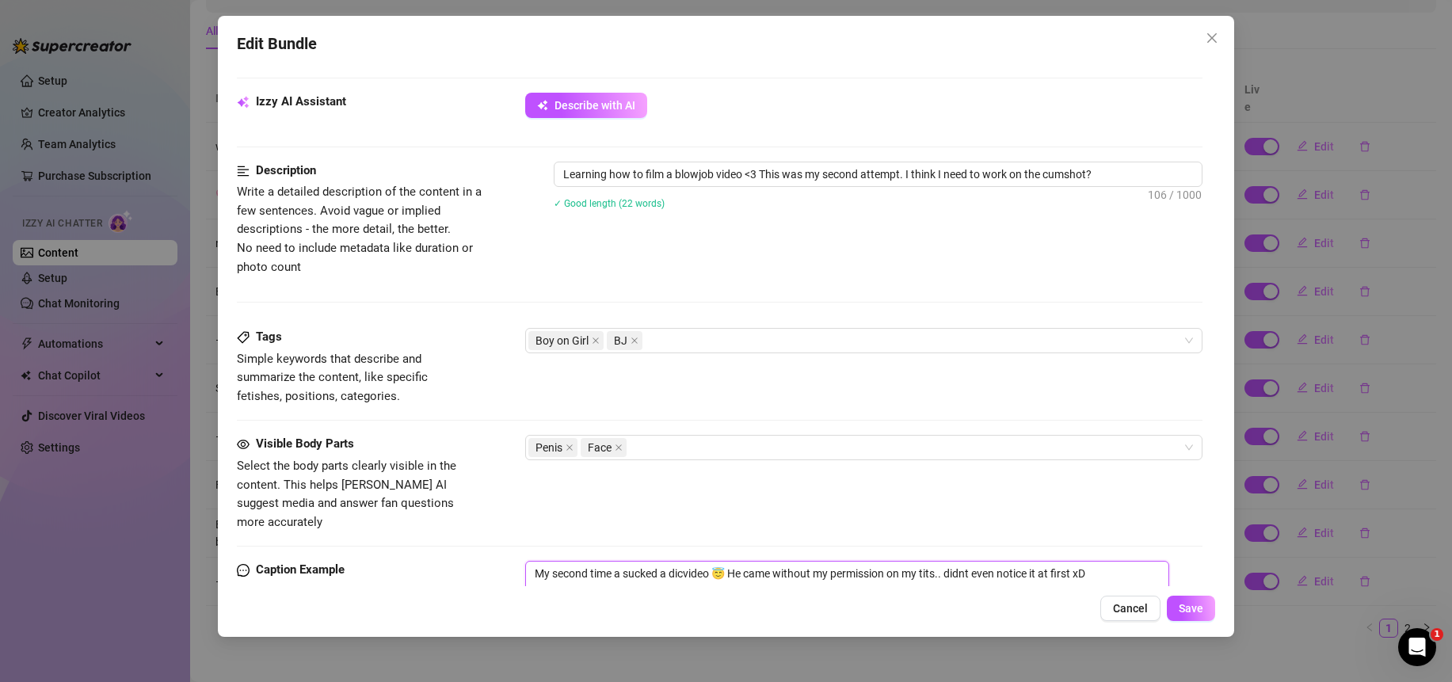
type textarea "My second time a sucked a dickvideo 😇 He came without my permission on my tits.…"
type textarea "My second time a sucked a dick video 😇 He came without my permission on my tits…"
type textarea "My second time a sucked a [PERSON_NAME] 😇 He came without my permission on my t…"
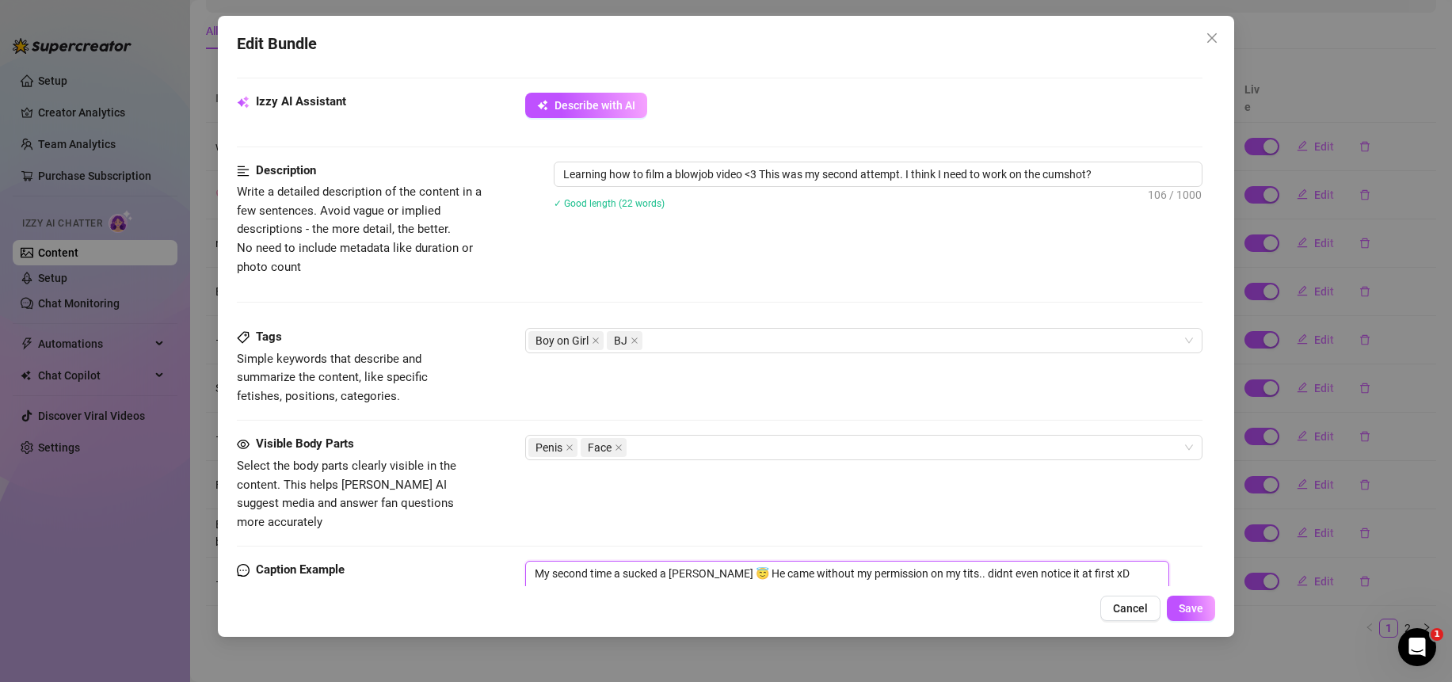
type textarea "My second time a sucked a dick onvideo 😇 He came without my permission on my ti…"
type textarea "My second time a sucked a dick on video 😇 He came without my permission on my t…"
type textarea "My second time a sucked a dick on cvideo 😇 He came without my permission on my …"
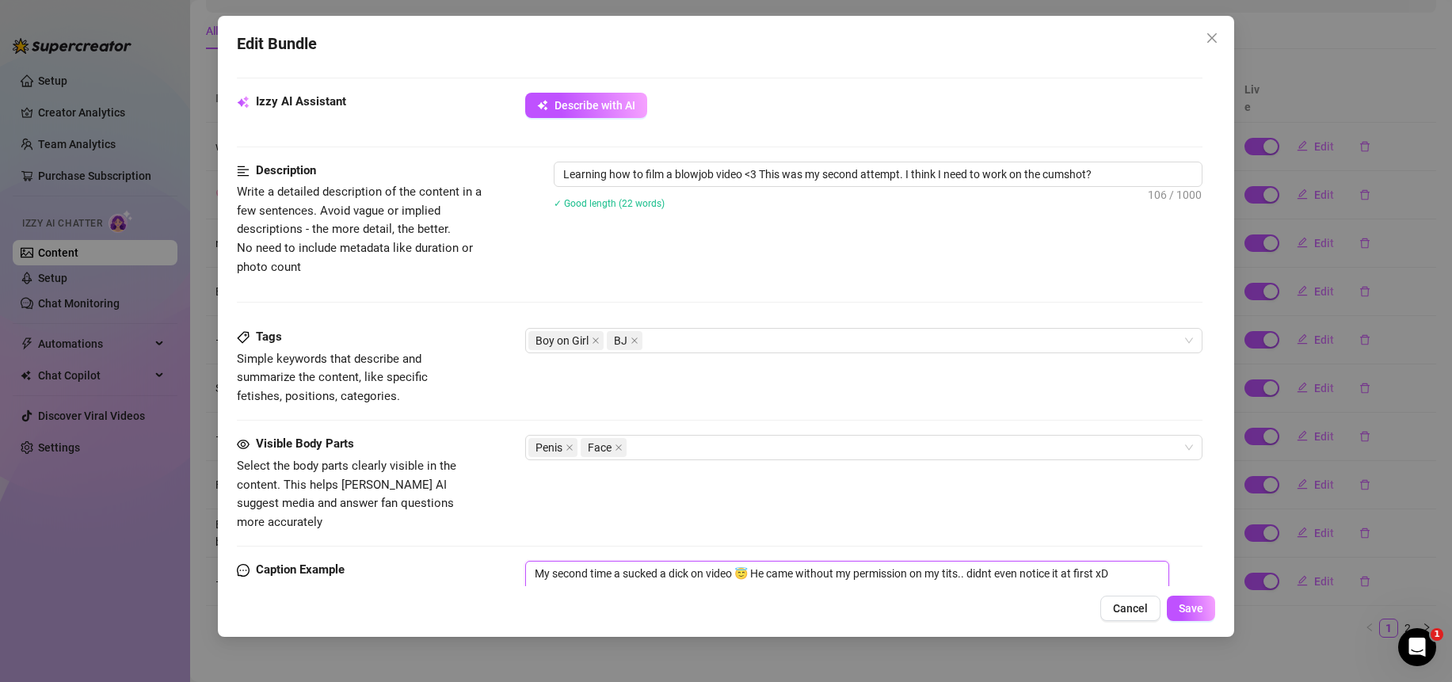
type textarea "My second time a sucked a dick on cvideo 😇 He came without my permission on my …"
type textarea "My second time a sucked a dick on cavideo 😇 He came without my permission on my…"
type textarea "My second time a sucked a dick on camvideo 😇 He came without my permission on m…"
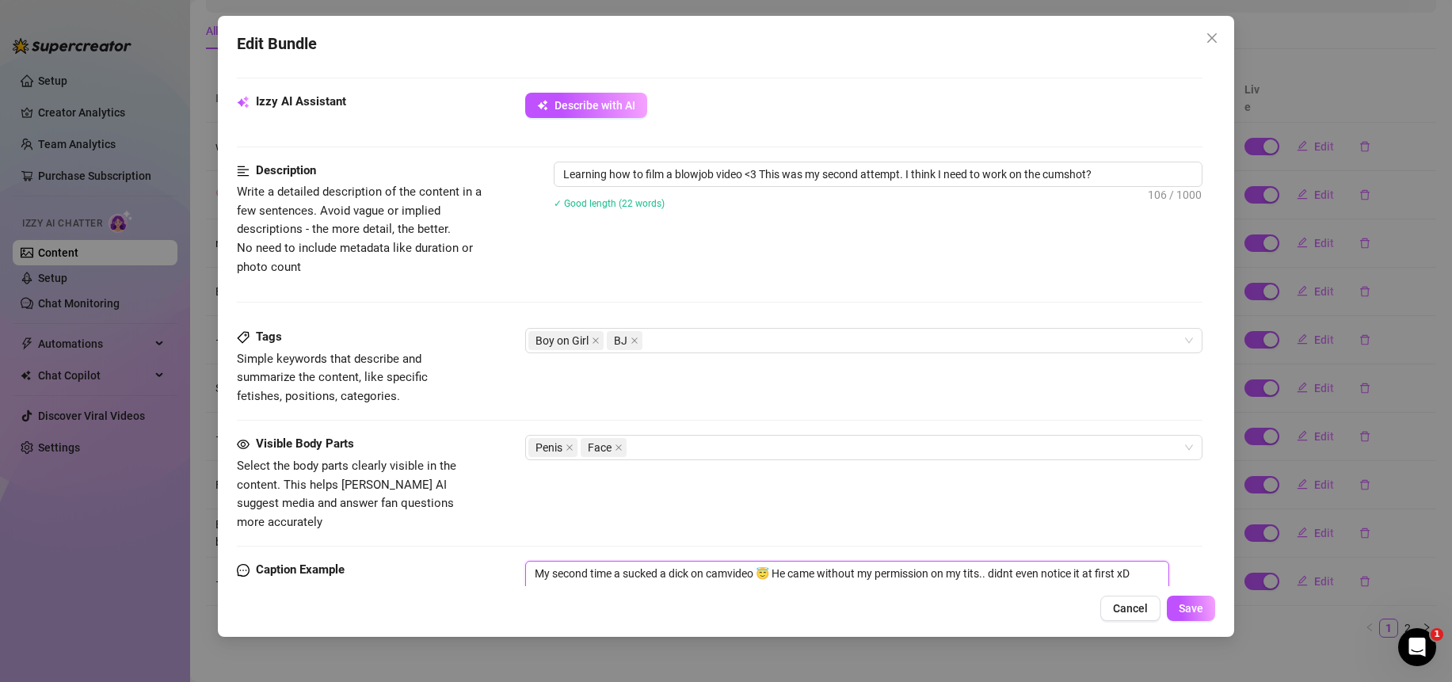
type textarea "My second time a sucked a dick on camevideo 😇 He came without my permission on …"
type textarea "My second time a sucked a dick on camervideo 😇 He came without my permission on…"
type textarea "My second time a sucked a dick on cameravideo 😇 He came without my permission o…"
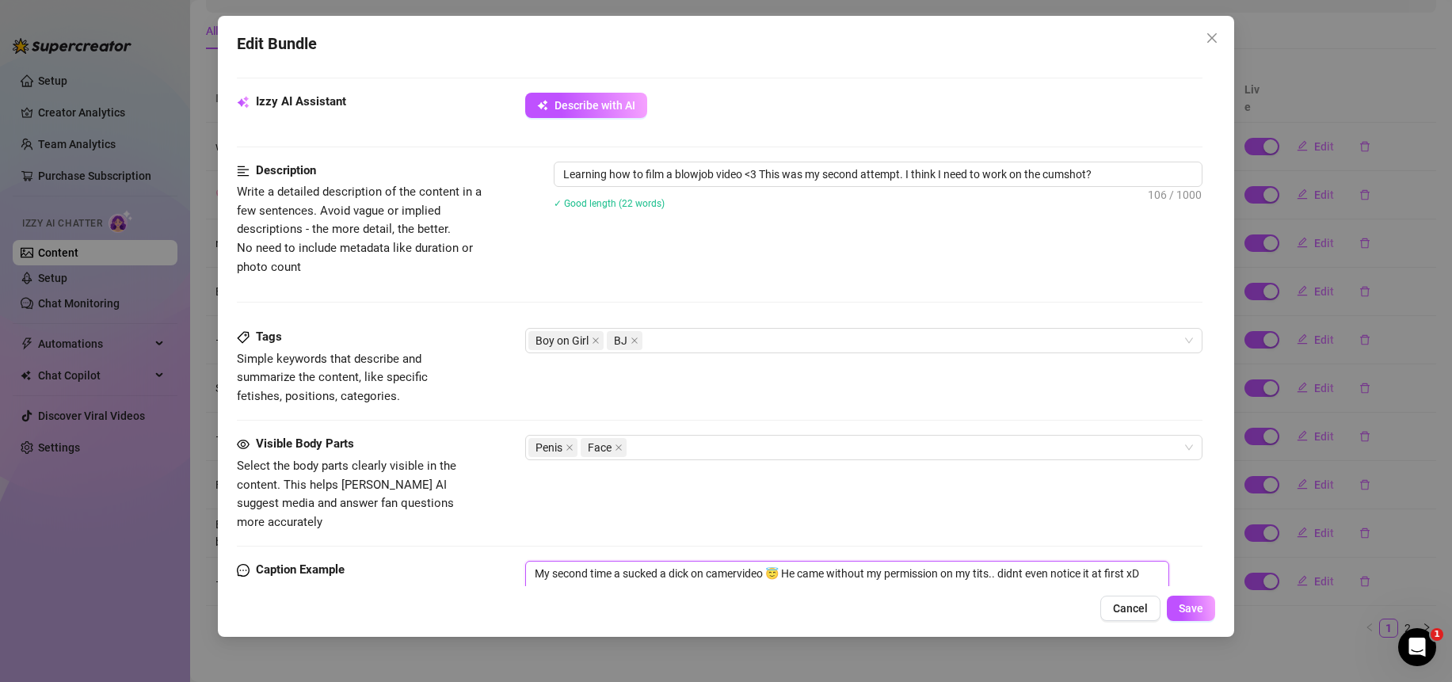
type textarea "My second time a sucked a dick on cameravideo 😇 He came without my permission o…"
drag, startPoint x: 750, startPoint y: 557, endPoint x: 767, endPoint y: 562, distance: 17.5
click at [767, 562] on textarea "My second time a sucked a dick on cameravideo 😇 He came without my permission o…" at bounding box center [847, 592] width 644 height 63
type textarea "My second time a sucked a dick on cameravo 😇 He came without my permission on m…"
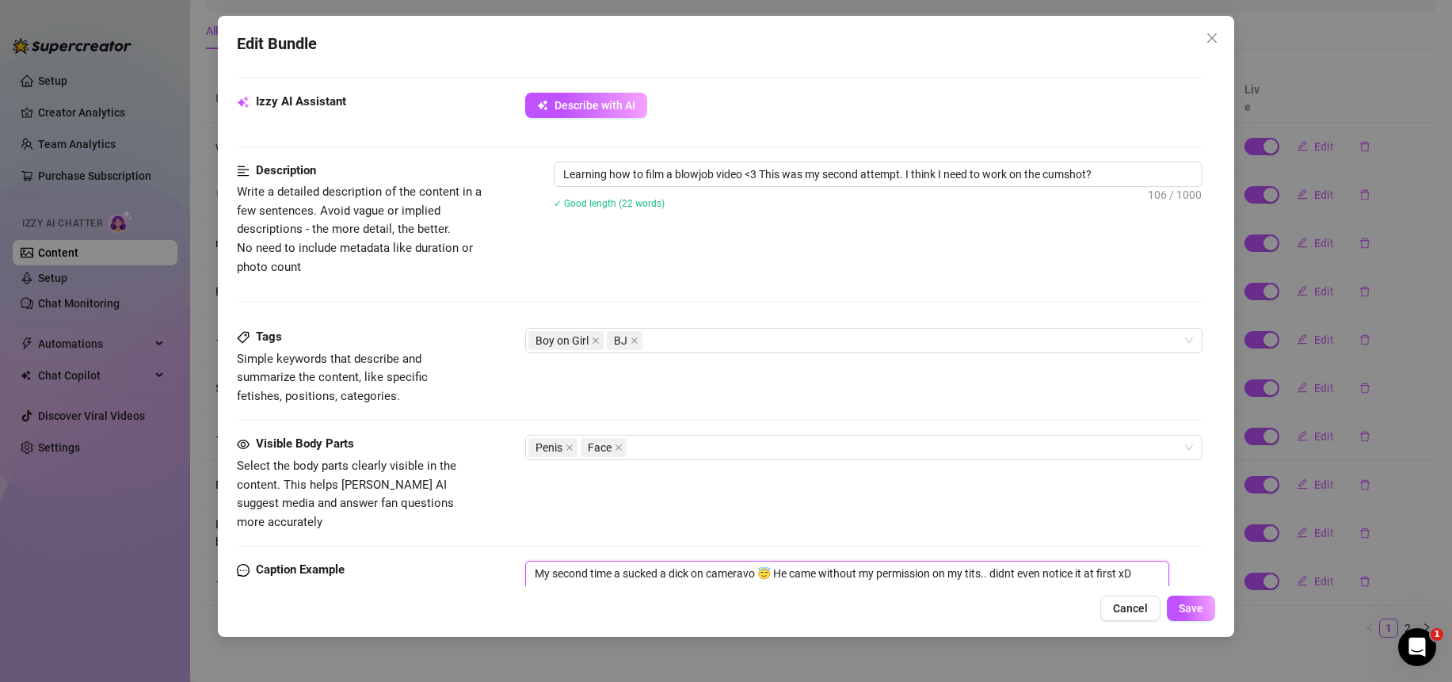
click at [760, 561] on textarea "My second time a sucked a dick on cameravo 😇 He came without my permission on m…" at bounding box center [847, 592] width 644 height 63
type textarea "My second time a sucked a dick on cameravo😇 He came without my permission on my…"
type textarea "My second time a sucked a dick on camerav😇 He came without my permission on my …"
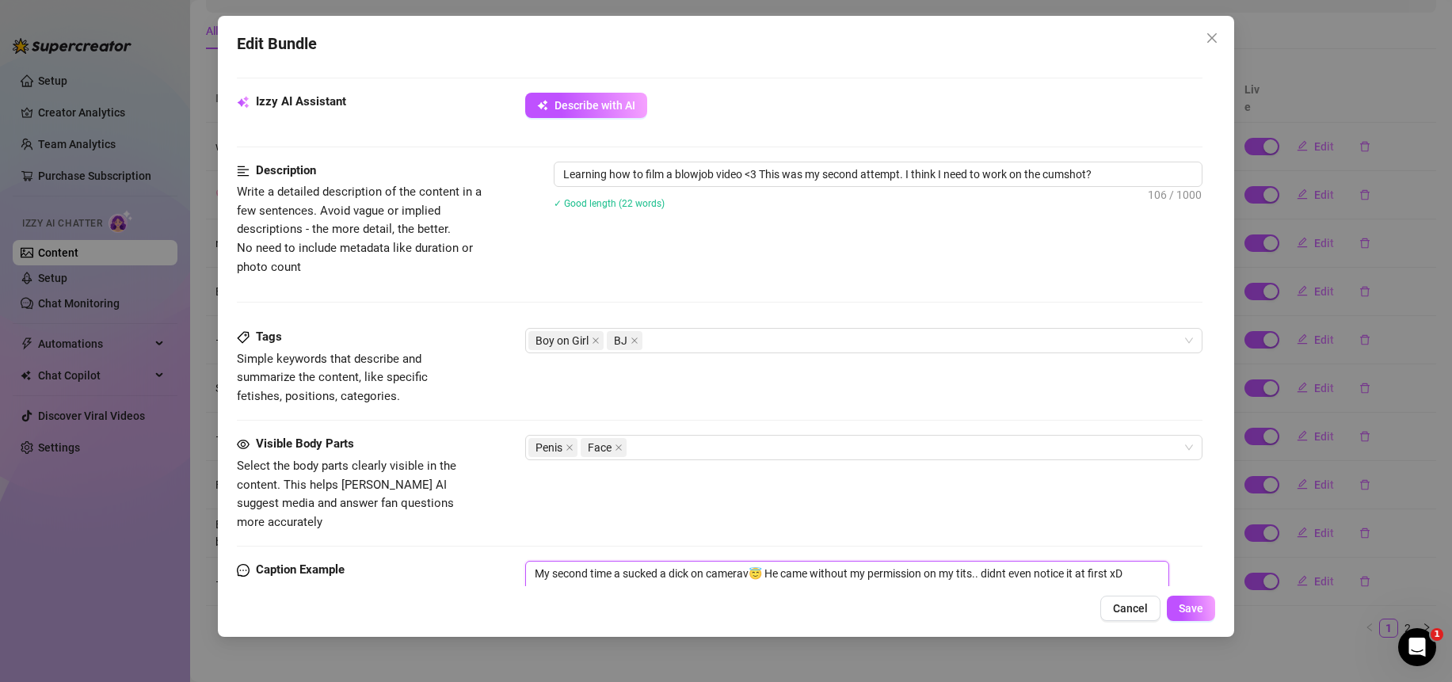
type textarea "My second time a sucked a dick on camera😇 He came without my permission on my t…"
type textarea "My second time a sucked a dick on camera 😇 He came without my permission on my …"
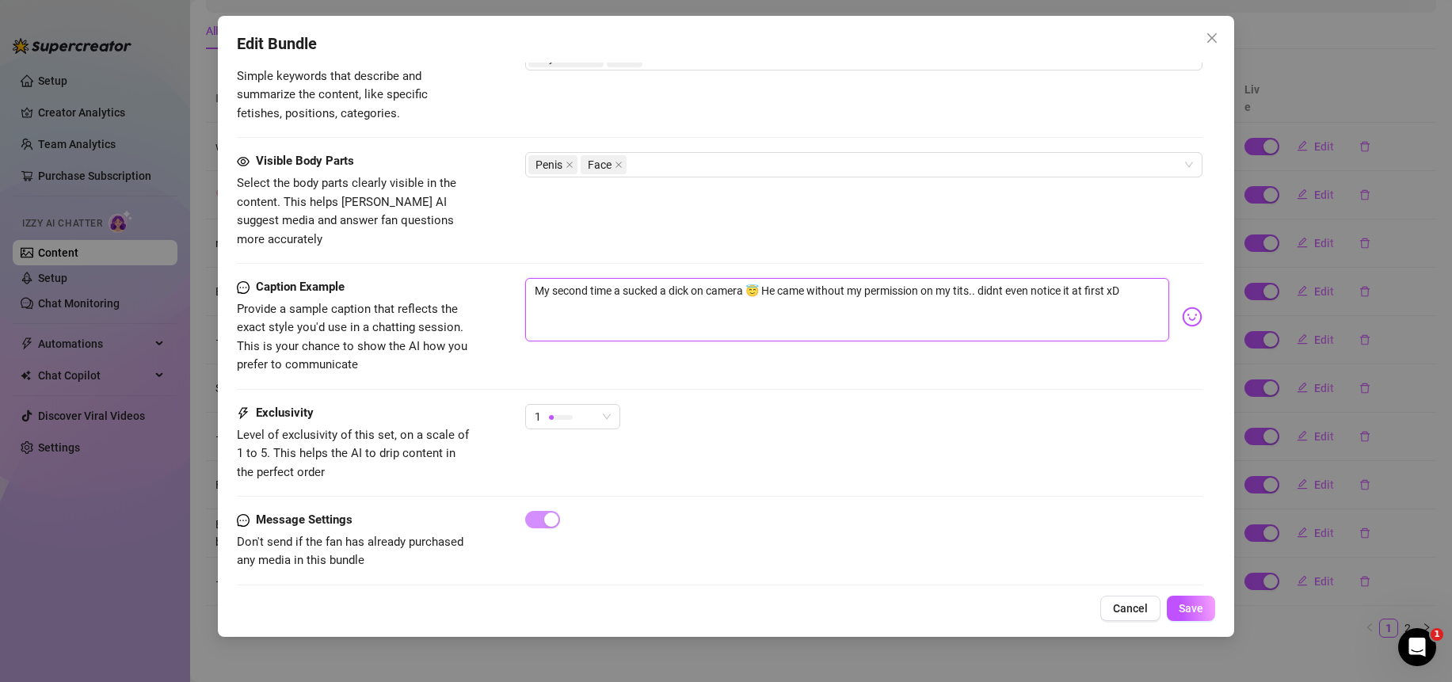
scroll to position [837, 0]
drag, startPoint x: 985, startPoint y: 280, endPoint x: 1195, endPoint y: 278, distance: 209.9
click at [1195, 278] on div "Account Sirene (@sirenedith) Name Name is for your internal organization only M…" at bounding box center [726, 325] width 978 height 524
type textarea "My second time a sucked a dick on camera 😇 He came without my permission on my …"
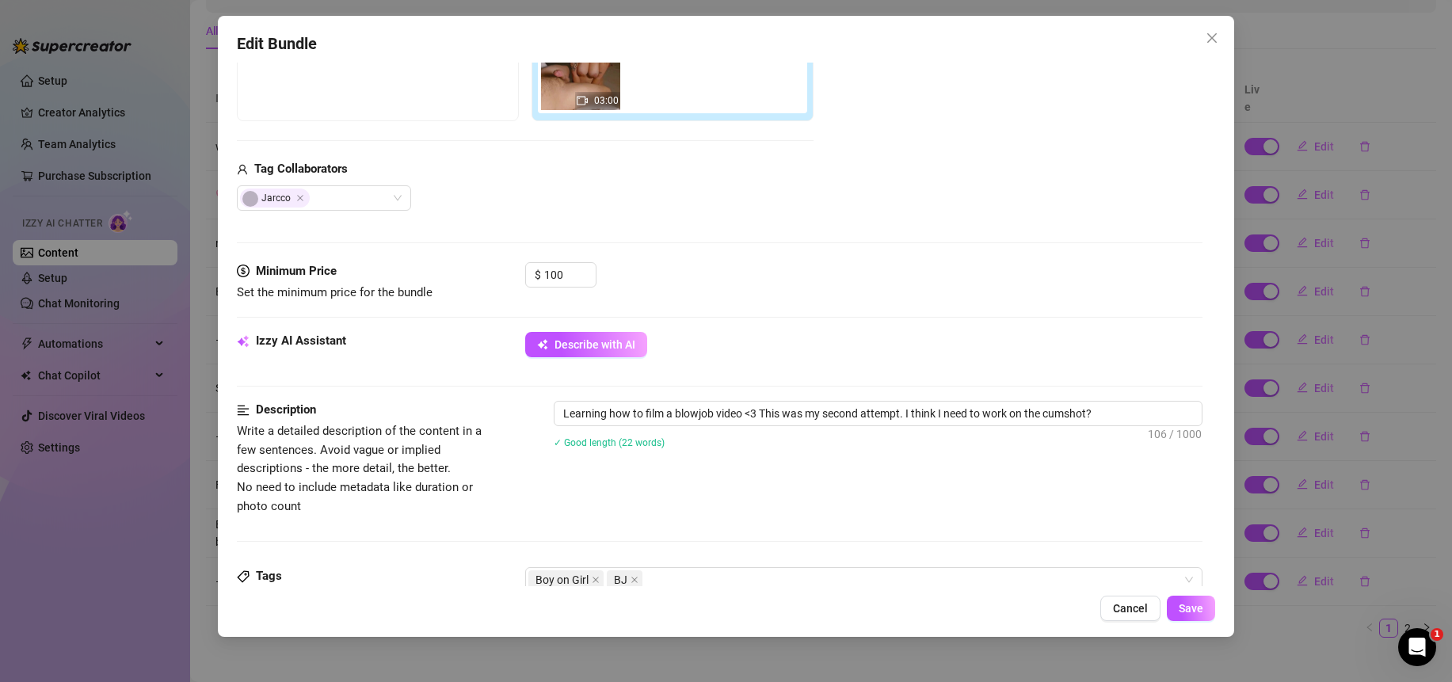
scroll to position [386, 0]
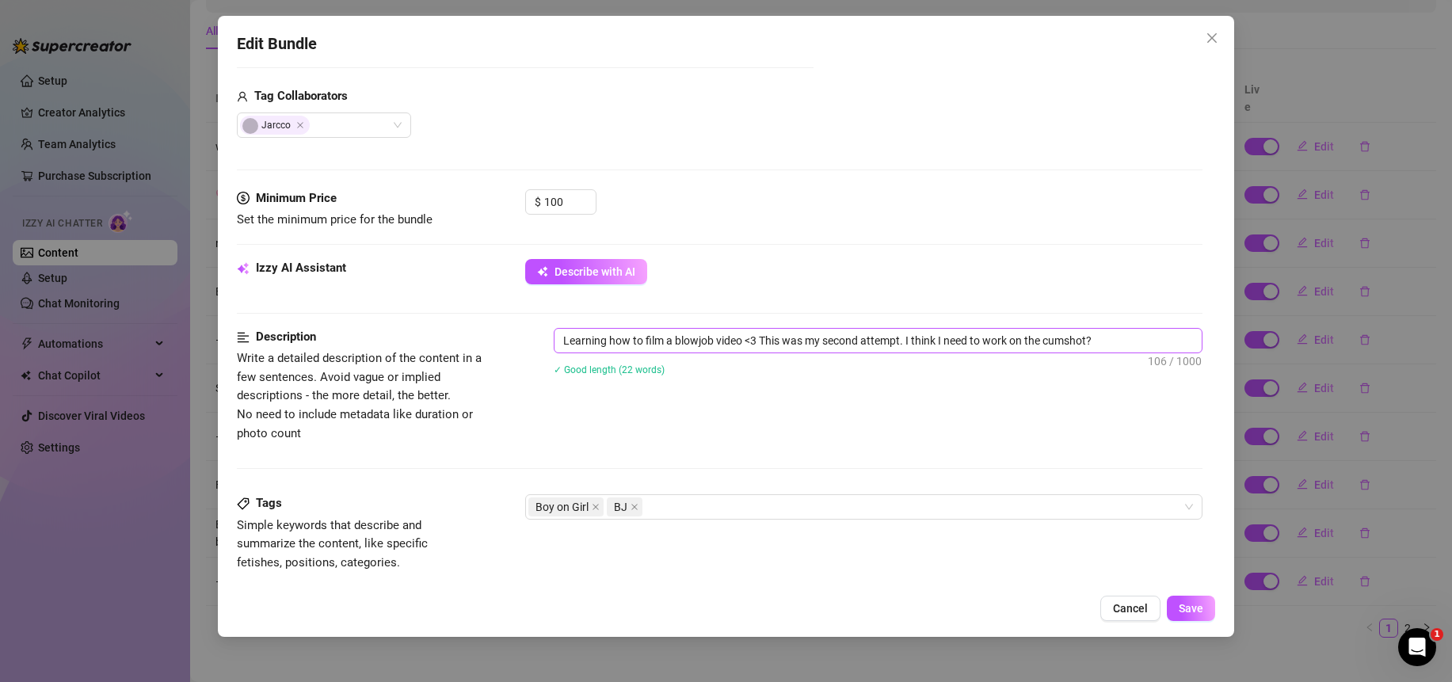
type textarea "My second time a sucked a dick on camera 😇 He came without my permission on my …"
click at [702, 341] on textarea "Learning how to film a blowjob video <3 This was my second attempt. I think I n…" at bounding box center [877, 341] width 647 height 24
type textarea "Learning how to film a video <3 This was my second attempt. I think I need to w…"
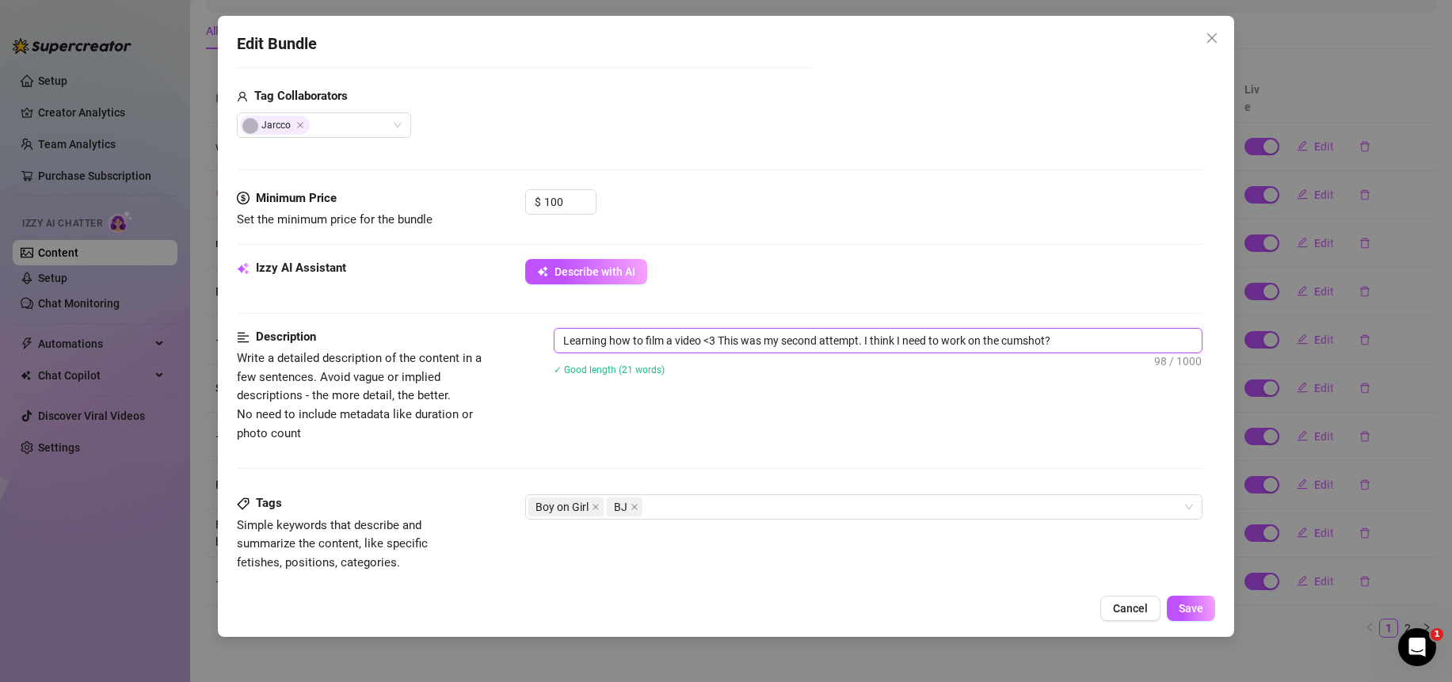
type textarea "Learning how to film video <3 This was my second attempt. I think I need to wor…"
type textarea "Learning how to fil video <3 This was my second attempt. I think I need to work…"
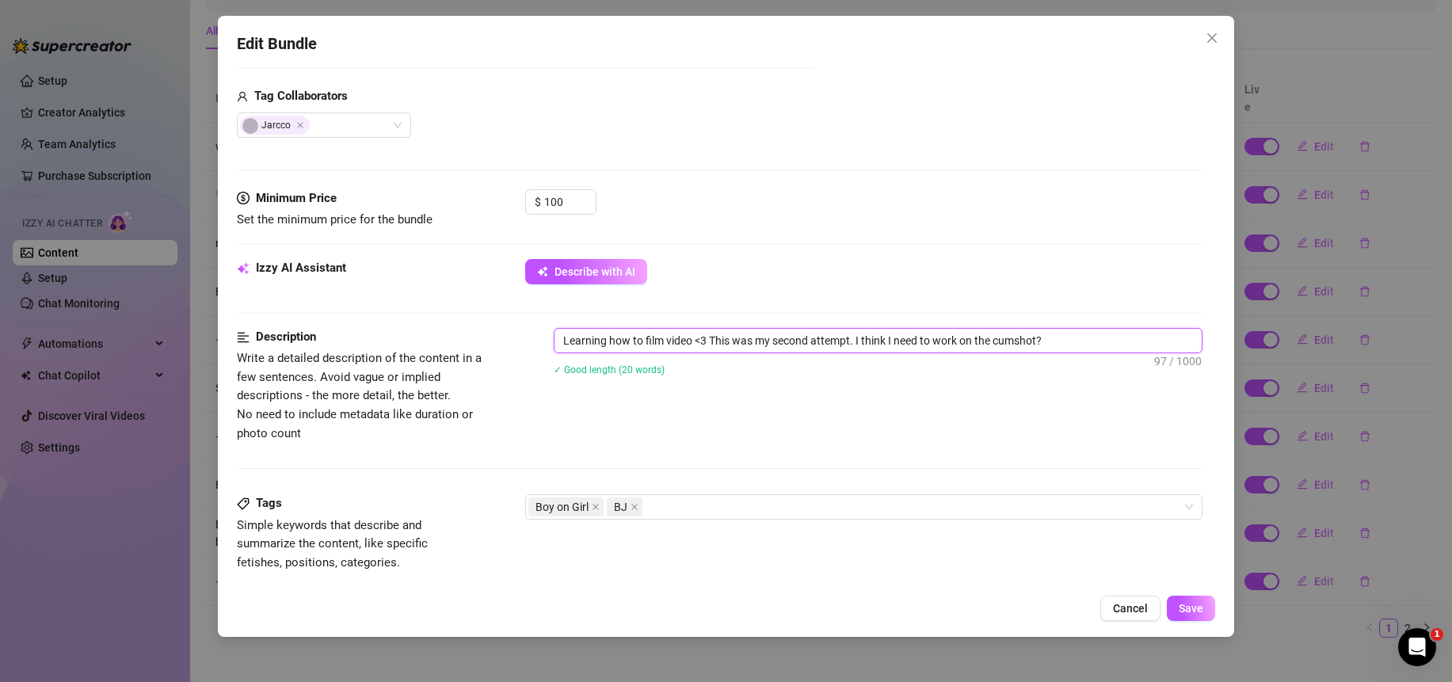
type textarea "Learning how to fil video <3 This was my second attempt. I think I need to work…"
type textarea "Learning how to fi video <3 This was my second attempt. I think I need to work …"
type textarea "Learning how to f video <3 This was my second attempt. I think I need to work o…"
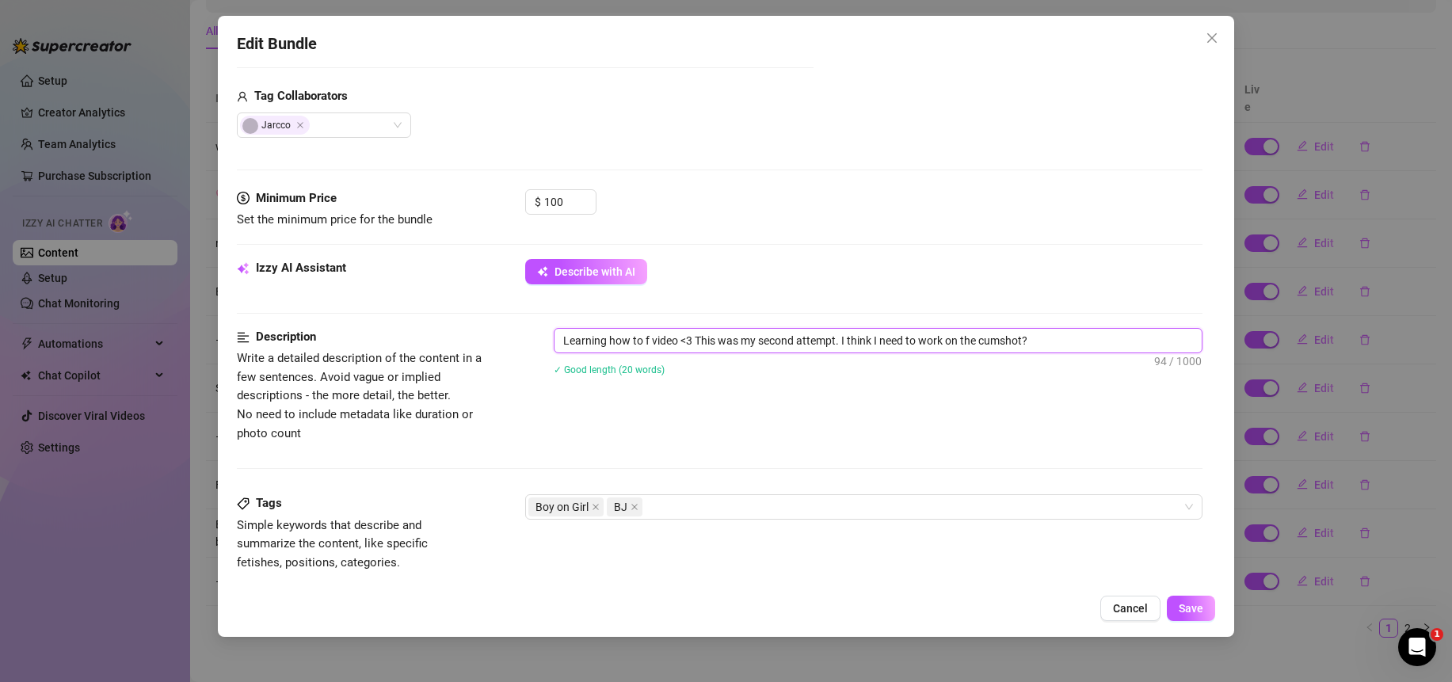
type textarea "Learning how to video <3 This was my second attempt. I think I need to work on …"
type textarea "Learning how to f video <3 This was my second attempt. I think I need to work o…"
type textarea "Learning how to fi video <3 This was my second attempt. I think I need to work …"
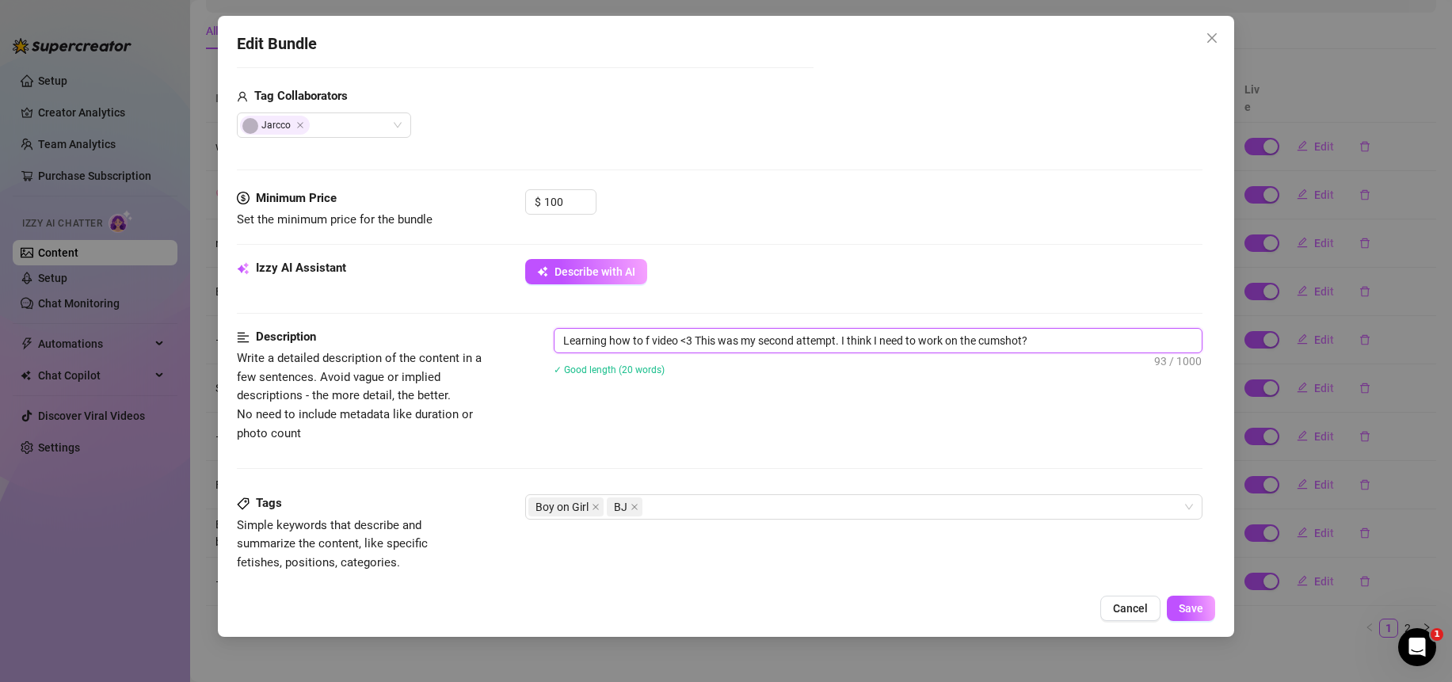
type textarea "Learning how to fi video <3 This was my second attempt. I think I need to work …"
type textarea "Learning how to fil video <3 This was my second attempt. I think I need to work…"
type textarea "Learning how to film video <3 This was my second attempt. I think I need to wor…"
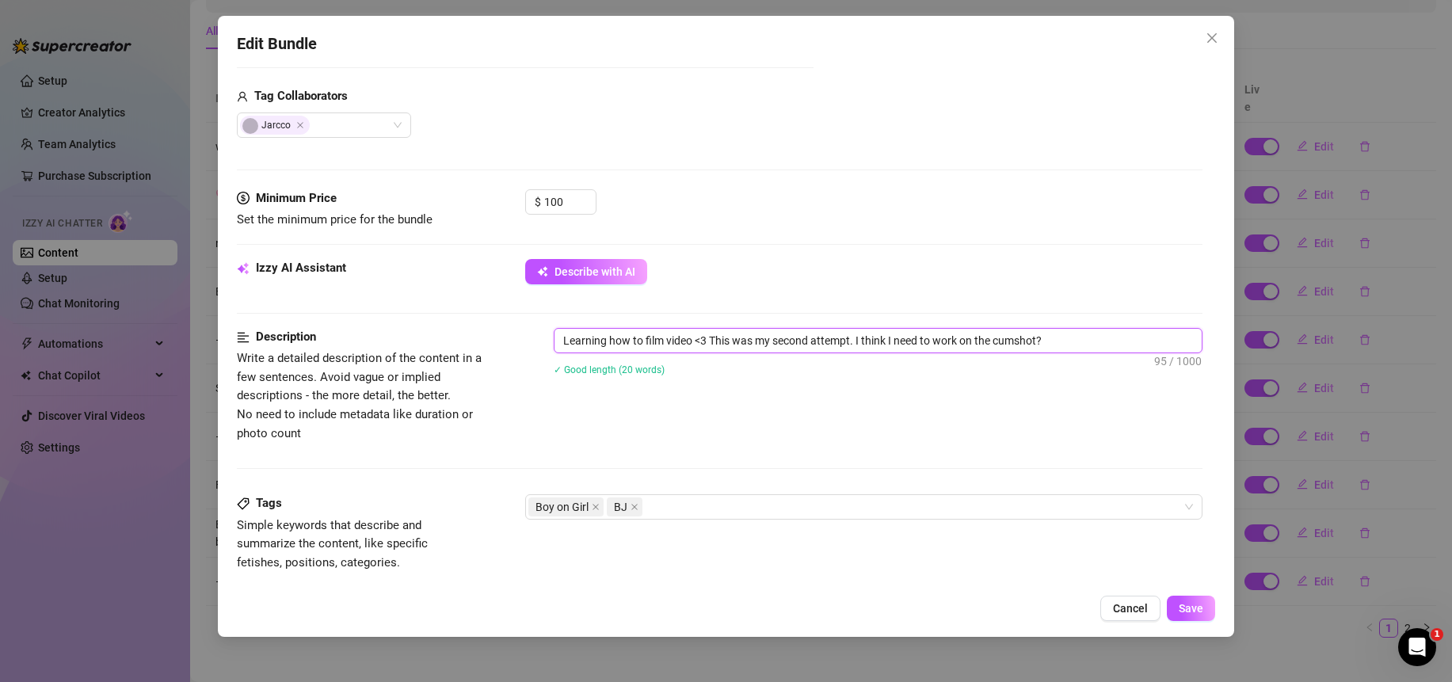
type textarea "Learning how to film video <3 This was my second attempt. I think I need to wor…"
type textarea "Learning how to film s video <3 This was my second attempt. I think I need to w…"
type textarea "Learning how to film sn video <3 This was my second attempt. I think I need to …"
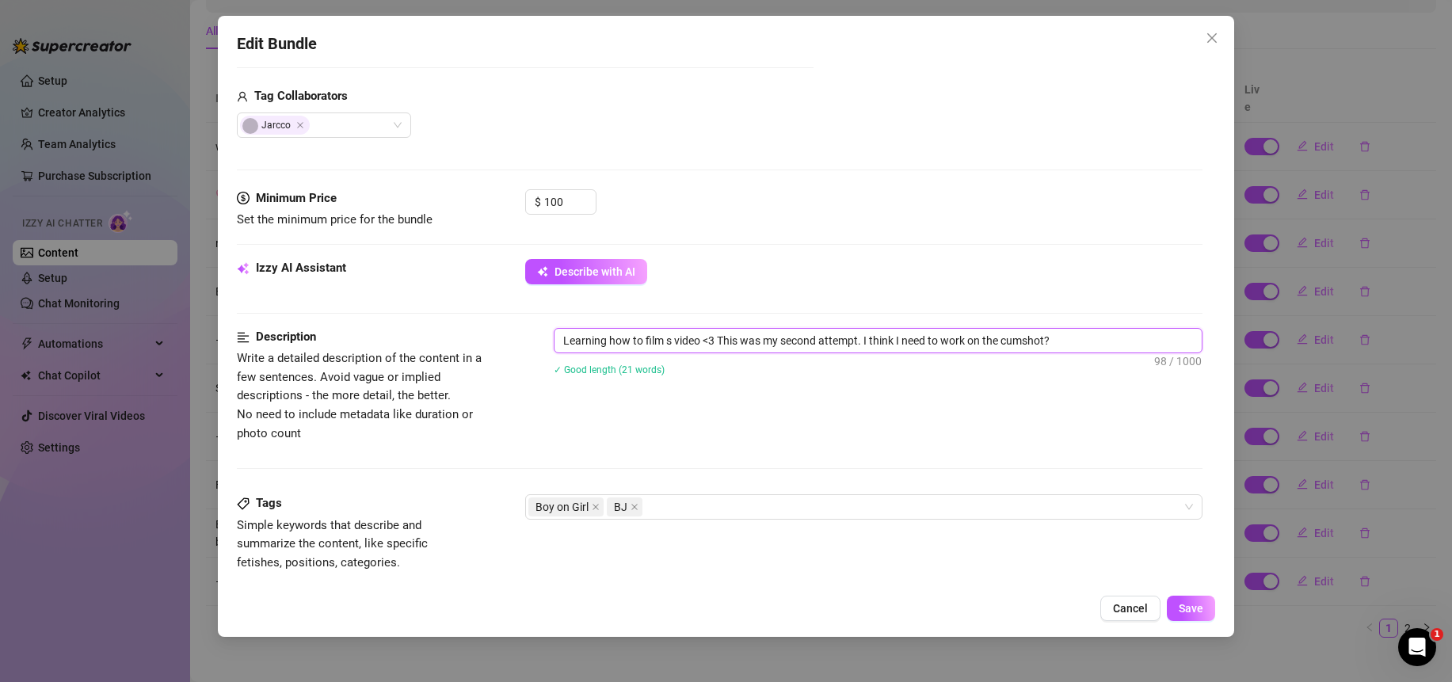
type textarea "Learning how to film sn video <3 This was my second attempt. I think I need to …"
type textarea "Learning how to film snd video <3 This was my second attempt. I think I need to…"
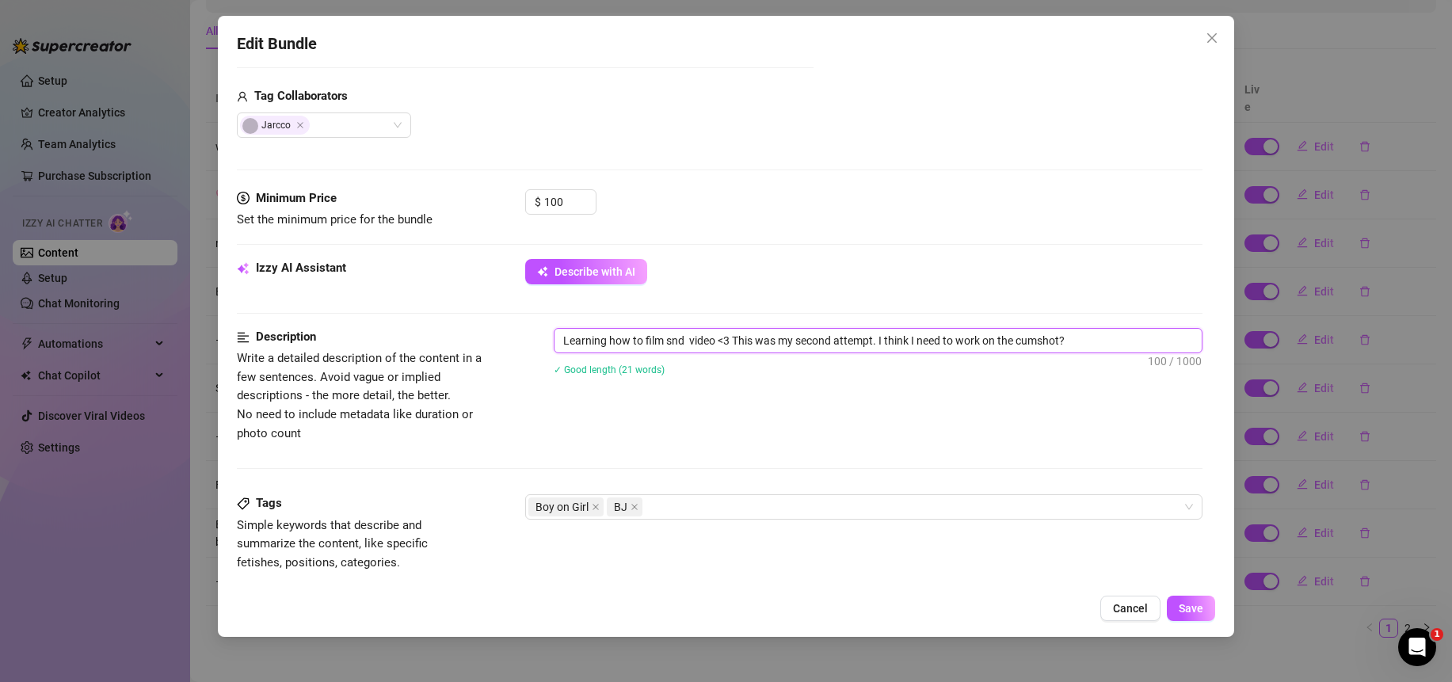
type textarea "Learning how to film snd s video <3 This was my second attempt. I think I need …"
type textarea "Learning how to film snd su video <3 This was my second attempt. I think I need…"
type textarea "Learning how to film snd s video <3 This was my second attempt. I think I need …"
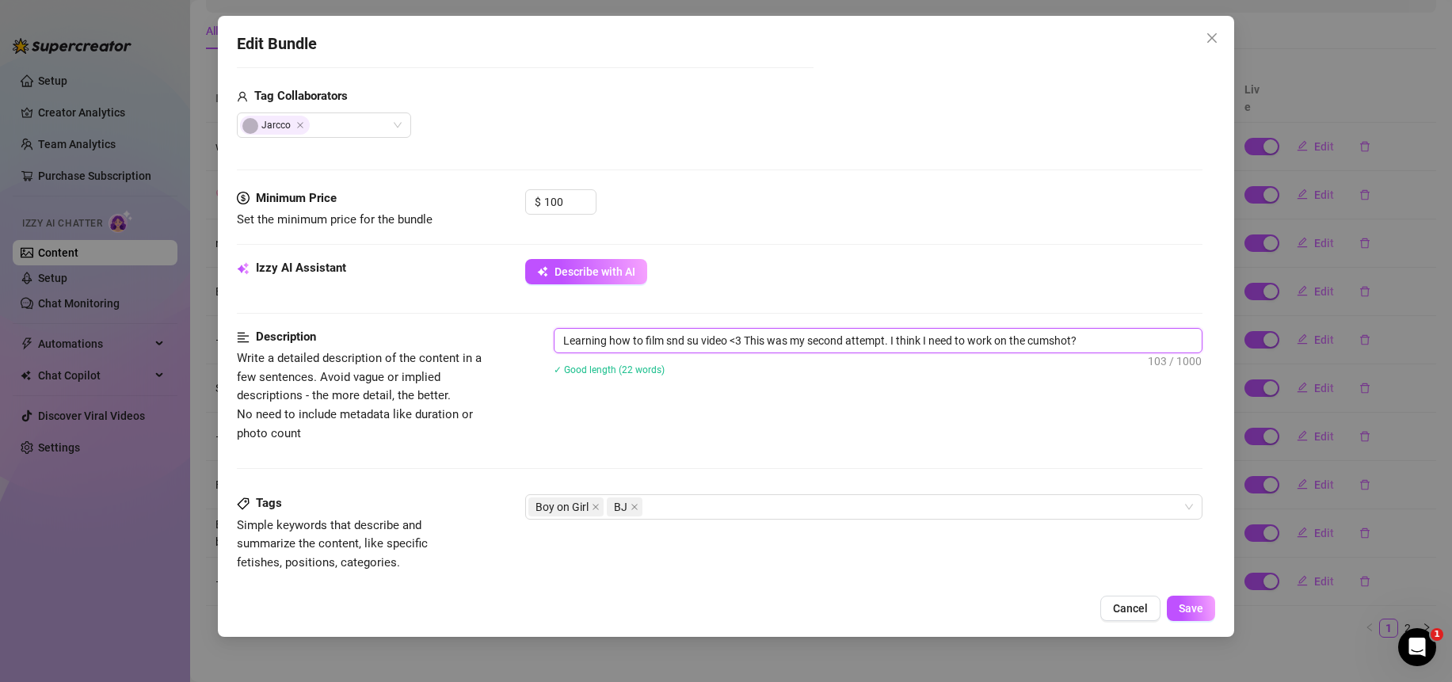
type textarea "Learning how to film snd s video <3 This was my second attempt. I think I need …"
type textarea "Learning how to film snd video <3 This was my second attempt. I think I need to…"
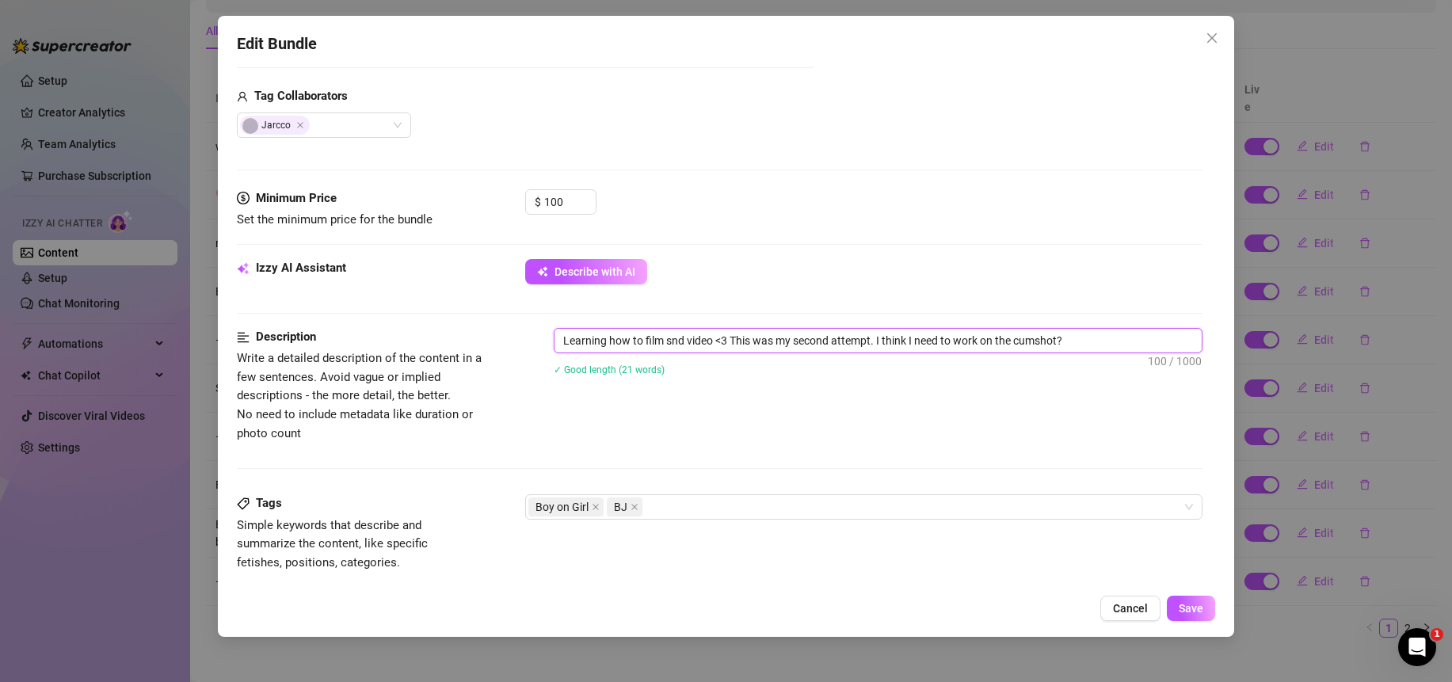
type textarea "Learning how to film sn video <3 This was my second attempt. I think I need to …"
type textarea "Learning how to film s video <3 This was my second attempt. I think I need to w…"
type textarea "Learning how to film video <3 This was my second attempt. I think I need to wor…"
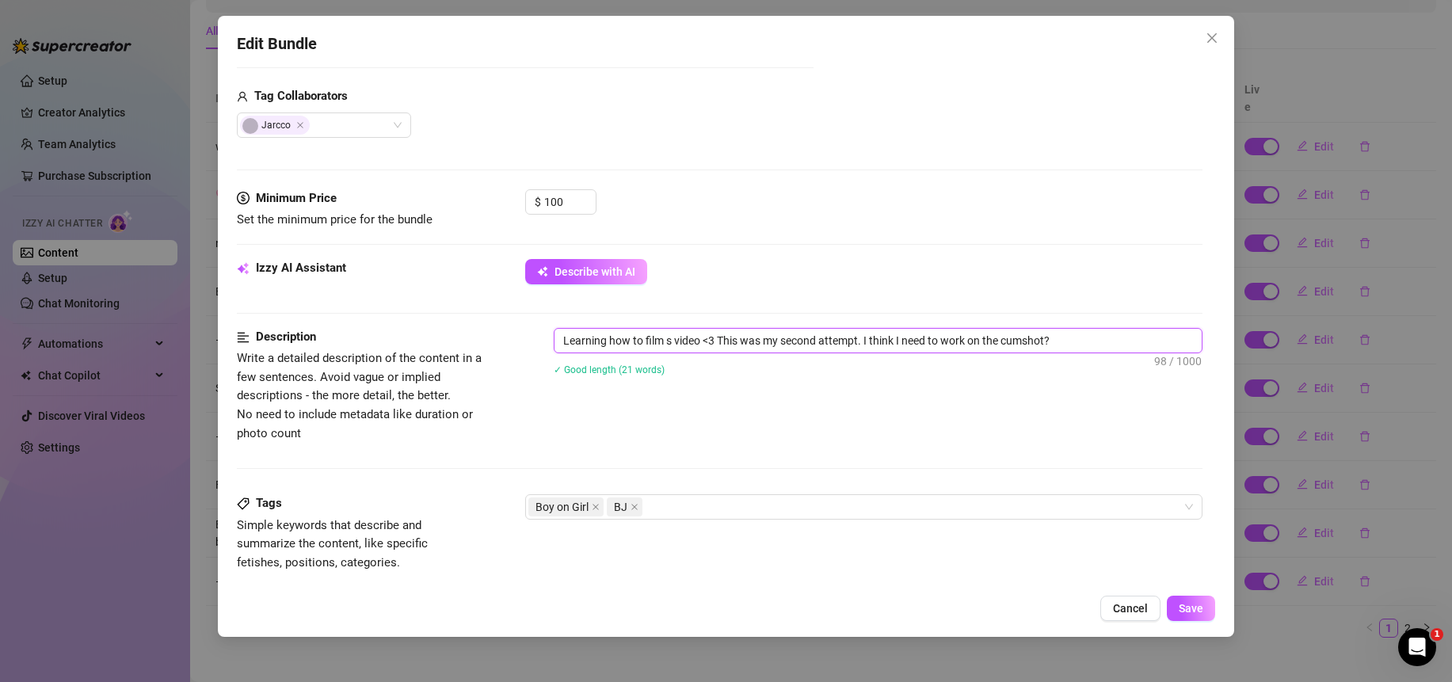
type textarea "Learning how to film video <3 This was my second attempt. I think I need to wor…"
type textarea "Learning how to film a video <3 This was my second attempt. I think I need to w…"
type textarea "Learning how to film an video <3 This was my second attempt. I think I need to …"
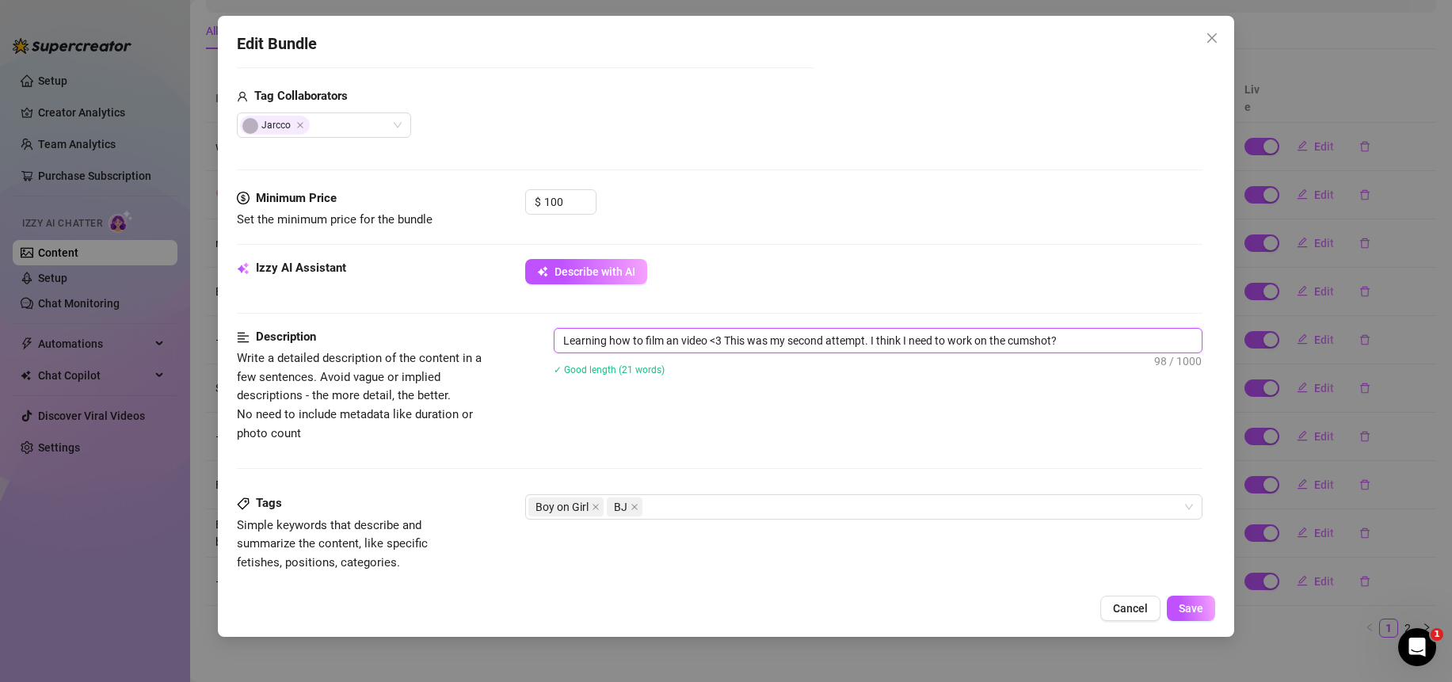
type textarea "Learning how to film ans video <3 This was my second attempt. I think I need to…"
type textarea "Learning how to film an video <3 This was my second attempt. I think I need to …"
type textarea "Learning how to film and video <3 This was my second attempt. I think I need to…"
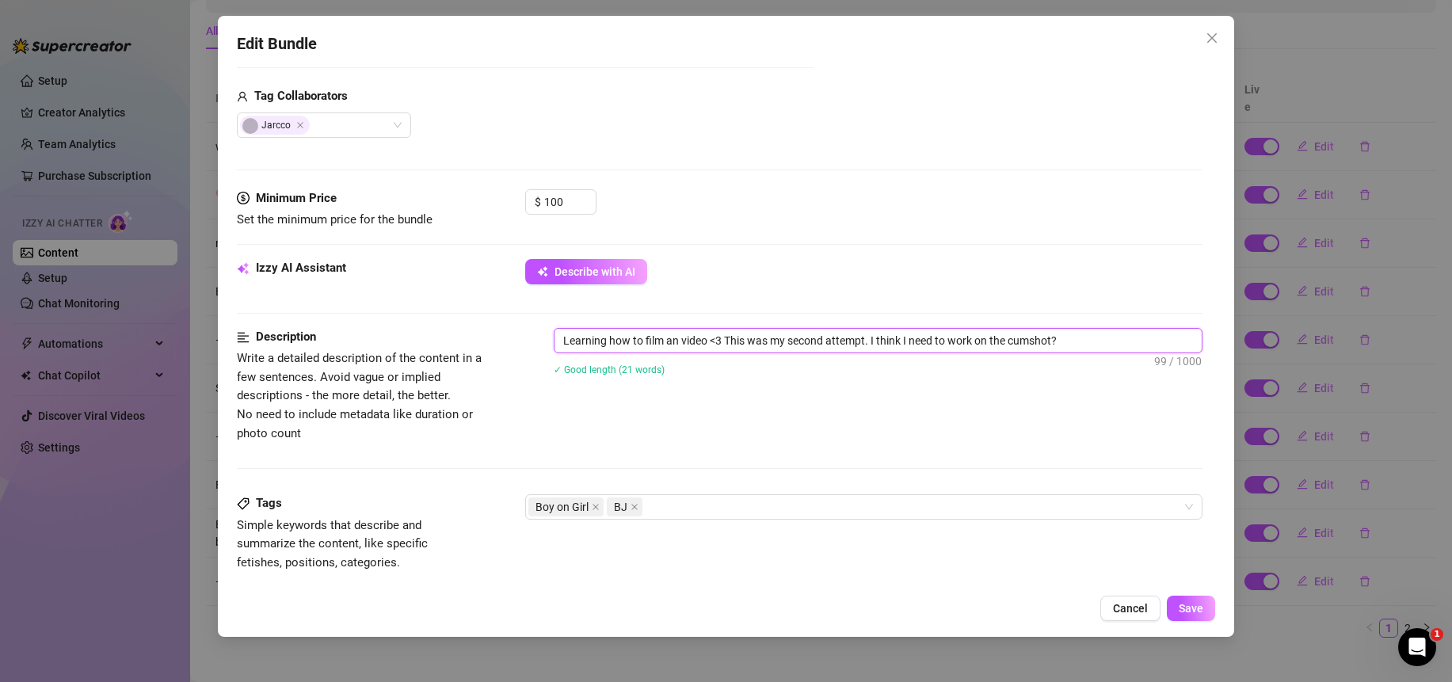
type textarea "Learning how to film and video <3 This was my second attempt. I think I need to…"
type textarea "Learning how to film and s video <3 This was my second attempt. I think I need …"
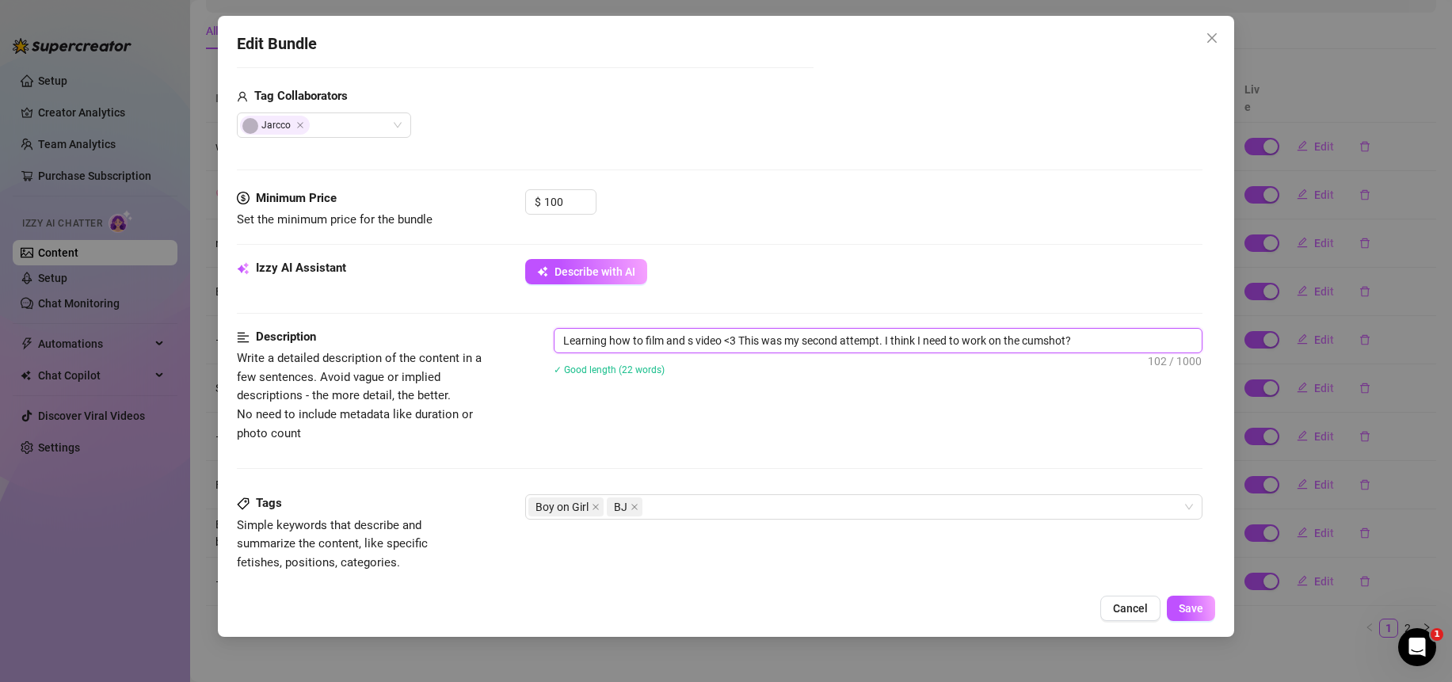
type textarea "Learning how to film and su video <3 This was my second attempt. I think I need…"
type textarea "Learning how to film and suc video <3 This was my second attempt. I think I nee…"
type textarea "Learning how to film and suck video <3 This was my second attempt. I think I ne…"
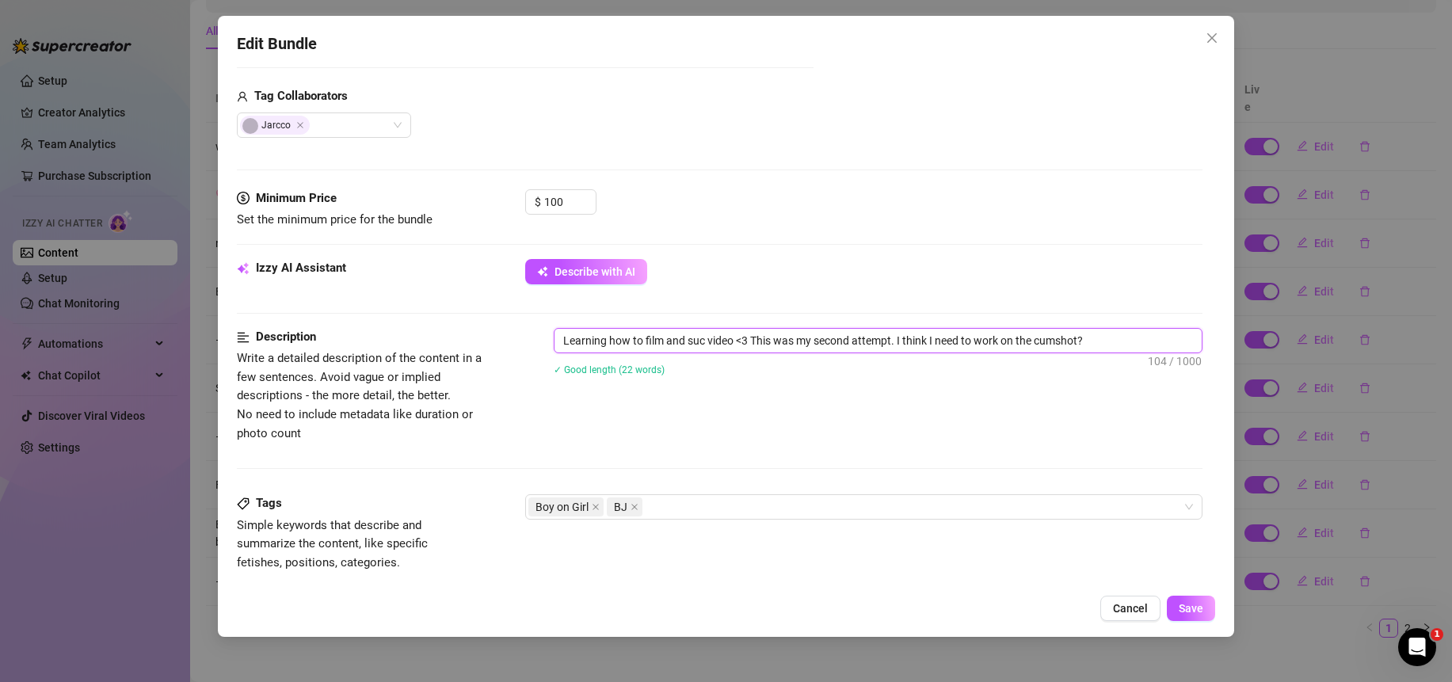
type textarea "Learning how to film and suck video <3 This was my second attempt. I think I ne…"
type textarea "Learning how to film and suck a video <3 This was my second attempt. I think I …"
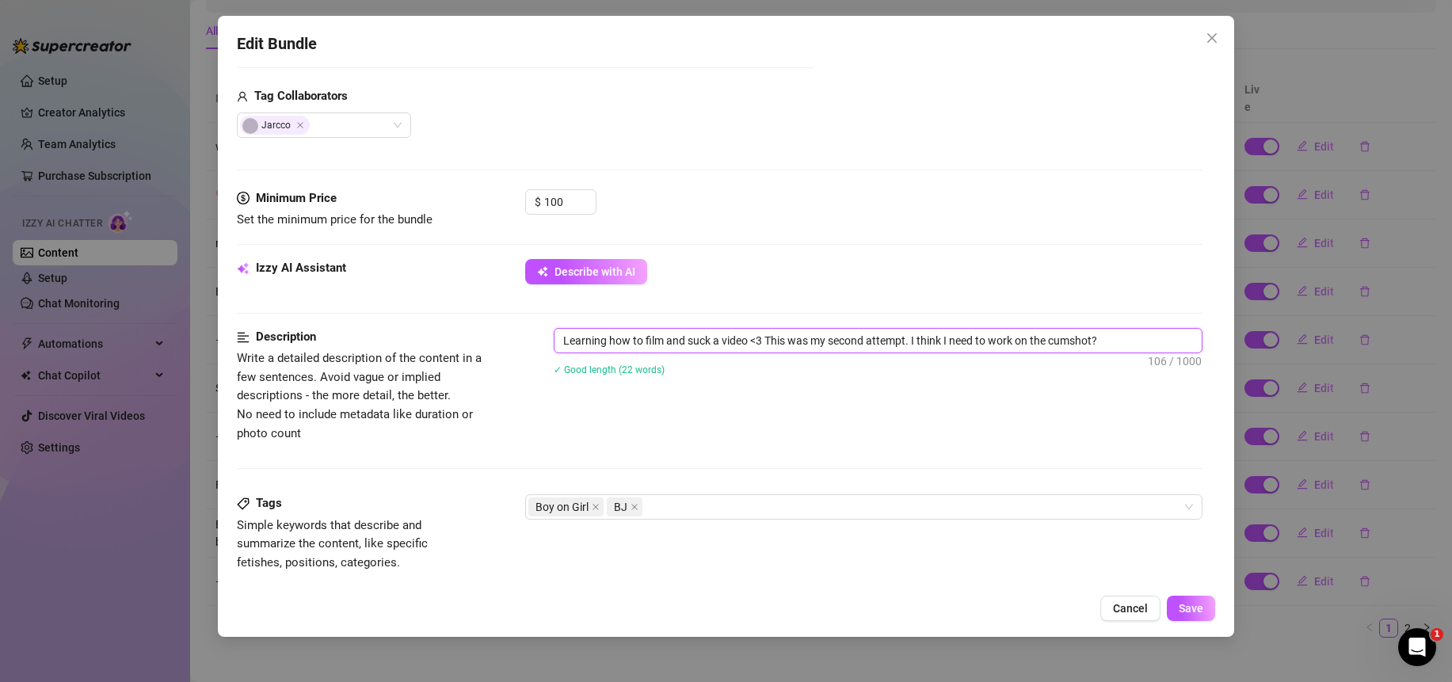
type textarea "Learning how to film and suck a video <3 This was my second attempt. I think I …"
type textarea "Learning how to film and suck a d video <3 This was my second attempt. I think …"
type textarea "Learning how to film and suck a video <3 This was my second attempt. I think I …"
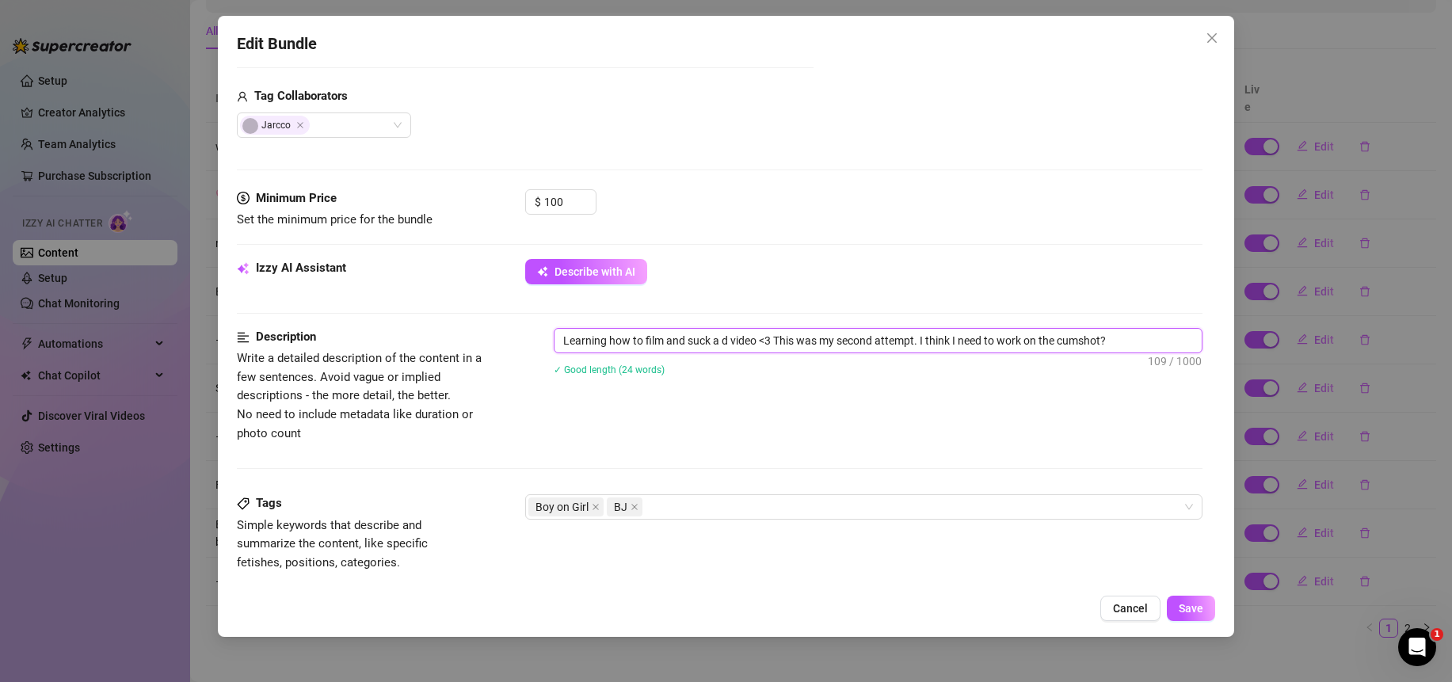
type textarea "Learning how to film and suck a video <3 This was my second attempt. I think I …"
type textarea "Learning how to film and suck a d video <3 This was my second attempt. I think …"
type textarea "Learning how to film and suck a di video <3 This was my second attempt. I think…"
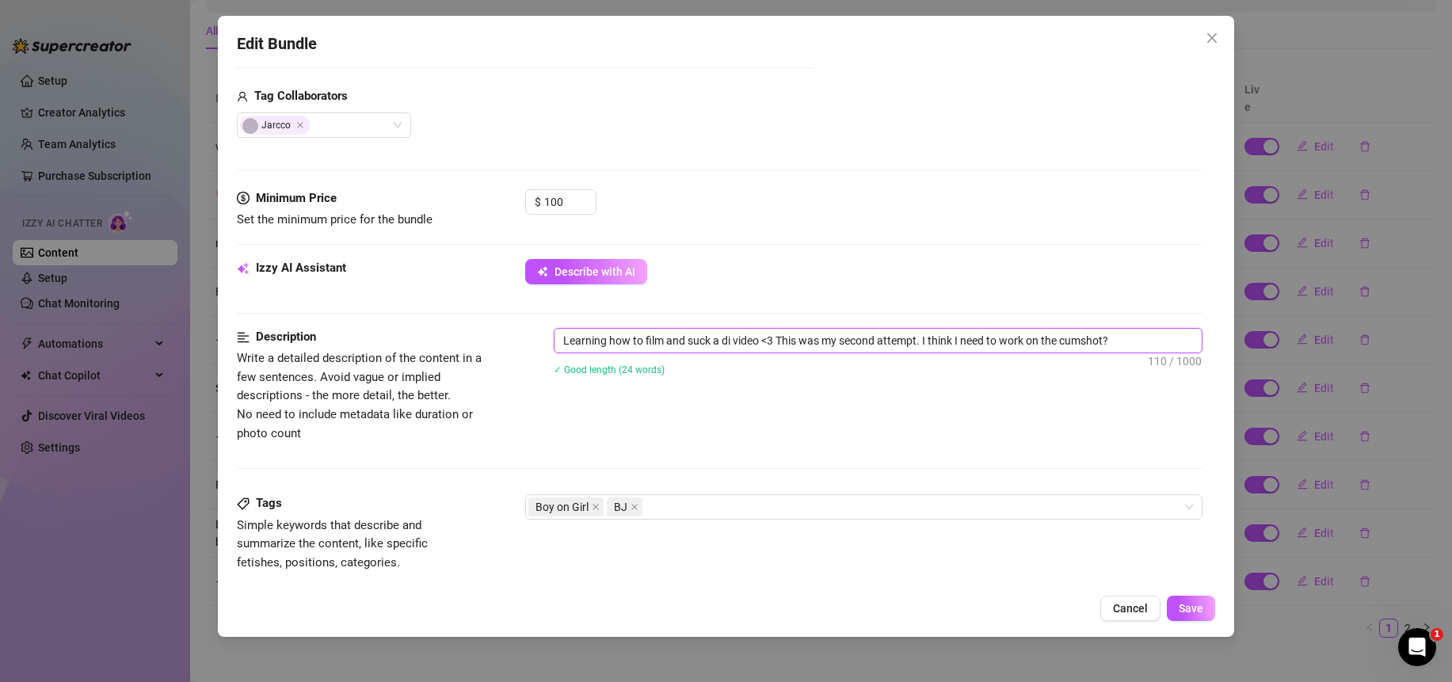
type textarea "Learning how to film and suck a dic video <3 This was my second attempt. I thin…"
type textarea "Learning how to film and suck a dick video <3 This was my second attempt. I thi…"
click at [760, 338] on textarea "Learning how to film and suck a dick video <3 This was my second attempt. I thi…" at bounding box center [877, 341] width 647 height 24
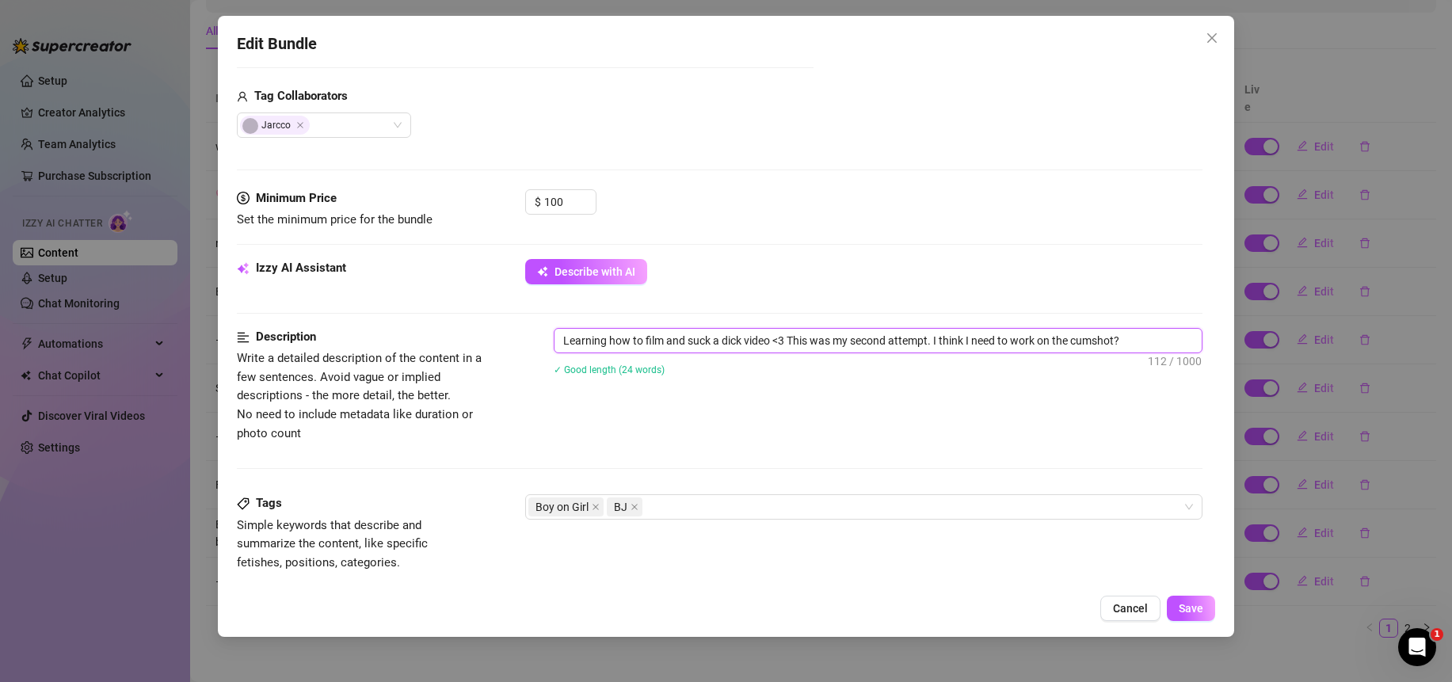
click at [760, 338] on textarea "Learning how to film and suck a dick video <3 This was my second attempt. I thi…" at bounding box center [877, 341] width 647 height 24
type textarea "Learning how to film and suck a dick o <3 This was my second attempt. I think I…"
type textarea "Learning how to film and suck a dick on <3 This was my second attempt. I think …"
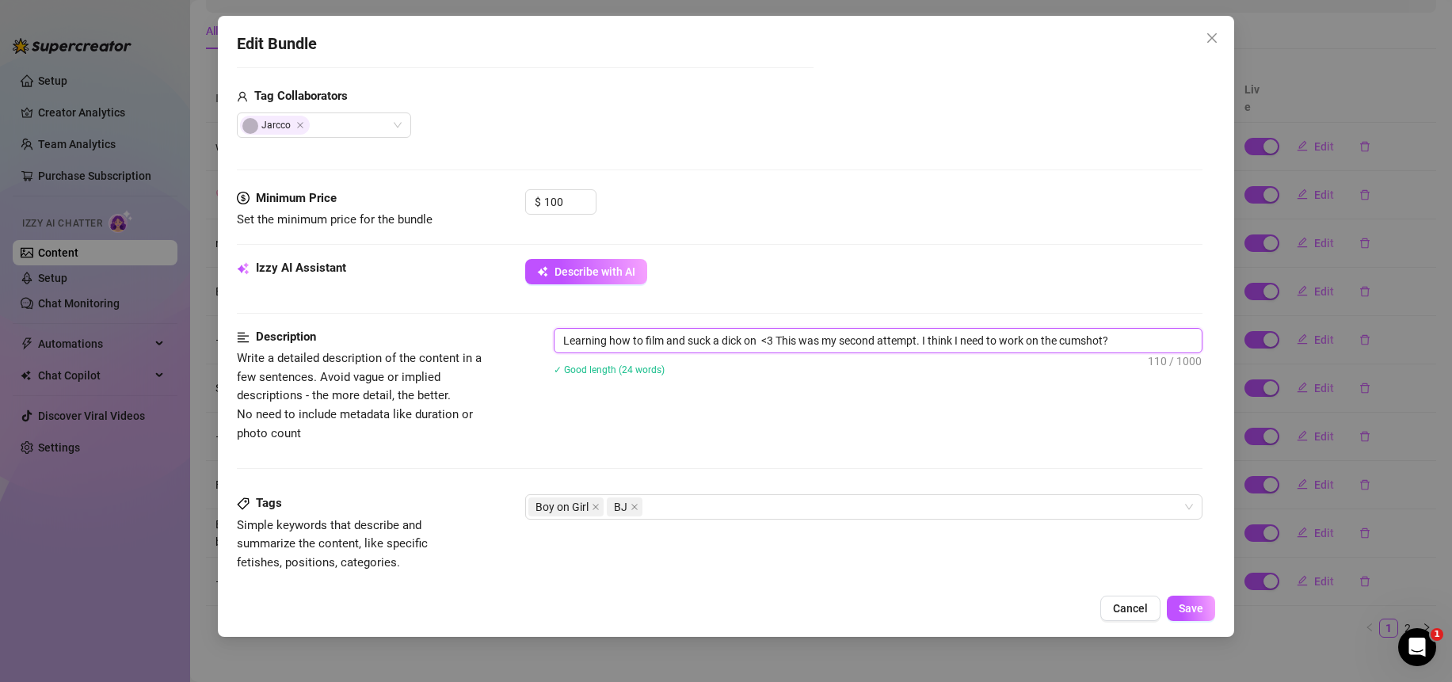
type textarea "Learning how to film and suck a dick on c <3 This was my second attempt. I thin…"
type textarea "Learning how to film and suck a dick on ca <3 This was my second attempt. I thi…"
type textarea "Learning how to film and suck a dick on cam <3 This was my second attempt. I th…"
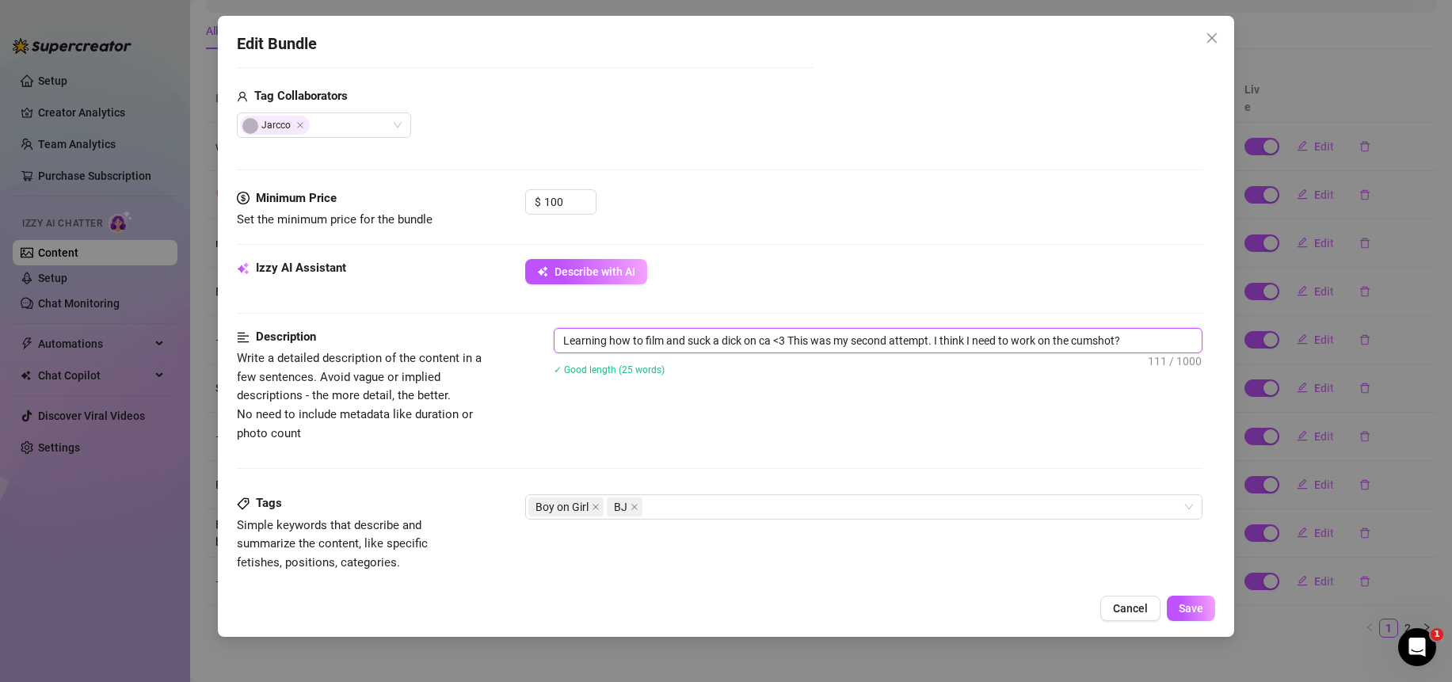
type textarea "Learning how to film and suck a dick on cam <3 This was my second attempt. I th…"
type textarea "Learning how to film and suck a dick on came <3 This was my second attempt. I t…"
type textarea "Learning how to film and suck a dick on camer <3 This was my second attempt. I …"
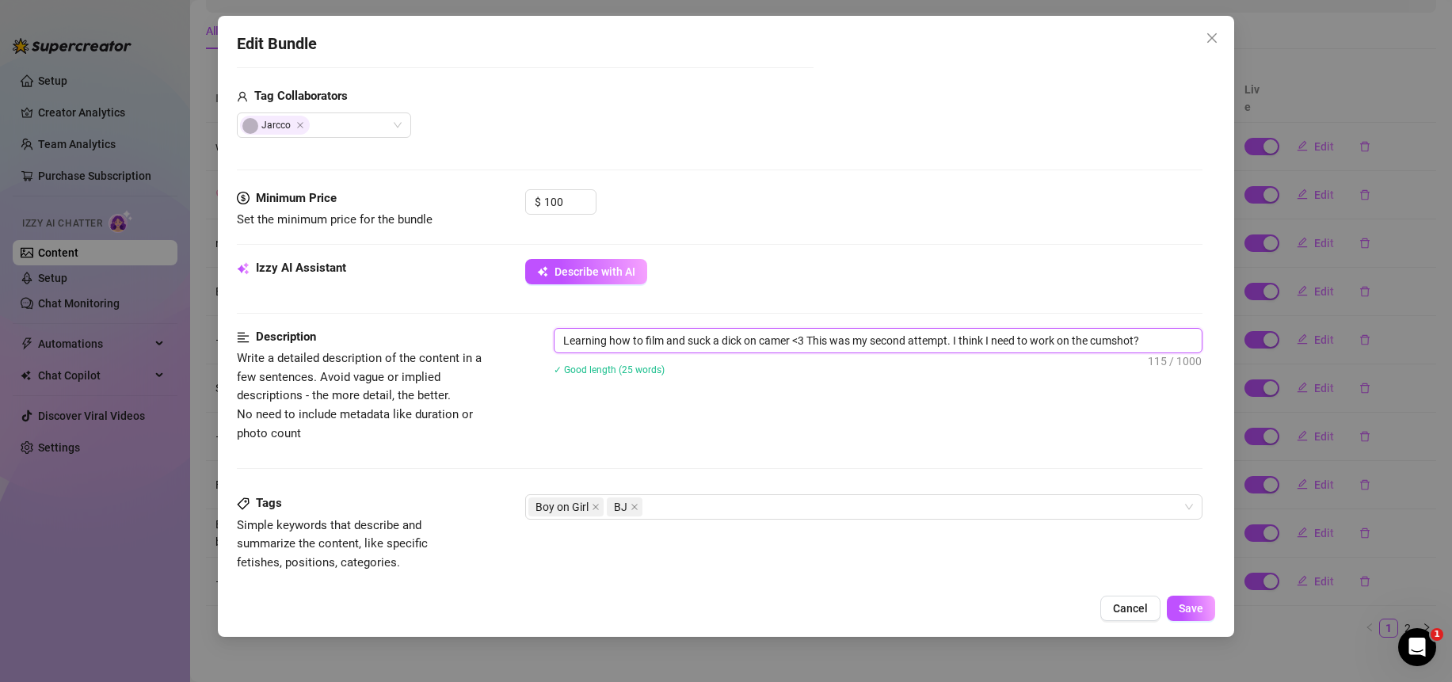
type textarea "Learning how to film and suck a dick on camera <3 This was my second attempt. I…"
click at [1198, 615] on span "Save" at bounding box center [1191, 608] width 25 height 13
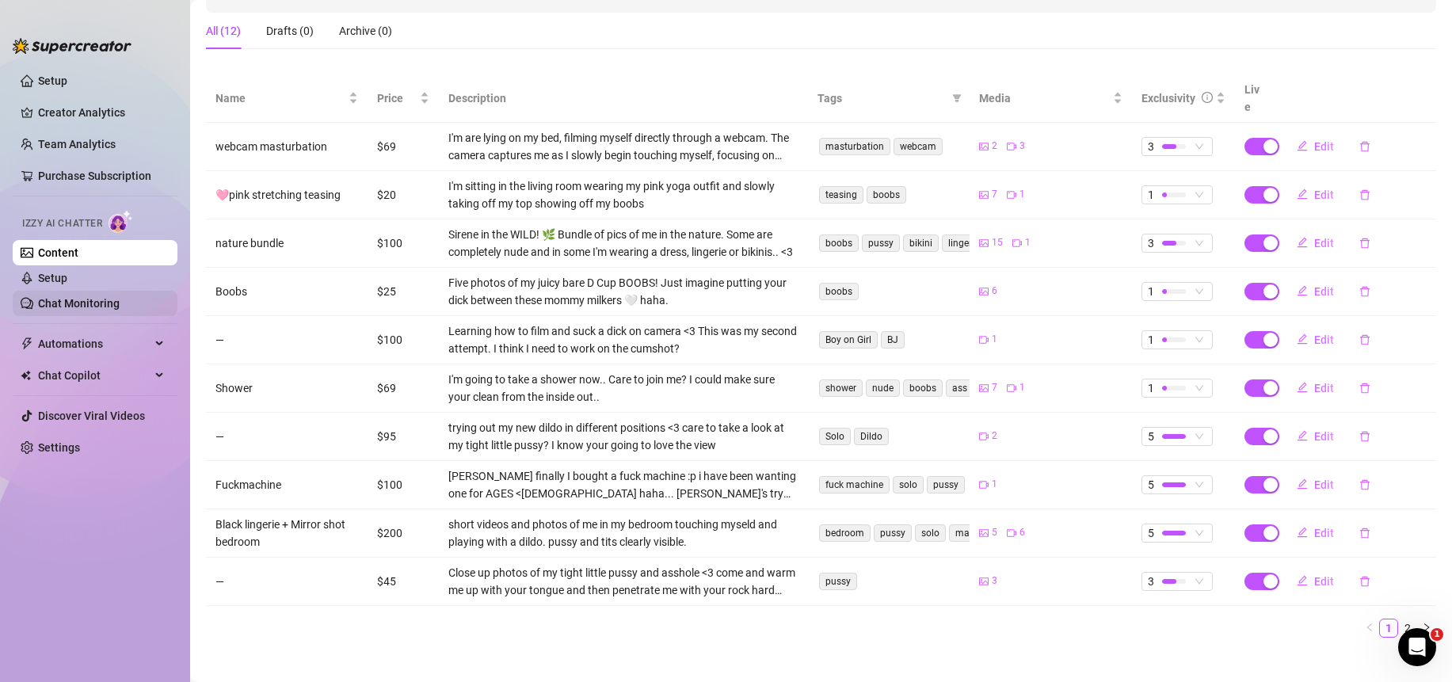
click at [75, 308] on link "Chat Monitoring" at bounding box center [79, 303] width 82 height 13
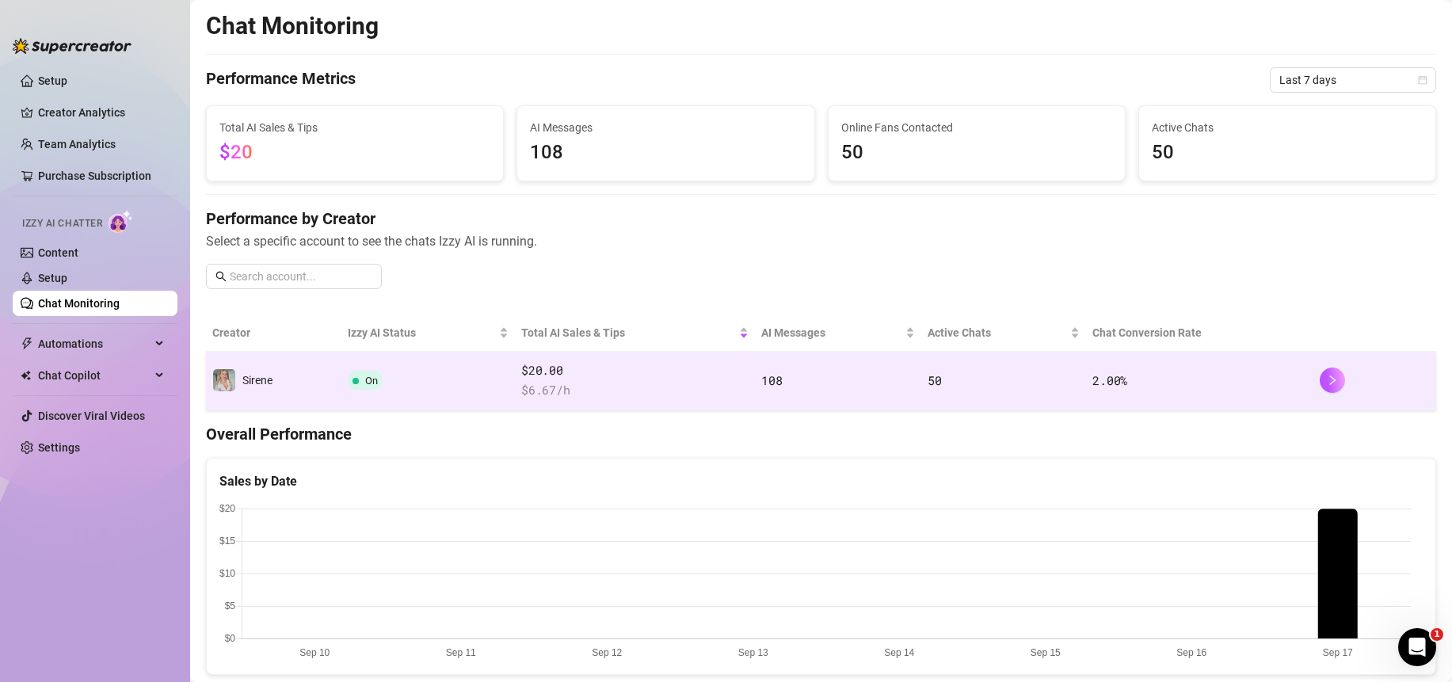
click at [484, 371] on td "On" at bounding box center [427, 381] width 173 height 59
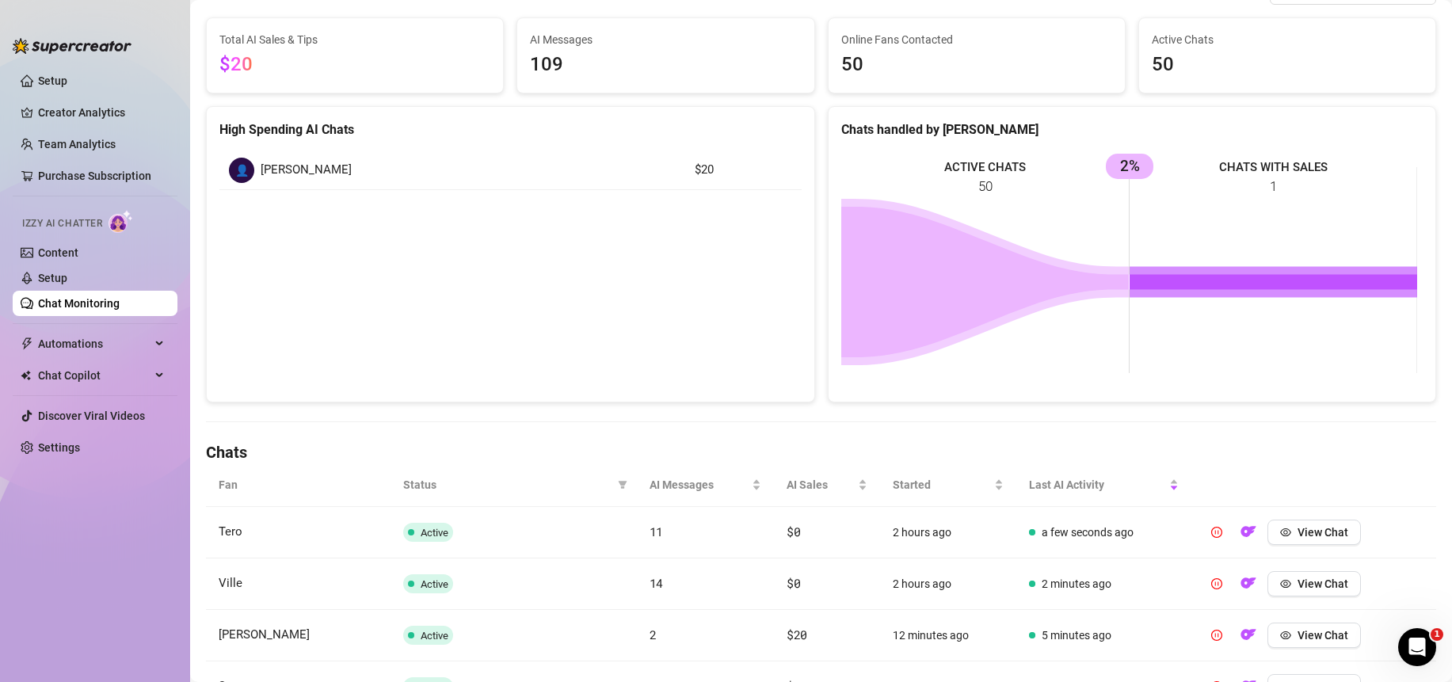
scroll to position [390, 0]
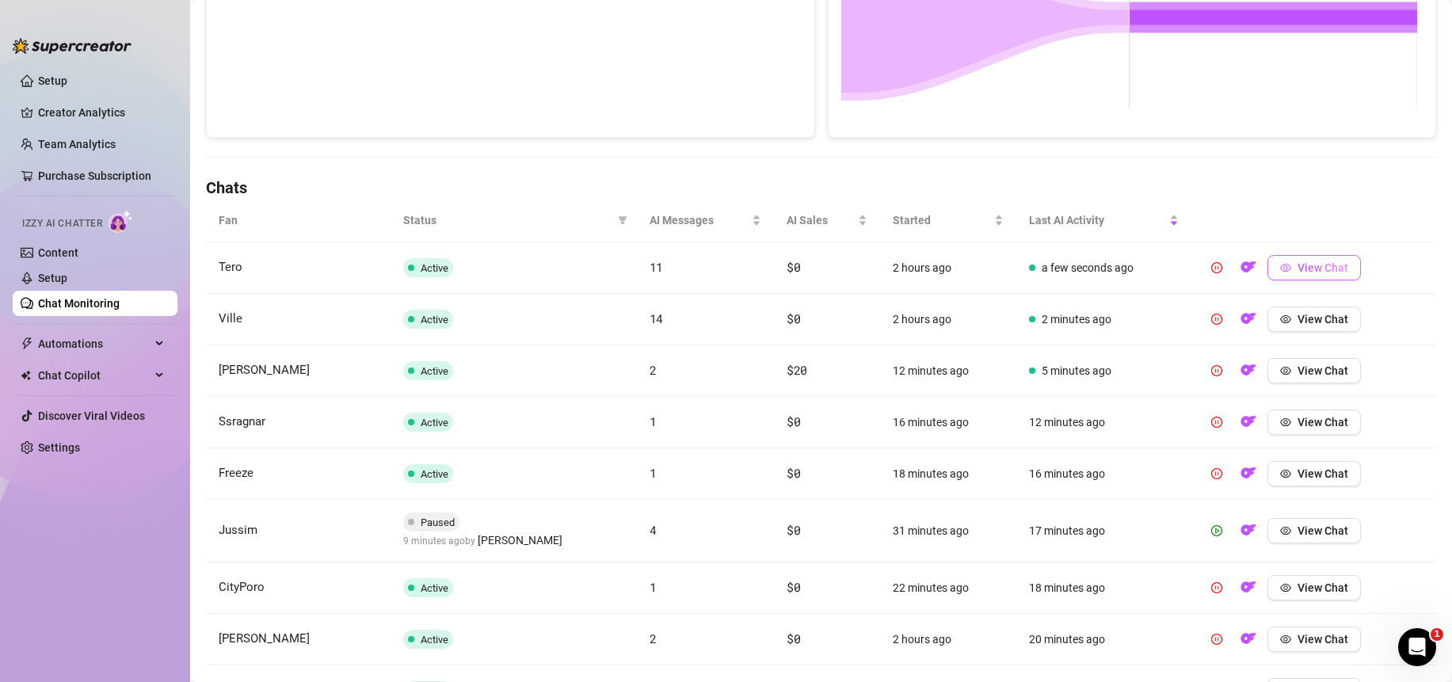
click at [1305, 272] on span "View Chat" at bounding box center [1322, 267] width 51 height 13
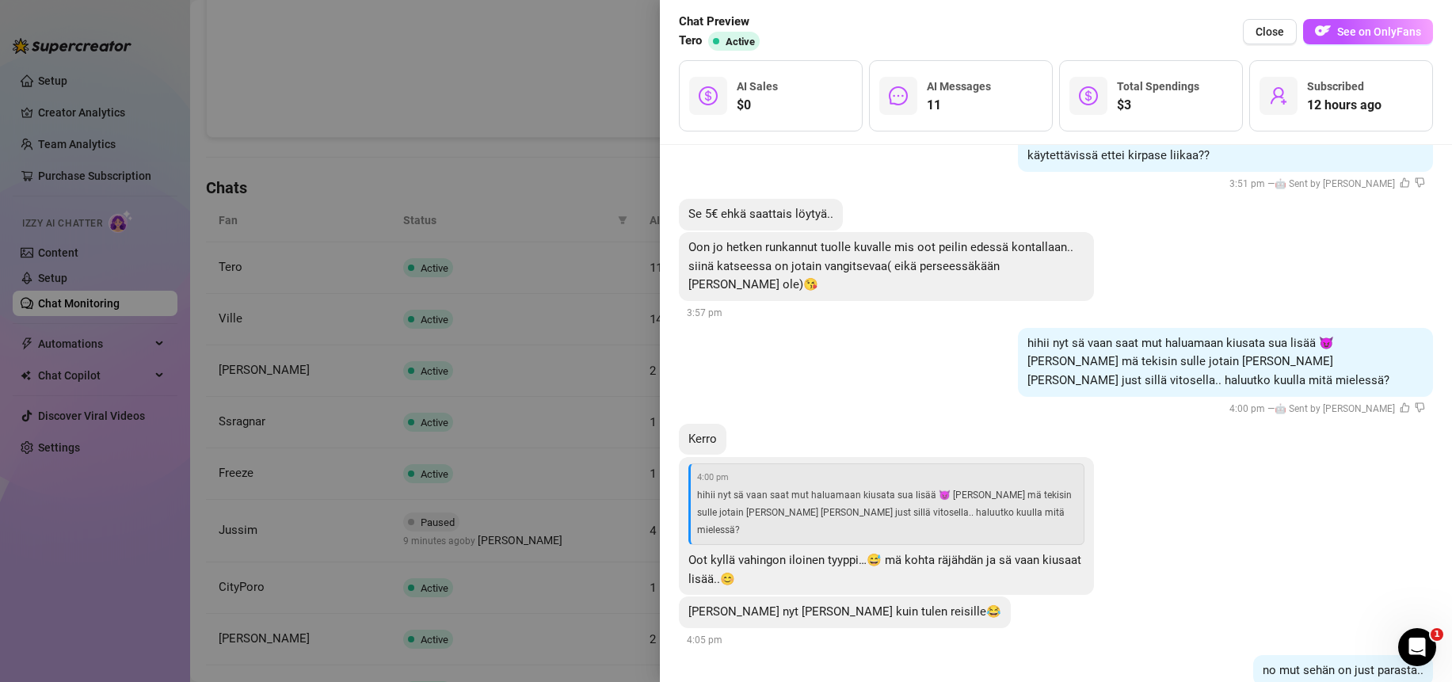
scroll to position [3230, 0]
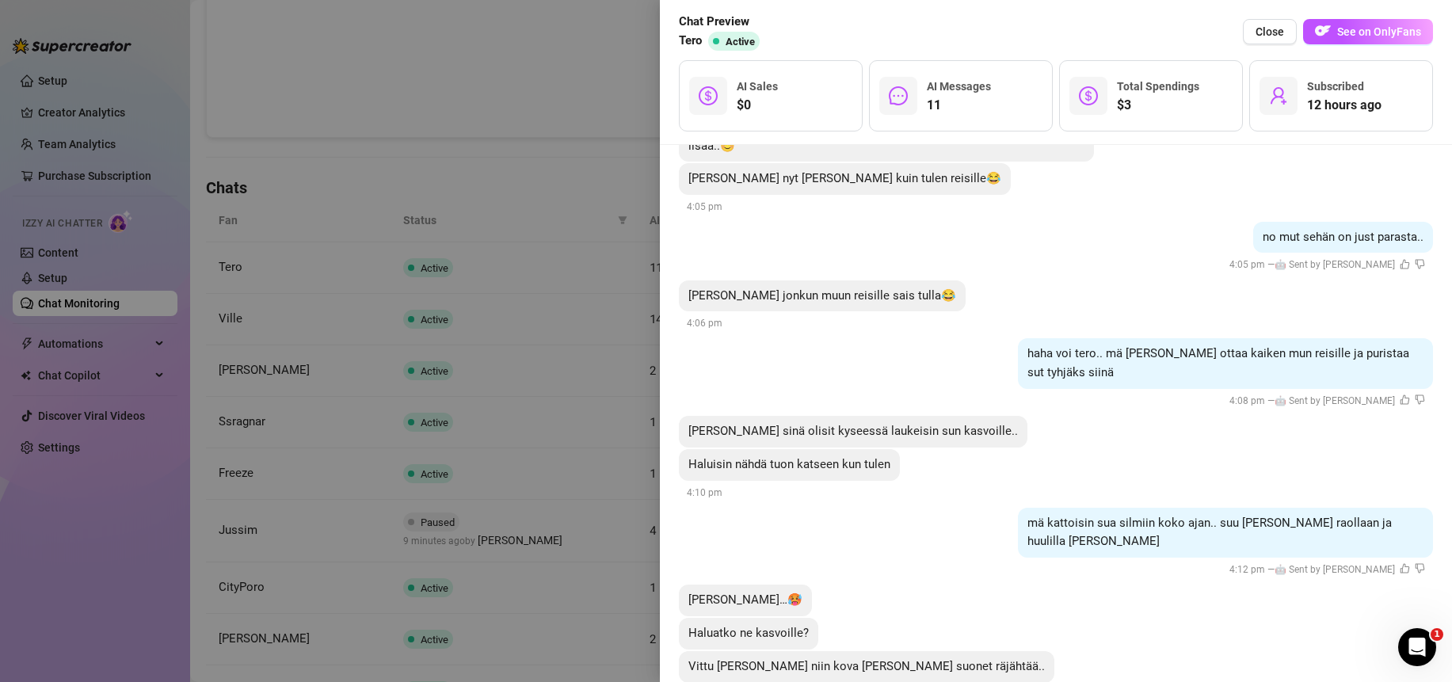
click at [608, 124] on div at bounding box center [726, 341] width 1452 height 682
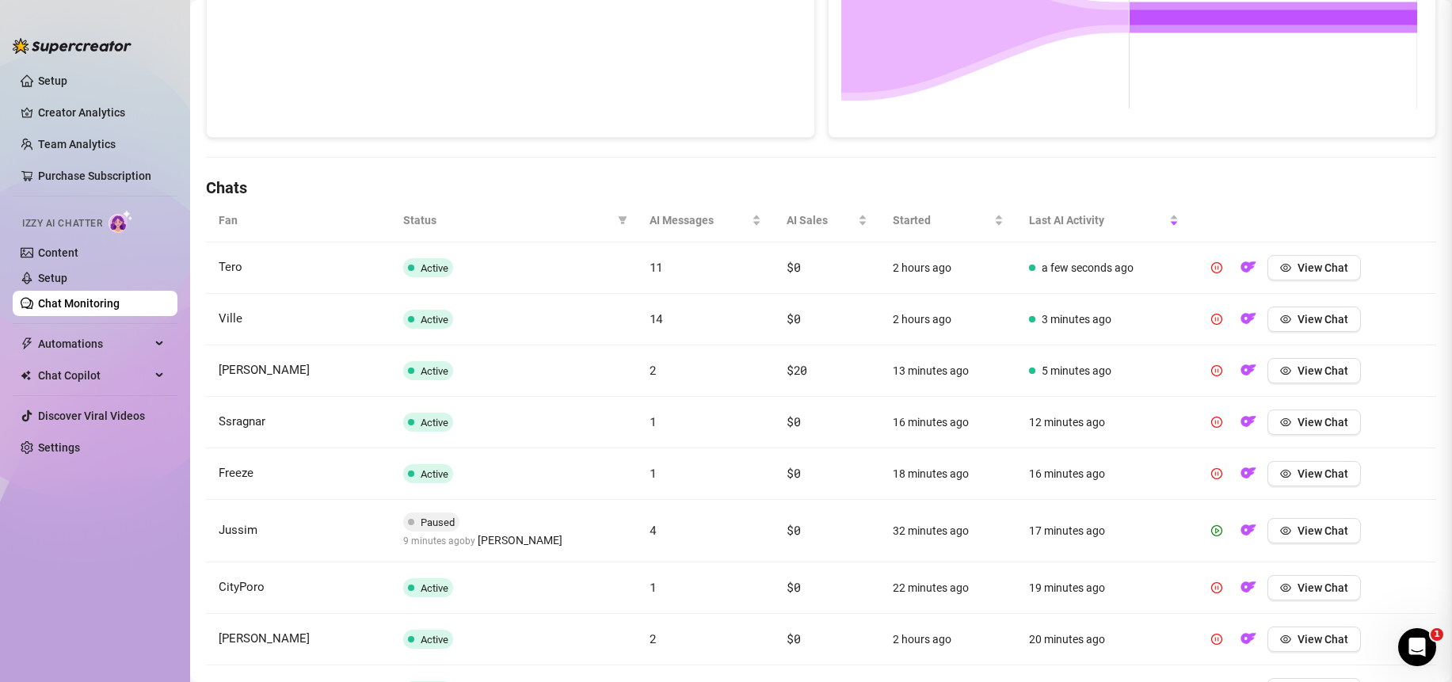
scroll to position [0, 0]
click at [1314, 322] on span "View Chat" at bounding box center [1322, 319] width 51 height 13
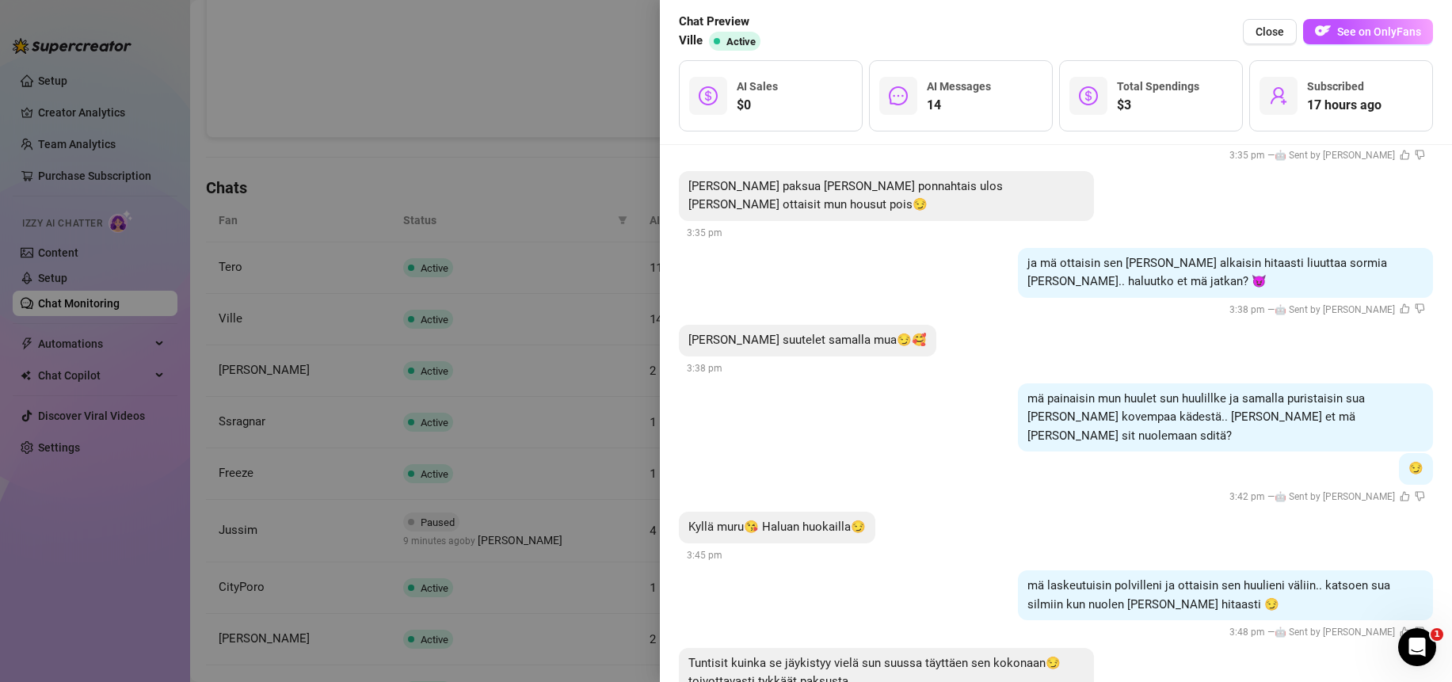
scroll to position [2023, 0]
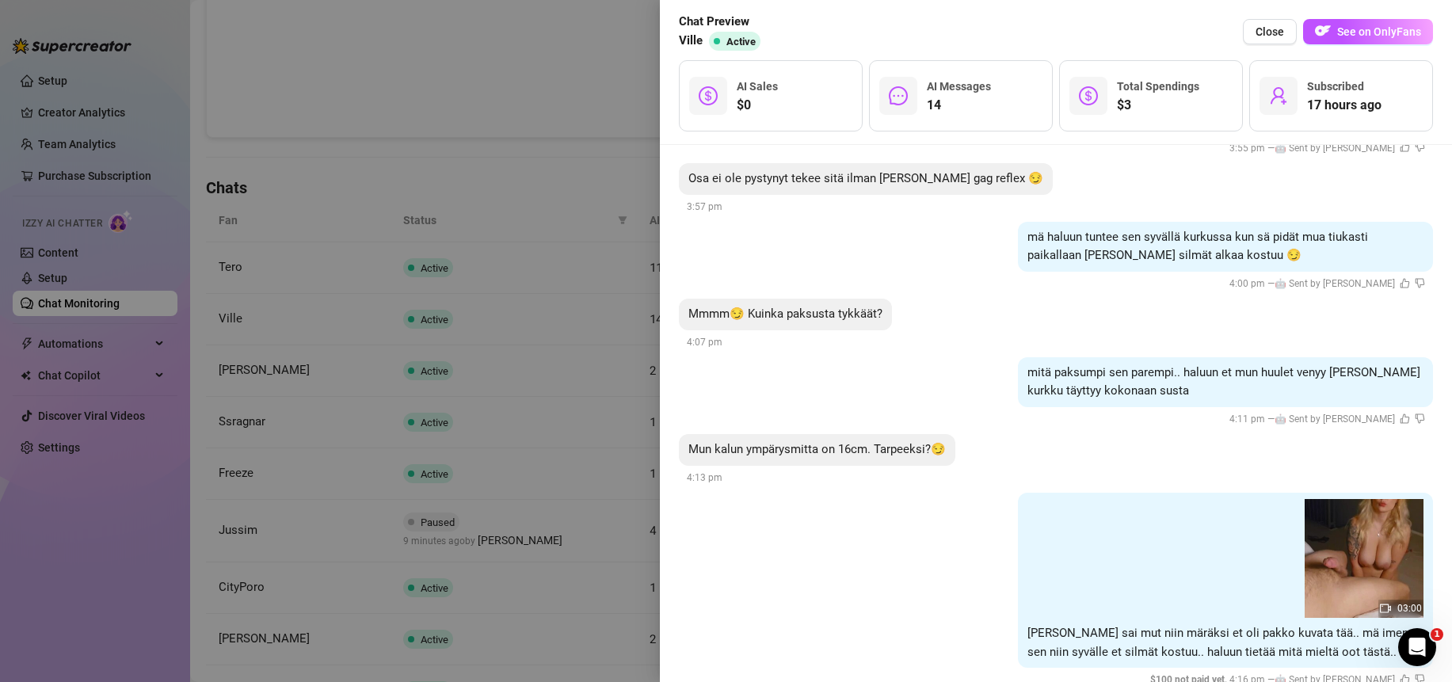
click at [1320, 516] on img at bounding box center [1363, 558] width 119 height 119
click at [596, 64] on div at bounding box center [726, 341] width 1452 height 682
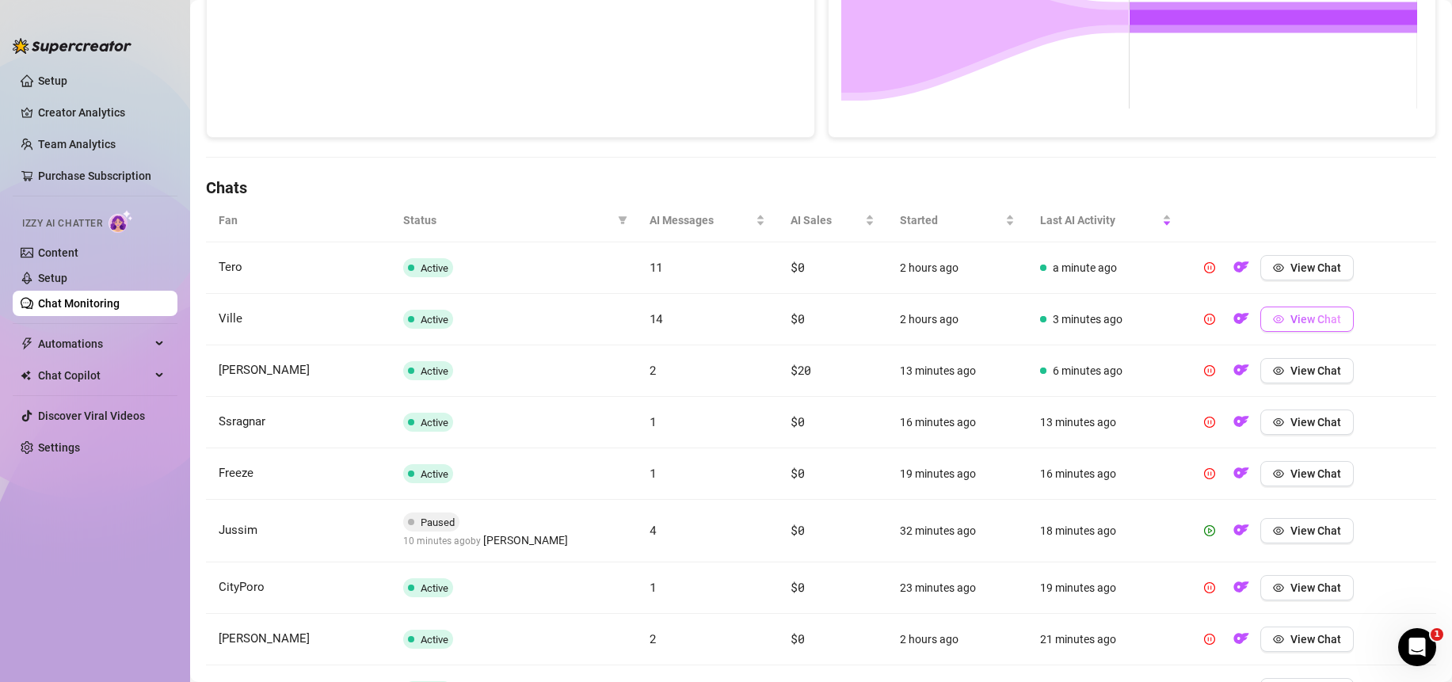
click at [1327, 315] on span "View Chat" at bounding box center [1315, 319] width 51 height 13
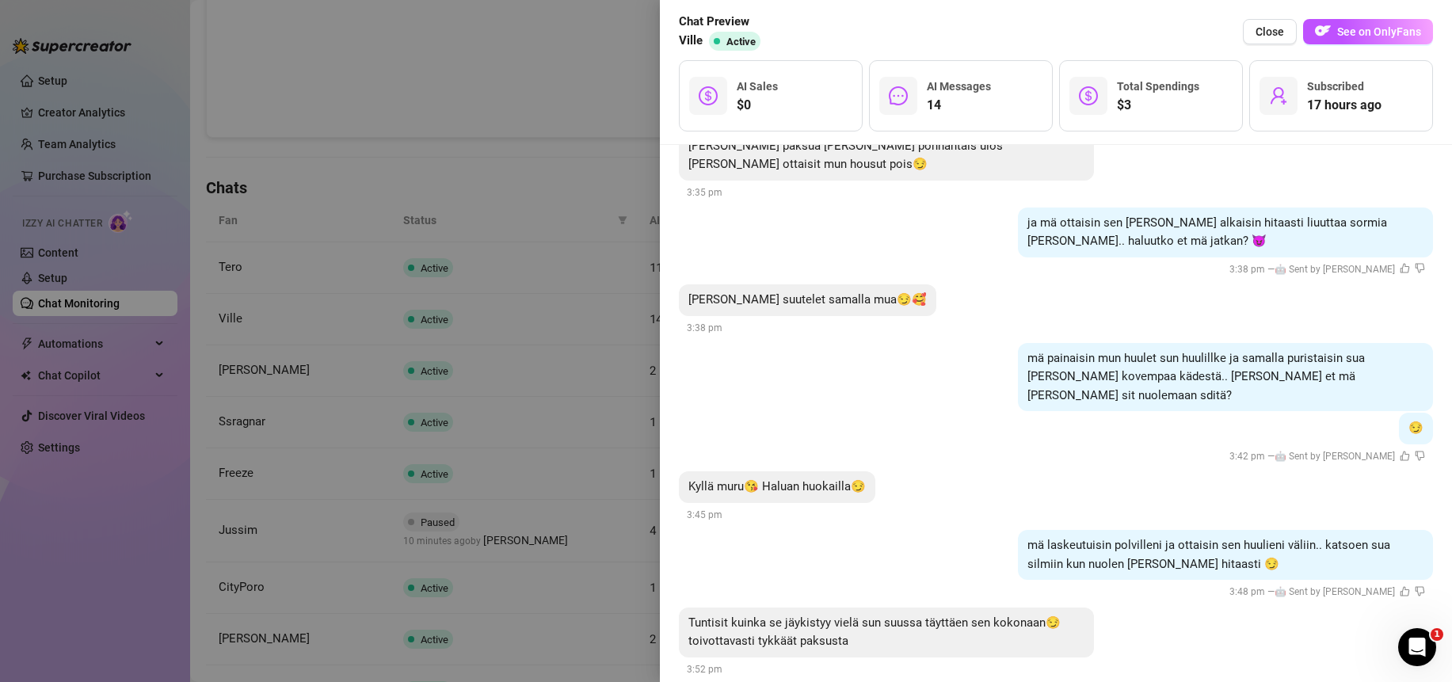
scroll to position [2023, 0]
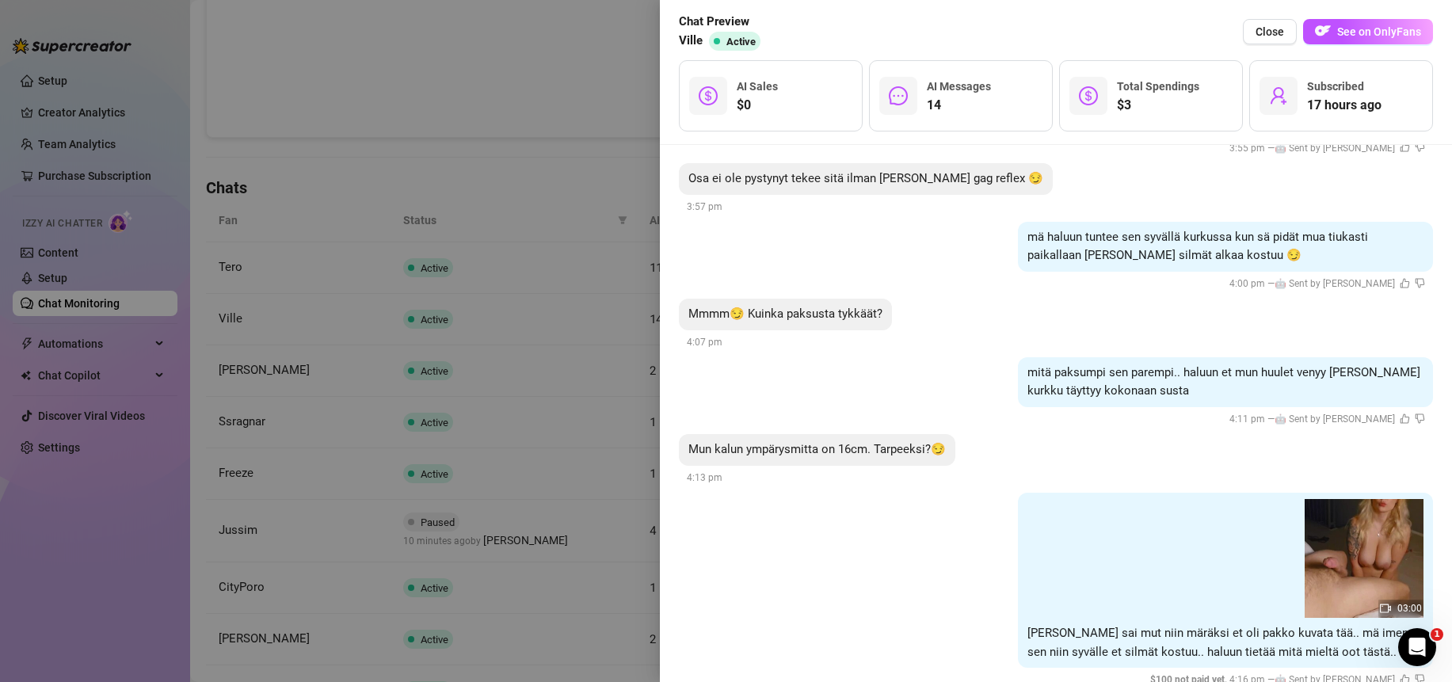
click at [1366, 539] on img at bounding box center [1363, 558] width 119 height 119
click at [398, 113] on div at bounding box center [726, 341] width 1452 height 682
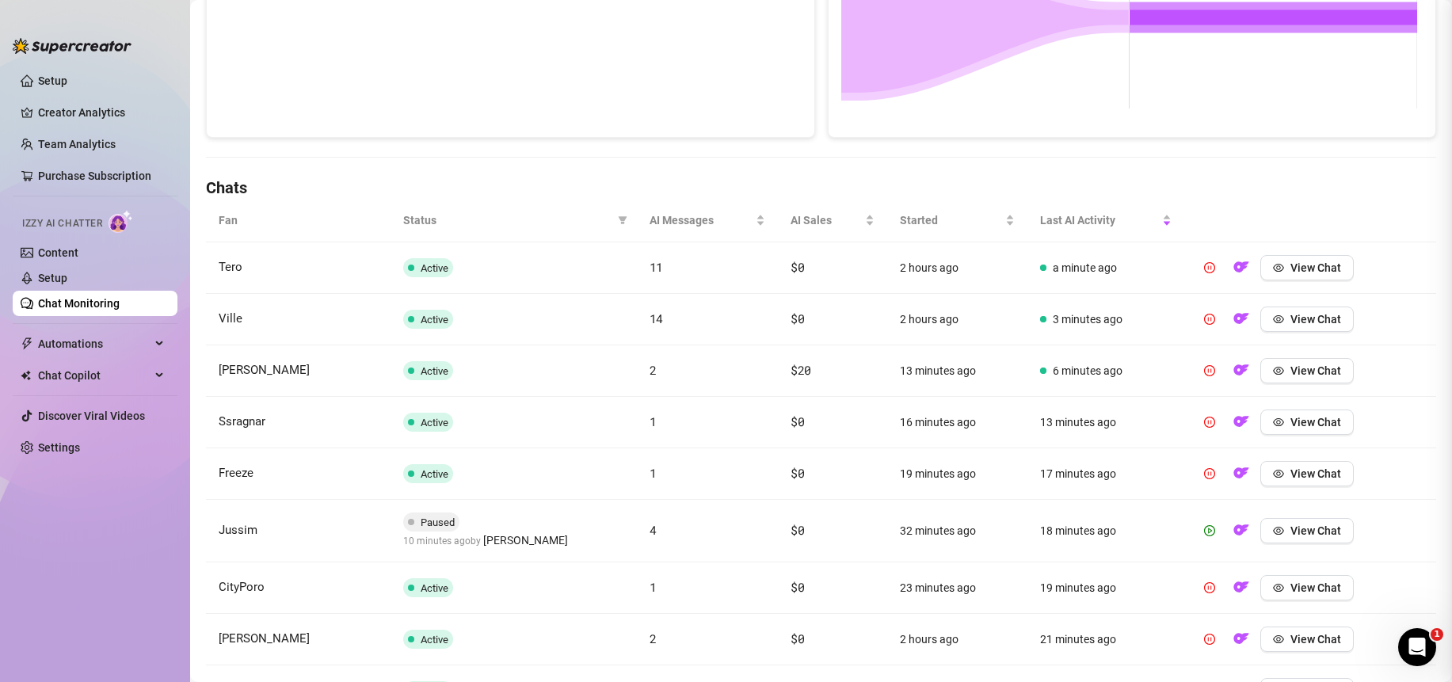
scroll to position [0, 0]
click at [55, 253] on link "Content" at bounding box center [58, 252] width 40 height 13
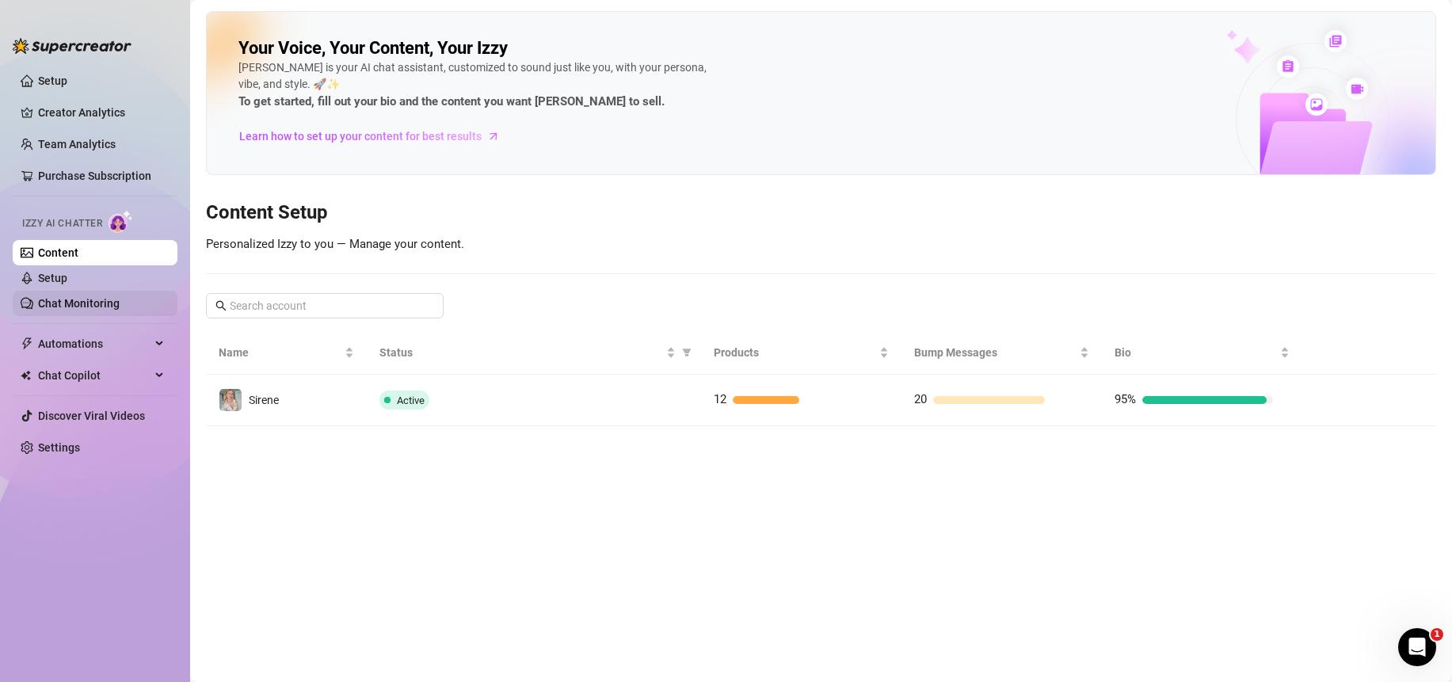
click at [86, 305] on link "Chat Monitoring" at bounding box center [79, 303] width 82 height 13
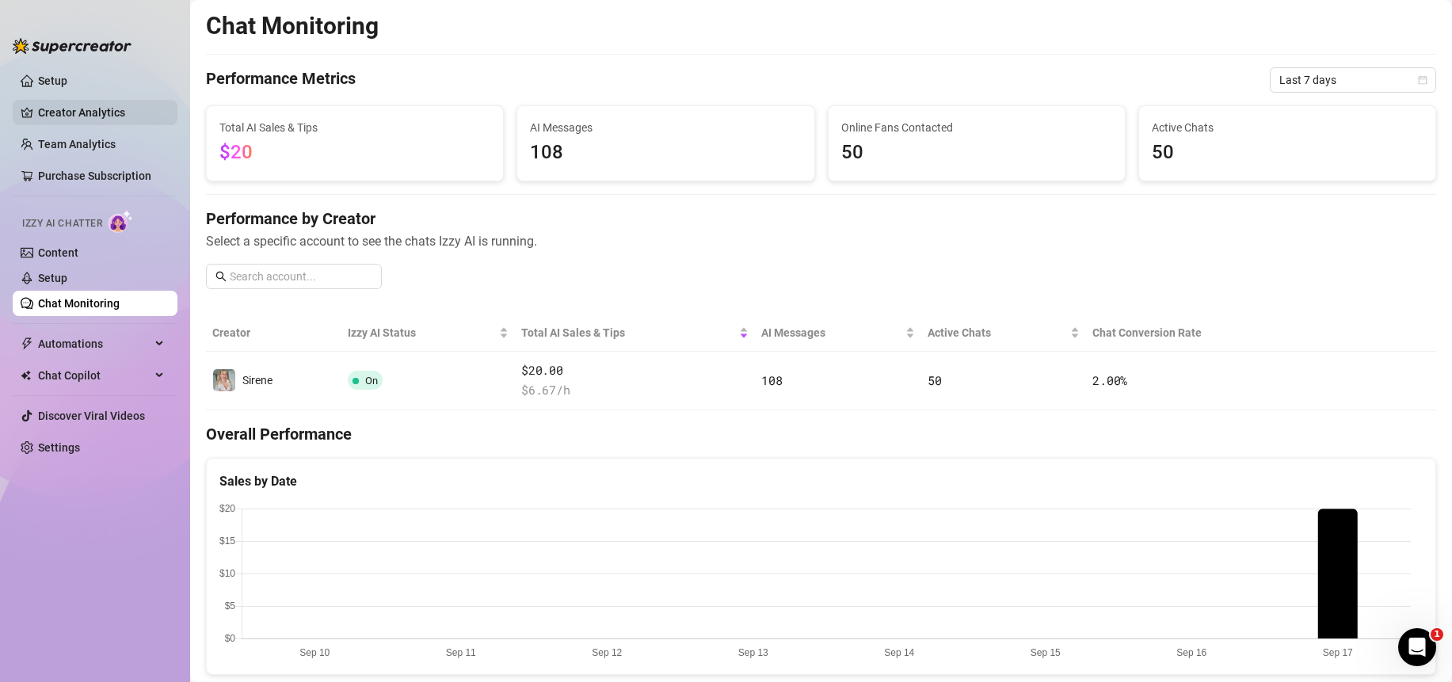
click at [78, 109] on link "Creator Analytics" at bounding box center [101, 112] width 127 height 25
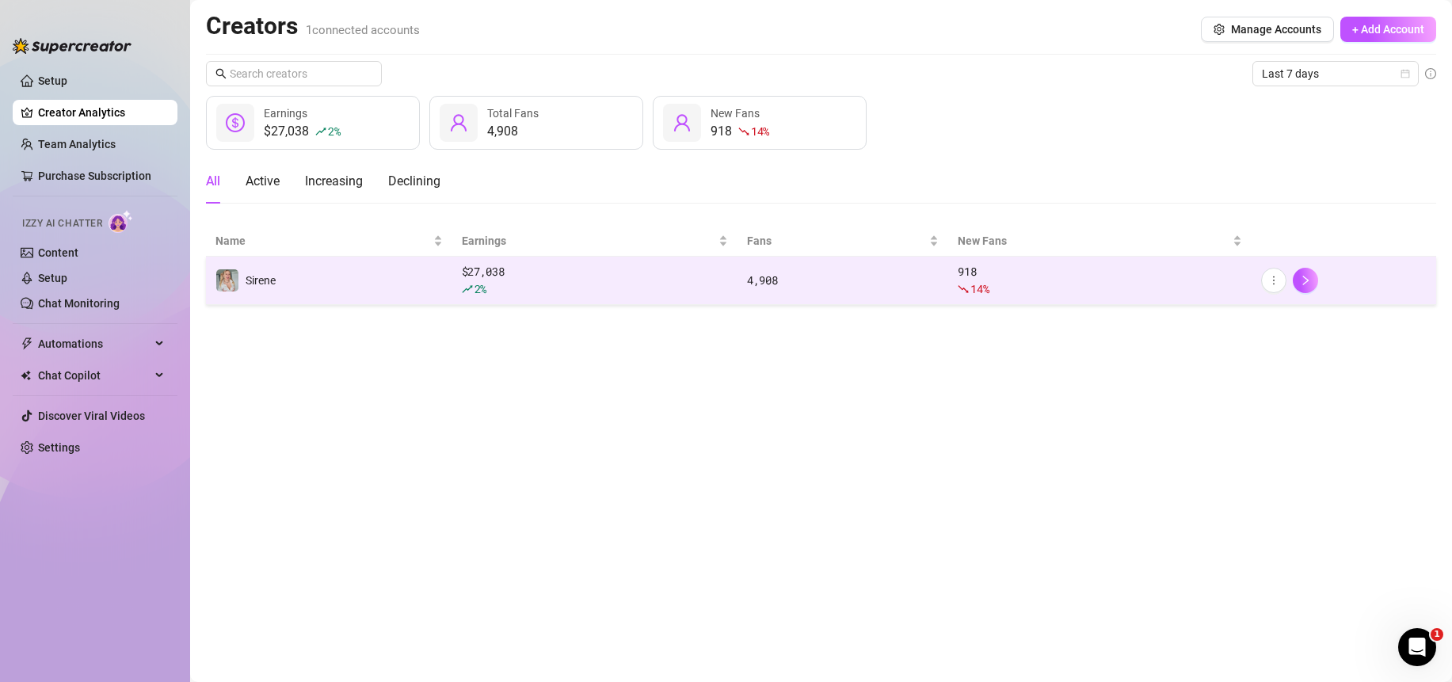
click at [661, 282] on div "2 %" at bounding box center [595, 288] width 266 height 17
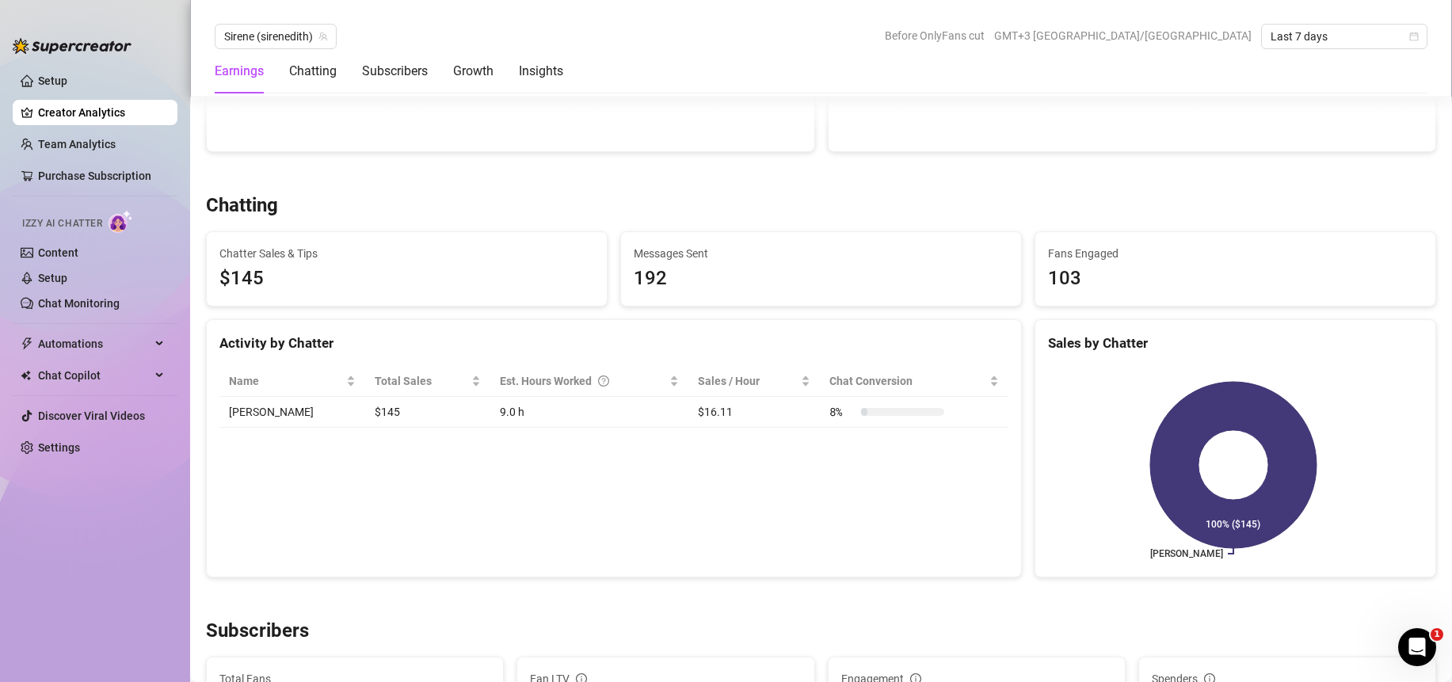
scroll to position [834, 0]
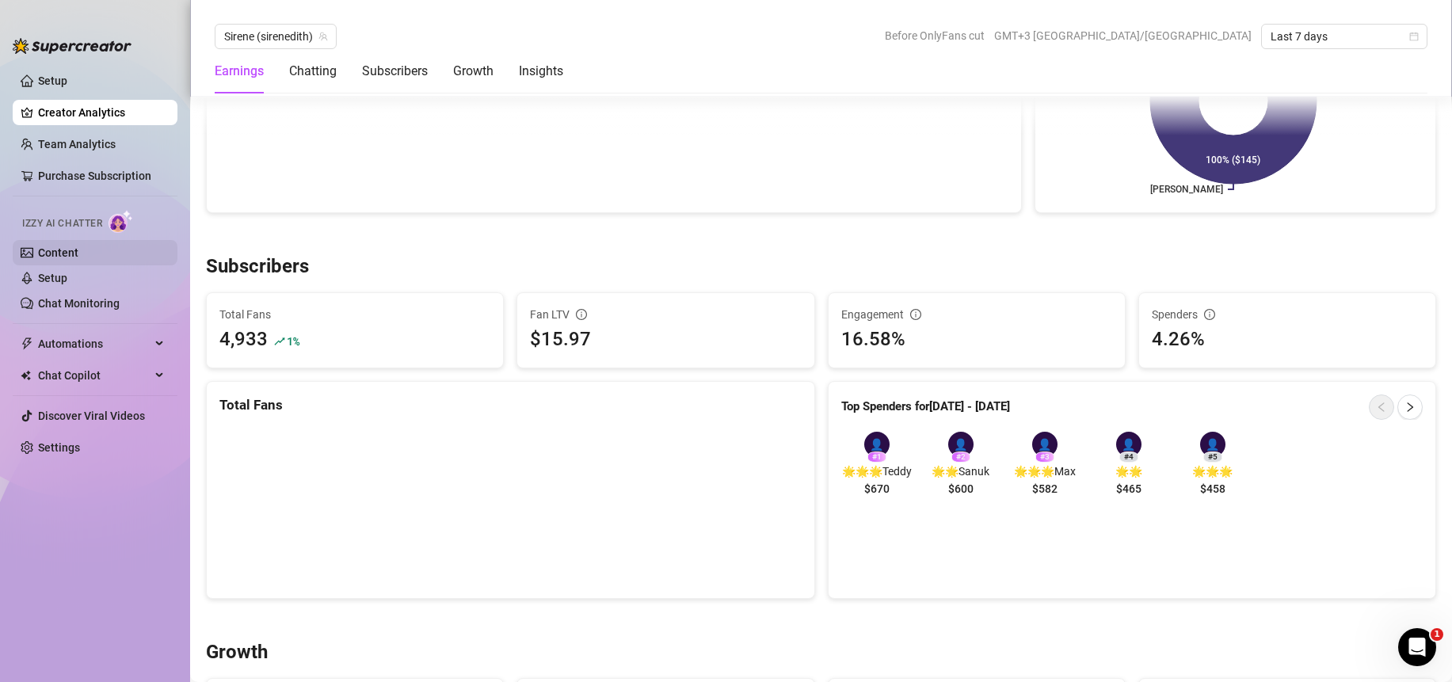
click at [75, 253] on link "Content" at bounding box center [58, 252] width 40 height 13
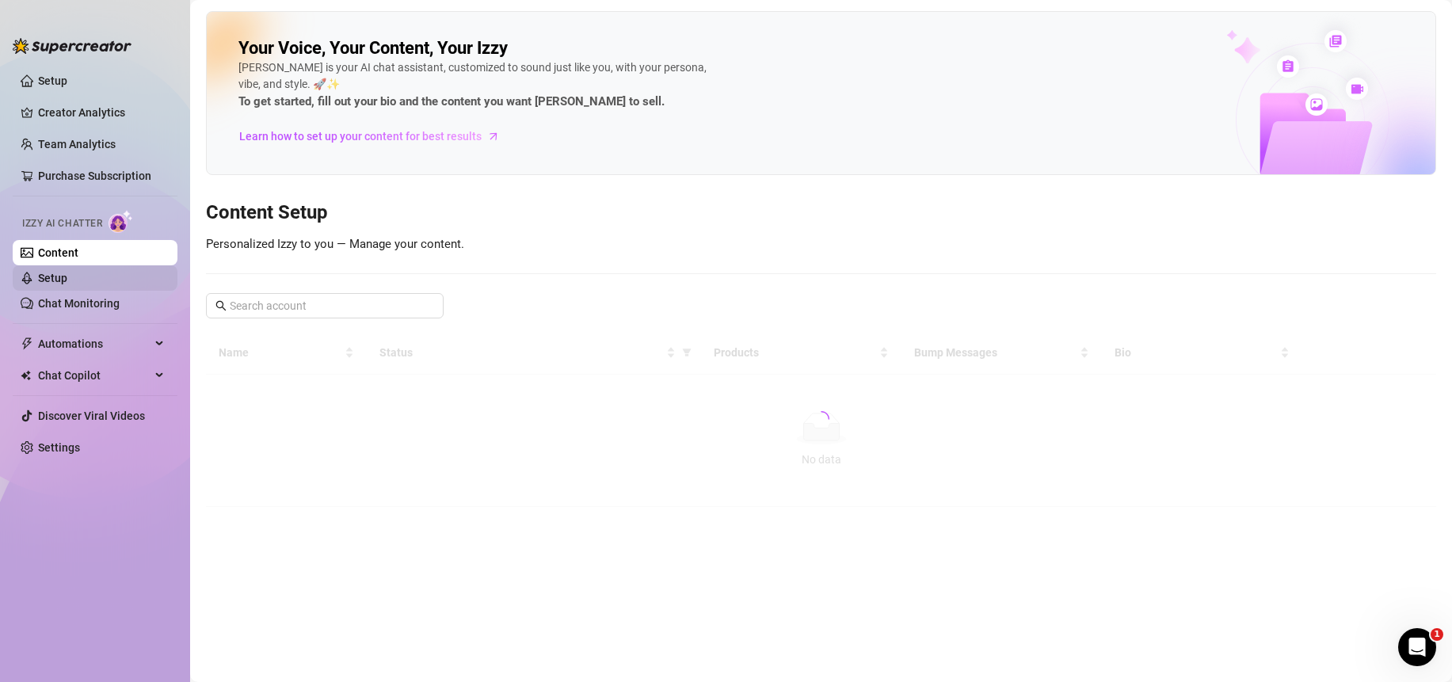
click at [67, 282] on link "Setup" at bounding box center [52, 278] width 29 height 13
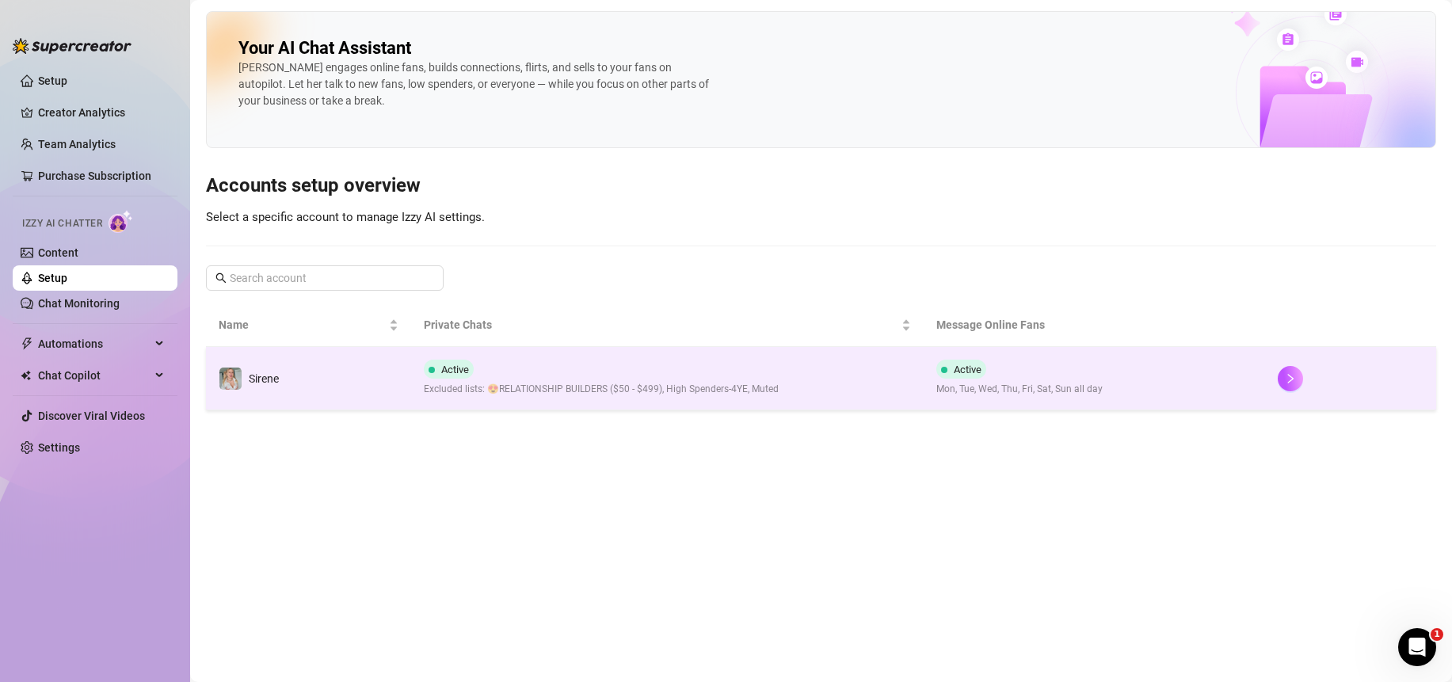
click at [1319, 381] on div at bounding box center [1351, 378] width 146 height 25
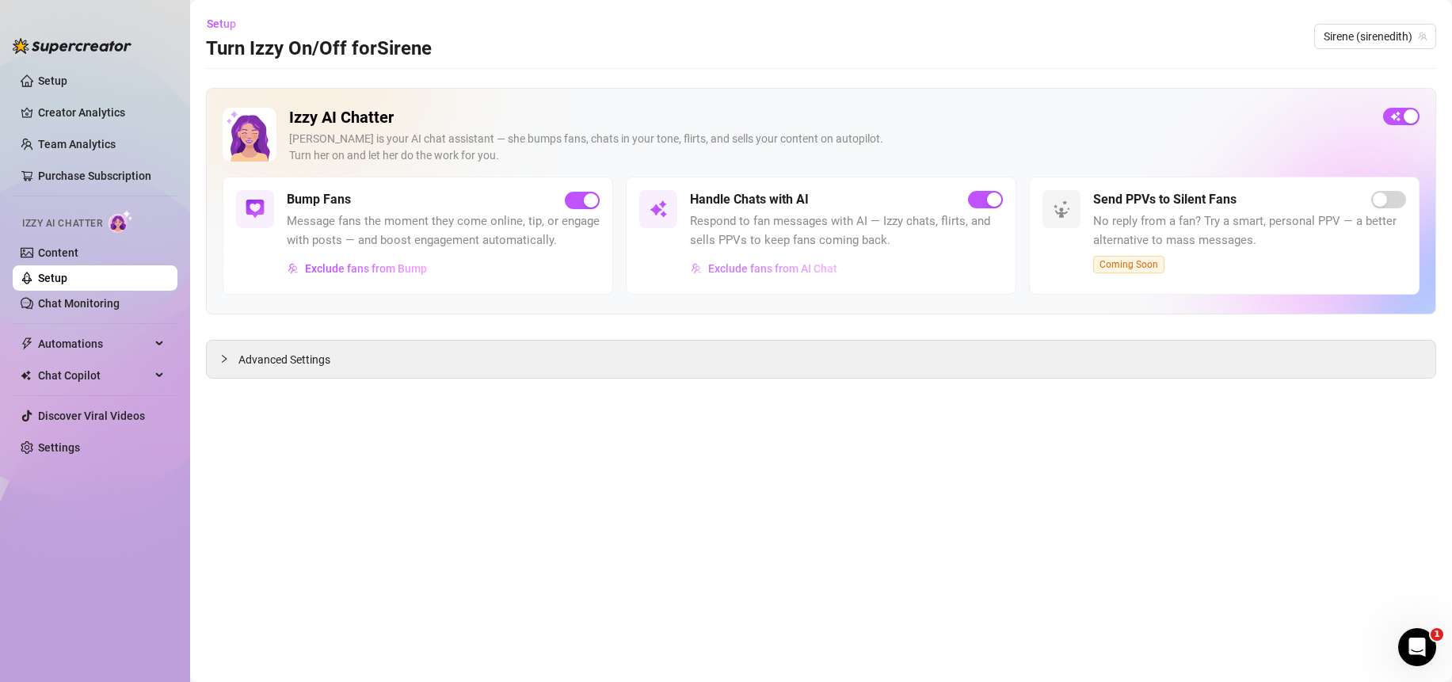
click at [801, 265] on span "Exclude fans from AI Chat" at bounding box center [772, 268] width 129 height 13
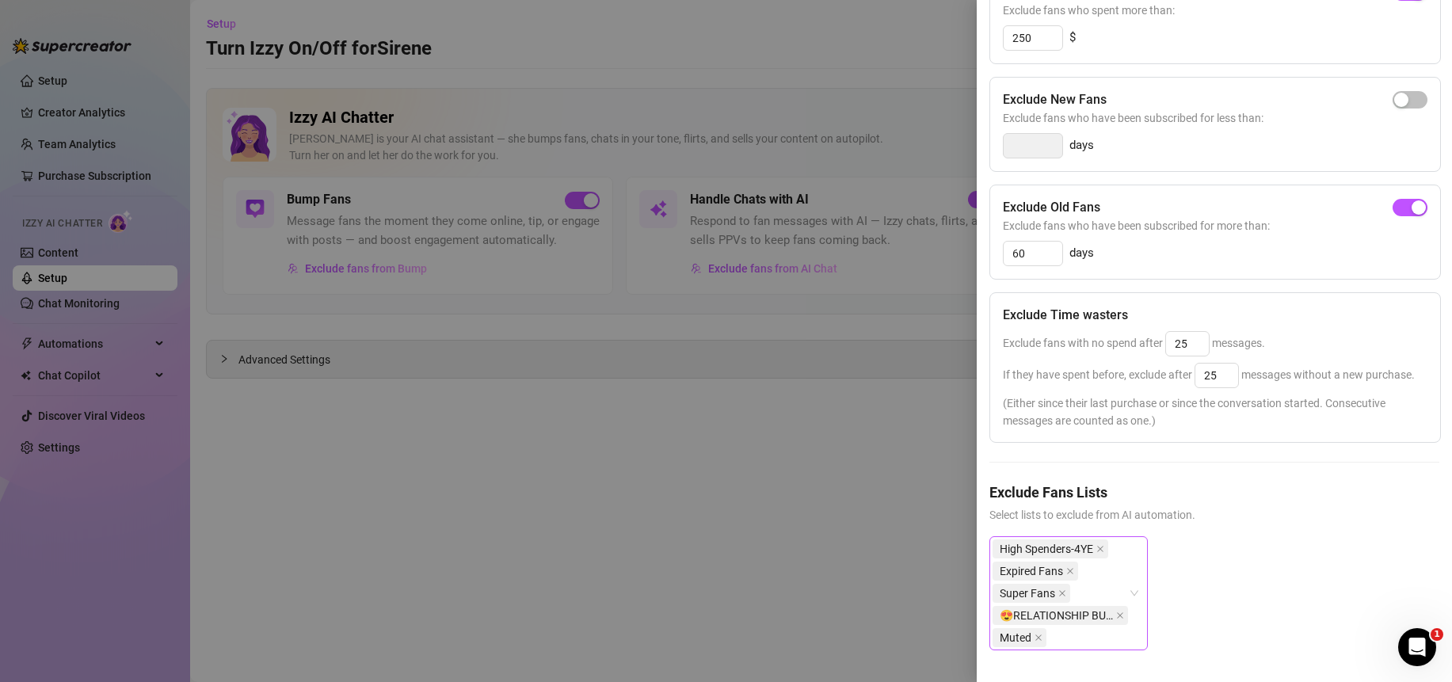
scroll to position [246, 0]
click at [1061, 590] on icon "close" at bounding box center [1062, 593] width 6 height 6
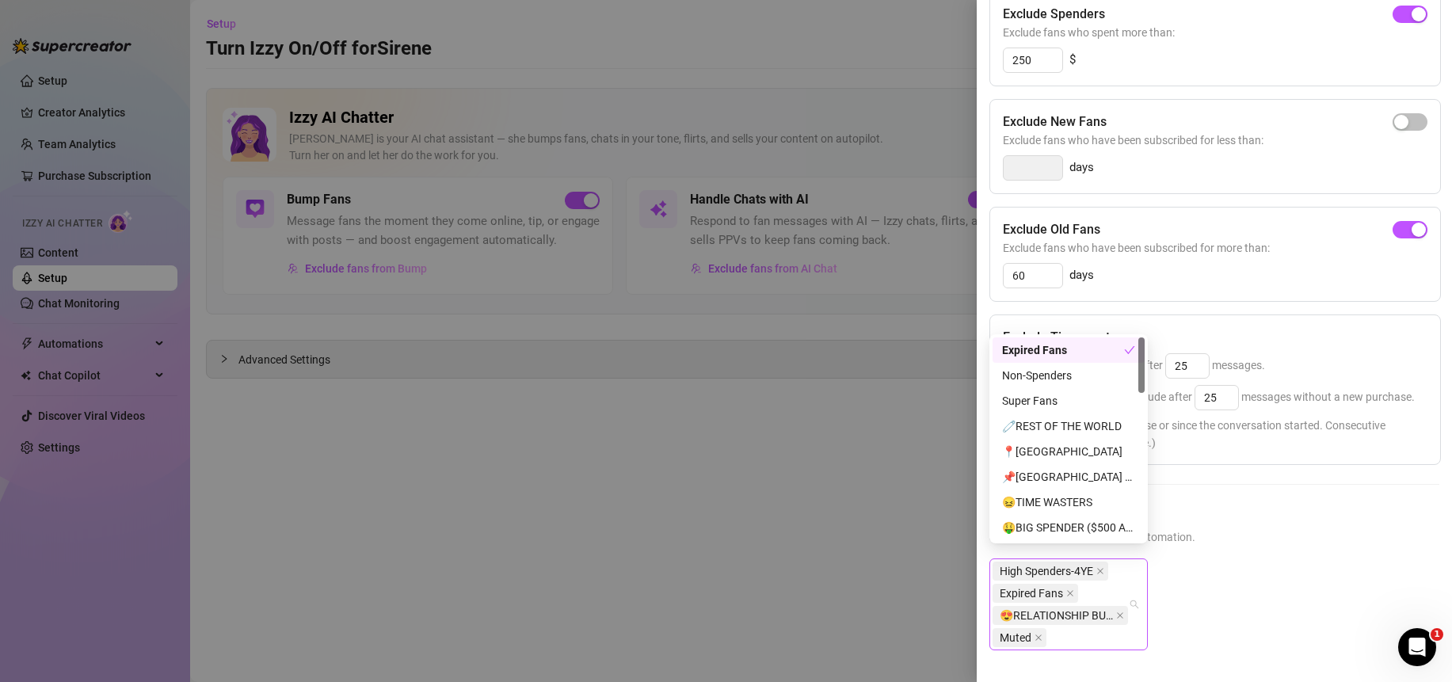
click at [1135, 590] on div "High Spenders-4YE Expired Fans 😍RELATIONSHIP BUILDERS ($50 - $499) Muted" at bounding box center [1068, 604] width 158 height 92
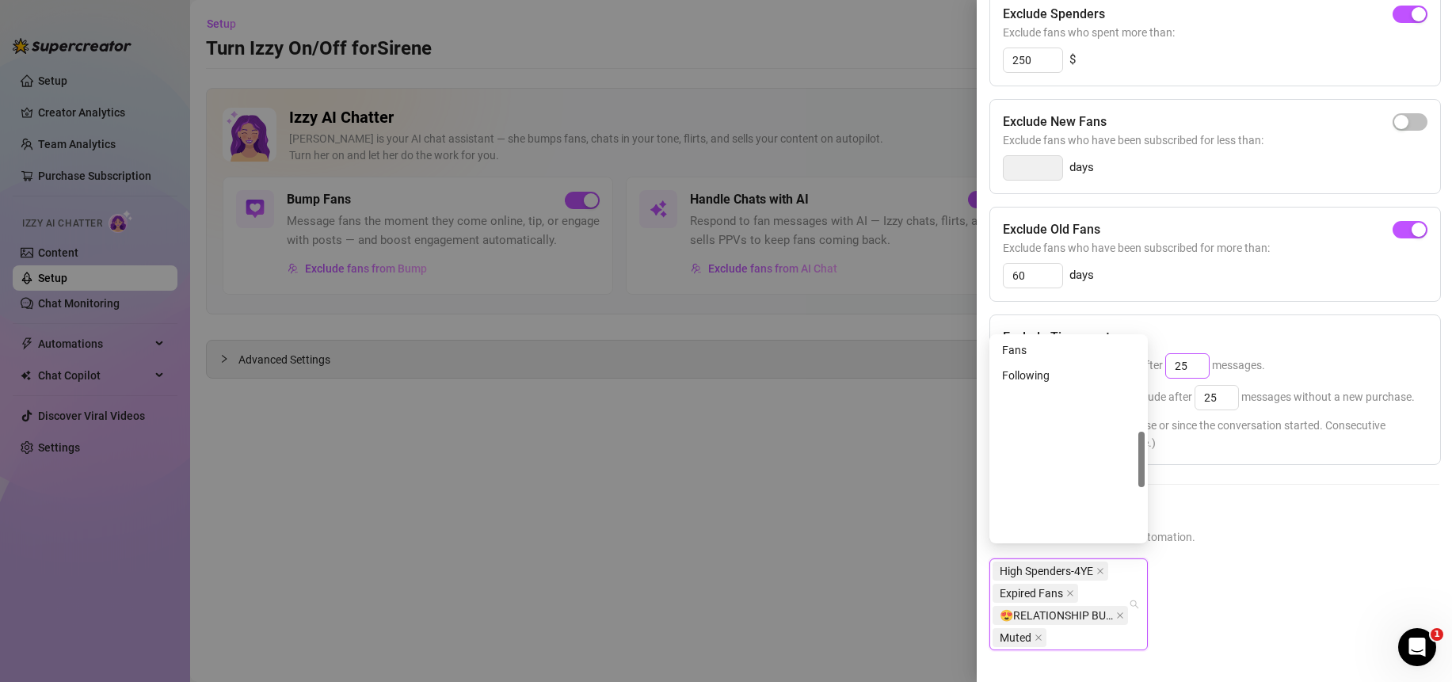
scroll to position [0, 0]
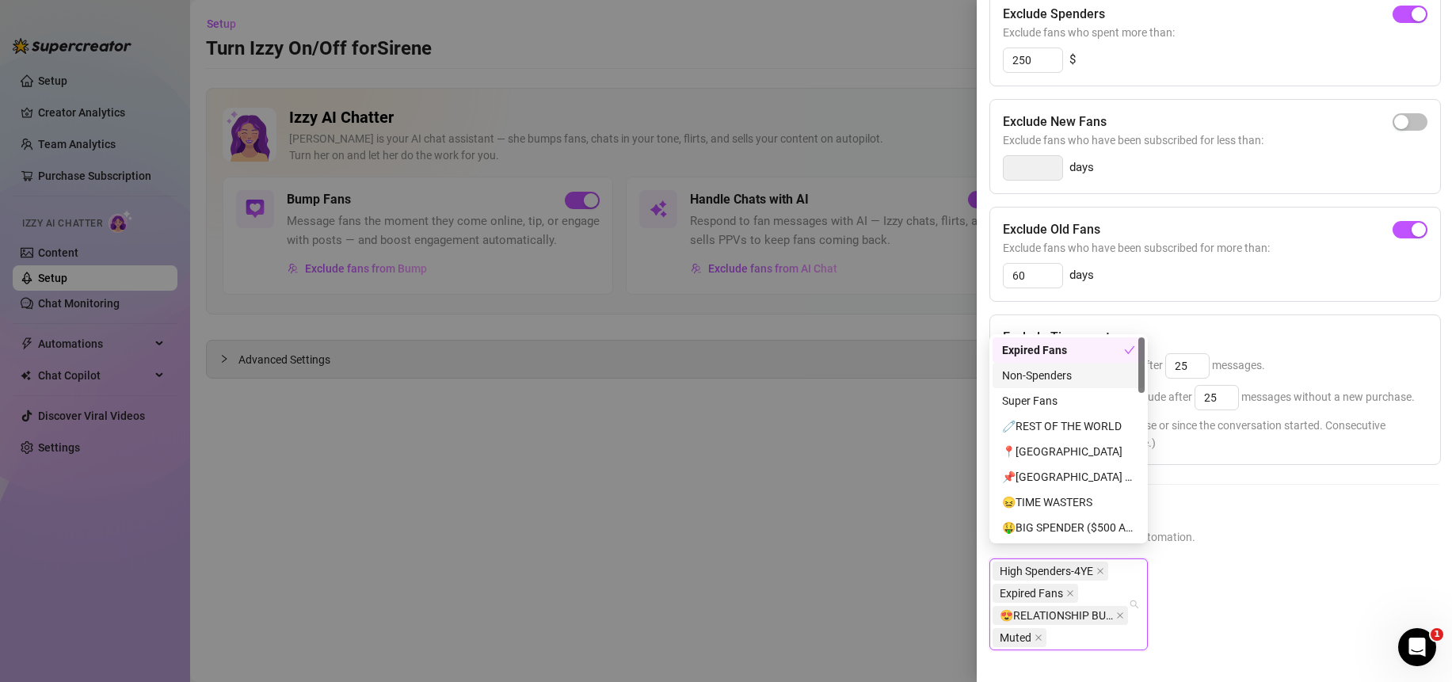
drag, startPoint x: 1141, startPoint y: 364, endPoint x: 1173, endPoint y: 310, distance: 62.5
click at [1173, 310] on body "Setup Creator Analytics Team Analytics Purchase Subscription Izzy AI Chatter Co…" at bounding box center [726, 341] width 1452 height 682
click at [1102, 567] on icon "close" at bounding box center [1100, 571] width 8 height 8
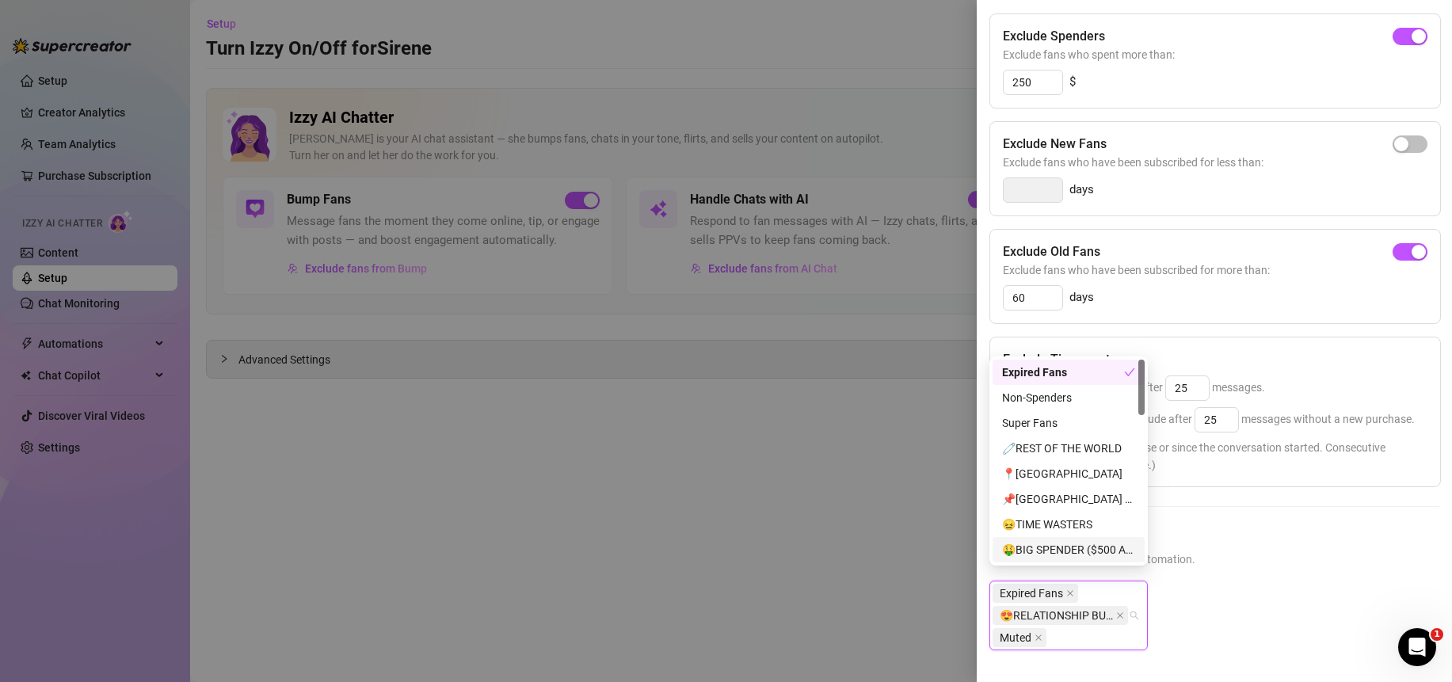
click at [1102, 558] on div "🤑BIG SPENDER ($500 AND UP)" at bounding box center [1068, 549] width 152 height 25
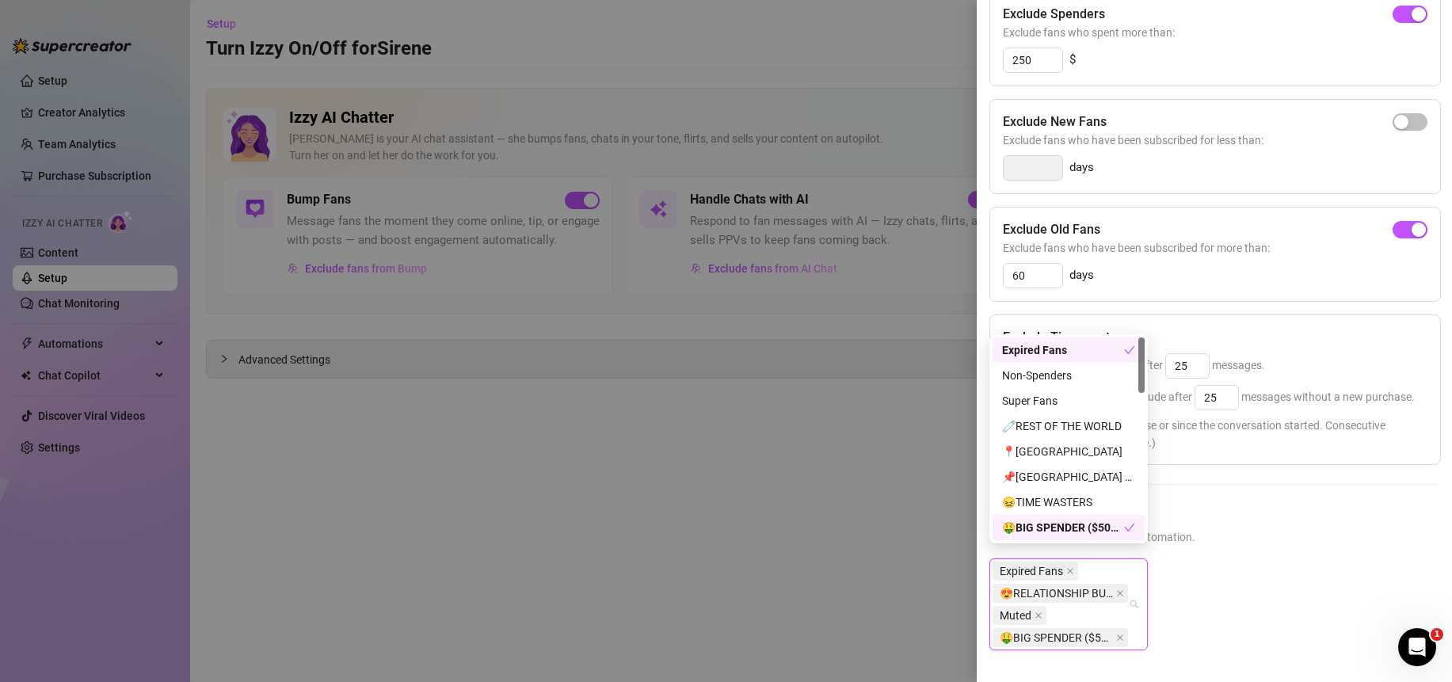
click at [1076, 562] on span "Expired Fans" at bounding box center [1035, 571] width 86 height 19
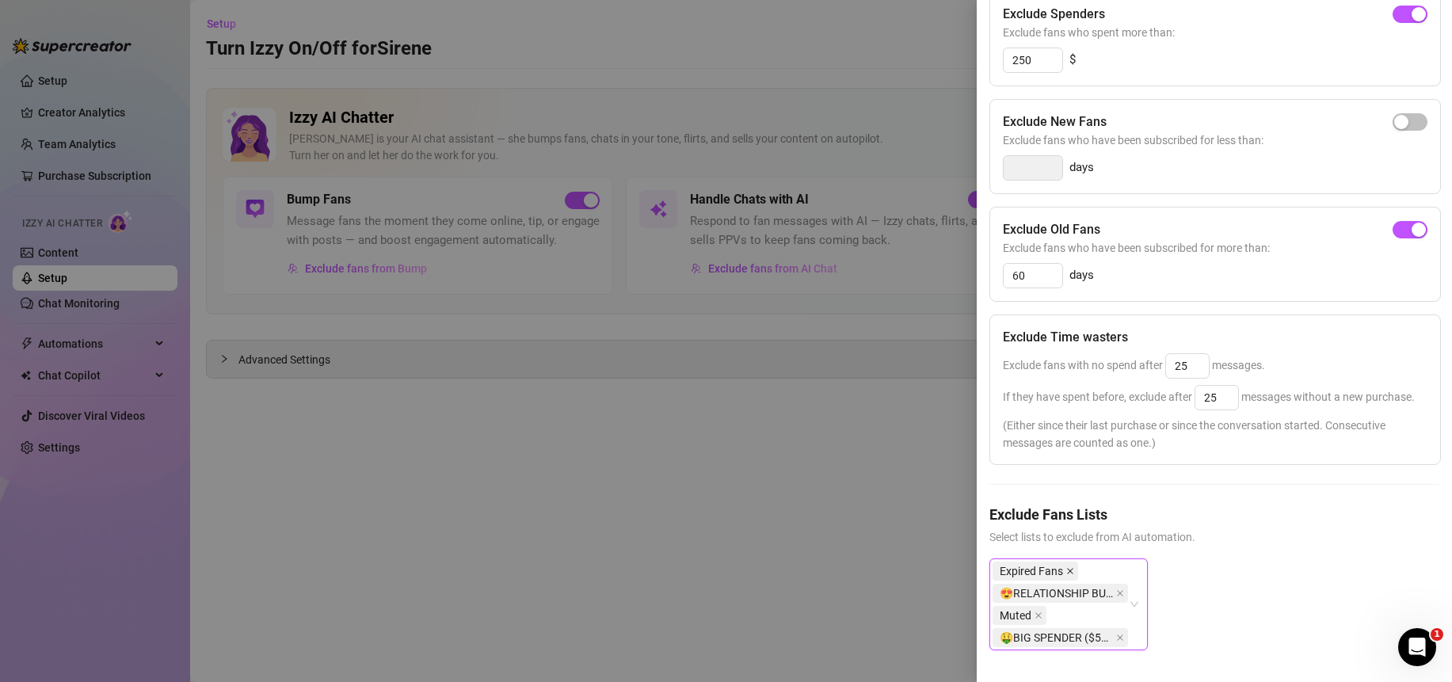
click at [1070, 567] on icon "close" at bounding box center [1070, 571] width 8 height 8
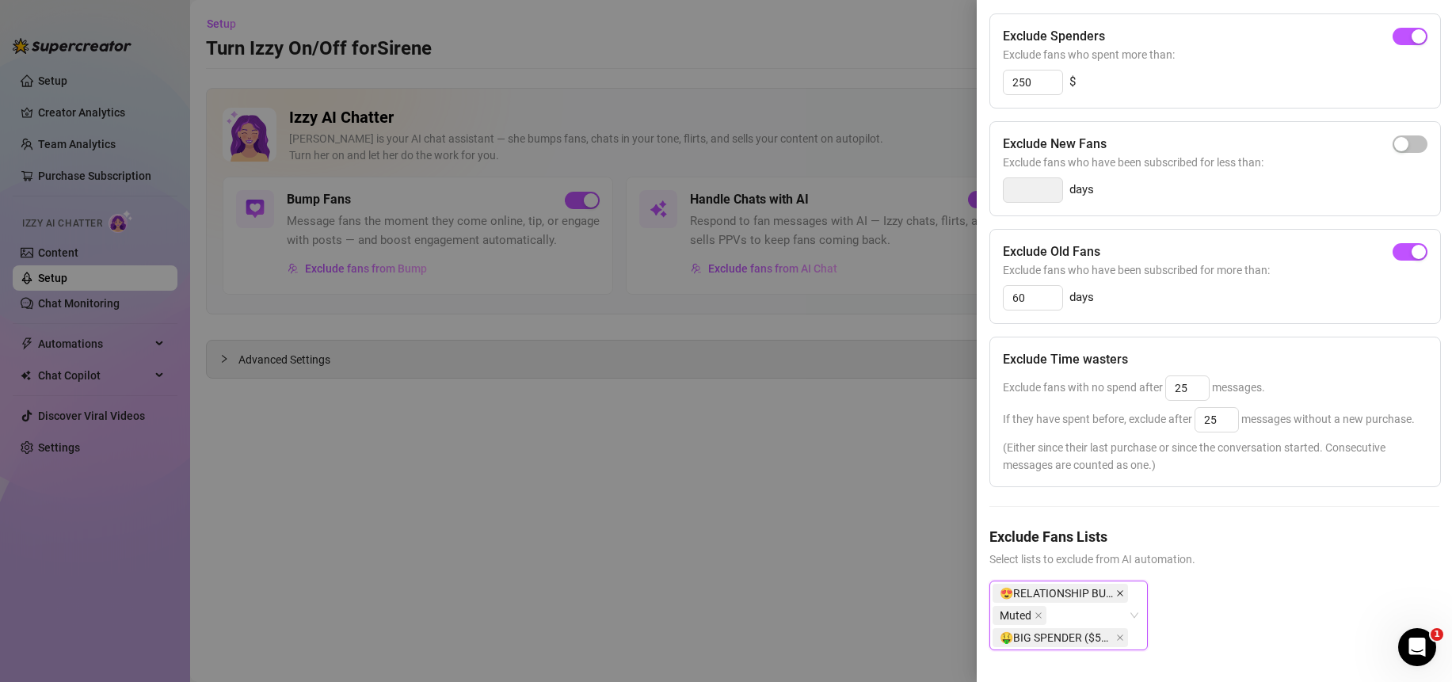
click at [1122, 589] on icon "close" at bounding box center [1120, 593] width 8 height 8
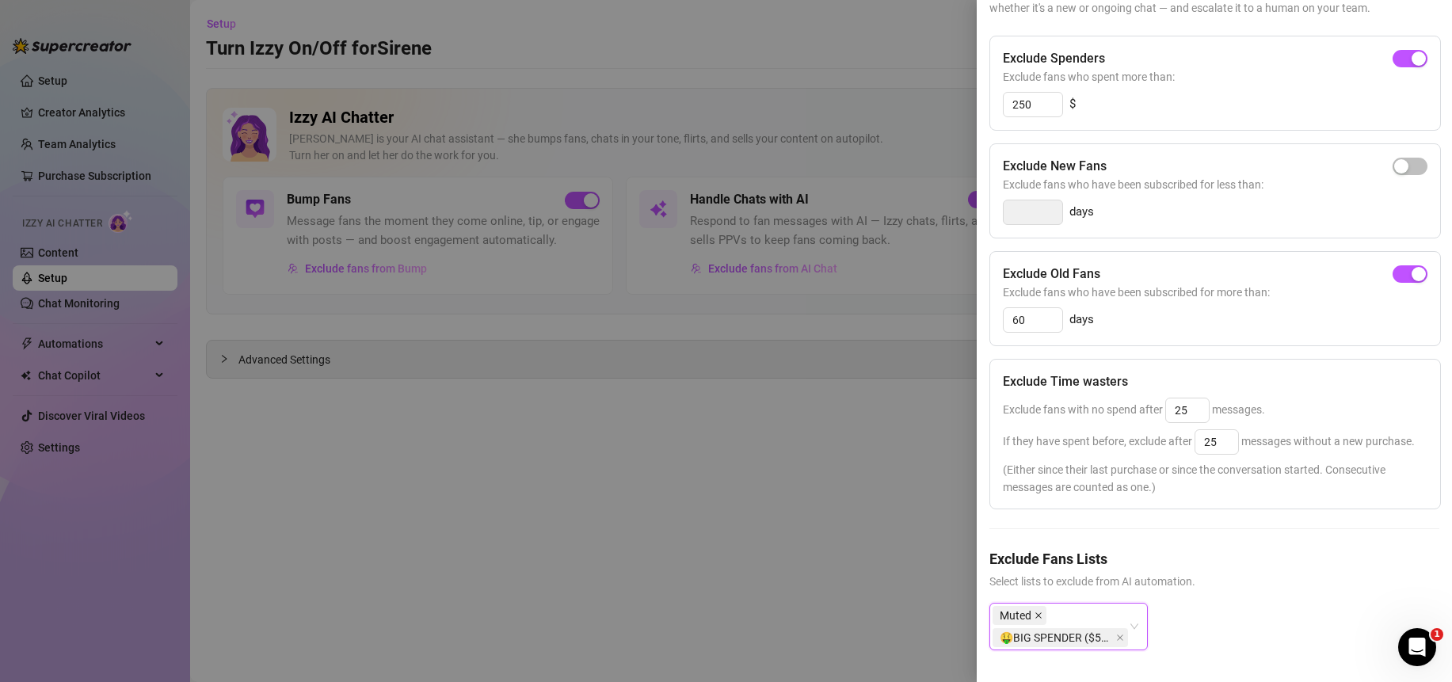
click at [1041, 611] on icon "close" at bounding box center [1038, 615] width 8 height 8
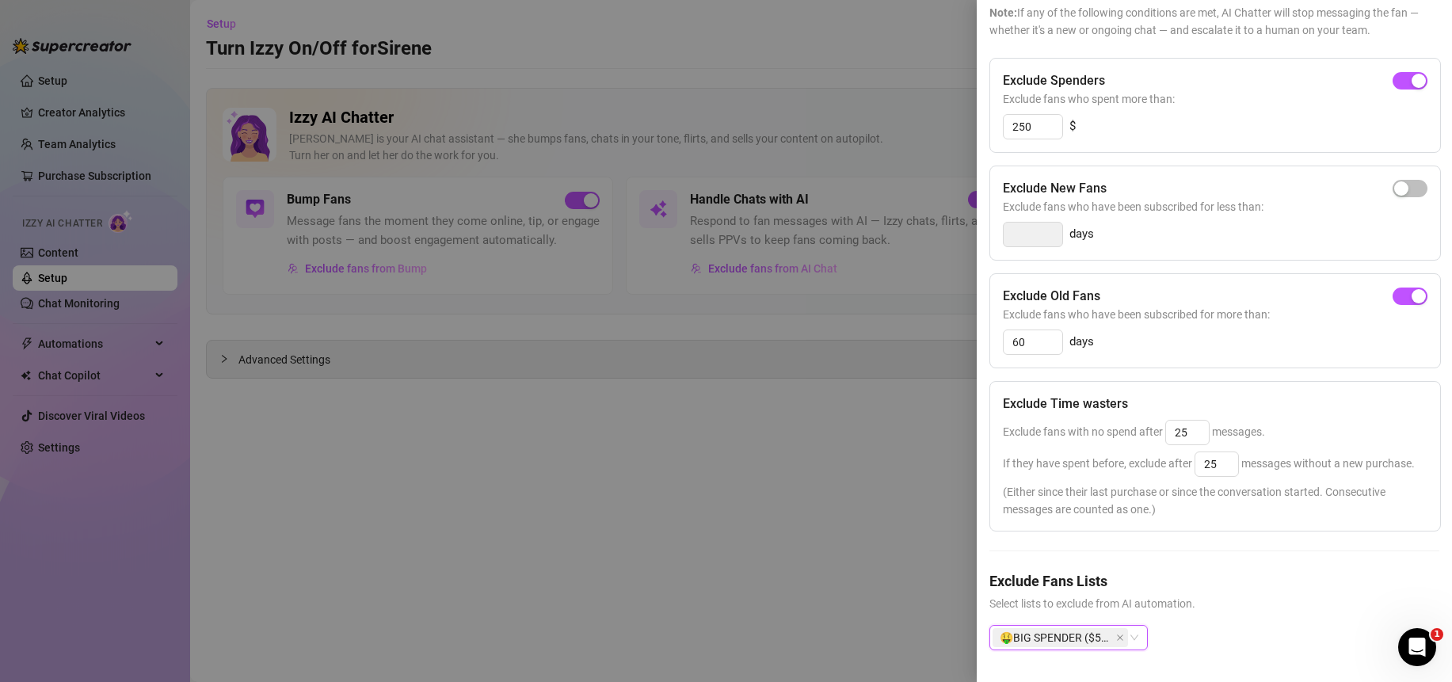
scroll to position [162, 0]
drag, startPoint x: 1118, startPoint y: 626, endPoint x: 1206, endPoint y: 607, distance: 89.9
click at [1118, 634] on icon "close" at bounding box center [1120, 637] width 6 height 6
click at [1228, 595] on span "Select lists to exclude from AI automation." at bounding box center [1214, 603] width 450 height 17
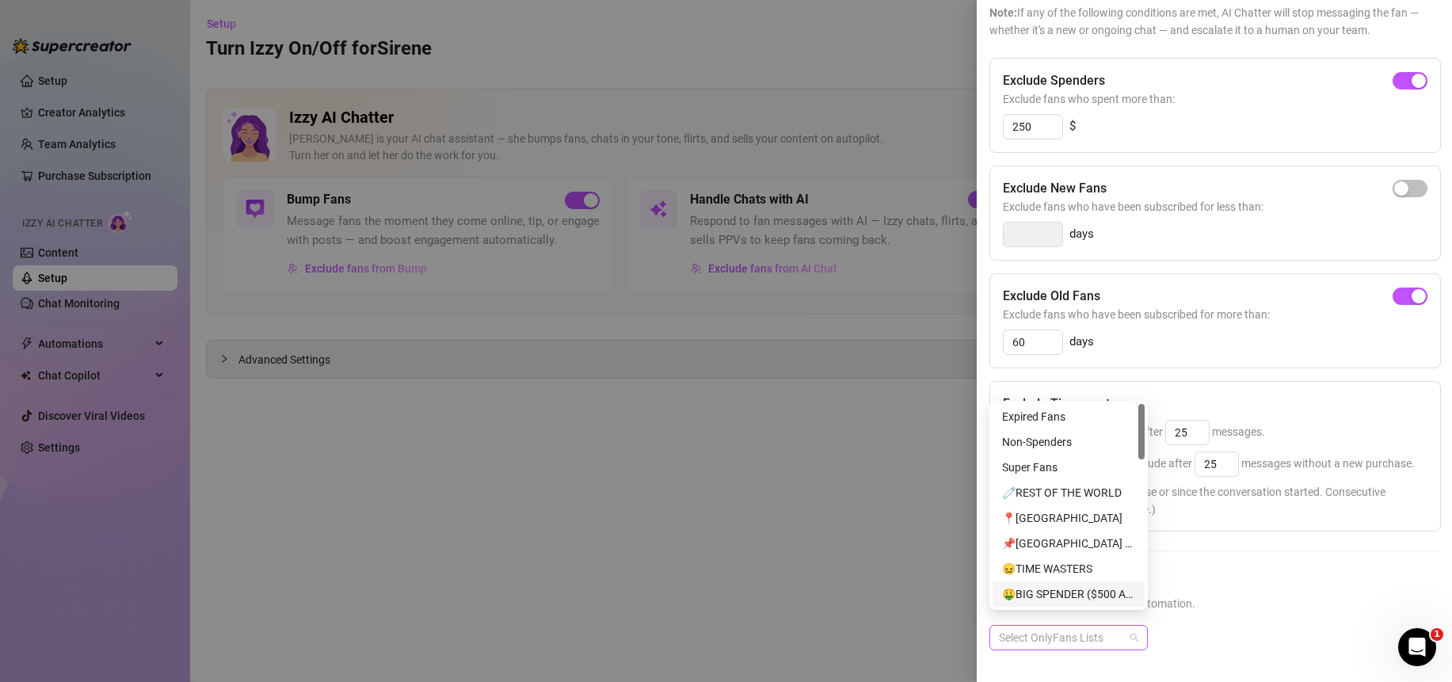
click at [1134, 628] on div "Select OnlyFans Lists" at bounding box center [1068, 637] width 158 height 25
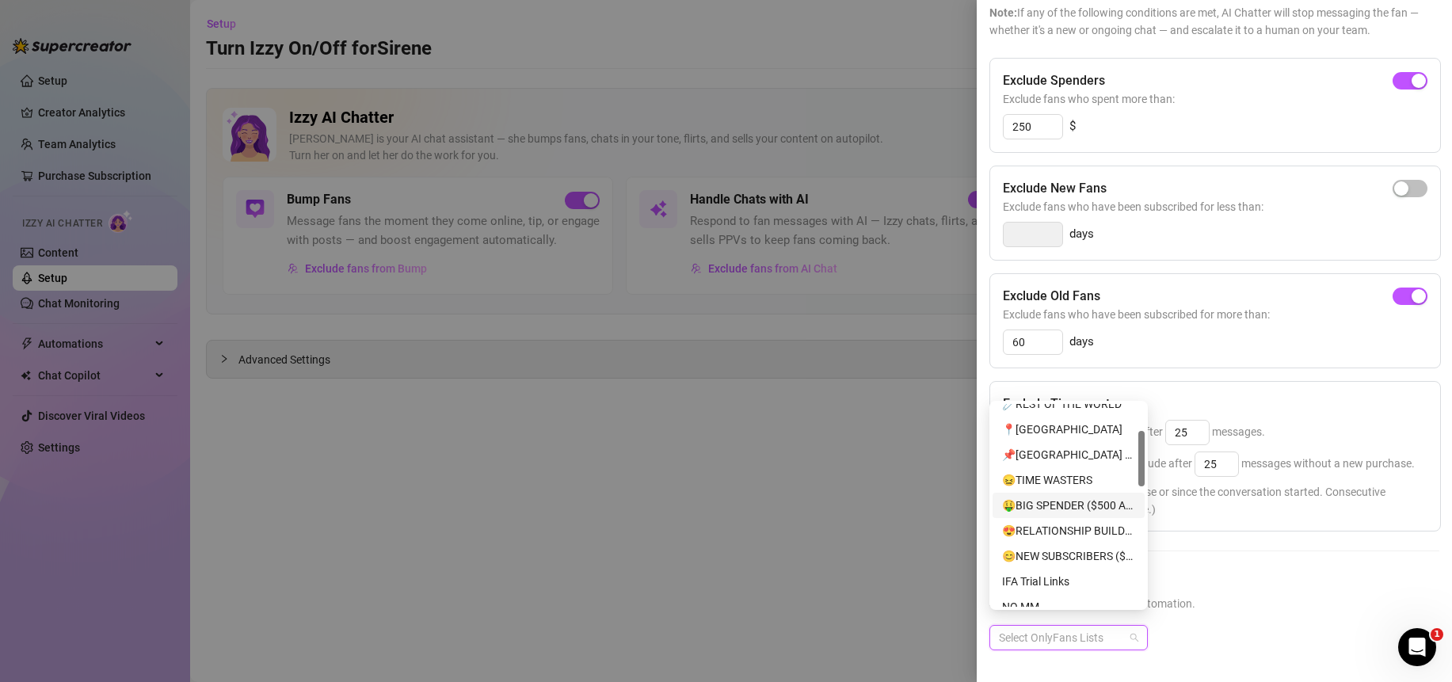
scroll to position [97, 0]
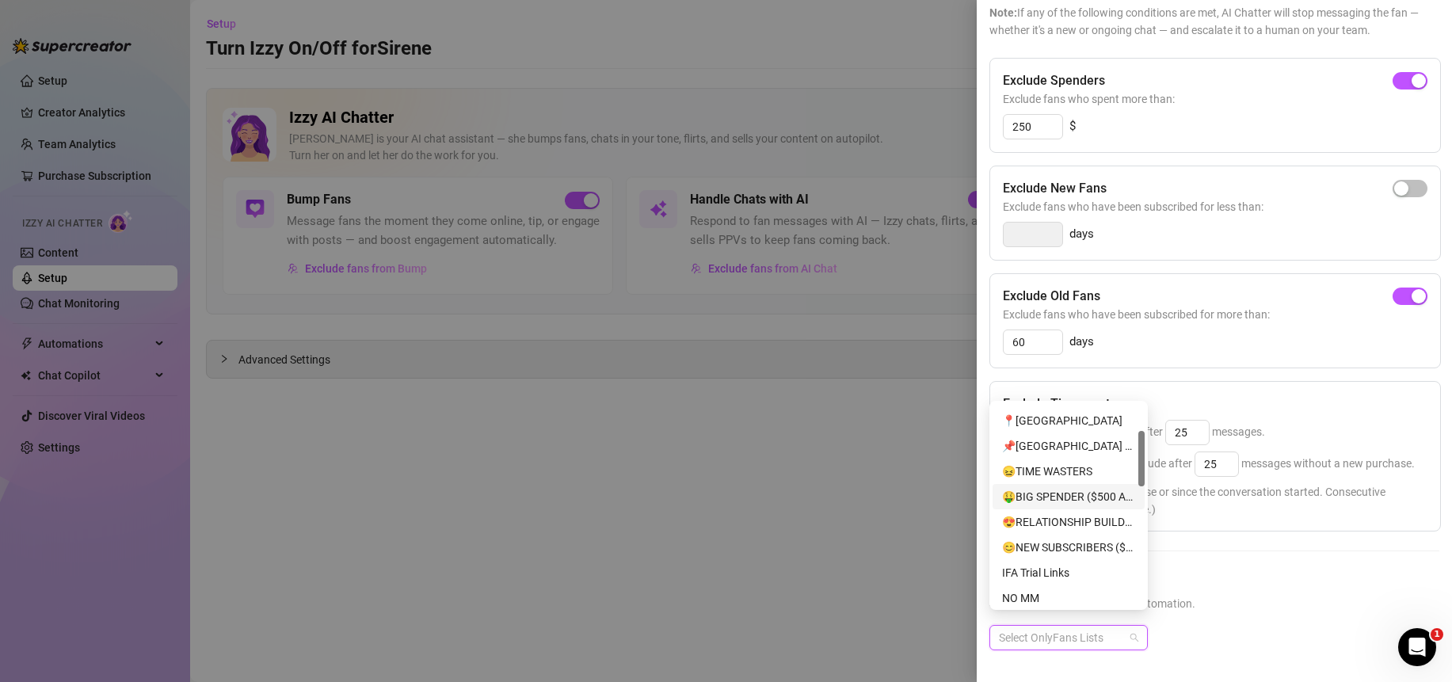
drag, startPoint x: 1140, startPoint y: 415, endPoint x: 1137, endPoint y: 441, distance: 26.3
click at [1139, 442] on div at bounding box center [1141, 458] width 6 height 55
click at [1049, 497] on div "🤑BIG SPENDER ($500 AND UP)" at bounding box center [1068, 496] width 133 height 17
click at [1053, 526] on div "😍RELATIONSHIP BUILDERS ($50 - $499)" at bounding box center [1068, 521] width 133 height 17
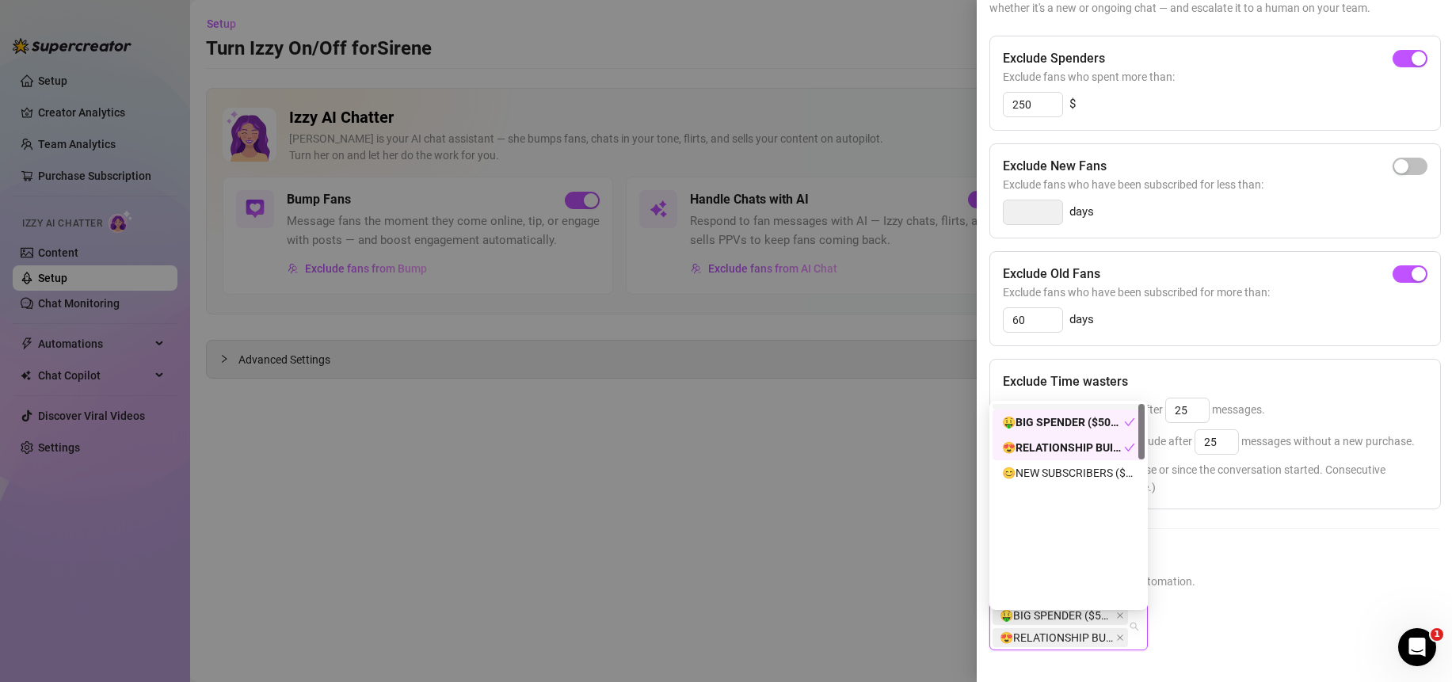
scroll to position [0, 0]
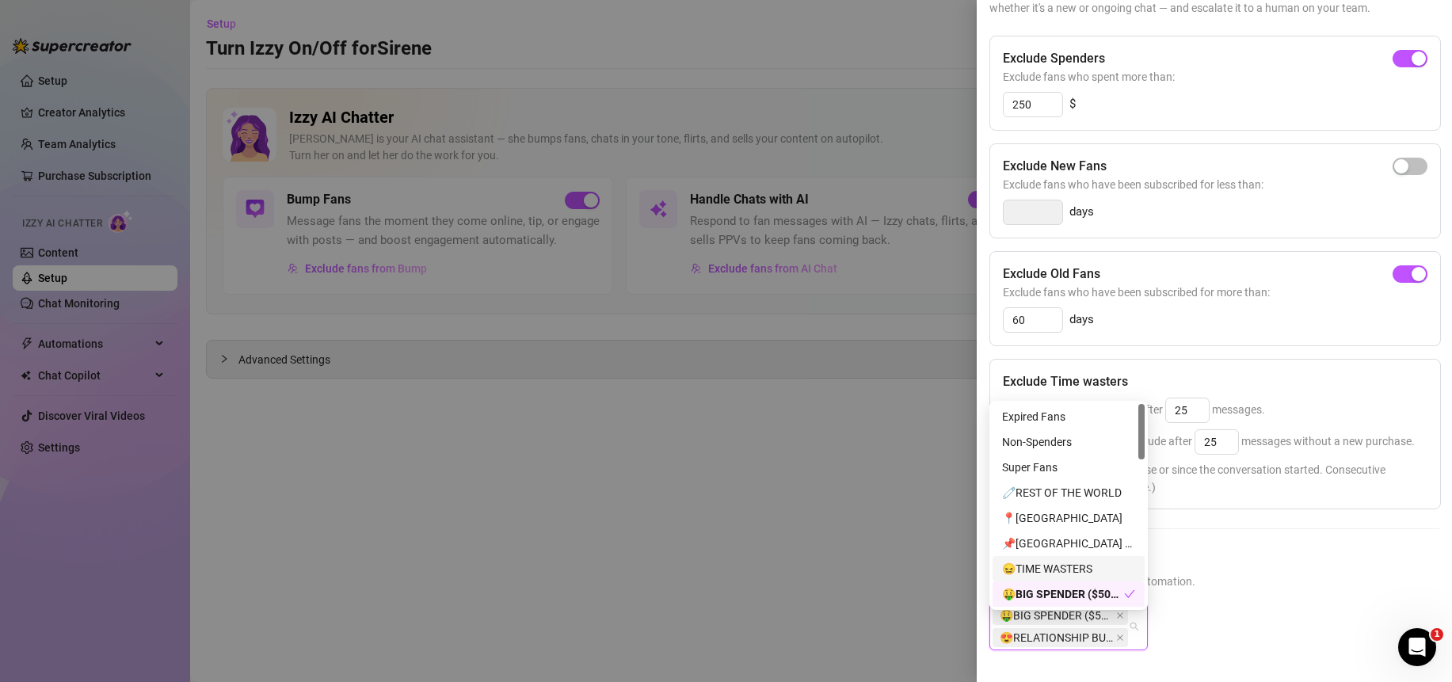
drag, startPoint x: 1141, startPoint y: 462, endPoint x: 1156, endPoint y: 409, distance: 55.2
click at [1156, 409] on body "Setup Creator Analytics Team Analytics Purchase Subscription Izzy AI Chatter Co…" at bounding box center [726, 341] width 1452 height 682
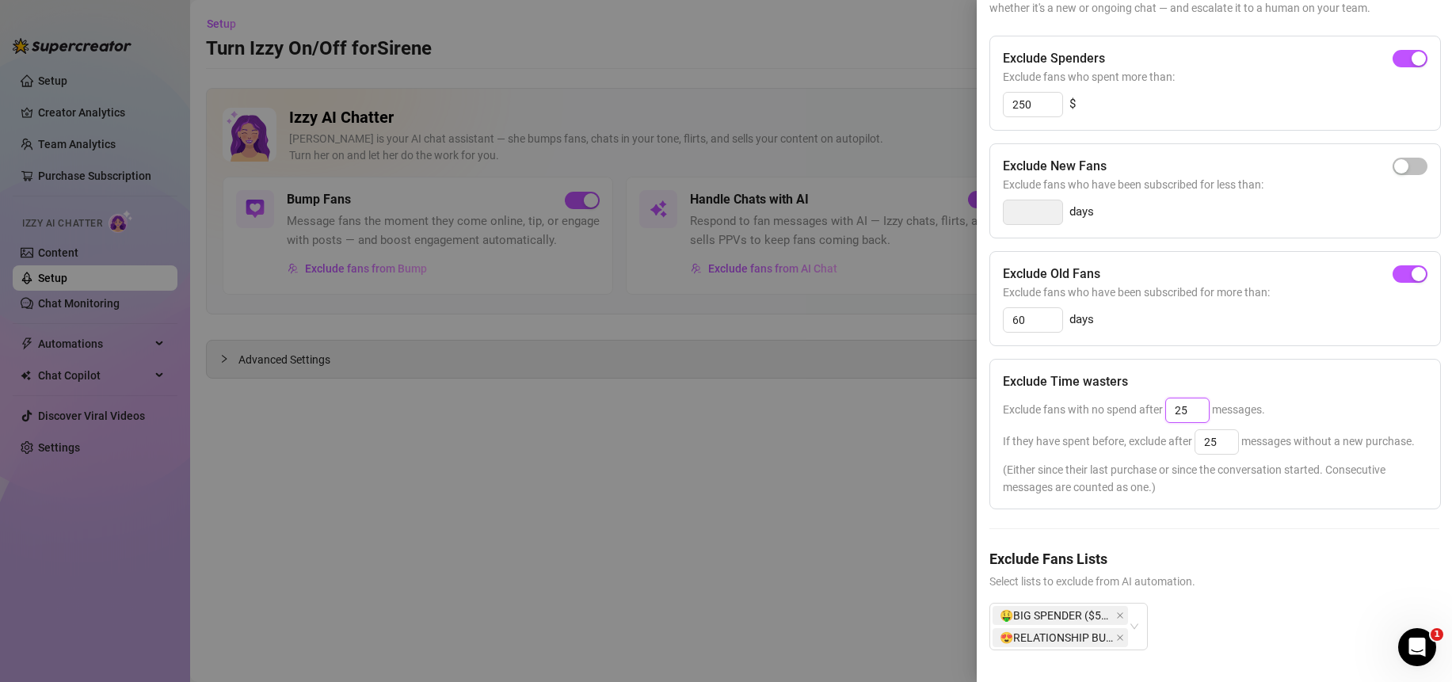
drag, startPoint x: 1197, startPoint y: 404, endPoint x: 1157, endPoint y: 406, distance: 39.6
click at [1157, 406] on span "Exclude fans with no spend after 25 messages." at bounding box center [1134, 409] width 262 height 13
type input "500"
drag, startPoint x: 1206, startPoint y: 437, endPoint x: 1160, endPoint y: 440, distance: 46.8
click at [1160, 440] on span "If they have spent before, exclude after 25 messages without a new purchase." at bounding box center [1209, 441] width 412 height 13
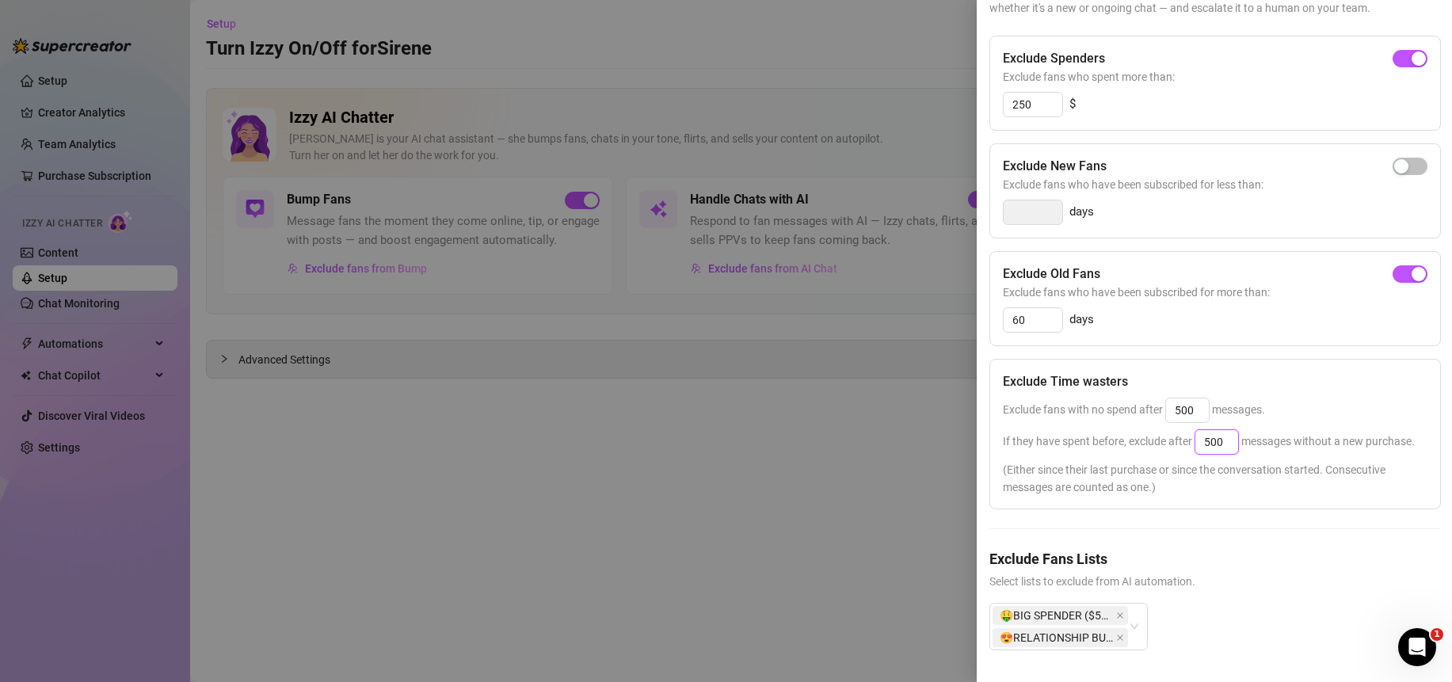
type input "500"
click at [1331, 407] on div "Exclude fans with no spend after 500 messages." at bounding box center [1215, 410] width 425 height 25
drag, startPoint x: 1204, startPoint y: 379, endPoint x: 1168, endPoint y: 373, distance: 36.2
click at [1168, 398] on input "500" at bounding box center [1187, 410] width 43 height 24
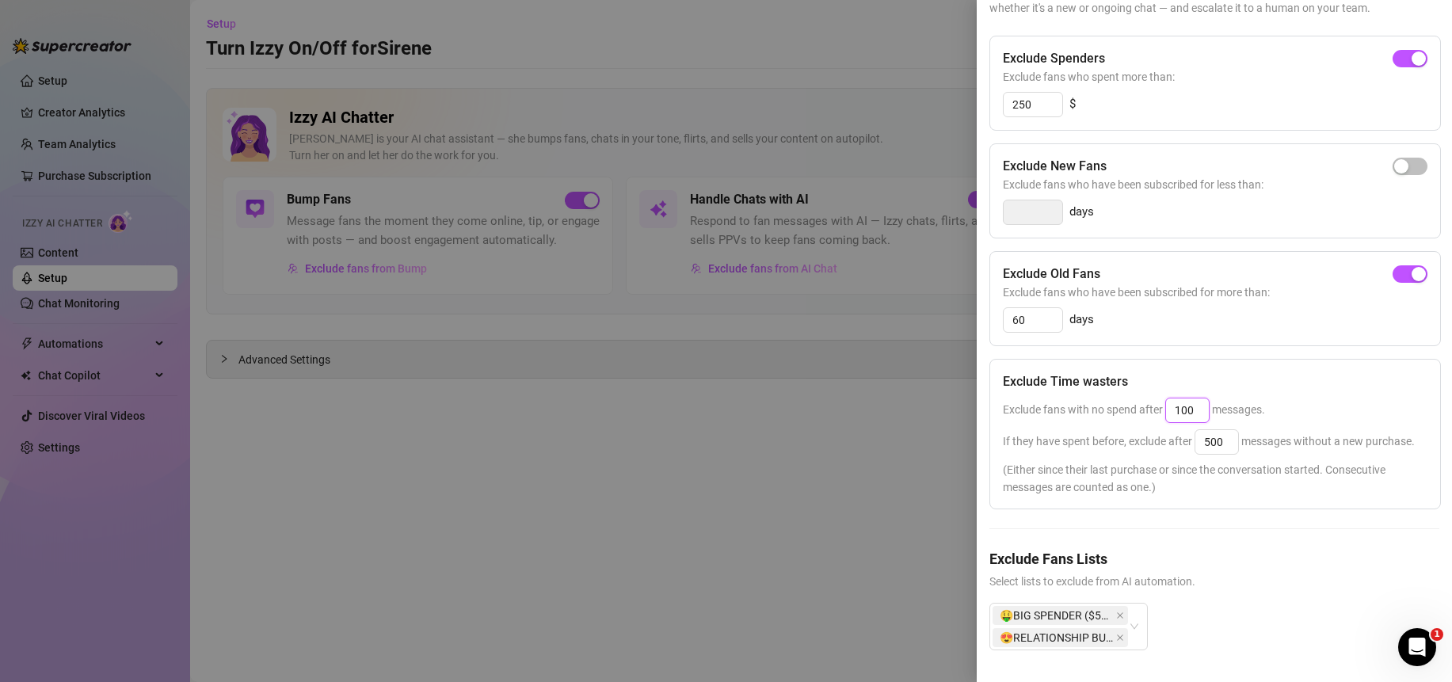
type input "100"
click at [1301, 372] on div "Exclude Time wasters" at bounding box center [1215, 381] width 425 height 19
drag, startPoint x: 1041, startPoint y: 290, endPoint x: 960, endPoint y: 290, distance: 80.8
click at [960, 290] on div "Settings Preview Exclude Fans - Handle Chats with AI Cancel Save Exclude Fans S…" at bounding box center [726, 341] width 1452 height 682
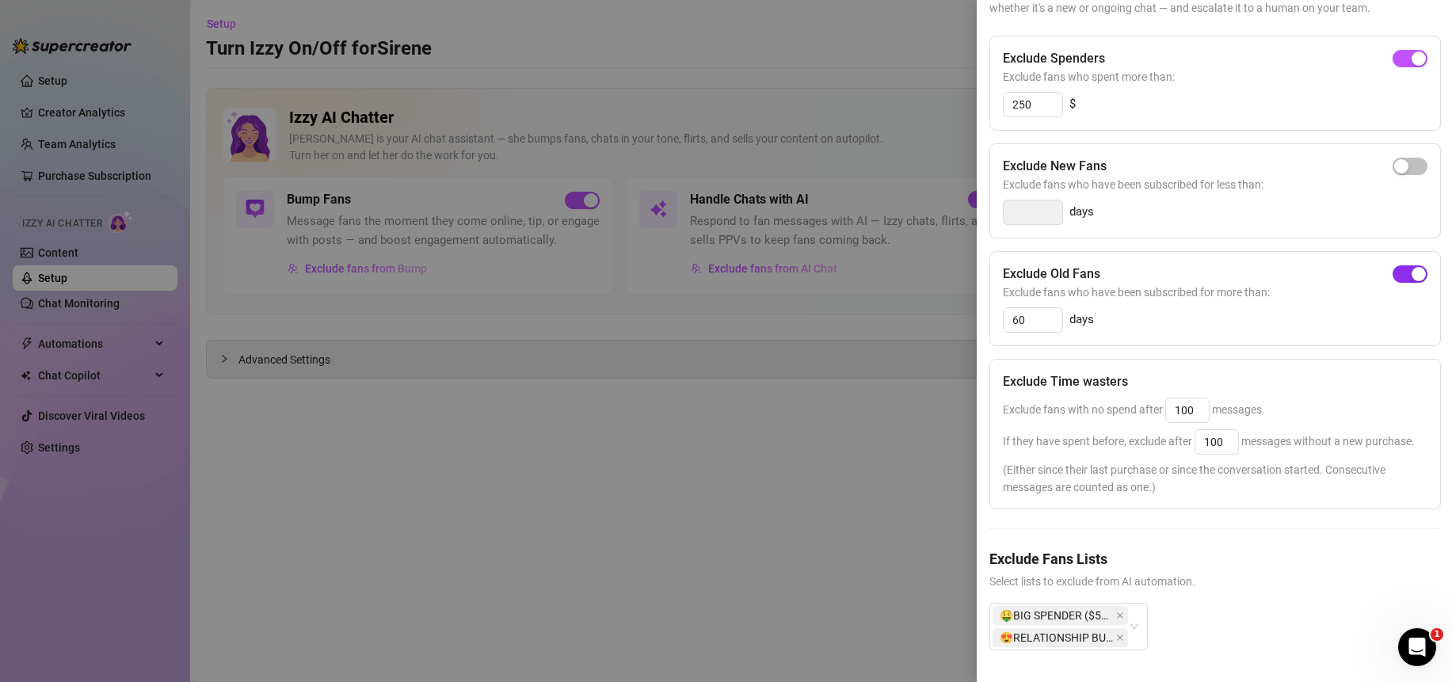
click at [1392, 265] on span "button" at bounding box center [1409, 273] width 35 height 17
click at [1346, 398] on div "Exclude fans with no spend after 100 messages." at bounding box center [1215, 410] width 425 height 25
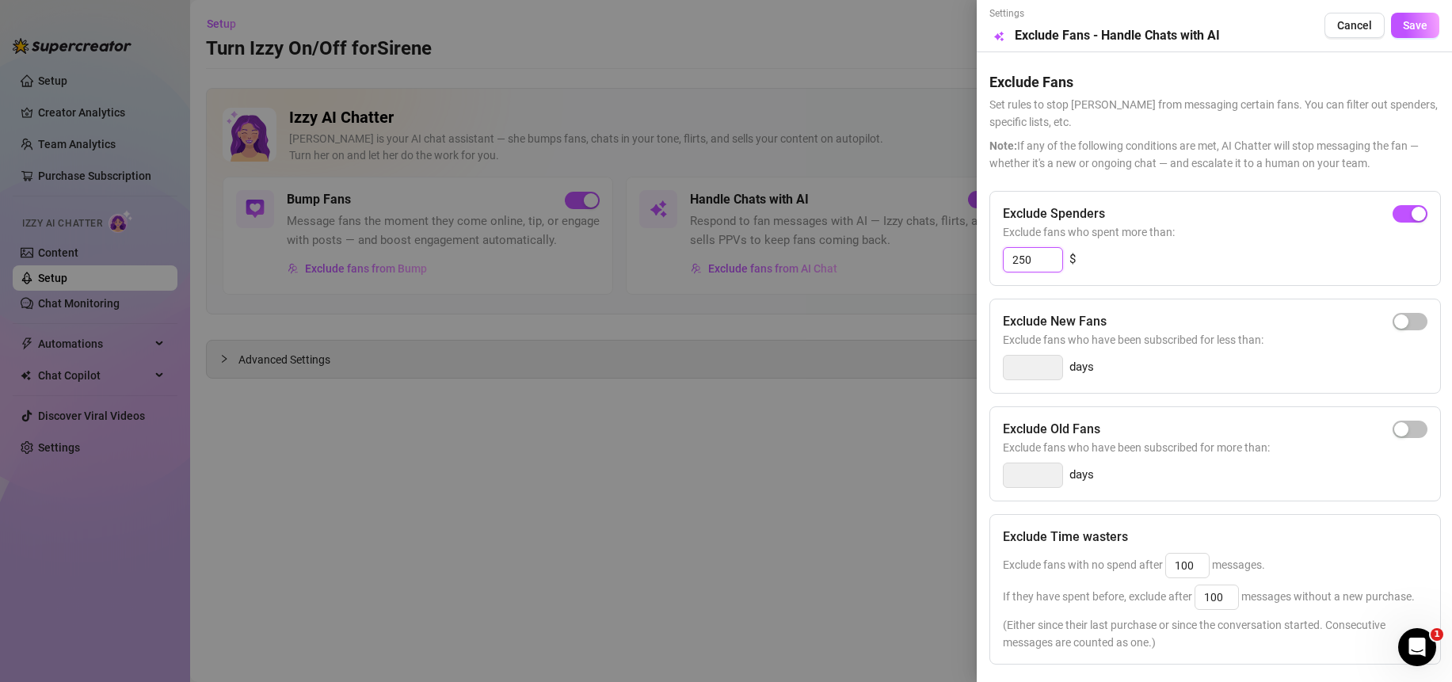
drag, startPoint x: 1045, startPoint y: 258, endPoint x: 976, endPoint y: 260, distance: 68.9
click at [977, 260] on div "Settings Preview Exclude Fans - Handle Chats with AI Cancel Save Exclude Fans S…" at bounding box center [1214, 341] width 475 height 682
type input "200"
click at [1224, 256] on div "200 $" at bounding box center [1215, 259] width 425 height 25
click at [1413, 17] on button "Save" at bounding box center [1415, 25] width 48 height 25
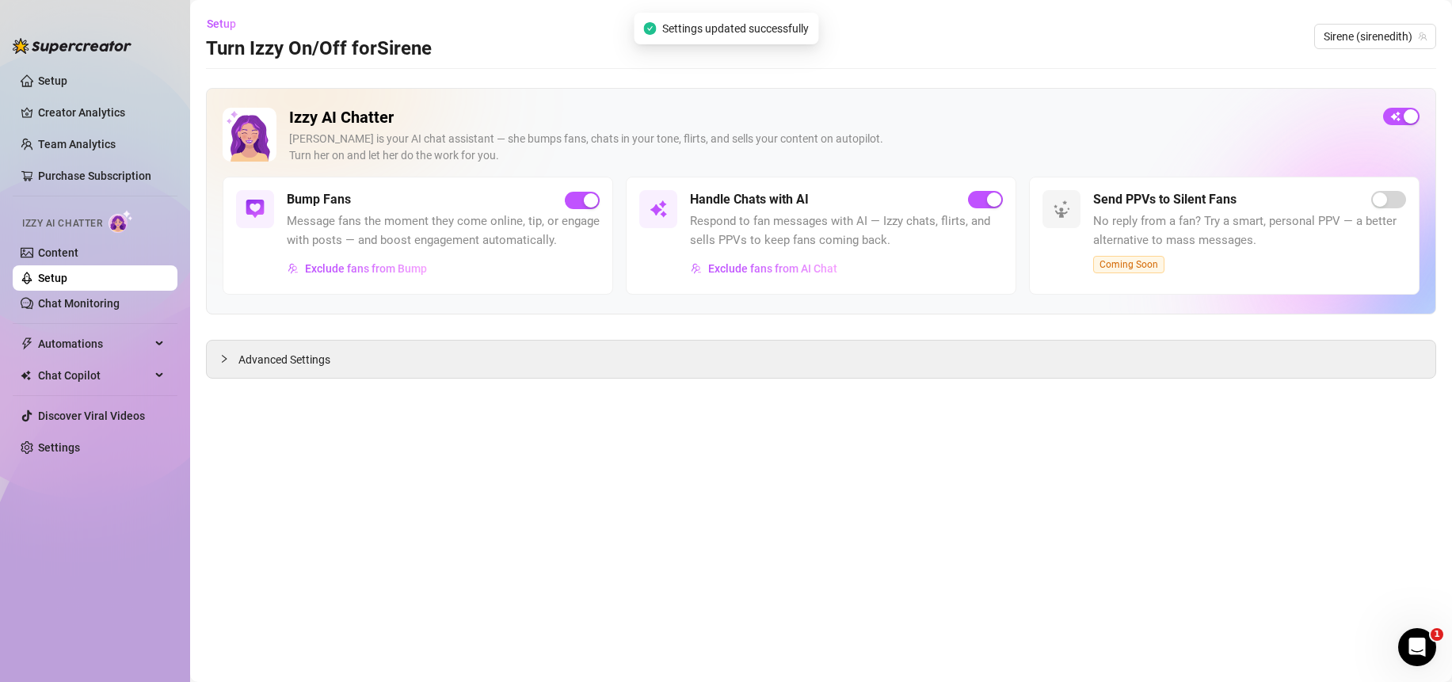
drag, startPoint x: 994, startPoint y: 425, endPoint x: 981, endPoint y: 453, distance: 30.5
click at [994, 425] on main "Setup Turn Izzy On/Off for [PERSON_NAME] (sirenedith) Izzy AI Chatter [PERSON_N…" at bounding box center [821, 341] width 1262 height 682
